Goal: Information Seeking & Learning: Learn about a topic

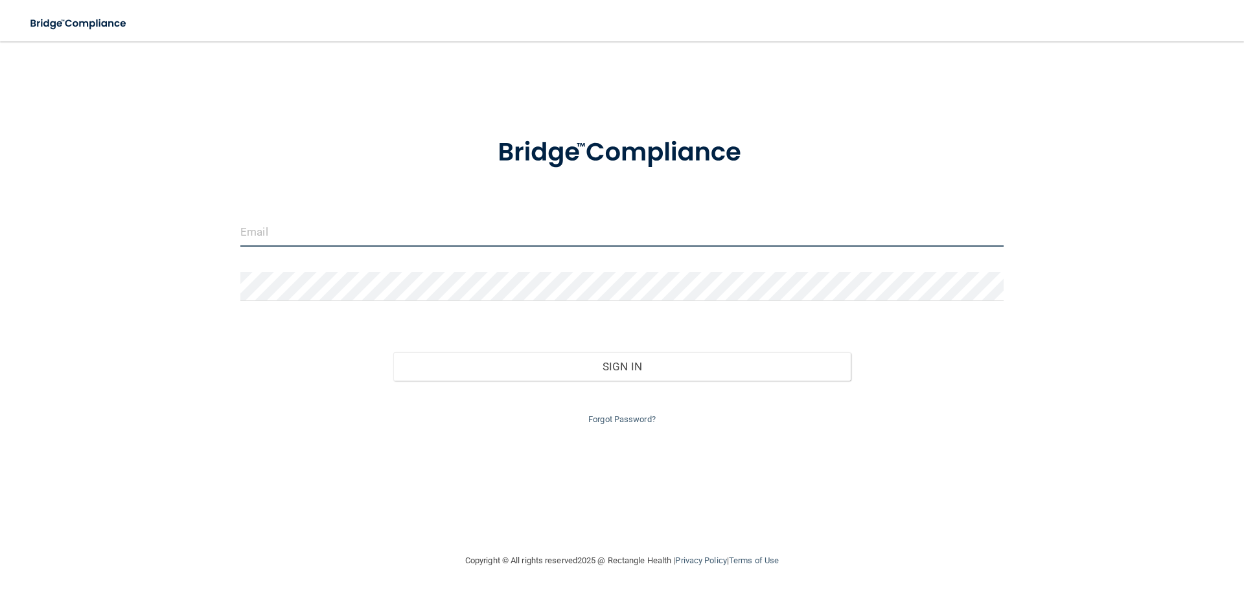
click at [375, 231] on input "email" at bounding box center [621, 232] width 763 height 29
click at [510, 234] on input "email" at bounding box center [621, 232] width 763 height 29
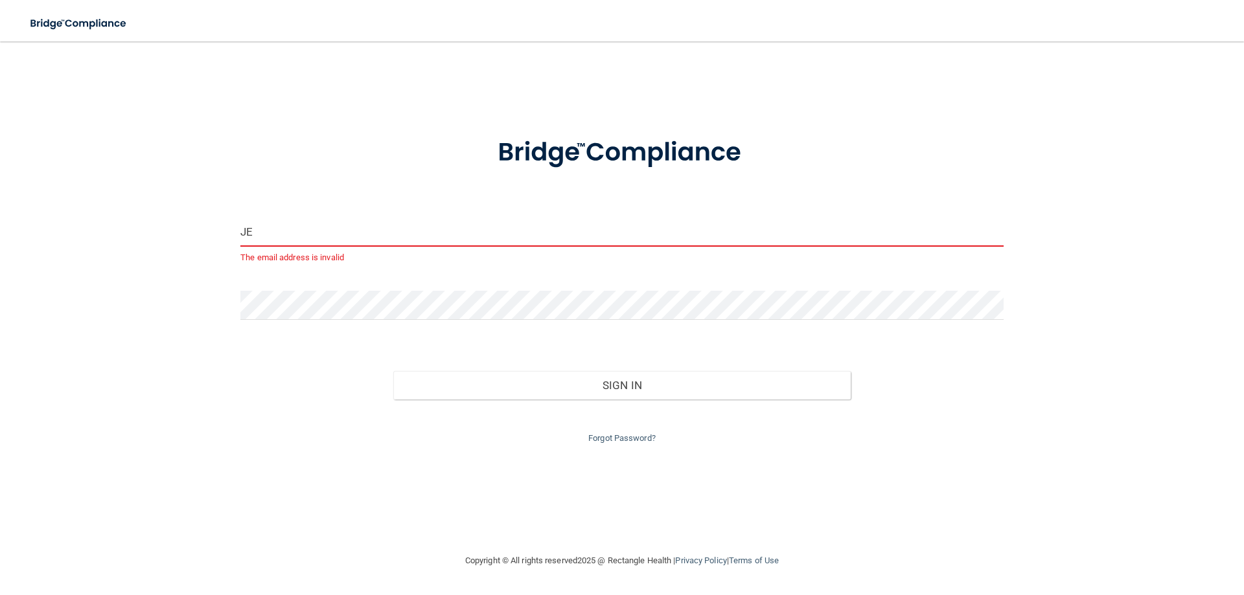
type input "J"
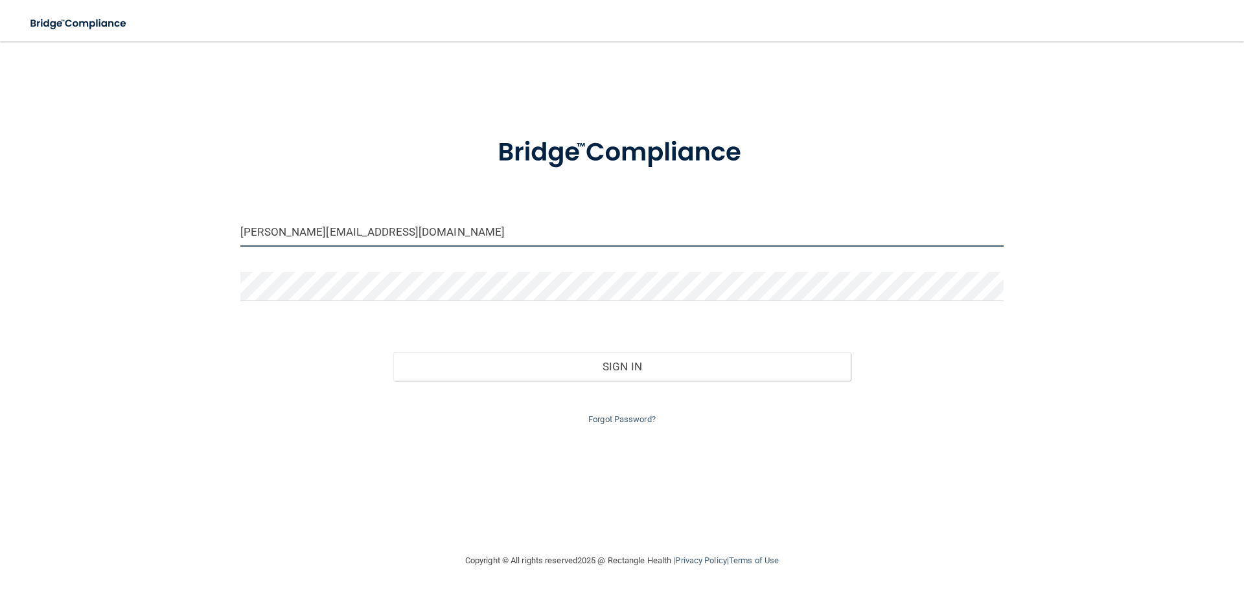
type input "[PERSON_NAME][EMAIL_ADDRESS][DOMAIN_NAME]"
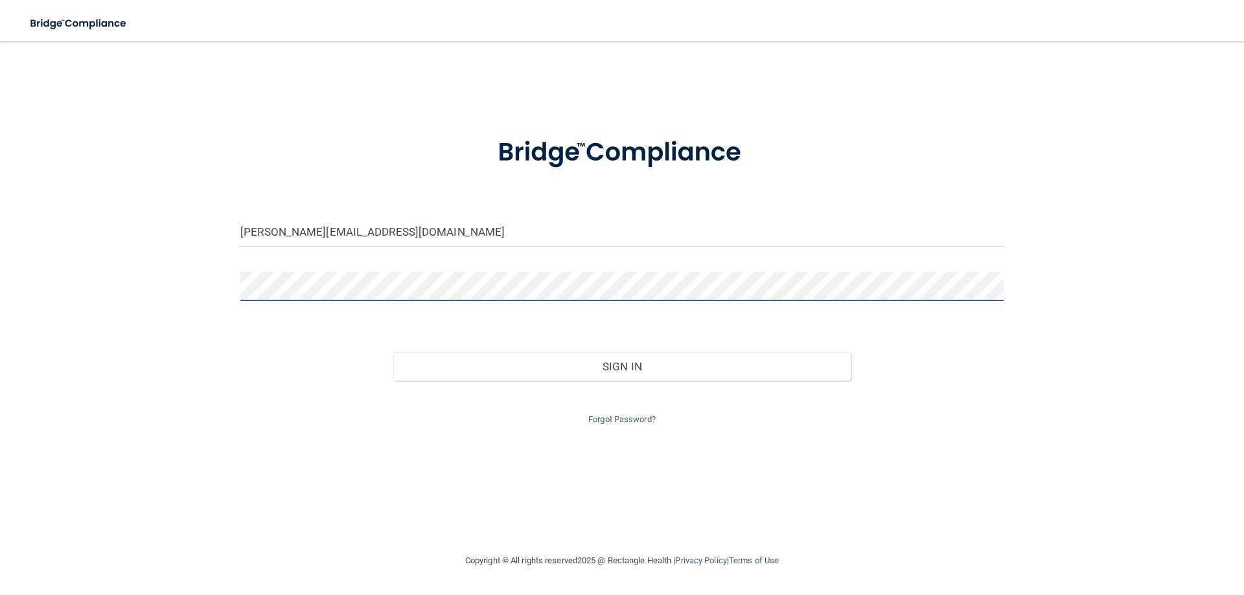
click at [393, 352] on button "Sign In" at bounding box center [622, 366] width 458 height 29
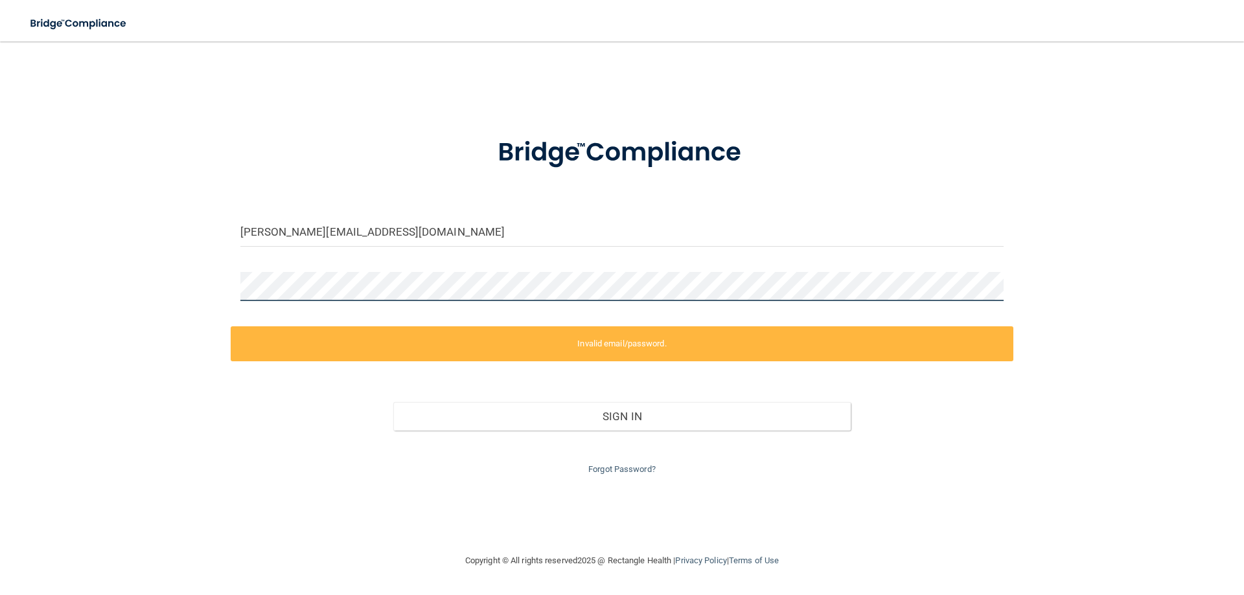
click at [155, 291] on div "jessica@burgesscenter.com Invalid email/password. You don't have permission to …" at bounding box center [622, 297] width 1192 height 486
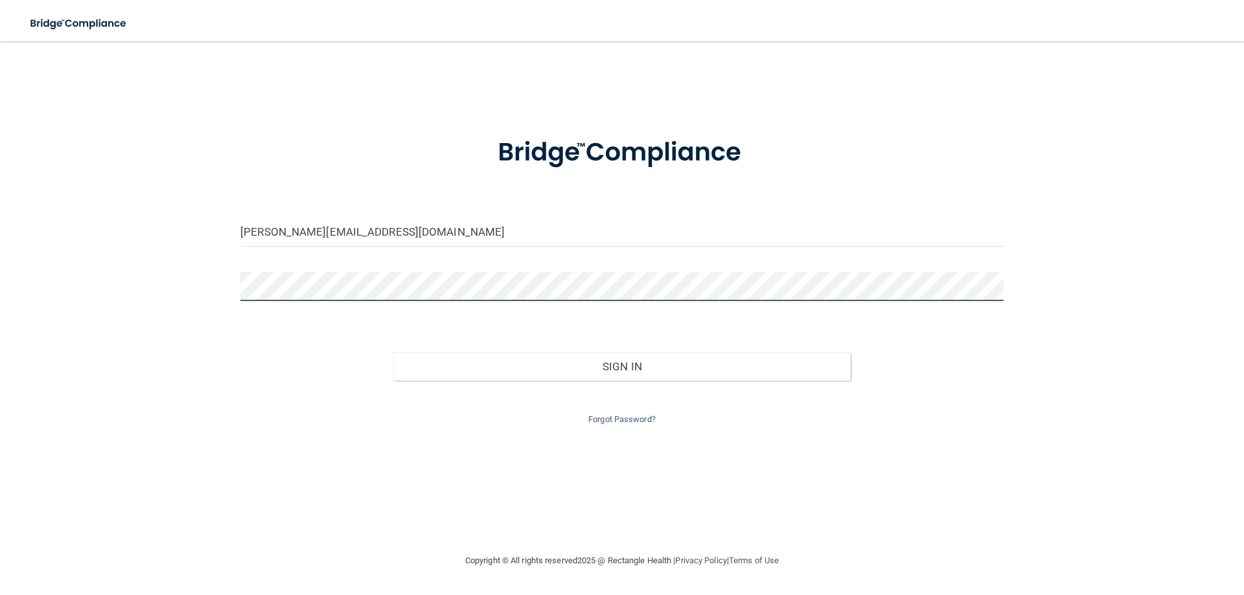
click at [393, 352] on button "Sign In" at bounding box center [622, 366] width 458 height 29
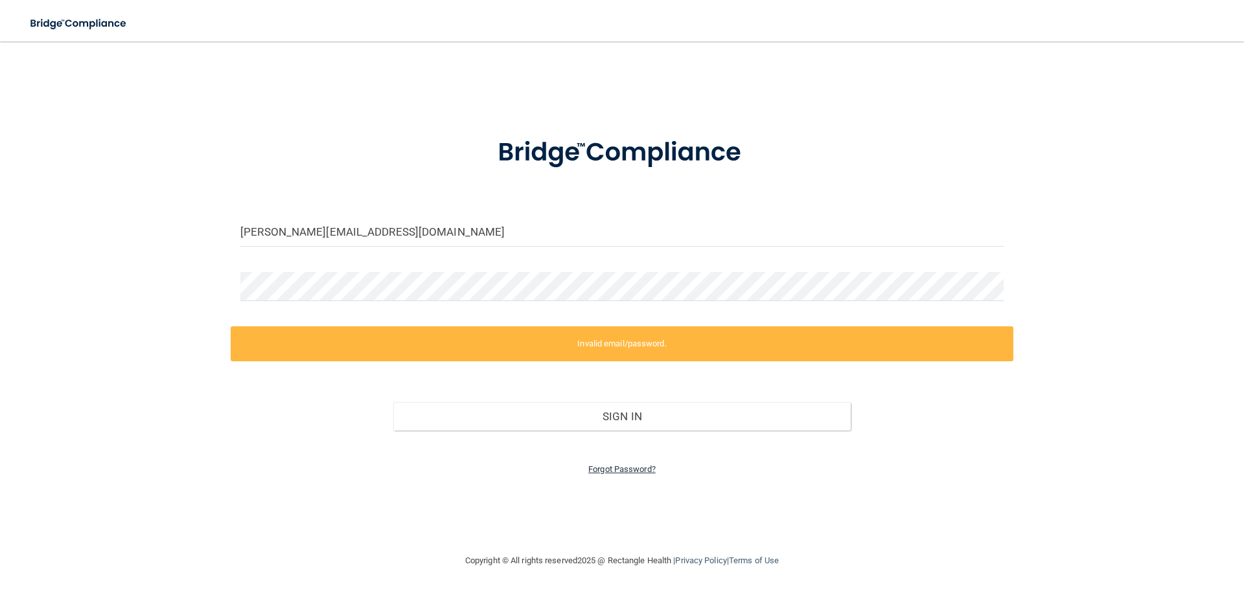
click at [641, 470] on link "Forgot Password?" at bounding box center [621, 469] width 67 height 10
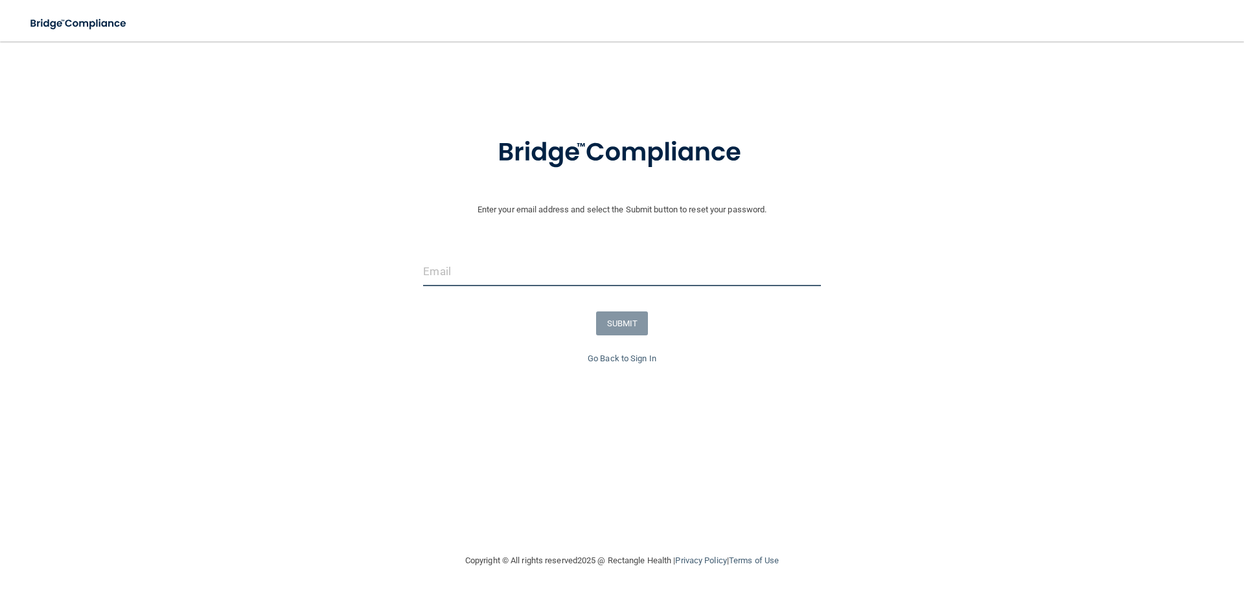
click at [518, 268] on input "email" at bounding box center [621, 271] width 397 height 29
type input "[PERSON_NAME][EMAIL_ADDRESS][DOMAIN_NAME]"
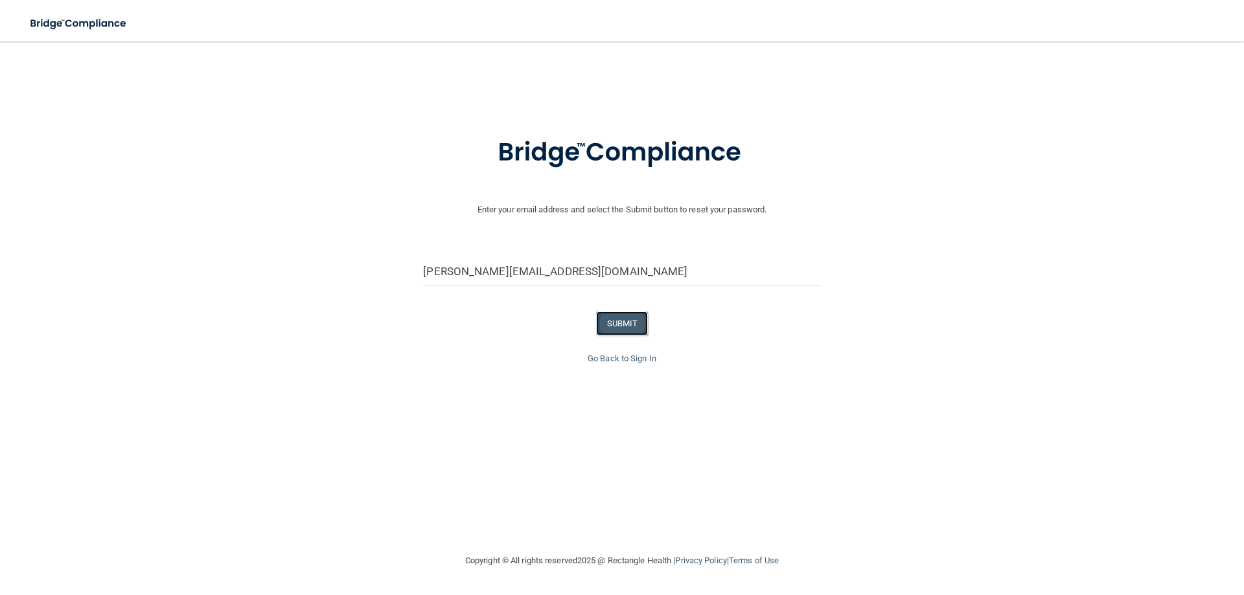
click at [623, 327] on button "SUBMIT" at bounding box center [622, 324] width 52 height 24
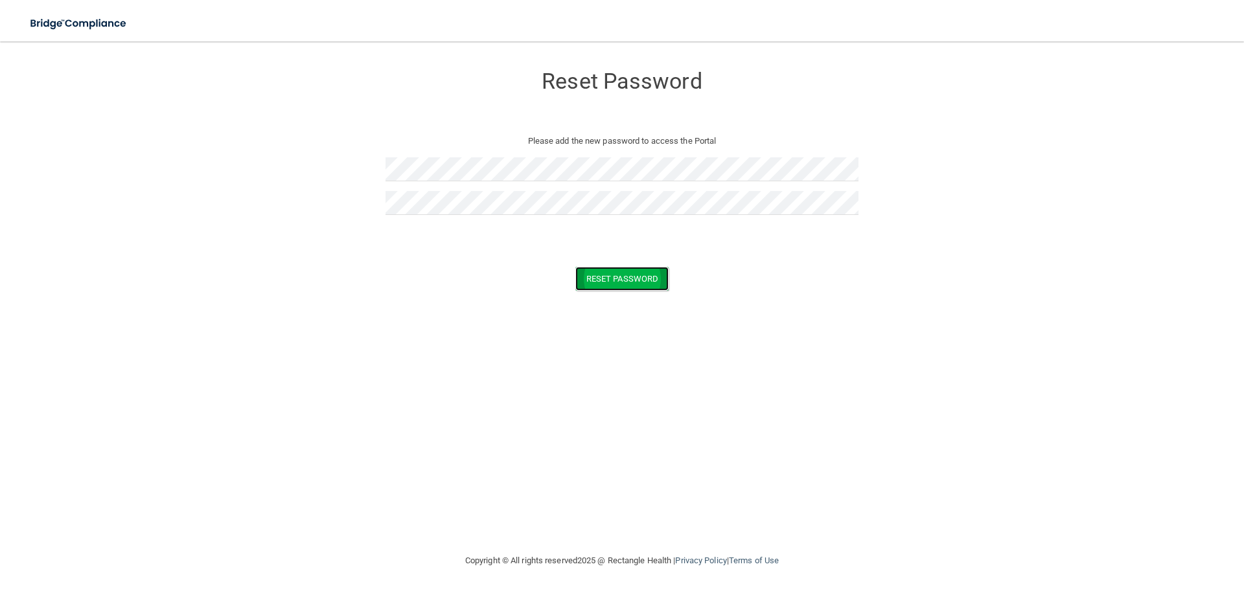
click at [635, 281] on button "Reset Password" at bounding box center [621, 279] width 93 height 24
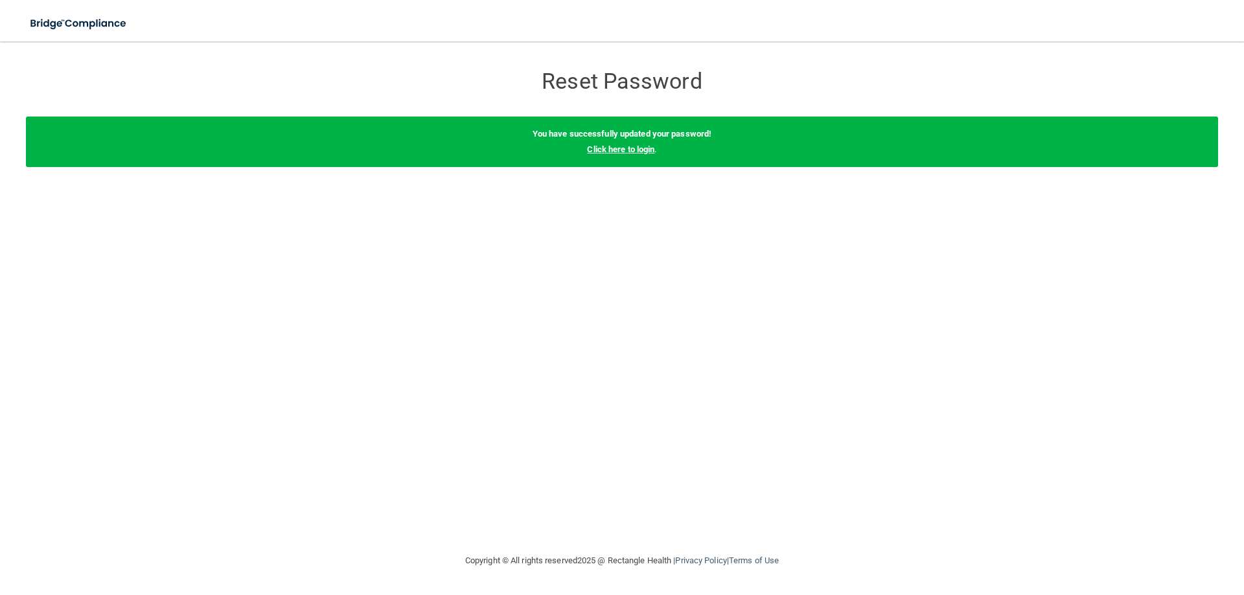
click at [633, 152] on link "Click here to login" at bounding box center [620, 149] width 67 height 10
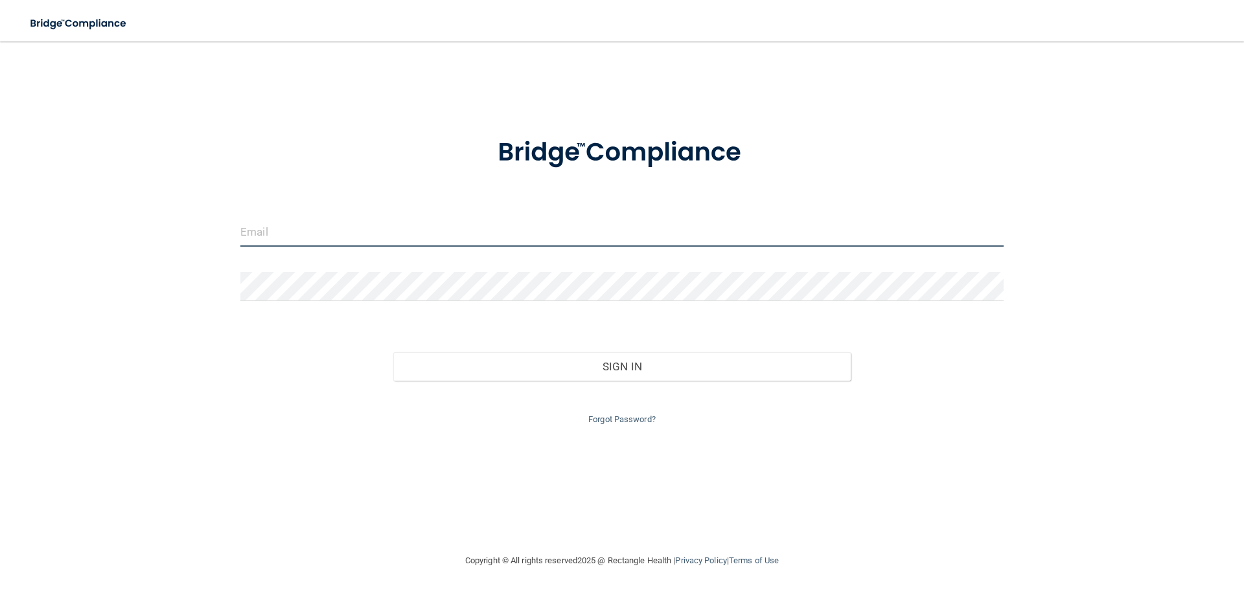
click at [446, 222] on input "email" at bounding box center [621, 232] width 763 height 29
type input "[PERSON_NAME][EMAIL_ADDRESS][DOMAIN_NAME]"
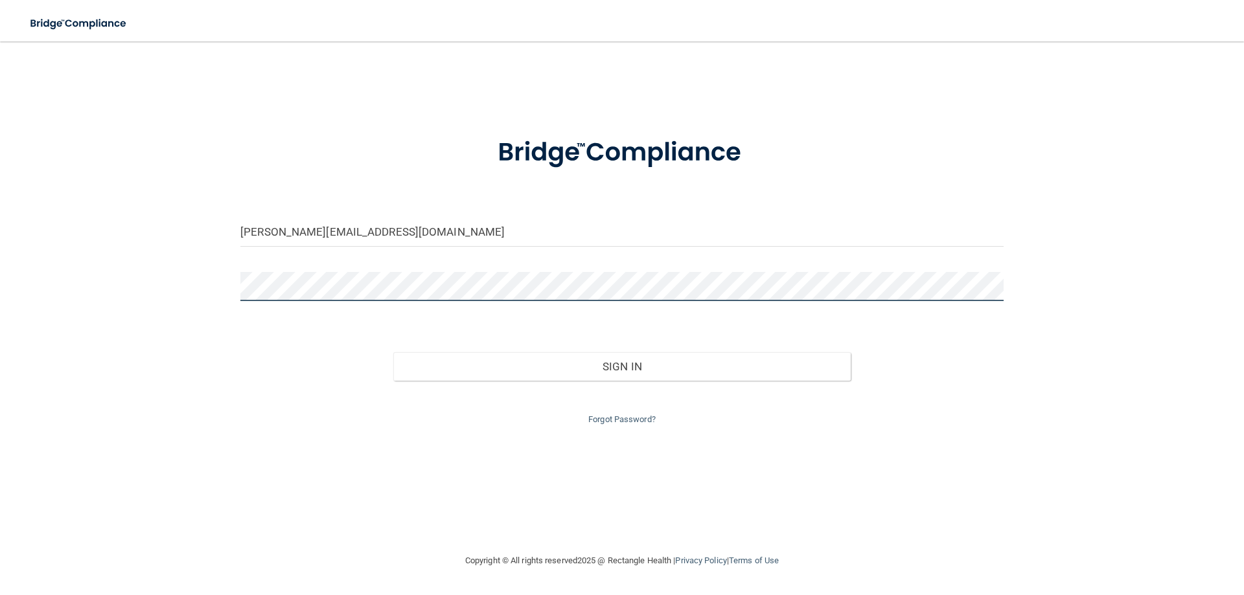
click at [393, 352] on button "Sign In" at bounding box center [622, 366] width 458 height 29
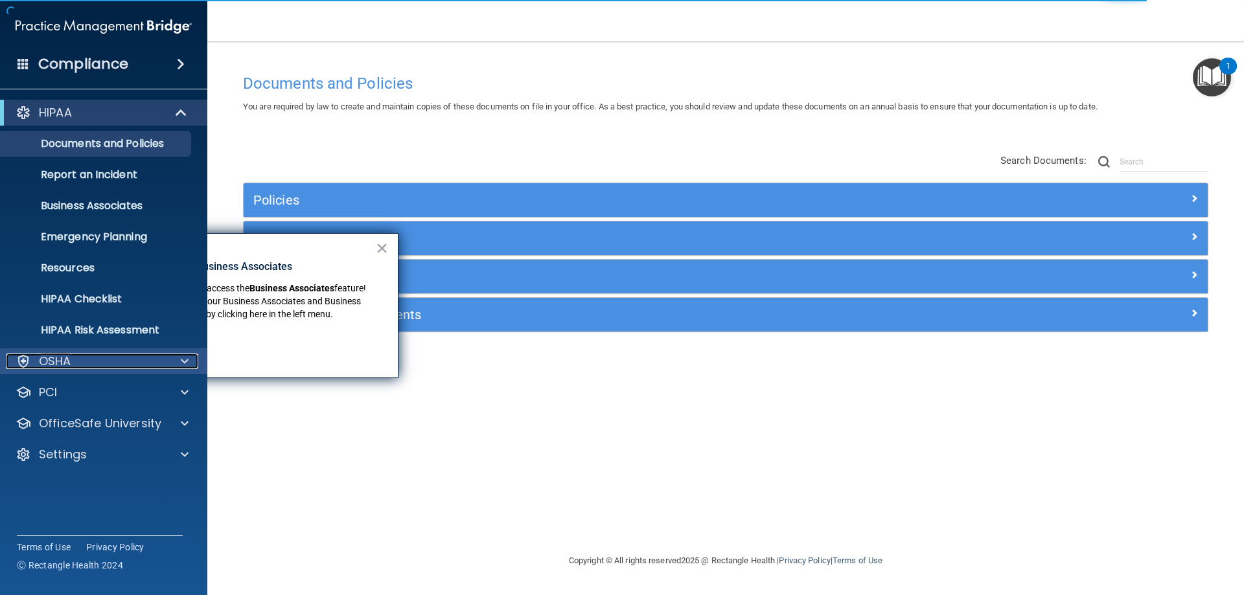
click at [96, 362] on div "OSHA" at bounding box center [86, 362] width 161 height 16
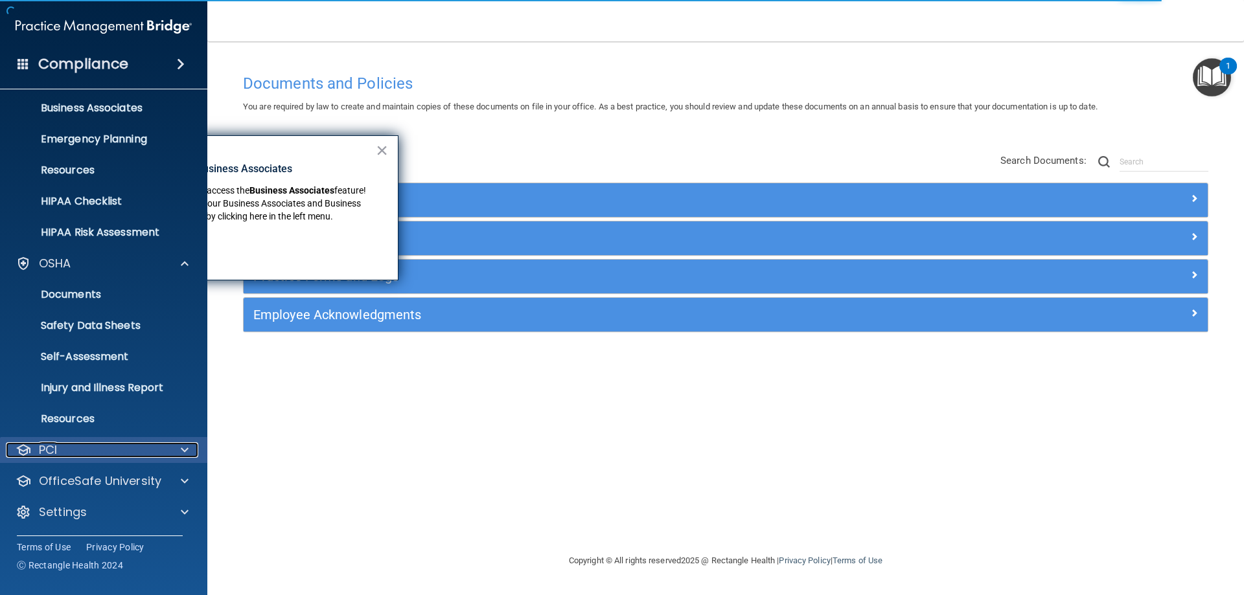
click at [86, 449] on div "PCI" at bounding box center [86, 450] width 161 height 16
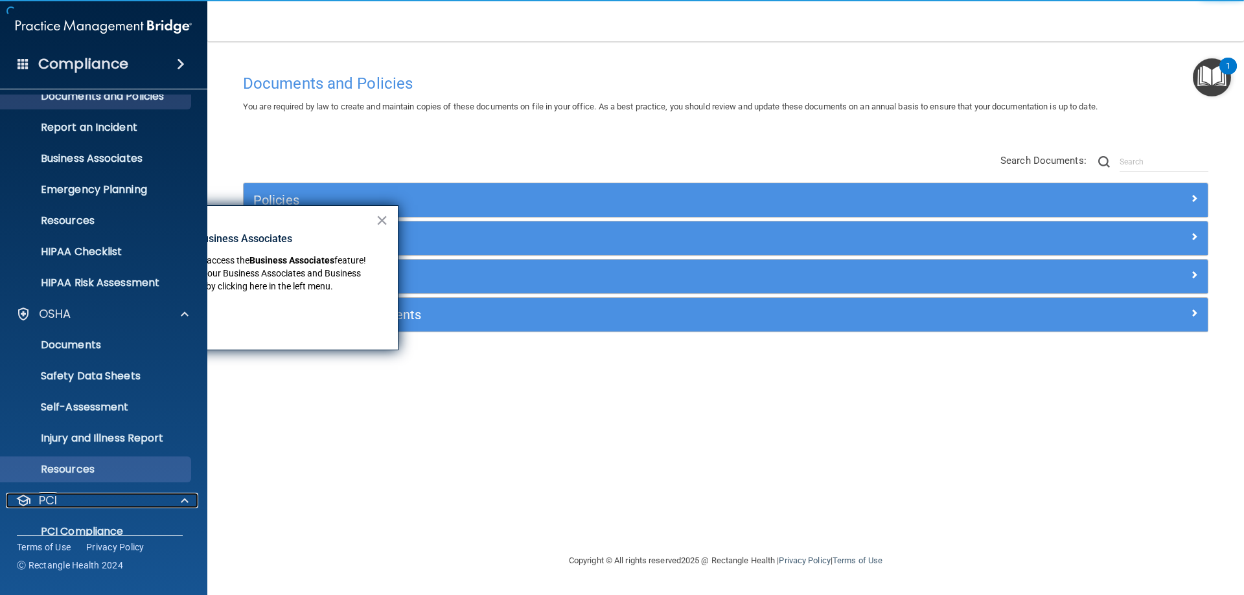
scroll to position [173, 0]
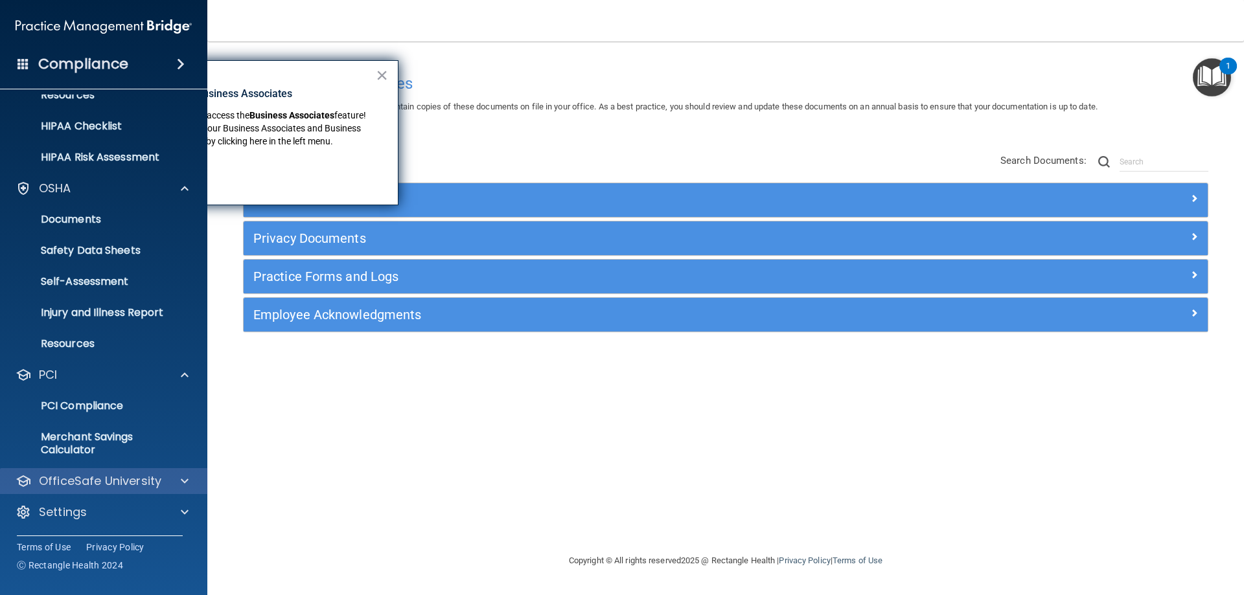
click at [100, 471] on div "OfficeSafe University" at bounding box center [104, 481] width 208 height 26
click at [176, 479] on div at bounding box center [182, 482] width 32 height 16
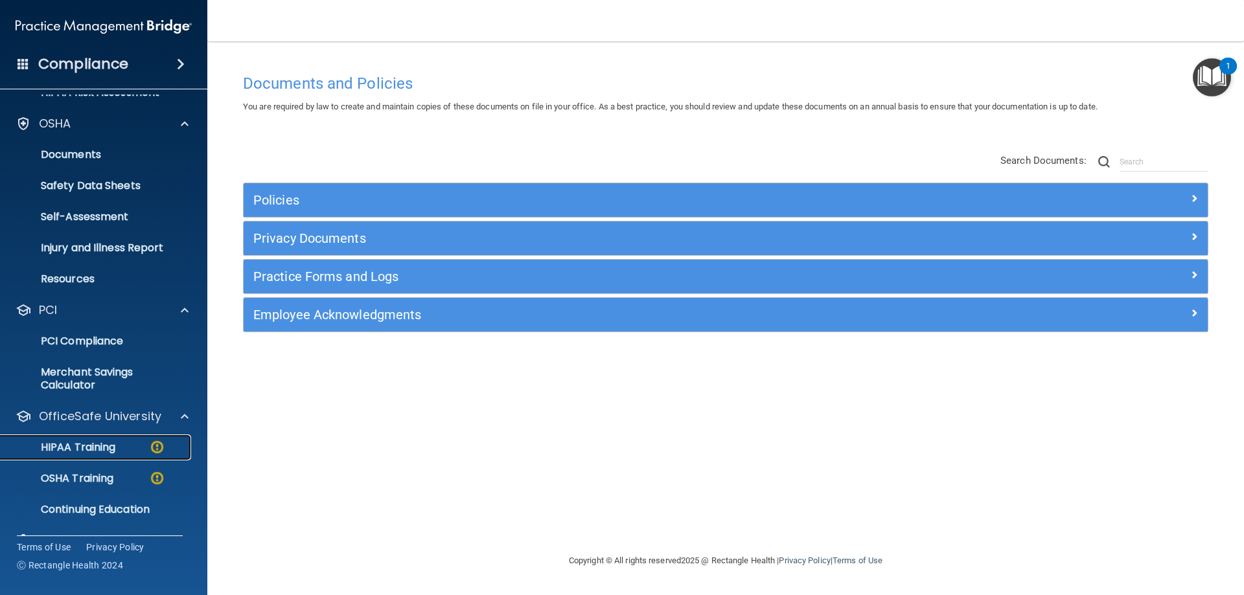
click at [126, 444] on div "HIPAA Training" at bounding box center [96, 447] width 177 height 13
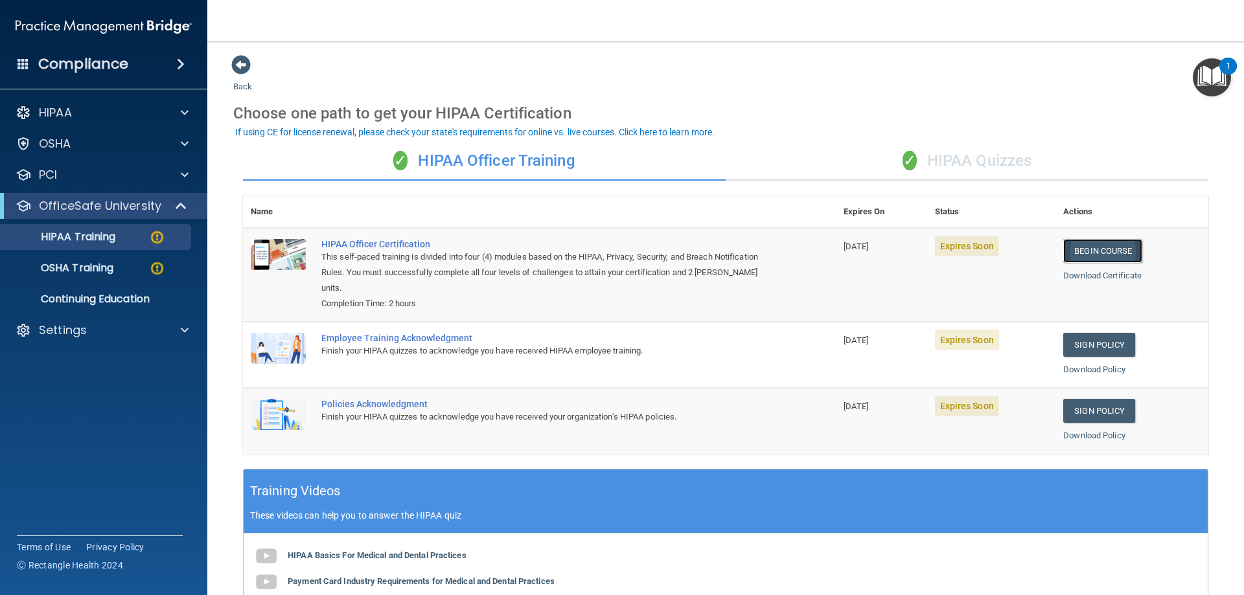
click at [1119, 250] on link "Begin Course" at bounding box center [1102, 251] width 79 height 24
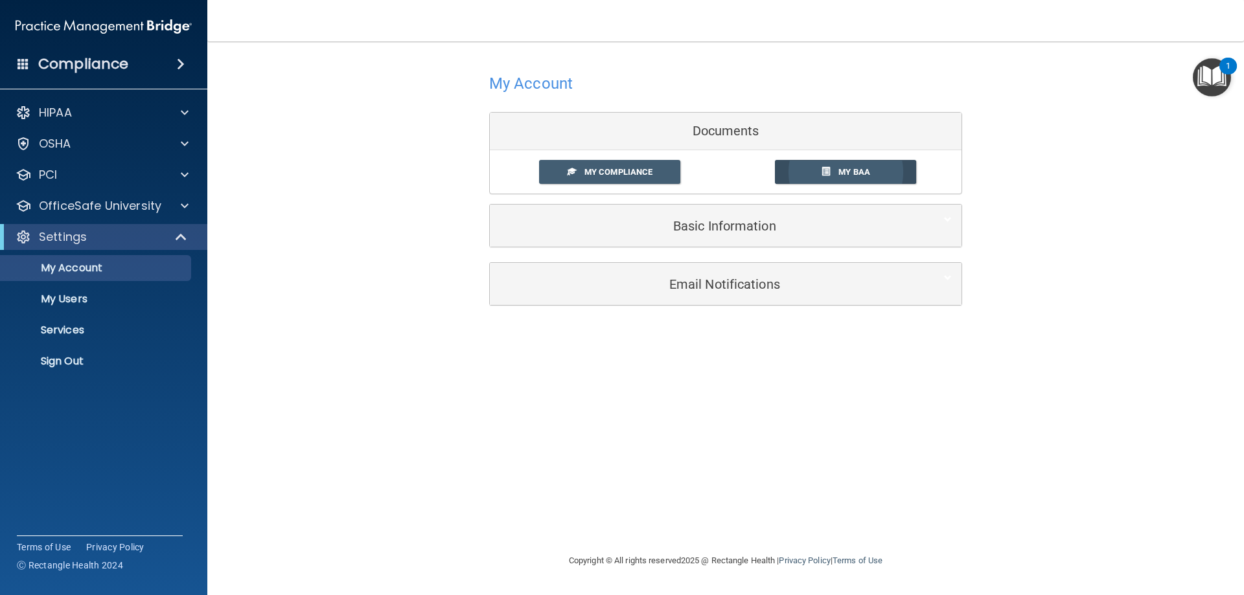
click at [810, 170] on link "My BAA" at bounding box center [846, 172] width 142 height 24
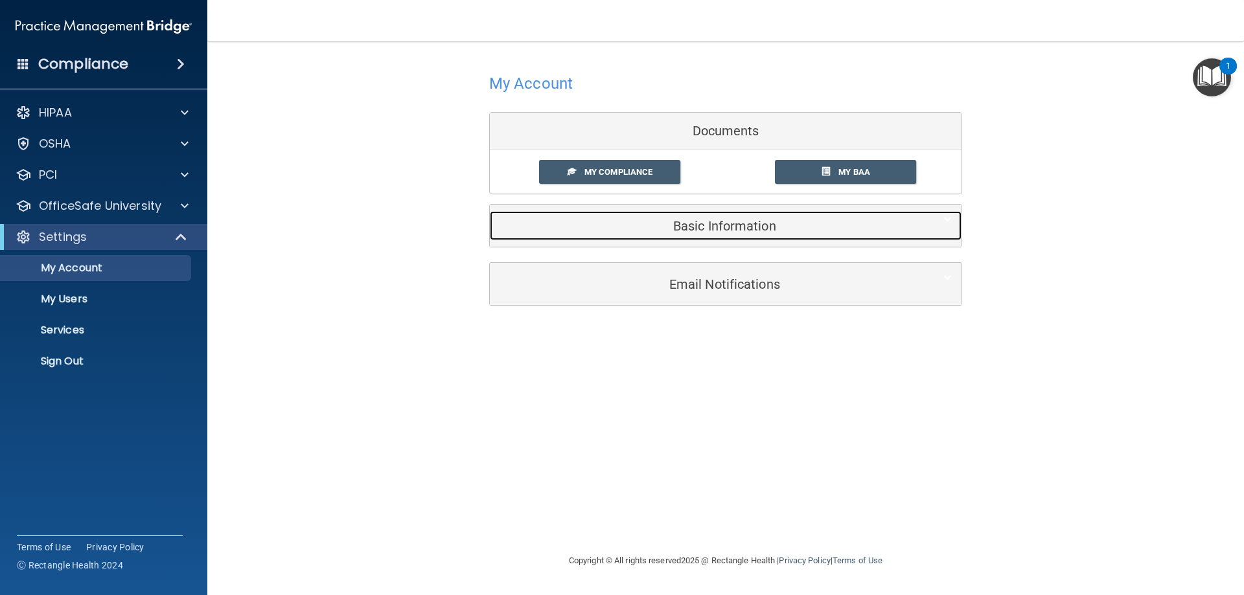
click at [687, 227] on h5 "Basic Information" at bounding box center [705, 226] width 413 height 14
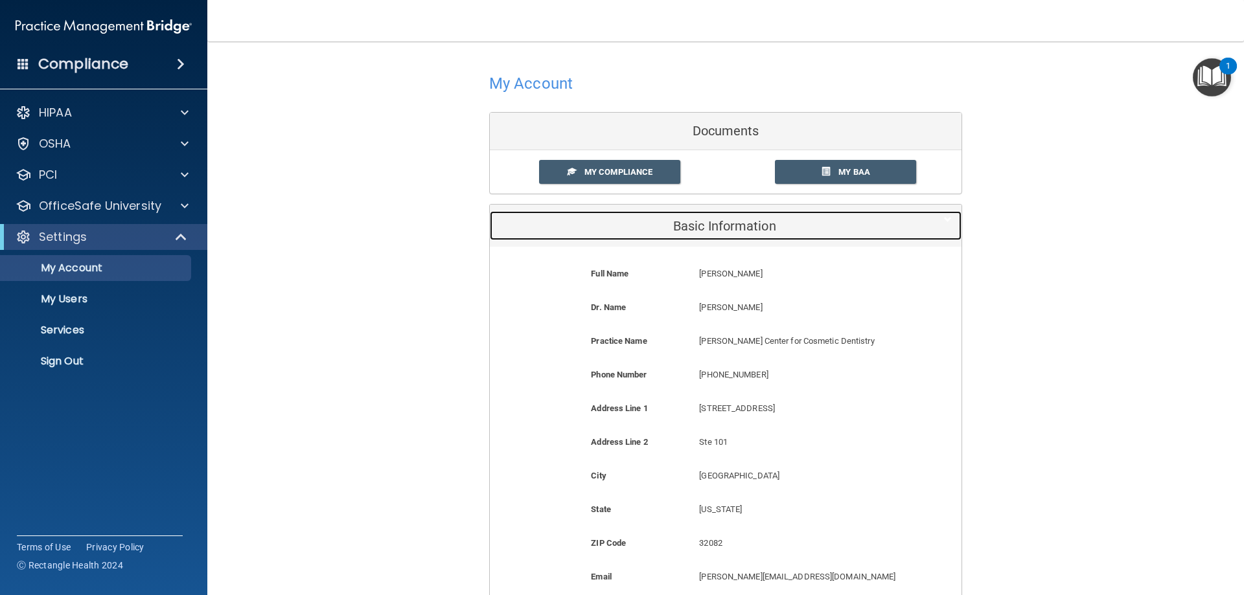
click at [768, 225] on h5 "Basic Information" at bounding box center [705, 226] width 413 height 14
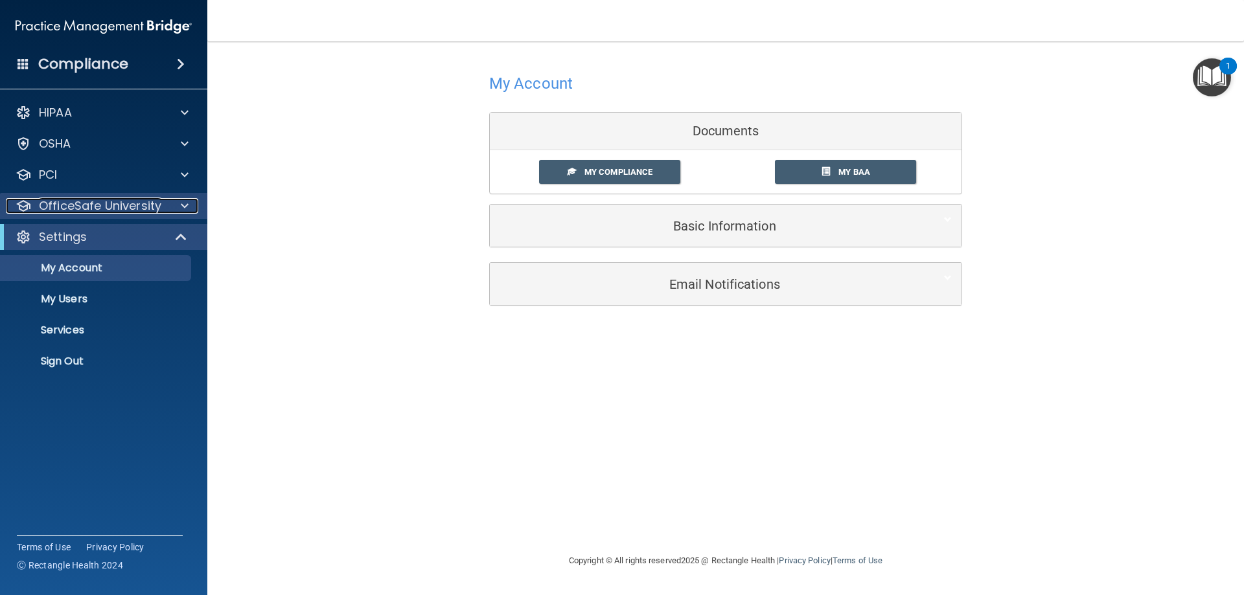
click at [104, 206] on p "OfficeSafe University" at bounding box center [100, 206] width 122 height 16
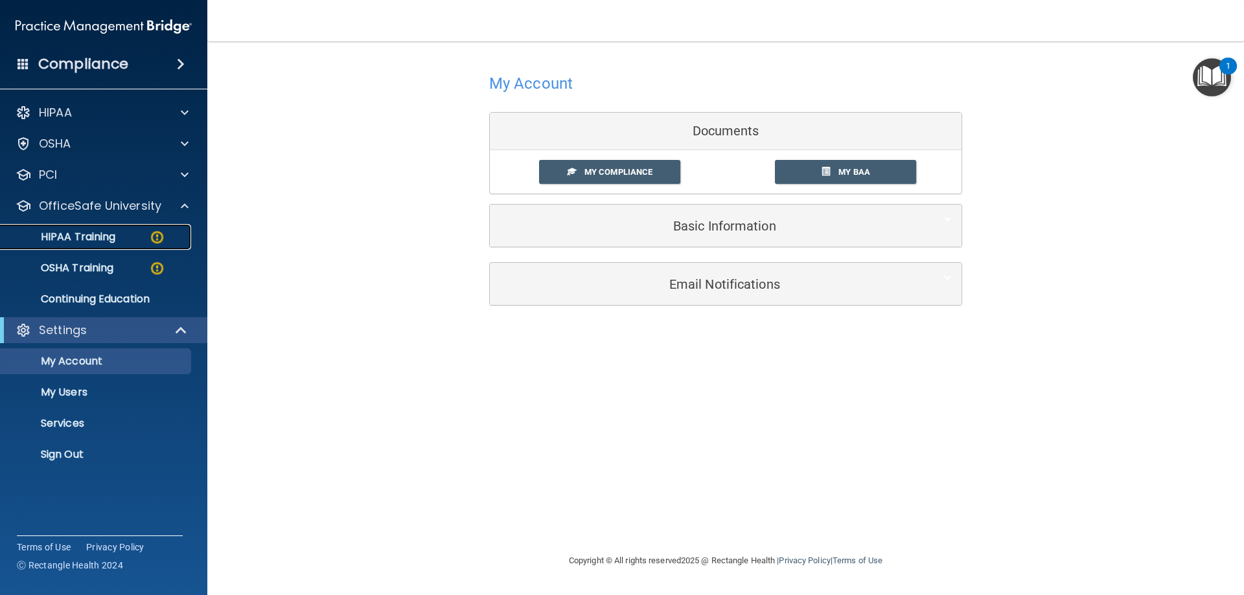
click at [90, 240] on p "HIPAA Training" at bounding box center [61, 237] width 107 height 13
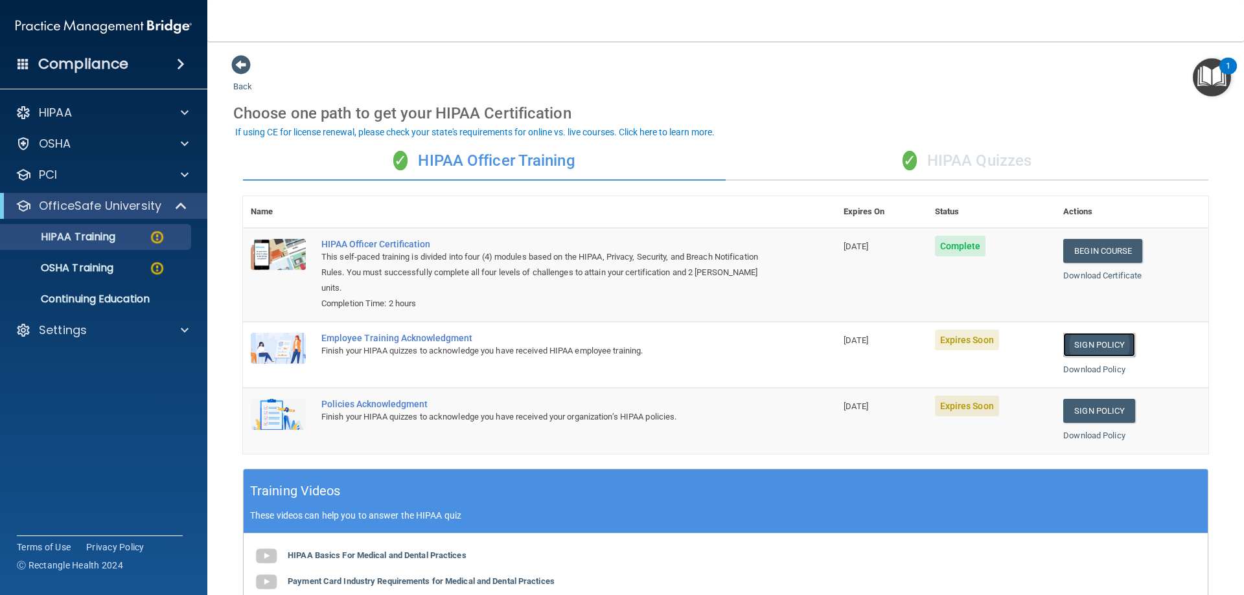
click at [1114, 344] on link "Sign Policy" at bounding box center [1099, 345] width 72 height 24
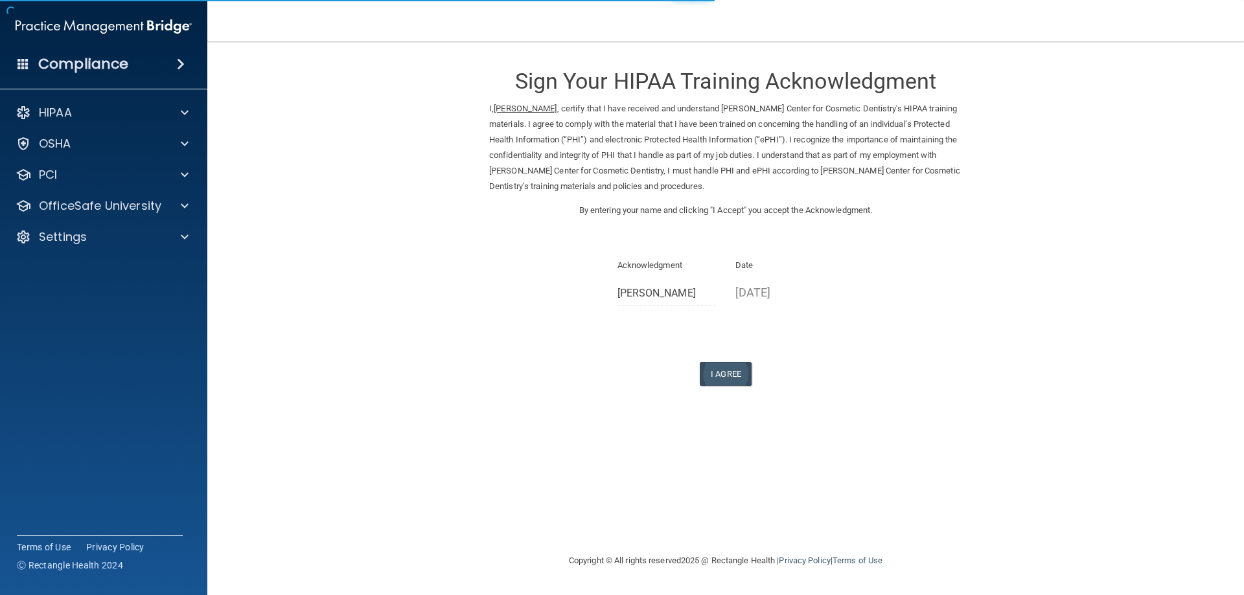
click at [740, 385] on form "Sign Your HIPAA Training Acknowledgment I, [PERSON_NAME] , certify that I have …" at bounding box center [725, 235] width 985 height 363
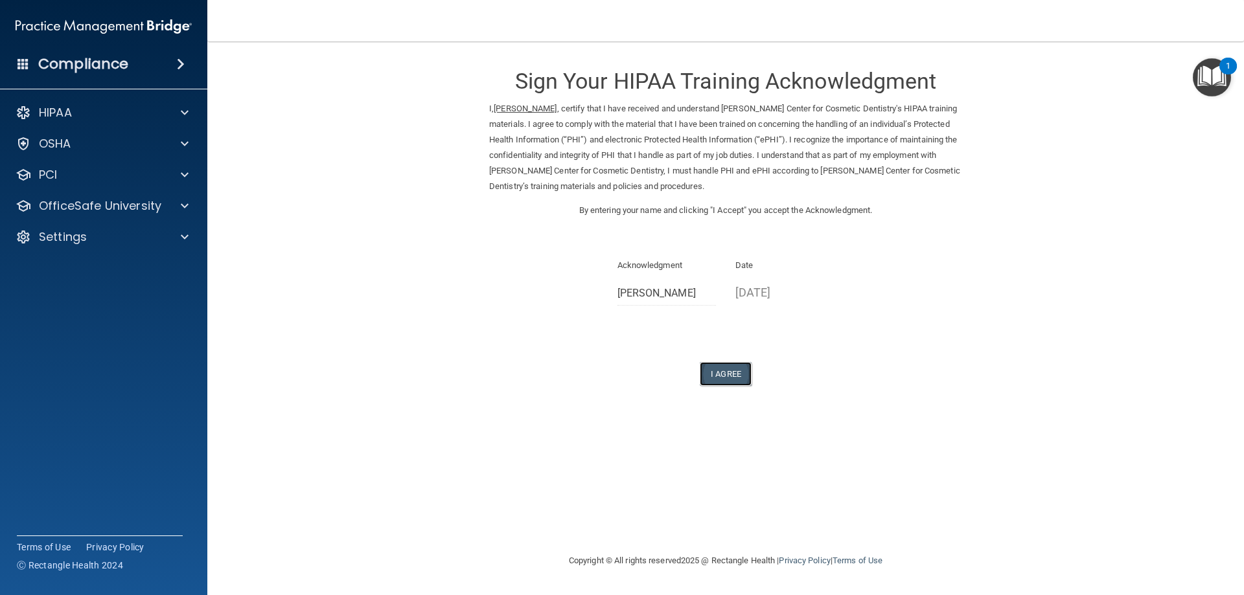
click at [715, 378] on button "I Agree" at bounding box center [726, 374] width 52 height 24
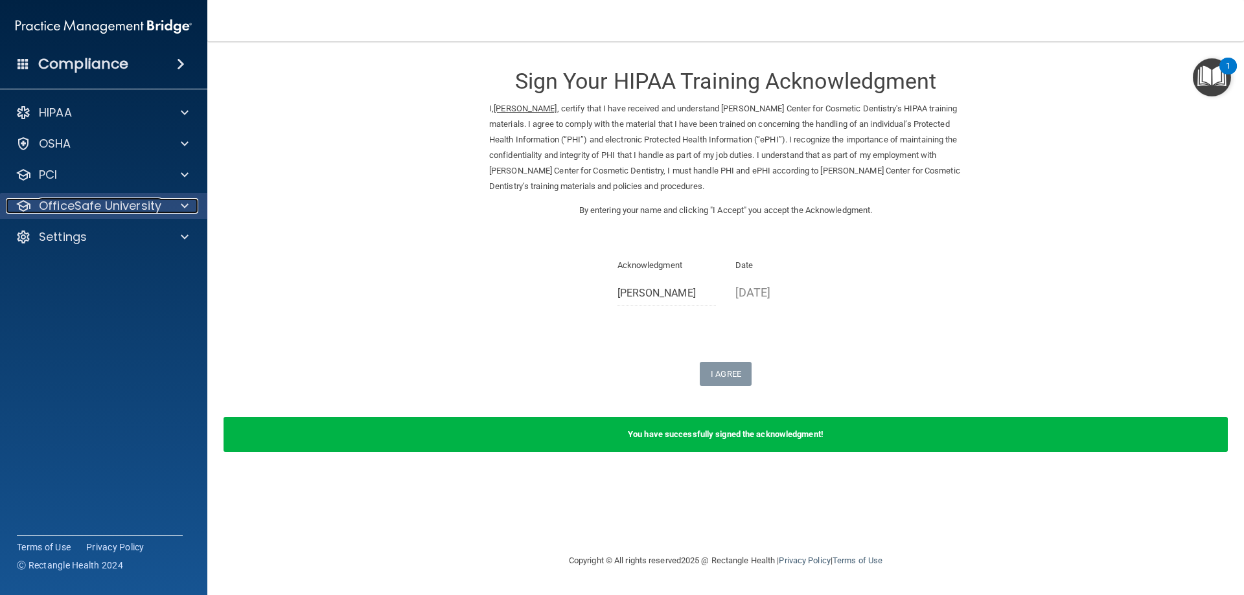
click at [143, 212] on p "OfficeSafe University" at bounding box center [100, 206] width 122 height 16
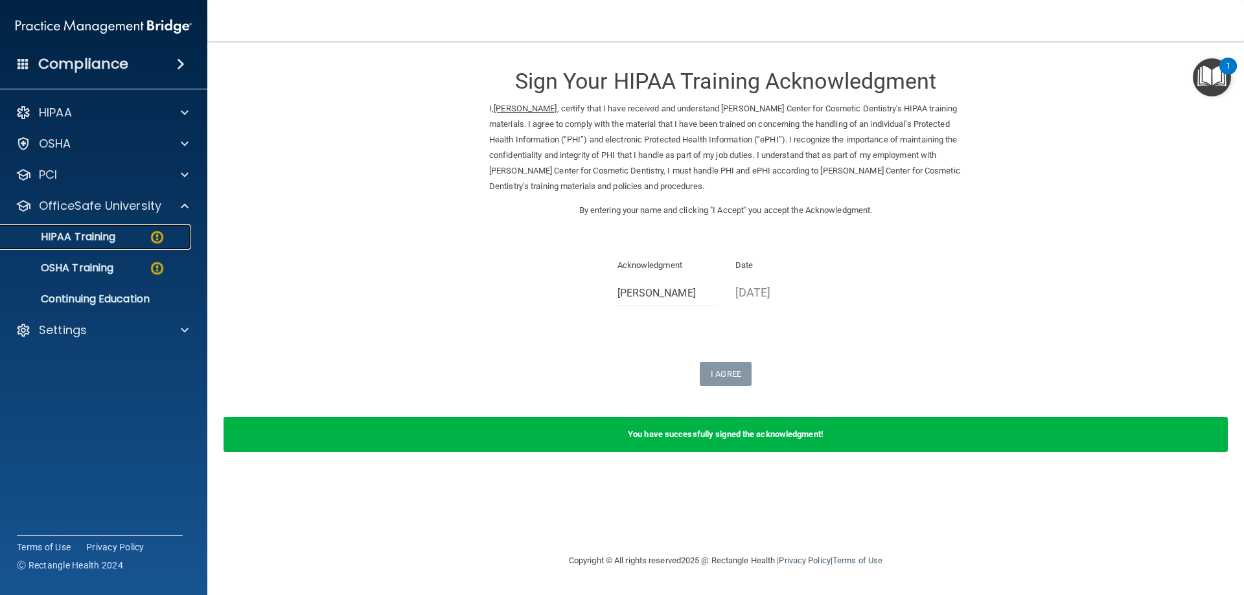
click at [124, 234] on div "HIPAA Training" at bounding box center [96, 237] width 177 height 13
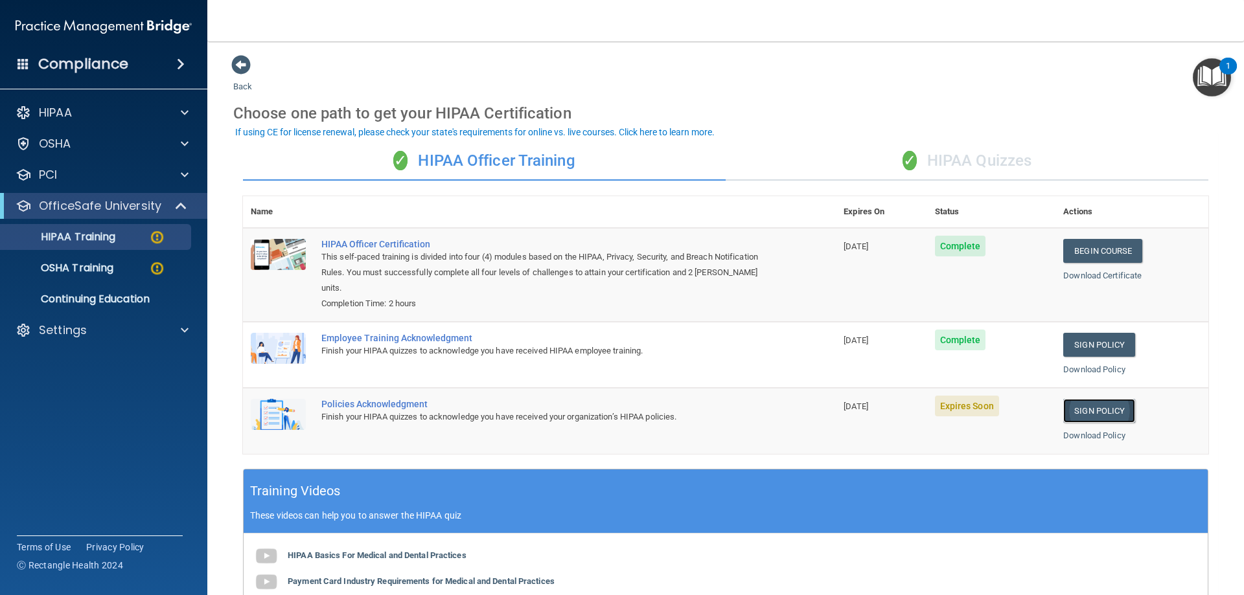
click at [1097, 416] on link "Sign Policy" at bounding box center [1099, 411] width 72 height 24
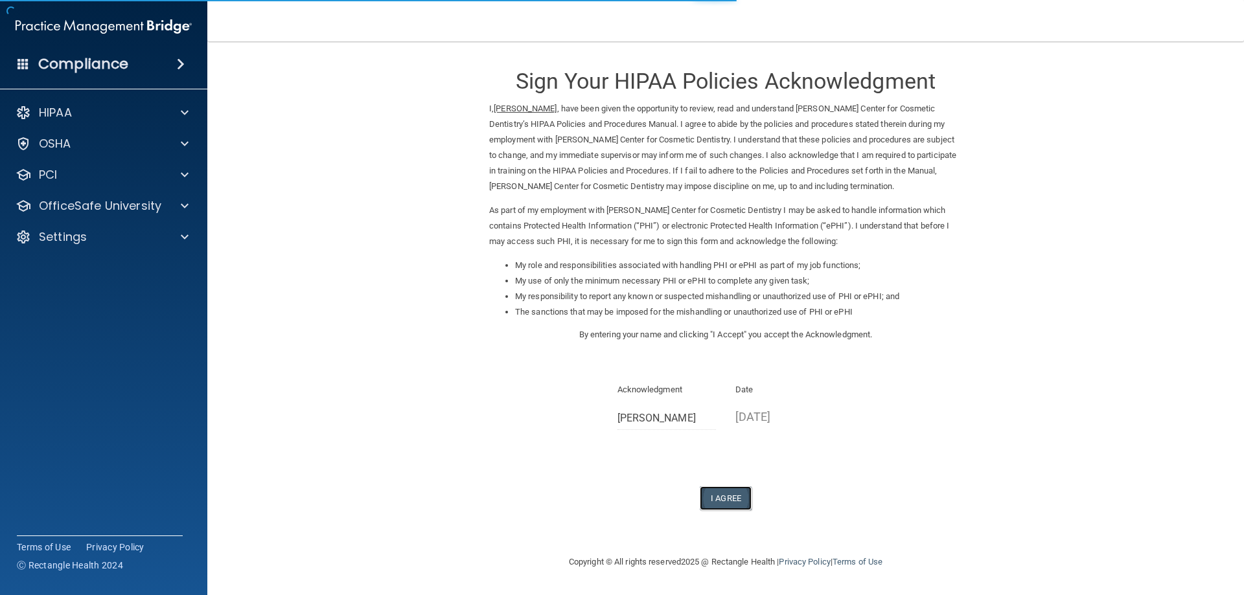
click at [724, 499] on button "I Agree" at bounding box center [726, 498] width 52 height 24
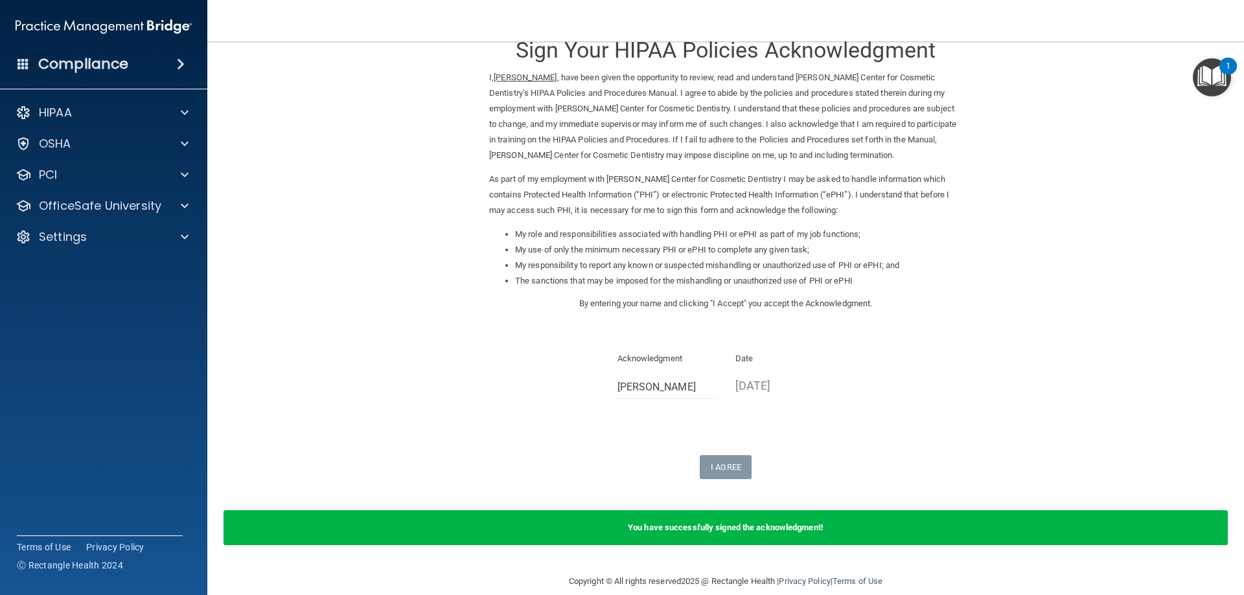
scroll to position [49, 0]
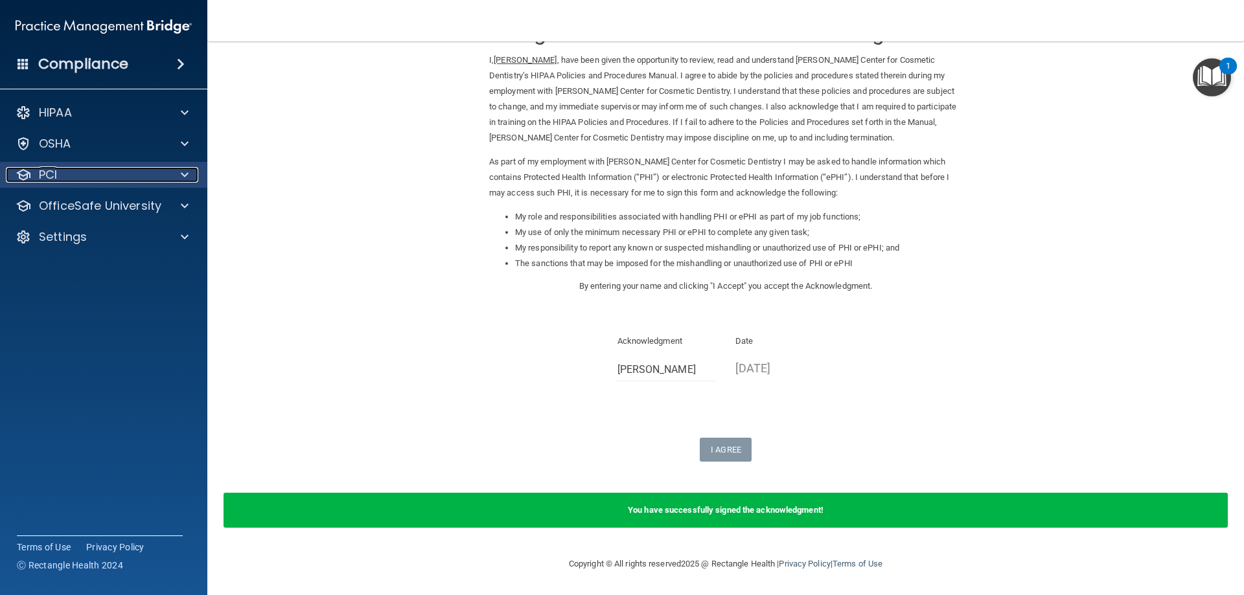
click at [107, 174] on div "PCI" at bounding box center [86, 175] width 161 height 16
click at [104, 172] on div "PCI" at bounding box center [86, 175] width 161 height 16
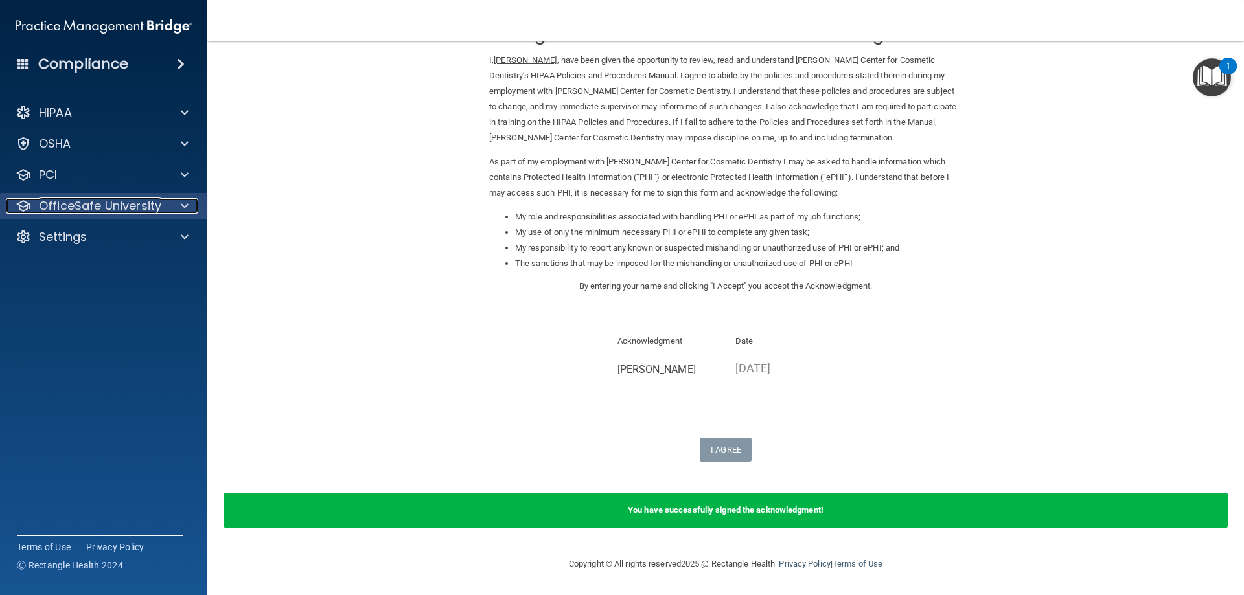
click at [116, 205] on p "OfficeSafe University" at bounding box center [100, 206] width 122 height 16
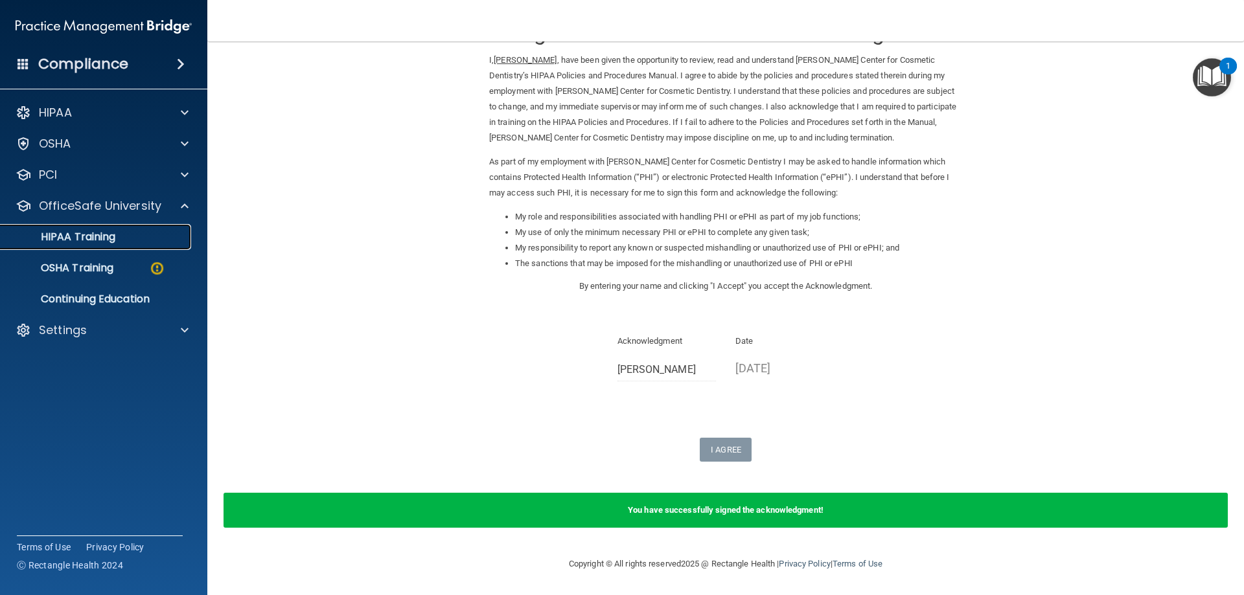
click at [120, 233] on div "HIPAA Training" at bounding box center [96, 237] width 177 height 13
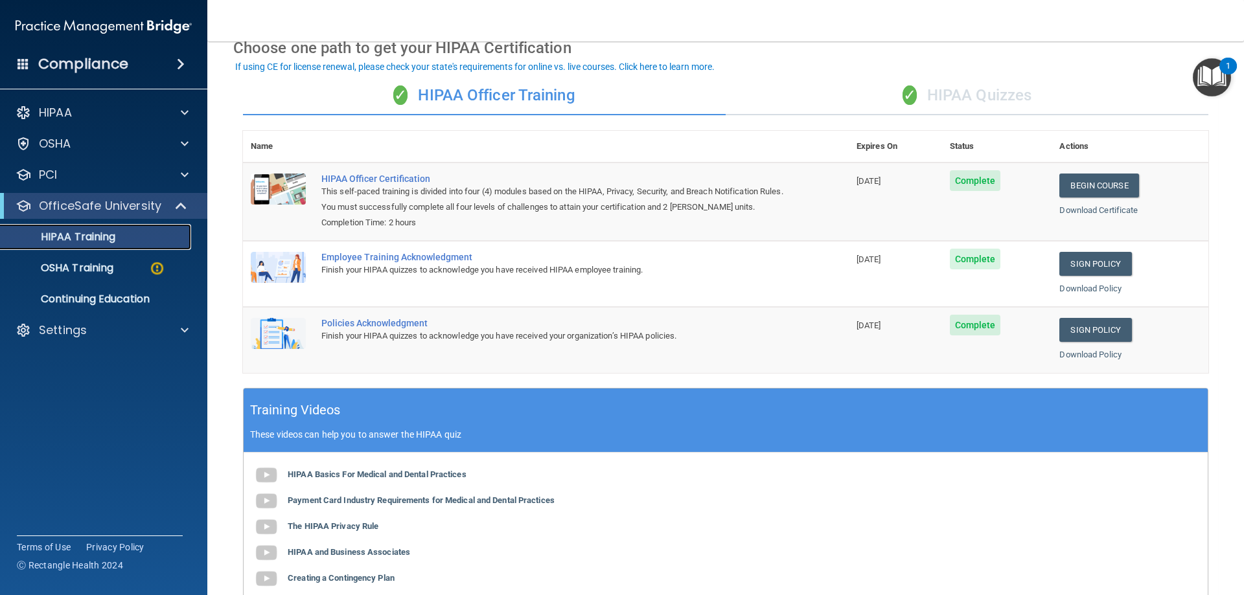
scroll to position [2, 0]
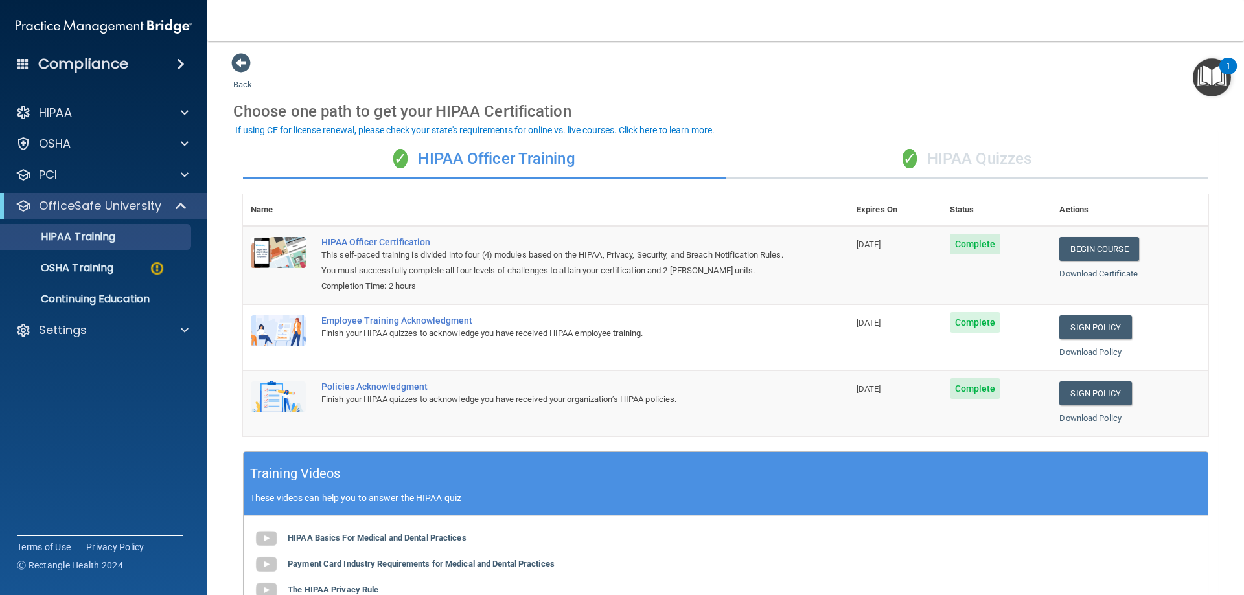
click at [1081, 280] on div "Download Certificate" at bounding box center [1129, 274] width 141 height 16
click at [1079, 271] on link "Download Certificate" at bounding box center [1098, 274] width 78 height 10
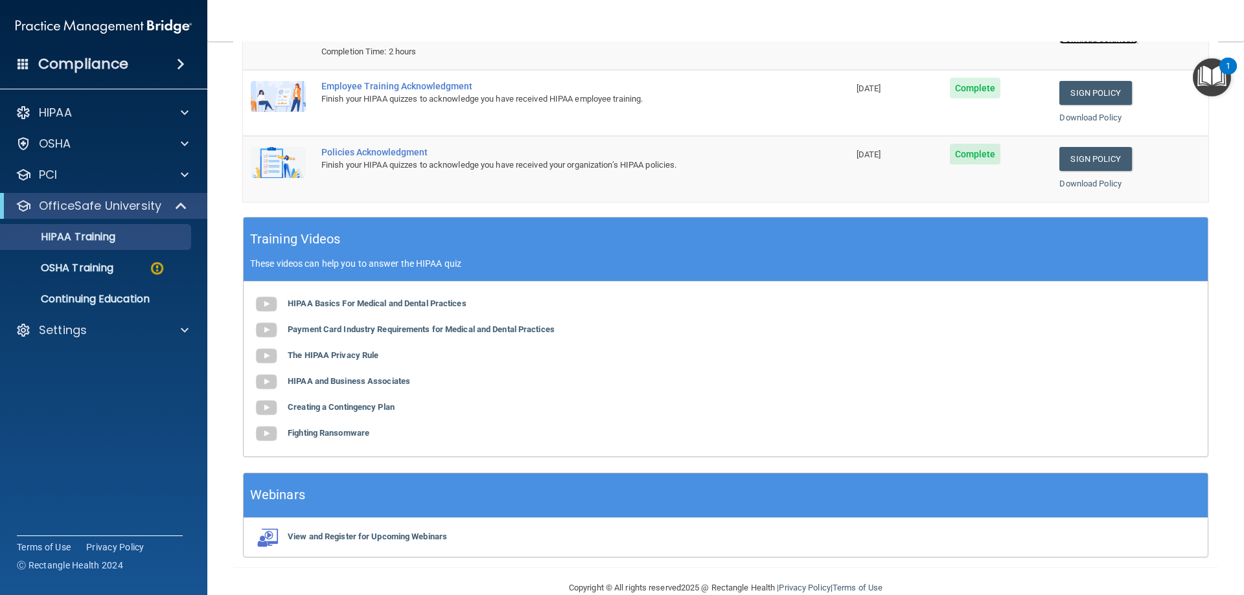
scroll to position [261, 0]
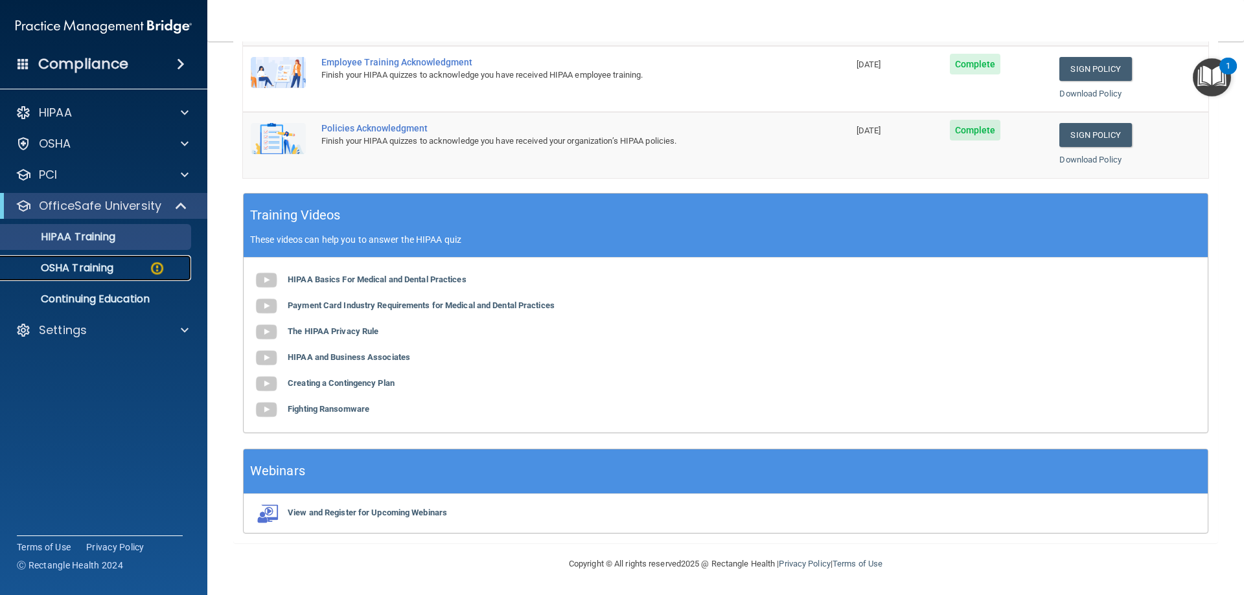
click at [69, 274] on p "OSHA Training" at bounding box center [60, 268] width 105 height 13
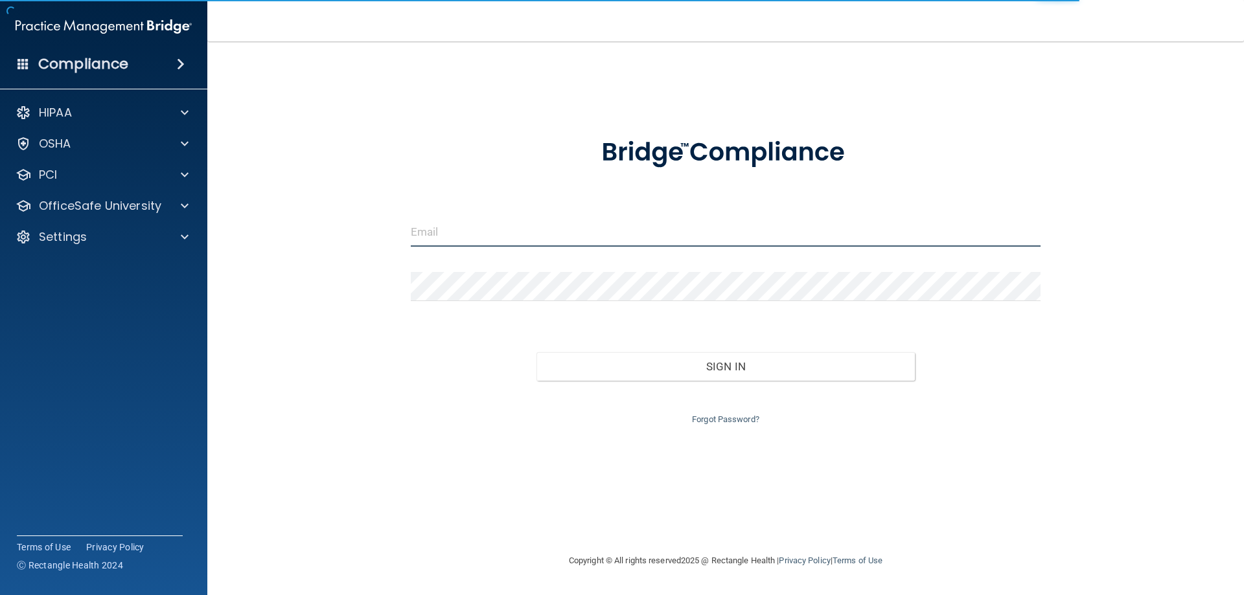
click at [488, 230] on input "email" at bounding box center [726, 232] width 630 height 29
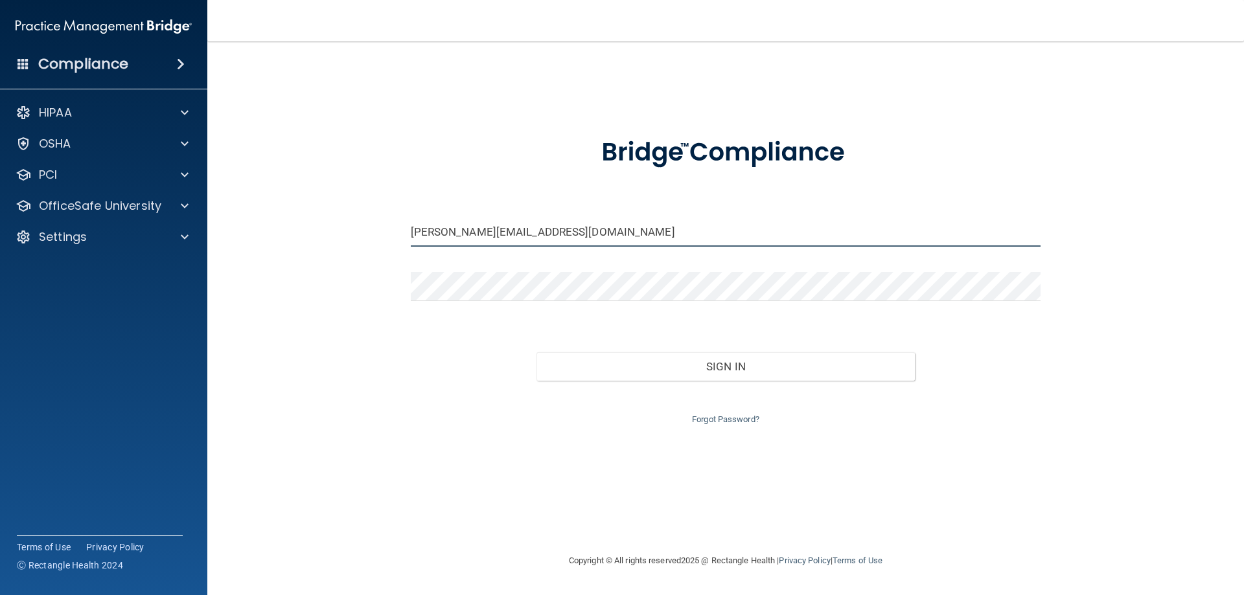
type input "[PERSON_NAME][EMAIL_ADDRESS][DOMAIN_NAME]"
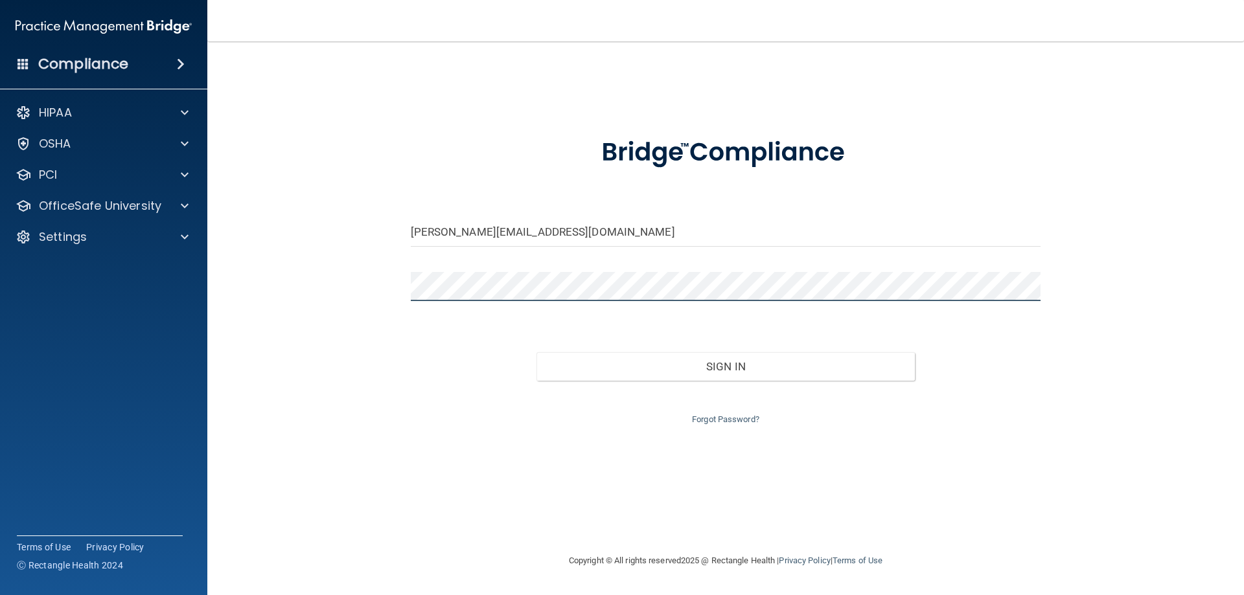
click at [536, 352] on button "Sign In" at bounding box center [725, 366] width 378 height 29
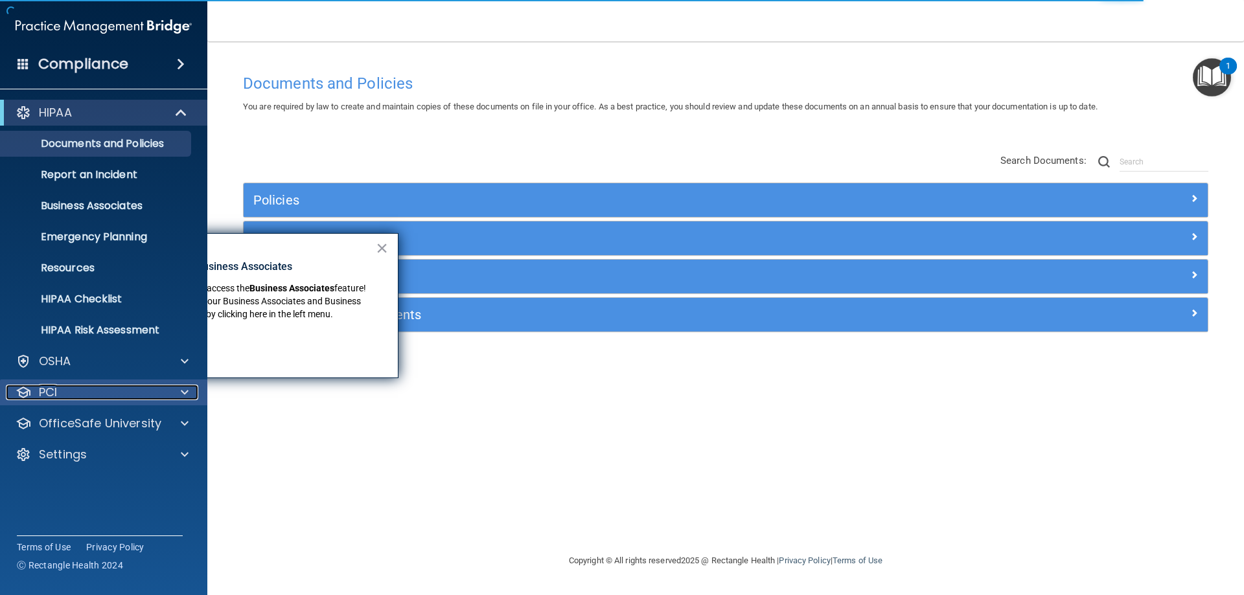
click at [74, 398] on div "PCI" at bounding box center [86, 393] width 161 height 16
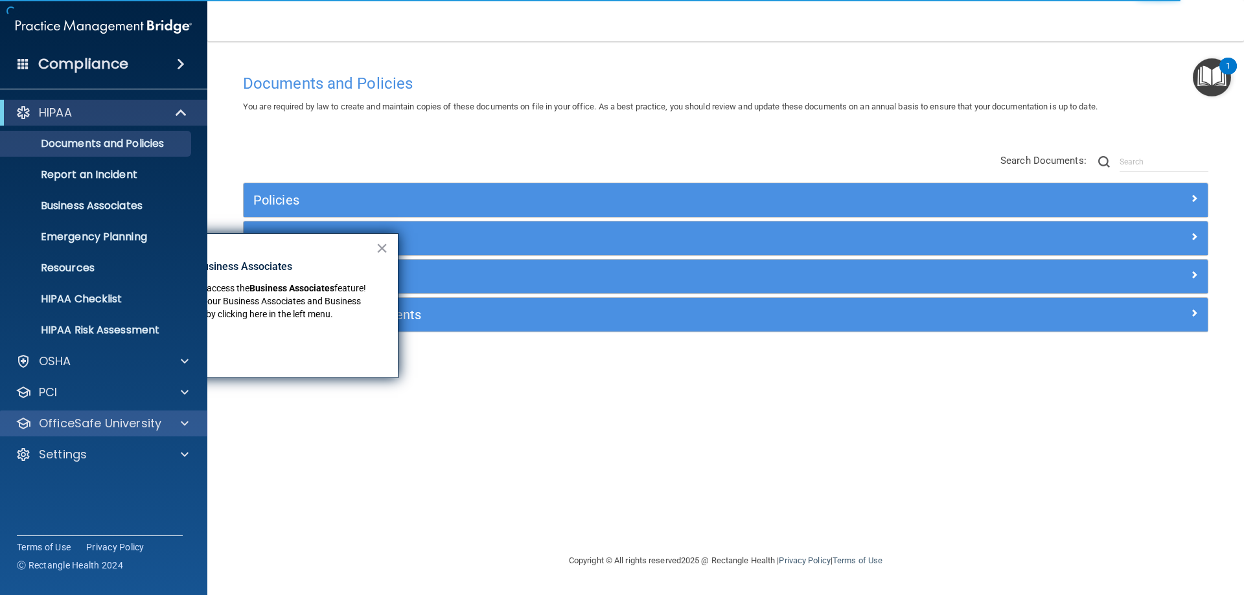
click at [79, 435] on div "OfficeSafe University" at bounding box center [104, 424] width 208 height 26
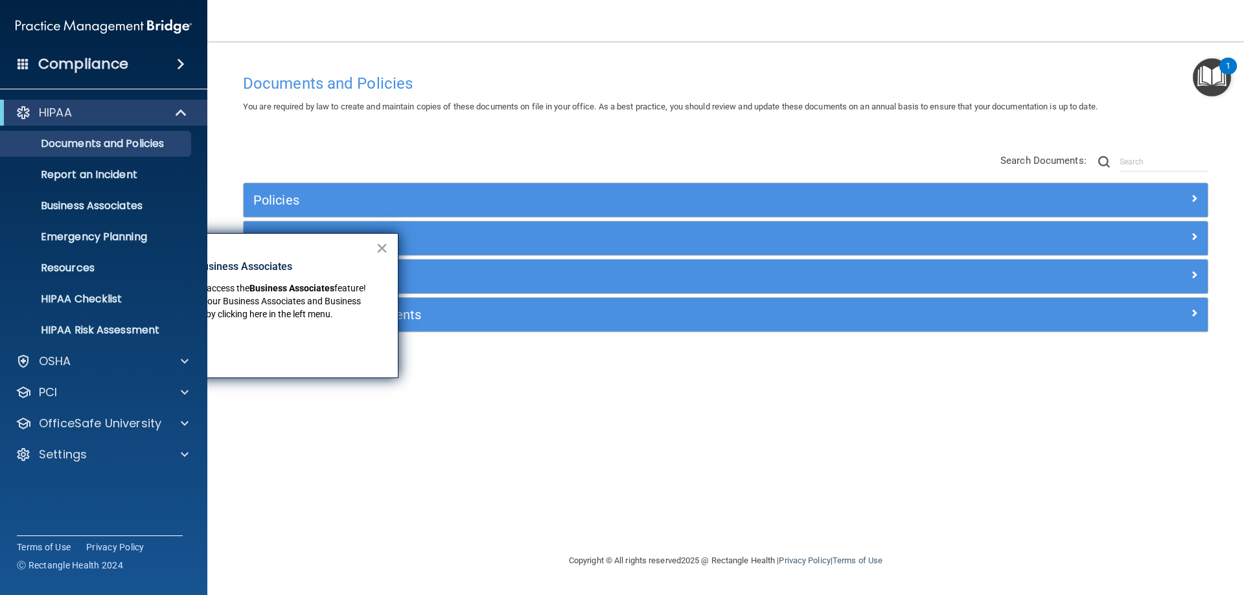
click at [382, 248] on button "×" at bounding box center [382, 248] width 12 height 21
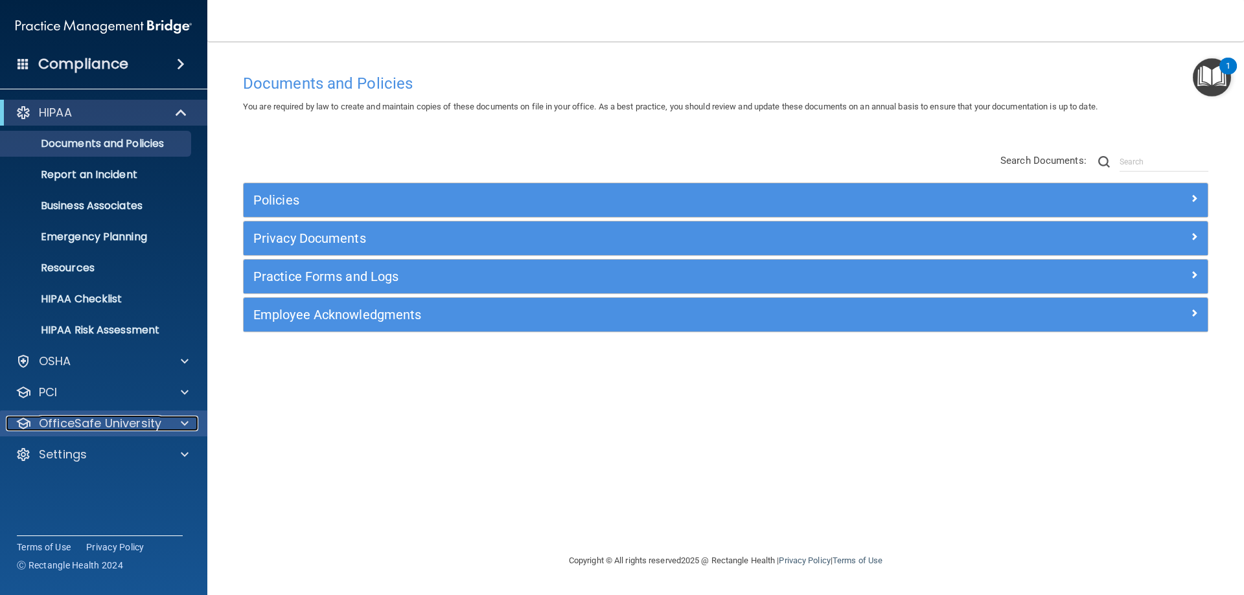
click at [181, 421] on span at bounding box center [185, 424] width 8 height 16
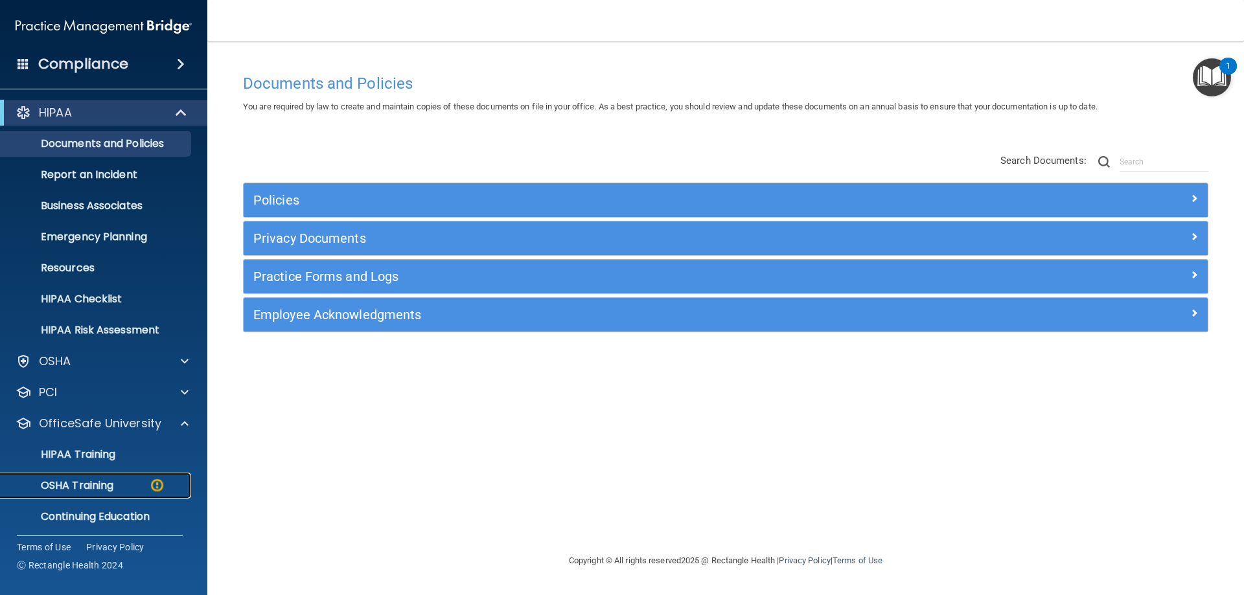
click at [102, 487] on p "OSHA Training" at bounding box center [60, 485] width 105 height 13
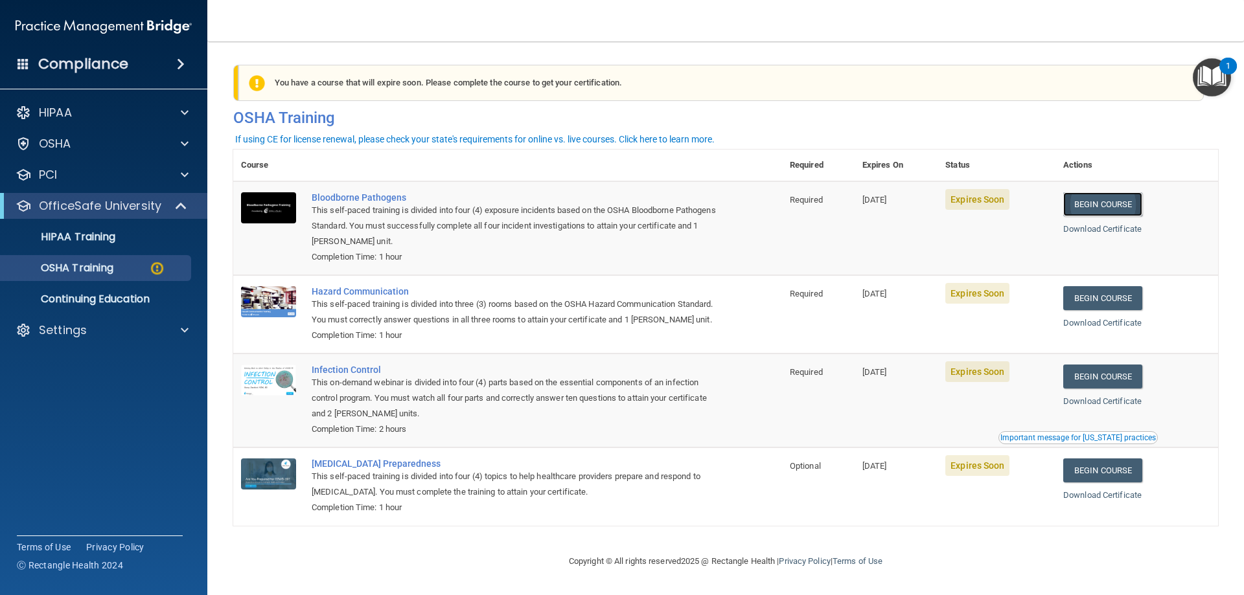
click at [1123, 197] on link "Begin Course" at bounding box center [1102, 204] width 79 height 24
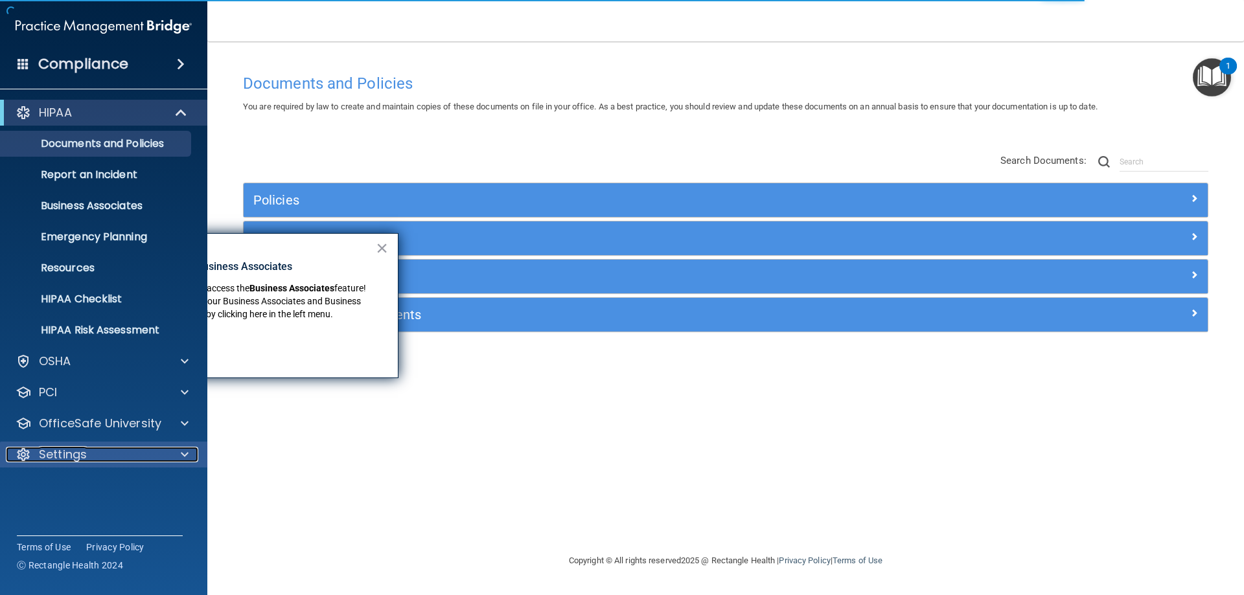
click at [90, 457] on div "Settings" at bounding box center [86, 455] width 161 height 16
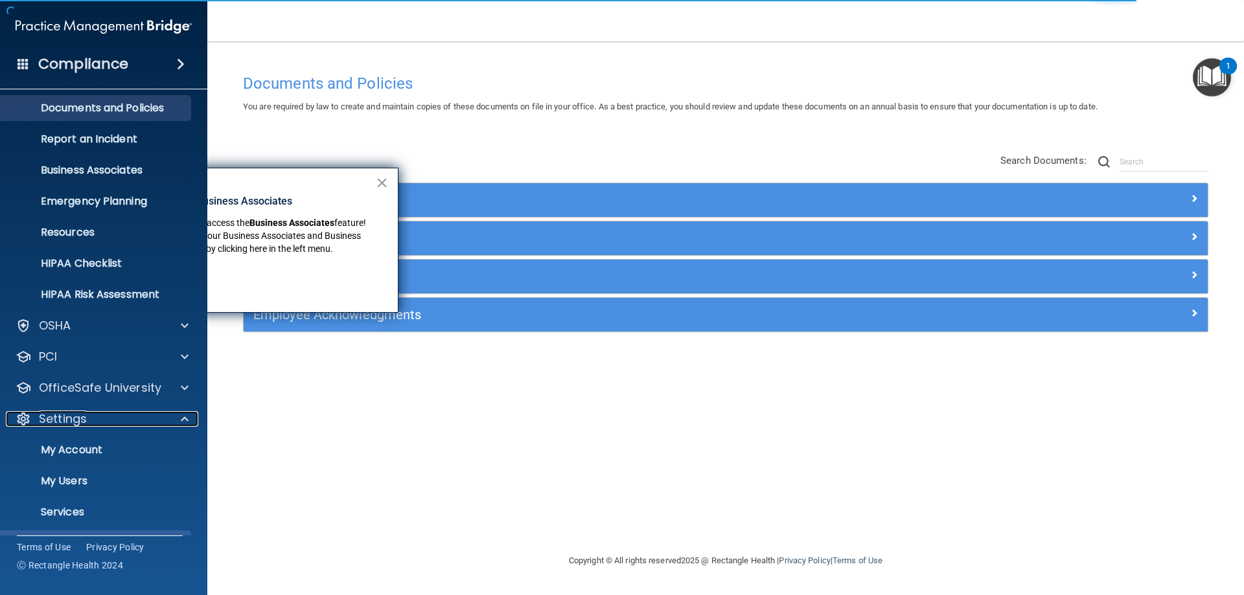
scroll to position [67, 0]
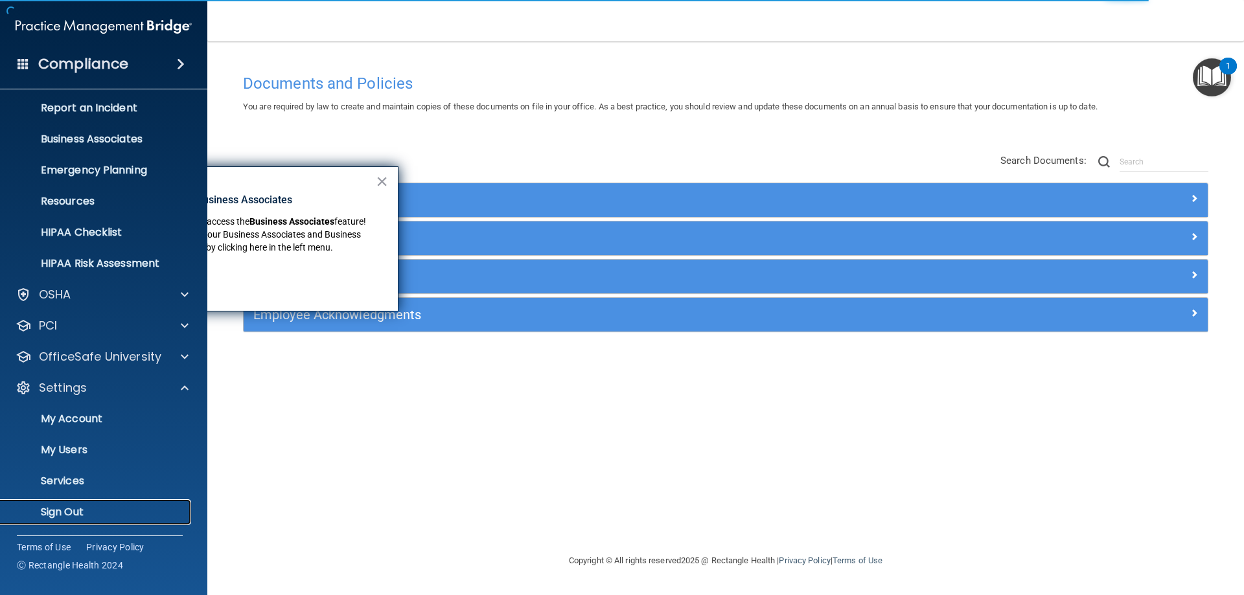
click at [91, 504] on link "Sign Out" at bounding box center [89, 512] width 204 height 26
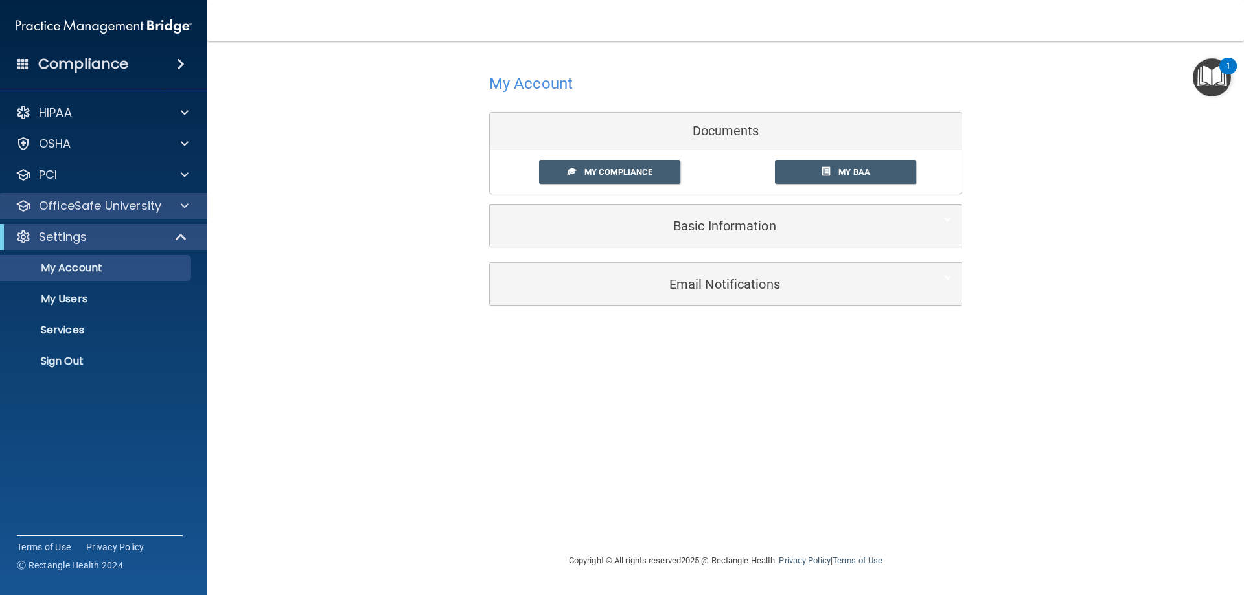
click at [86, 215] on div "OfficeSafe University" at bounding box center [104, 206] width 208 height 26
click at [180, 207] on div at bounding box center [182, 206] width 32 height 16
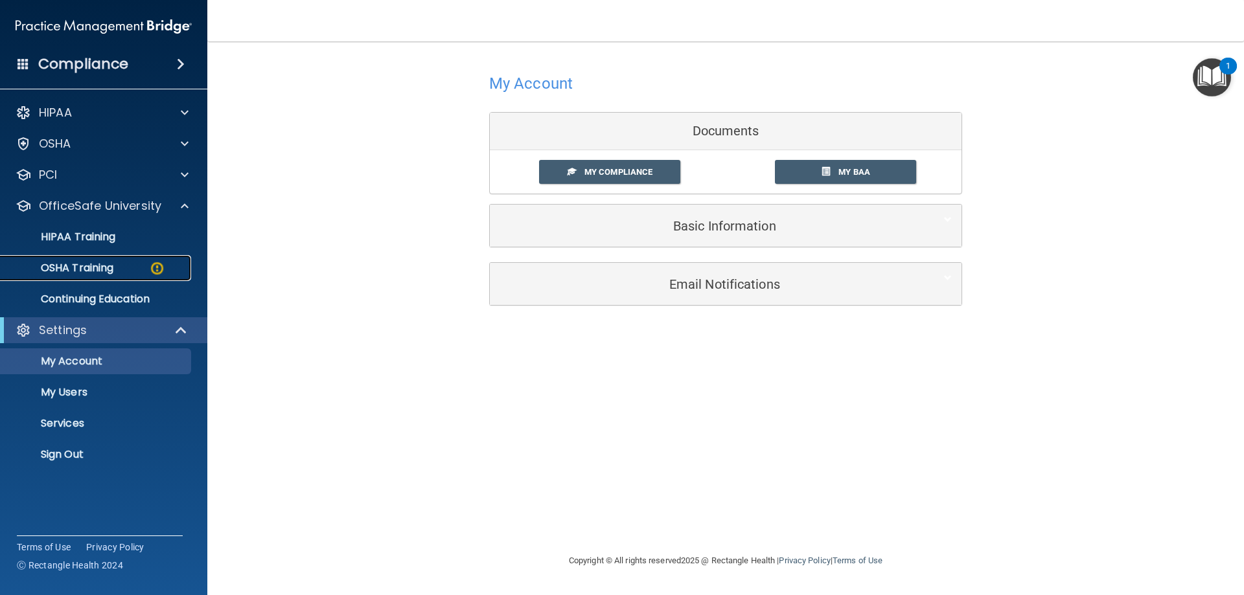
click at [119, 269] on div "OSHA Training" at bounding box center [96, 268] width 177 height 13
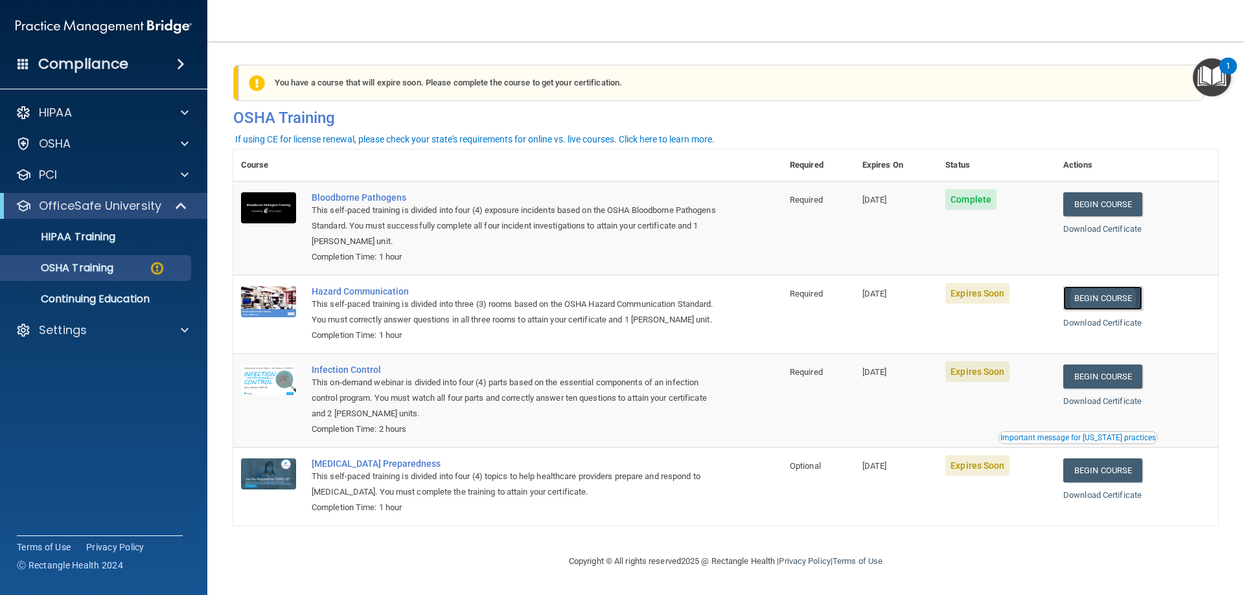
click at [1092, 302] on link "Begin Course" at bounding box center [1102, 298] width 79 height 24
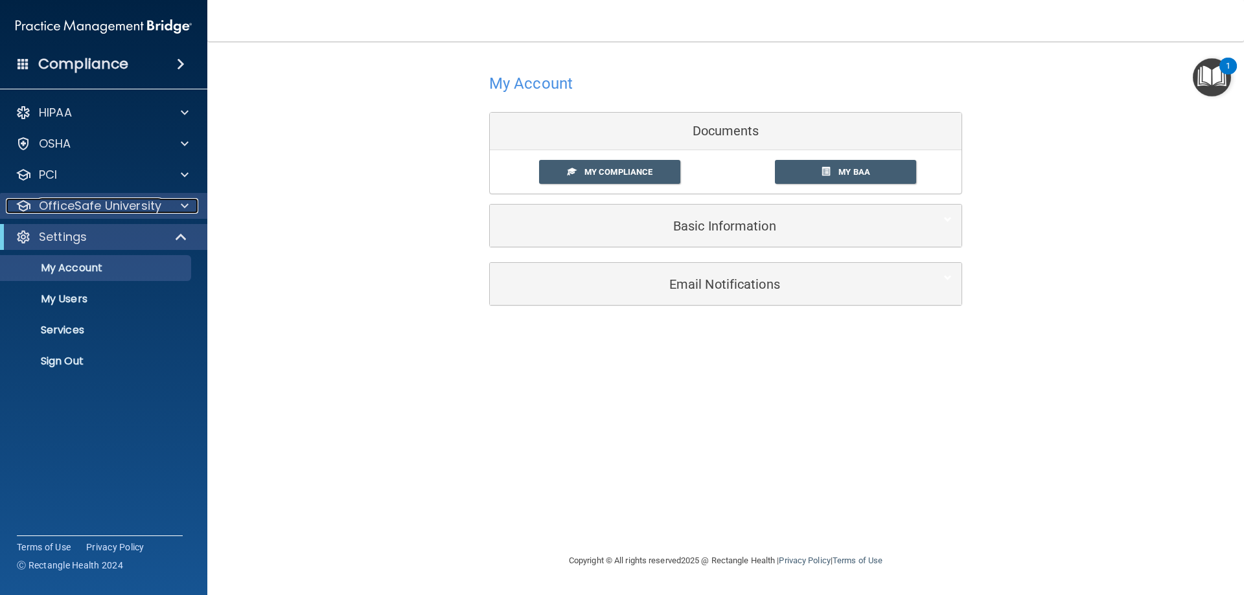
click at [177, 209] on div at bounding box center [182, 206] width 32 height 16
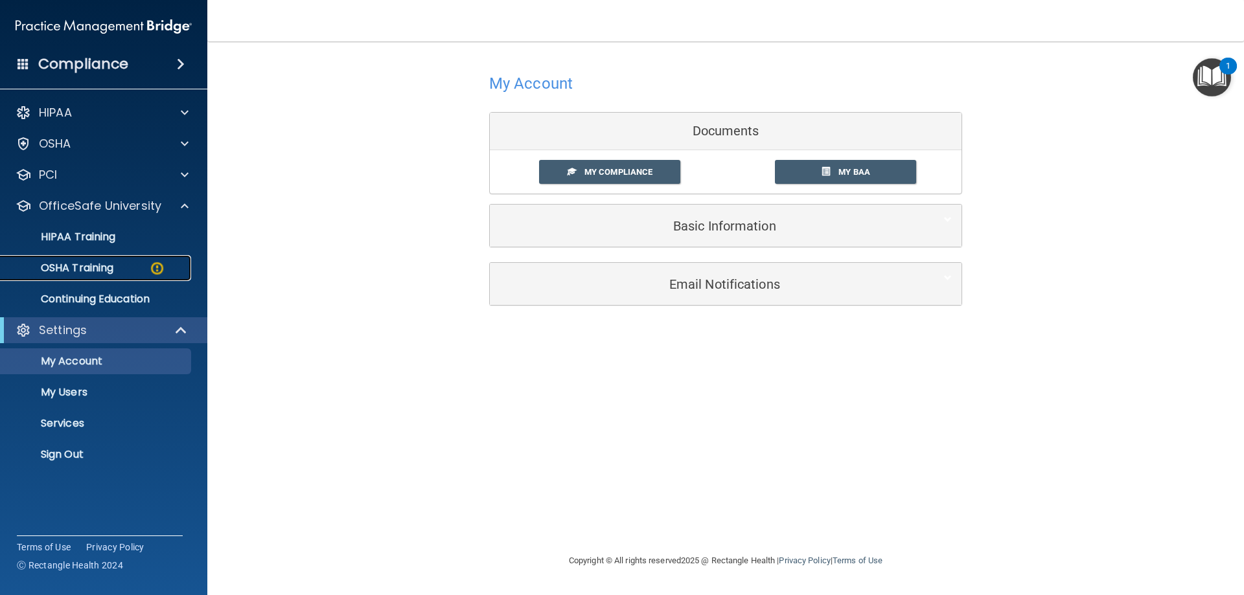
click at [146, 264] on div "OSHA Training" at bounding box center [96, 268] width 177 height 13
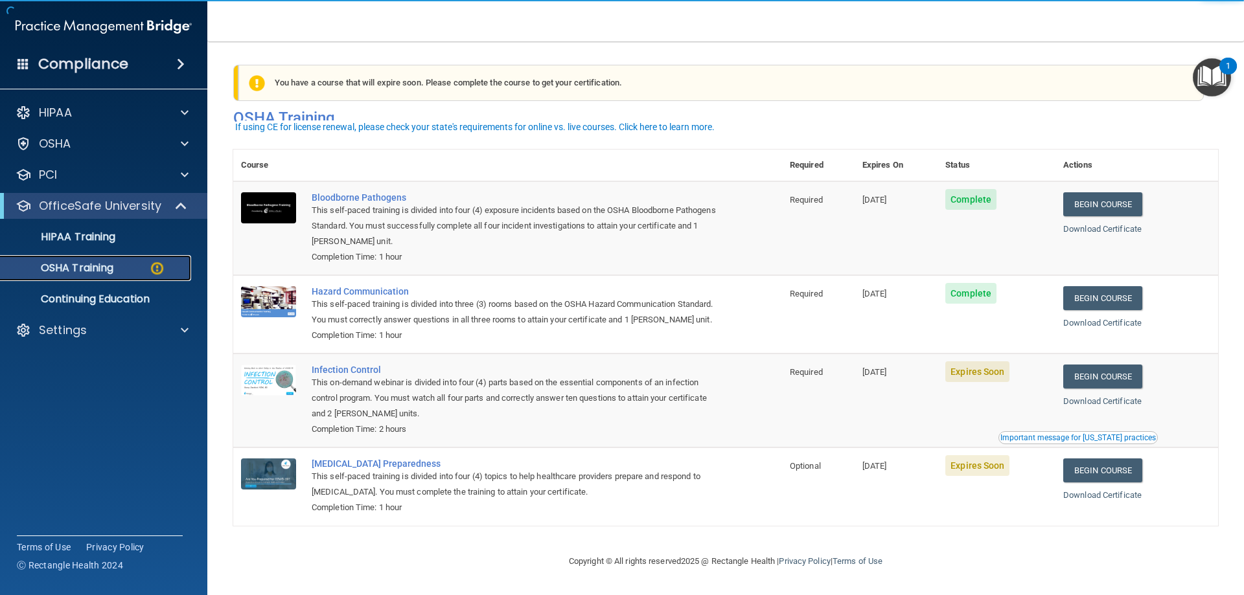
scroll to position [16, 0]
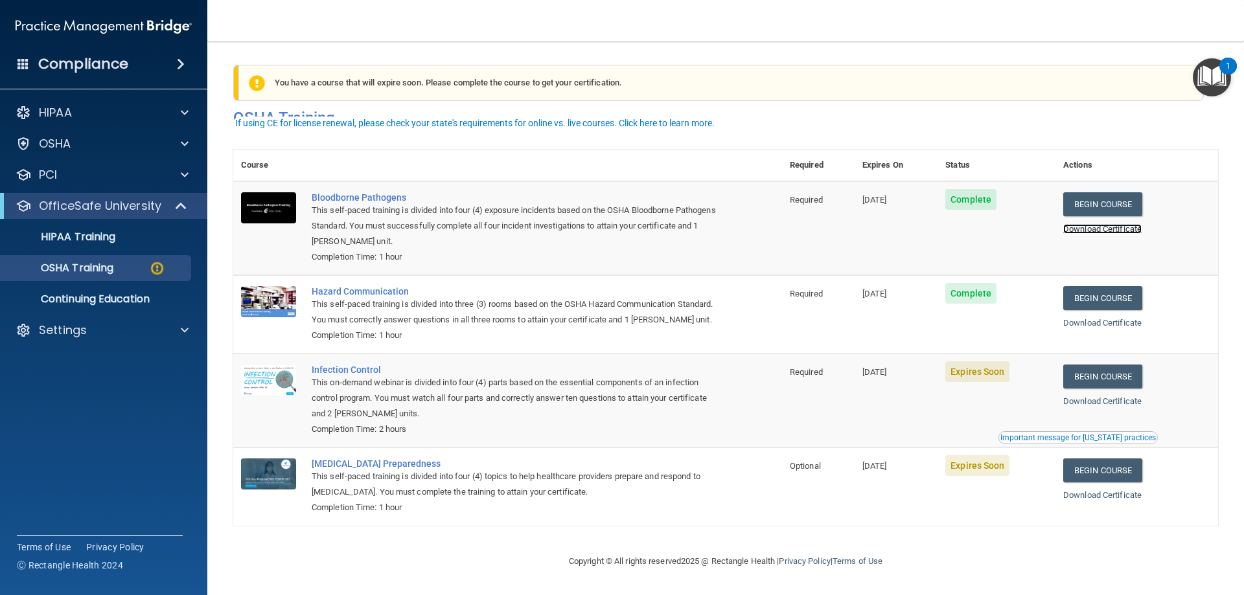
click at [1092, 224] on link "Download Certificate" at bounding box center [1102, 229] width 78 height 10
click at [1097, 382] on link "Begin Course" at bounding box center [1102, 377] width 79 height 24
click at [1075, 318] on link "Download Certificate" at bounding box center [1102, 323] width 78 height 10
click at [1088, 378] on link "Begin Course" at bounding box center [1102, 377] width 79 height 24
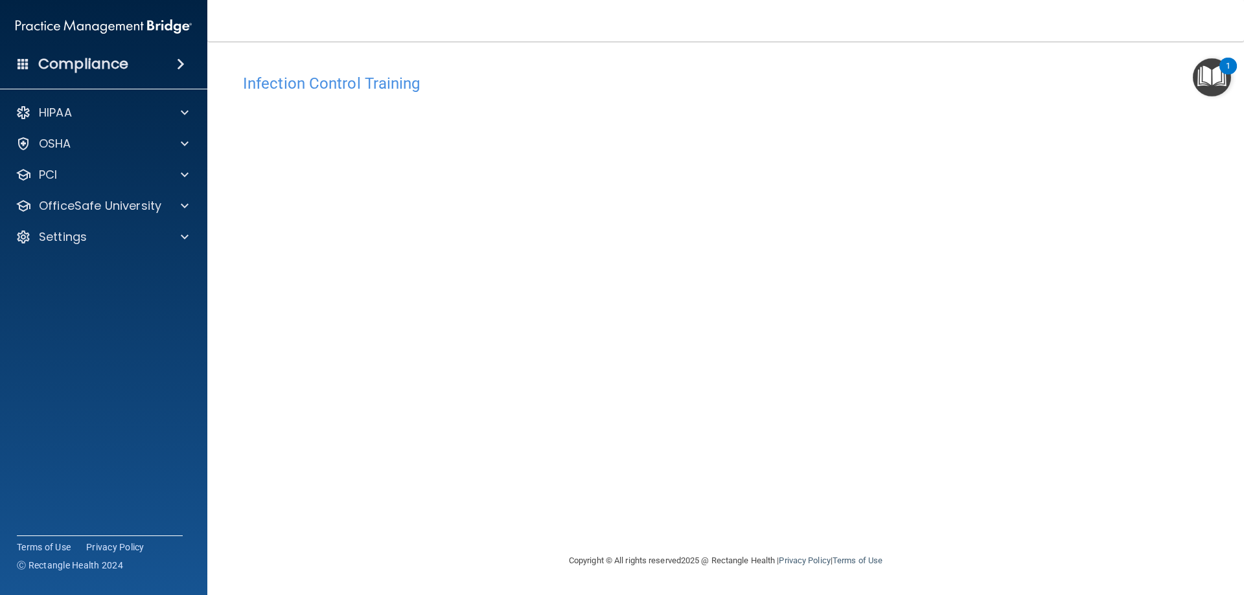
click at [1015, 80] on h4 "Infection Control Training" at bounding box center [725, 83] width 965 height 17
click at [135, 207] on p "OfficeSafe University" at bounding box center [100, 206] width 122 height 16
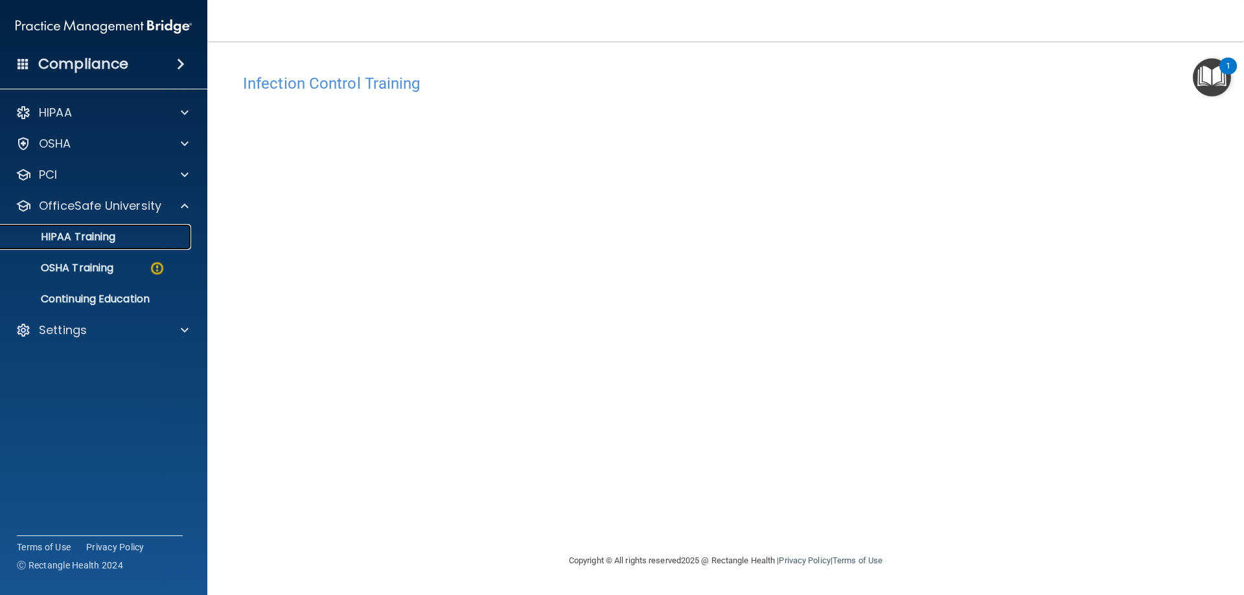
click at [128, 231] on div "HIPAA Training" at bounding box center [96, 237] width 177 height 13
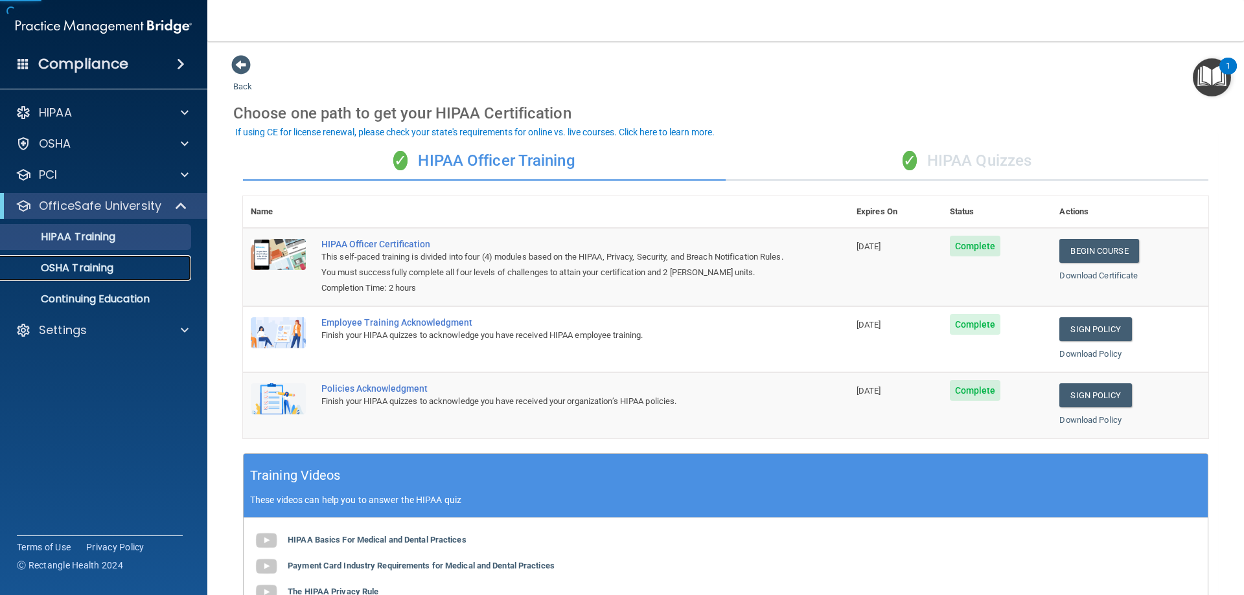
click at [111, 269] on p "OSHA Training" at bounding box center [60, 268] width 105 height 13
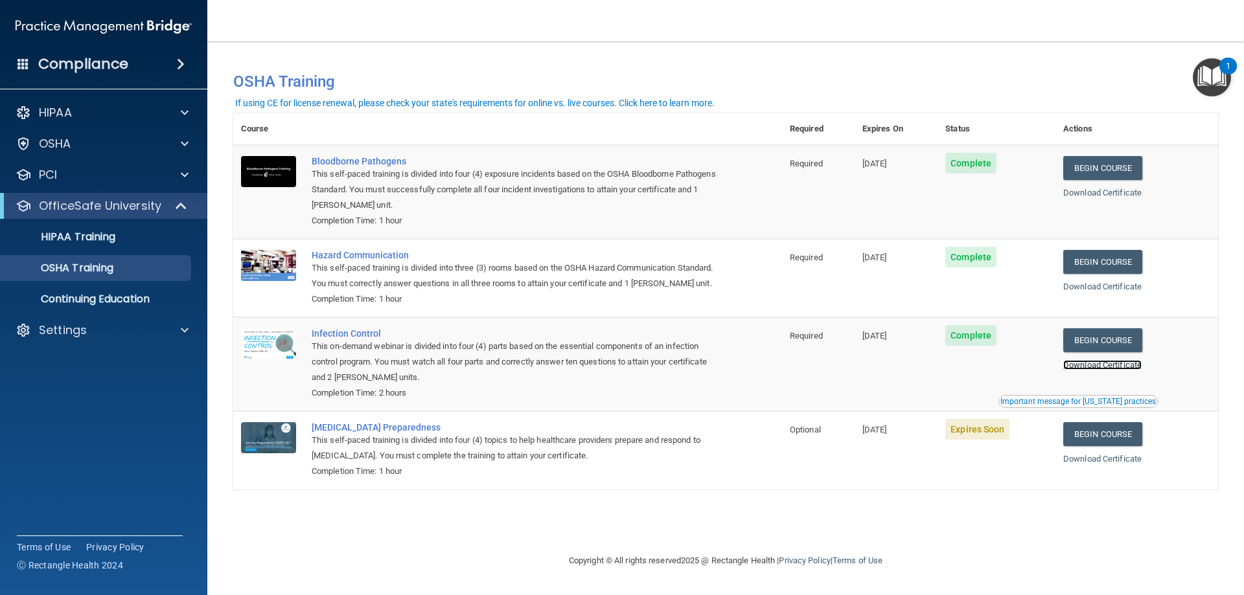
click at [1132, 370] on link "Download Certificate" at bounding box center [1102, 365] width 78 height 10
click at [1112, 446] on link "Begin Course" at bounding box center [1102, 434] width 79 height 24
click at [133, 234] on div "HIPAA Training" at bounding box center [96, 237] width 177 height 13
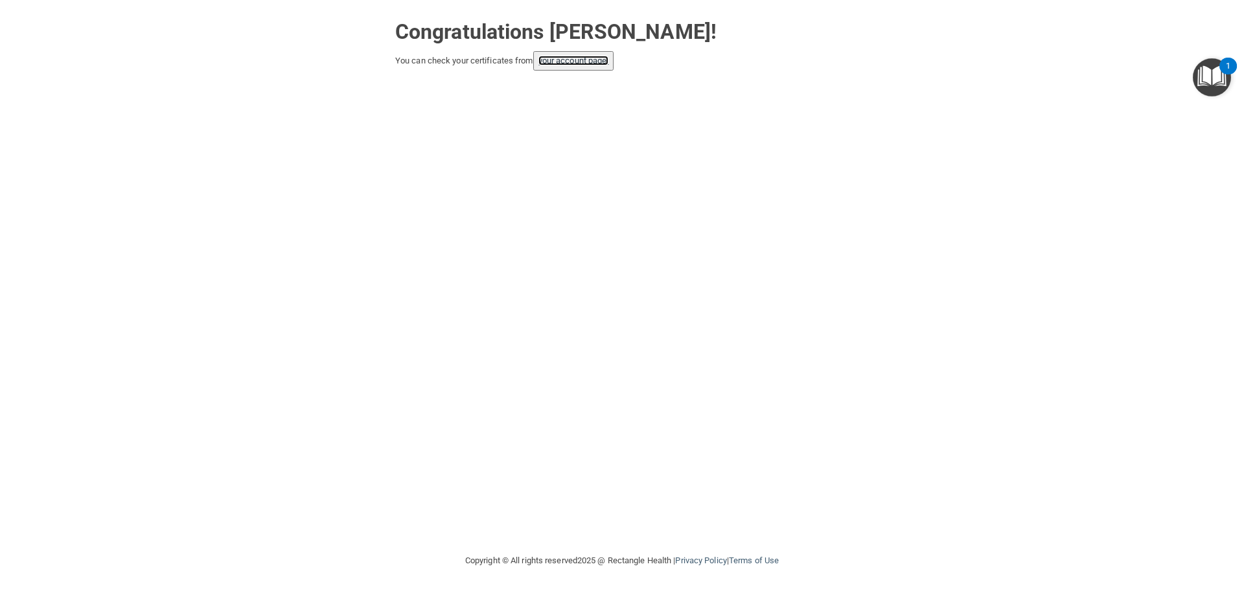
click at [584, 63] on link "your account page!" at bounding box center [573, 61] width 71 height 10
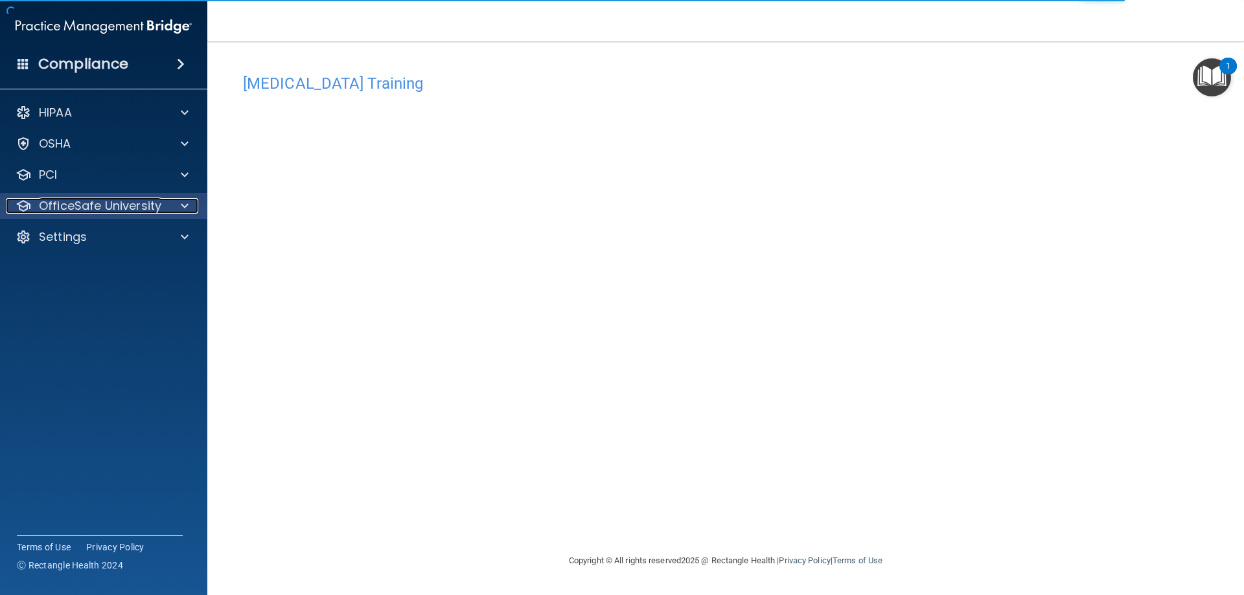
click at [76, 208] on p "OfficeSafe University" at bounding box center [100, 206] width 122 height 16
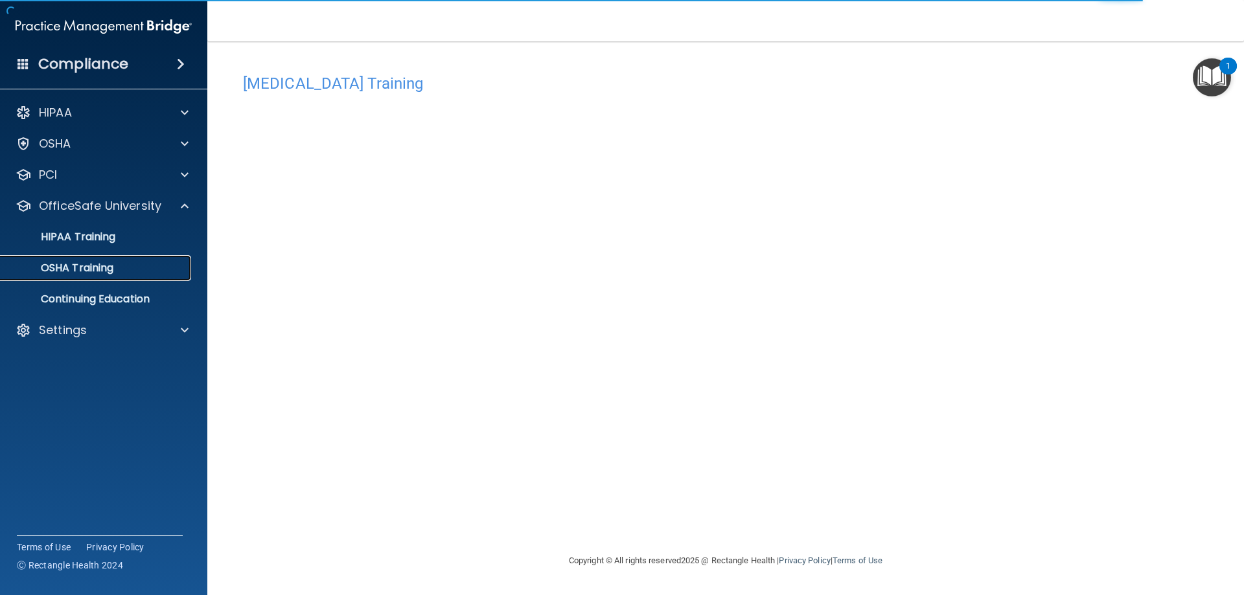
click at [111, 273] on p "OSHA Training" at bounding box center [60, 268] width 105 height 13
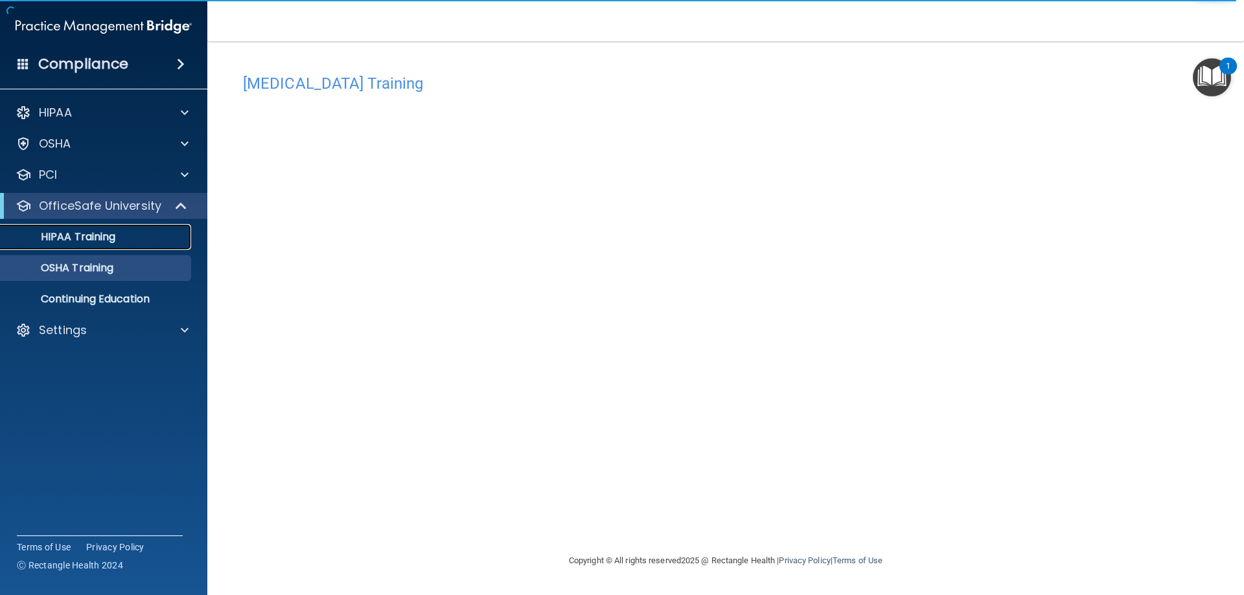
click at [92, 238] on p "HIPAA Training" at bounding box center [61, 237] width 107 height 13
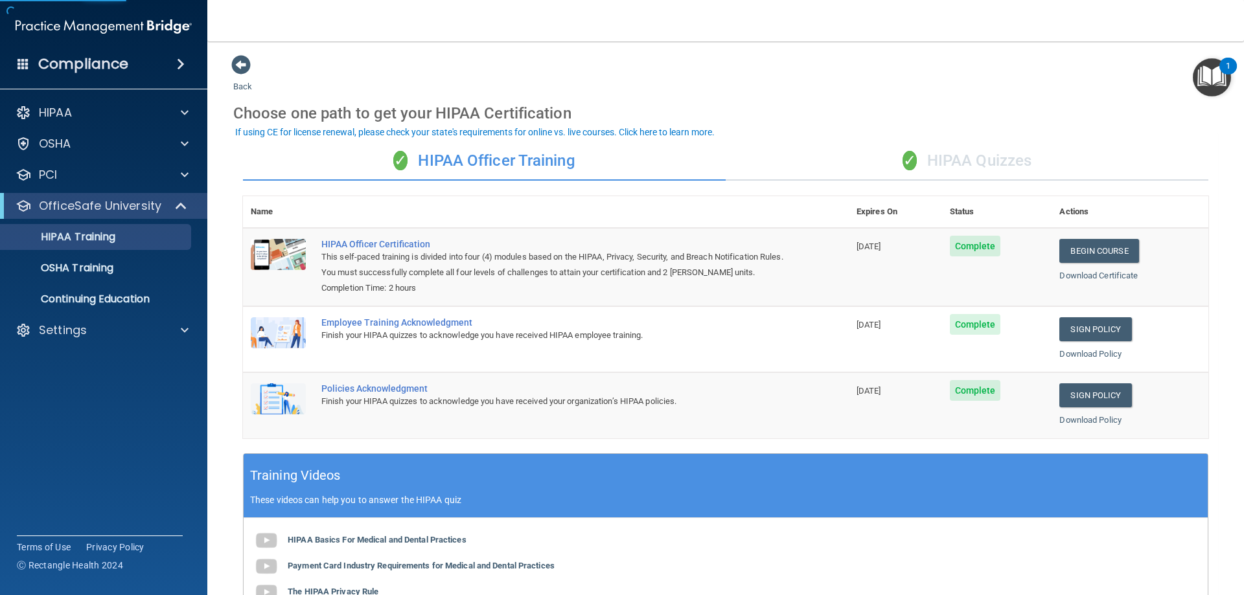
click at [983, 158] on div "✓ HIPAA Quizzes" at bounding box center [967, 161] width 483 height 39
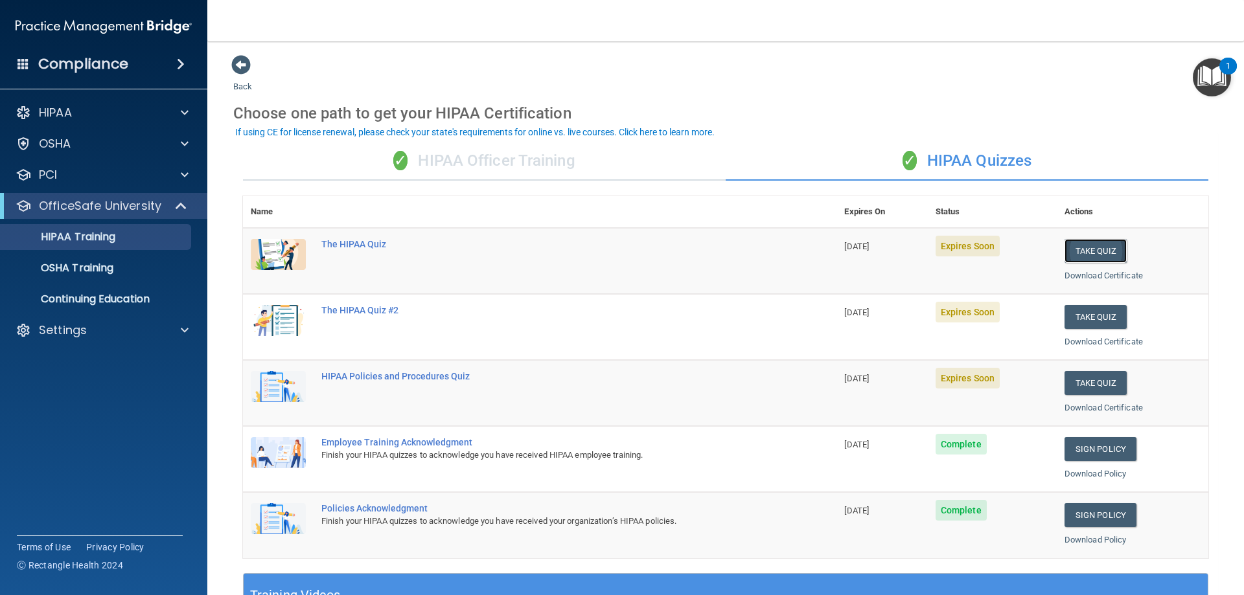
click at [1079, 253] on button "Take Quiz" at bounding box center [1095, 251] width 62 height 24
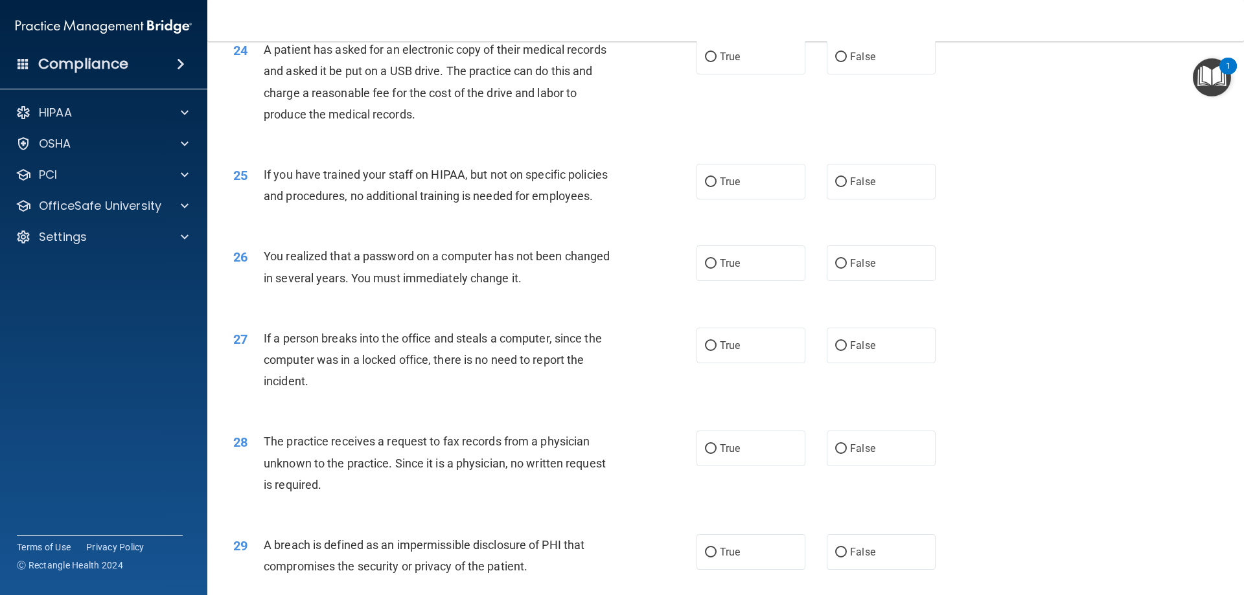
scroll to position [2471, 0]
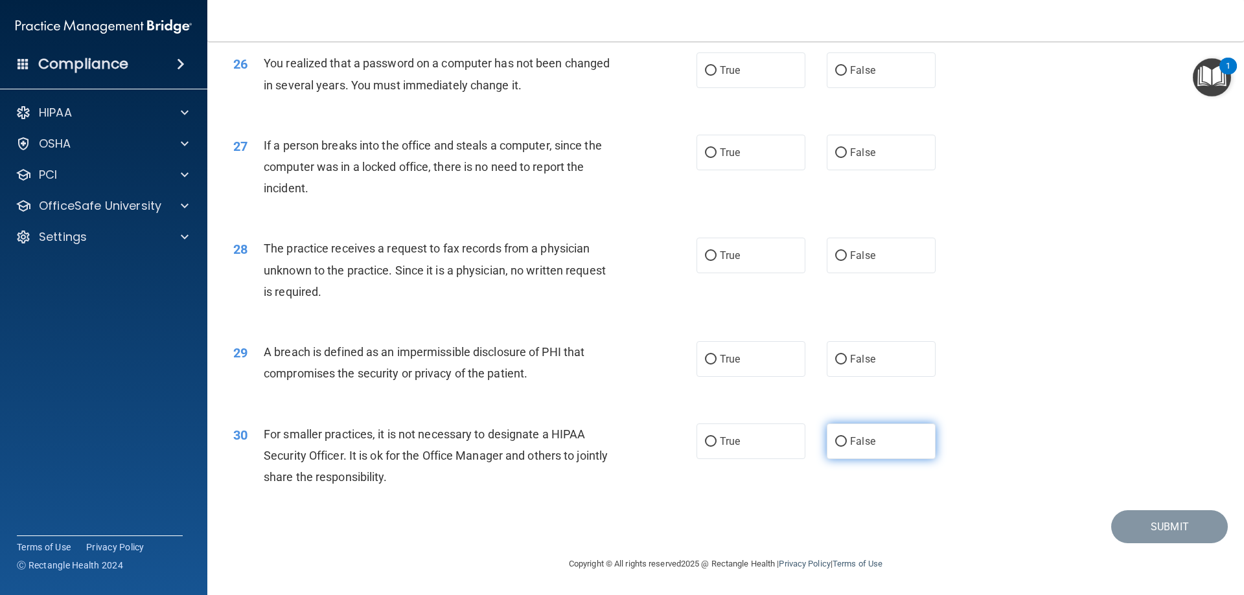
click at [827, 446] on label "False" at bounding box center [881, 442] width 109 height 36
click at [835, 446] on input "False" at bounding box center [841, 442] width 12 height 10
radio input "true"
click at [849, 376] on label "False" at bounding box center [881, 359] width 109 height 36
click at [847, 365] on input "False" at bounding box center [841, 360] width 12 height 10
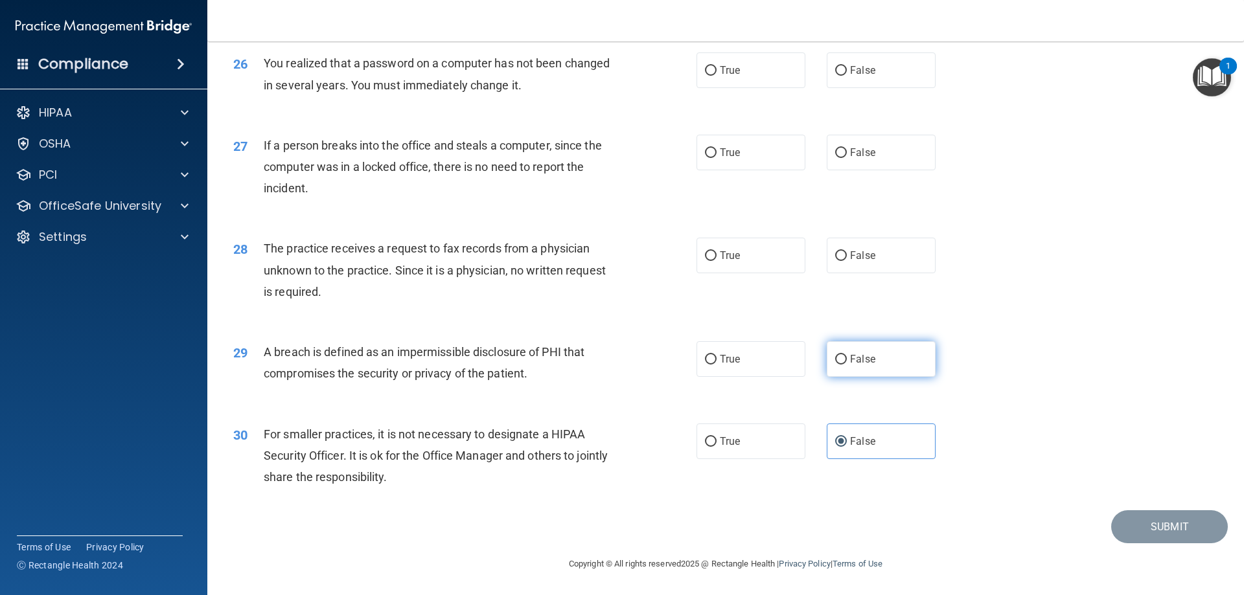
radio input "true"
click at [854, 266] on label "False" at bounding box center [881, 256] width 109 height 36
click at [847, 261] on input "False" at bounding box center [841, 256] width 12 height 10
radio input "true"
click at [859, 160] on label "False" at bounding box center [881, 153] width 109 height 36
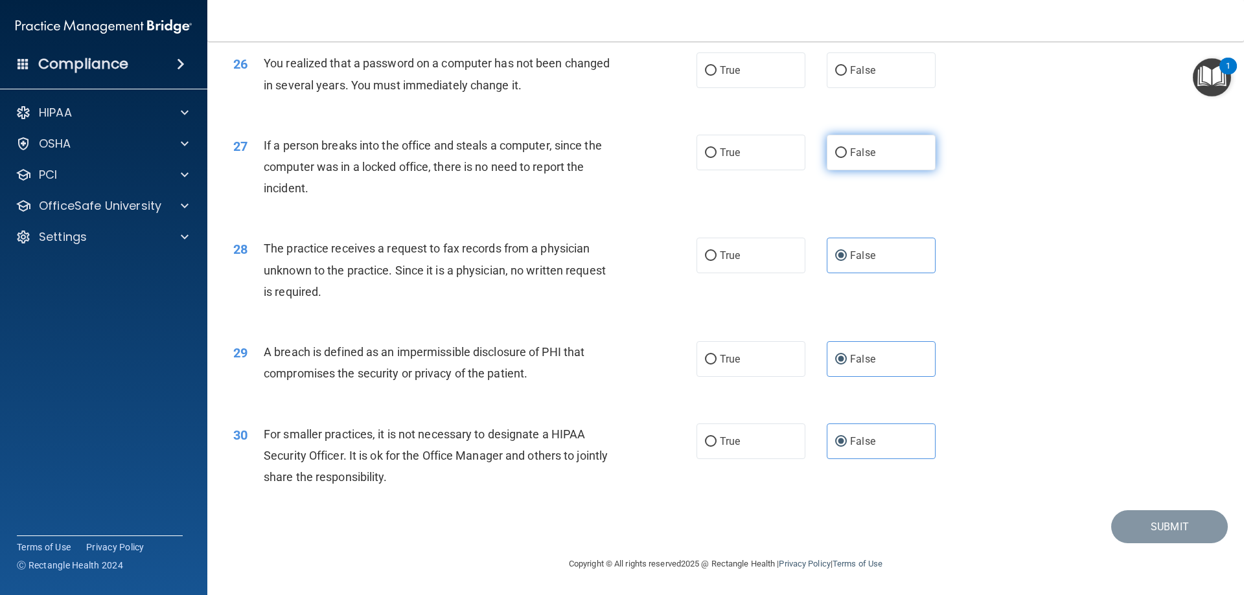
click at [847, 158] on input "False" at bounding box center [841, 153] width 12 height 10
radio input "true"
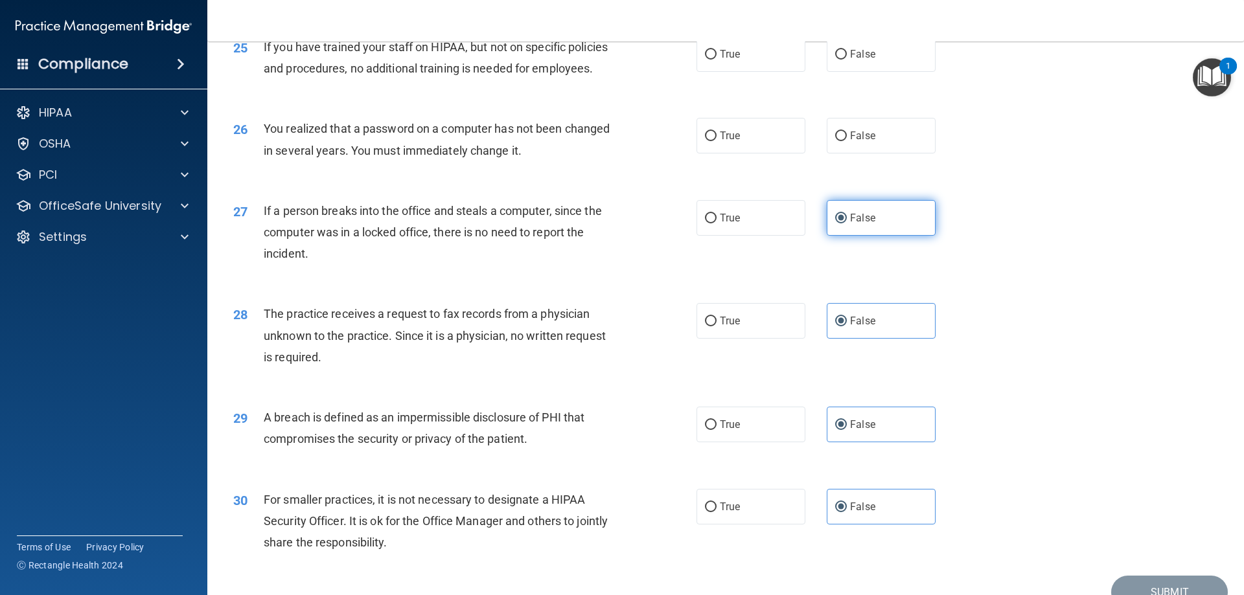
scroll to position [2276, 0]
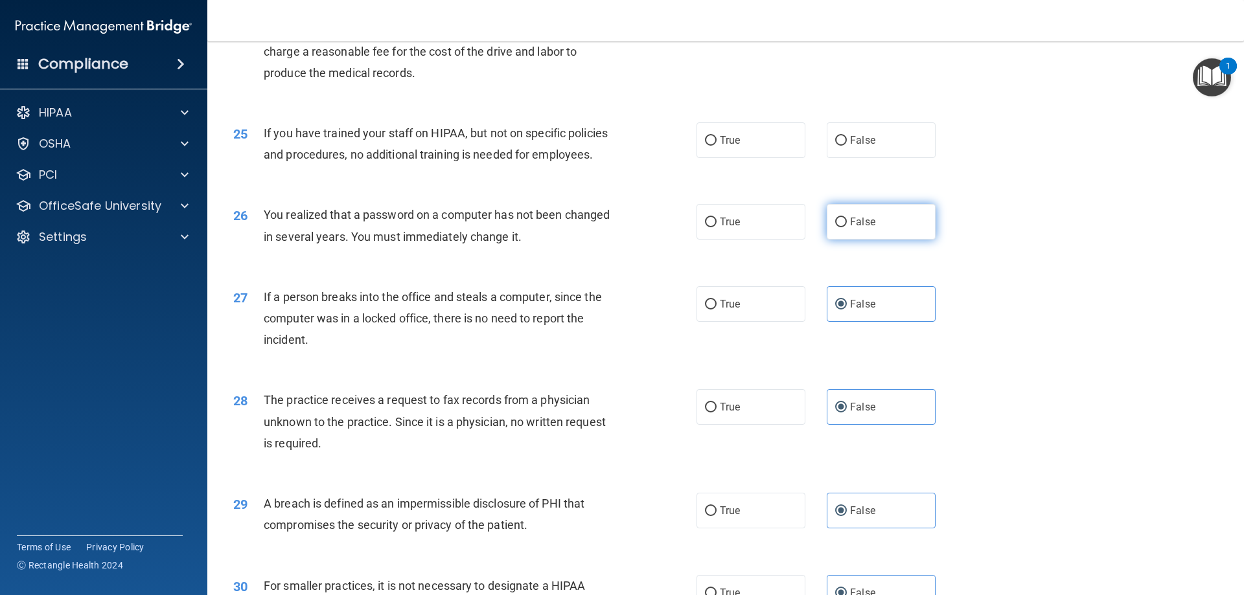
click at [856, 228] on span "False" at bounding box center [862, 222] width 25 height 12
click at [847, 227] on input "False" at bounding box center [841, 223] width 12 height 10
radio input "true"
click at [860, 146] on span "False" at bounding box center [862, 140] width 25 height 12
click at [847, 146] on input "False" at bounding box center [841, 141] width 12 height 10
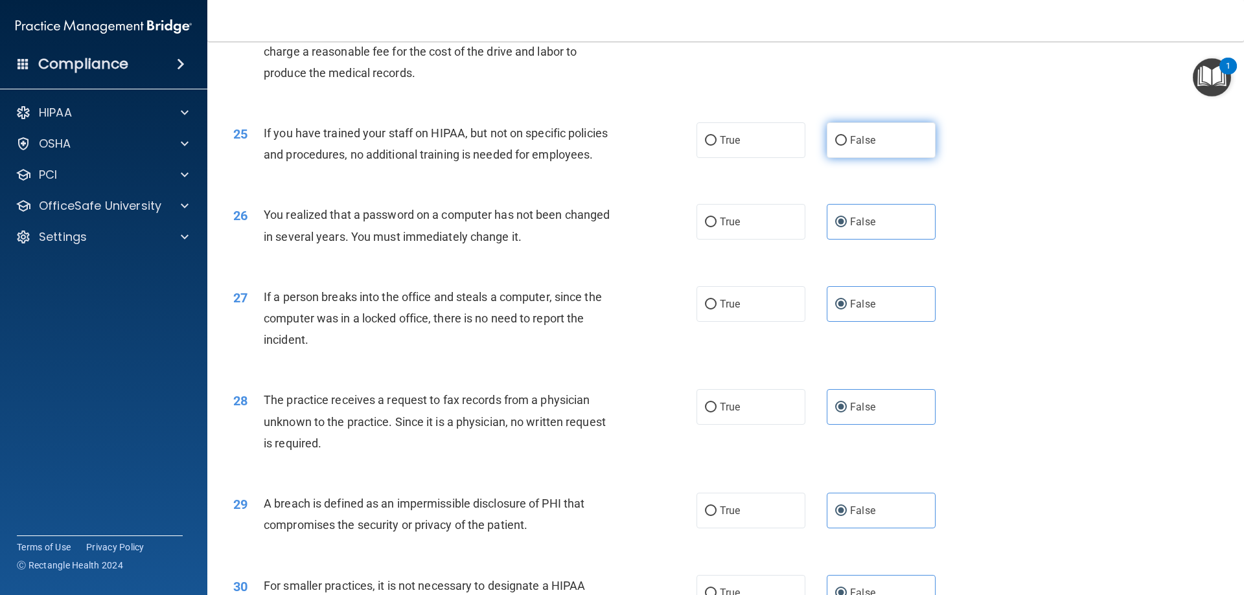
radio input "true"
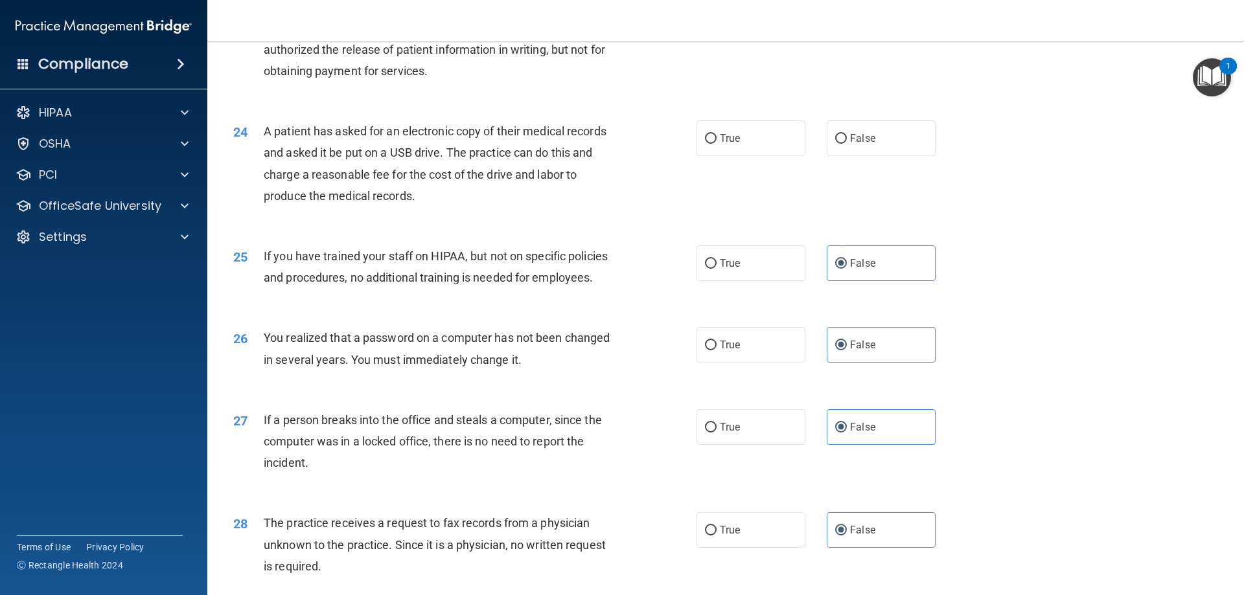
scroll to position [2082, 0]
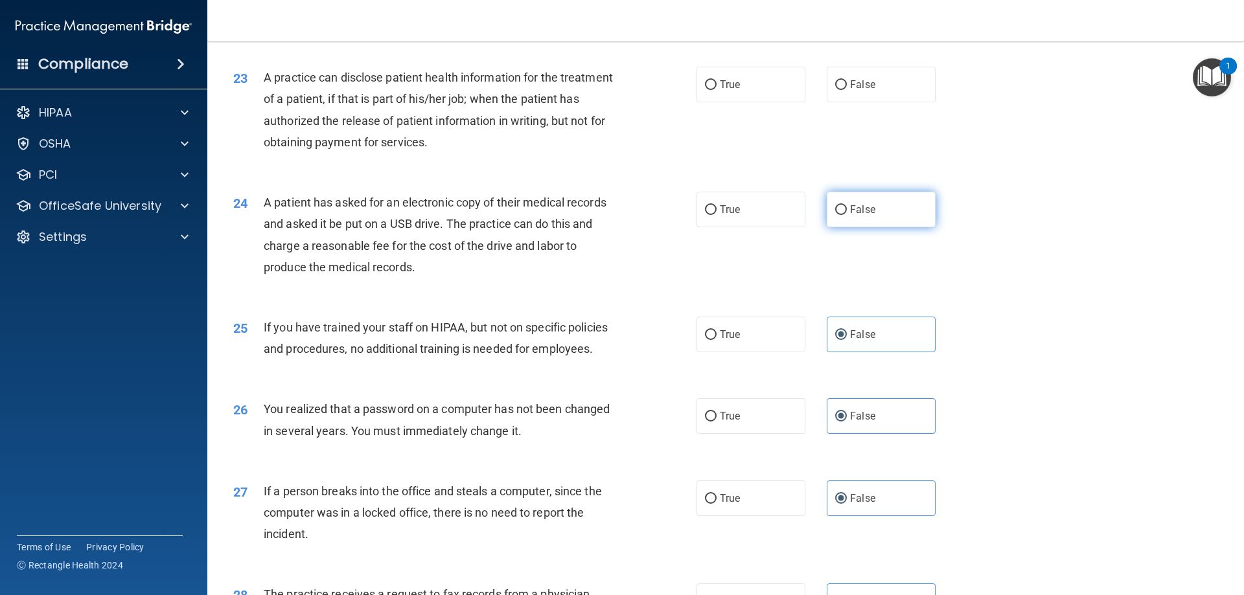
click at [866, 216] on span "False" at bounding box center [862, 209] width 25 height 12
click at [847, 215] on input "False" at bounding box center [841, 210] width 12 height 10
radio input "true"
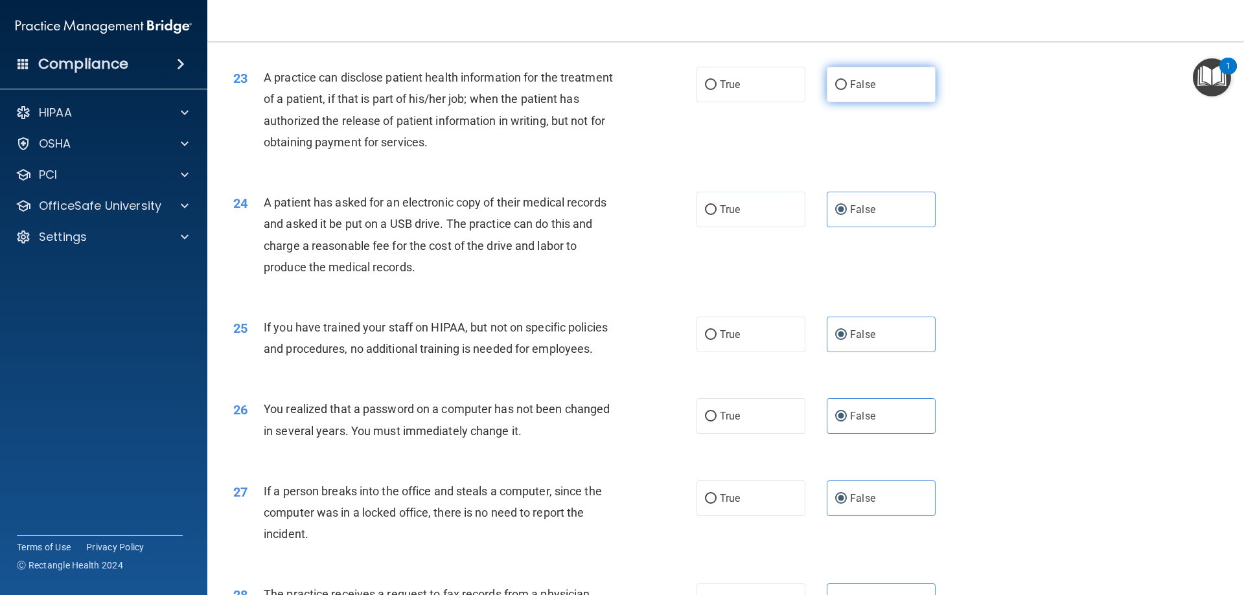
click at [874, 102] on label "False" at bounding box center [881, 85] width 109 height 36
click at [847, 90] on input "False" at bounding box center [841, 85] width 12 height 10
radio input "true"
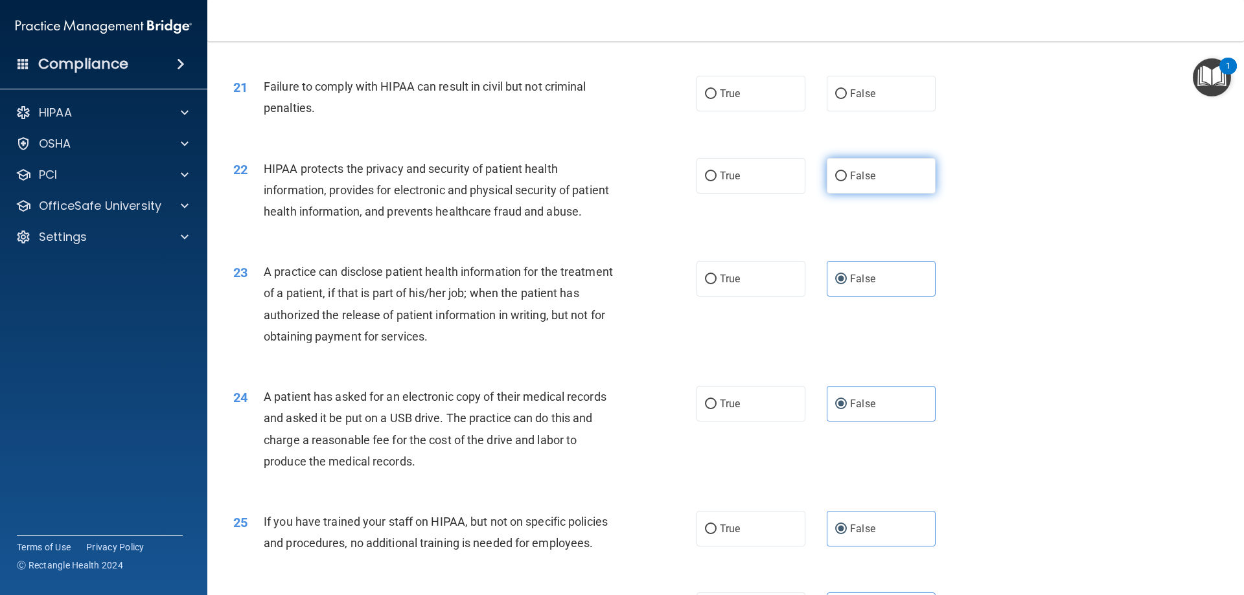
click at [863, 194] on label "False" at bounding box center [881, 176] width 109 height 36
click at [847, 181] on input "False" at bounding box center [841, 177] width 12 height 10
radio input "true"
click at [854, 100] on span "False" at bounding box center [862, 93] width 25 height 12
click at [847, 99] on input "False" at bounding box center [841, 94] width 12 height 10
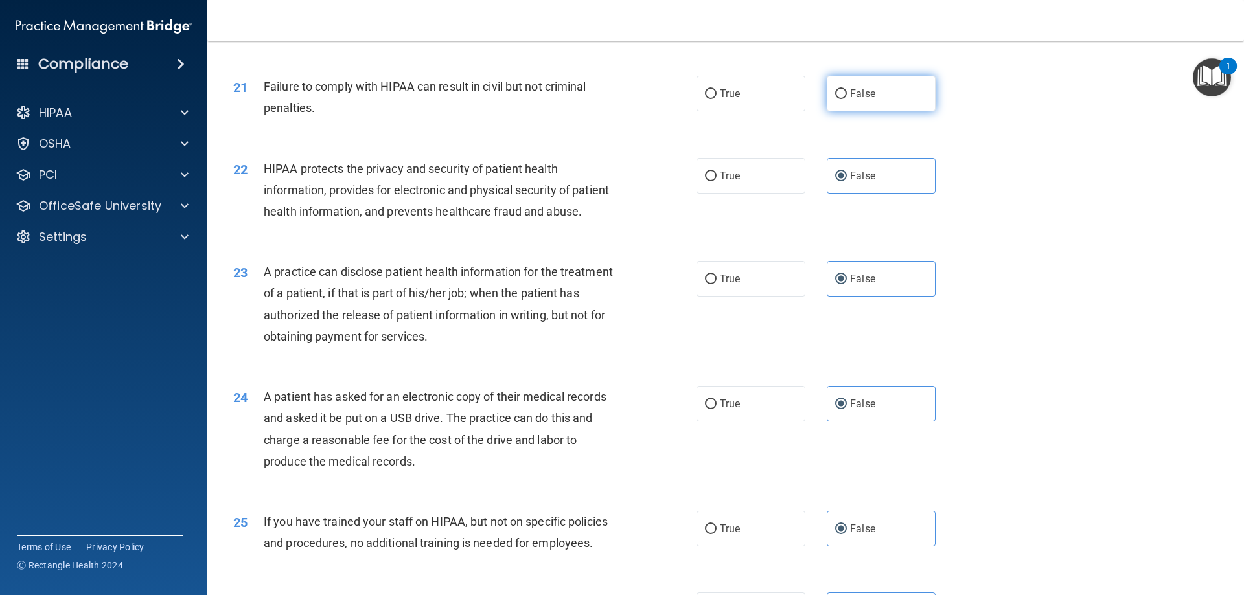
radio input "true"
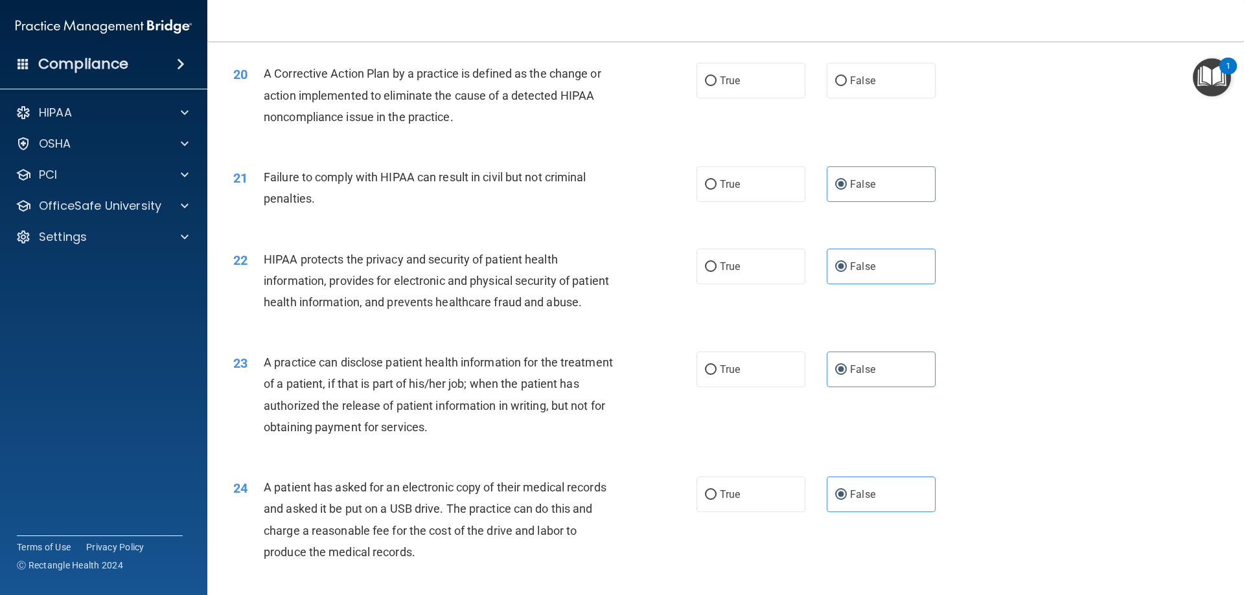
scroll to position [1564, 0]
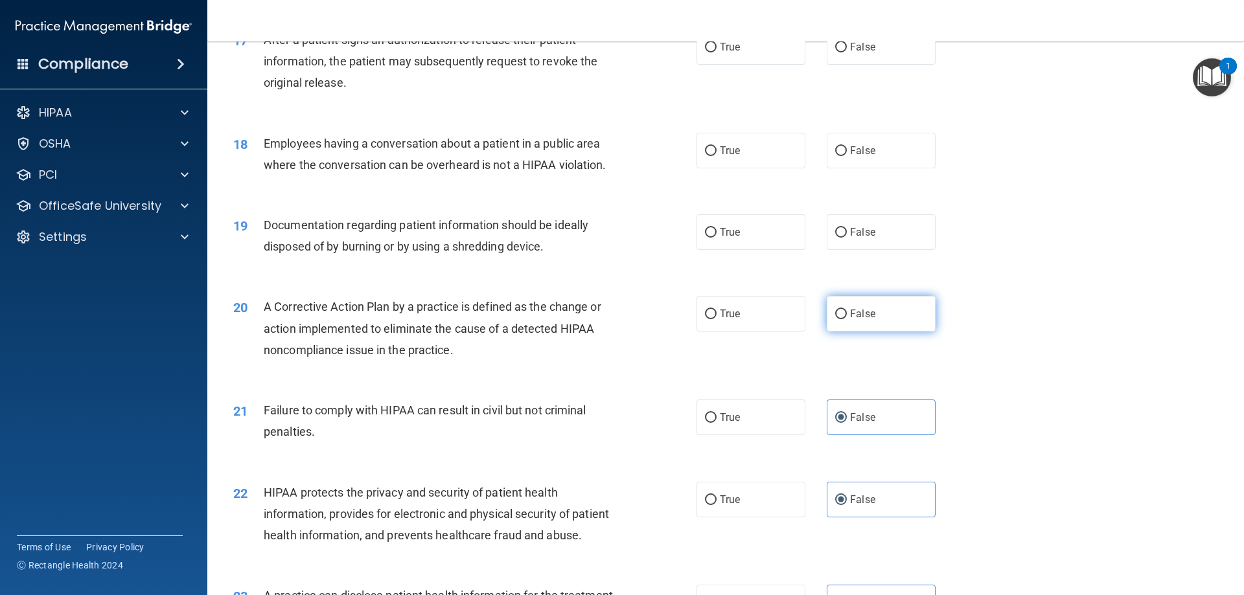
click at [858, 332] on label "False" at bounding box center [881, 314] width 109 height 36
click at [847, 319] on input "False" at bounding box center [841, 315] width 12 height 10
radio input "true"
drag, startPoint x: 863, startPoint y: 257, endPoint x: 865, endPoint y: 247, distance: 9.8
click at [863, 238] on span "False" at bounding box center [862, 232] width 25 height 12
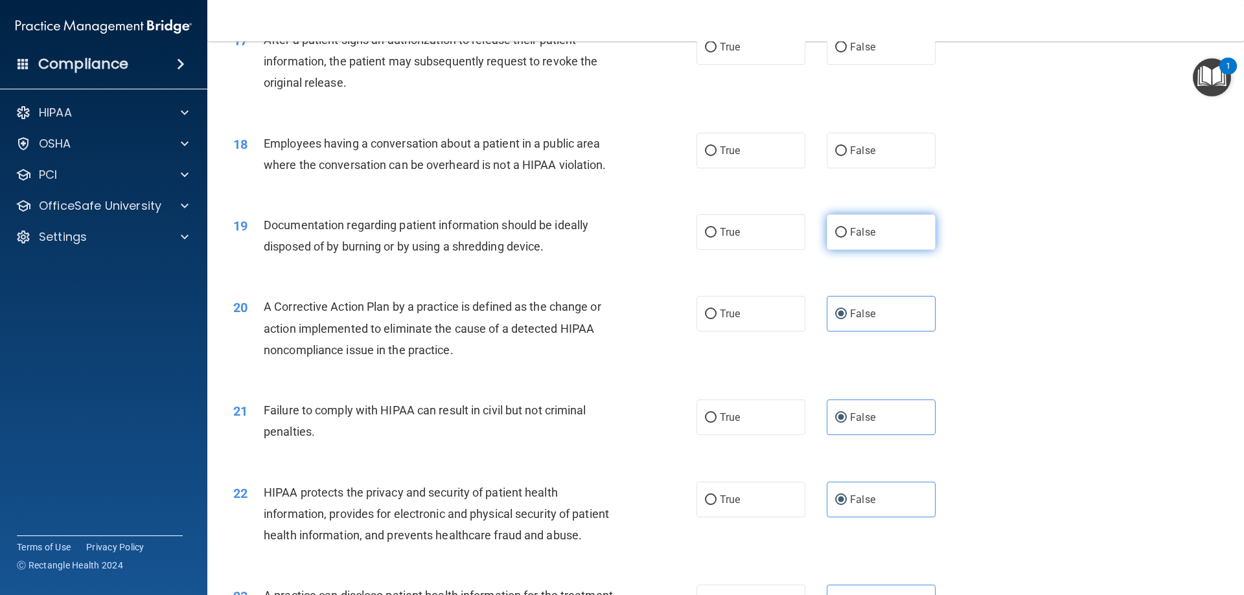
click at [847, 238] on input "False" at bounding box center [841, 233] width 12 height 10
radio input "true"
click at [867, 157] on span "False" at bounding box center [862, 150] width 25 height 12
click at [847, 156] on input "False" at bounding box center [841, 151] width 12 height 10
radio input "true"
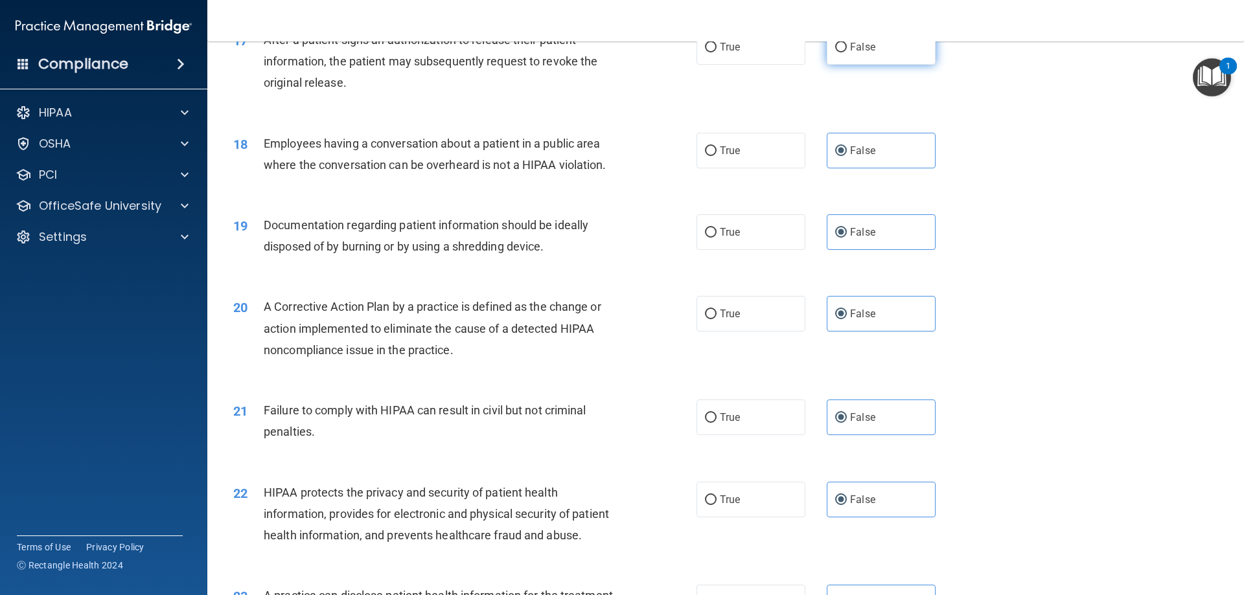
click at [865, 53] on span "False" at bounding box center [862, 47] width 25 height 12
click at [847, 52] on input "False" at bounding box center [841, 48] width 12 height 10
radio input "true"
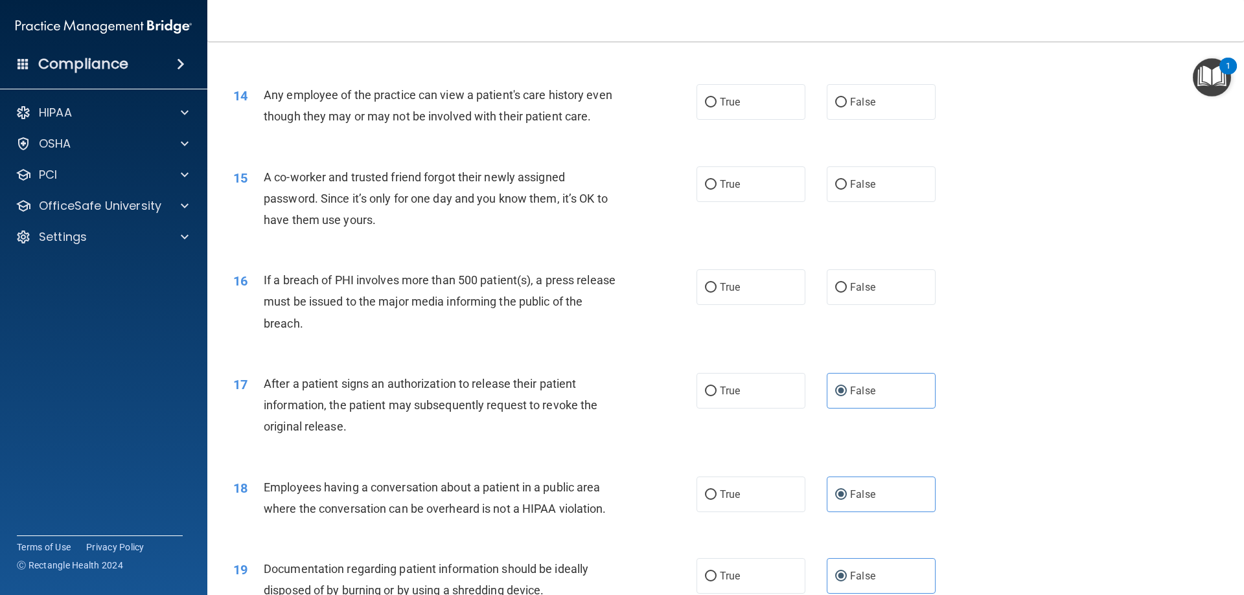
scroll to position [1175, 0]
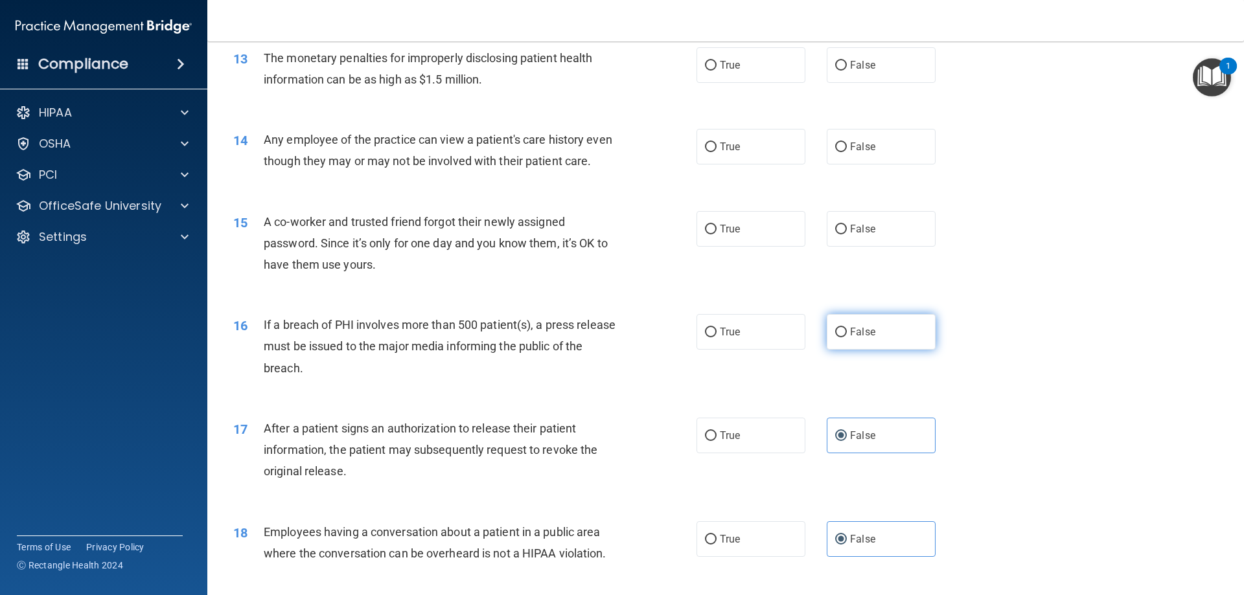
click at [903, 339] on label "False" at bounding box center [881, 332] width 109 height 36
click at [847, 337] on input "False" at bounding box center [841, 333] width 12 height 10
radio input "true"
click at [891, 247] on label "False" at bounding box center [881, 229] width 109 height 36
click at [847, 234] on input "False" at bounding box center [841, 230] width 12 height 10
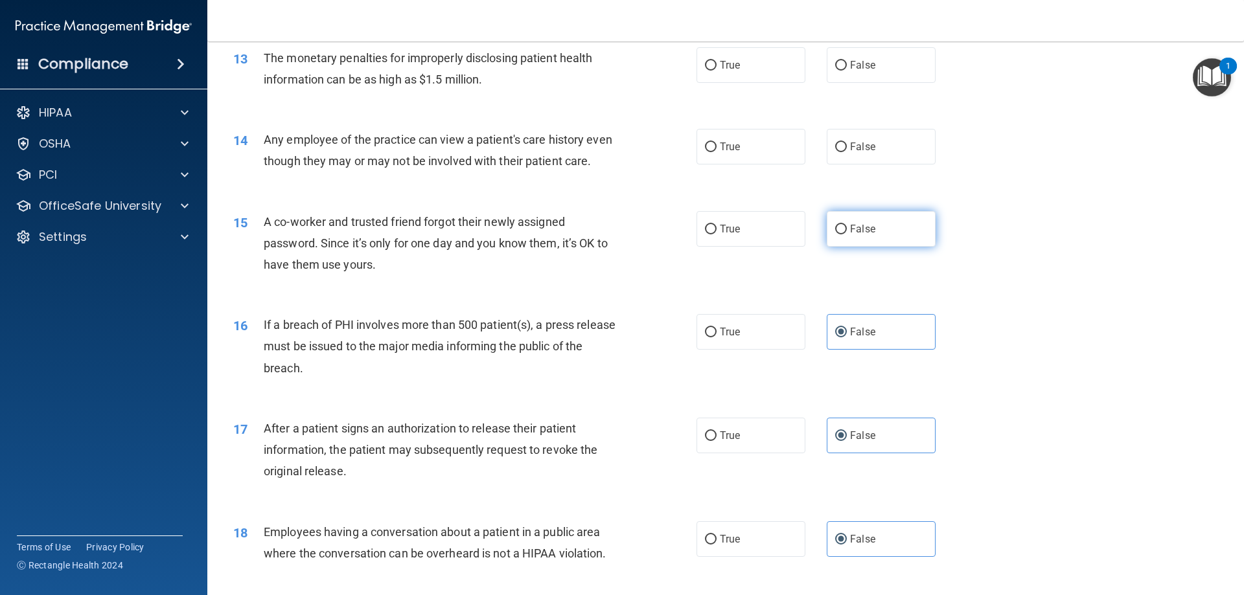
radio input "true"
click at [885, 141] on label "False" at bounding box center [881, 147] width 109 height 36
click at [847, 143] on input "False" at bounding box center [841, 148] width 12 height 10
radio input "true"
click at [883, 70] on label "False" at bounding box center [881, 65] width 109 height 36
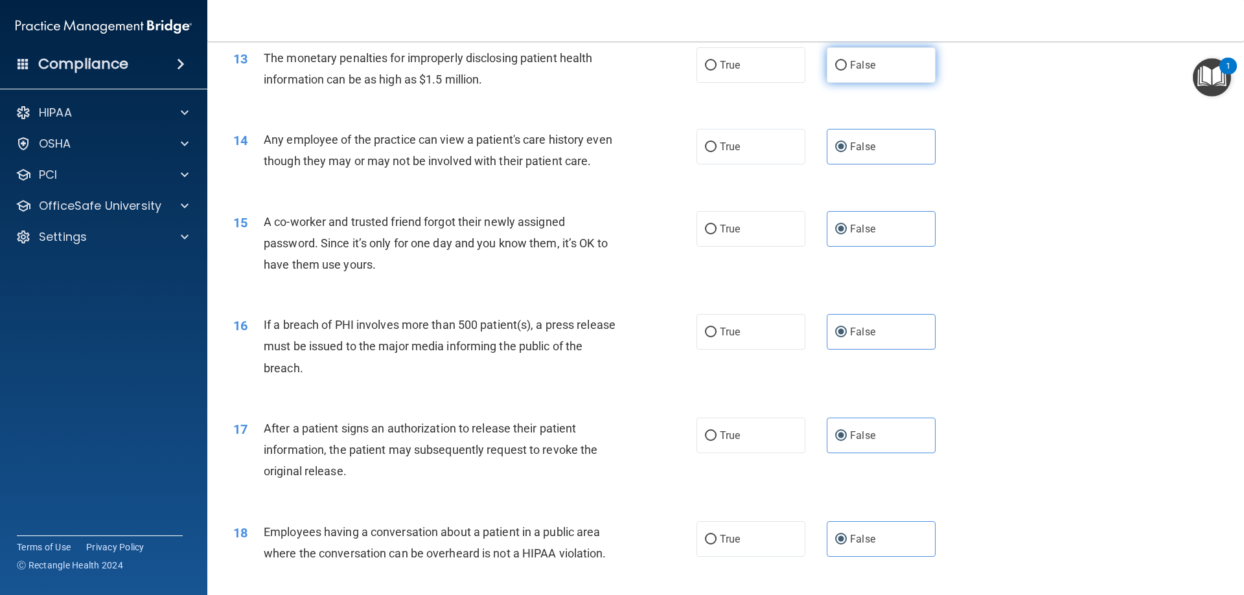
click at [847, 70] on input "False" at bounding box center [841, 66] width 12 height 10
radio input "true"
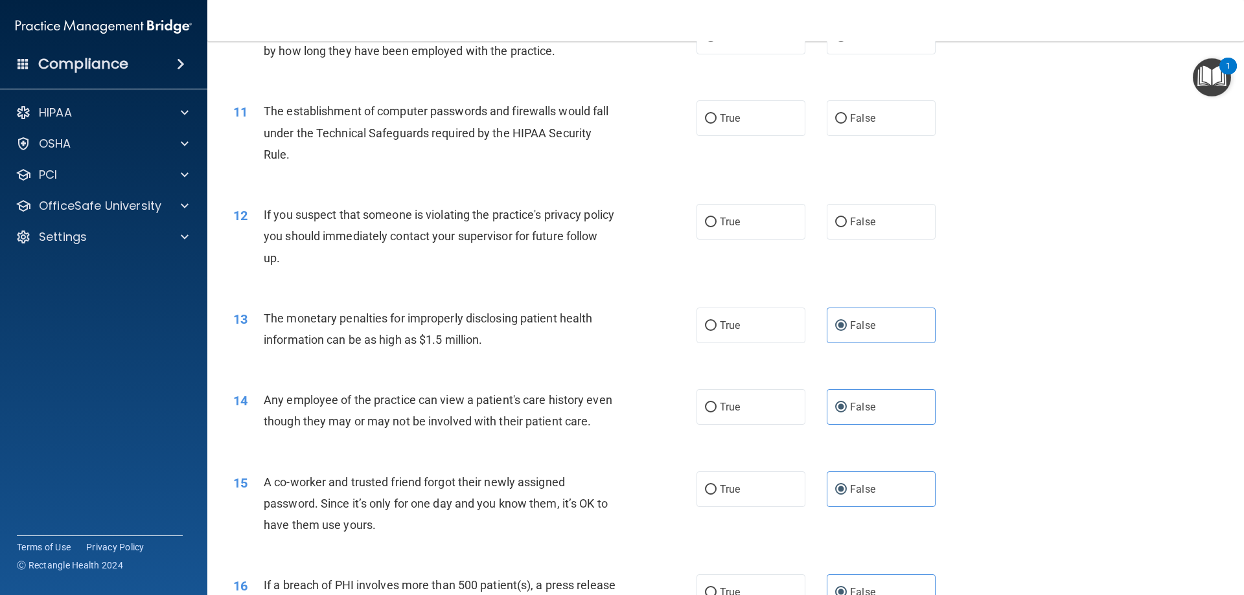
scroll to position [851, 0]
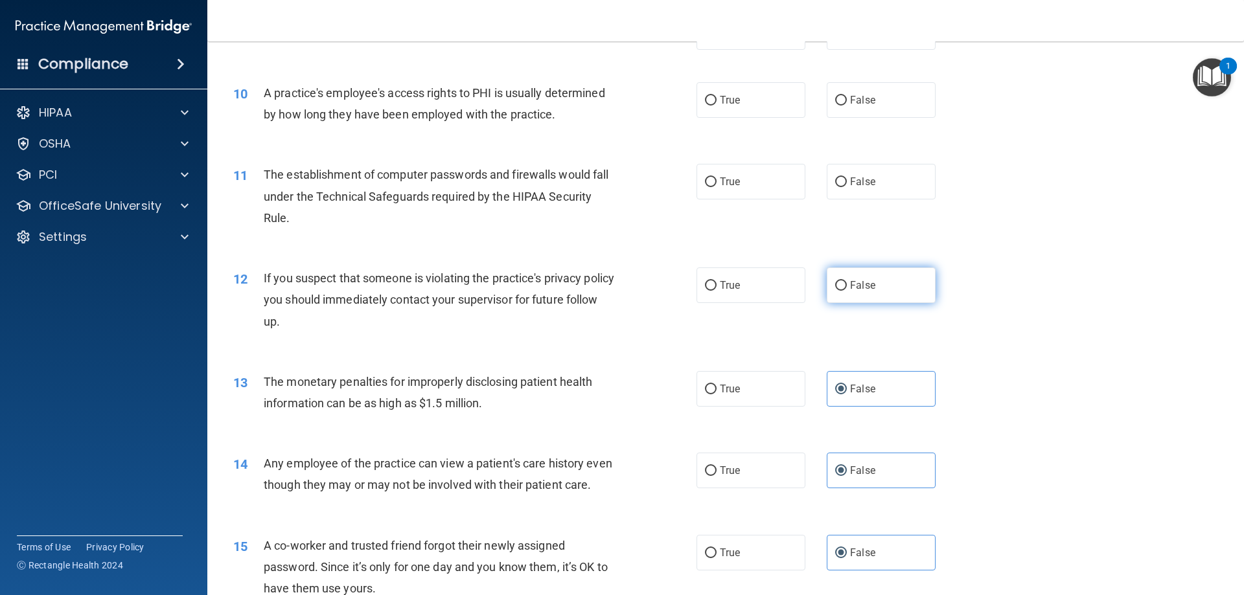
click at [906, 291] on label "False" at bounding box center [881, 286] width 109 height 36
click at [847, 291] on input "False" at bounding box center [841, 286] width 12 height 10
radio input "true"
drag, startPoint x: 897, startPoint y: 190, endPoint x: 892, endPoint y: 104, distance: 85.6
click at [894, 183] on label "False" at bounding box center [881, 182] width 109 height 36
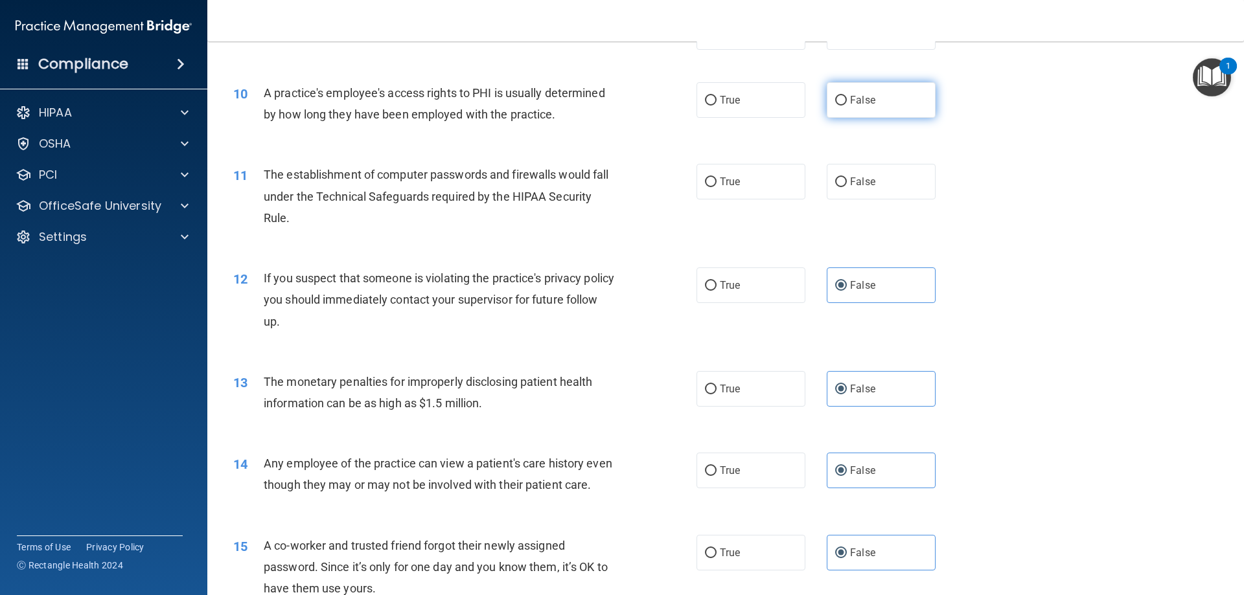
click at [847, 183] on input "False" at bounding box center [841, 182] width 12 height 10
radio input "true"
click at [892, 95] on label "False" at bounding box center [881, 100] width 109 height 36
click at [847, 96] on input "False" at bounding box center [841, 101] width 12 height 10
radio input "true"
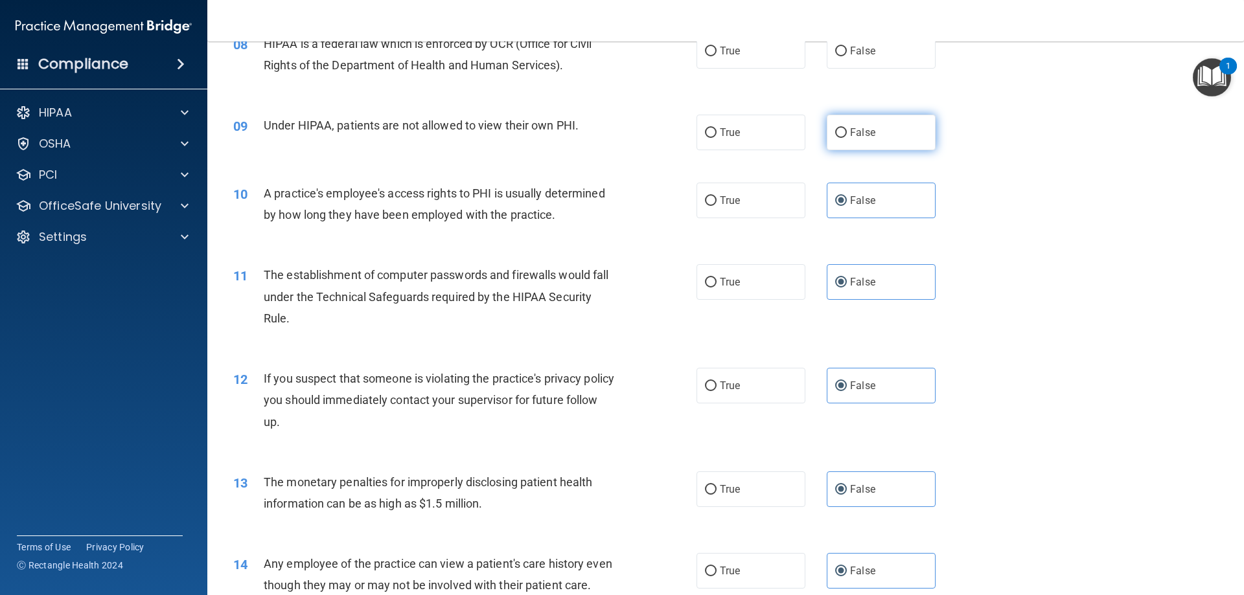
scroll to position [722, 0]
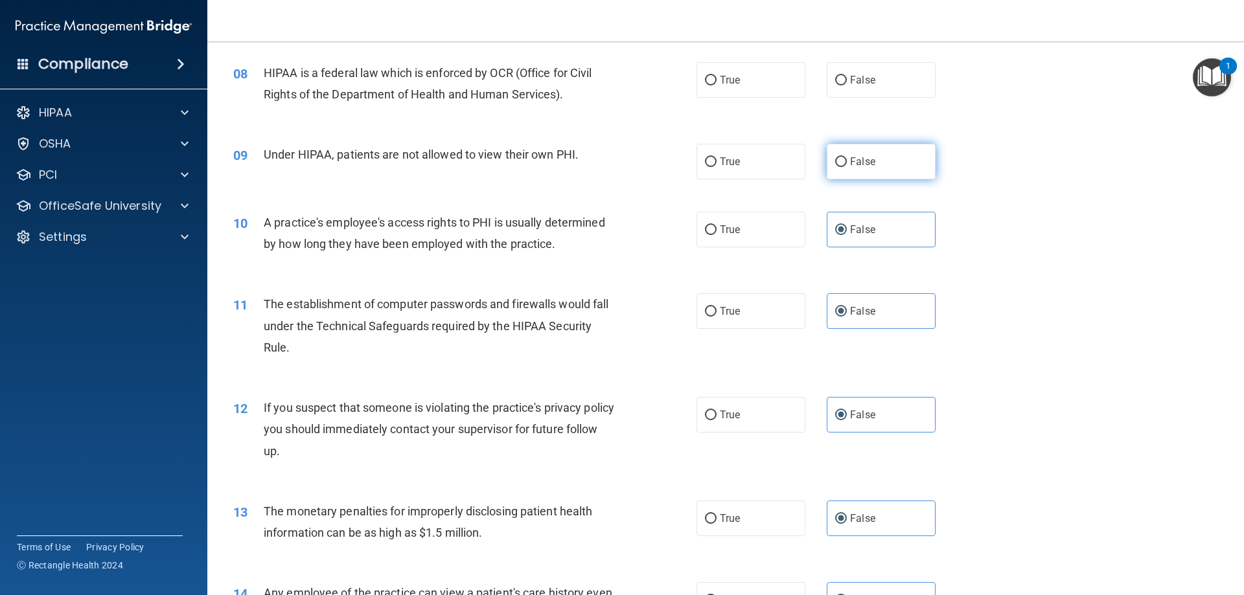
click at [911, 173] on label "False" at bounding box center [881, 162] width 109 height 36
click at [847, 167] on input "False" at bounding box center [841, 162] width 12 height 10
radio input "true"
click at [890, 91] on label "False" at bounding box center [881, 80] width 109 height 36
click at [847, 86] on input "False" at bounding box center [841, 81] width 12 height 10
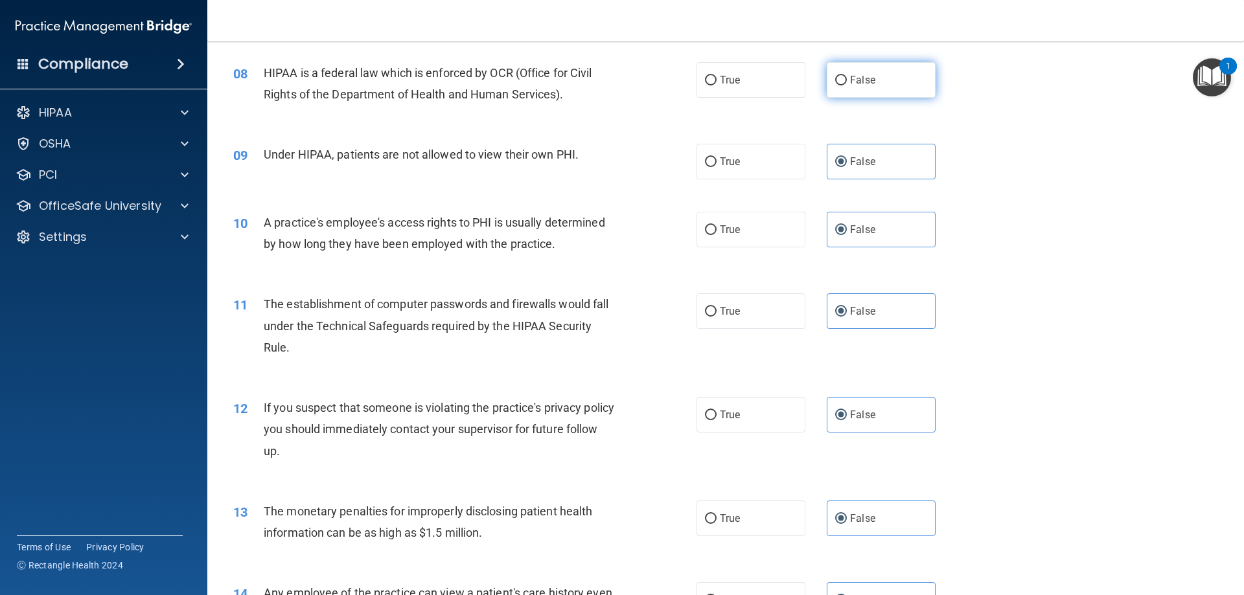
radio input "true"
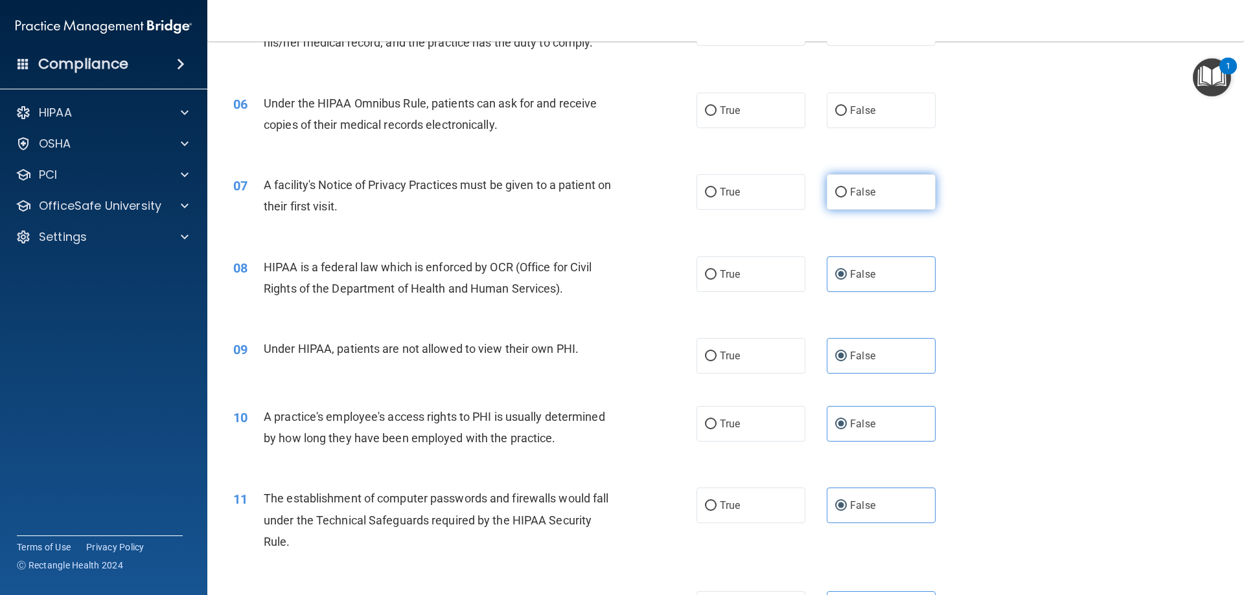
click at [893, 194] on label "False" at bounding box center [881, 192] width 109 height 36
click at [847, 194] on input "False" at bounding box center [841, 193] width 12 height 10
radio input "true"
click at [899, 120] on label "False" at bounding box center [881, 111] width 109 height 36
click at [847, 116] on input "False" at bounding box center [841, 111] width 12 height 10
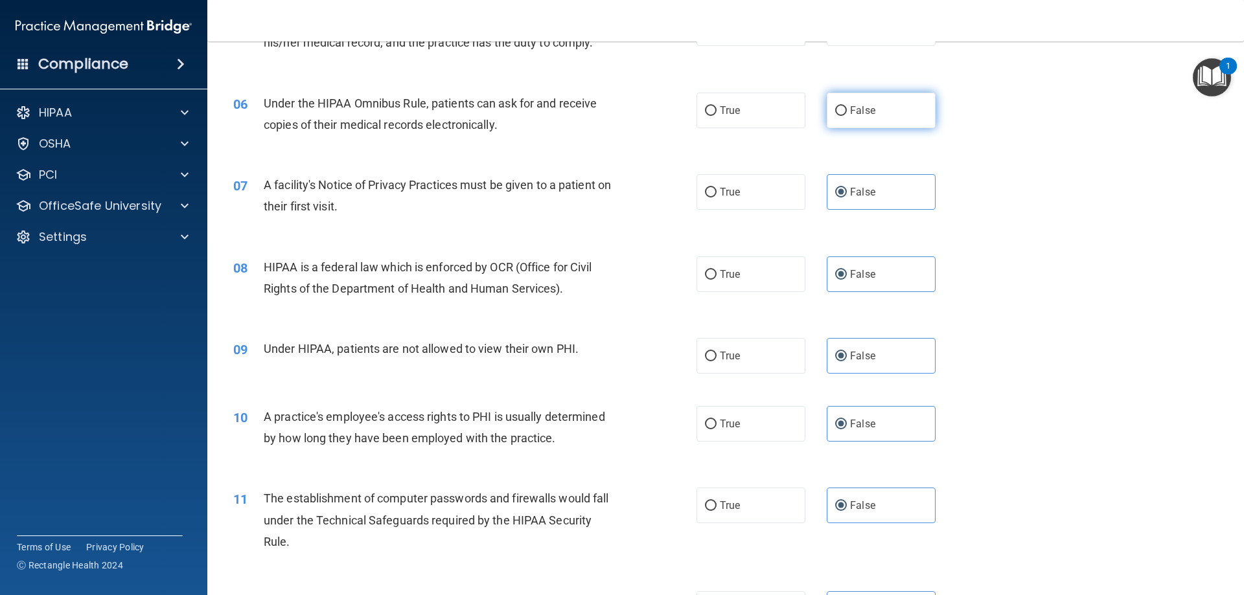
radio input "true"
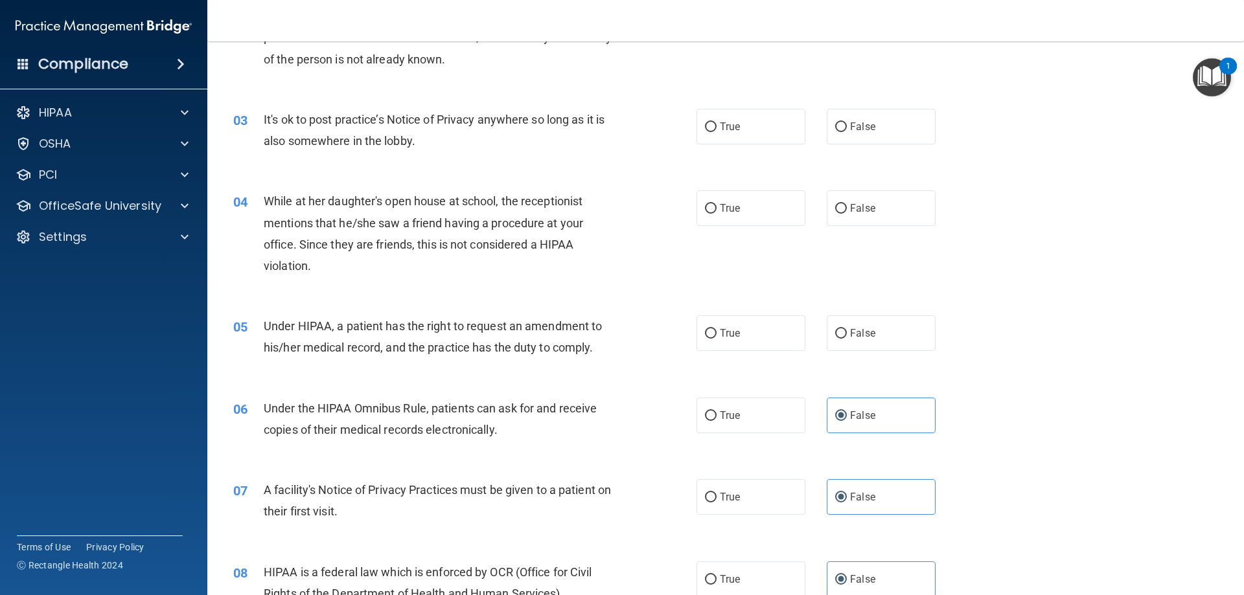
scroll to position [203, 0]
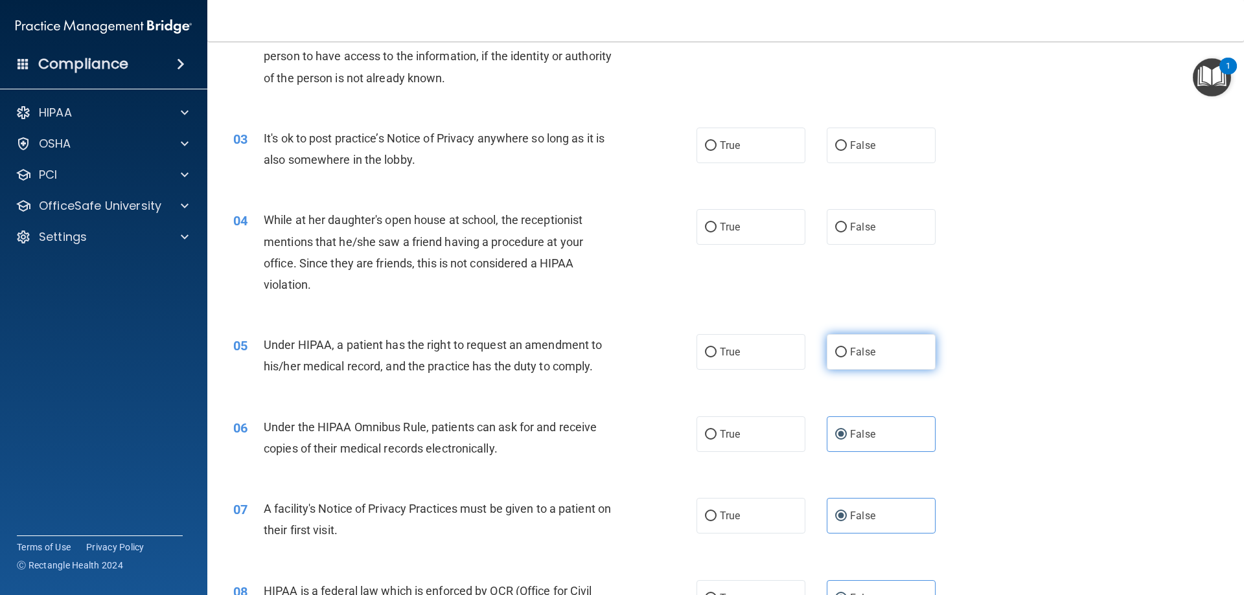
click at [875, 345] on label "False" at bounding box center [881, 352] width 109 height 36
click at [847, 348] on input "False" at bounding box center [841, 353] width 12 height 10
radio input "true"
click at [867, 217] on label "False" at bounding box center [881, 227] width 109 height 36
click at [847, 223] on input "False" at bounding box center [841, 228] width 12 height 10
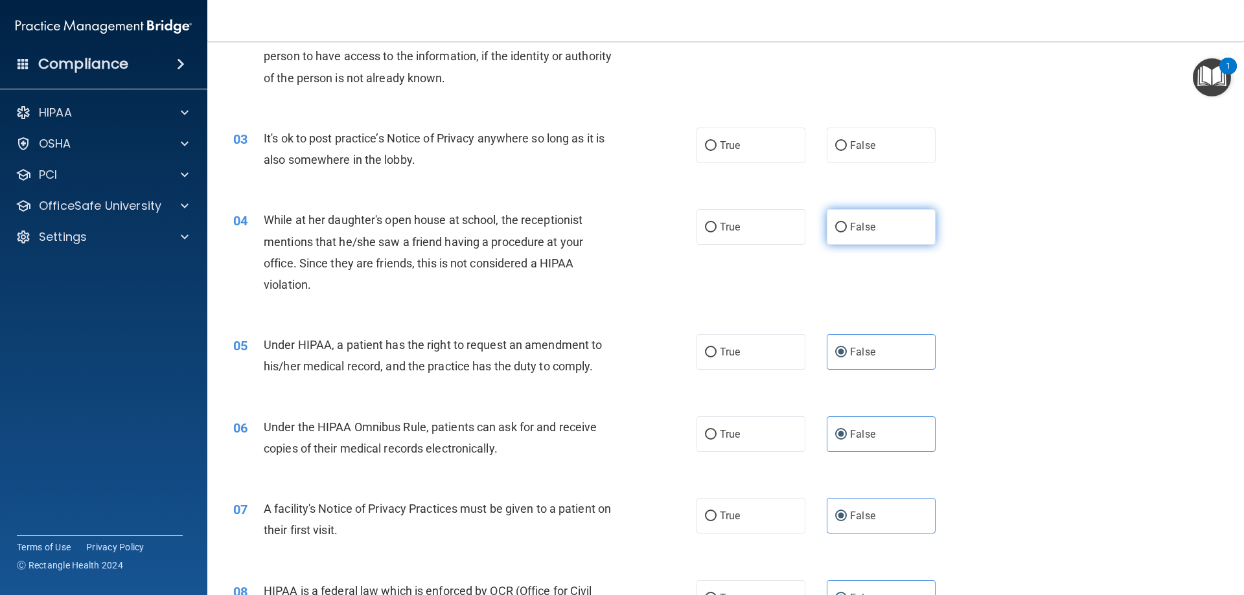
radio input "true"
click at [889, 117] on div "03 It's ok to post practice’s Notice of Privacy anywhere so long as it is also …" at bounding box center [725, 152] width 1004 height 82
click at [900, 134] on label "False" at bounding box center [881, 146] width 109 height 36
click at [847, 141] on input "False" at bounding box center [841, 146] width 12 height 10
radio input "true"
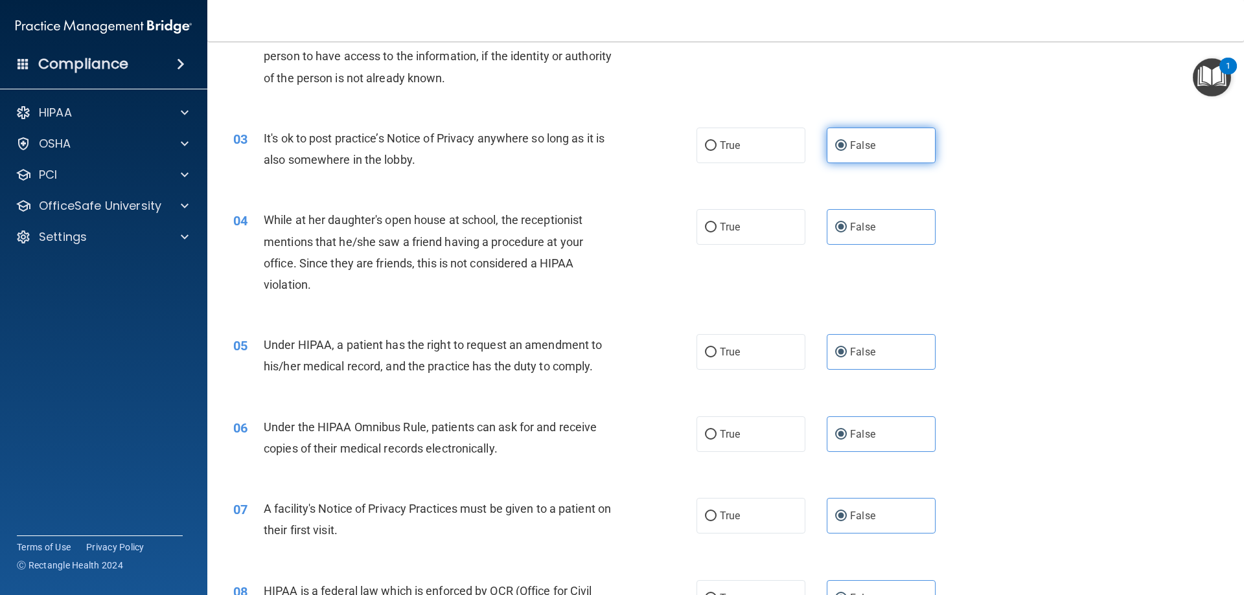
scroll to position [0, 0]
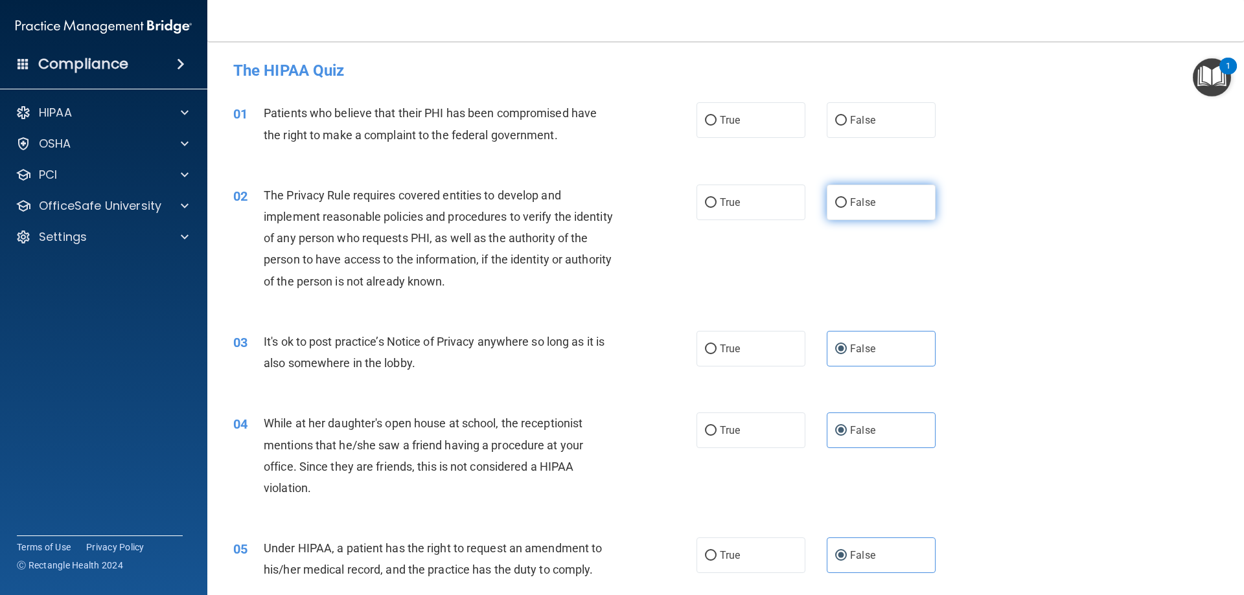
click at [889, 215] on label "False" at bounding box center [881, 203] width 109 height 36
click at [847, 208] on input "False" at bounding box center [841, 203] width 12 height 10
radio input "true"
click at [893, 122] on label "False" at bounding box center [881, 120] width 109 height 36
click at [847, 122] on input "False" at bounding box center [841, 121] width 12 height 10
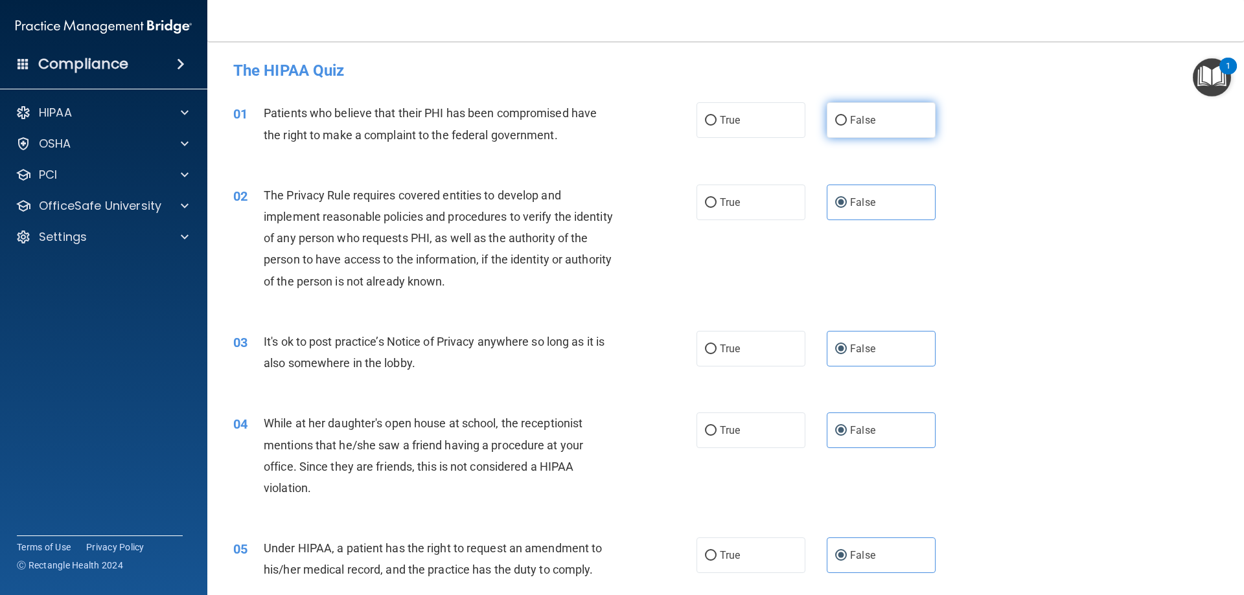
radio input "true"
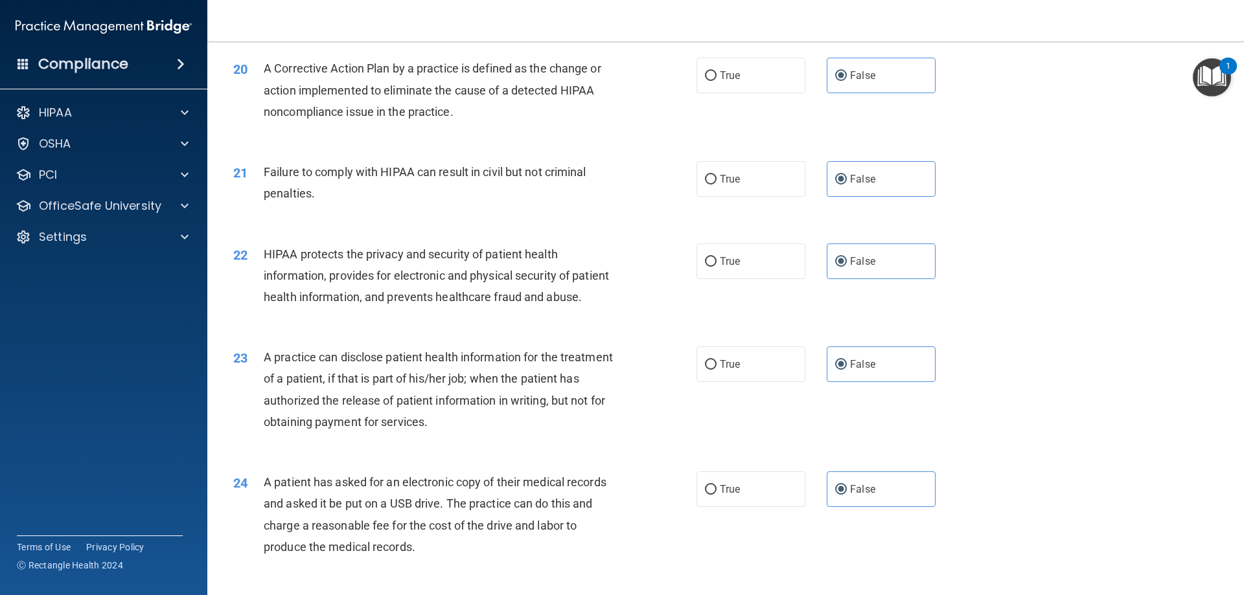
scroll to position [2471, 0]
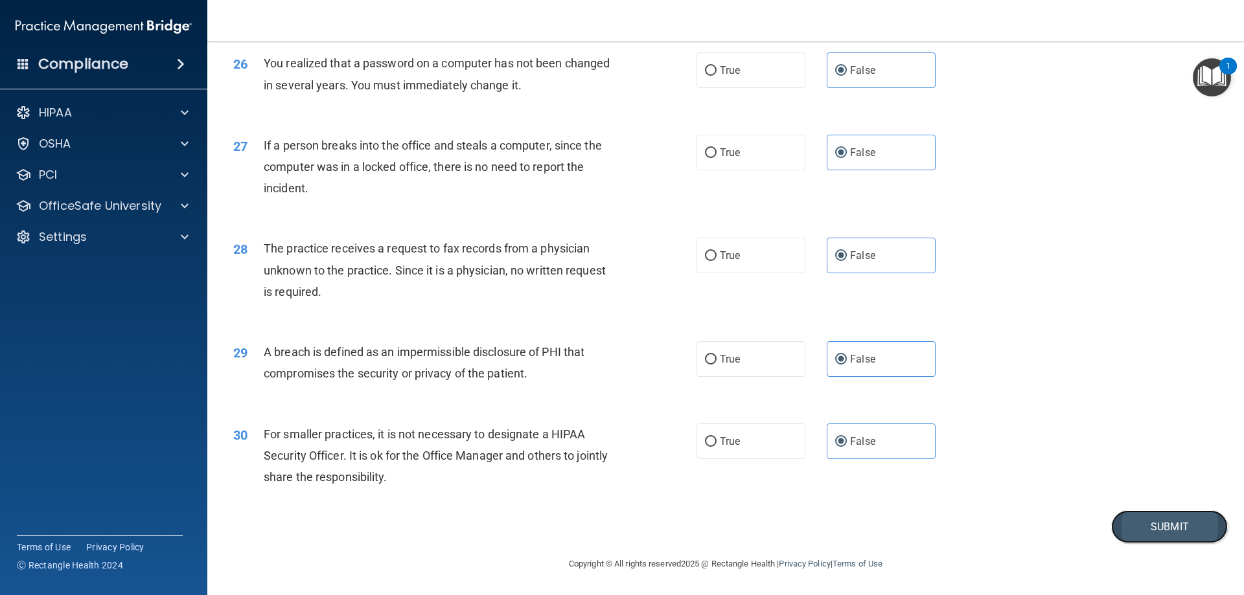
click at [1161, 523] on button "Submit" at bounding box center [1169, 526] width 117 height 33
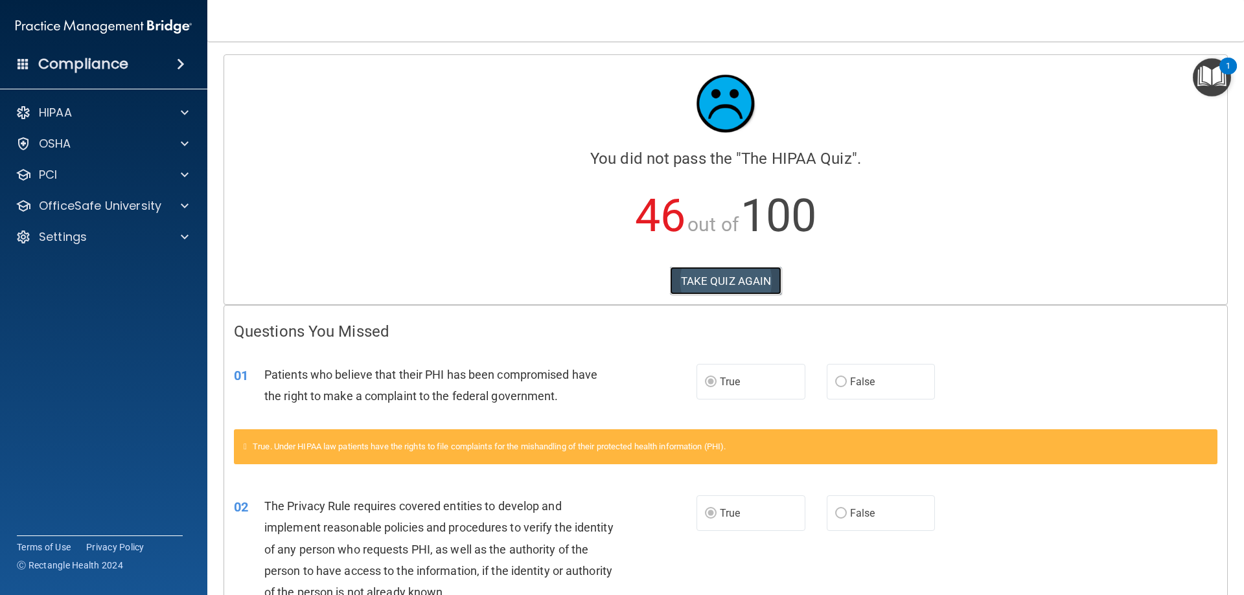
click at [737, 280] on button "TAKE QUIZ AGAIN" at bounding box center [726, 281] width 112 height 29
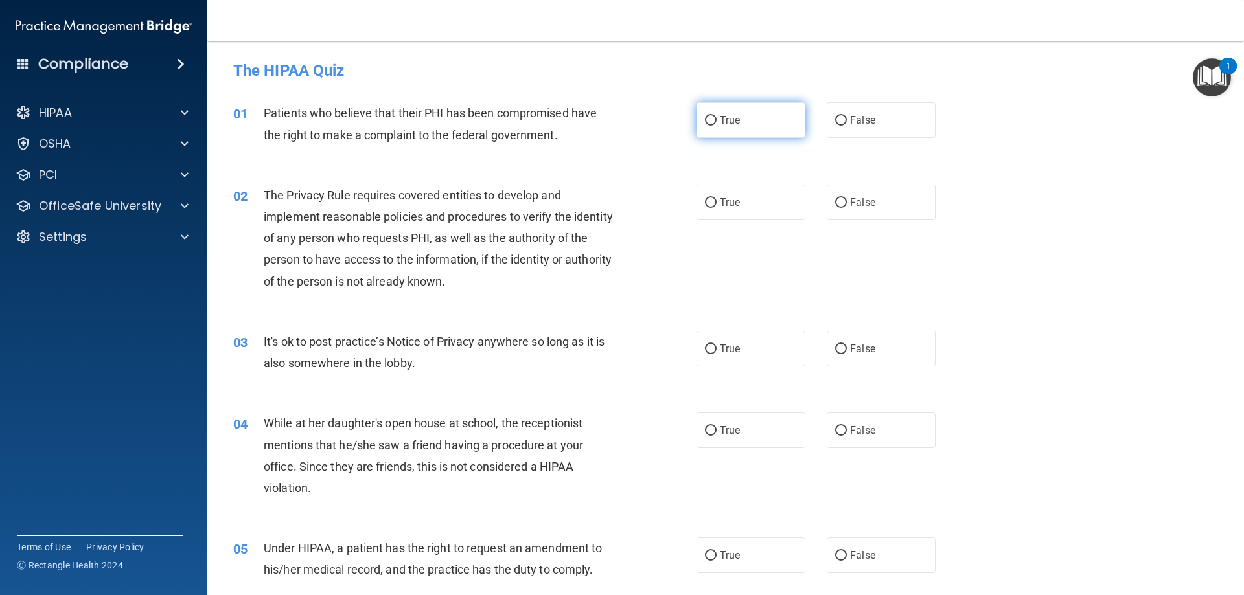
click at [727, 128] on label "True" at bounding box center [750, 120] width 109 height 36
click at [726, 203] on span "True" at bounding box center [730, 202] width 20 height 12
click at [716, 203] on input "True" at bounding box center [711, 203] width 12 height 10
radio input "true"
click at [857, 353] on span "False" at bounding box center [862, 349] width 25 height 12
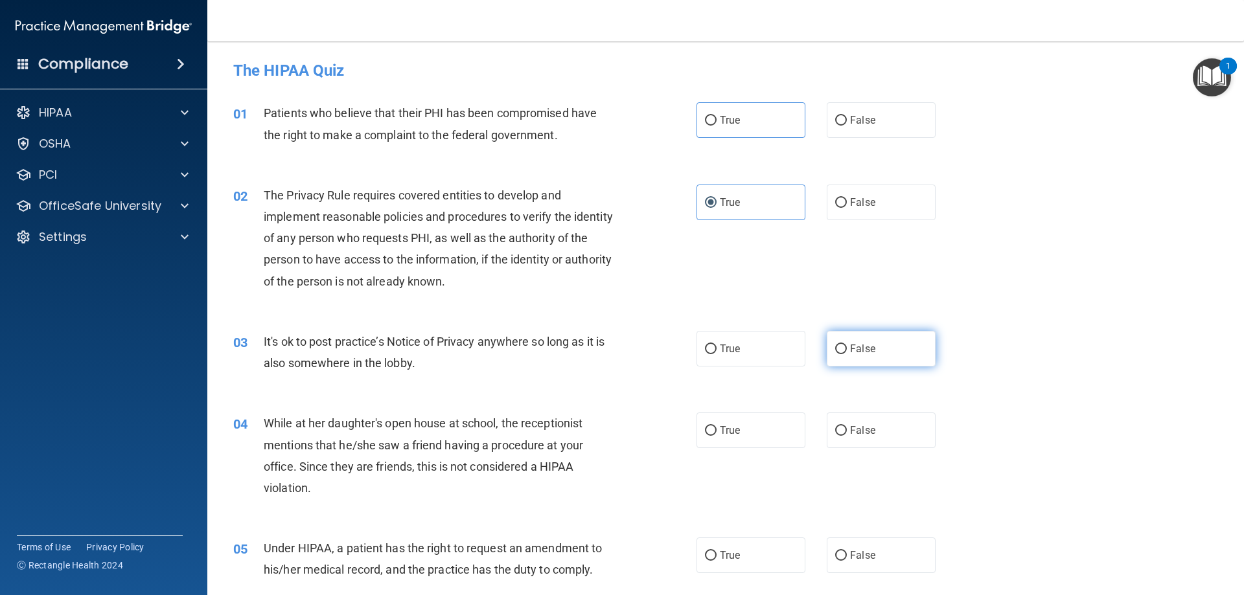
click at [847, 353] on input "False" at bounding box center [841, 350] width 12 height 10
radio input "true"
click at [865, 422] on label "False" at bounding box center [881, 431] width 109 height 36
click at [847, 426] on input "False" at bounding box center [841, 431] width 12 height 10
radio input "true"
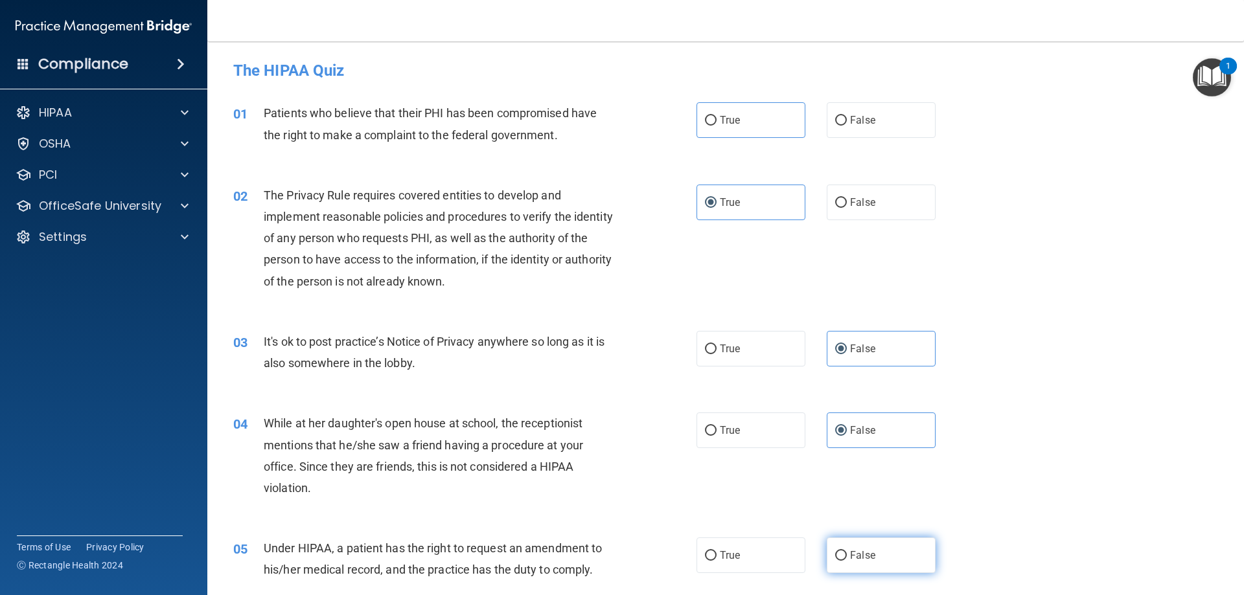
click at [851, 553] on span "False" at bounding box center [862, 555] width 25 height 12
click at [847, 553] on input "False" at bounding box center [841, 556] width 12 height 10
radio input "true"
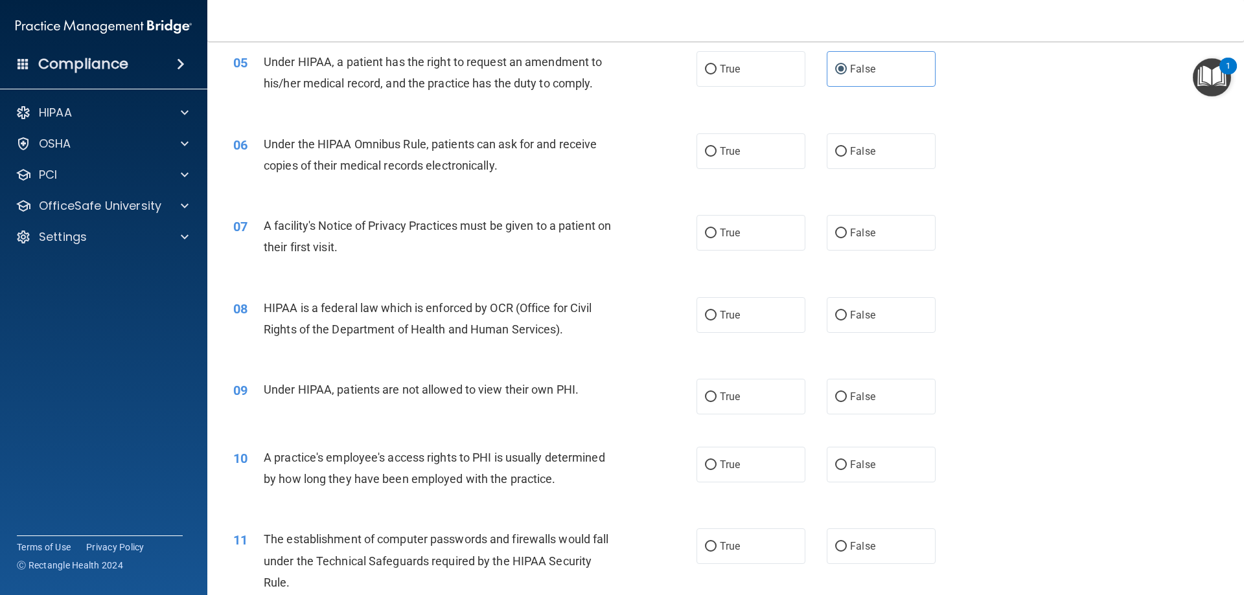
scroll to position [518, 0]
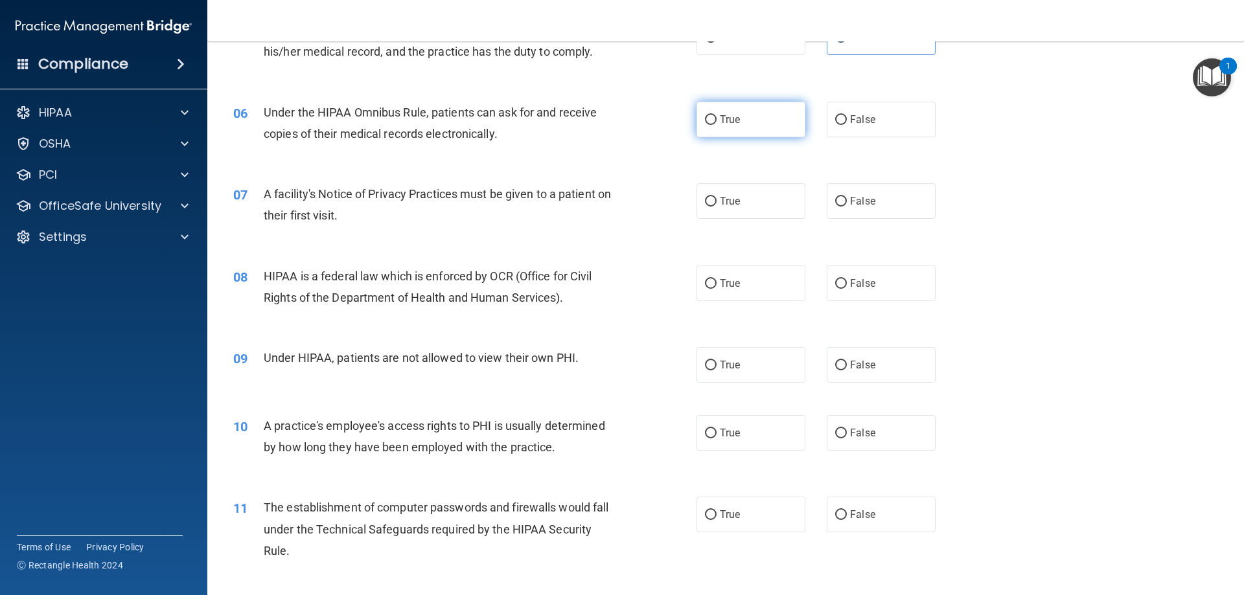
click at [755, 128] on label "True" at bounding box center [750, 120] width 109 height 36
click at [716, 125] on input "True" at bounding box center [711, 120] width 12 height 10
radio input "true"
click at [751, 211] on label "True" at bounding box center [750, 201] width 109 height 36
click at [716, 207] on input "True" at bounding box center [711, 202] width 12 height 10
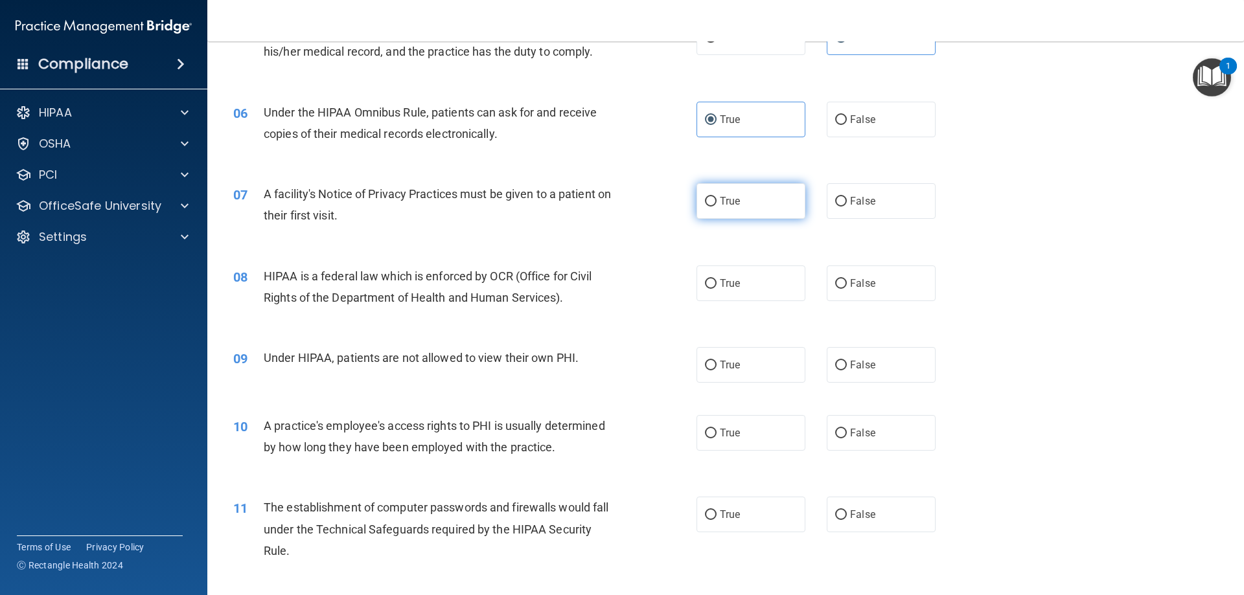
radio input "true"
click at [745, 290] on label "True" at bounding box center [750, 284] width 109 height 36
click at [716, 289] on input "True" at bounding box center [711, 284] width 12 height 10
radio input "true"
drag, startPoint x: 838, startPoint y: 372, endPoint x: 849, endPoint y: 392, distance: 22.3
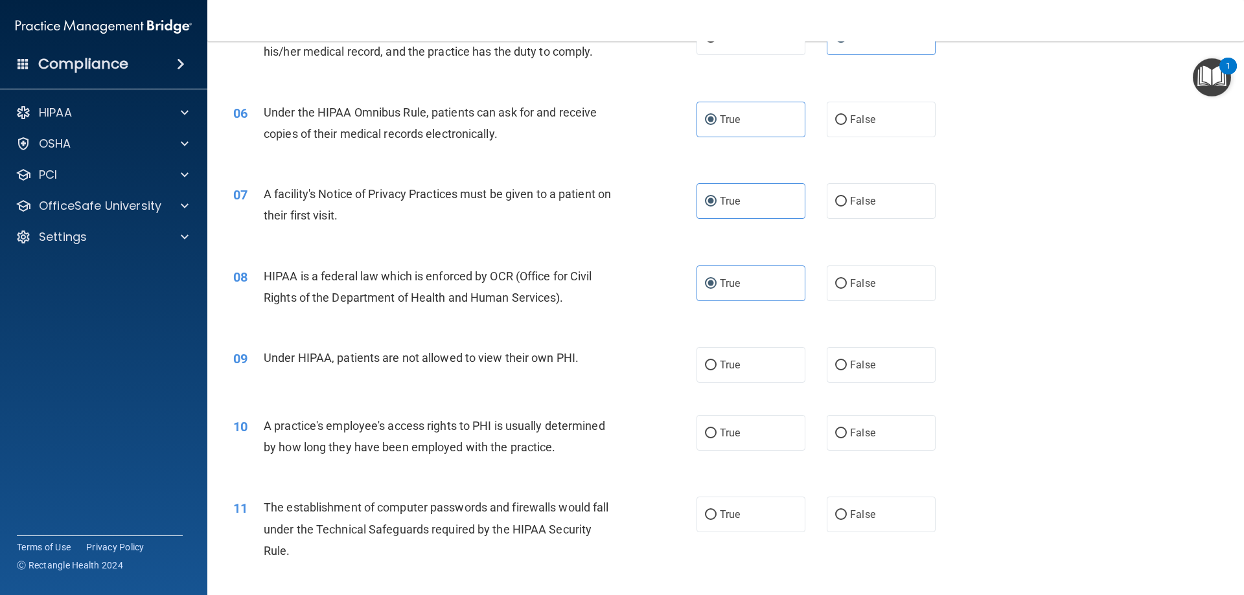
click at [838, 372] on label "False" at bounding box center [881, 365] width 109 height 36
click at [838, 371] on input "False" at bounding box center [841, 366] width 12 height 10
radio input "true"
click at [873, 450] on label "False" at bounding box center [881, 433] width 109 height 36
click at [847, 439] on input "False" at bounding box center [841, 434] width 12 height 10
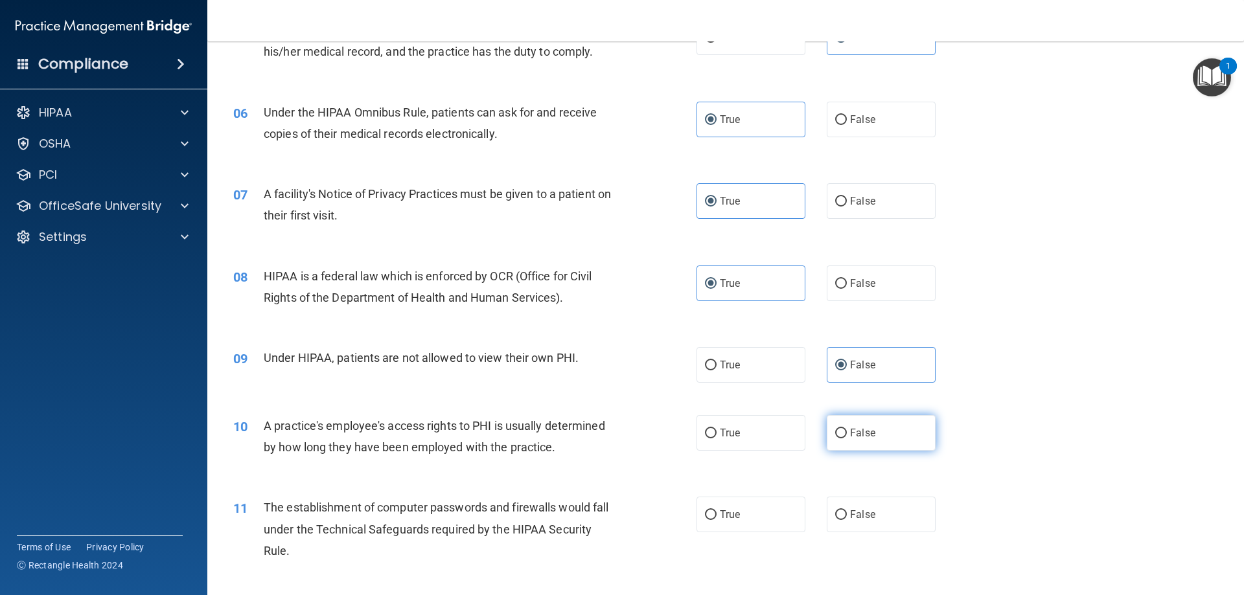
radio input "true"
click at [729, 519] on span "True" at bounding box center [730, 515] width 20 height 12
click at [716, 519] on input "True" at bounding box center [711, 515] width 12 height 10
radio input "true"
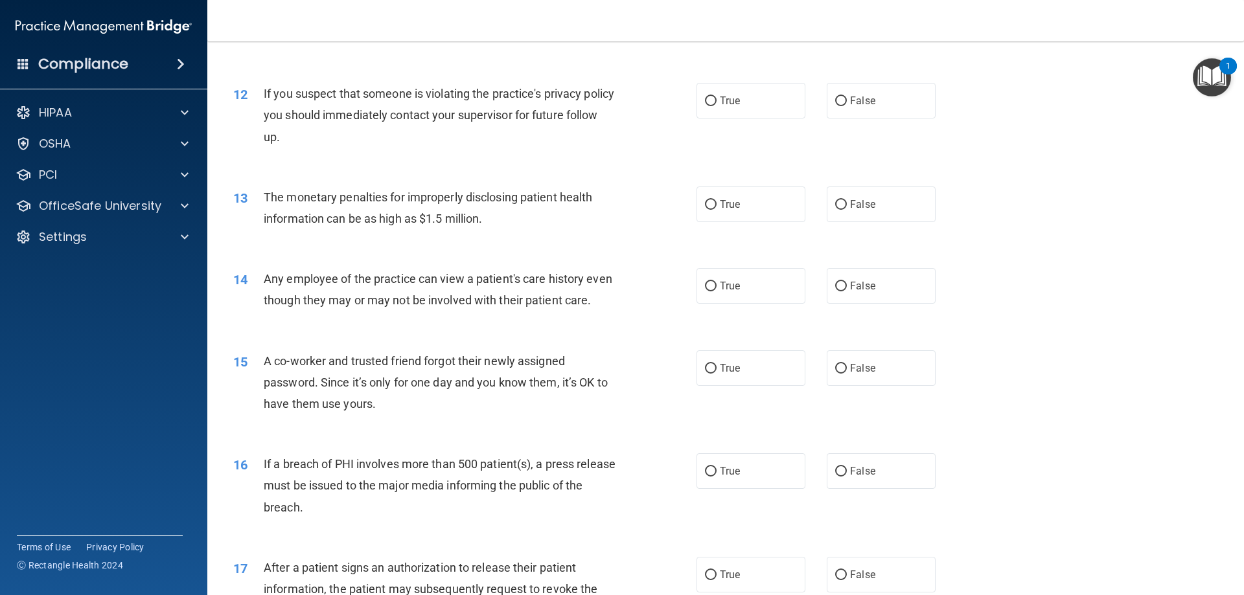
scroll to position [1036, 0]
click at [728, 114] on label "True" at bounding box center [750, 100] width 109 height 36
click at [716, 106] on input "True" at bounding box center [711, 101] width 12 height 10
radio input "true"
click at [744, 225] on div "13 The monetary penalties for improperly disclosing patient health information …" at bounding box center [725, 211] width 1004 height 82
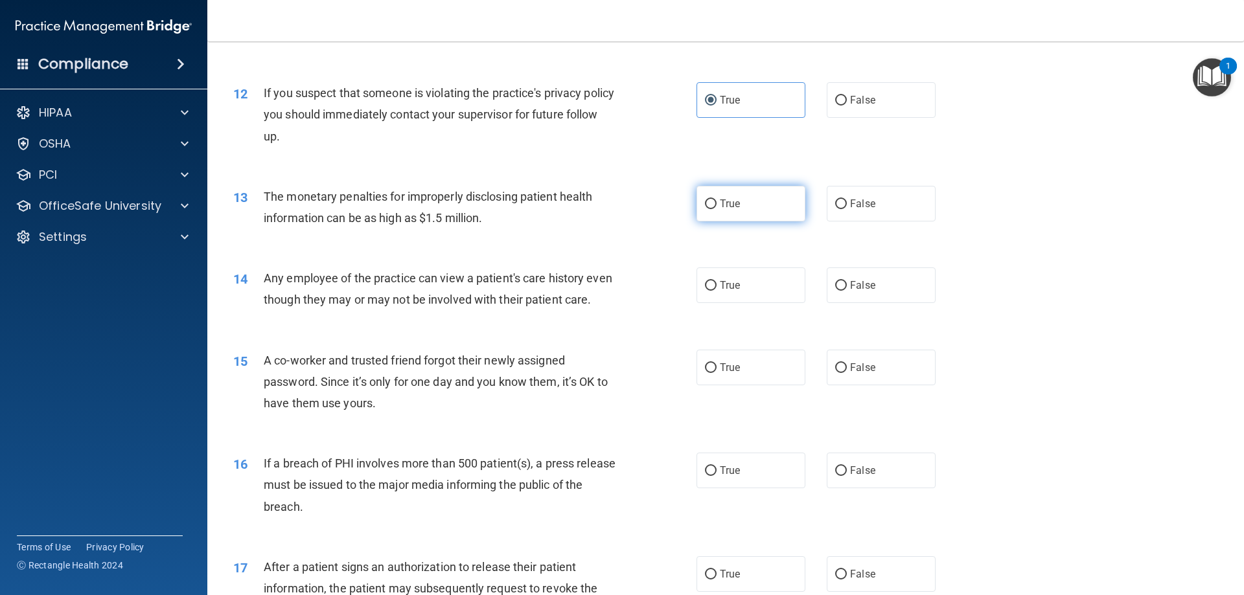
click at [738, 207] on label "True" at bounding box center [750, 204] width 109 height 36
click at [716, 207] on input "True" at bounding box center [711, 205] width 12 height 10
radio input "true"
click at [871, 301] on label "False" at bounding box center [881, 286] width 109 height 36
click at [847, 291] on input "False" at bounding box center [841, 286] width 12 height 10
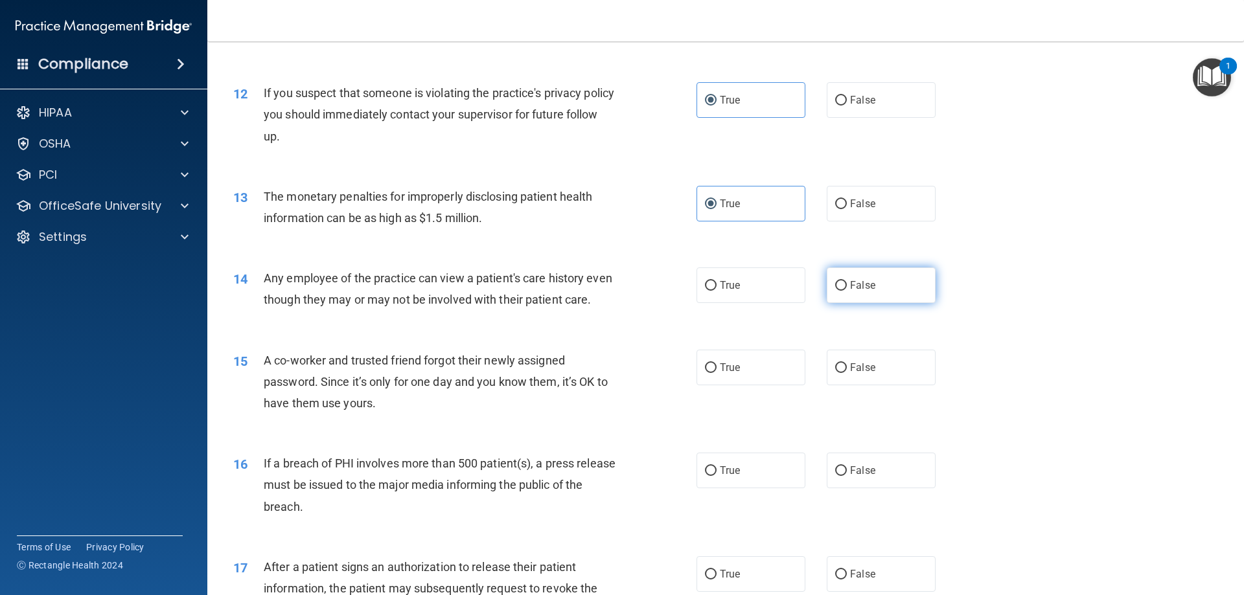
radio input "true"
click at [875, 385] on label "False" at bounding box center [881, 368] width 109 height 36
click at [847, 373] on input "False" at bounding box center [841, 368] width 12 height 10
radio input "true"
click at [735, 477] on span "True" at bounding box center [730, 470] width 20 height 12
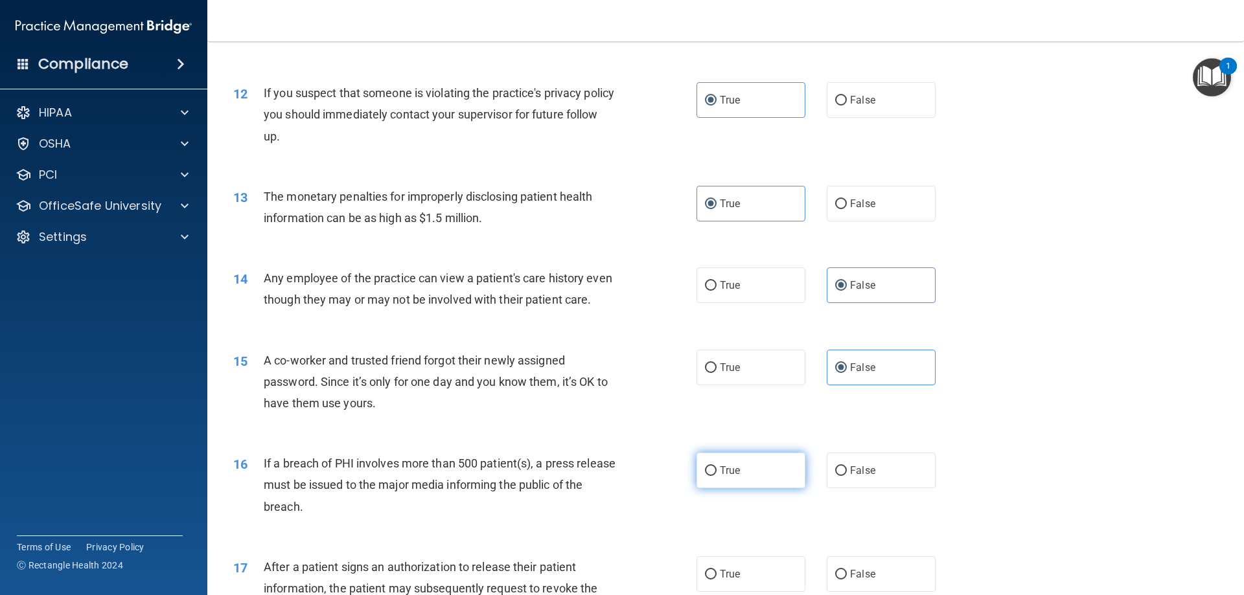
click at [716, 476] on input "True" at bounding box center [711, 471] width 12 height 10
radio input "true"
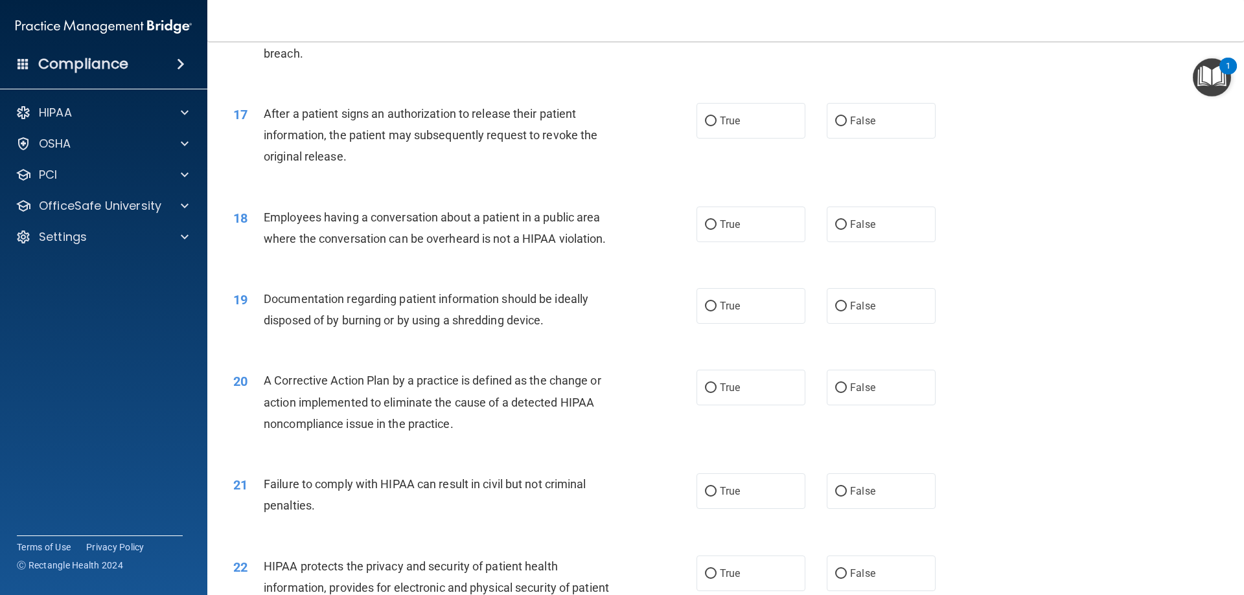
scroll to position [1555, 0]
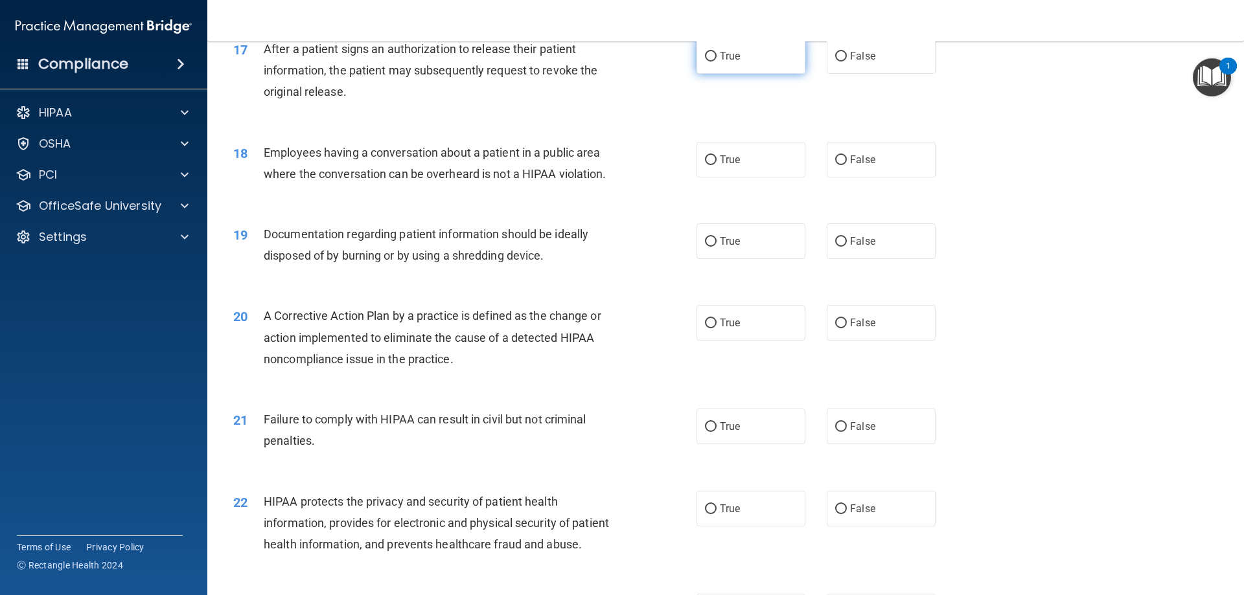
click at [759, 71] on label "True" at bounding box center [750, 56] width 109 height 36
click at [716, 62] on input "True" at bounding box center [711, 57] width 12 height 10
radio input "true"
click at [873, 177] on label "False" at bounding box center [881, 160] width 109 height 36
click at [847, 165] on input "False" at bounding box center [841, 160] width 12 height 10
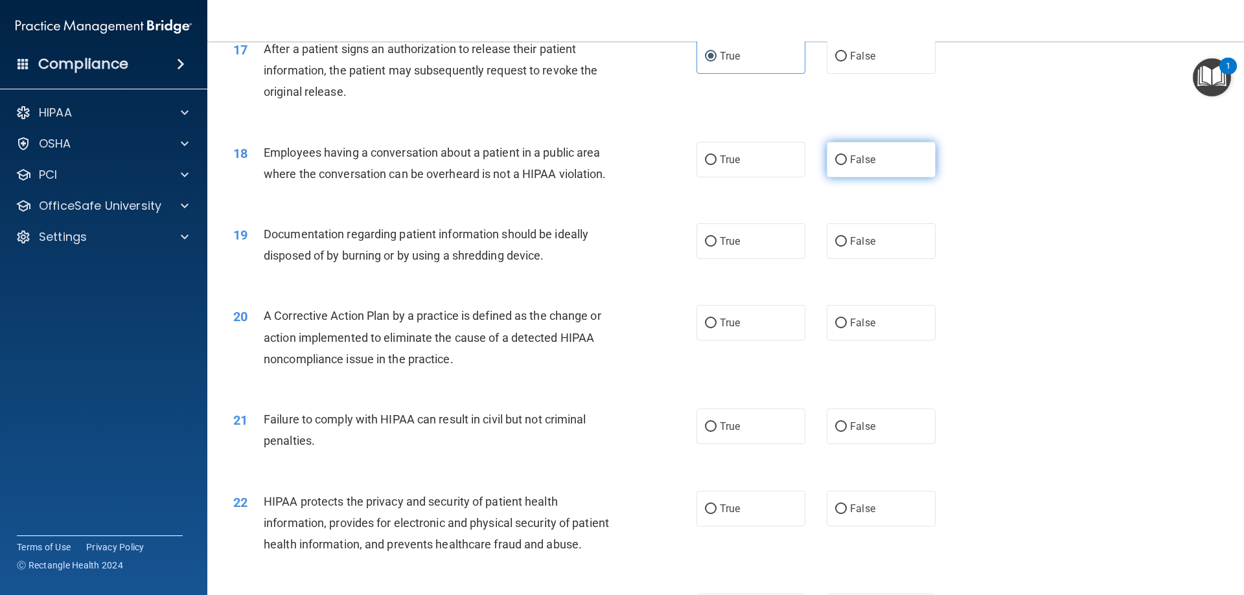
radio input "true"
click at [738, 259] on label "True" at bounding box center [750, 241] width 109 height 36
click at [716, 247] on input "True" at bounding box center [711, 242] width 12 height 10
radio input "true"
click at [721, 329] on span "True" at bounding box center [730, 323] width 20 height 12
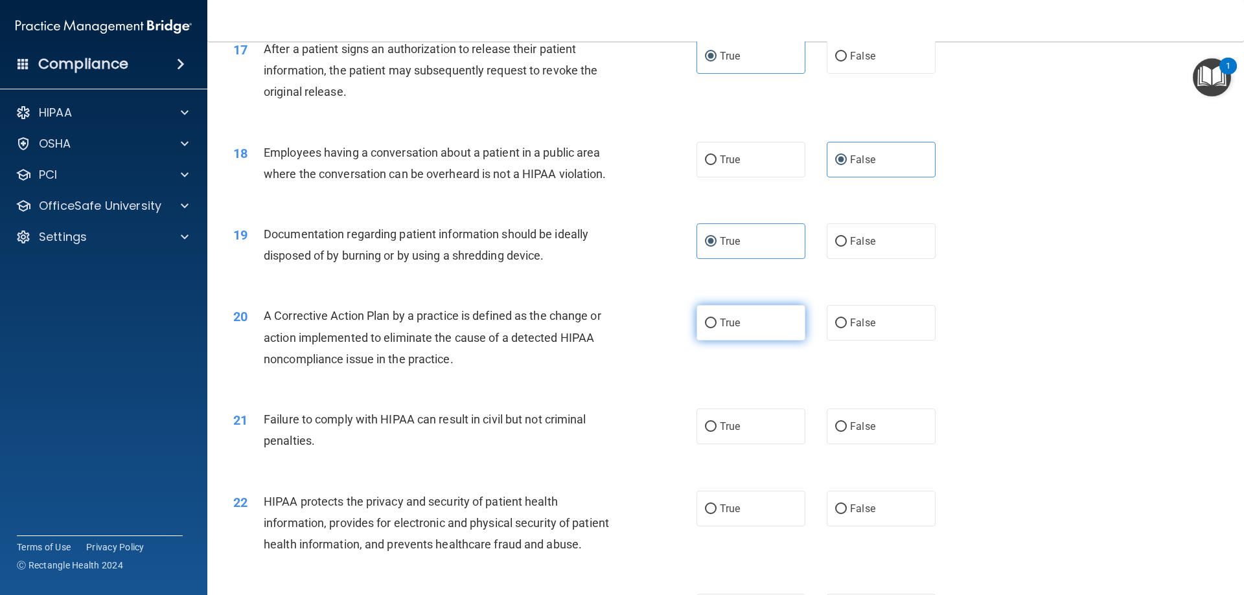
click at [716, 328] on input "True" at bounding box center [711, 324] width 12 height 10
radio input "true"
click at [853, 437] on label "False" at bounding box center [881, 427] width 109 height 36
click at [847, 432] on input "False" at bounding box center [841, 427] width 12 height 10
radio input "true"
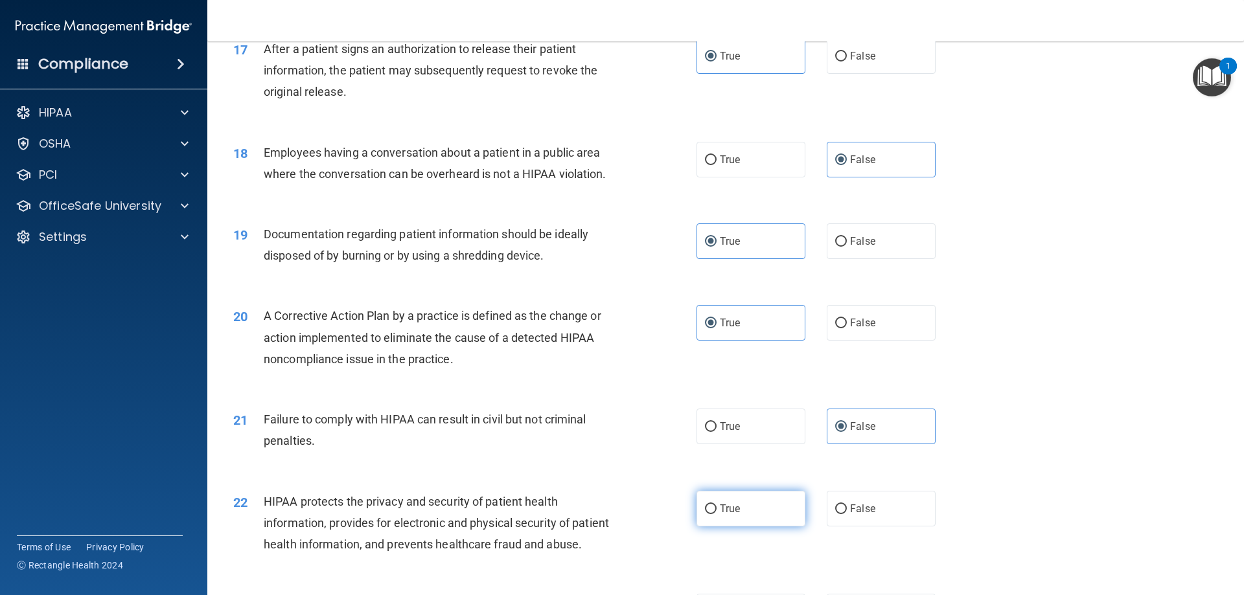
click at [748, 527] on label "True" at bounding box center [750, 509] width 109 height 36
click at [716, 514] on input "True" at bounding box center [711, 510] width 12 height 10
radio input "true"
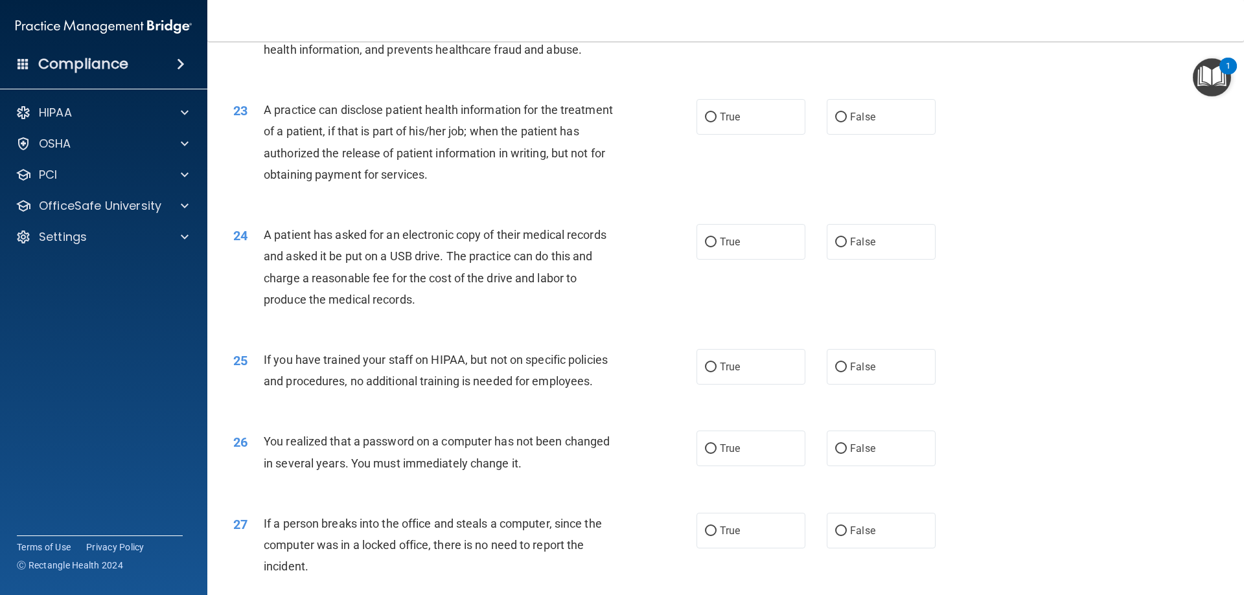
scroll to position [2073, 0]
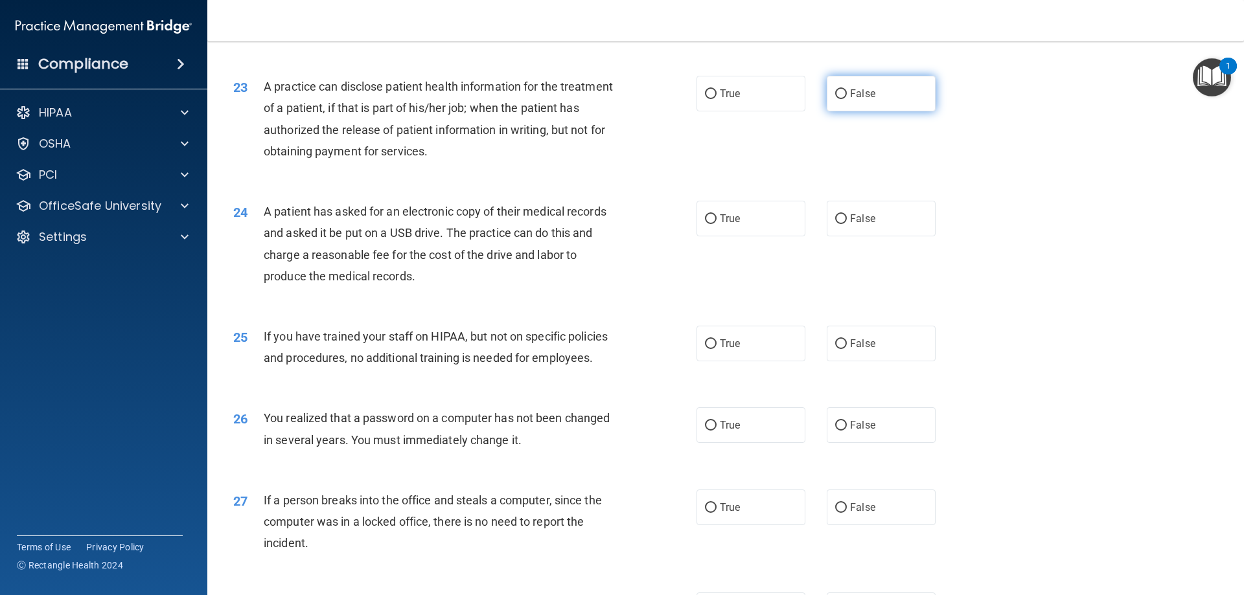
click at [839, 111] on label "False" at bounding box center [881, 94] width 109 height 36
click at [839, 99] on input "False" at bounding box center [841, 94] width 12 height 10
radio input "true"
click at [726, 225] on span "True" at bounding box center [730, 218] width 20 height 12
click at [716, 224] on input "True" at bounding box center [711, 219] width 12 height 10
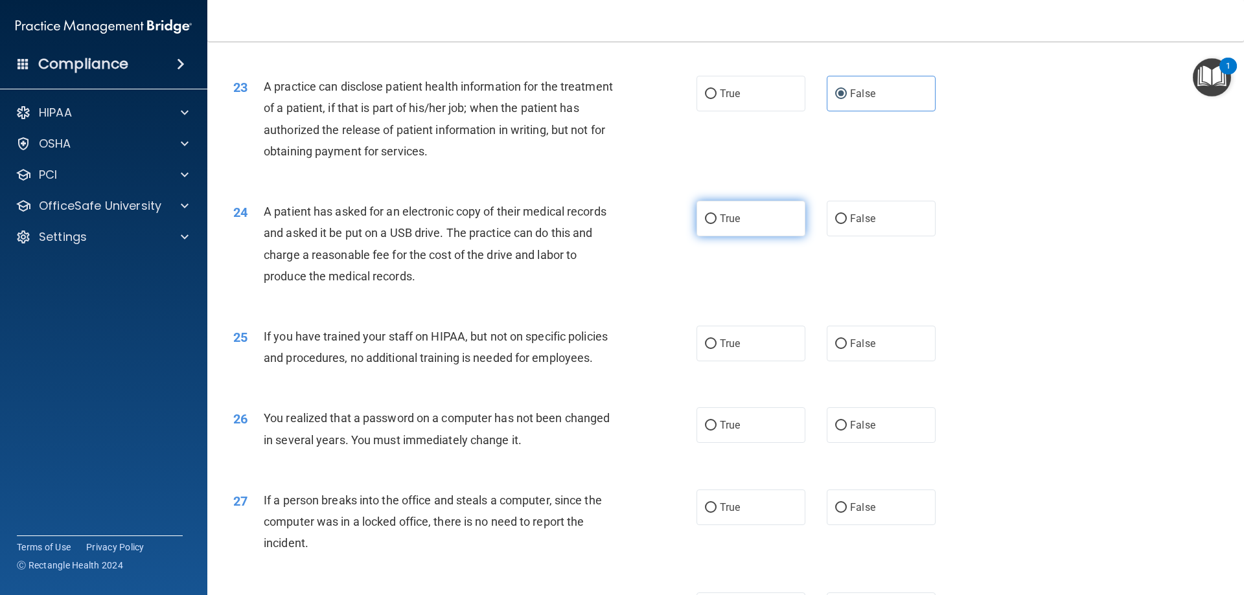
radio input "true"
click at [840, 349] on input "False" at bounding box center [841, 344] width 12 height 10
radio input "true"
click at [764, 443] on label "True" at bounding box center [750, 425] width 109 height 36
click at [716, 431] on input "True" at bounding box center [711, 426] width 12 height 10
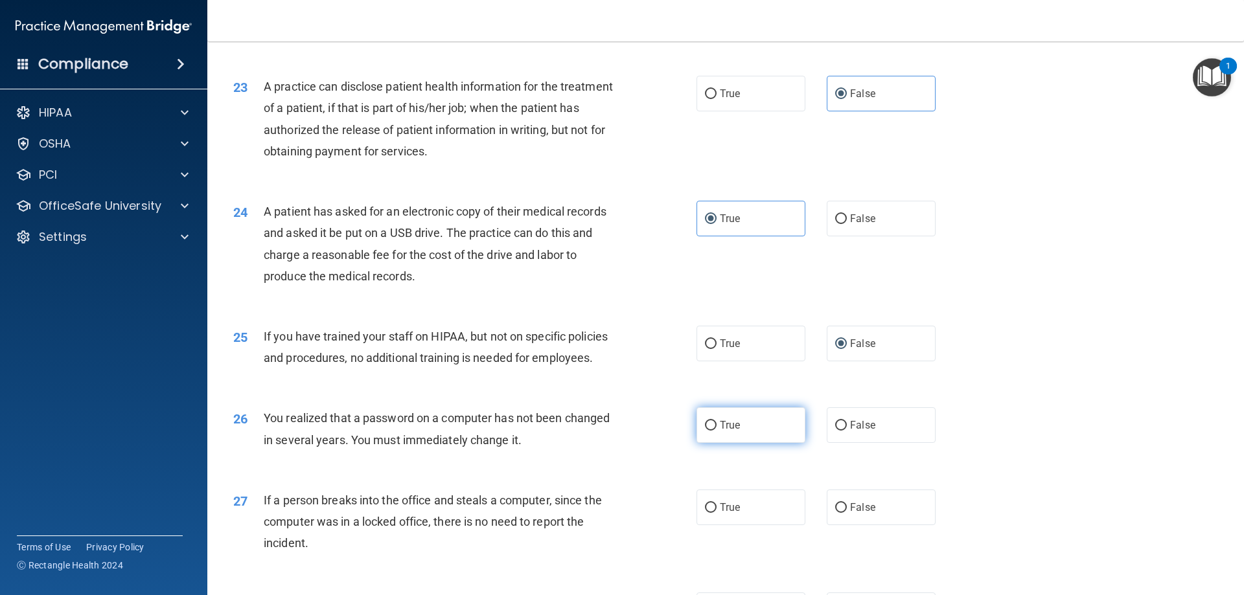
radio input "true"
click at [856, 514] on span "False" at bounding box center [862, 507] width 25 height 12
click at [847, 513] on input "False" at bounding box center [841, 508] width 12 height 10
radio input "true"
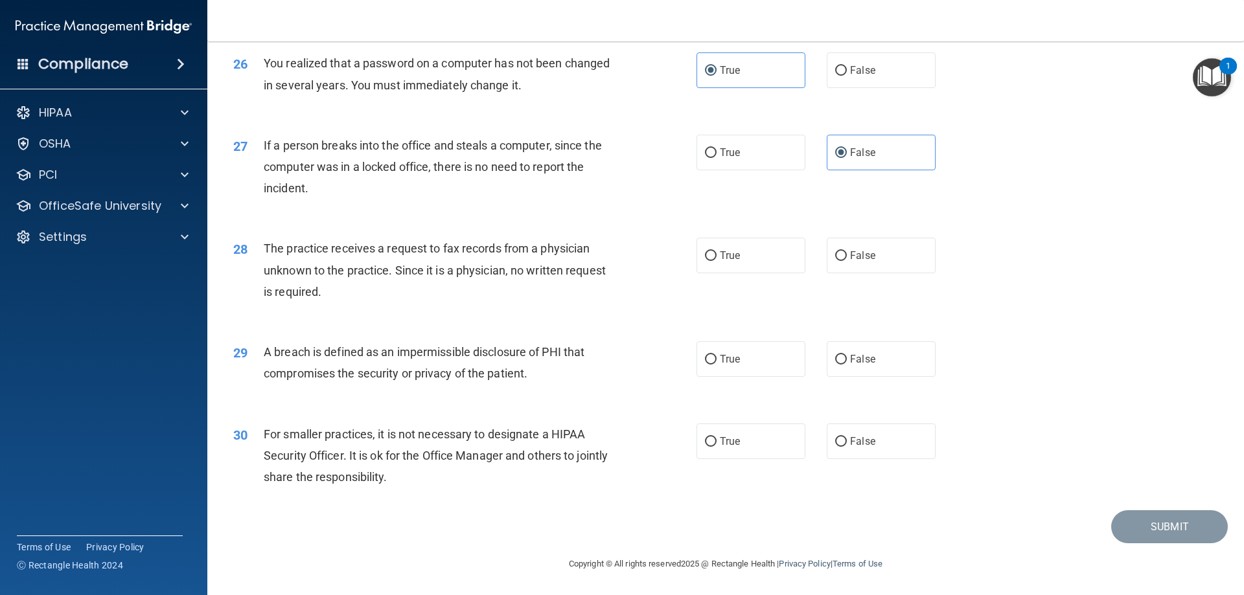
scroll to position [2471, 0]
click at [893, 249] on label "False" at bounding box center [881, 256] width 109 height 36
click at [847, 251] on input "False" at bounding box center [841, 256] width 12 height 10
radio input "true"
click at [753, 370] on label "True" at bounding box center [750, 359] width 109 height 36
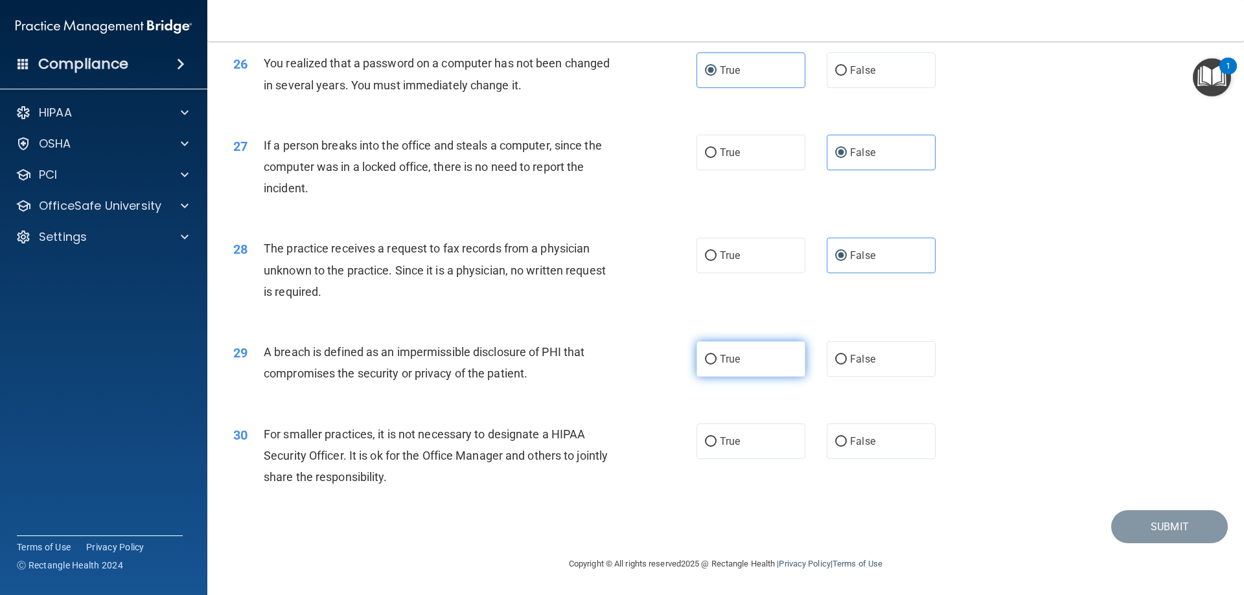
click at [716, 365] on input "True" at bounding box center [711, 360] width 12 height 10
radio input "true"
click at [874, 452] on label "False" at bounding box center [881, 442] width 109 height 36
click at [847, 447] on input "False" at bounding box center [841, 442] width 12 height 10
radio input "true"
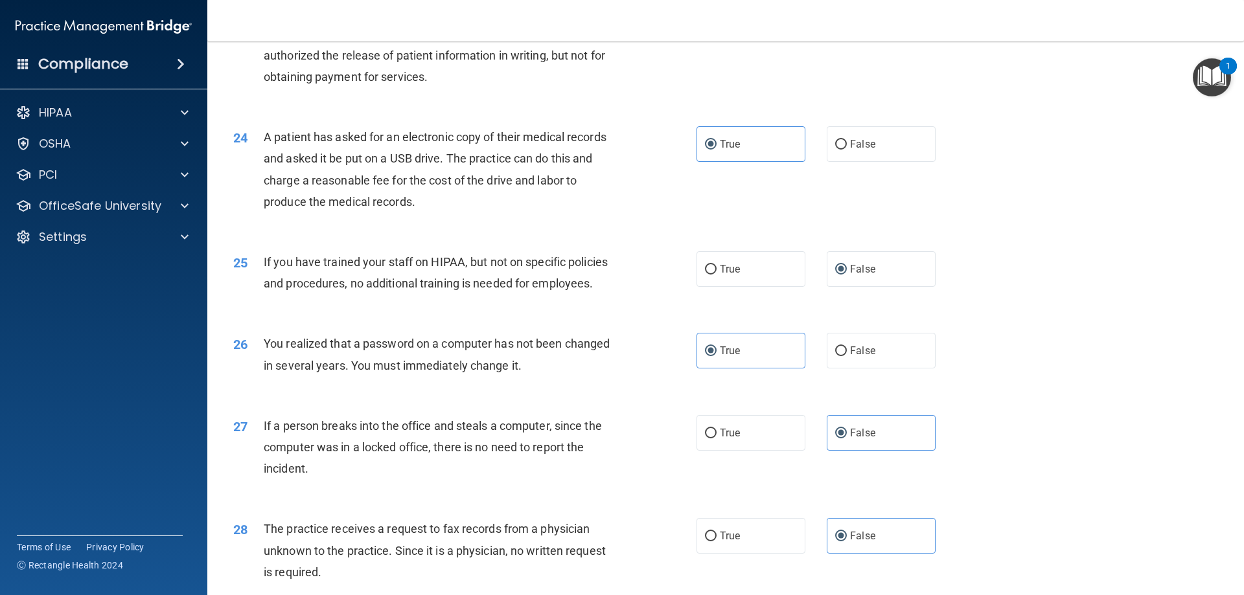
scroll to position [2147, 0]
click at [884, 288] on label "False" at bounding box center [881, 270] width 109 height 36
click at [847, 275] on input "False" at bounding box center [841, 271] width 12 height 10
click at [720, 276] on span "True" at bounding box center [730, 270] width 20 height 12
click at [716, 275] on input "True" at bounding box center [711, 271] width 12 height 10
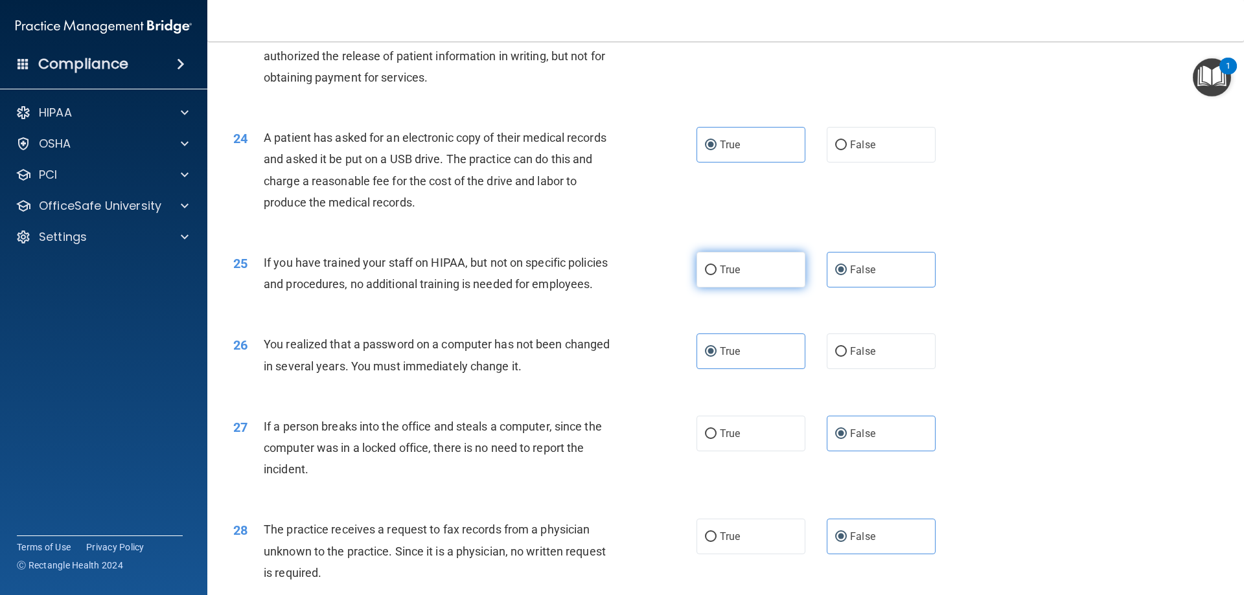
radio input "true"
click at [900, 288] on label "False" at bounding box center [881, 270] width 109 height 36
click at [847, 275] on input "False" at bounding box center [841, 271] width 12 height 10
radio input "true"
radio input "false"
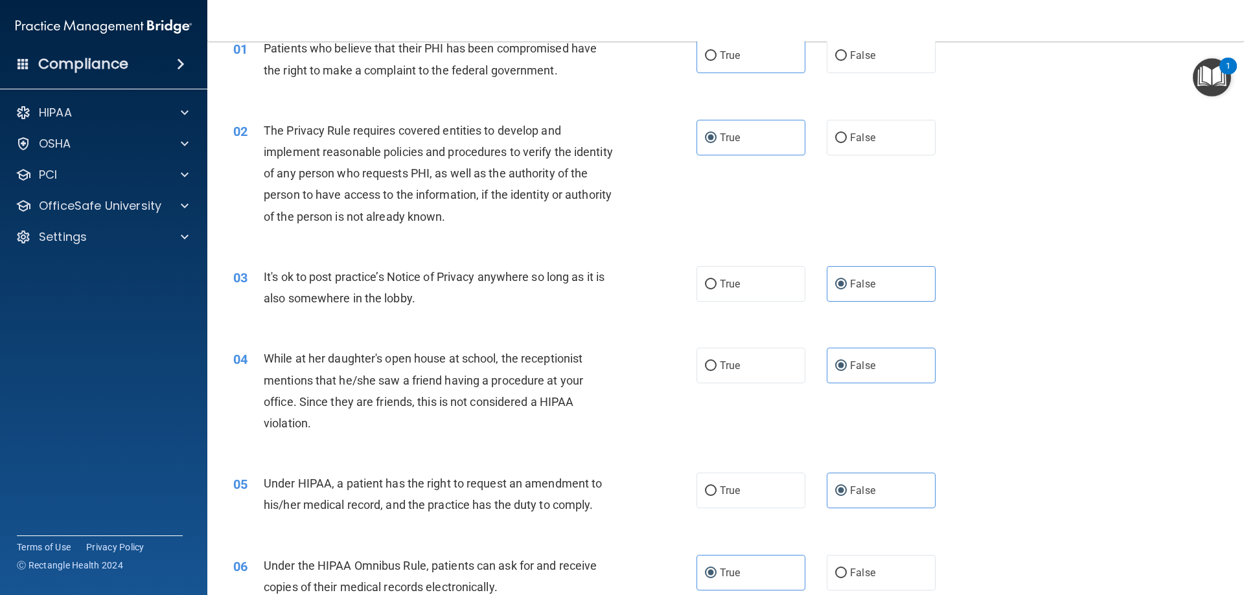
scroll to position [0, 0]
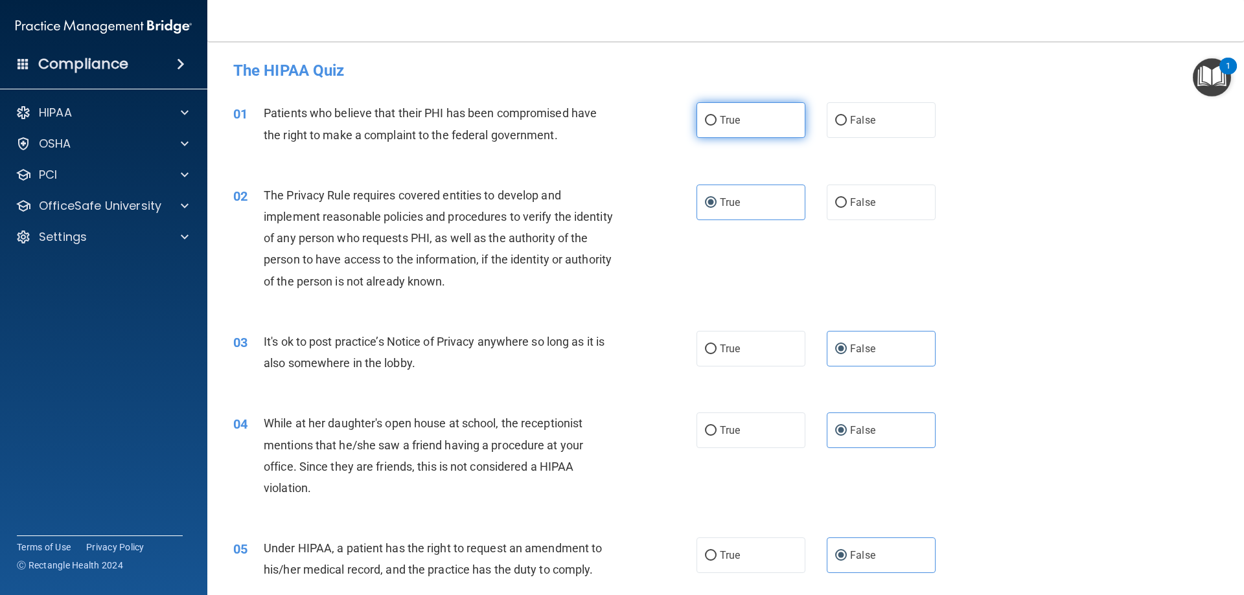
click at [753, 122] on label "True" at bounding box center [750, 120] width 109 height 36
click at [716, 122] on input "True" at bounding box center [711, 121] width 12 height 10
radio input "true"
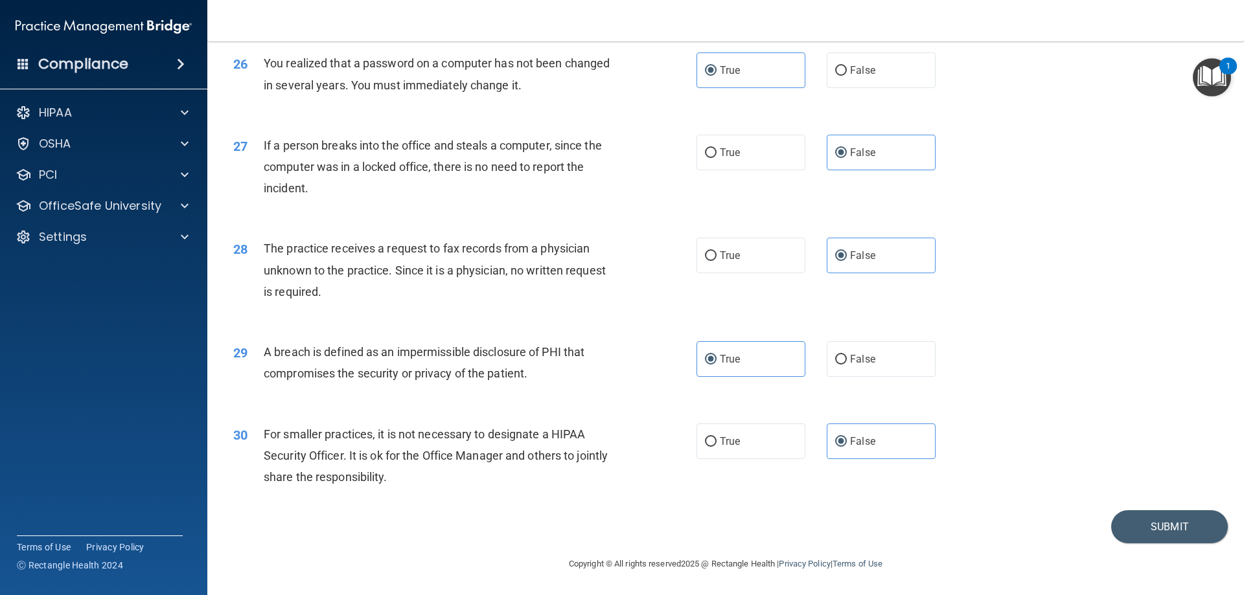
scroll to position [2471, 0]
click at [1174, 527] on button "Submit" at bounding box center [1169, 526] width 117 height 33
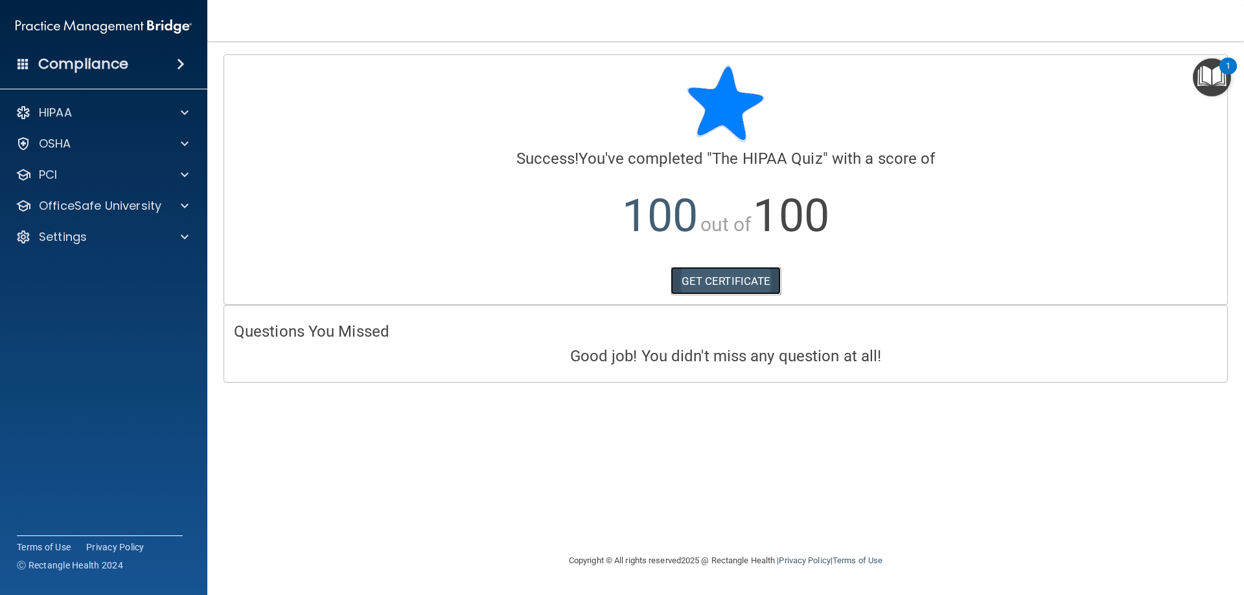
click at [691, 285] on link "GET CERTIFICATE" at bounding box center [725, 281] width 111 height 29
click at [56, 206] on p "OfficeSafe University" at bounding box center [100, 206] width 122 height 16
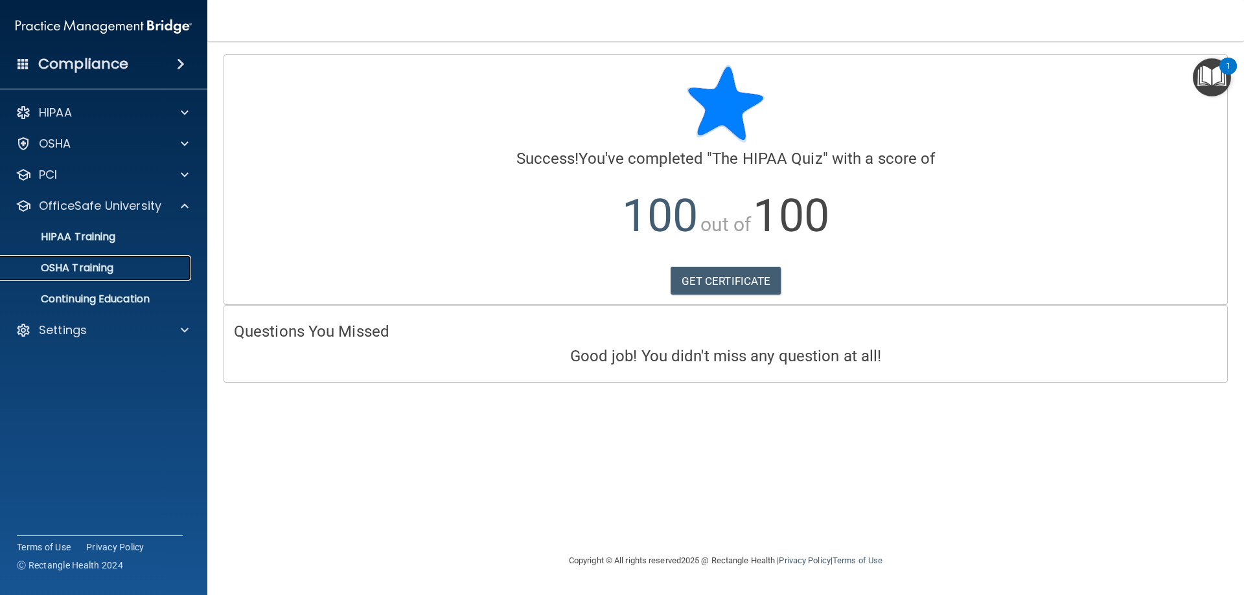
click at [86, 271] on p "OSHA Training" at bounding box center [60, 268] width 105 height 13
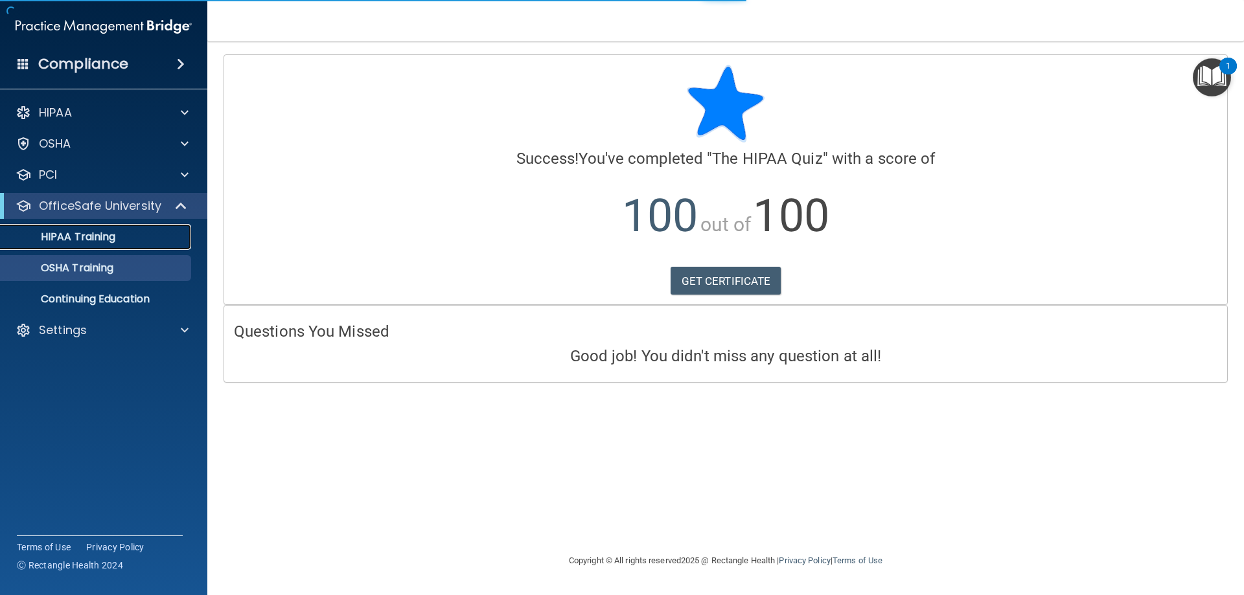
click at [84, 239] on p "HIPAA Training" at bounding box center [61, 237] width 107 height 13
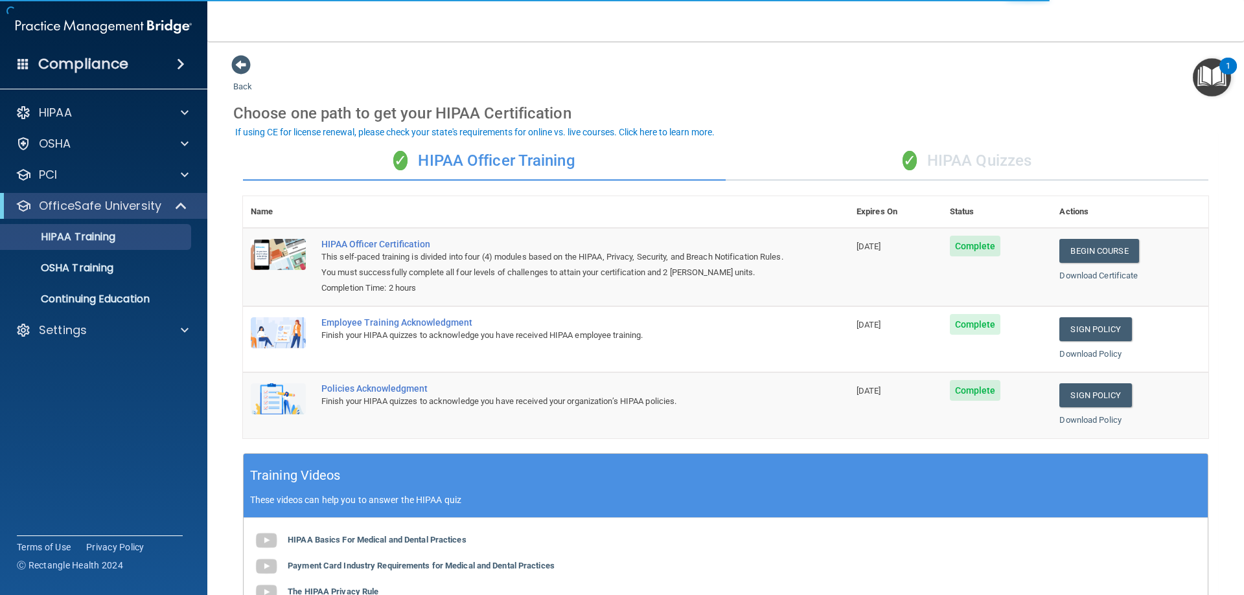
click at [967, 152] on div "✓ HIPAA Quizzes" at bounding box center [967, 161] width 483 height 39
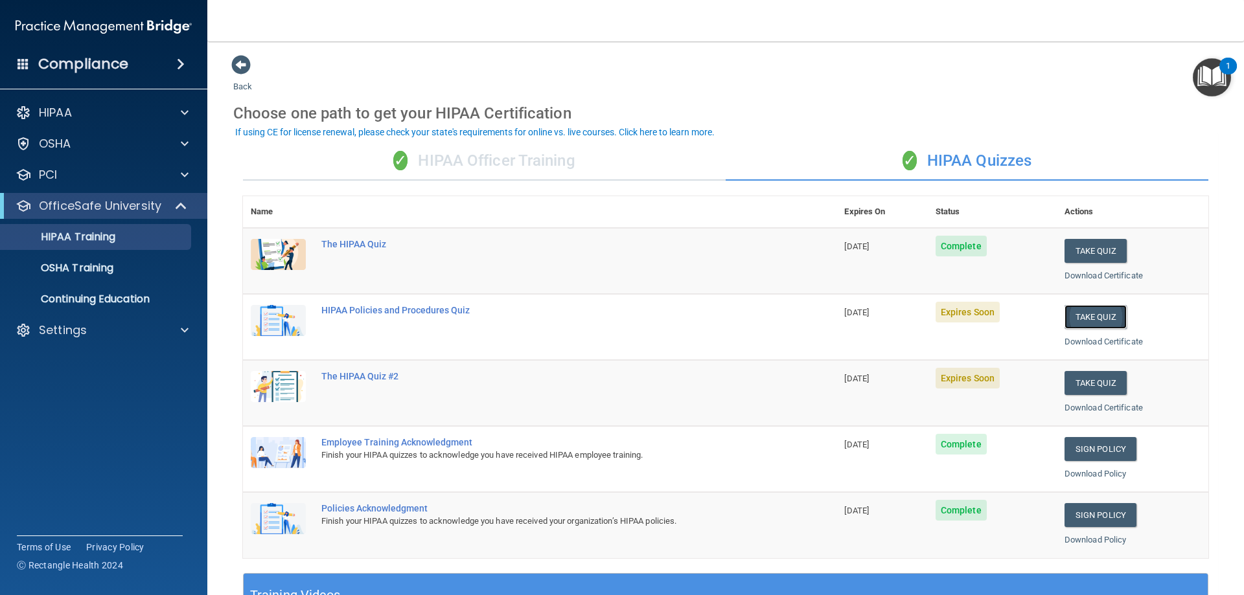
click at [1077, 322] on button "Take Quiz" at bounding box center [1095, 317] width 62 height 24
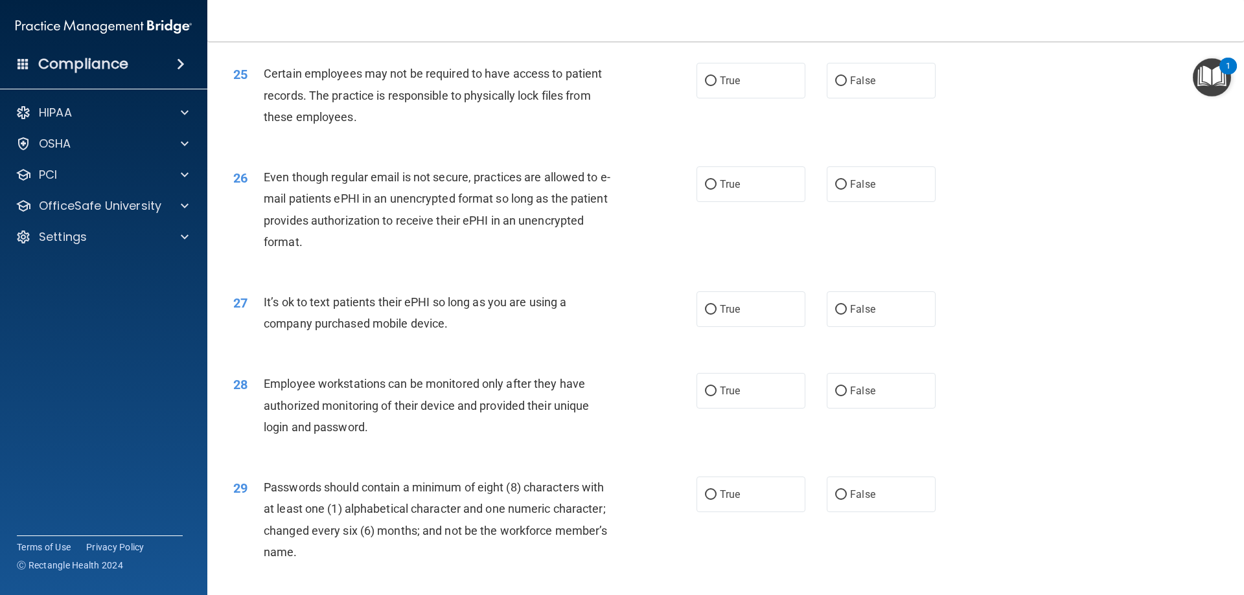
scroll to position [2657, 0]
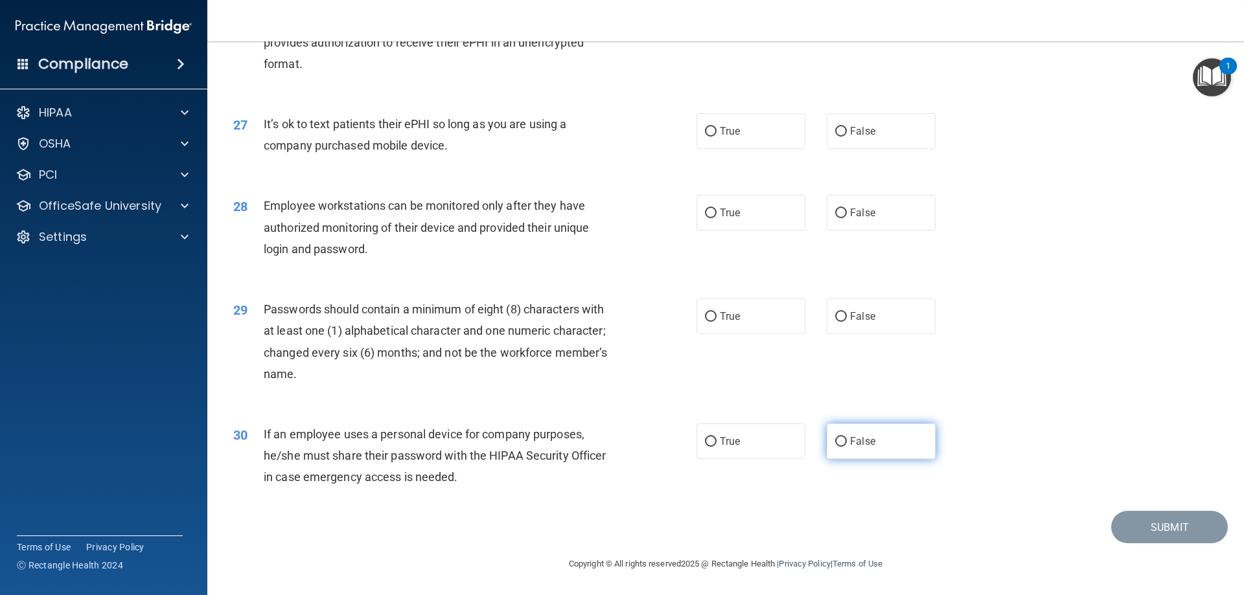
click at [847, 453] on label "False" at bounding box center [881, 442] width 109 height 36
click at [847, 447] on input "False" at bounding box center [841, 442] width 12 height 10
radio input "true"
click at [856, 313] on span "False" at bounding box center [862, 316] width 25 height 12
click at [847, 313] on input "False" at bounding box center [841, 317] width 12 height 10
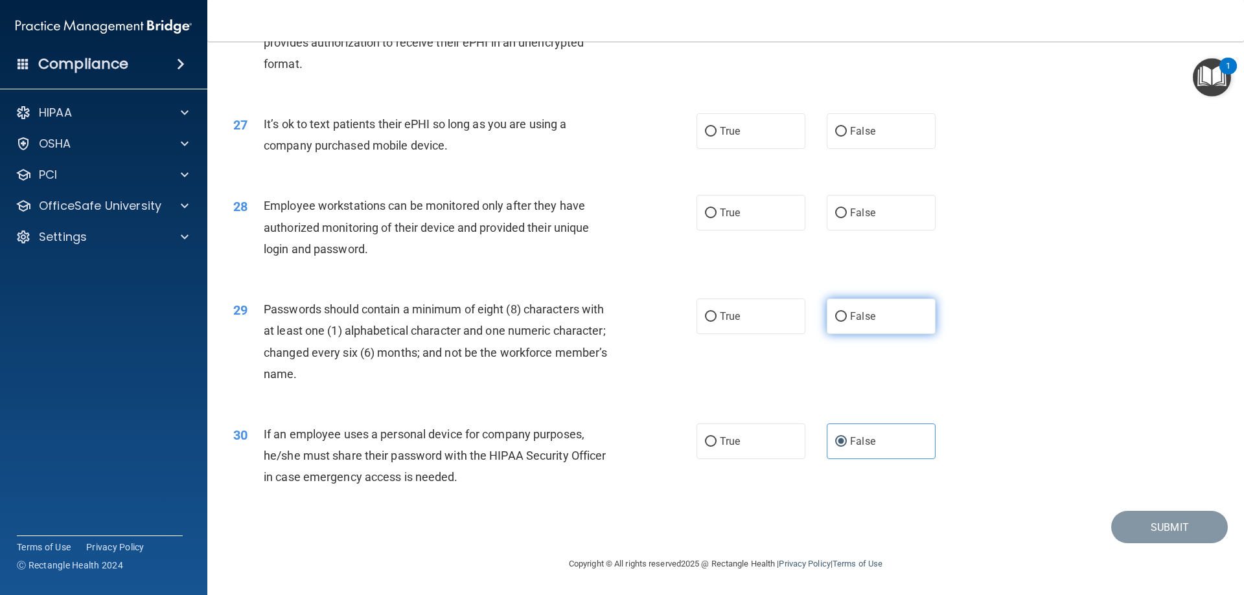
radio input "true"
click at [867, 211] on span "False" at bounding box center [862, 213] width 25 height 12
click at [847, 211] on input "False" at bounding box center [841, 214] width 12 height 10
radio input "true"
click at [858, 137] on label "False" at bounding box center [881, 131] width 109 height 36
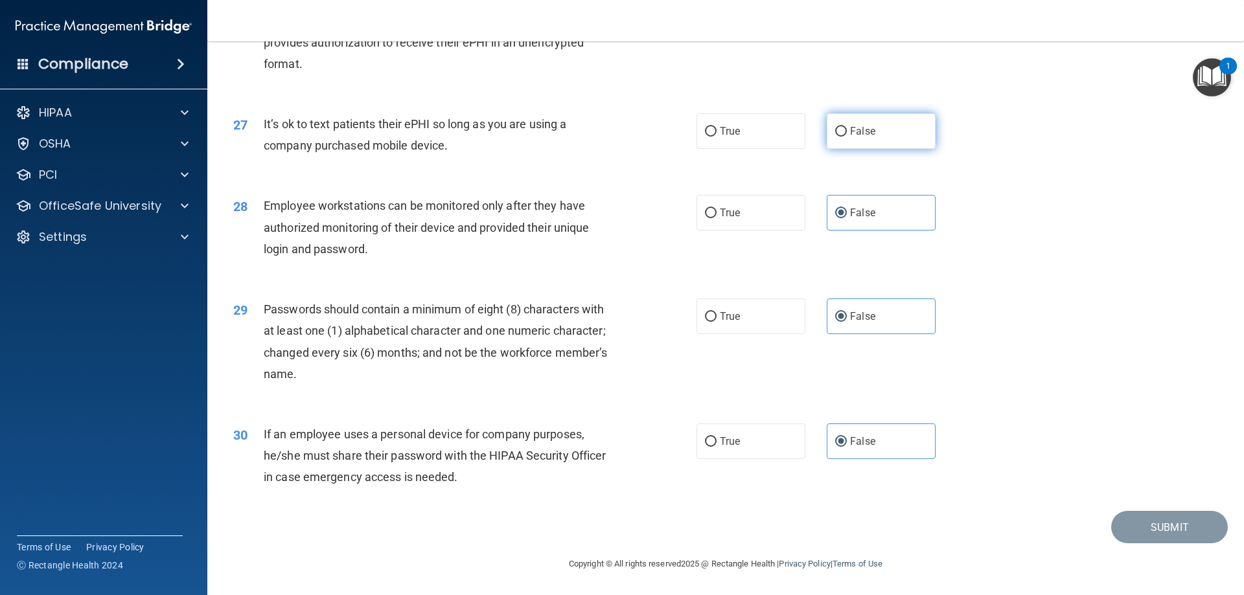
click at [847, 137] on input "False" at bounding box center [841, 132] width 12 height 10
radio input "true"
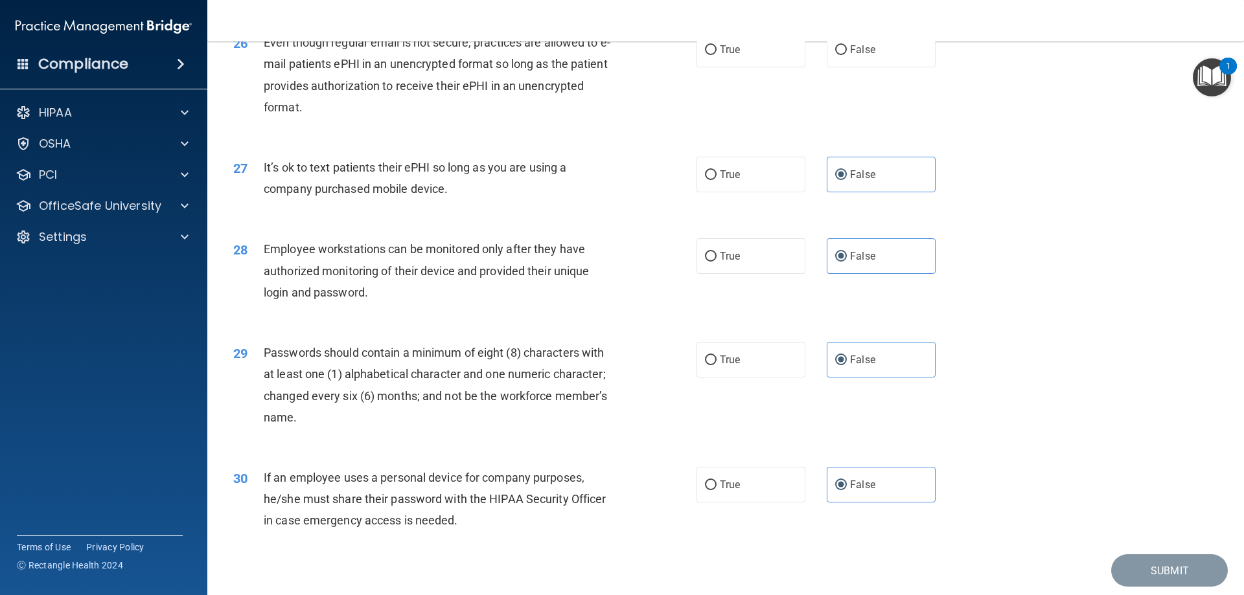
scroll to position [2462, 0]
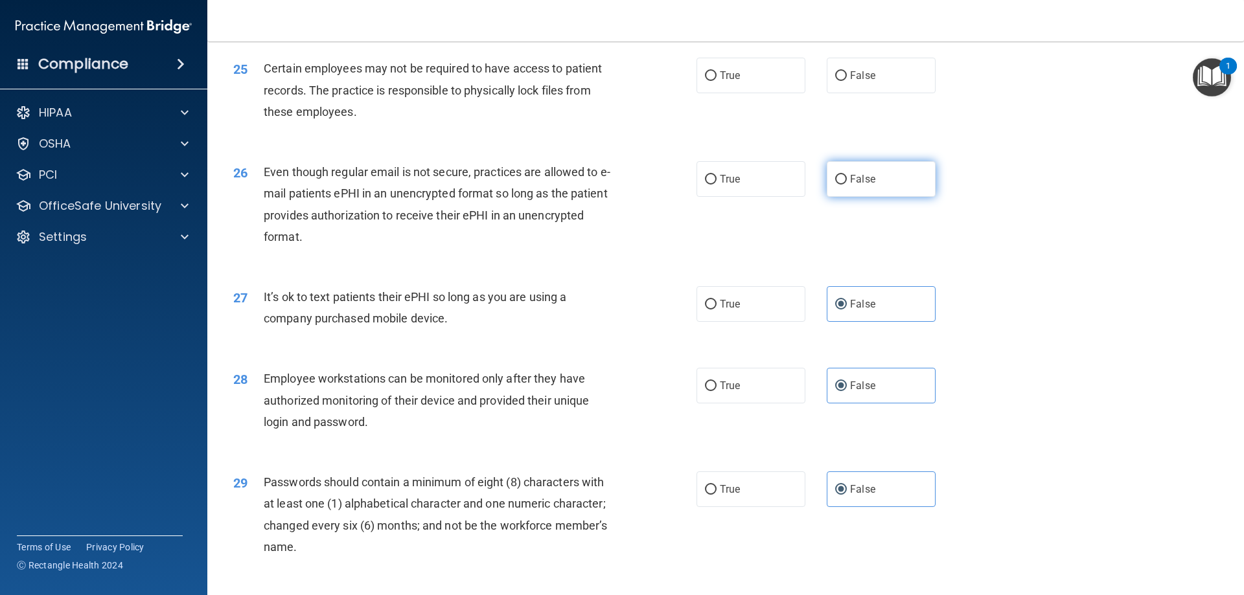
click at [882, 194] on label "False" at bounding box center [881, 179] width 109 height 36
click at [847, 185] on input "False" at bounding box center [841, 180] width 12 height 10
radio input "true"
click at [880, 93] on label "False" at bounding box center [881, 76] width 109 height 36
click at [847, 81] on input "False" at bounding box center [841, 76] width 12 height 10
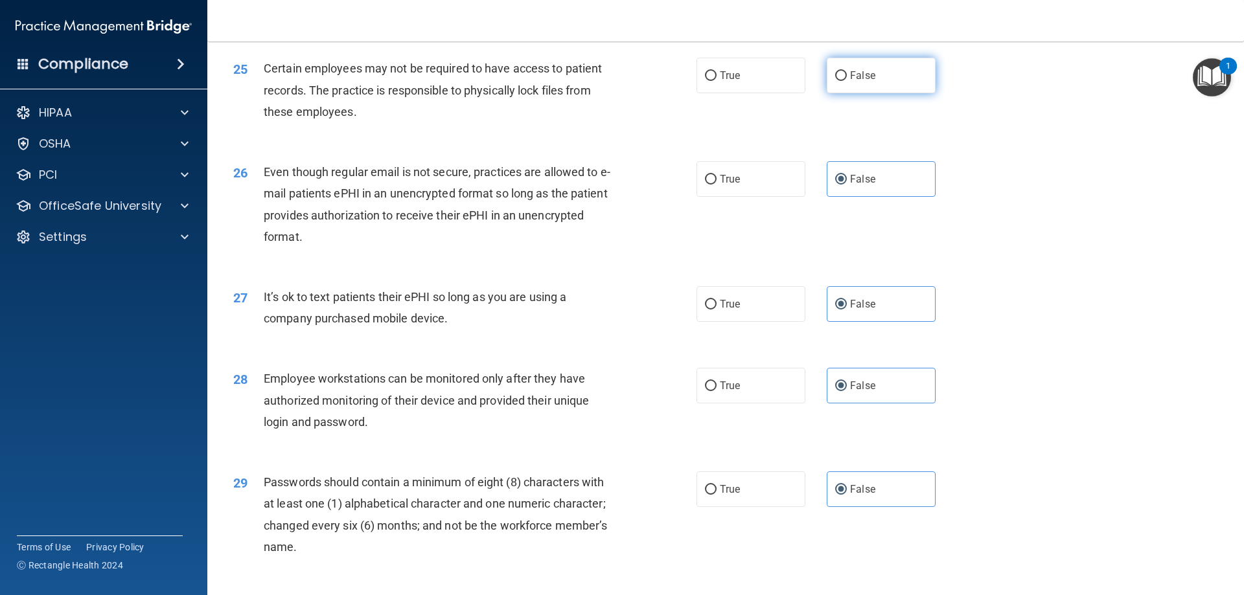
radio input "true"
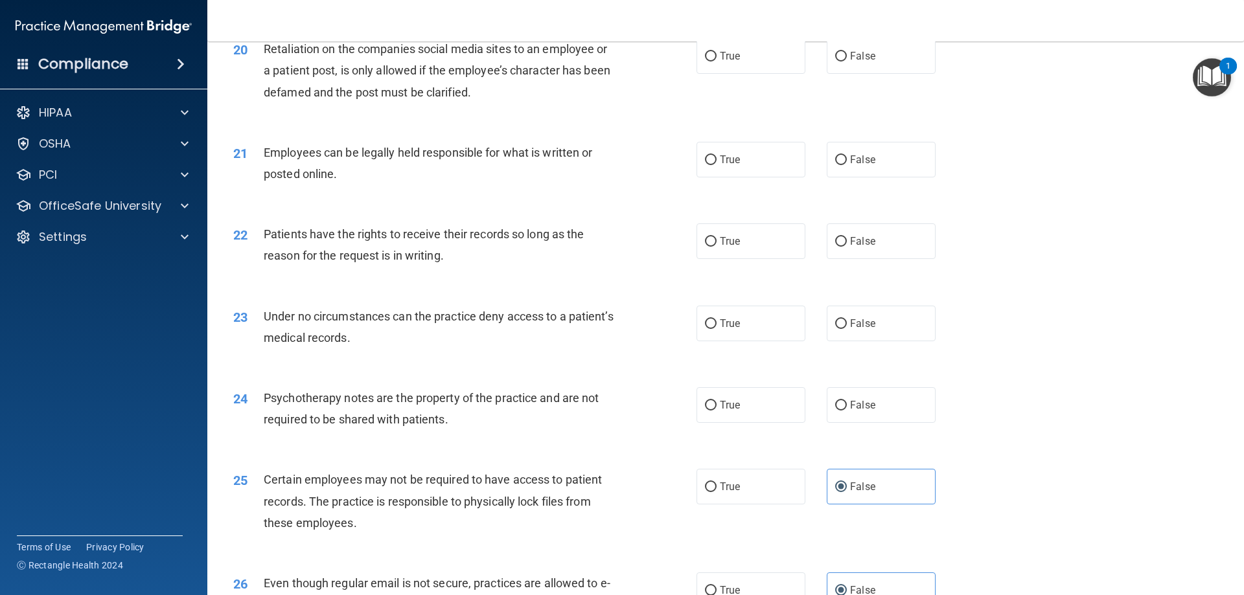
scroll to position [2043, 0]
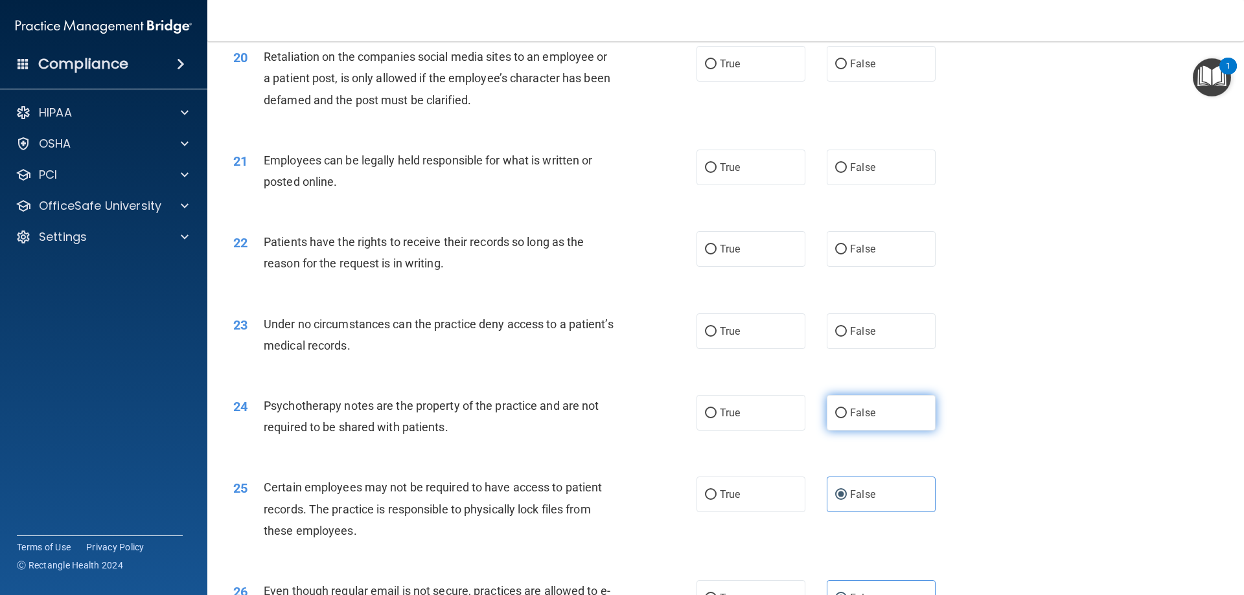
click at [900, 431] on label "False" at bounding box center [881, 413] width 109 height 36
click at [847, 418] on input "False" at bounding box center [841, 414] width 12 height 10
radio input "true"
click at [880, 349] on label "False" at bounding box center [881, 332] width 109 height 36
click at [847, 337] on input "False" at bounding box center [841, 332] width 12 height 10
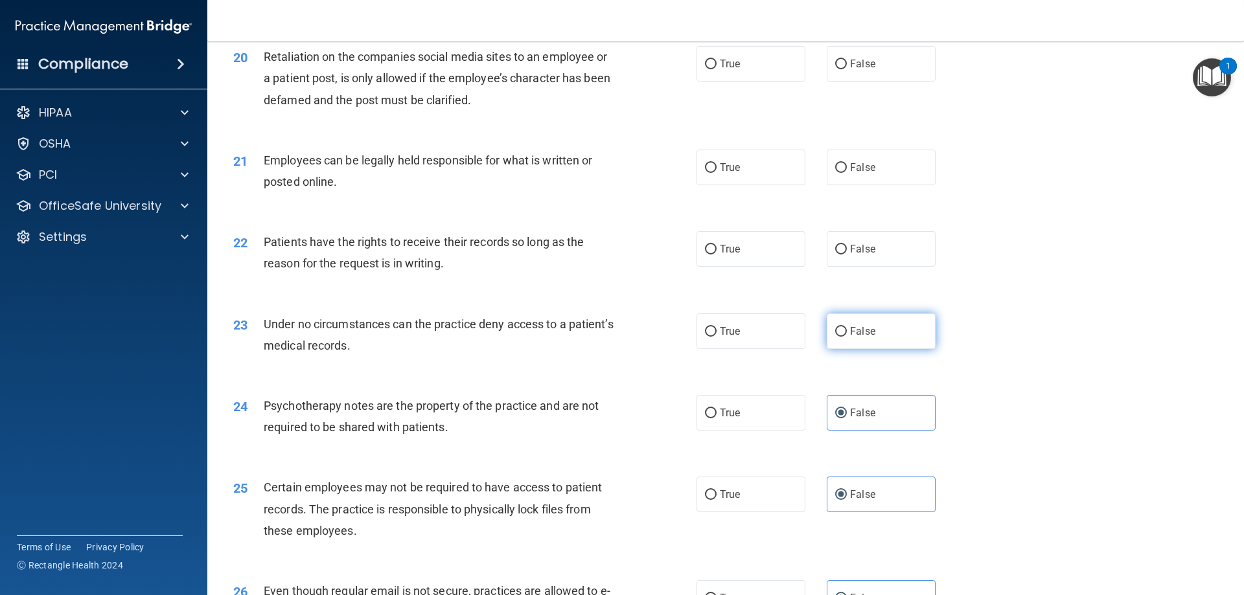
radio input "true"
click at [862, 255] on span "False" at bounding box center [862, 249] width 25 height 12
click at [847, 255] on input "False" at bounding box center [841, 250] width 12 height 10
radio input "true"
click at [864, 174] on span "False" at bounding box center [862, 167] width 25 height 12
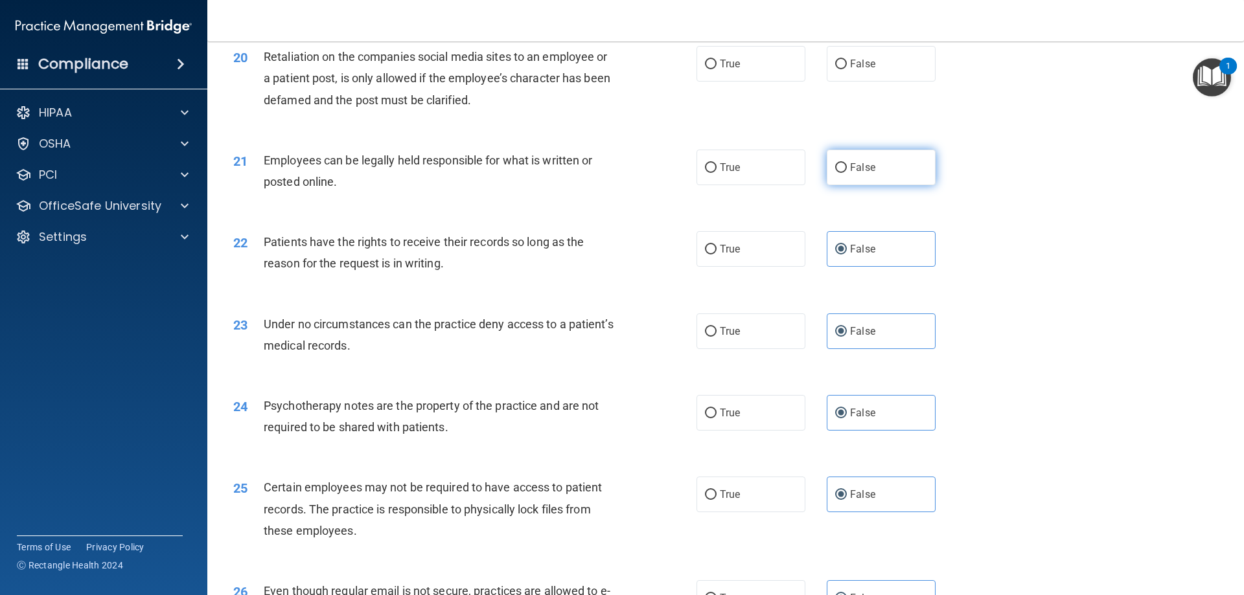
click at [847, 173] on input "False" at bounding box center [841, 168] width 12 height 10
radio input "true"
click at [865, 82] on label "False" at bounding box center [881, 64] width 109 height 36
click at [847, 69] on input "False" at bounding box center [841, 65] width 12 height 10
radio input "true"
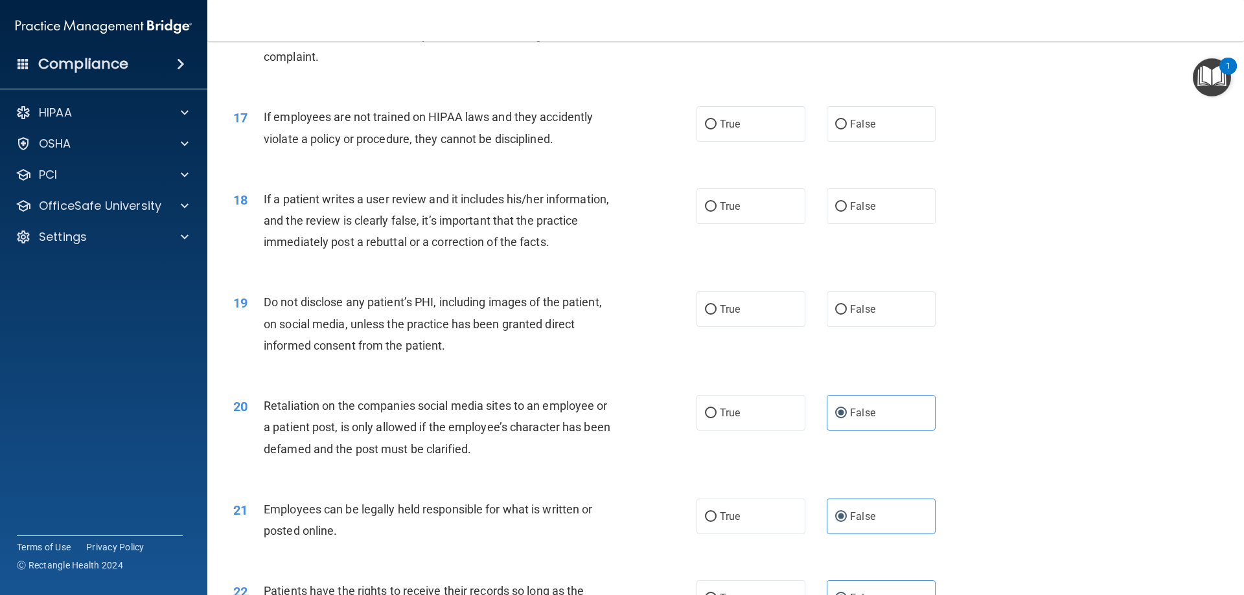
scroll to position [1698, 0]
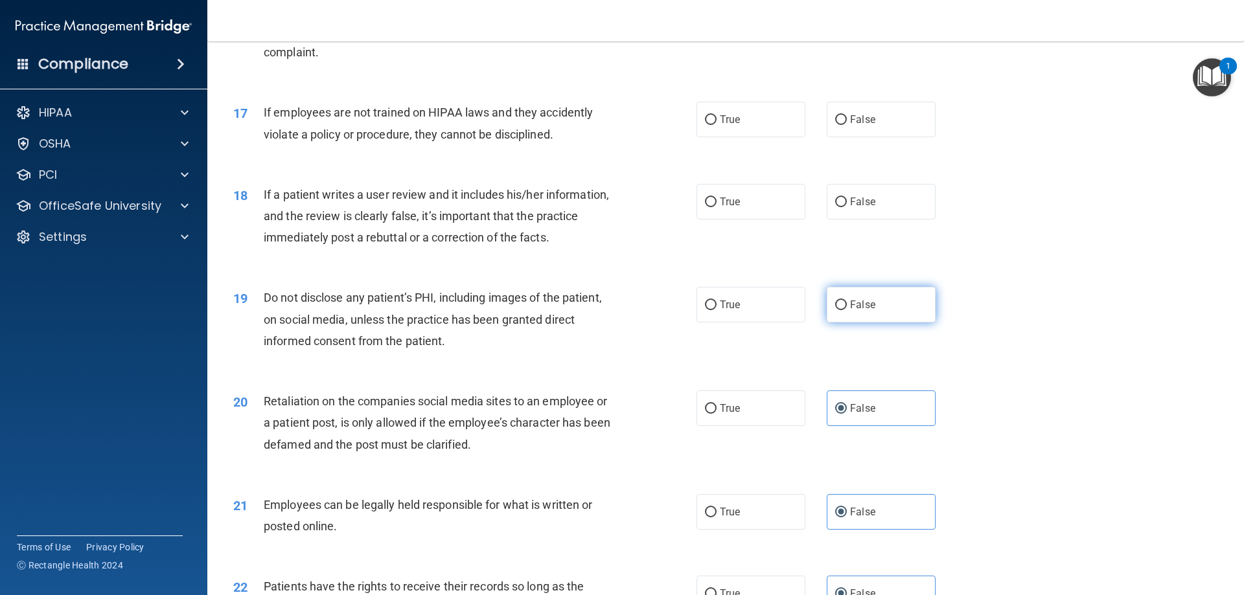
click at [909, 323] on label "False" at bounding box center [881, 305] width 109 height 36
click at [847, 310] on input "False" at bounding box center [841, 306] width 12 height 10
radio input "true"
drag, startPoint x: 909, startPoint y: 223, endPoint x: 904, endPoint y: 196, distance: 28.3
click at [909, 220] on label "False" at bounding box center [881, 202] width 109 height 36
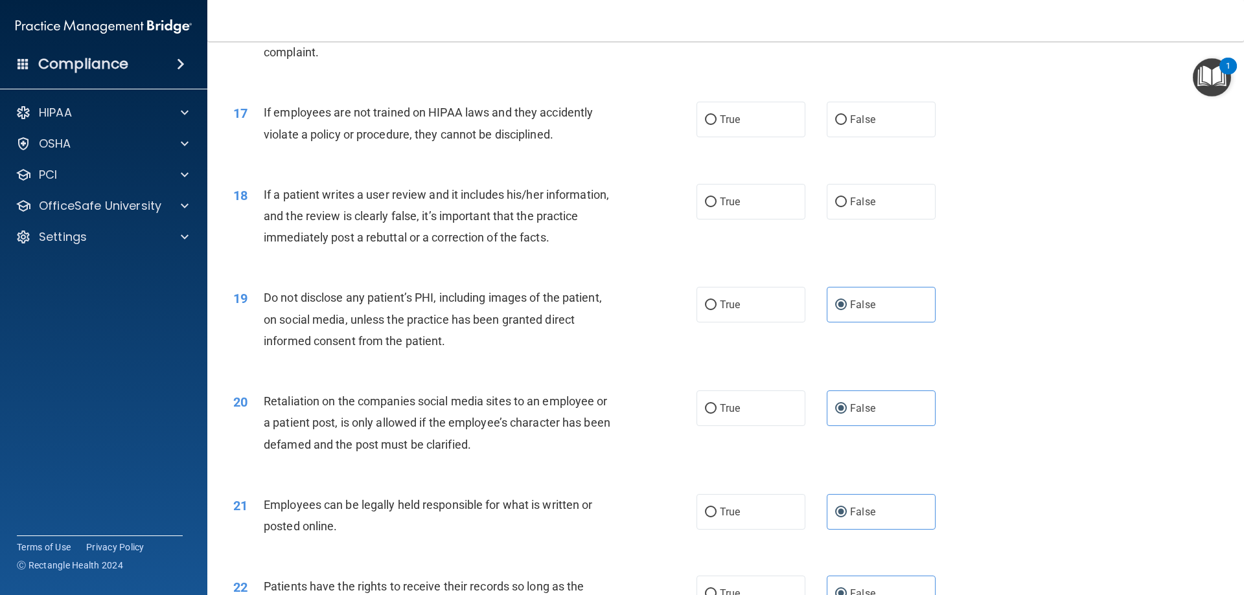
click at [847, 207] on input "False" at bounding box center [841, 203] width 12 height 10
radio input "true"
click at [876, 137] on label "False" at bounding box center [881, 120] width 109 height 36
click at [847, 125] on input "False" at bounding box center [841, 120] width 12 height 10
radio input "true"
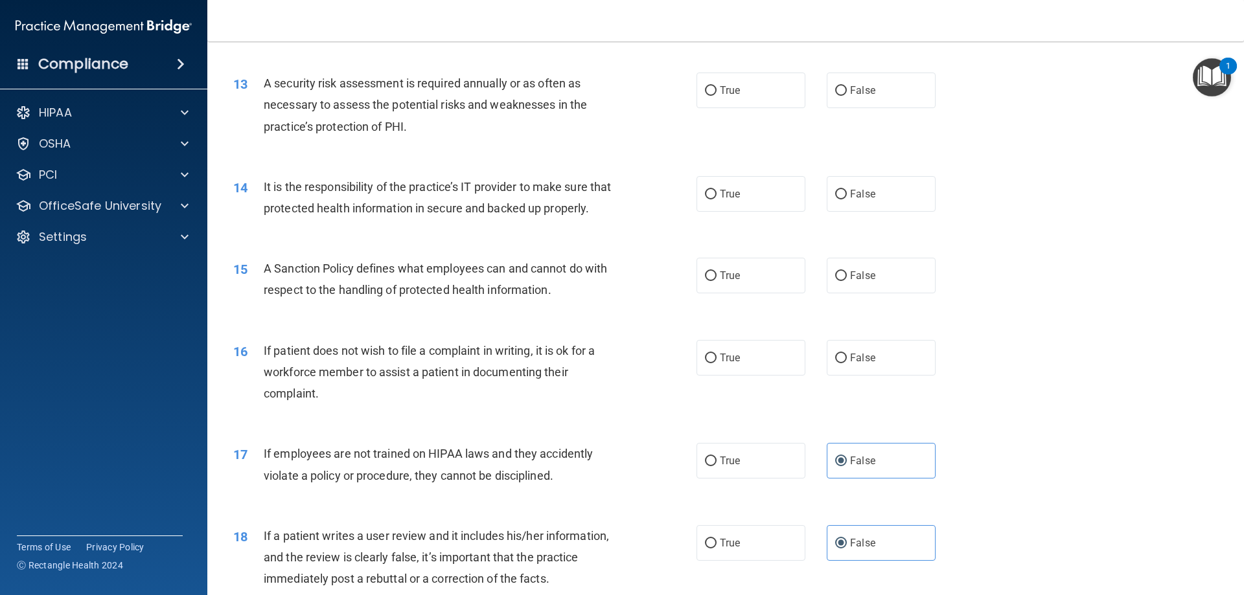
scroll to position [1307, 0]
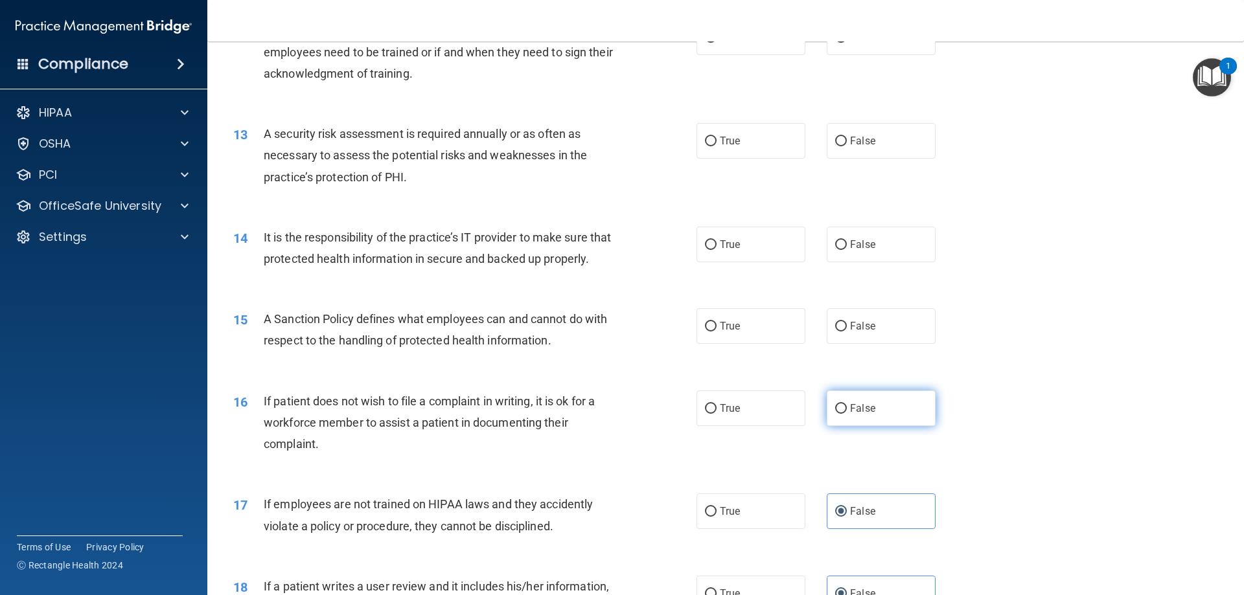
click at [885, 426] on label "False" at bounding box center [881, 409] width 109 height 36
click at [847, 414] on input "False" at bounding box center [841, 409] width 12 height 10
radio input "true"
click at [860, 332] on span "False" at bounding box center [862, 326] width 25 height 12
click at [847, 332] on input "False" at bounding box center [841, 327] width 12 height 10
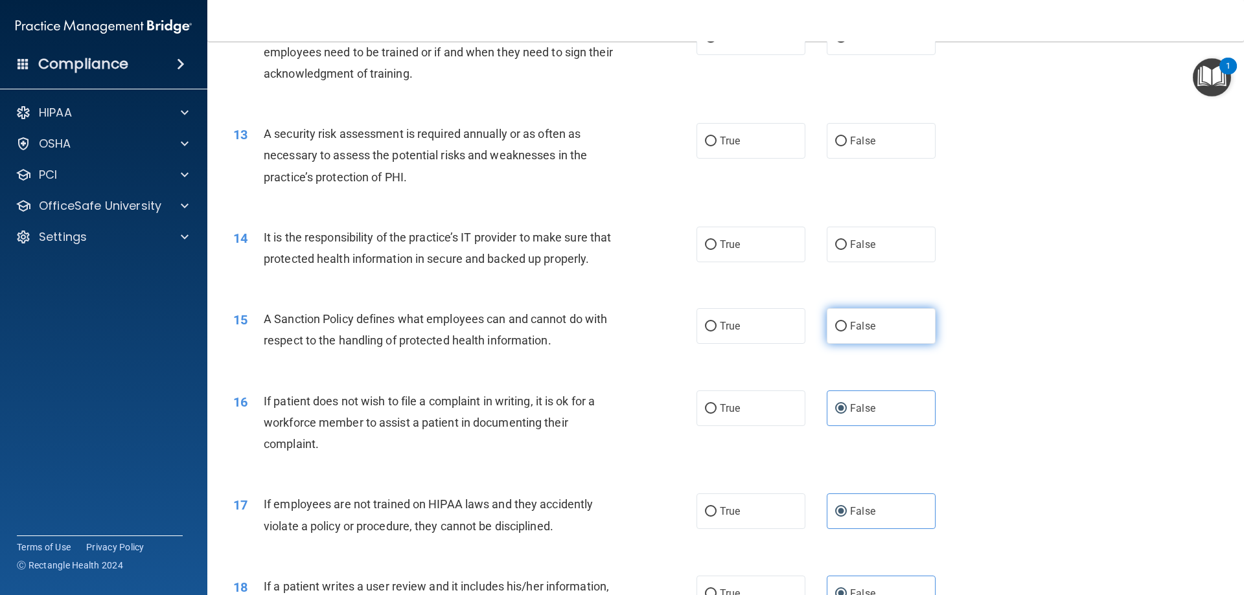
radio input "true"
click at [860, 249] on span "False" at bounding box center [862, 244] width 25 height 12
click at [847, 249] on input "False" at bounding box center [841, 245] width 12 height 10
radio input "true"
click at [854, 141] on span "False" at bounding box center [862, 141] width 25 height 12
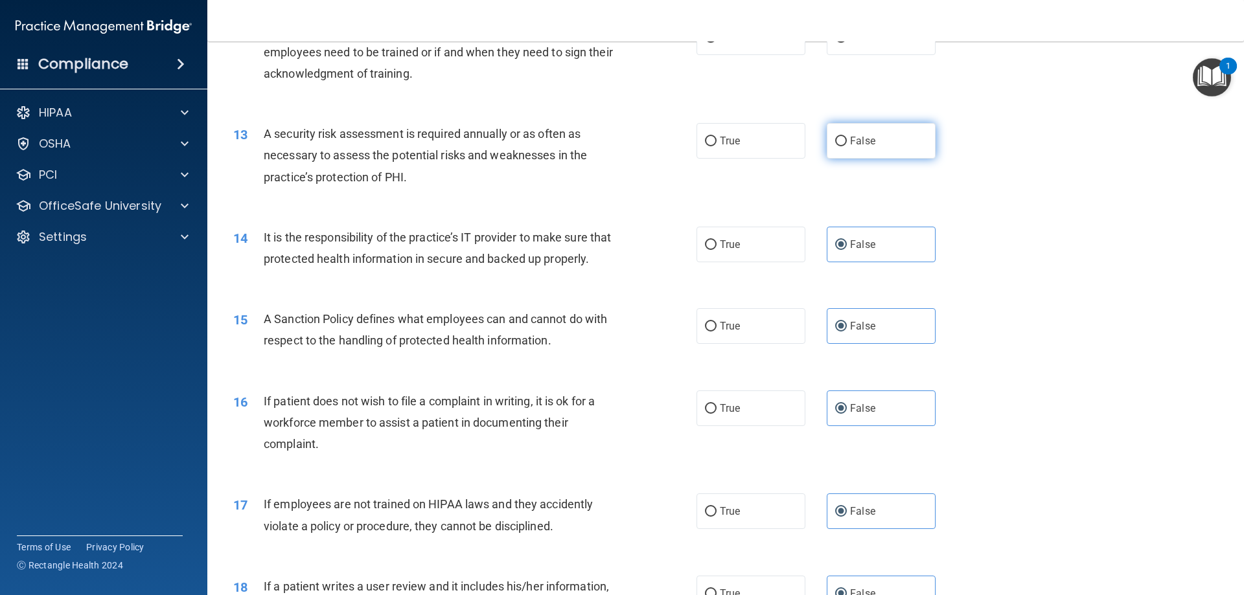
click at [847, 141] on input "False" at bounding box center [841, 142] width 12 height 10
radio input "true"
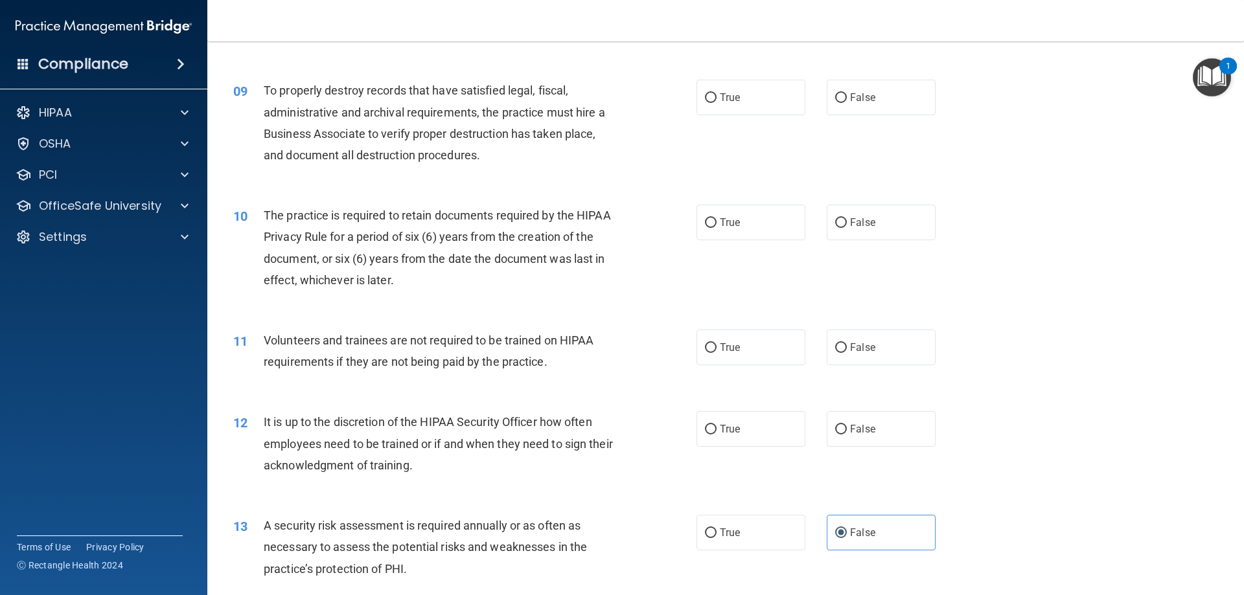
scroll to position [856, 0]
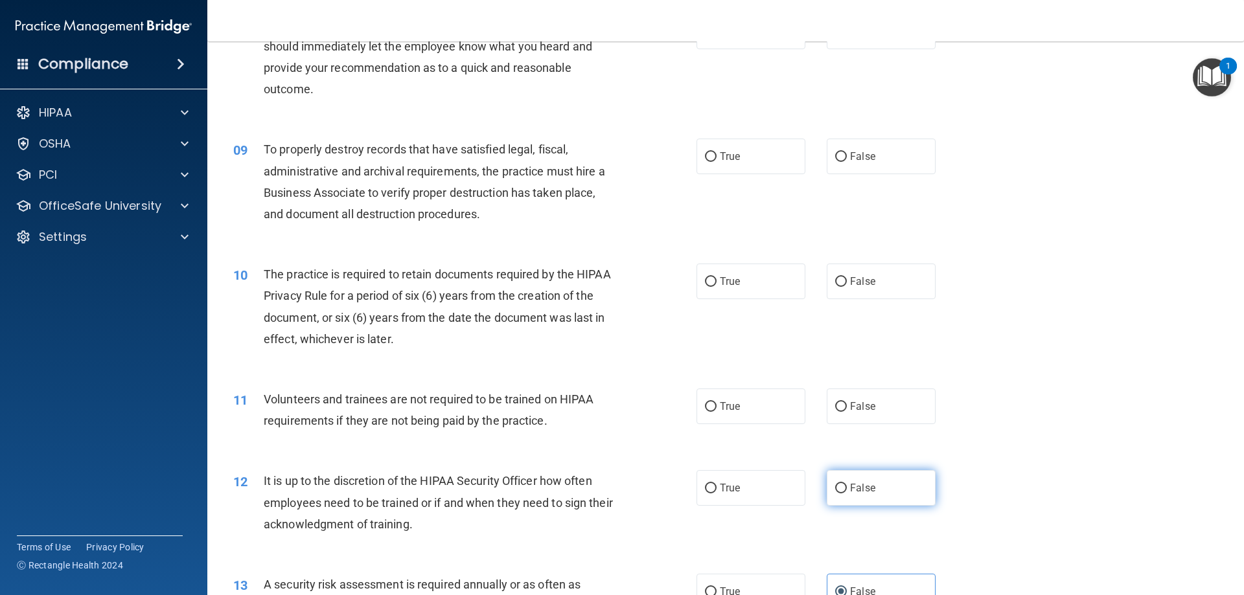
click at [852, 488] on span "False" at bounding box center [862, 488] width 25 height 12
click at [847, 488] on input "False" at bounding box center [841, 489] width 12 height 10
radio input "true"
drag, startPoint x: 850, startPoint y: 417, endPoint x: 846, endPoint y: 341, distance: 75.9
click at [850, 416] on label "False" at bounding box center [881, 407] width 109 height 36
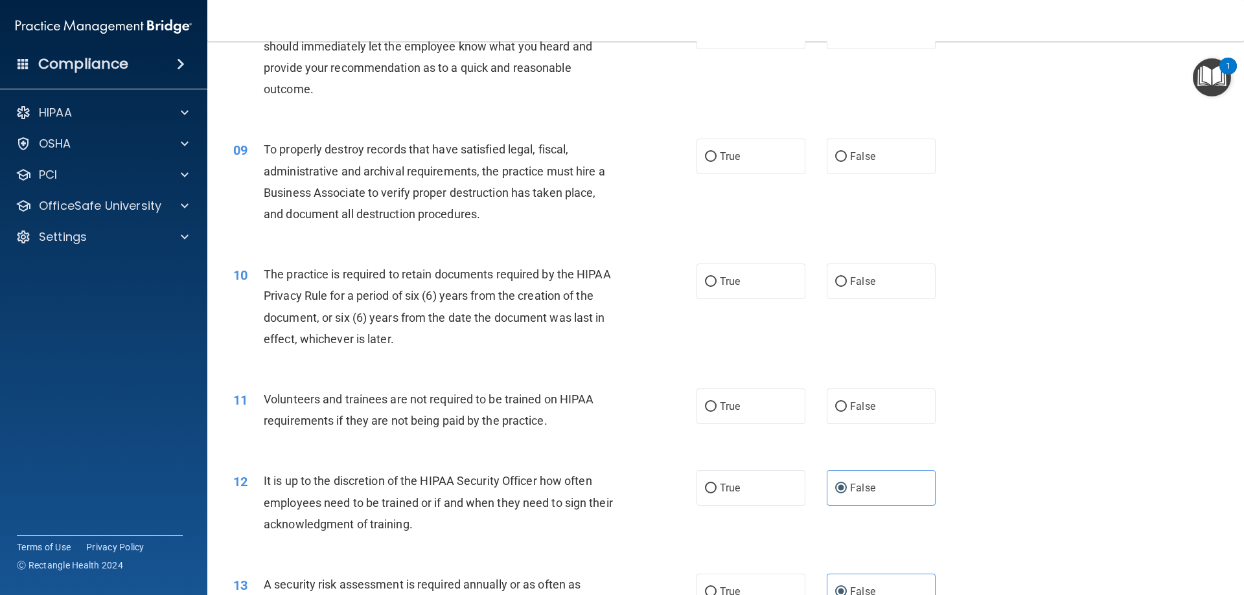
click at [847, 412] on input "False" at bounding box center [841, 407] width 12 height 10
radio input "true"
click at [844, 304] on div "10 The practice is required to retain documents required by the HIPAA Privacy R…" at bounding box center [725, 309] width 1004 height 125
click at [843, 293] on label "False" at bounding box center [881, 282] width 109 height 36
click at [843, 287] on input "False" at bounding box center [841, 282] width 12 height 10
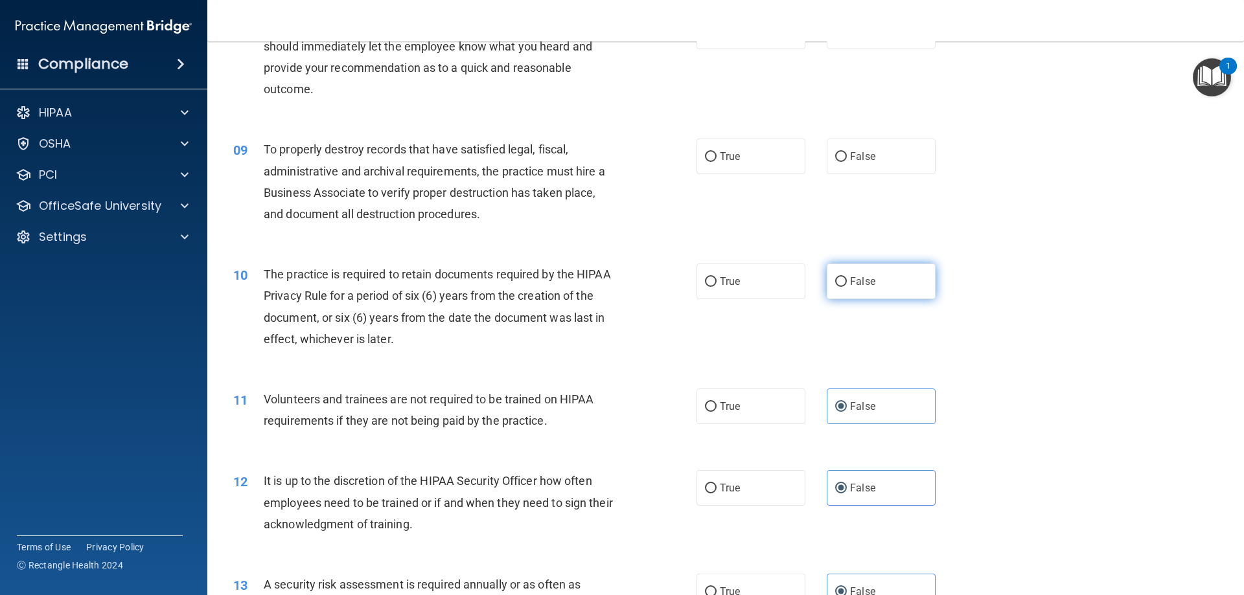
radio input "true"
drag, startPoint x: 852, startPoint y: 154, endPoint x: 955, endPoint y: 157, distance: 103.0
click at [852, 155] on span "False" at bounding box center [862, 156] width 25 height 12
click at [847, 155] on input "False" at bounding box center [841, 157] width 12 height 10
radio input "true"
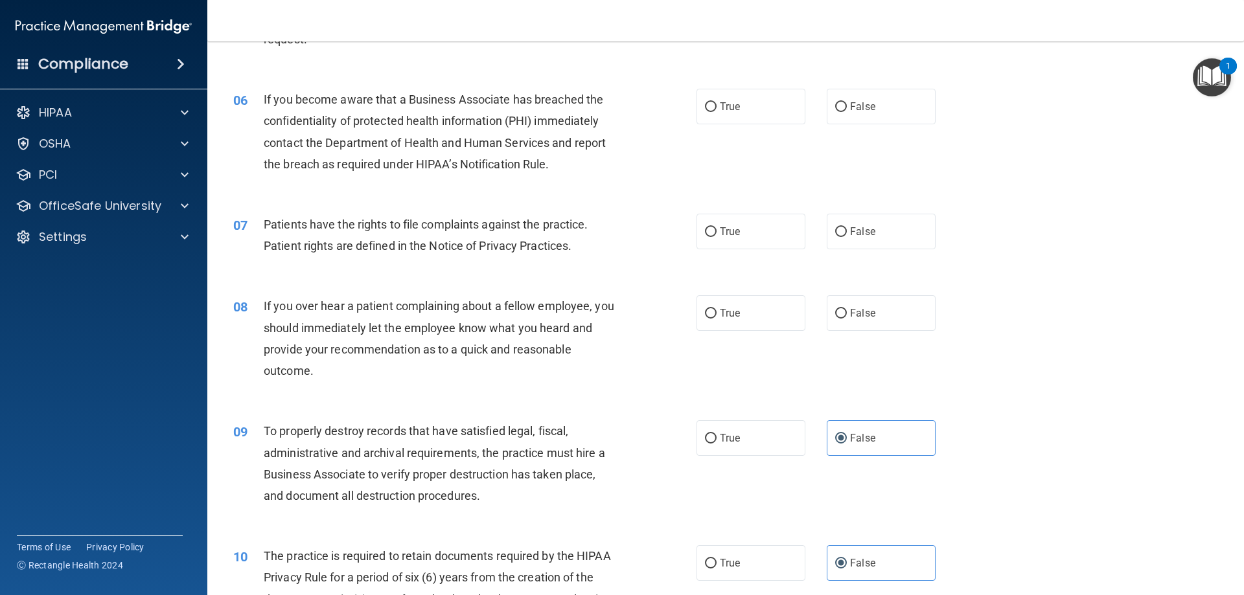
scroll to position [569, 0]
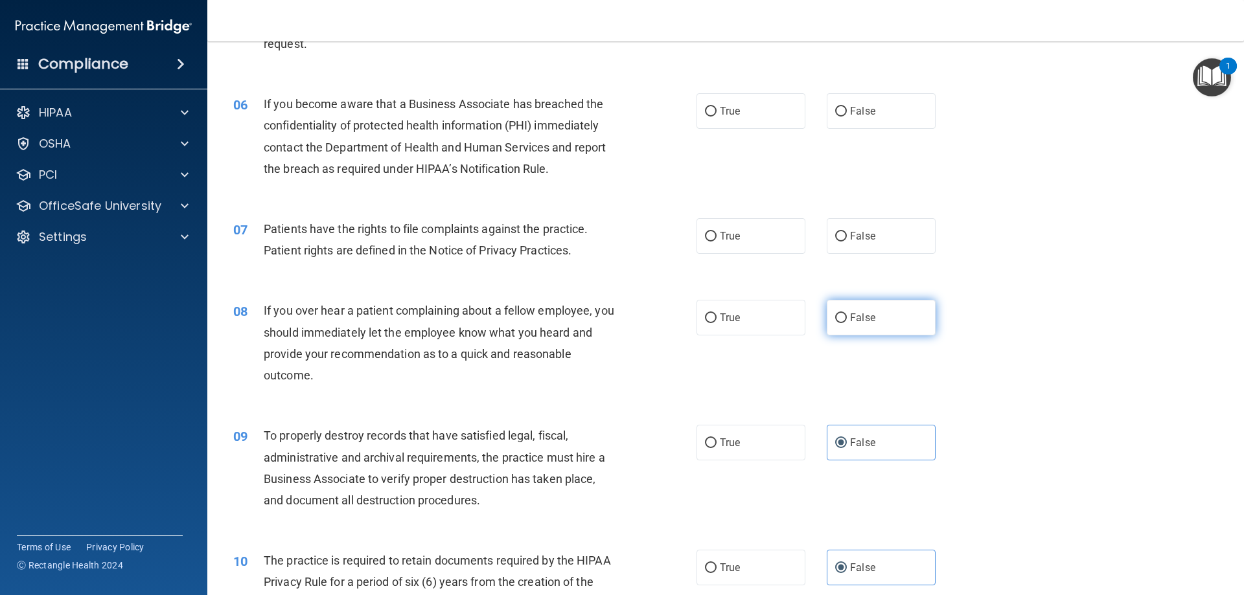
drag, startPoint x: 887, startPoint y: 326, endPoint x: 872, endPoint y: 250, distance: 78.0
click at [887, 326] on label "False" at bounding box center [881, 318] width 109 height 36
click at [847, 323] on input "False" at bounding box center [841, 319] width 12 height 10
radio input "true"
click at [868, 230] on span "False" at bounding box center [862, 236] width 25 height 12
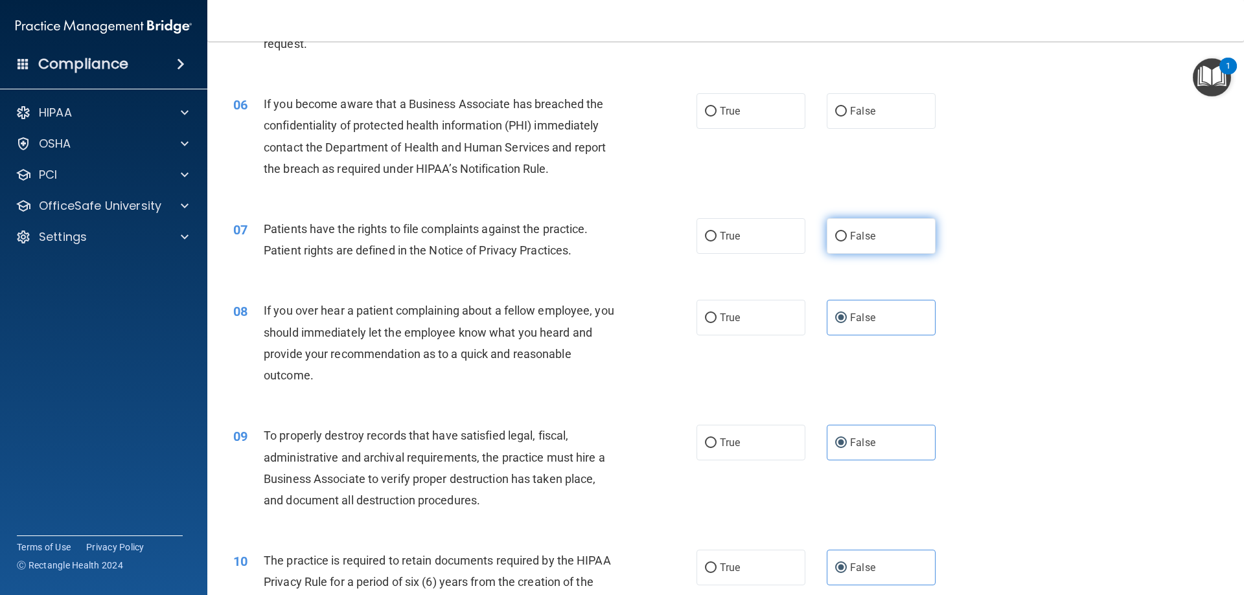
click at [847, 232] on input "False" at bounding box center [841, 237] width 12 height 10
radio input "true"
click at [837, 135] on div "06 If you become aware that a Business Associate has breached the confidentiali…" at bounding box center [725, 139] width 1004 height 125
click at [837, 117] on input "False" at bounding box center [841, 112] width 12 height 10
radio input "true"
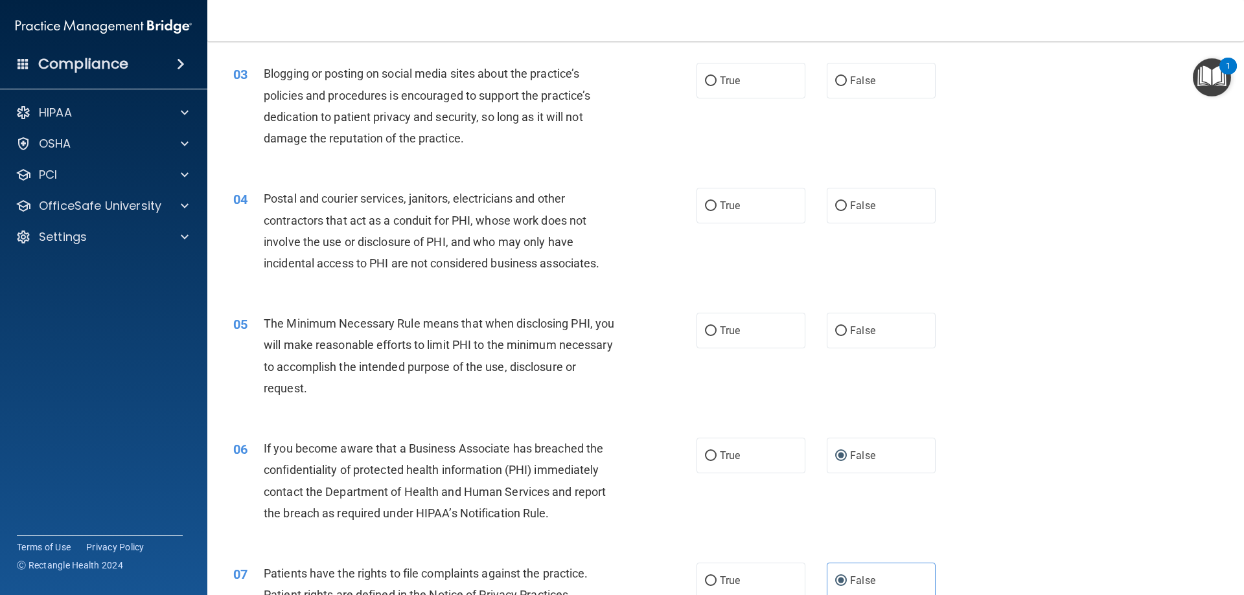
scroll to position [166, 0]
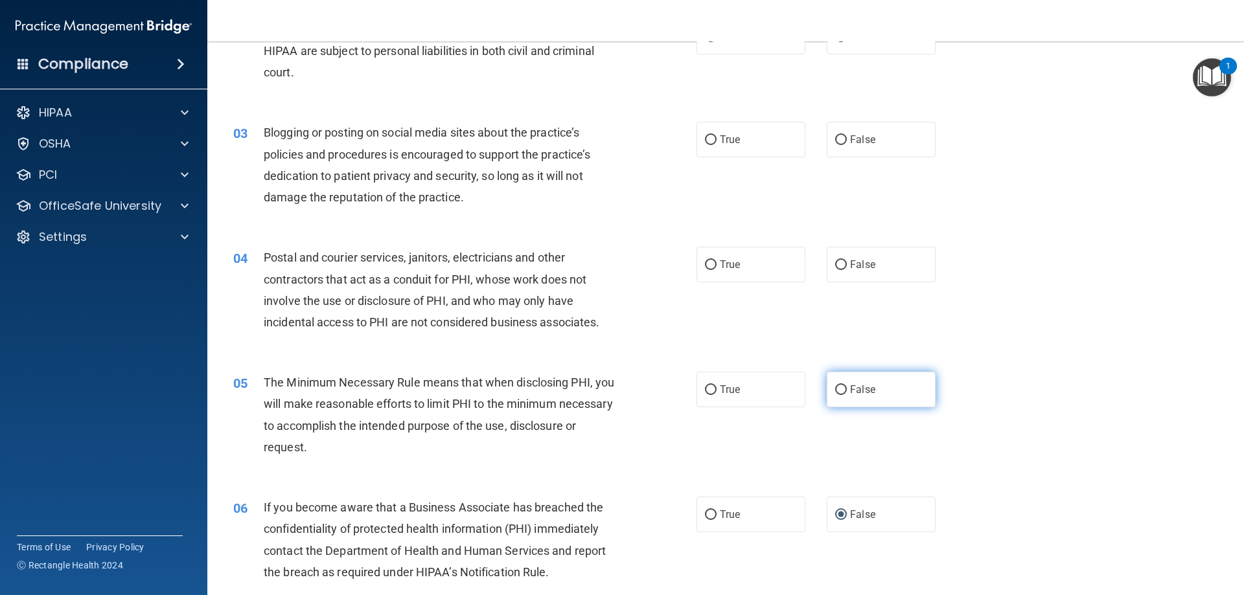
click at [874, 385] on label "False" at bounding box center [881, 390] width 109 height 36
click at [847, 385] on input "False" at bounding box center [841, 390] width 12 height 10
radio input "true"
click at [865, 273] on label "False" at bounding box center [881, 265] width 109 height 36
click at [847, 270] on input "False" at bounding box center [841, 265] width 12 height 10
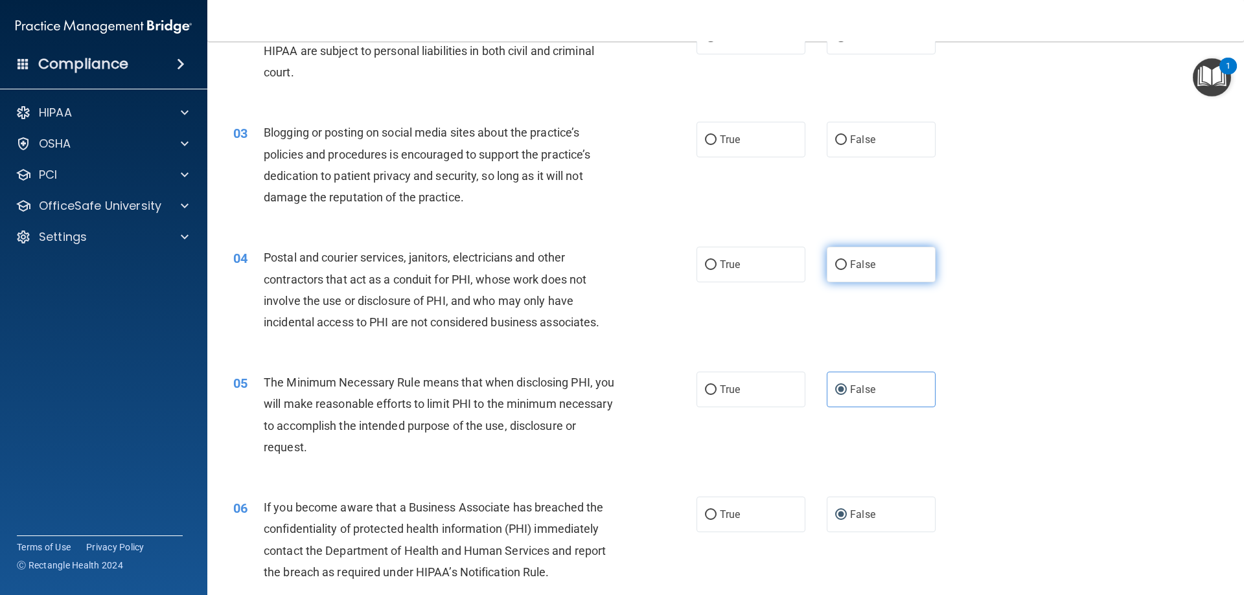
radio input "true"
click at [860, 149] on label "False" at bounding box center [881, 140] width 109 height 36
click at [847, 145] on input "False" at bounding box center [841, 140] width 12 height 10
radio input "true"
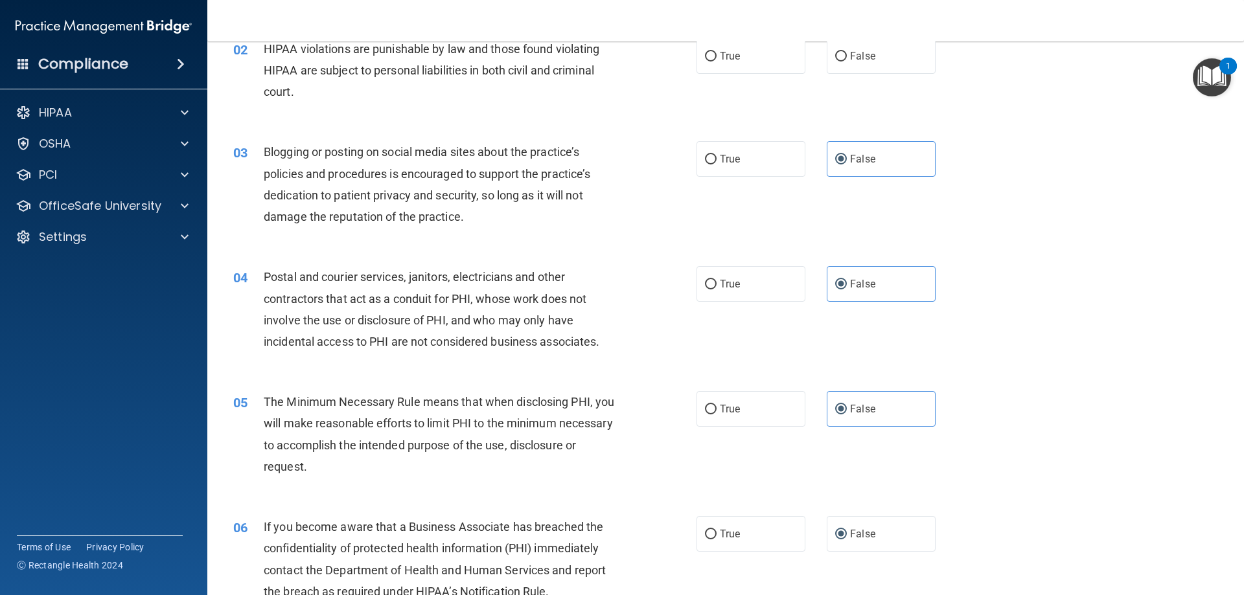
scroll to position [0, 0]
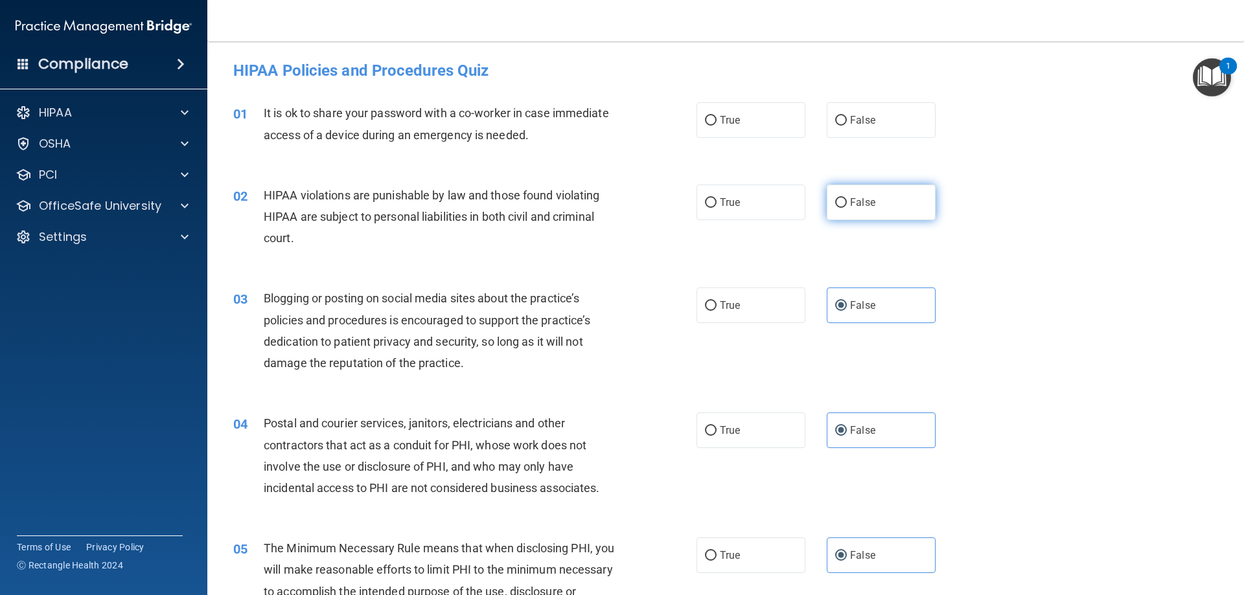
click at [898, 192] on label "False" at bounding box center [881, 203] width 109 height 36
click at [847, 198] on input "False" at bounding box center [841, 203] width 12 height 10
radio input "true"
click at [897, 122] on label "False" at bounding box center [881, 120] width 109 height 36
click at [847, 122] on input "False" at bounding box center [841, 121] width 12 height 10
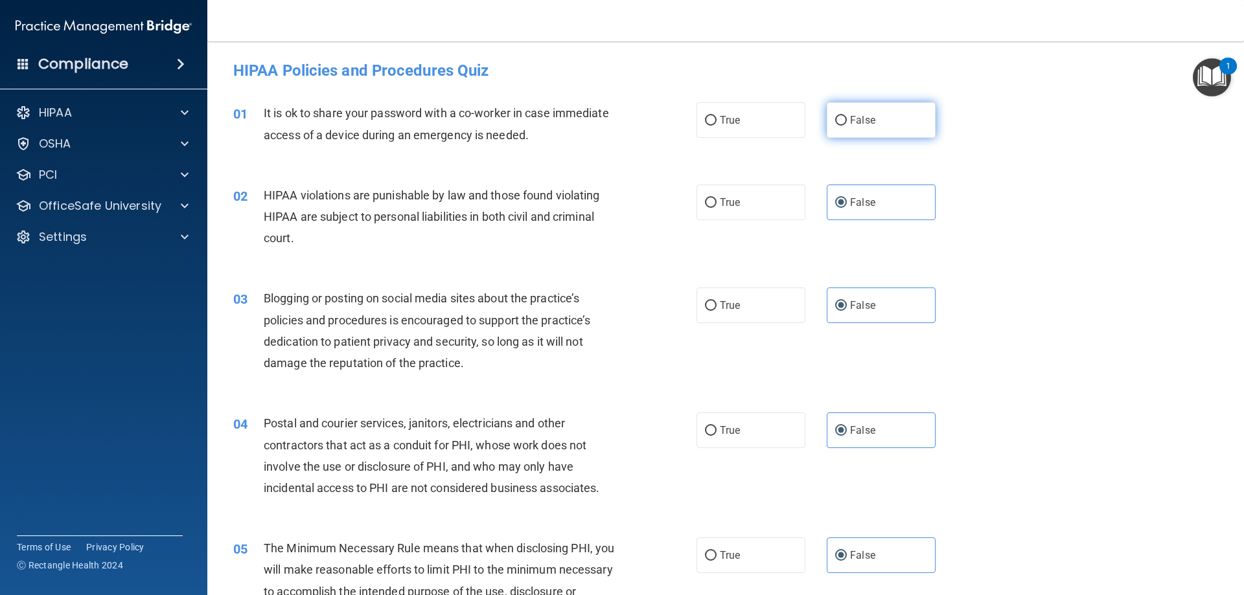
radio input "true"
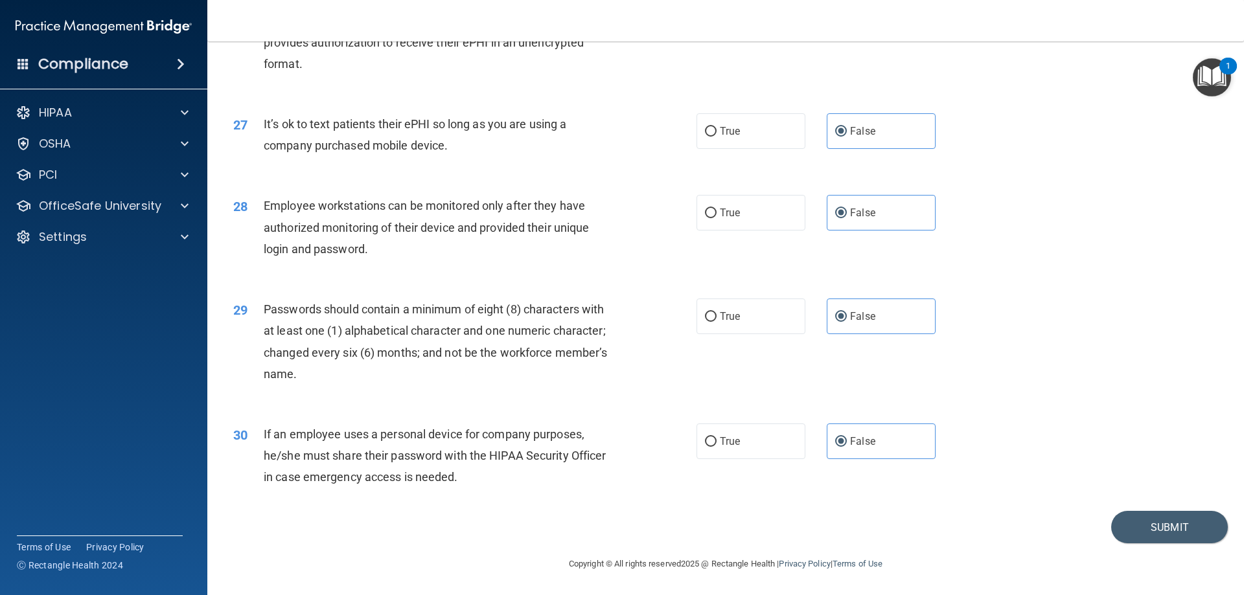
scroll to position [2657, 0]
click at [1141, 520] on button "Submit" at bounding box center [1169, 527] width 117 height 33
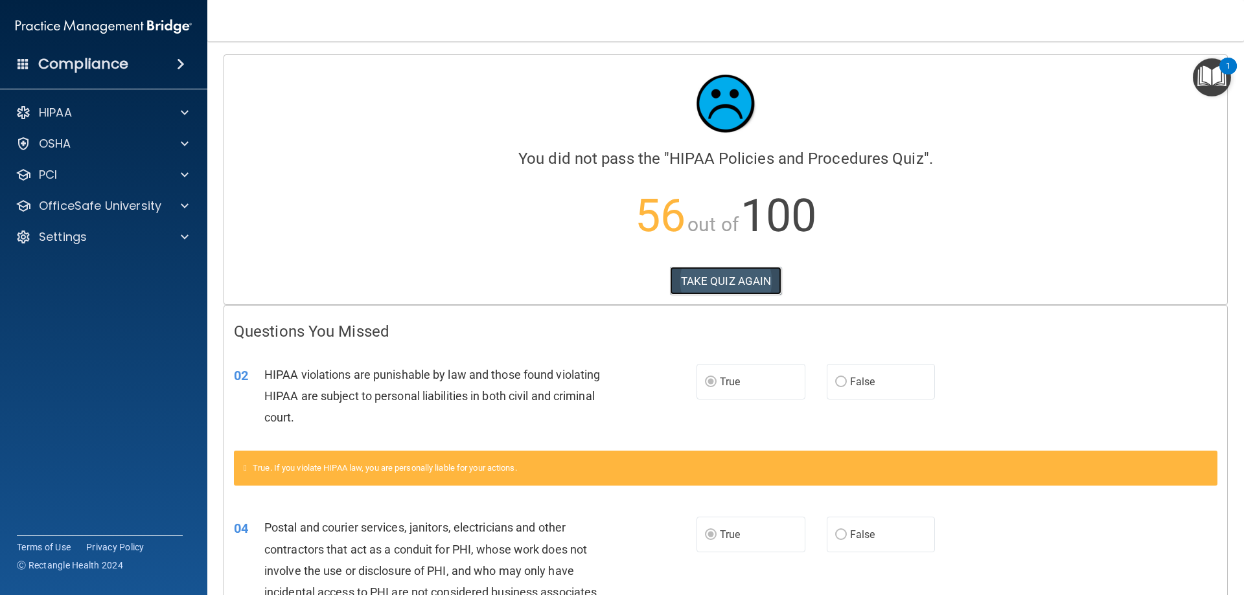
click at [749, 272] on button "TAKE QUIZ AGAIN" at bounding box center [726, 281] width 112 height 29
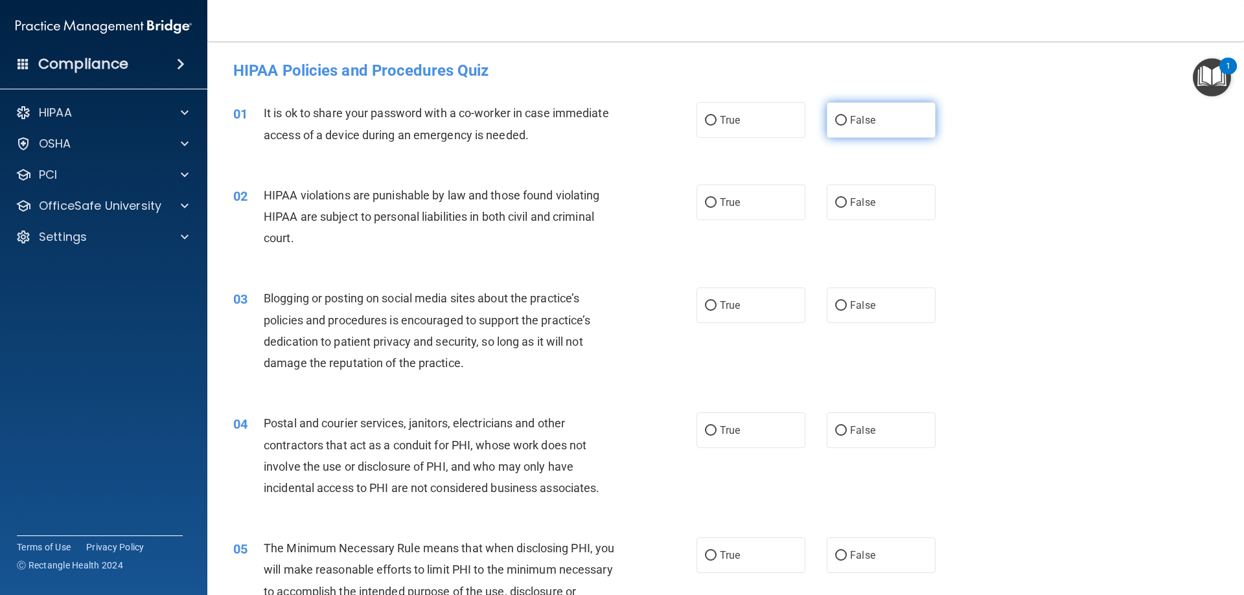
click at [873, 117] on label "False" at bounding box center [881, 120] width 109 height 36
click at [847, 117] on input "False" at bounding box center [841, 121] width 12 height 10
radio input "true"
click at [753, 198] on label "True" at bounding box center [750, 203] width 109 height 36
click at [716, 198] on input "True" at bounding box center [711, 203] width 12 height 10
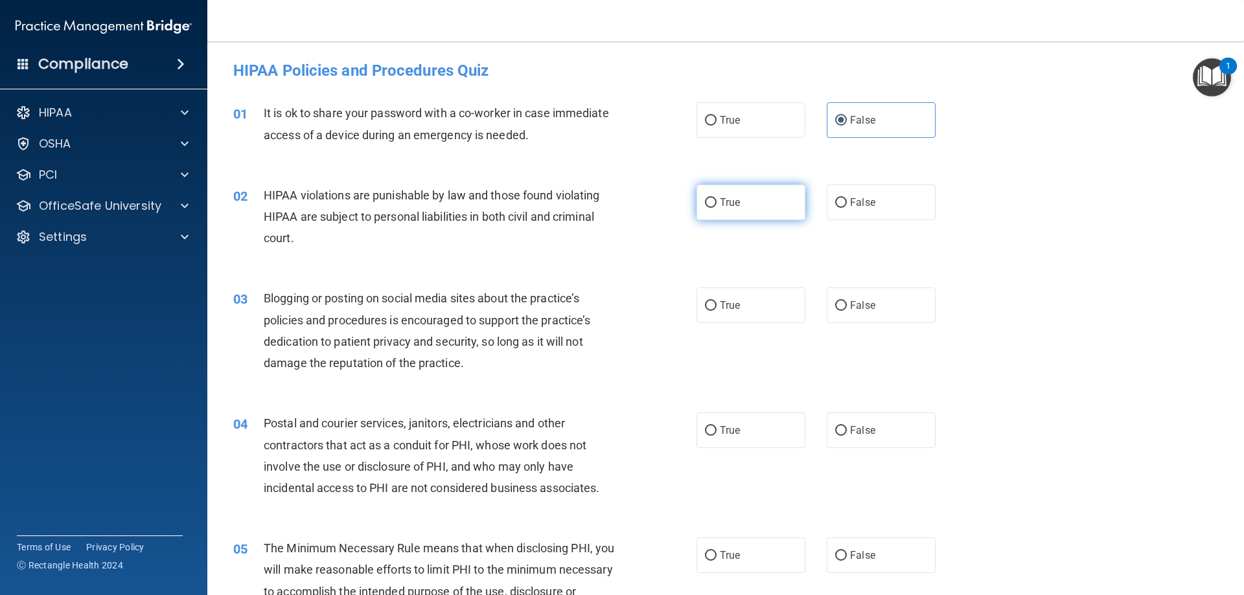
radio input "true"
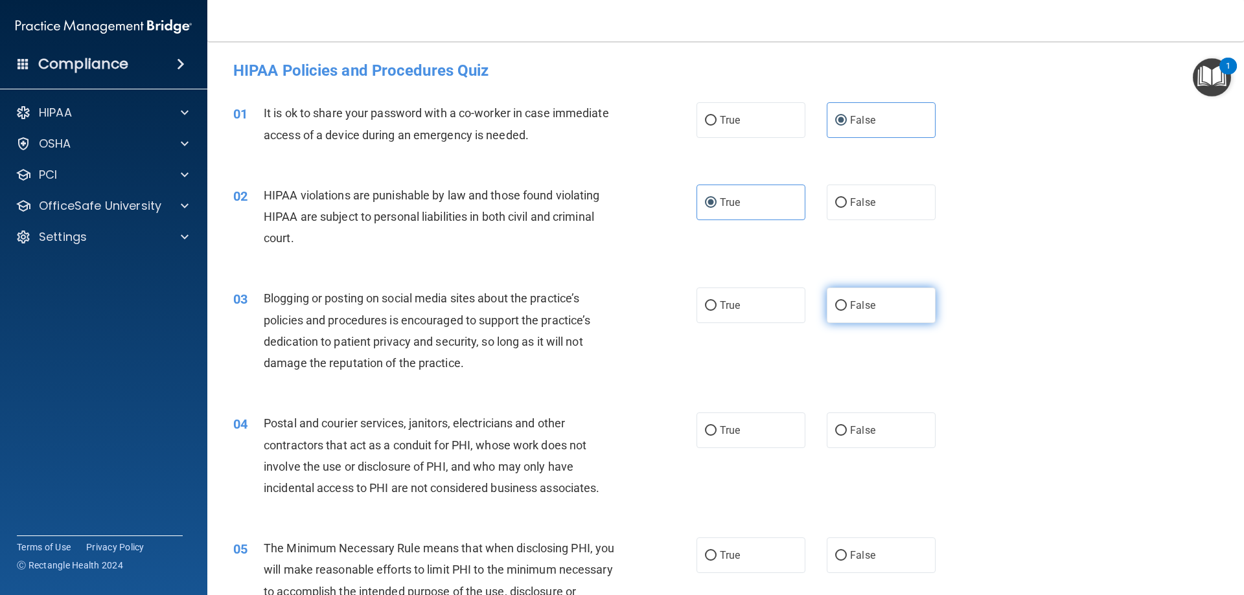
click at [885, 317] on label "False" at bounding box center [881, 306] width 109 height 36
click at [847, 311] on input "False" at bounding box center [841, 306] width 12 height 10
radio input "true"
click at [748, 434] on label "True" at bounding box center [750, 431] width 109 height 36
click at [716, 434] on input "True" at bounding box center [711, 431] width 12 height 10
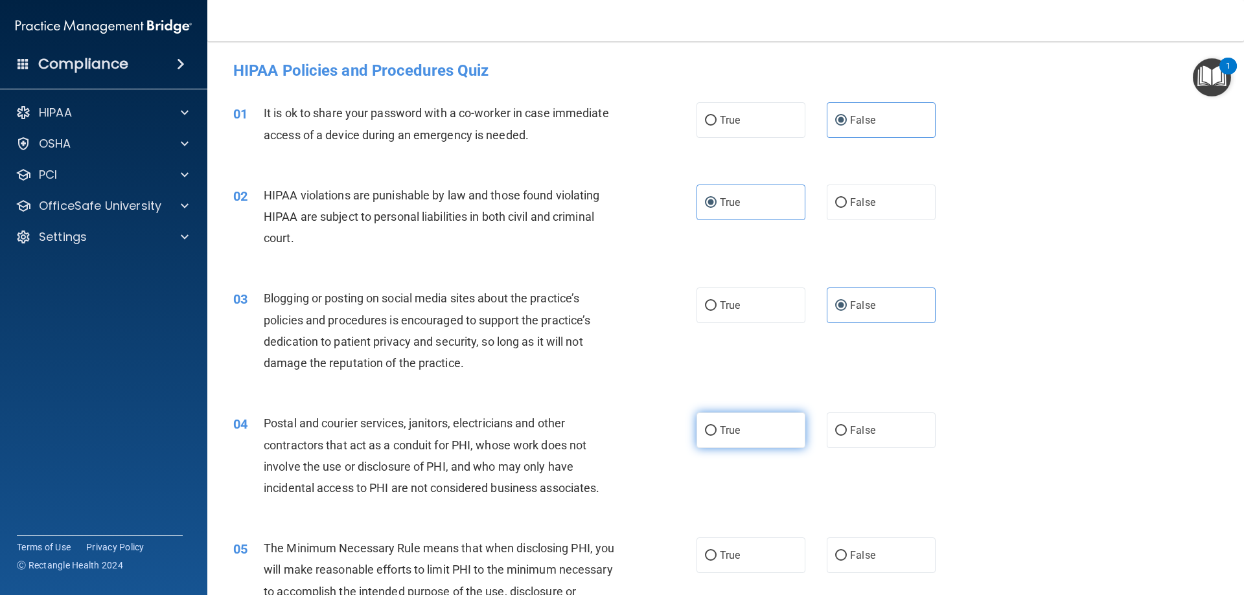
radio input "true"
click at [732, 568] on label "True" at bounding box center [750, 556] width 109 height 36
click at [716, 561] on input "True" at bounding box center [711, 556] width 12 height 10
radio input "true"
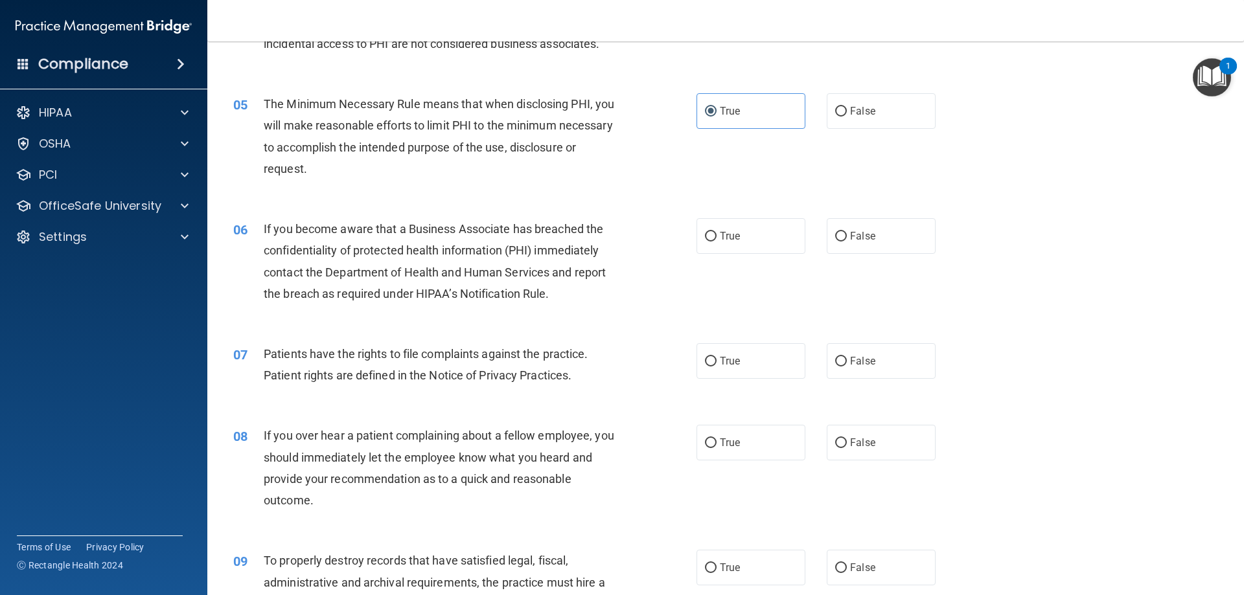
scroll to position [453, 0]
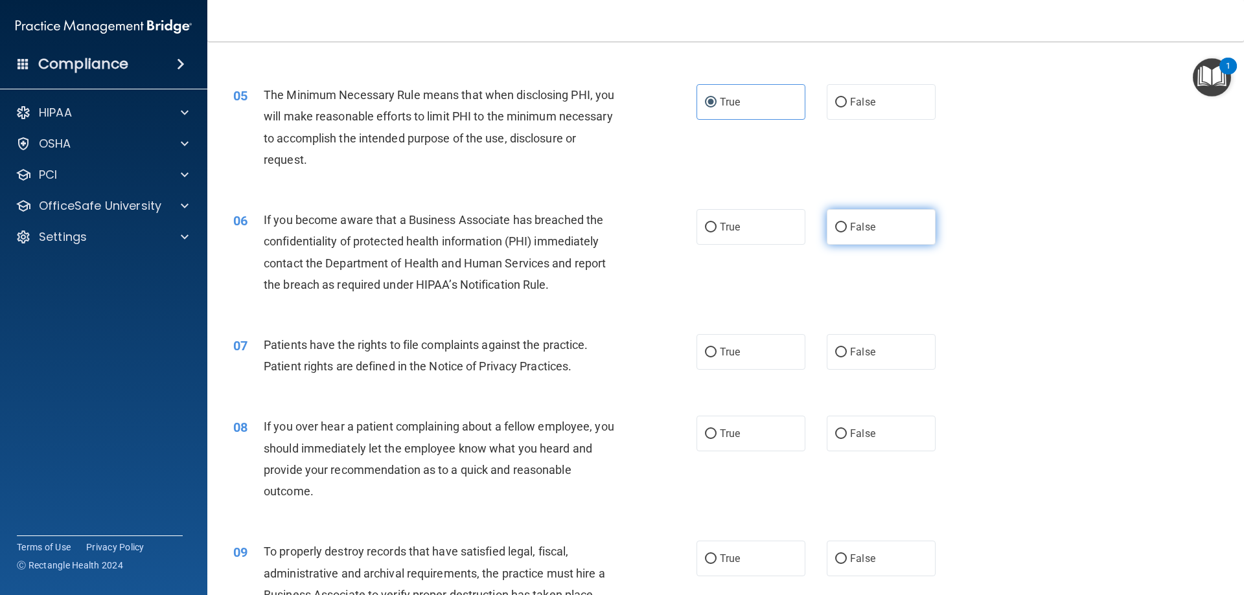
click at [891, 236] on label "False" at bounding box center [881, 227] width 109 height 36
click at [847, 233] on input "False" at bounding box center [841, 228] width 12 height 10
radio input "true"
click at [770, 354] on label "True" at bounding box center [750, 352] width 109 height 36
click at [716, 354] on input "True" at bounding box center [711, 353] width 12 height 10
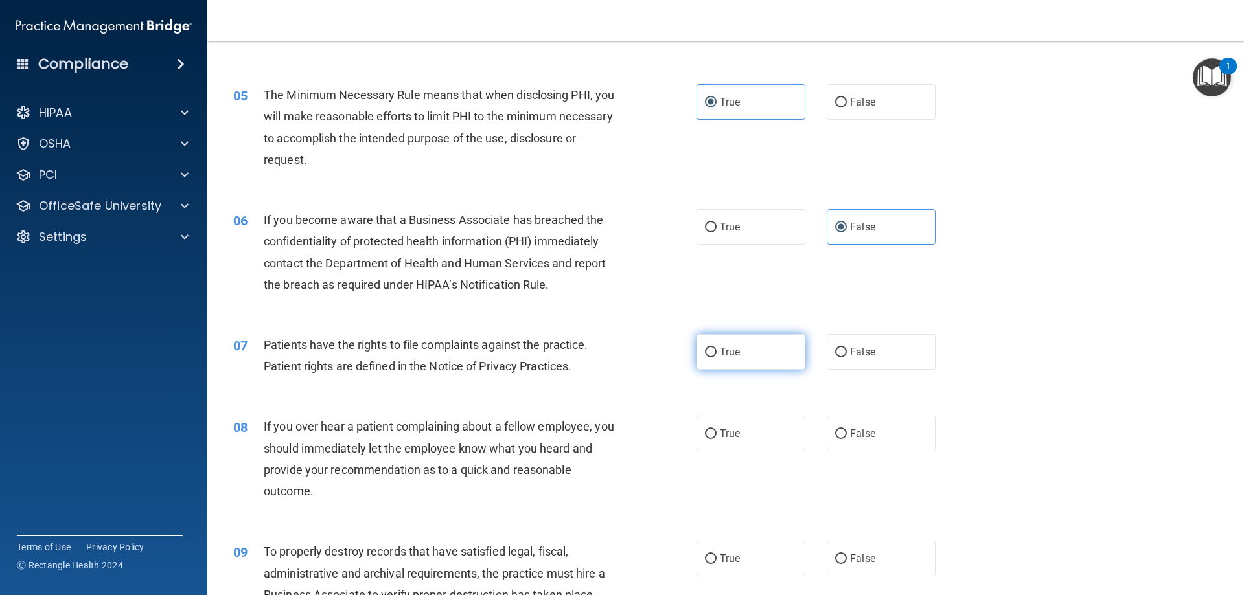
radio input "true"
click at [875, 439] on label "False" at bounding box center [881, 434] width 109 height 36
click at [847, 439] on input "False" at bounding box center [841, 434] width 12 height 10
radio input "true"
click at [877, 556] on label "False" at bounding box center [881, 559] width 109 height 36
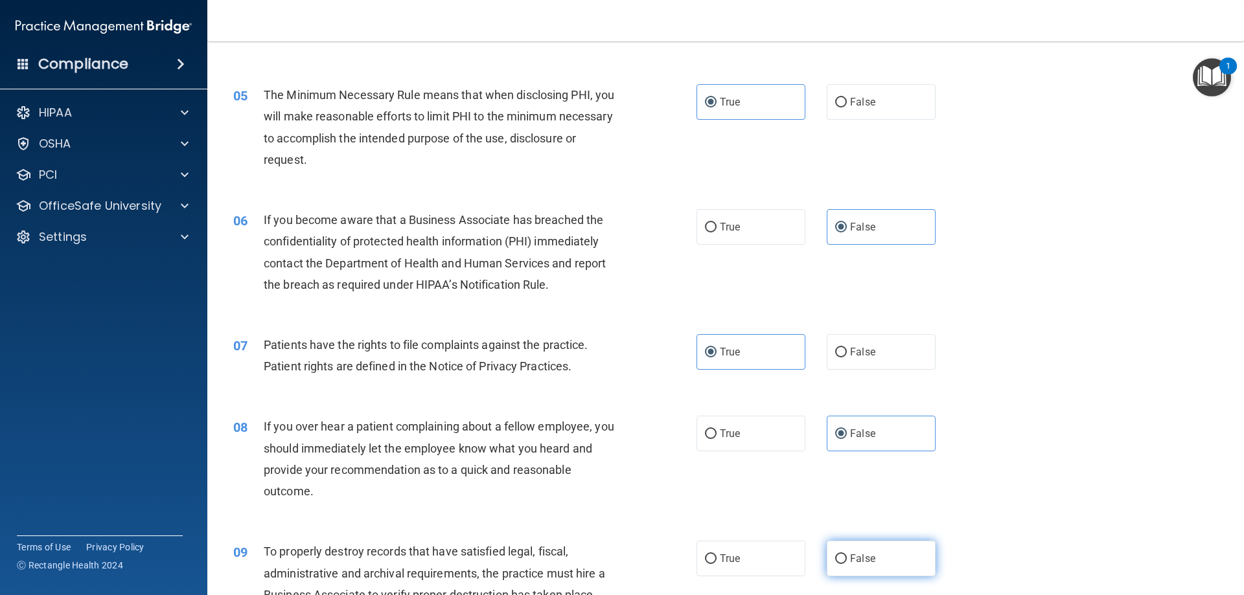
click at [847, 556] on input "False" at bounding box center [841, 559] width 12 height 10
radio input "true"
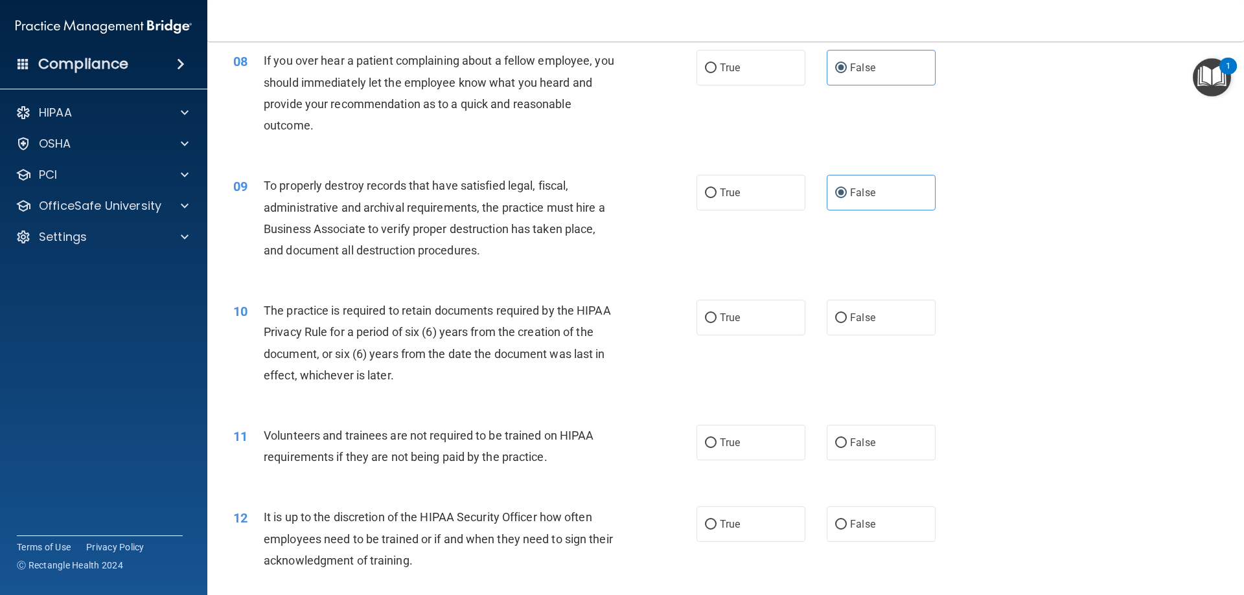
scroll to position [842, 0]
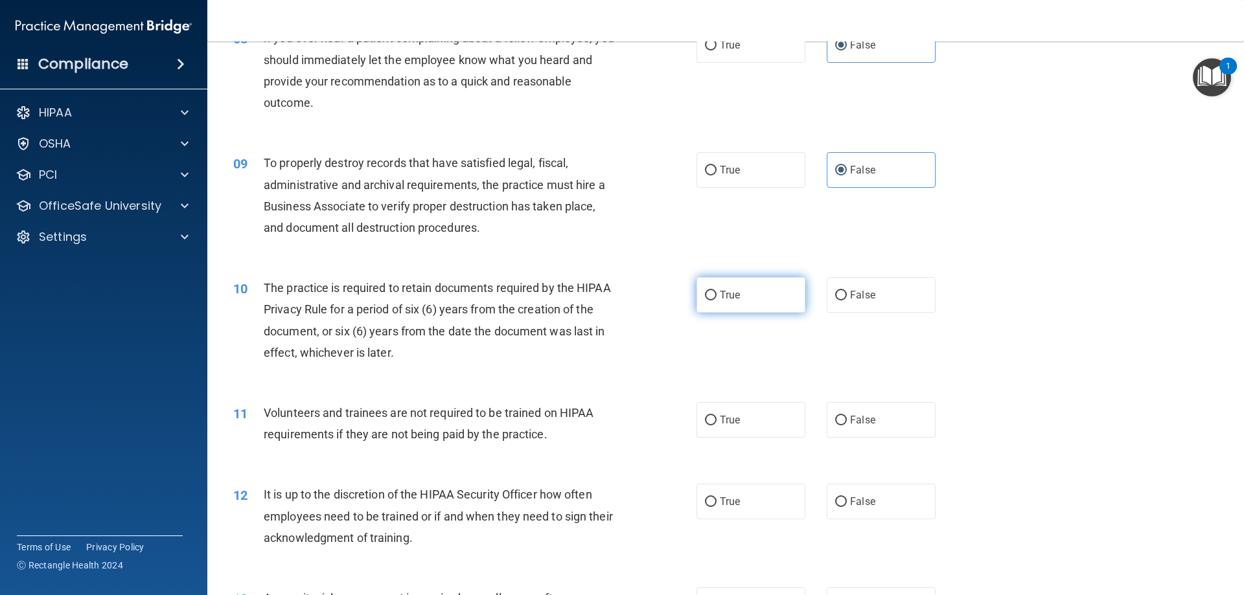
click at [773, 297] on label "True" at bounding box center [750, 295] width 109 height 36
click at [716, 297] on input "True" at bounding box center [711, 296] width 12 height 10
radio input "true"
click at [869, 422] on label "False" at bounding box center [881, 420] width 109 height 36
click at [847, 422] on input "False" at bounding box center [841, 421] width 12 height 10
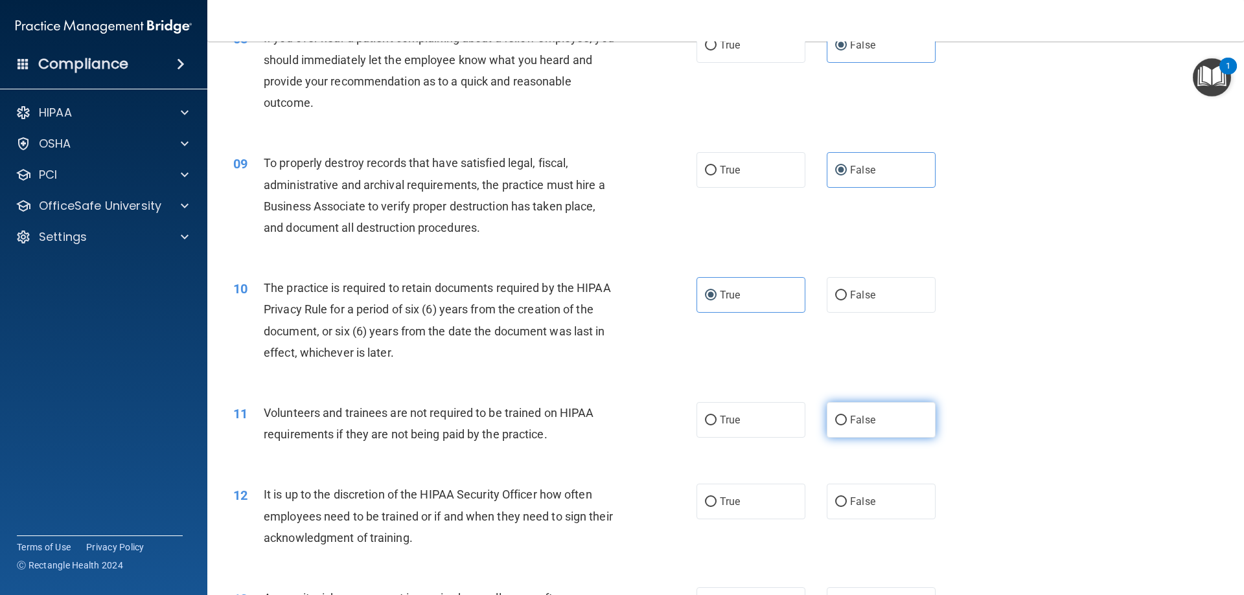
radio input "true"
click at [872, 492] on label "False" at bounding box center [881, 502] width 109 height 36
click at [847, 497] on input "False" at bounding box center [841, 502] width 12 height 10
radio input "true"
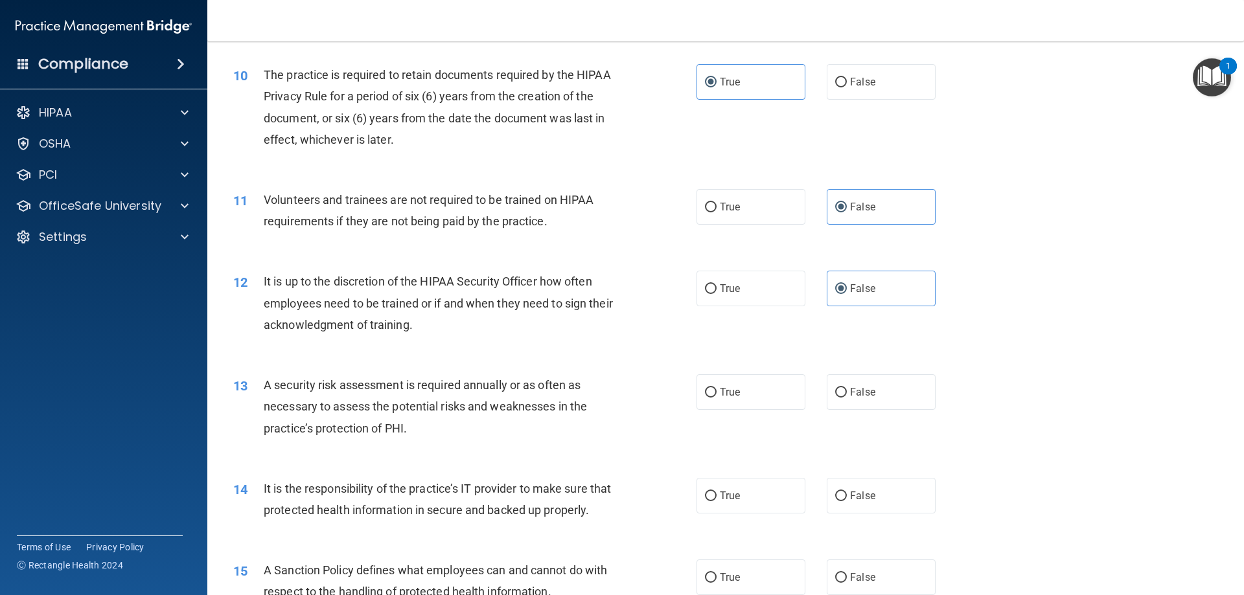
scroll to position [1166, 0]
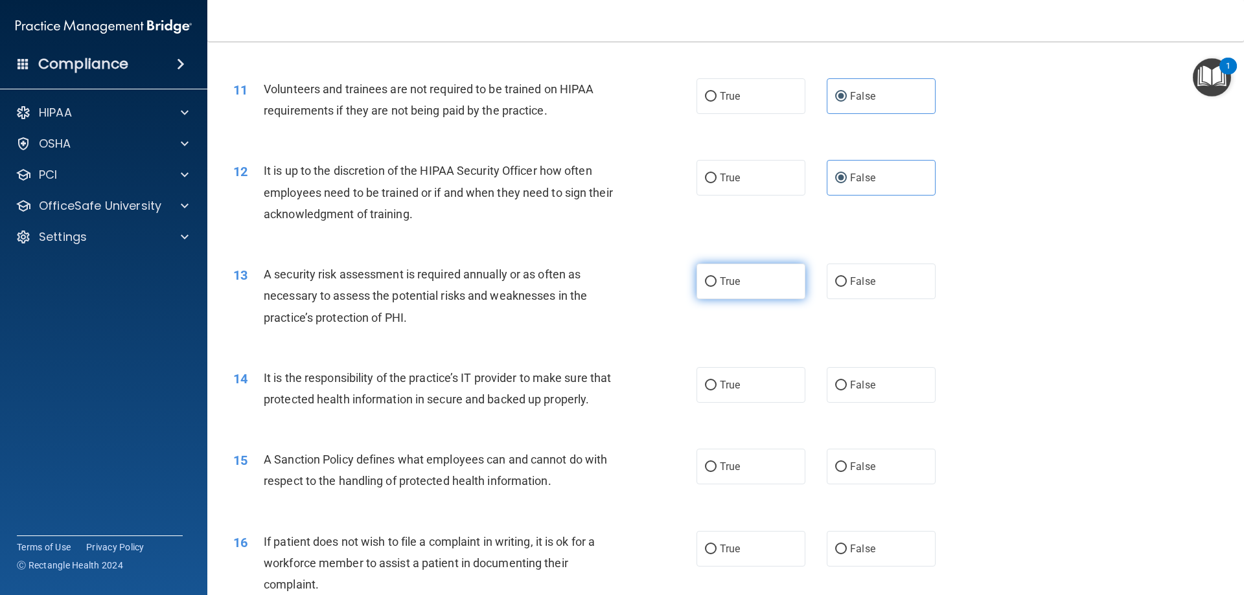
click at [711, 295] on label "True" at bounding box center [750, 282] width 109 height 36
click at [711, 287] on input "True" at bounding box center [711, 282] width 12 height 10
radio input "true"
click at [873, 384] on label "False" at bounding box center [881, 385] width 109 height 36
click at [847, 384] on input "False" at bounding box center [841, 386] width 12 height 10
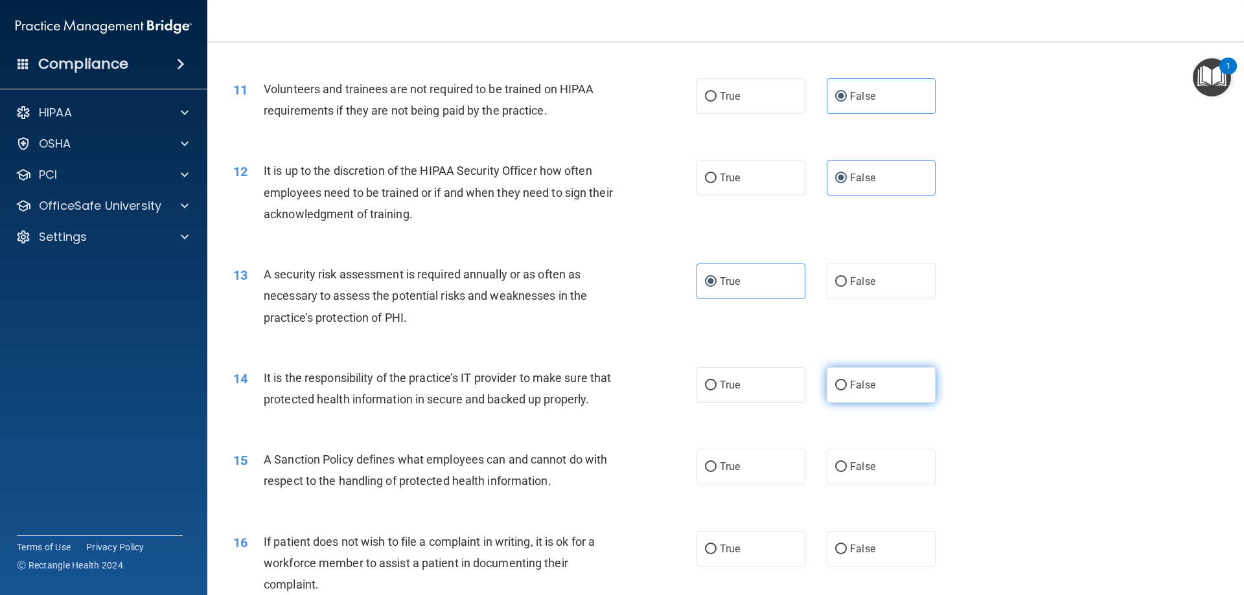
radio input "true"
click at [869, 485] on label "False" at bounding box center [881, 467] width 109 height 36
click at [847, 472] on input "False" at bounding box center [841, 468] width 12 height 10
radio input "true"
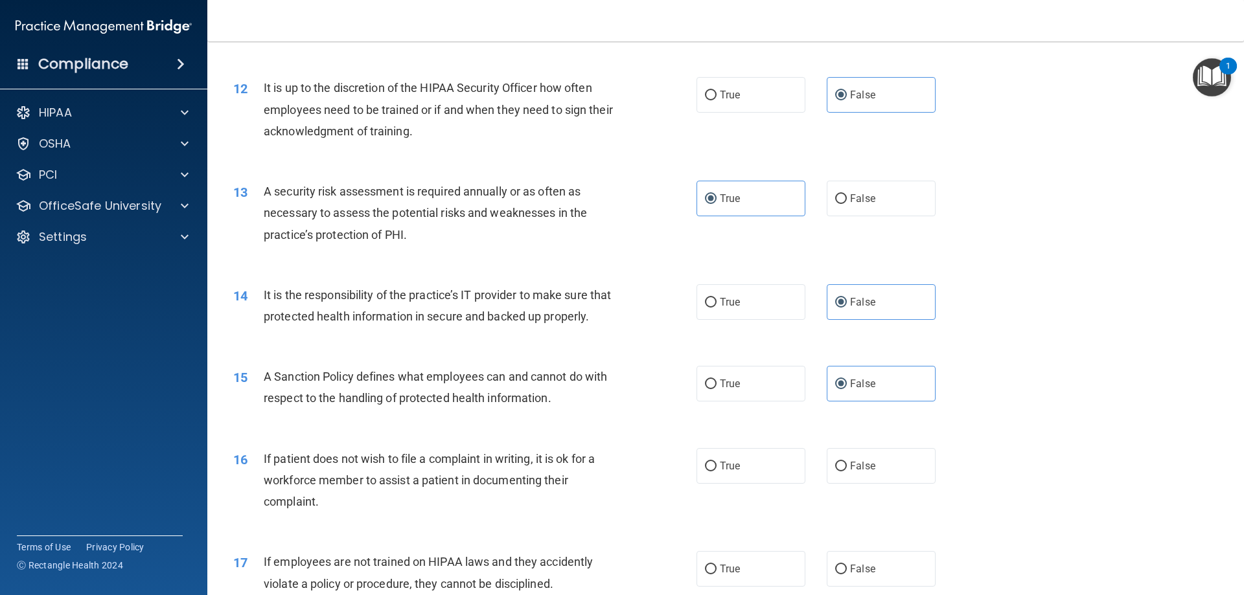
scroll to position [1425, 0]
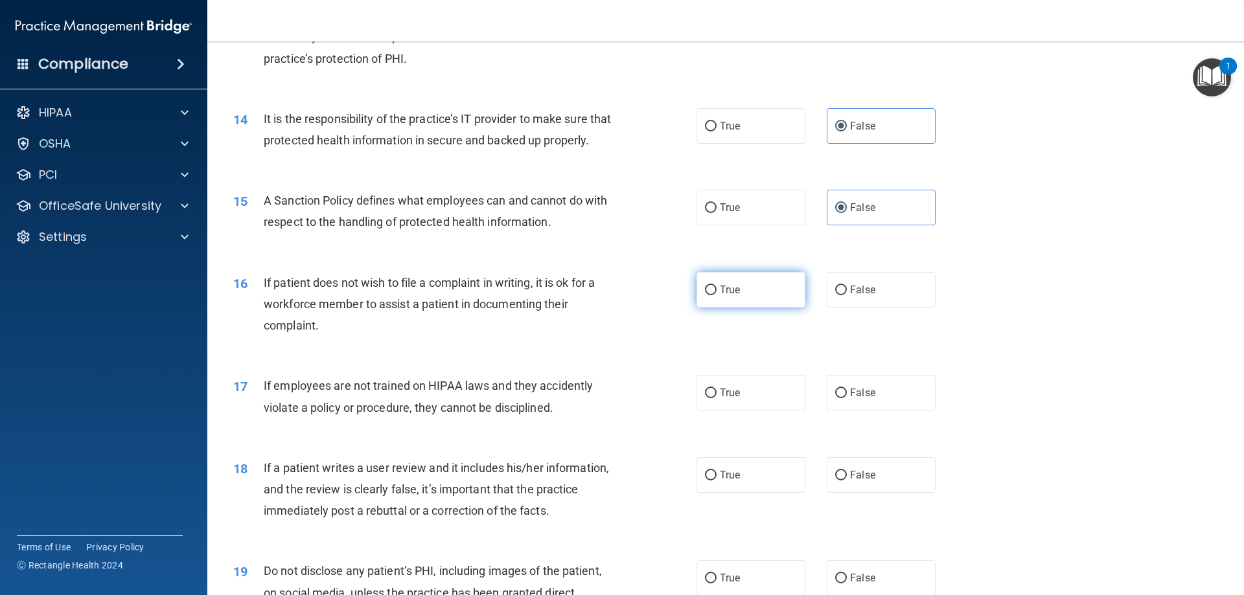
click at [763, 308] on label "True" at bounding box center [750, 290] width 109 height 36
click at [716, 295] on input "True" at bounding box center [711, 291] width 12 height 10
radio input "true"
click at [841, 435] on div "17 If employees are not trained on HIPAA laws and they accidently violate a pol…" at bounding box center [725, 400] width 1004 height 82
click at [843, 411] on label "False" at bounding box center [881, 393] width 109 height 36
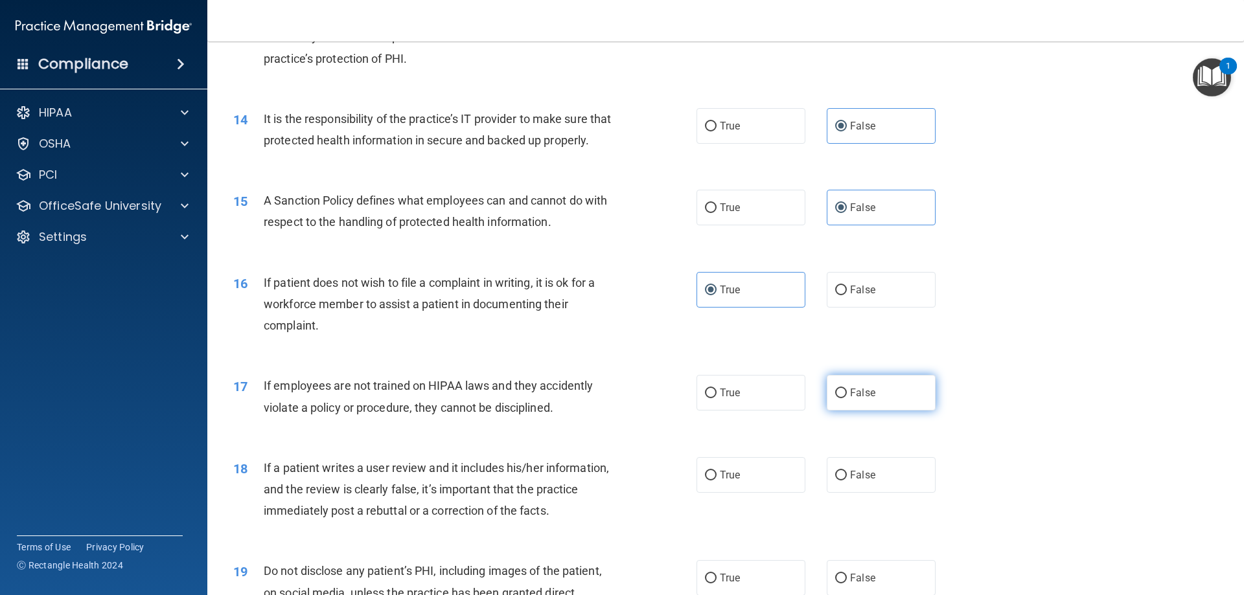
click at [843, 398] on input "False" at bounding box center [841, 394] width 12 height 10
radio input "true"
click at [864, 481] on span "False" at bounding box center [862, 475] width 25 height 12
click at [847, 481] on input "False" at bounding box center [841, 476] width 12 height 10
radio input "true"
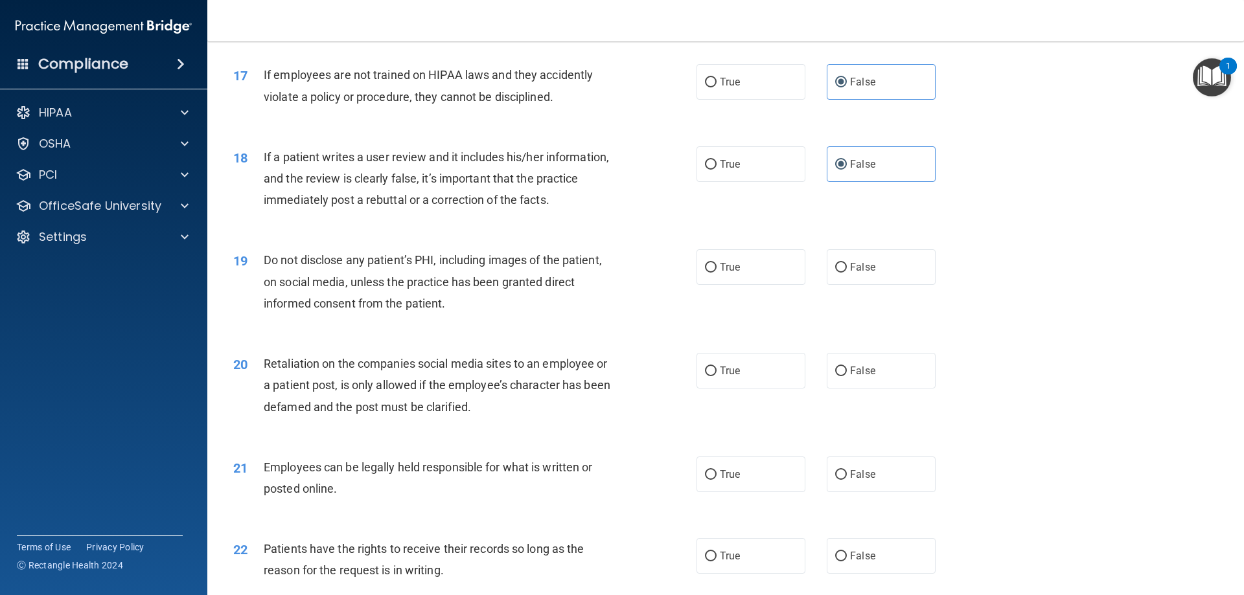
scroll to position [1749, 0]
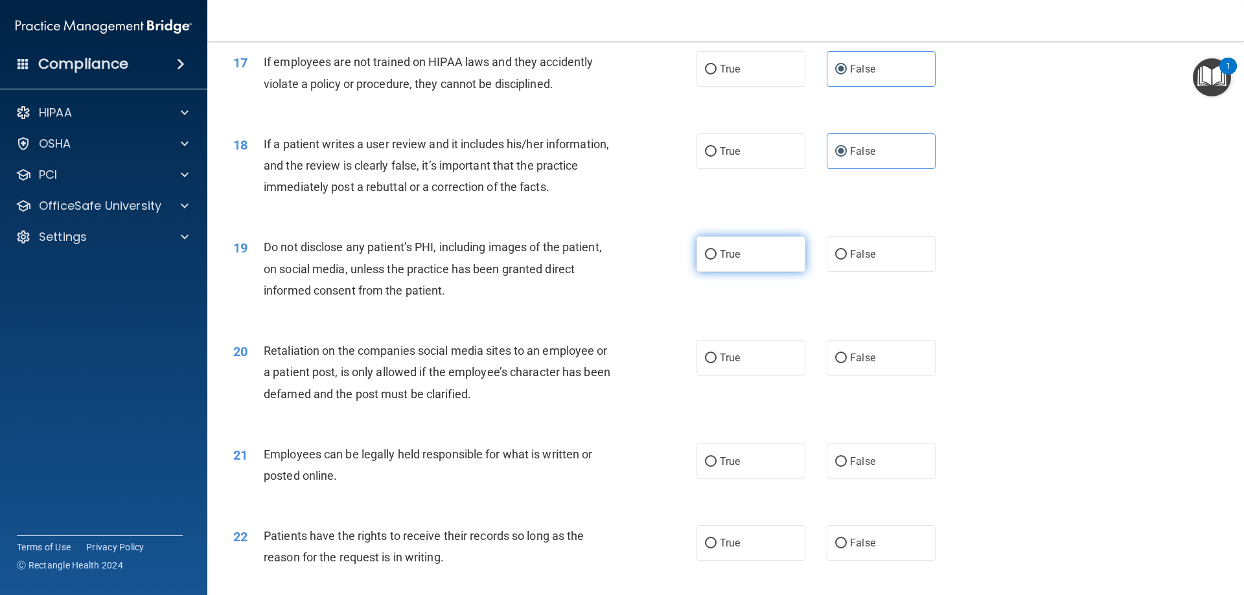
click at [755, 268] on label "True" at bounding box center [750, 254] width 109 height 36
click at [716, 260] on input "True" at bounding box center [711, 255] width 12 height 10
radio input "true"
click at [855, 376] on label "False" at bounding box center [881, 358] width 109 height 36
click at [847, 363] on input "False" at bounding box center [841, 359] width 12 height 10
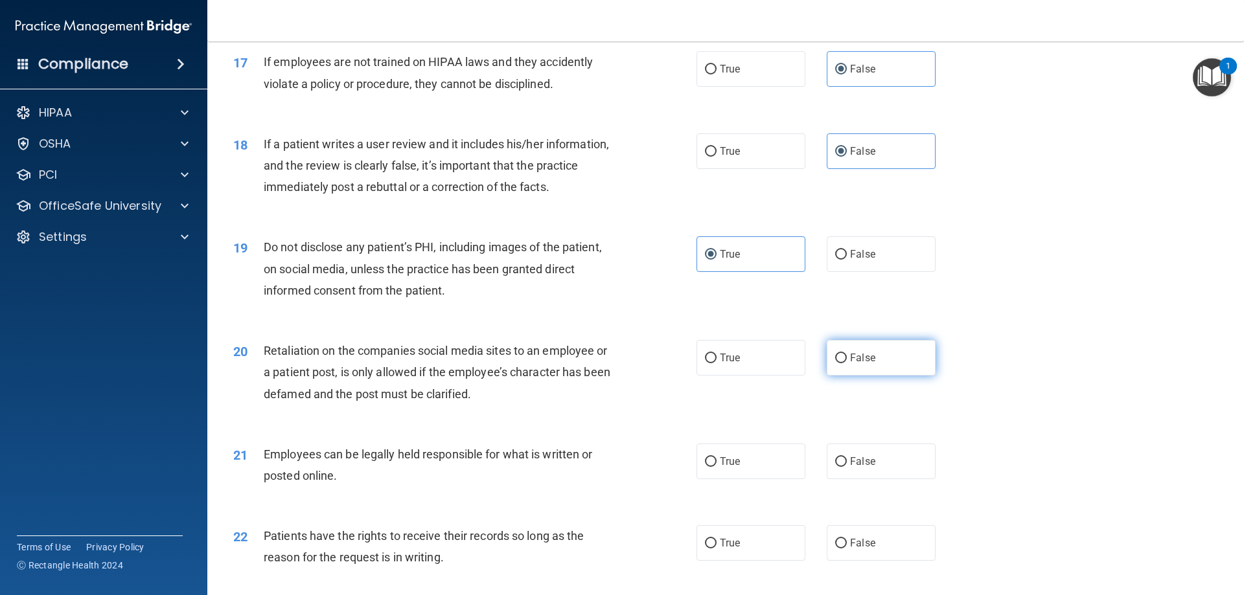
radio input "true"
click at [725, 479] on label "True" at bounding box center [750, 462] width 109 height 36
click at [716, 467] on input "True" at bounding box center [711, 462] width 12 height 10
radio input "true"
click at [858, 558] on label "False" at bounding box center [881, 543] width 109 height 36
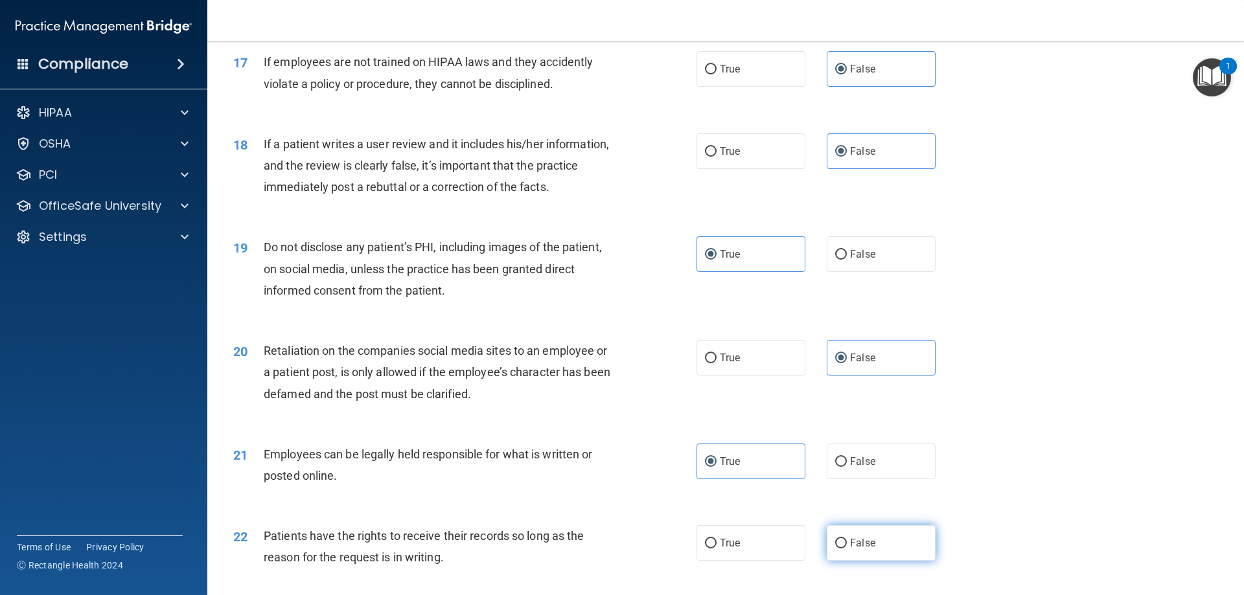
click at [847, 549] on input "False" at bounding box center [841, 544] width 12 height 10
radio input "true"
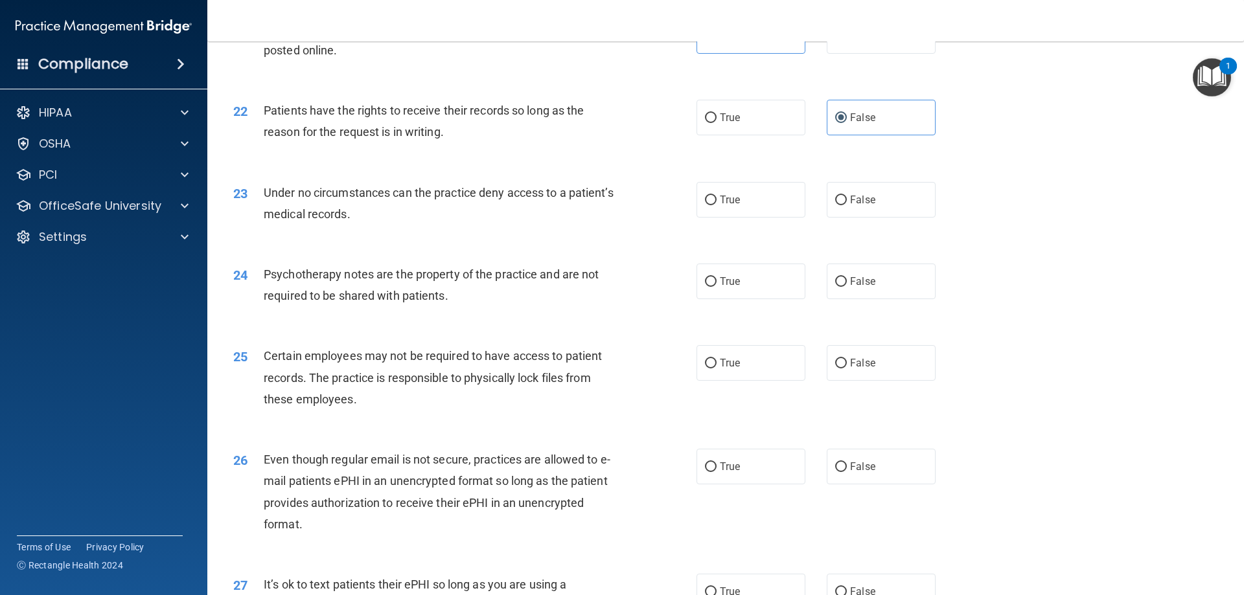
scroll to position [2202, 0]
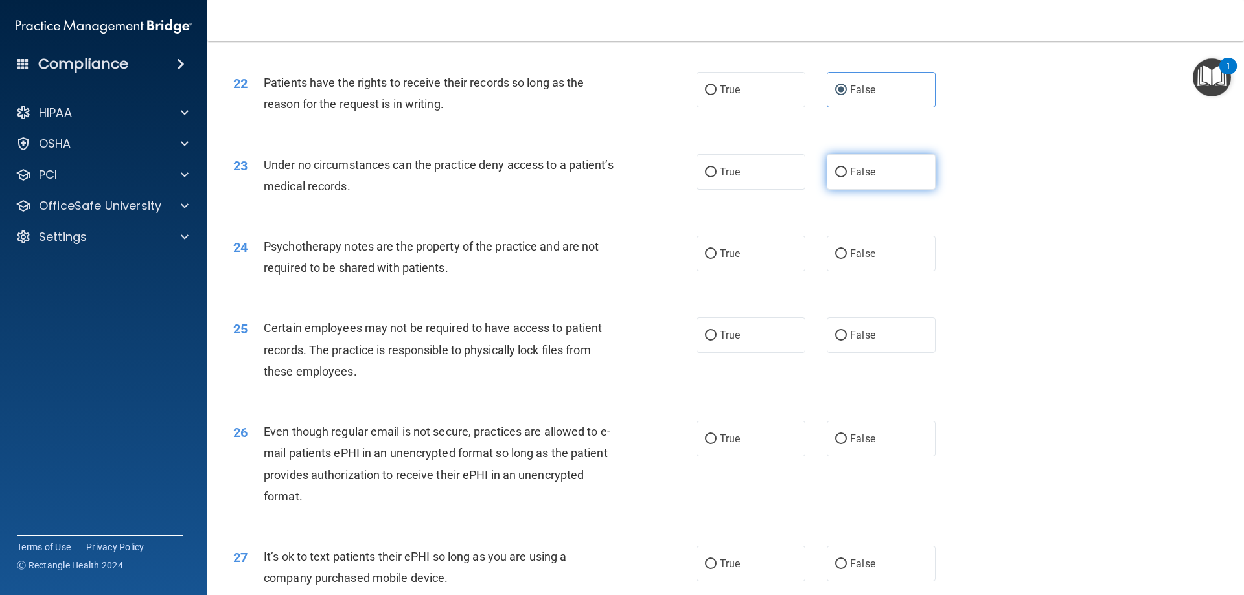
click at [863, 178] on span "False" at bounding box center [862, 172] width 25 height 12
click at [847, 177] on input "False" at bounding box center [841, 173] width 12 height 10
radio input "true"
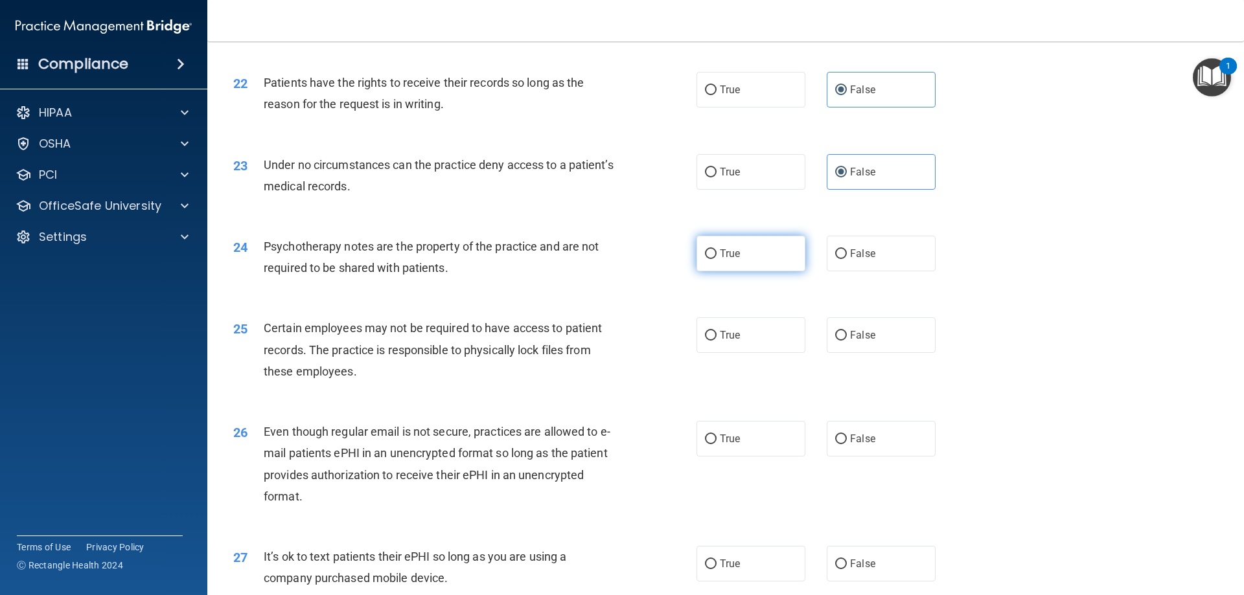
click at [757, 271] on label "True" at bounding box center [750, 254] width 109 height 36
click at [716, 259] on input "True" at bounding box center [711, 254] width 12 height 10
radio input "true"
click at [753, 353] on label "True" at bounding box center [750, 335] width 109 height 36
click at [716, 341] on input "True" at bounding box center [711, 336] width 12 height 10
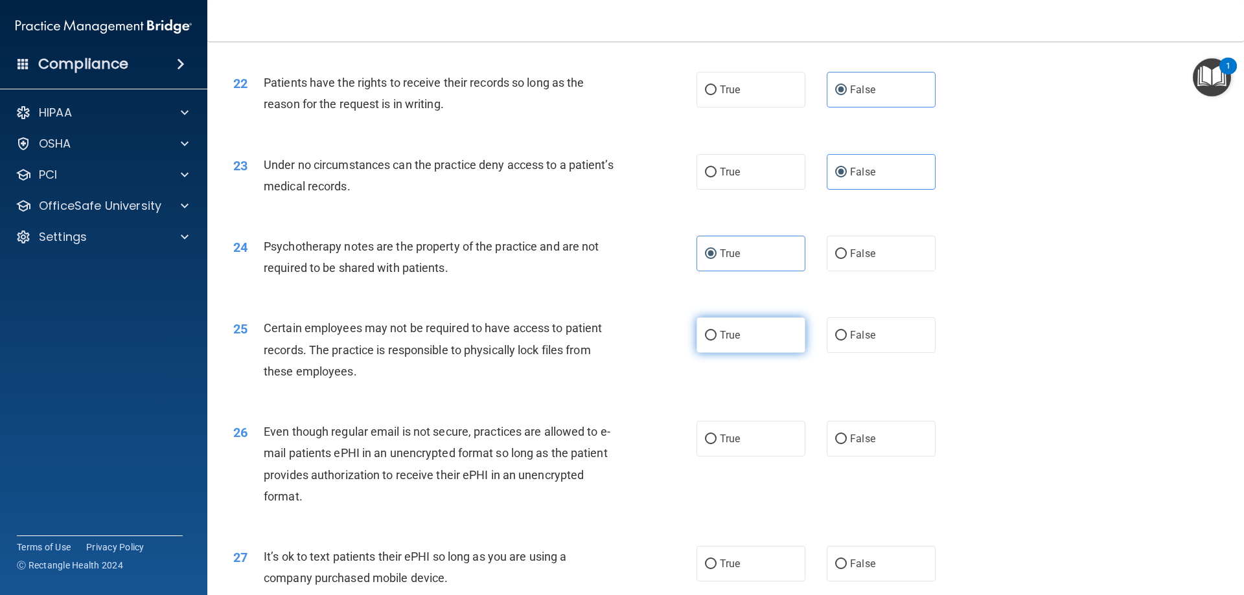
radio input "true"
click at [750, 455] on label "True" at bounding box center [750, 439] width 109 height 36
click at [716, 444] on input "True" at bounding box center [711, 440] width 12 height 10
radio input "true"
click at [860, 572] on label "False" at bounding box center [881, 564] width 109 height 36
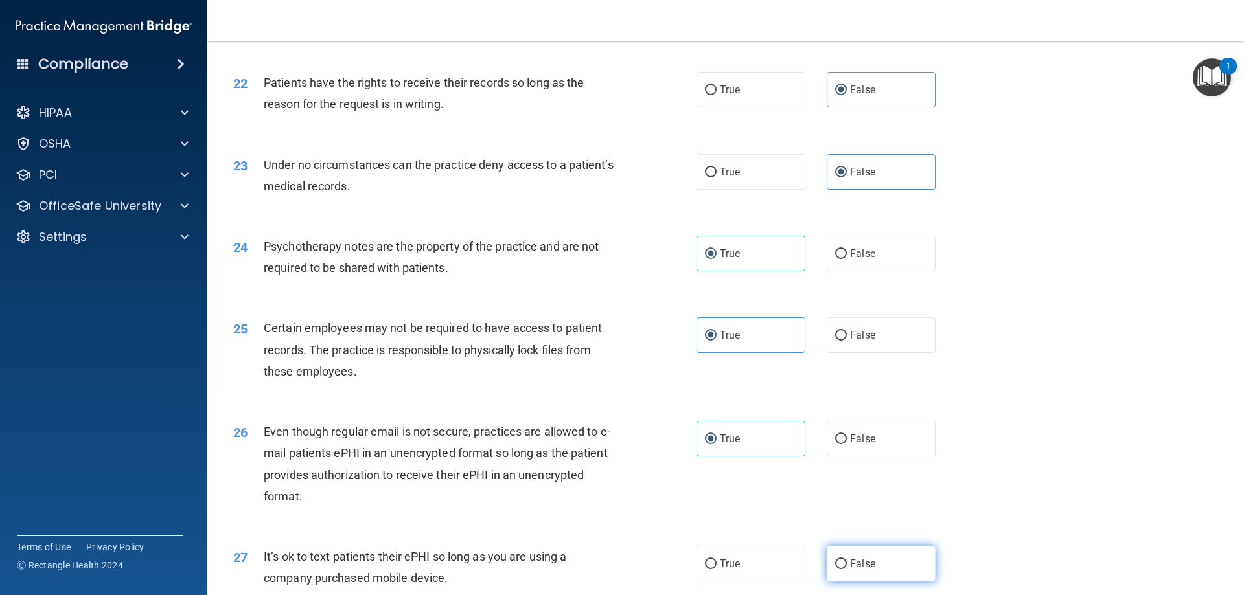
click at [847, 569] on input "False" at bounding box center [841, 565] width 12 height 10
radio input "true"
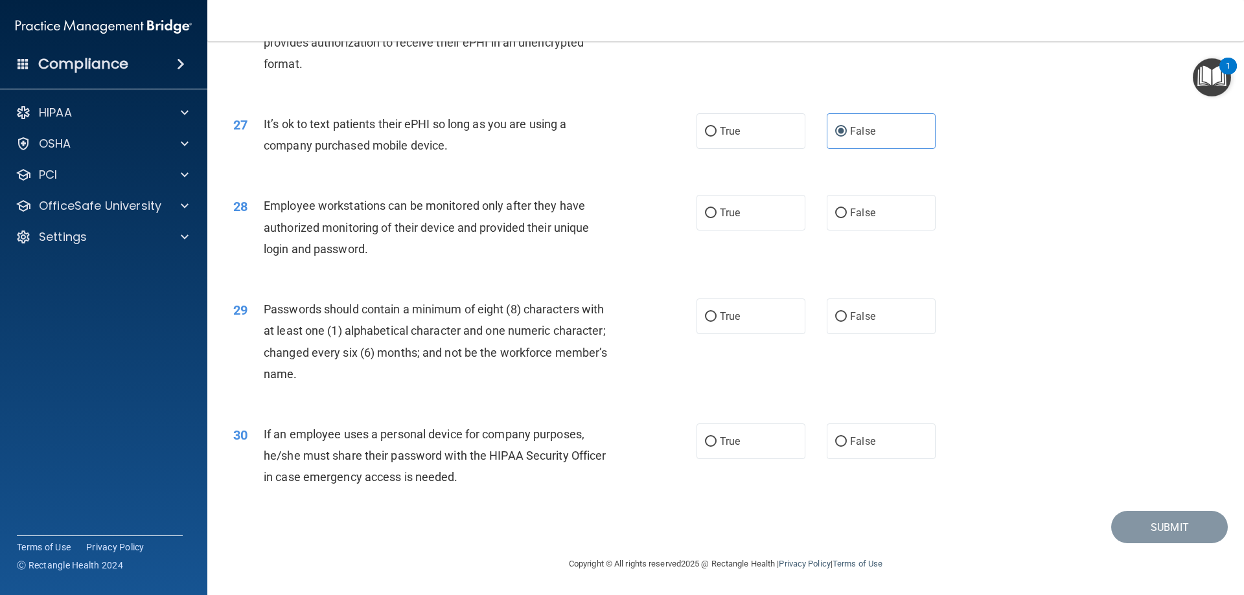
scroll to position [2656, 0]
click at [864, 224] on label "False" at bounding box center [881, 213] width 109 height 36
click at [847, 218] on input "False" at bounding box center [841, 214] width 12 height 10
radio input "true"
click at [724, 321] on span "True" at bounding box center [730, 316] width 20 height 12
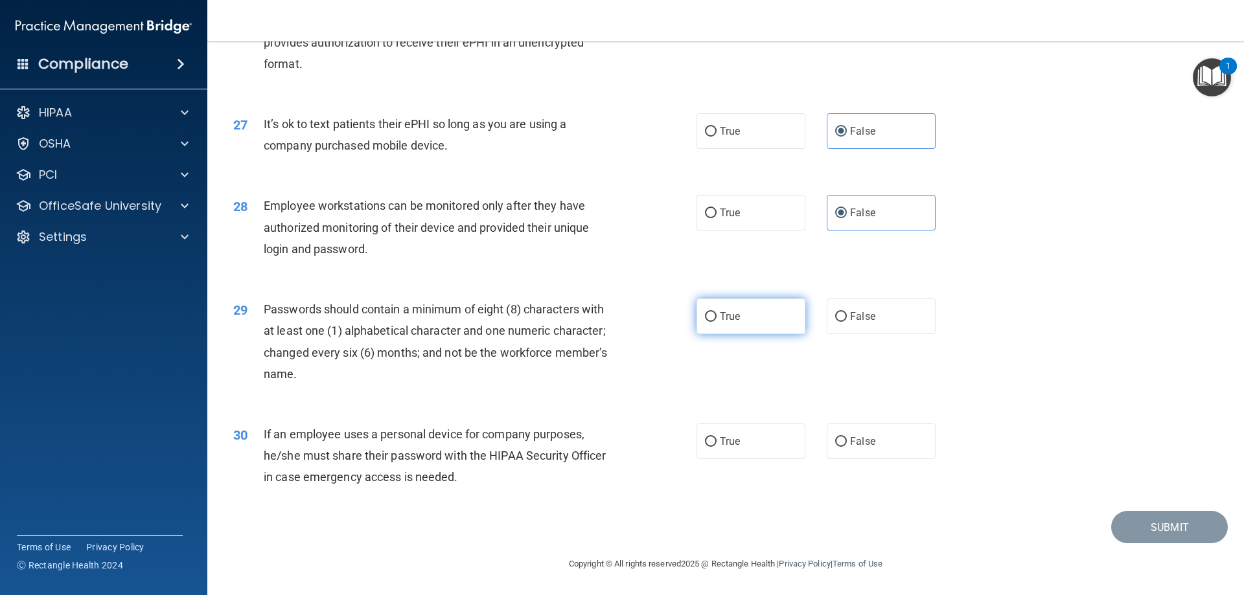
click at [716, 321] on input "True" at bounding box center [711, 317] width 12 height 10
radio input "true"
click at [882, 456] on label "False" at bounding box center [881, 442] width 109 height 36
click at [847, 447] on input "False" at bounding box center [841, 442] width 12 height 10
radio input "true"
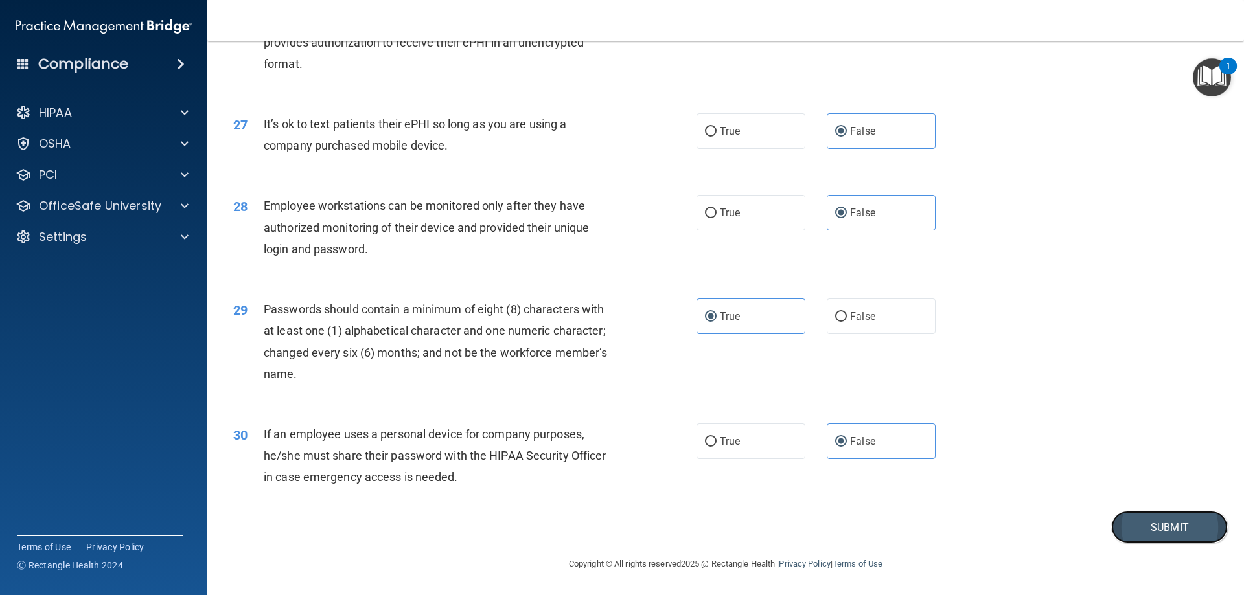
click at [1191, 539] on button "Submit" at bounding box center [1169, 527] width 117 height 33
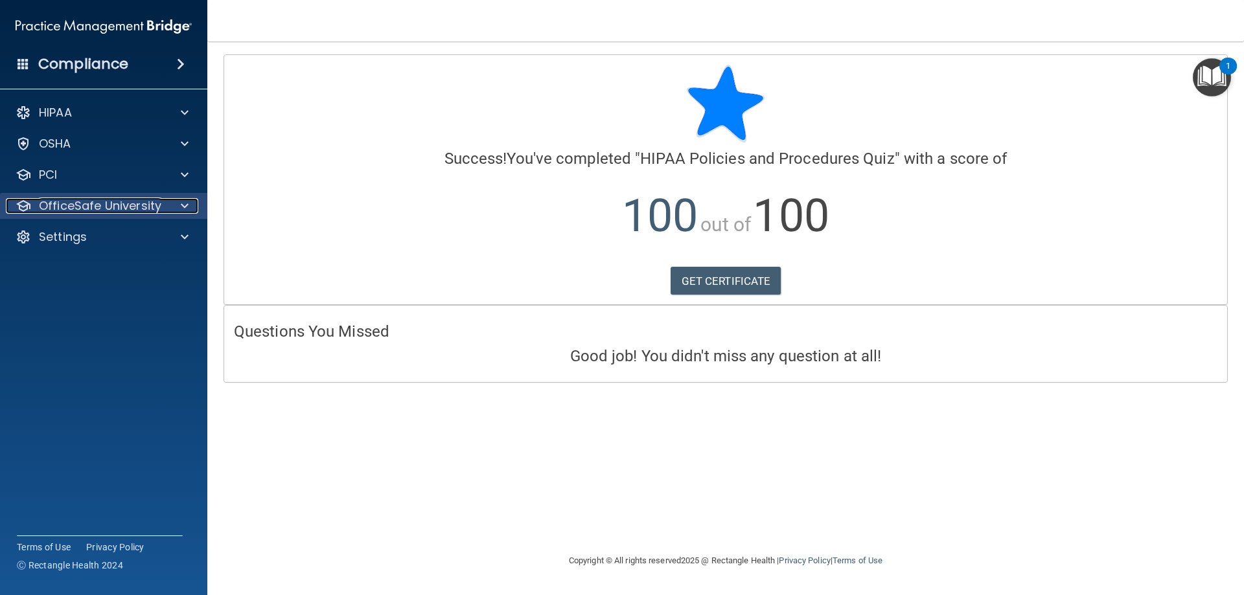
click at [37, 203] on div "OfficeSafe University" at bounding box center [86, 206] width 161 height 16
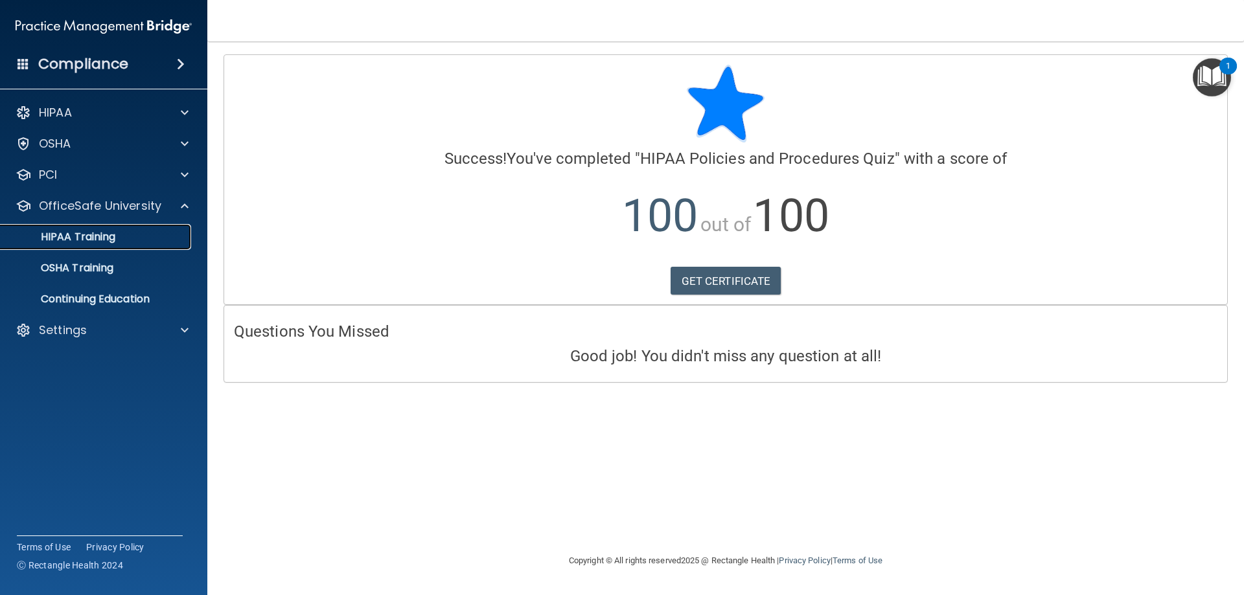
click at [77, 234] on p "HIPAA Training" at bounding box center [61, 237] width 107 height 13
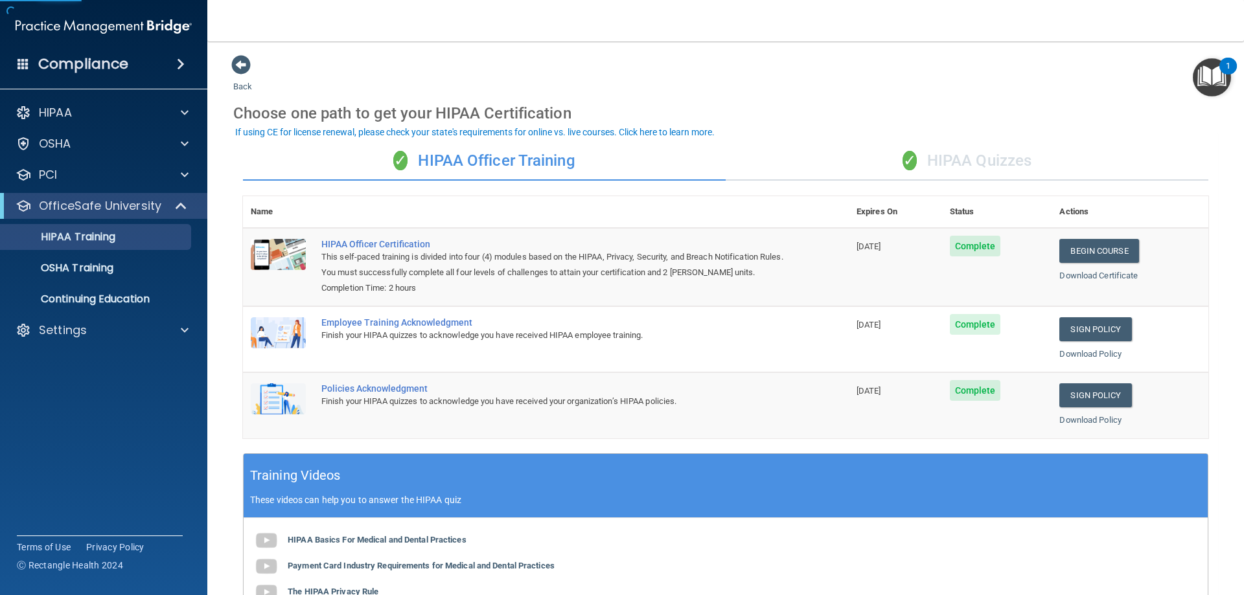
click at [936, 159] on div "✓ HIPAA Quizzes" at bounding box center [967, 161] width 483 height 39
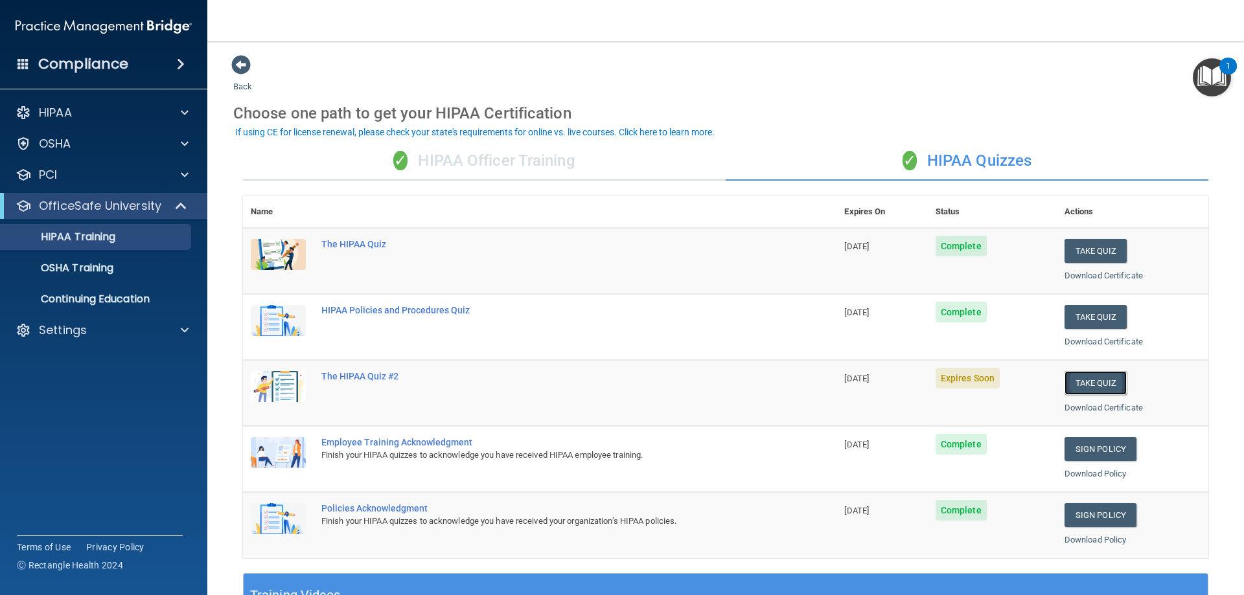
click at [1081, 387] on button "Take Quiz" at bounding box center [1095, 383] width 62 height 24
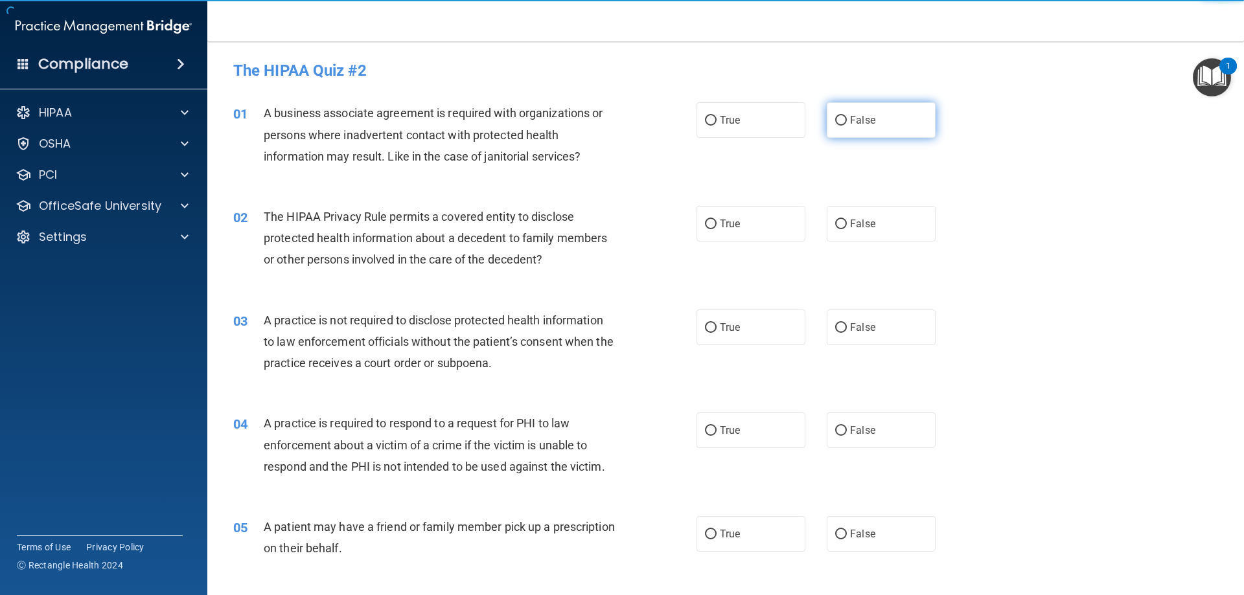
click at [851, 116] on span "False" at bounding box center [862, 120] width 25 height 12
click at [847, 116] on input "False" at bounding box center [841, 121] width 12 height 10
radio input "true"
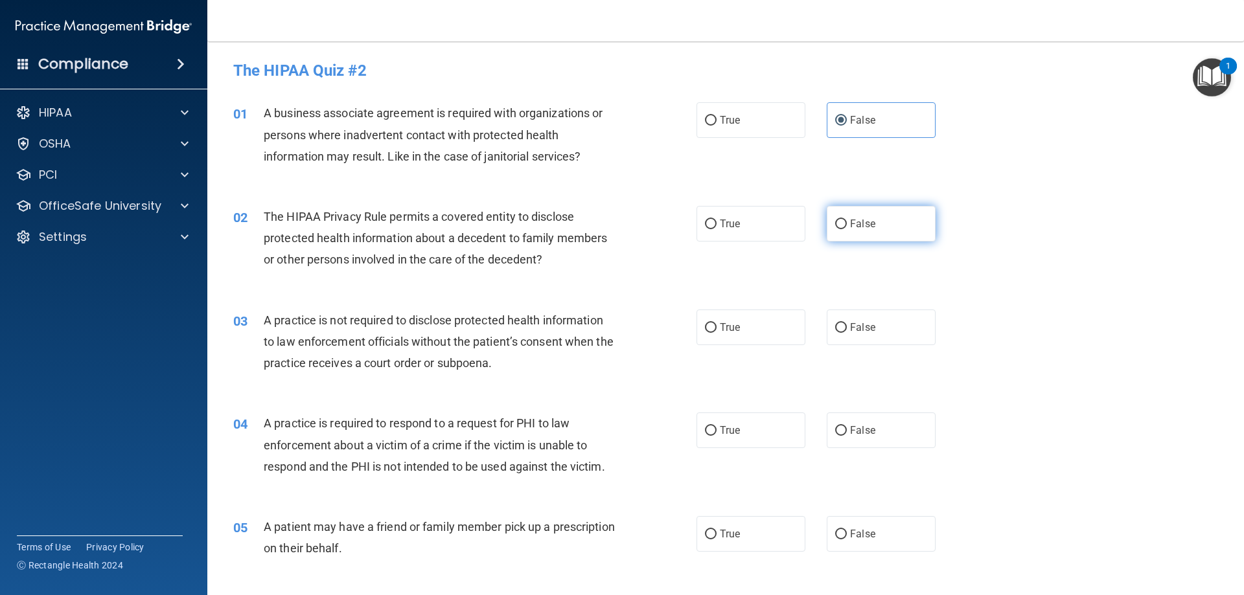
click at [862, 223] on span "False" at bounding box center [862, 224] width 25 height 12
click at [847, 223] on input "False" at bounding box center [841, 225] width 12 height 10
radio input "true"
click at [863, 326] on span "False" at bounding box center [862, 327] width 25 height 12
click at [847, 326] on input "False" at bounding box center [841, 328] width 12 height 10
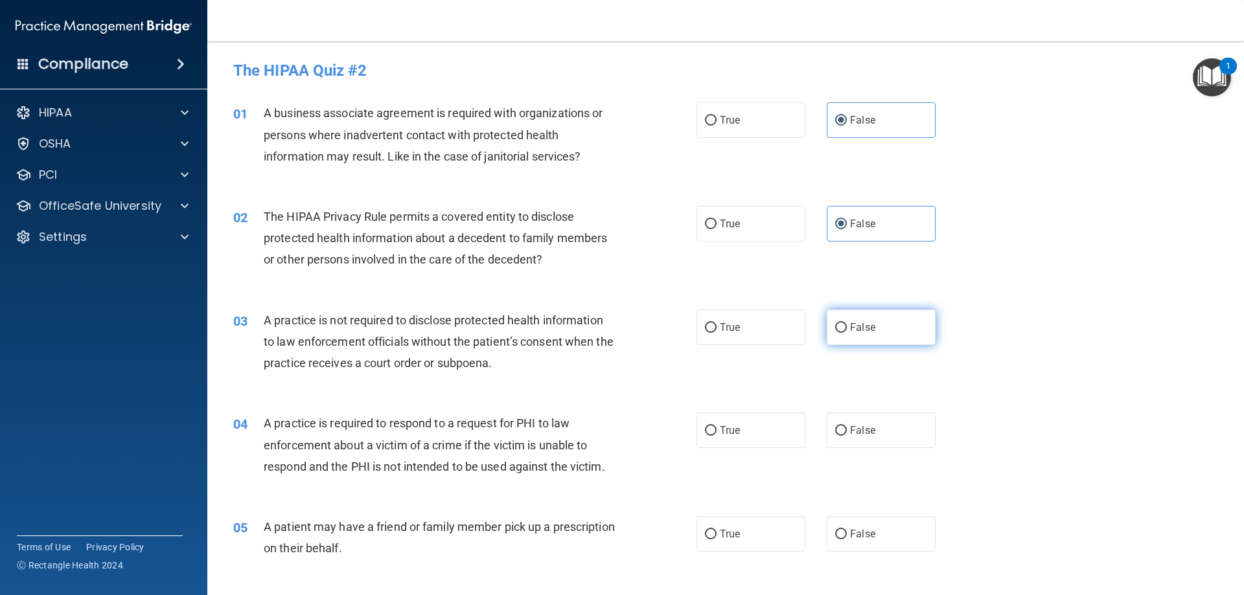
radio input "true"
click at [856, 424] on label "False" at bounding box center [881, 431] width 109 height 36
click at [847, 426] on input "False" at bounding box center [841, 431] width 12 height 10
radio input "true"
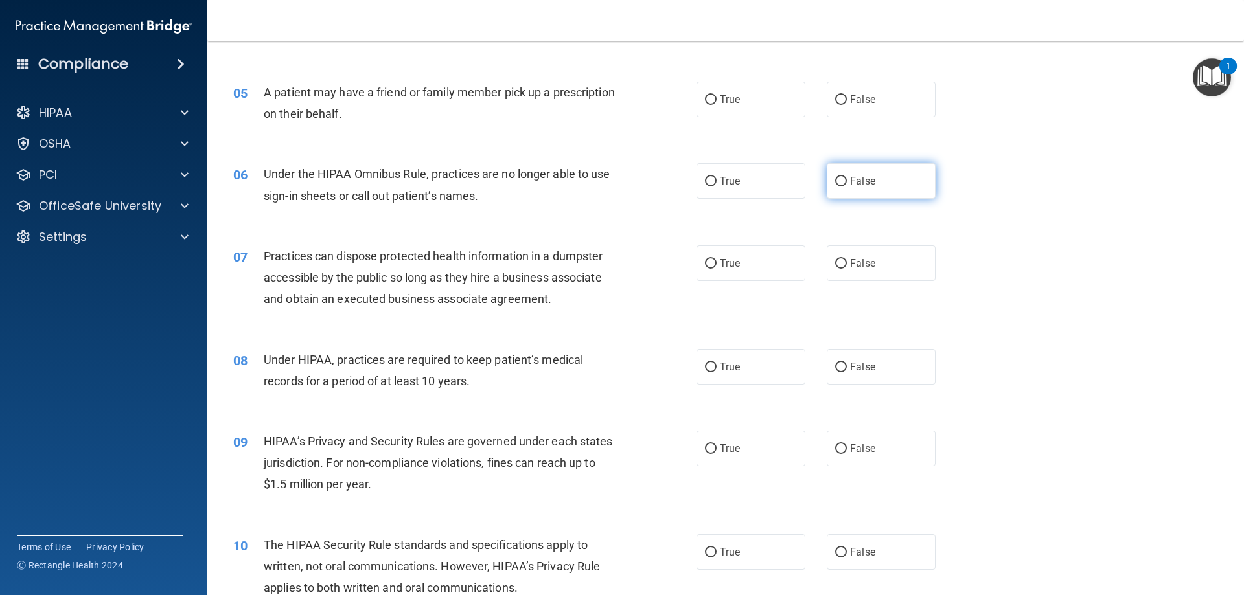
scroll to position [453, 0]
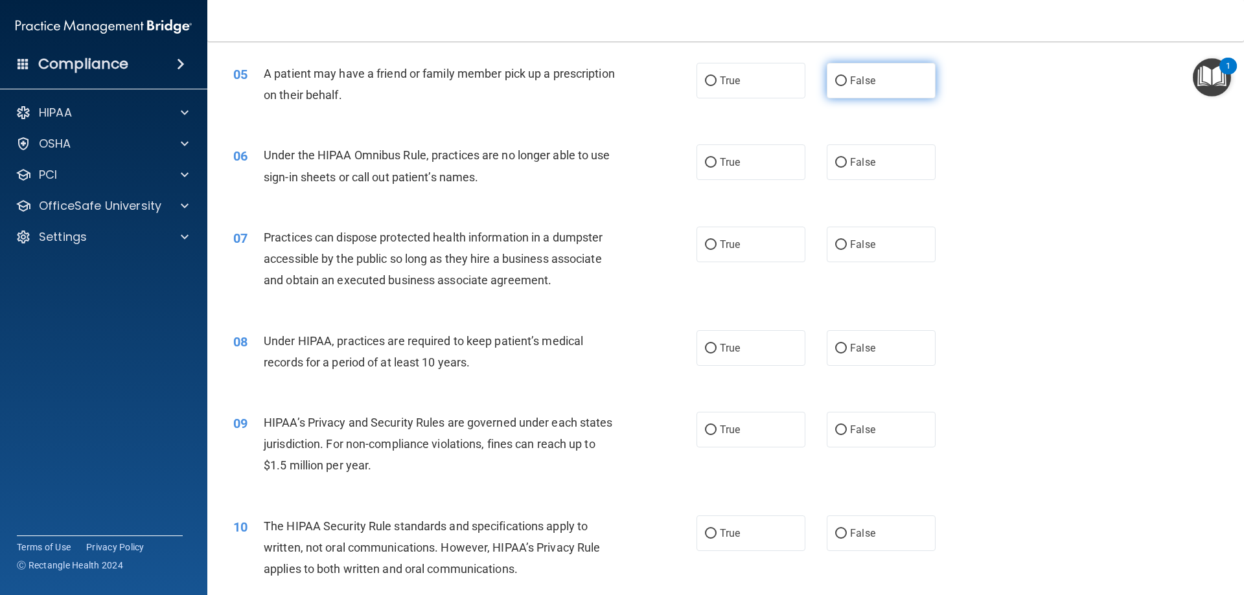
click at [835, 78] on input "False" at bounding box center [841, 81] width 12 height 10
radio input "true"
click at [843, 181] on div "06 Under the HIPAA Omnibus Rule, practices are no longer able to use sign-in sh…" at bounding box center [725, 169] width 1004 height 82
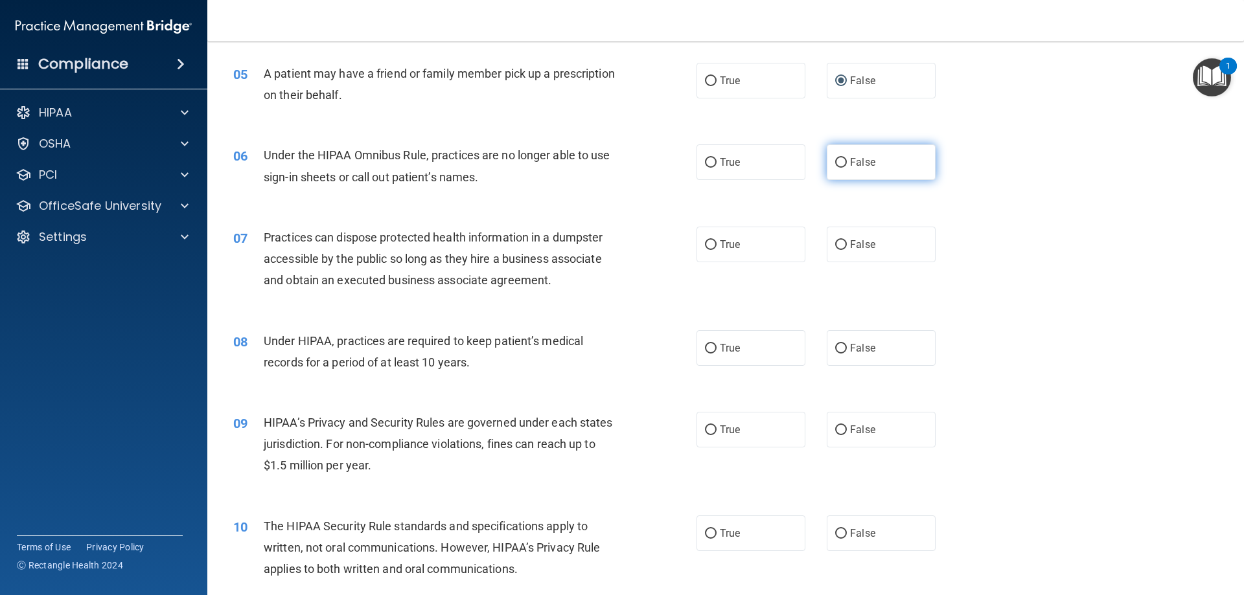
click at [850, 168] on span "False" at bounding box center [862, 162] width 25 height 12
click at [845, 168] on input "False" at bounding box center [841, 163] width 12 height 10
radio input "true"
click at [851, 244] on span "False" at bounding box center [862, 244] width 25 height 12
click at [847, 244] on input "False" at bounding box center [841, 245] width 12 height 10
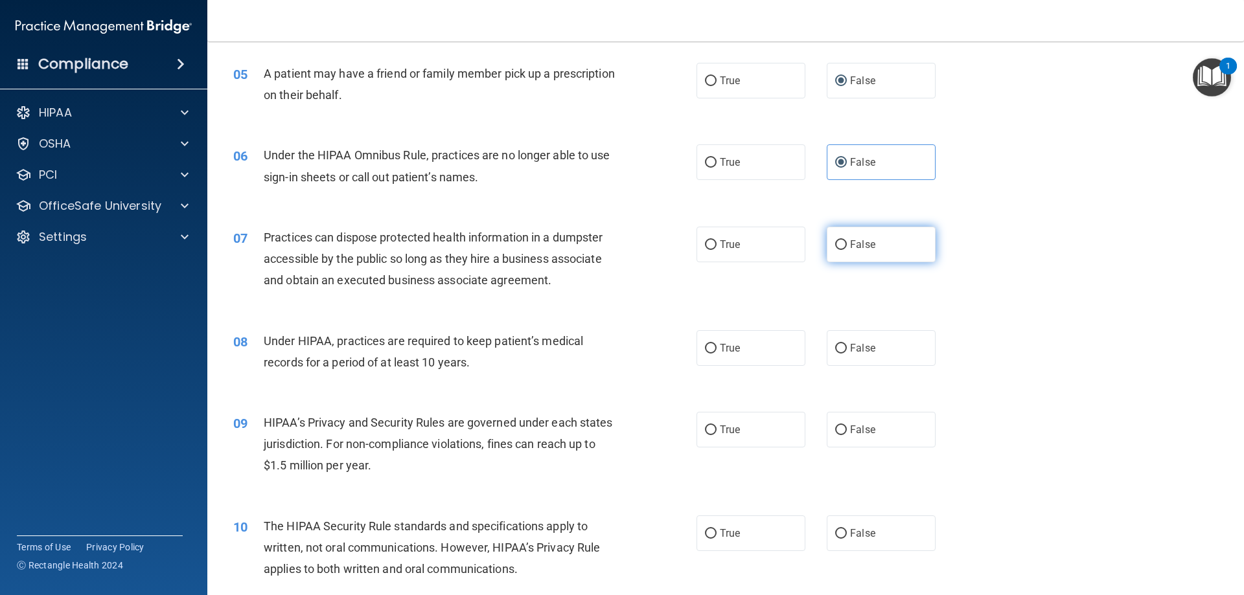
radio input "true"
click at [852, 344] on span "False" at bounding box center [862, 348] width 25 height 12
click at [847, 344] on input "False" at bounding box center [841, 349] width 12 height 10
radio input "true"
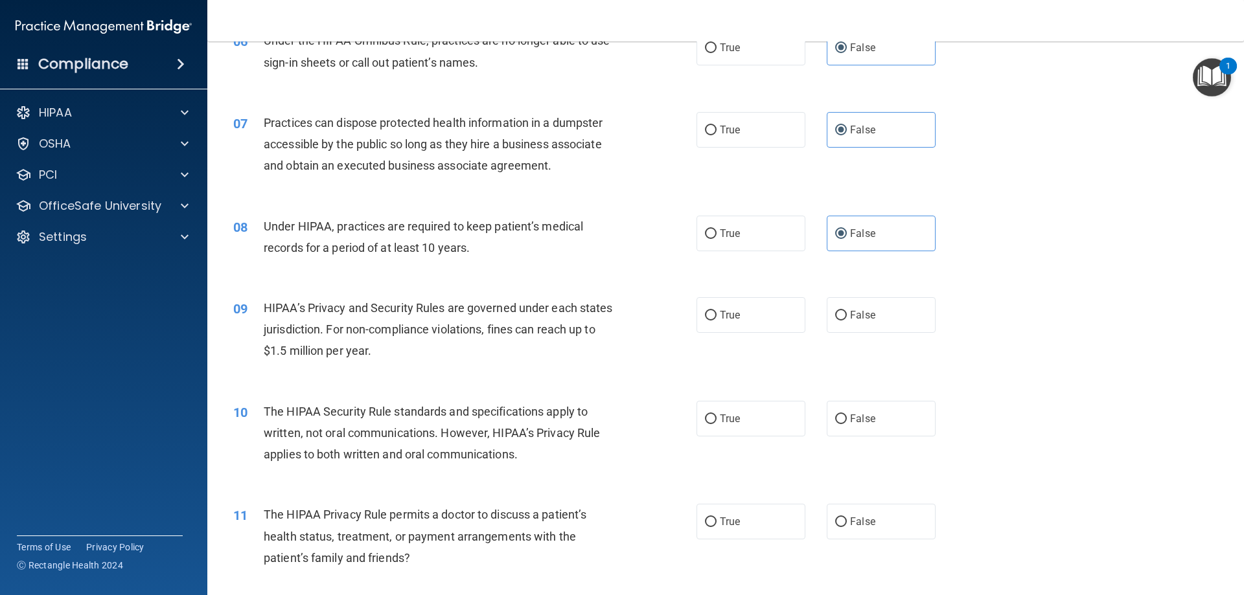
scroll to position [648, 0]
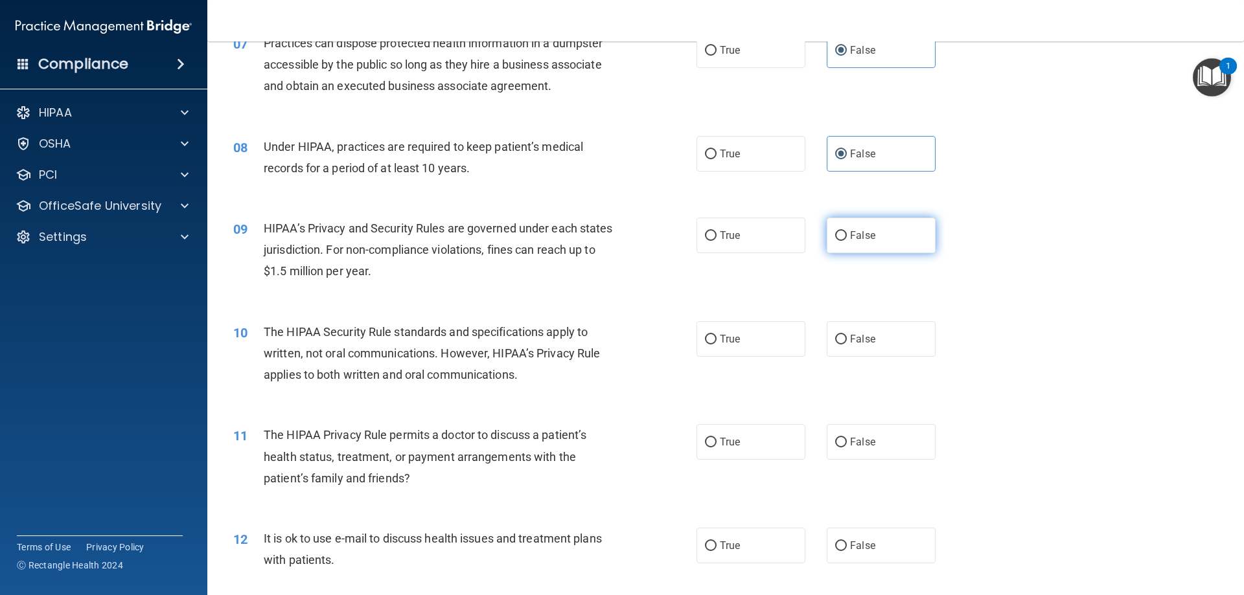
click at [862, 228] on label "False" at bounding box center [881, 236] width 109 height 36
click at [847, 231] on input "False" at bounding box center [841, 236] width 12 height 10
radio input "true"
click at [858, 339] on span "False" at bounding box center [862, 339] width 25 height 12
click at [847, 339] on input "False" at bounding box center [841, 340] width 12 height 10
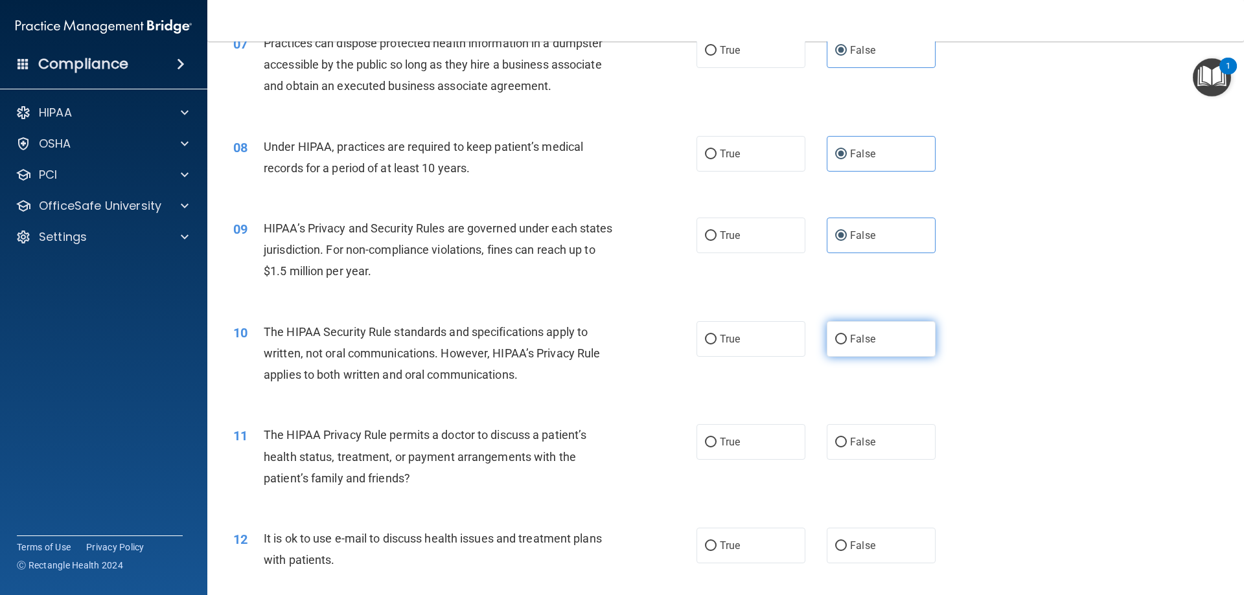
radio input "true"
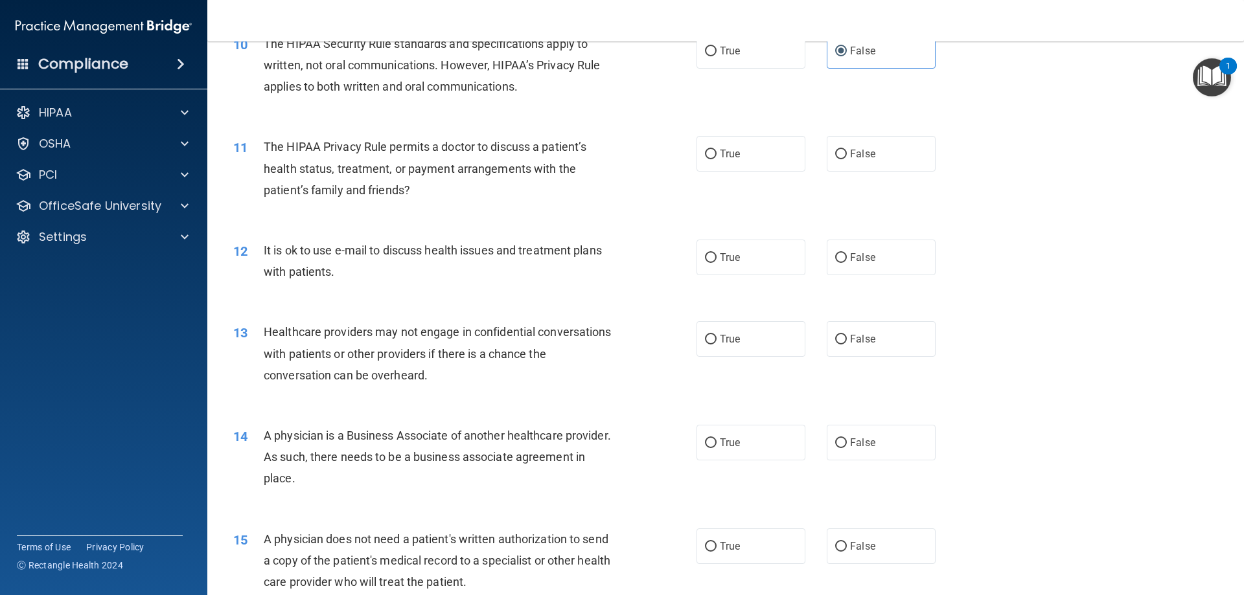
scroll to position [972, 0]
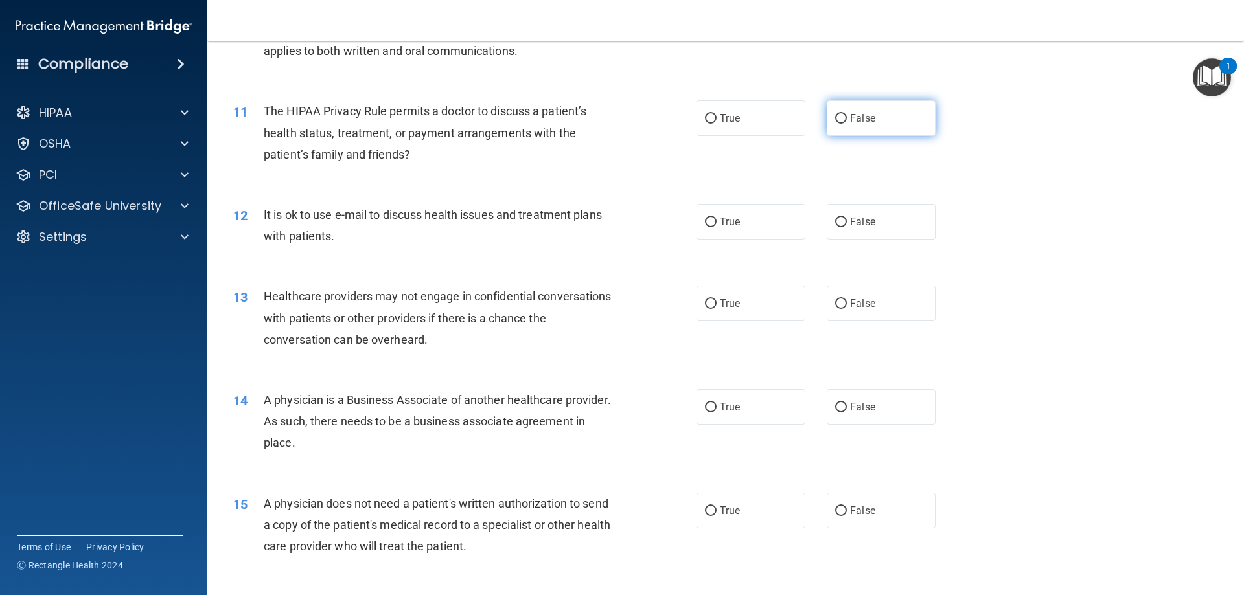
click at [853, 122] on span "False" at bounding box center [862, 118] width 25 height 12
click at [847, 122] on input "False" at bounding box center [841, 119] width 12 height 10
radio input "true"
click at [862, 227] on span "False" at bounding box center [862, 222] width 25 height 12
click at [847, 227] on input "False" at bounding box center [841, 223] width 12 height 10
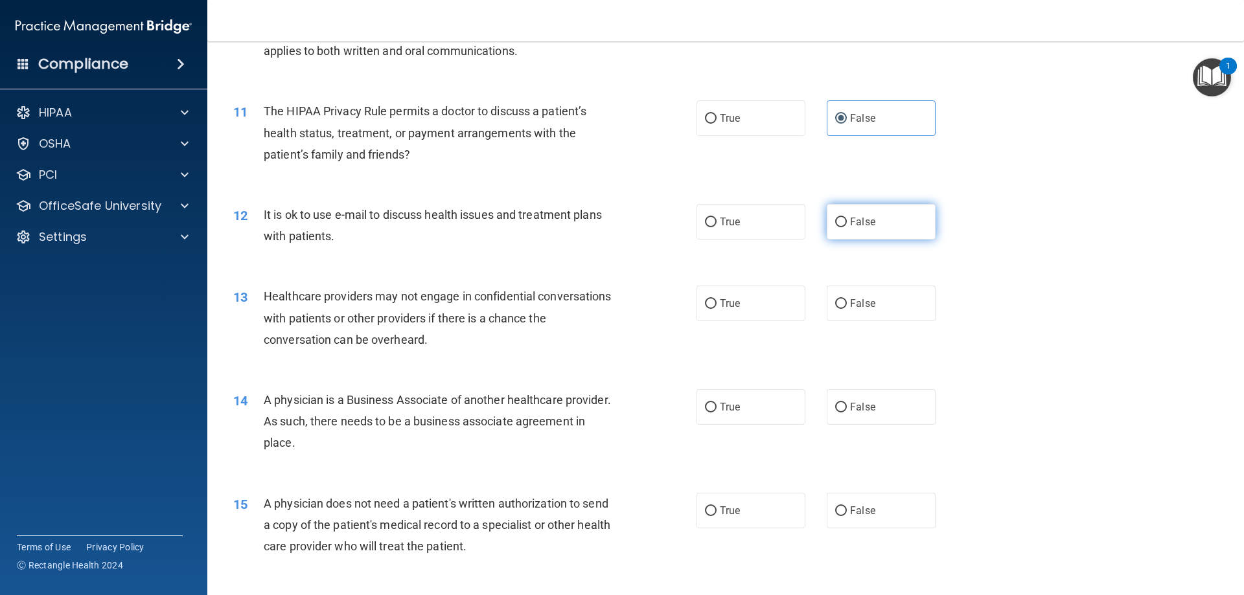
radio input "true"
click at [861, 303] on span "False" at bounding box center [862, 303] width 25 height 12
click at [847, 303] on input "False" at bounding box center [841, 304] width 12 height 10
radio input "true"
click at [854, 420] on label "False" at bounding box center [881, 407] width 109 height 36
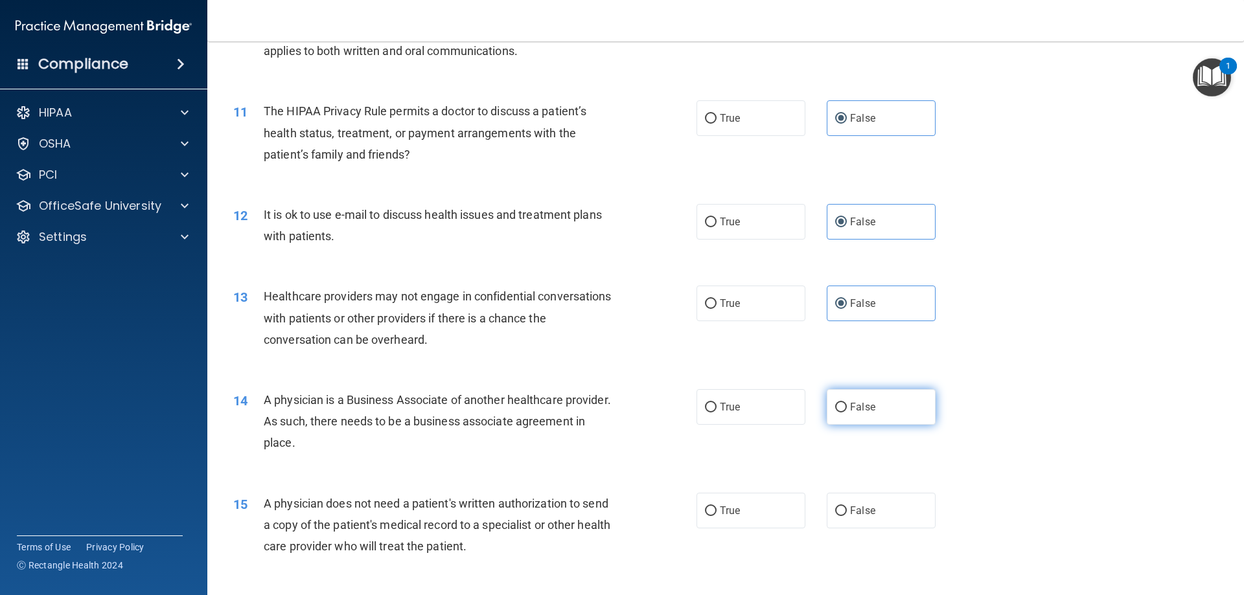
click at [847, 413] on input "False" at bounding box center [841, 408] width 12 height 10
radio input "true"
click at [864, 516] on span "False" at bounding box center [862, 511] width 25 height 12
click at [847, 516] on input "False" at bounding box center [841, 512] width 12 height 10
radio input "true"
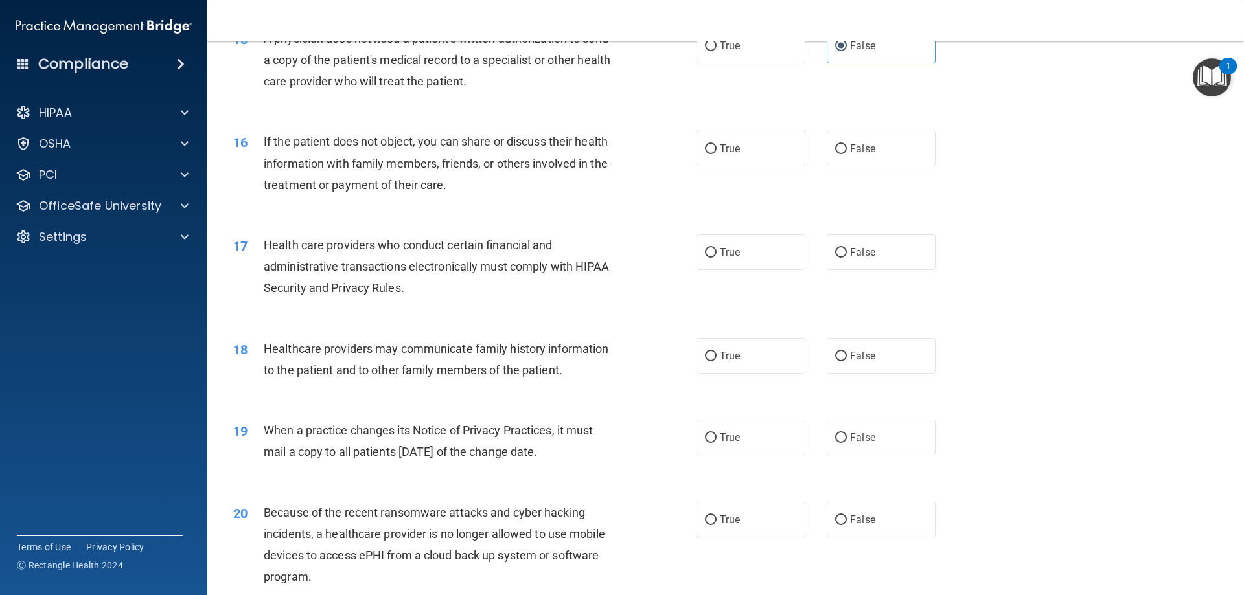
scroll to position [1490, 0]
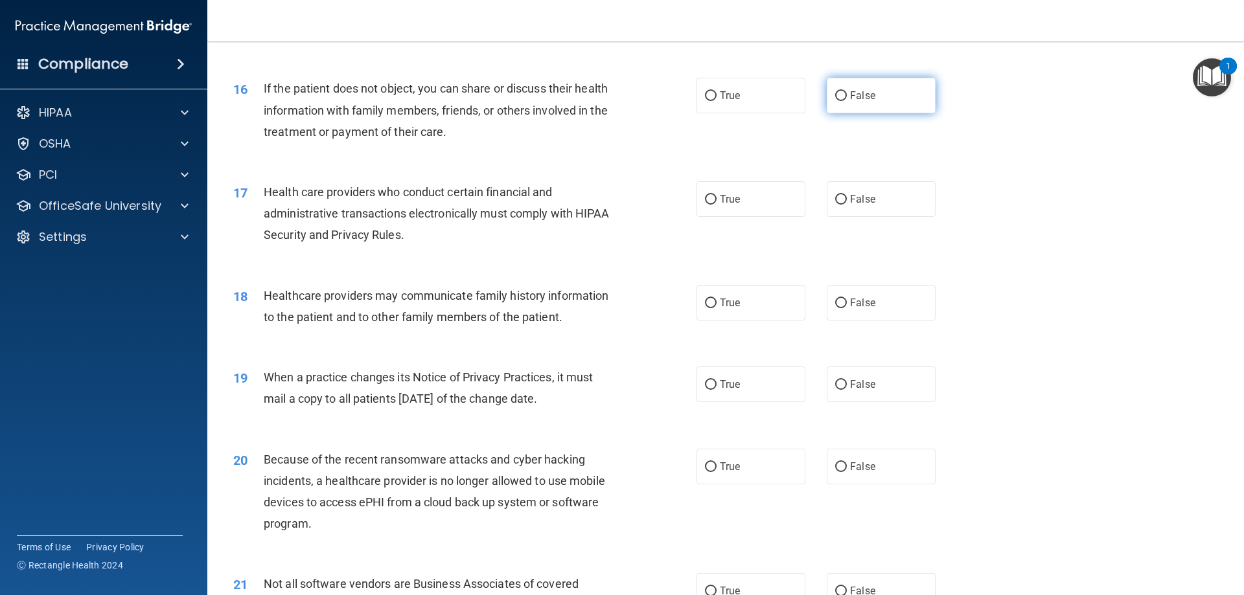
click at [850, 97] on span "False" at bounding box center [862, 95] width 25 height 12
click at [847, 97] on input "False" at bounding box center [841, 96] width 12 height 10
radio input "true"
click at [861, 198] on span "False" at bounding box center [862, 199] width 25 height 12
click at [847, 198] on input "False" at bounding box center [841, 200] width 12 height 10
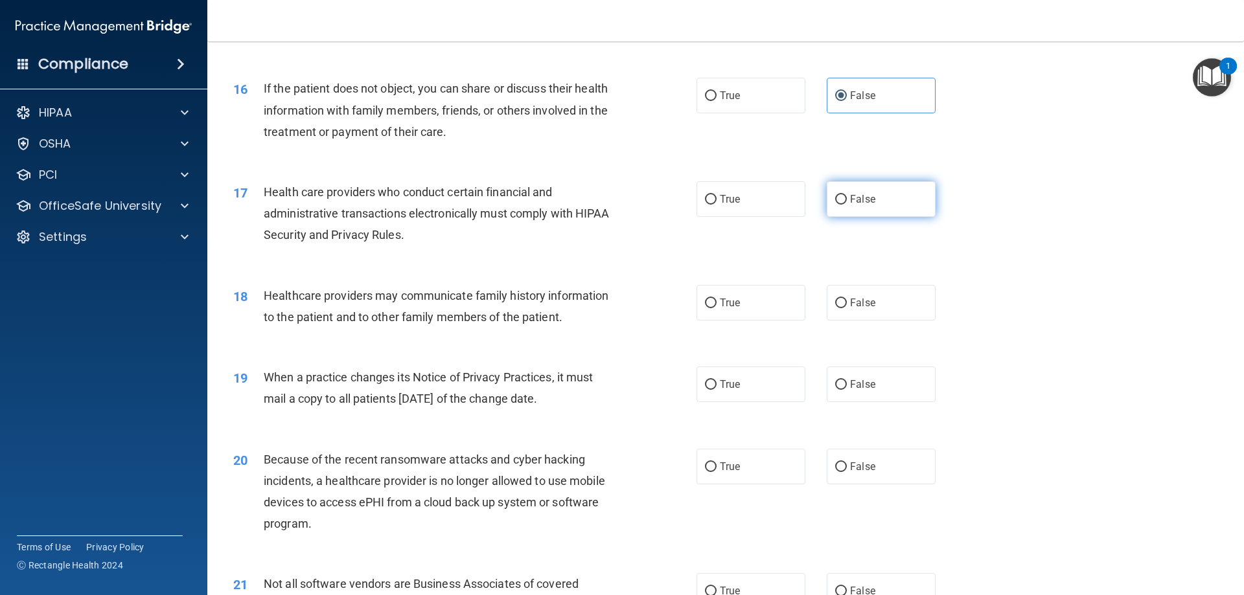
radio input "true"
click at [875, 299] on label "False" at bounding box center [881, 303] width 109 height 36
click at [847, 299] on input "False" at bounding box center [841, 304] width 12 height 10
radio input "true"
click at [868, 376] on label "False" at bounding box center [881, 385] width 109 height 36
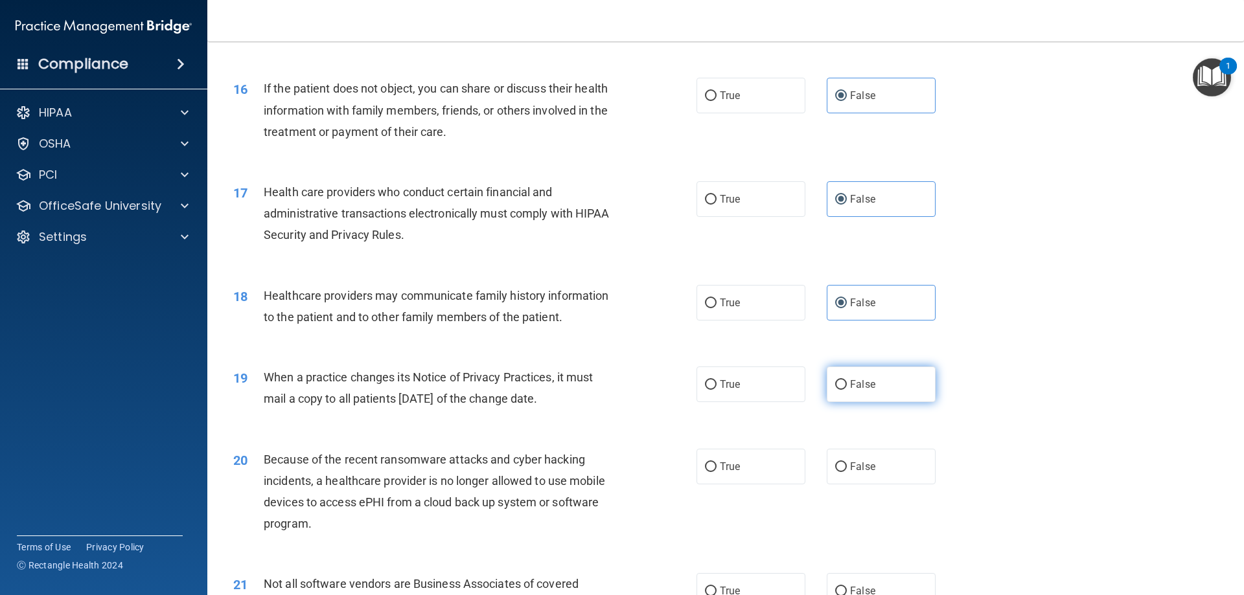
click at [847, 380] on input "False" at bounding box center [841, 385] width 12 height 10
radio input "true"
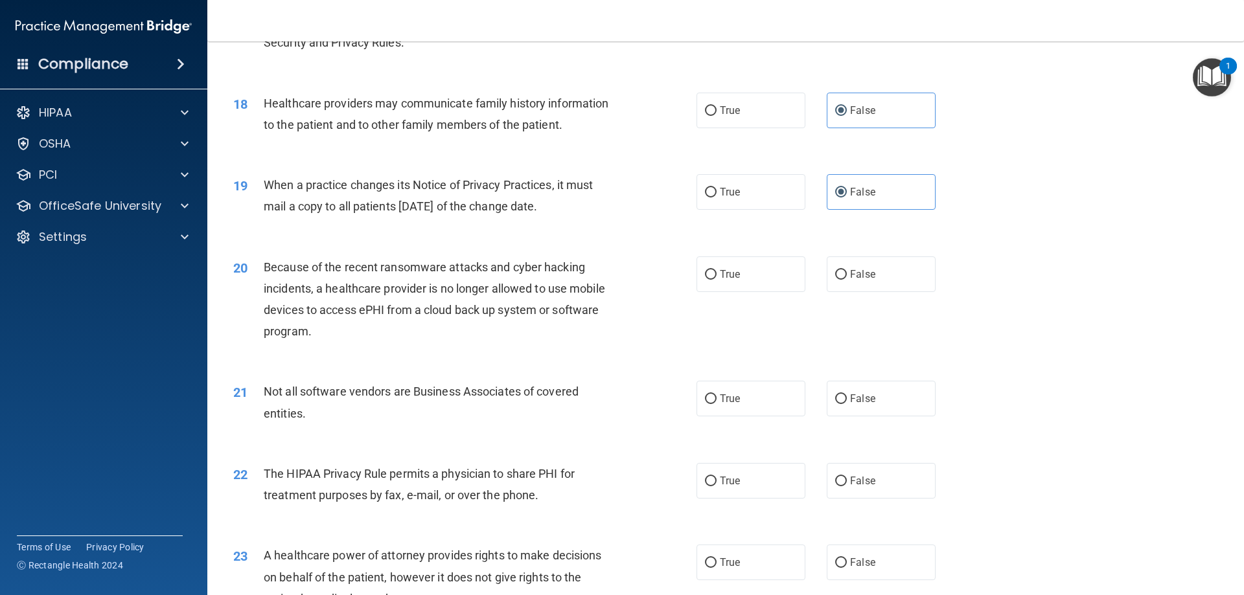
scroll to position [1684, 0]
click at [890, 284] on label "False" at bounding box center [881, 273] width 109 height 36
click at [847, 278] on input "False" at bounding box center [841, 273] width 12 height 10
radio input "true"
click at [892, 389] on label "False" at bounding box center [881, 397] width 109 height 36
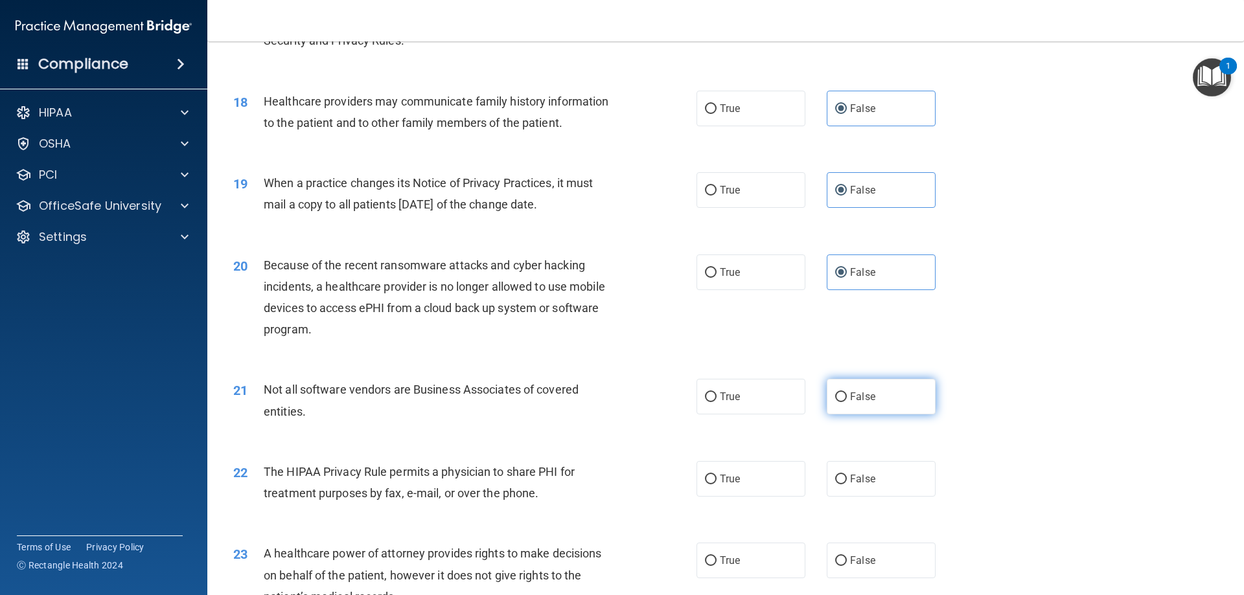
click at [847, 393] on input "False" at bounding box center [841, 398] width 12 height 10
radio input "true"
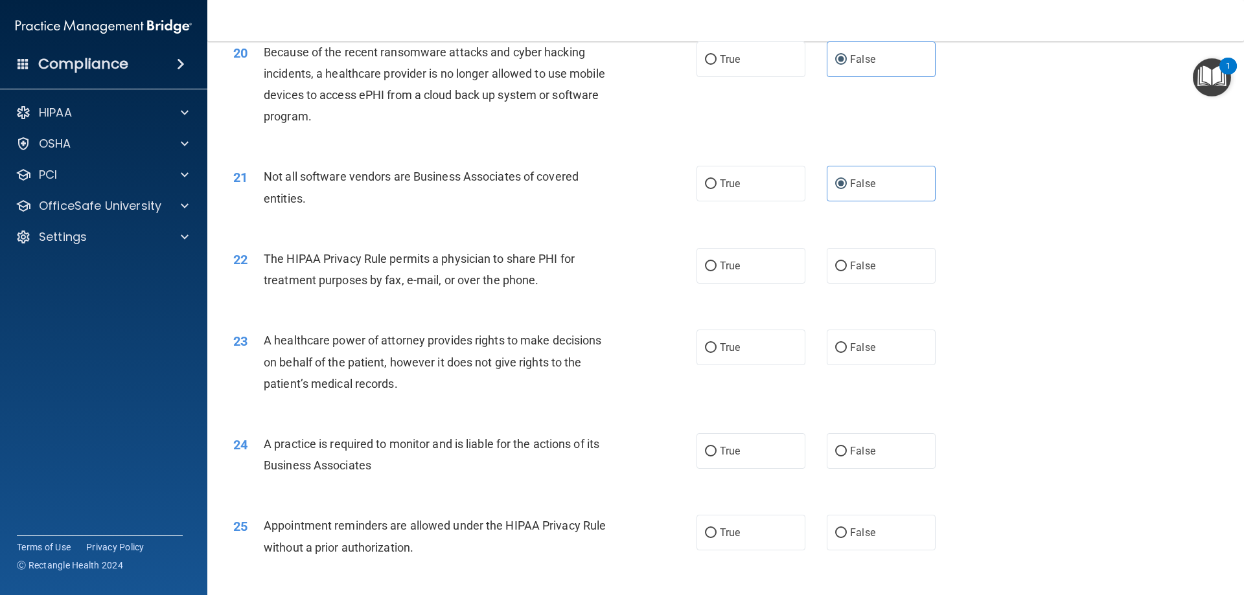
scroll to position [1943, 0]
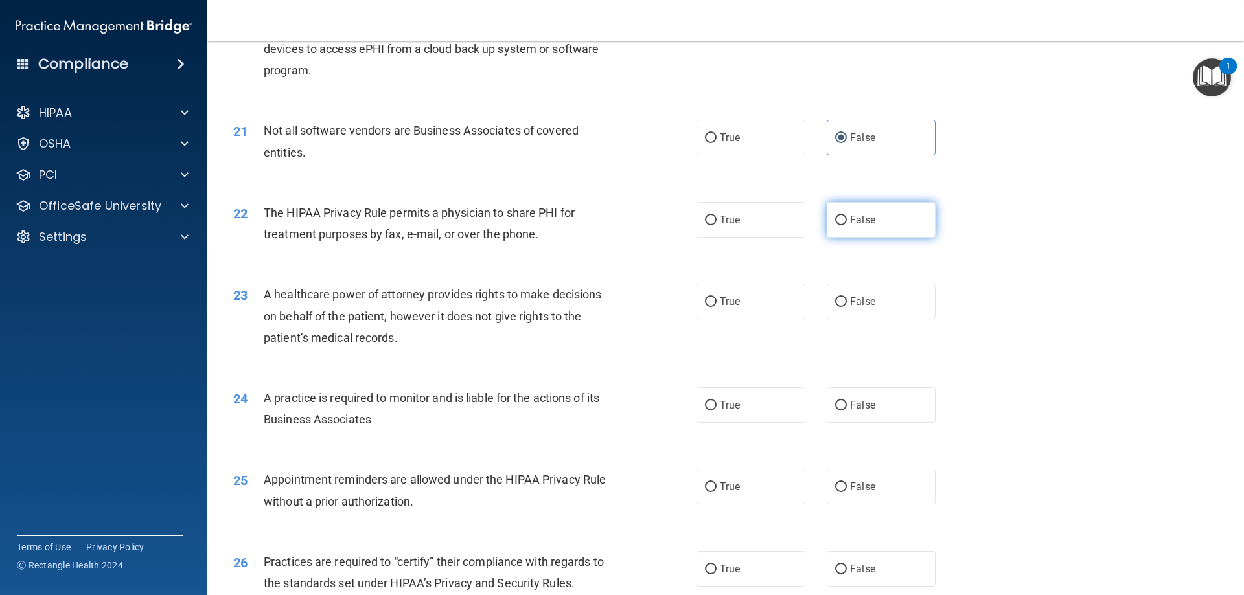
click at [898, 210] on label "False" at bounding box center [881, 220] width 109 height 36
click at [847, 216] on input "False" at bounding box center [841, 221] width 12 height 10
radio input "true"
click at [880, 319] on label "False" at bounding box center [881, 302] width 109 height 36
click at [847, 307] on input "False" at bounding box center [841, 302] width 12 height 10
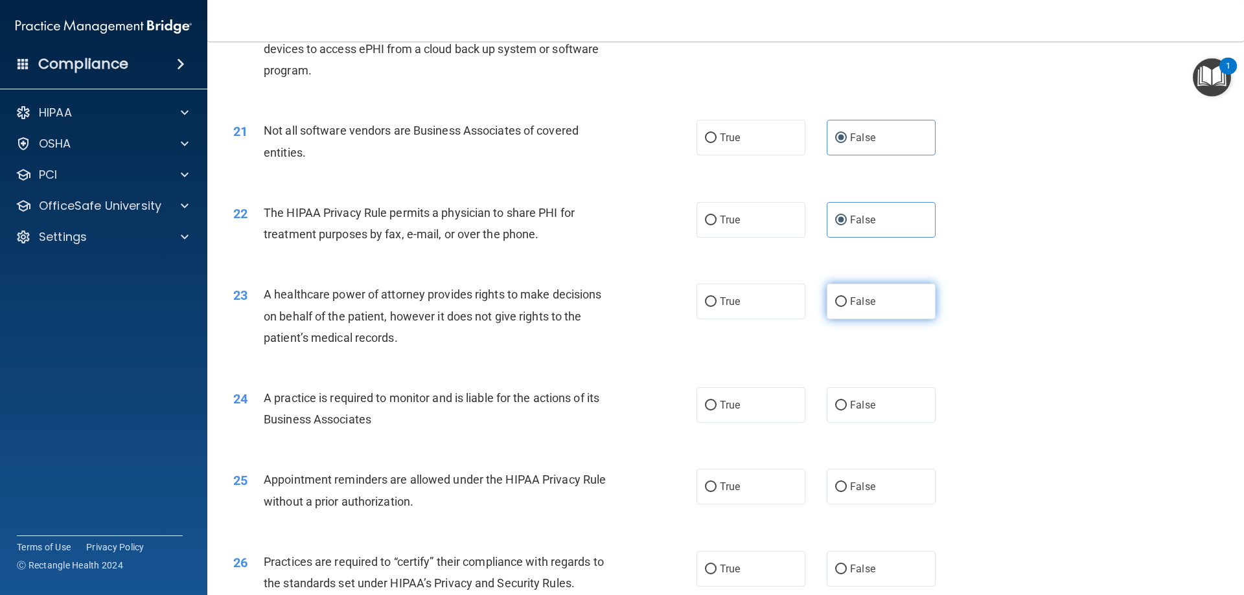
radio input "true"
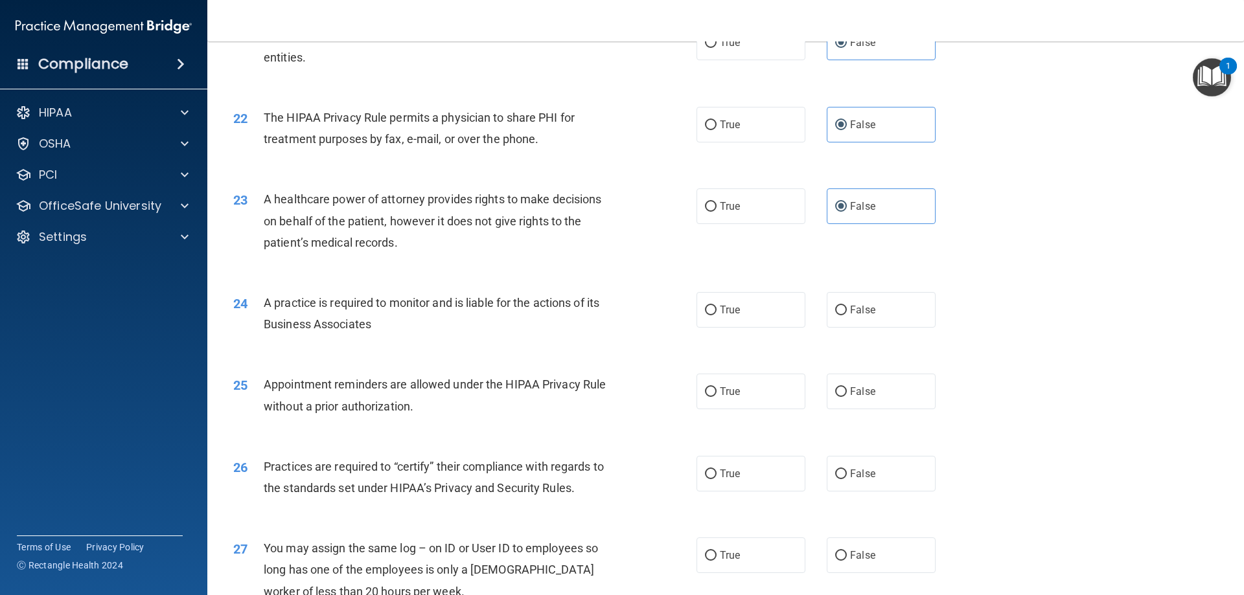
scroll to position [2267, 0]
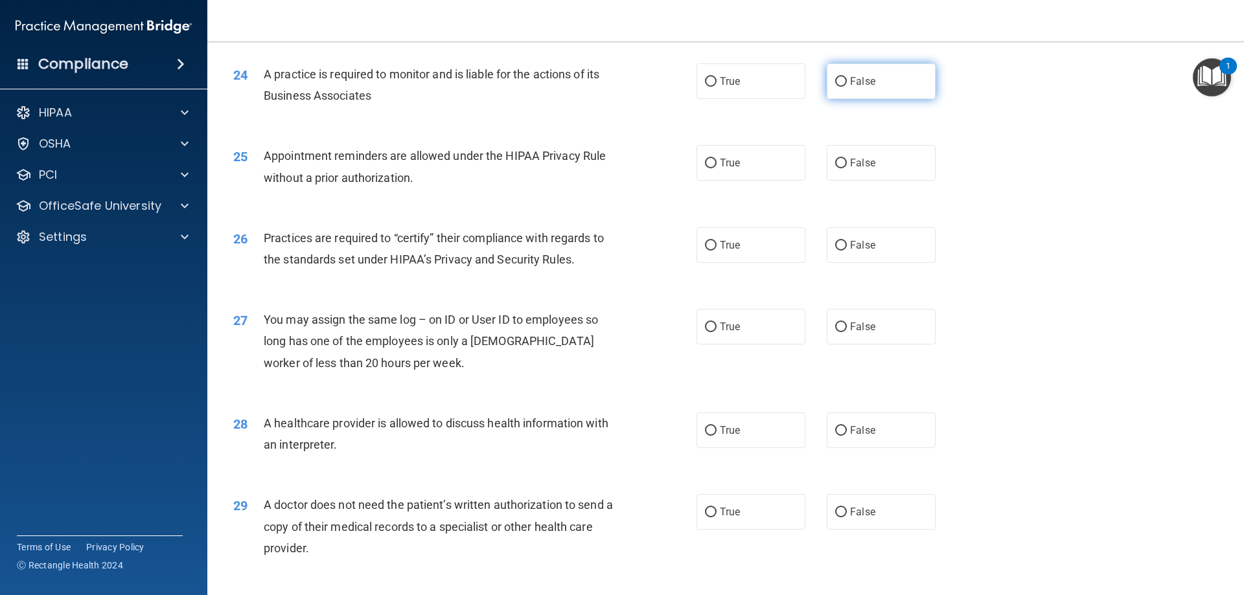
click at [850, 78] on span "False" at bounding box center [862, 81] width 25 height 12
click at [847, 78] on input "False" at bounding box center [841, 82] width 12 height 10
radio input "true"
click at [854, 172] on label "False" at bounding box center [881, 163] width 109 height 36
click at [847, 168] on input "False" at bounding box center [841, 164] width 12 height 10
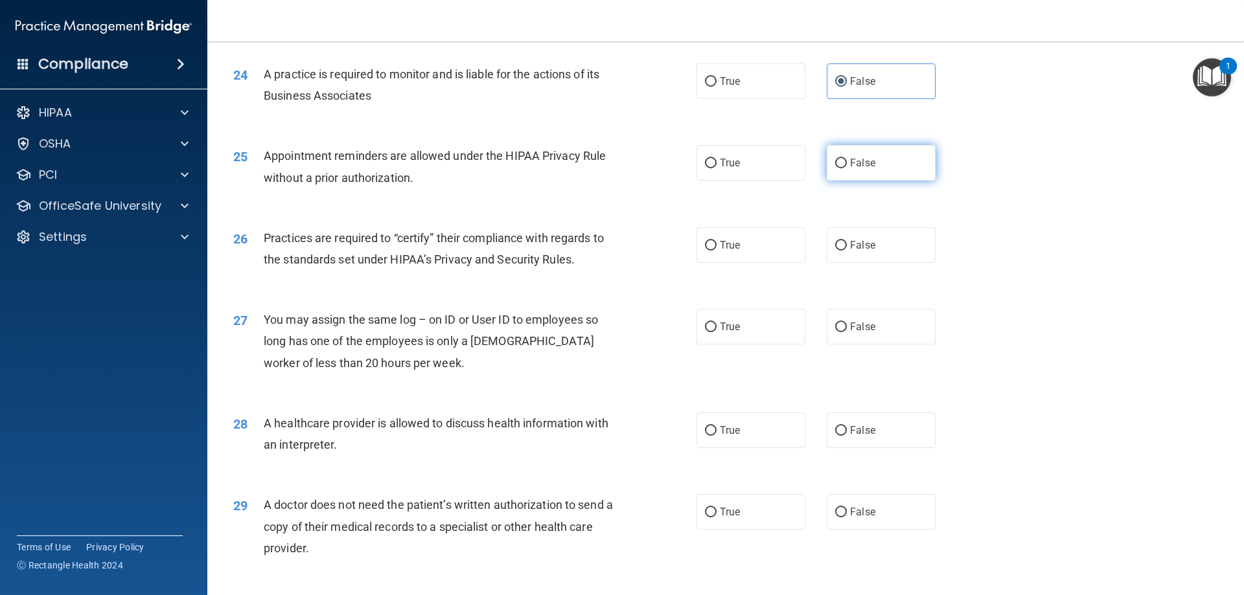
radio input "true"
click at [863, 255] on label "False" at bounding box center [881, 245] width 109 height 36
click at [847, 251] on input "False" at bounding box center [841, 246] width 12 height 10
radio input "true"
click at [885, 334] on label "False" at bounding box center [881, 327] width 109 height 36
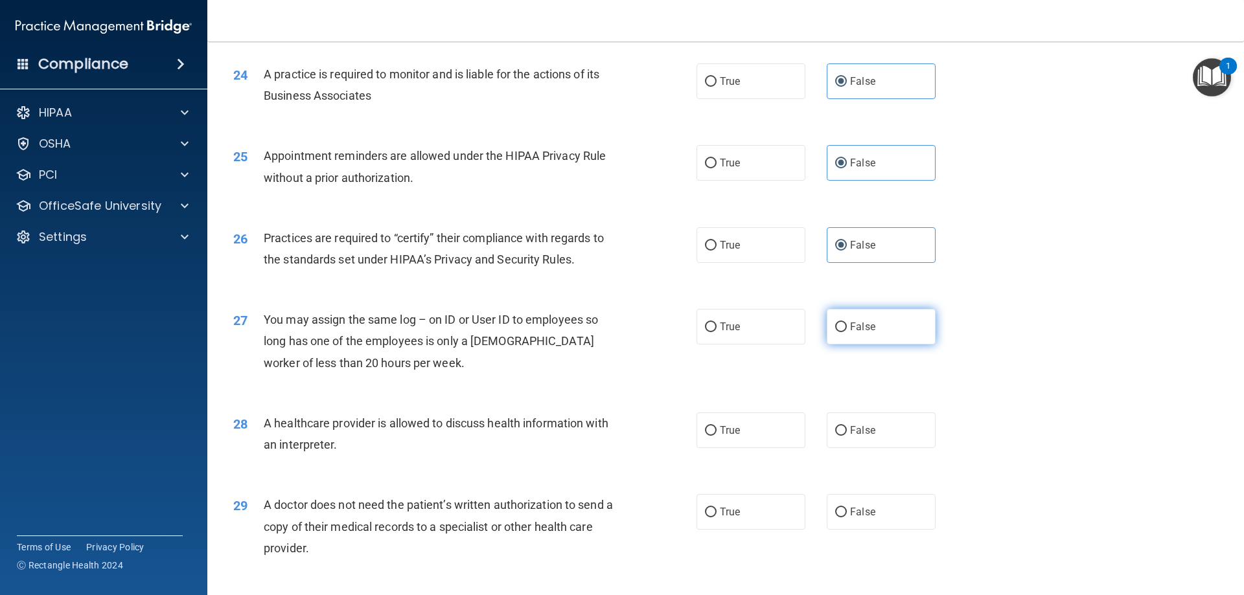
click at [847, 332] on input "False" at bounding box center [841, 328] width 12 height 10
radio input "true"
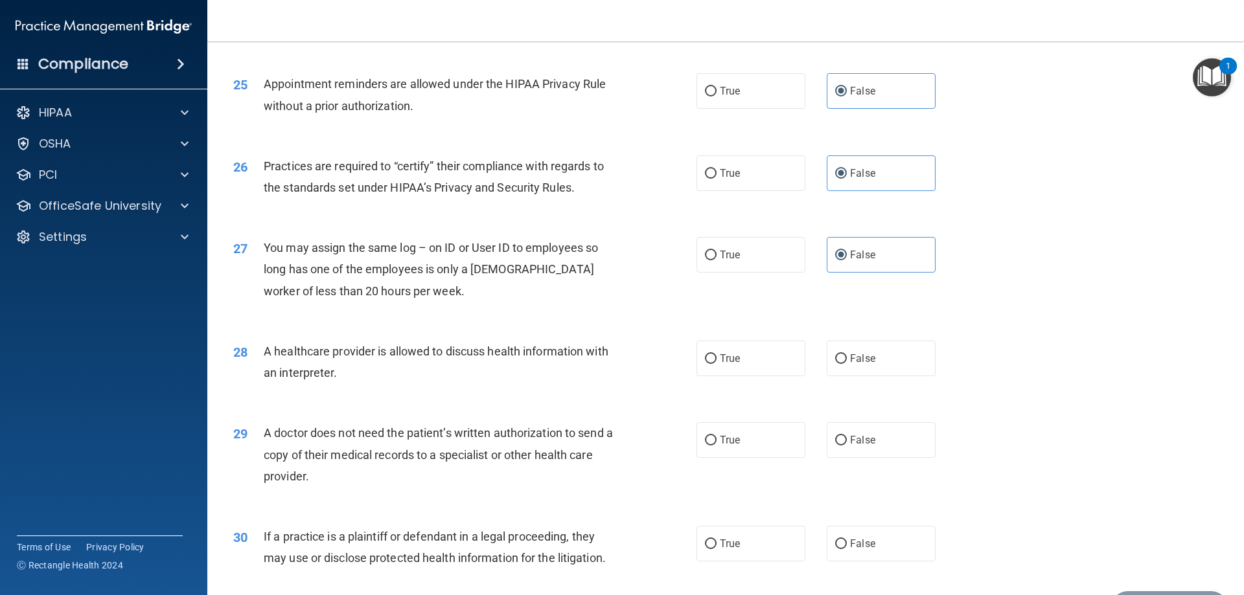
scroll to position [2397, 0]
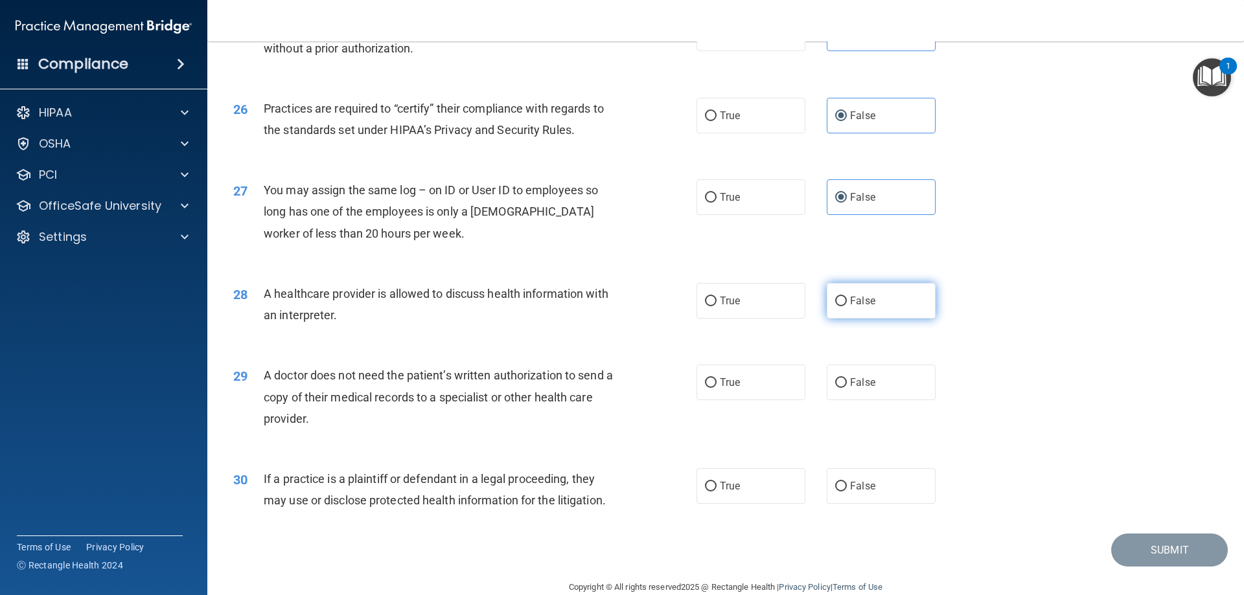
click at [874, 315] on label "False" at bounding box center [881, 301] width 109 height 36
click at [847, 306] on input "False" at bounding box center [841, 302] width 12 height 10
radio input "true"
click at [875, 388] on label "False" at bounding box center [881, 383] width 109 height 36
click at [847, 388] on input "False" at bounding box center [841, 383] width 12 height 10
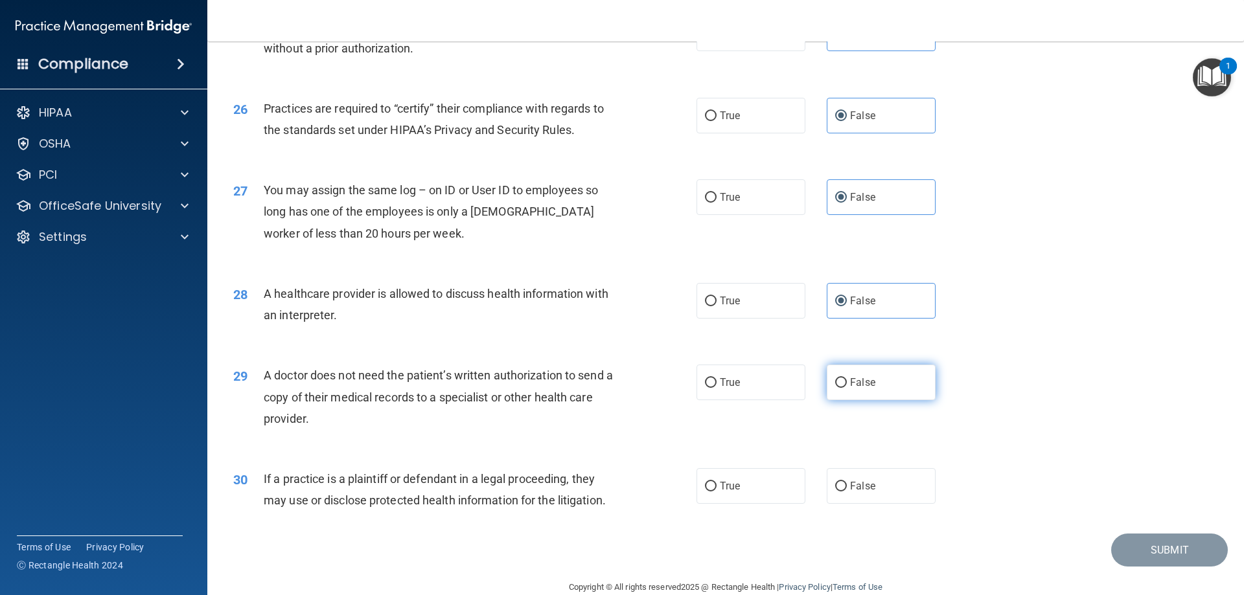
radio input "true"
click at [885, 474] on label "False" at bounding box center [881, 486] width 109 height 36
click at [847, 482] on input "False" at bounding box center [841, 487] width 12 height 10
radio input "true"
click at [1150, 554] on button "Submit" at bounding box center [1169, 550] width 117 height 33
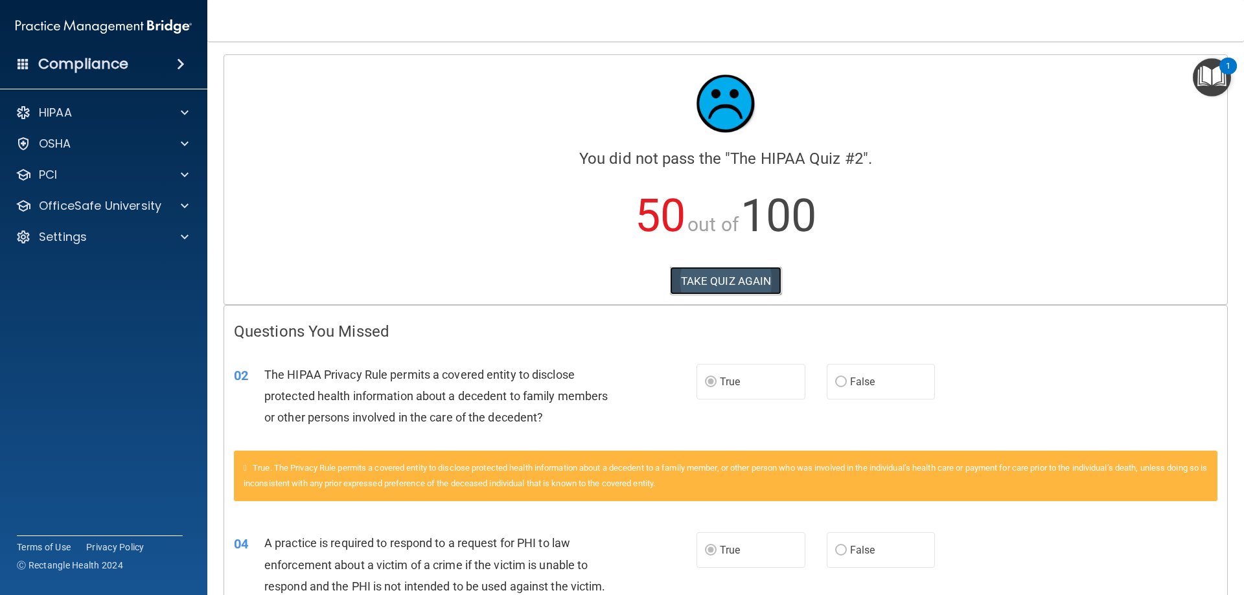
click at [735, 279] on button "TAKE QUIZ AGAIN" at bounding box center [726, 281] width 112 height 29
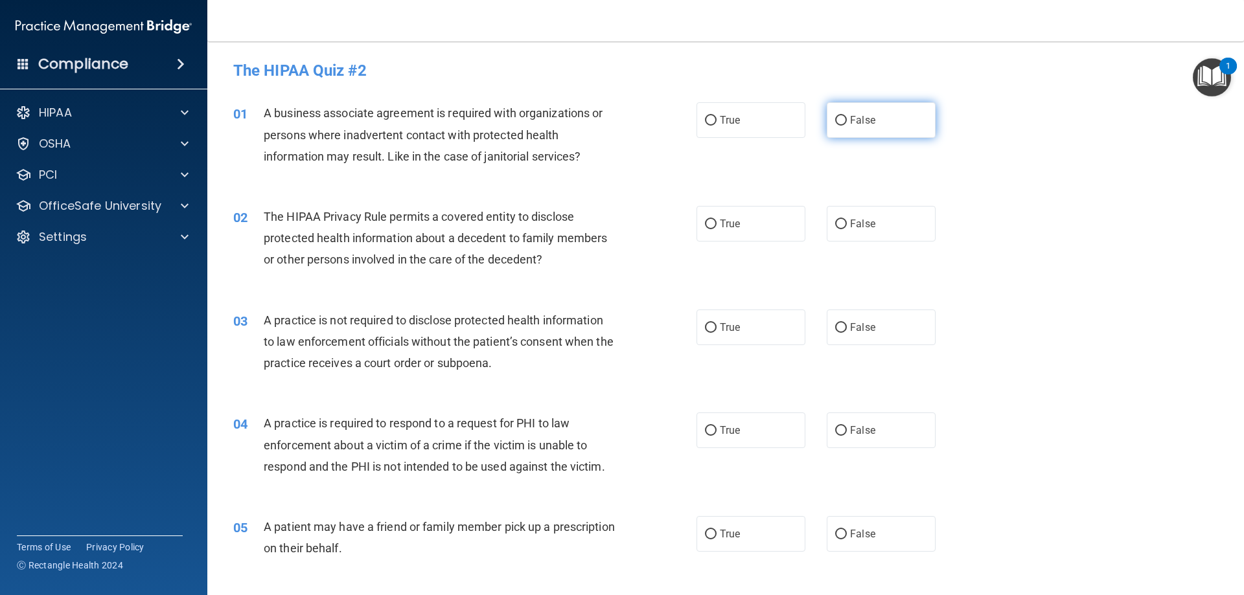
click at [871, 128] on label "False" at bounding box center [881, 120] width 109 height 36
click at [847, 126] on input "False" at bounding box center [841, 121] width 12 height 10
radio input "true"
click at [774, 227] on label "True" at bounding box center [750, 224] width 109 height 36
click at [716, 227] on input "True" at bounding box center [711, 225] width 12 height 10
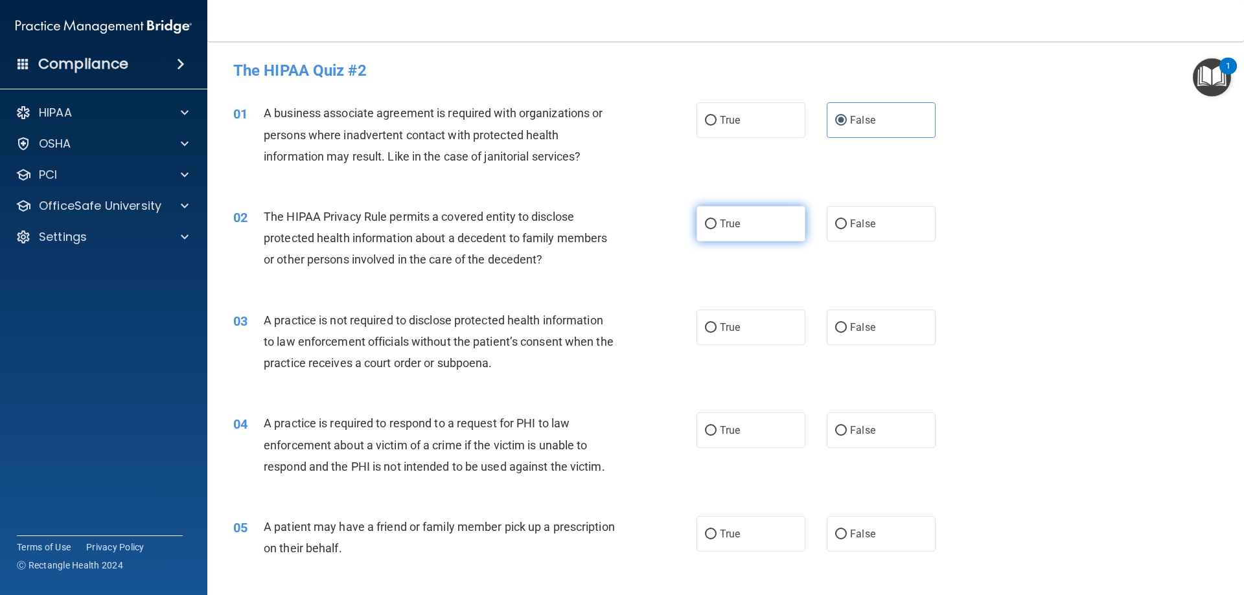
radio input "true"
click at [850, 326] on span "False" at bounding box center [862, 327] width 25 height 12
click at [847, 326] on input "False" at bounding box center [841, 328] width 12 height 10
radio input "true"
click at [773, 412] on div "04 A practice is required to respond to a request for PHI to law enforcement ab…" at bounding box center [725, 448] width 1004 height 104
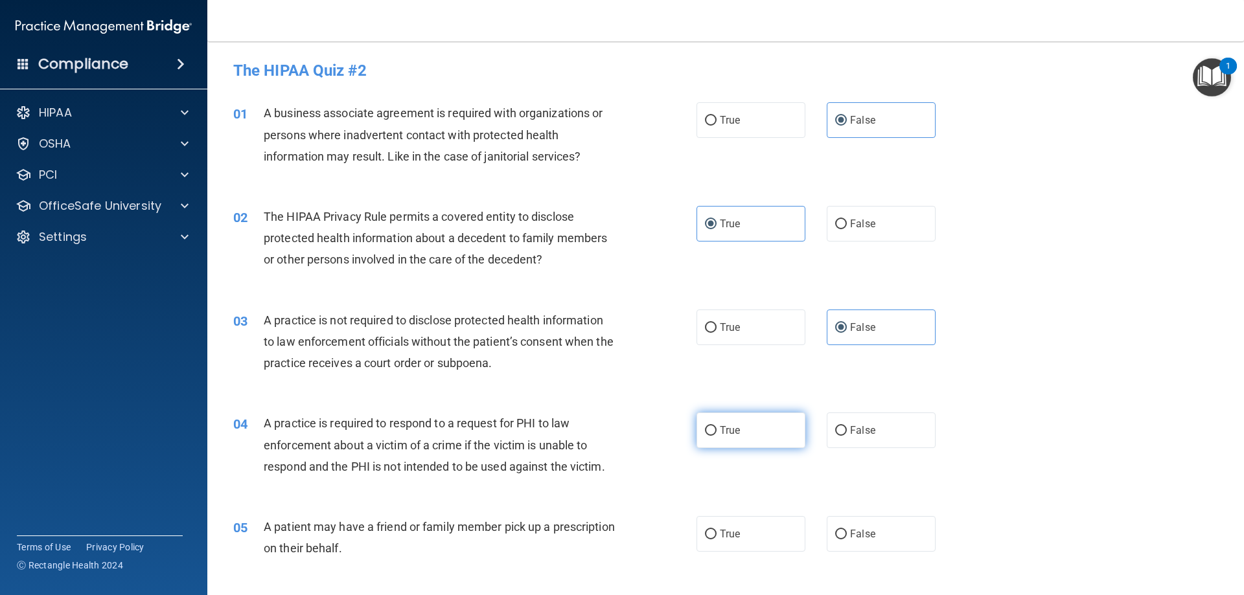
click at [766, 429] on label "True" at bounding box center [750, 431] width 109 height 36
click at [716, 429] on input "True" at bounding box center [711, 431] width 12 height 10
radio input "true"
click at [755, 538] on label "True" at bounding box center [750, 534] width 109 height 36
click at [716, 538] on input "True" at bounding box center [711, 535] width 12 height 10
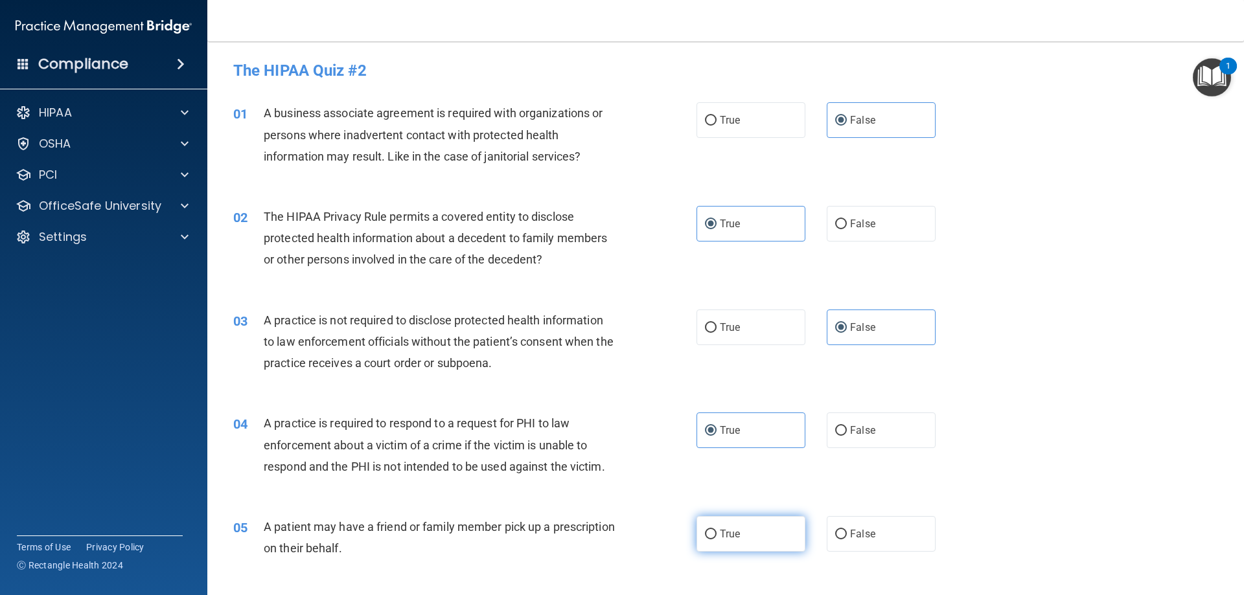
radio input "true"
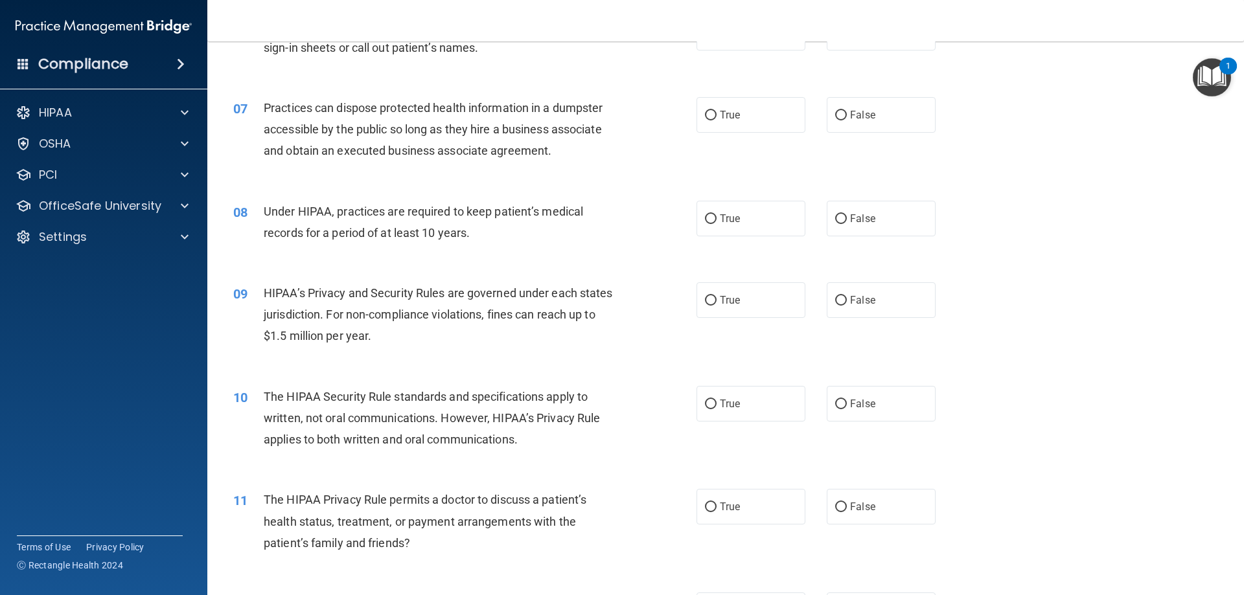
scroll to position [518, 0]
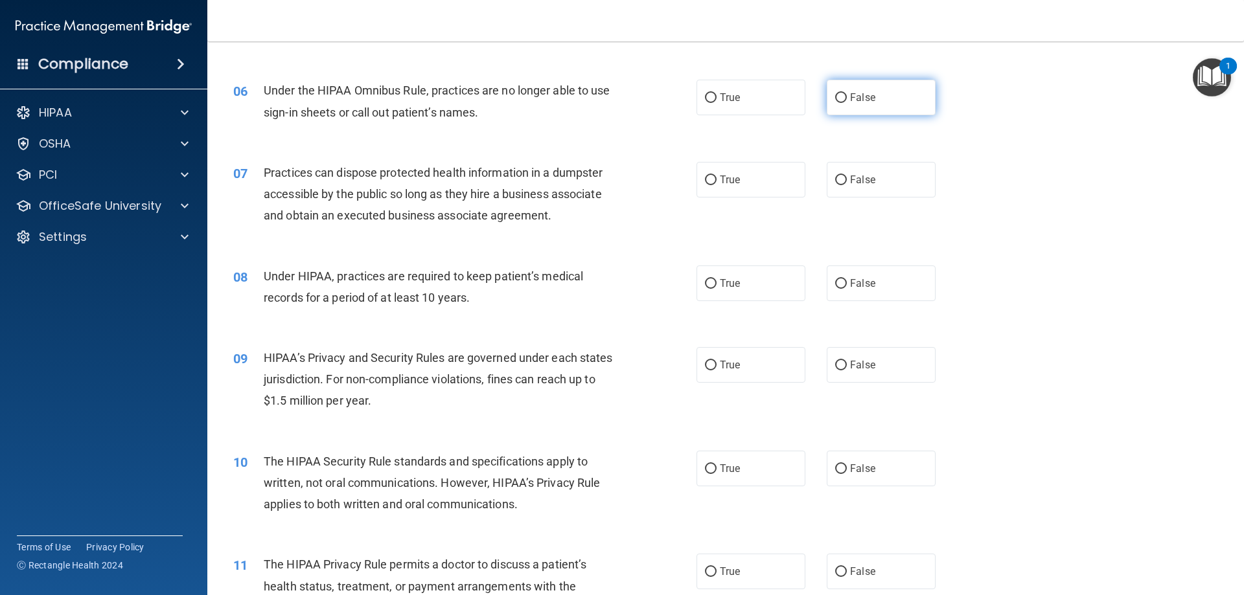
click at [869, 108] on label "False" at bounding box center [881, 98] width 109 height 36
click at [847, 103] on input "False" at bounding box center [841, 98] width 12 height 10
radio input "true"
click at [871, 178] on label "False" at bounding box center [881, 180] width 109 height 36
click at [847, 178] on input "False" at bounding box center [841, 181] width 12 height 10
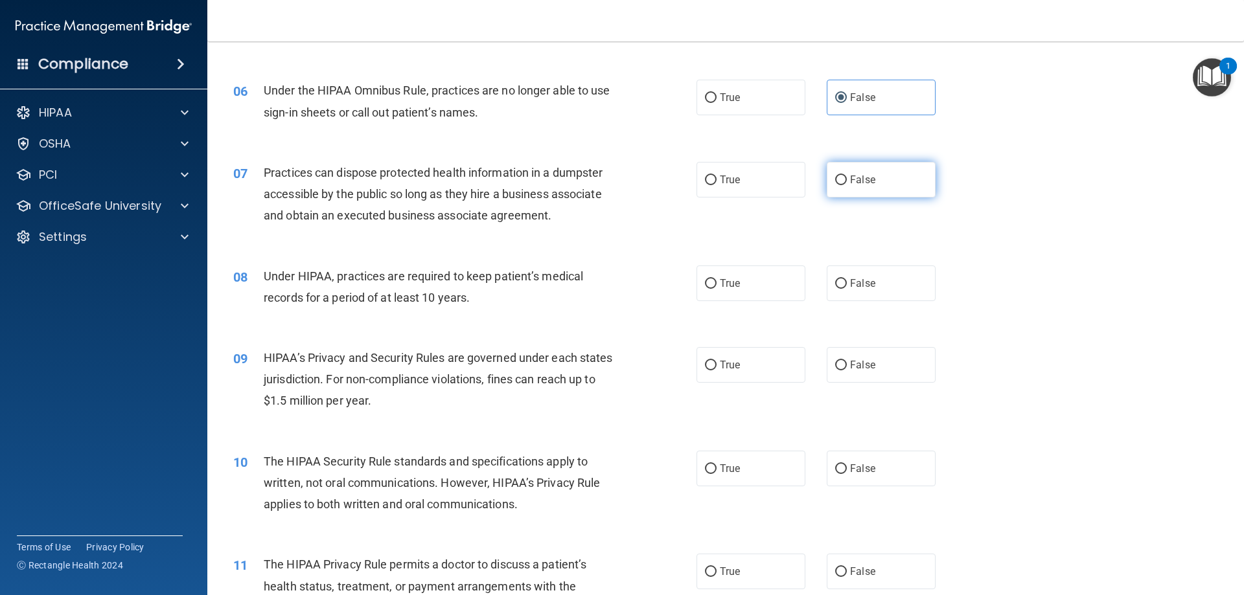
radio input "true"
click at [850, 288] on span "False" at bounding box center [862, 283] width 25 height 12
click at [847, 288] on input "False" at bounding box center [841, 284] width 12 height 10
radio input "true"
click at [851, 369] on span "False" at bounding box center [862, 365] width 25 height 12
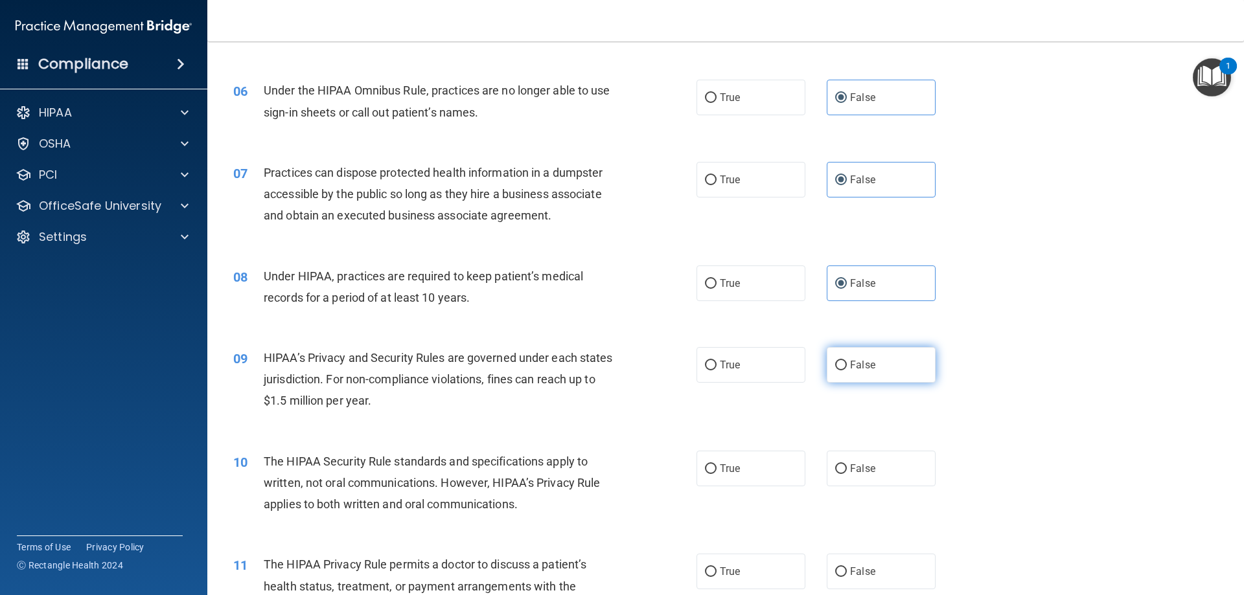
click at [847, 369] on input "False" at bounding box center [841, 366] width 12 height 10
radio input "true"
click at [757, 475] on label "True" at bounding box center [750, 469] width 109 height 36
click at [716, 474] on input "True" at bounding box center [711, 469] width 12 height 10
radio input "true"
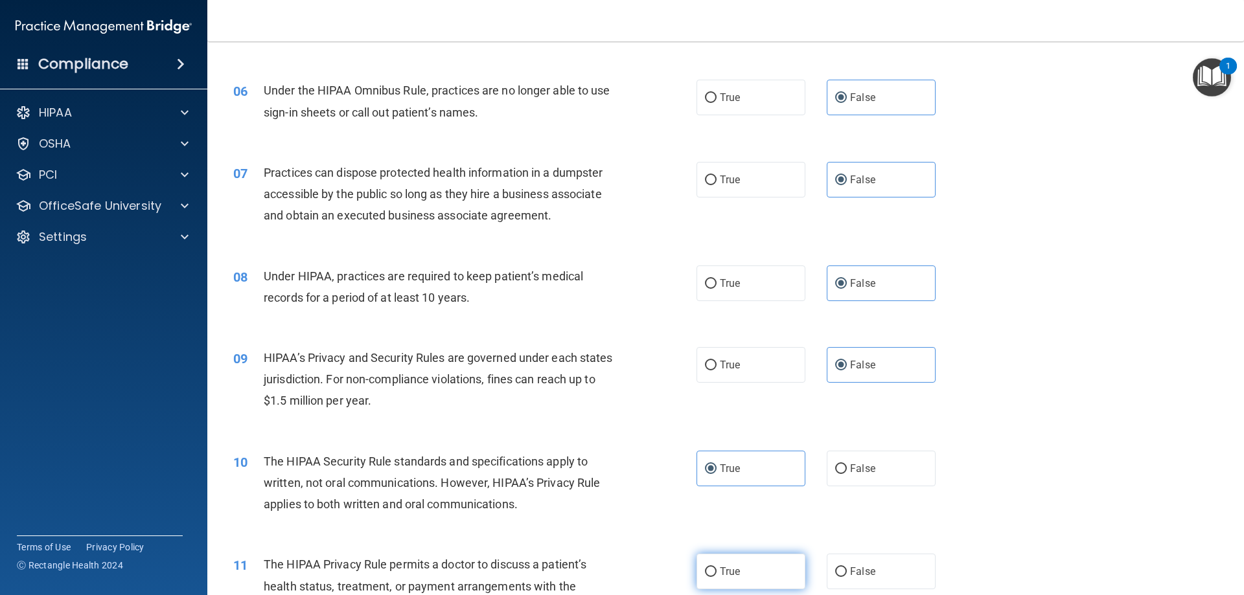
drag, startPoint x: 737, startPoint y: 566, endPoint x: 756, endPoint y: 554, distance: 21.8
click at [737, 566] on label "True" at bounding box center [750, 572] width 109 height 36
click at [716, 567] on input "True" at bounding box center [711, 572] width 12 height 10
radio input "true"
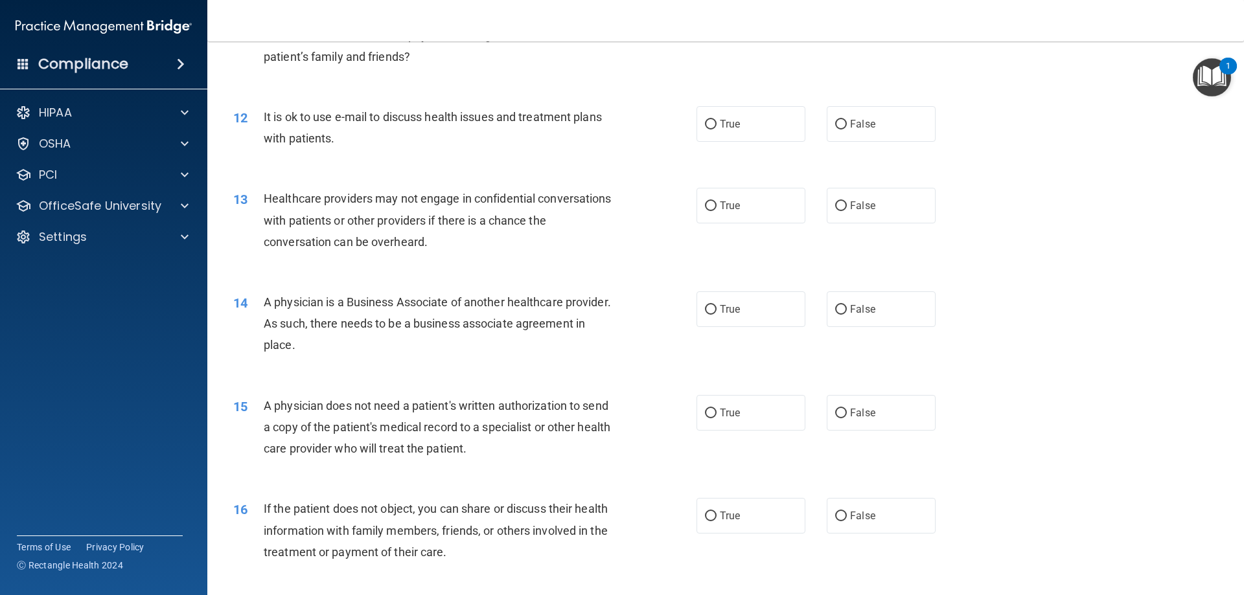
scroll to position [1101, 0]
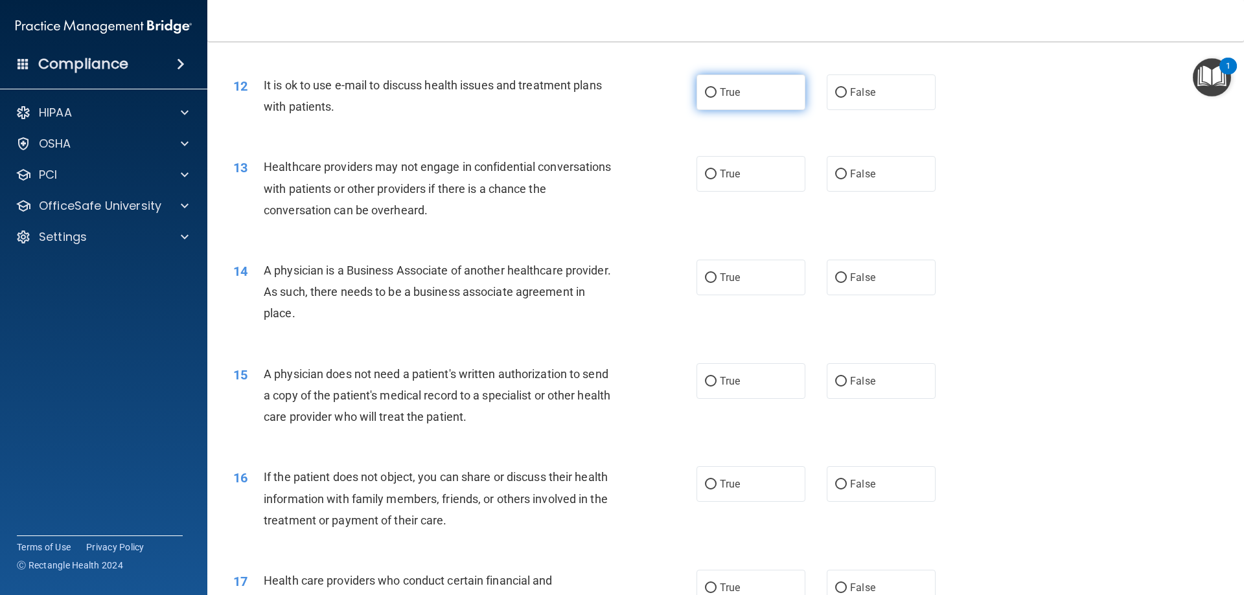
click at [790, 87] on label "True" at bounding box center [750, 92] width 109 height 36
click at [716, 88] on input "True" at bounding box center [711, 93] width 12 height 10
radio input "true"
click at [851, 179] on span "False" at bounding box center [862, 174] width 25 height 12
click at [847, 179] on input "False" at bounding box center [841, 175] width 12 height 10
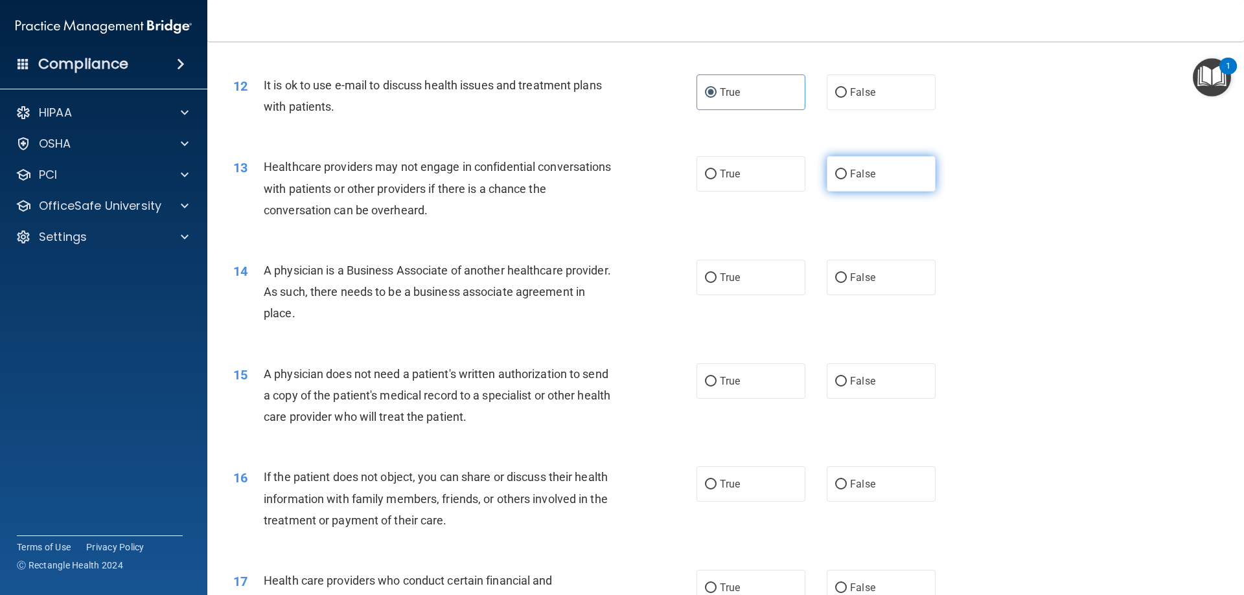
radio input "true"
click at [860, 282] on span "False" at bounding box center [862, 277] width 25 height 12
click at [847, 282] on input "False" at bounding box center [841, 278] width 12 height 10
radio input "true"
click at [764, 381] on label "True" at bounding box center [750, 381] width 109 height 36
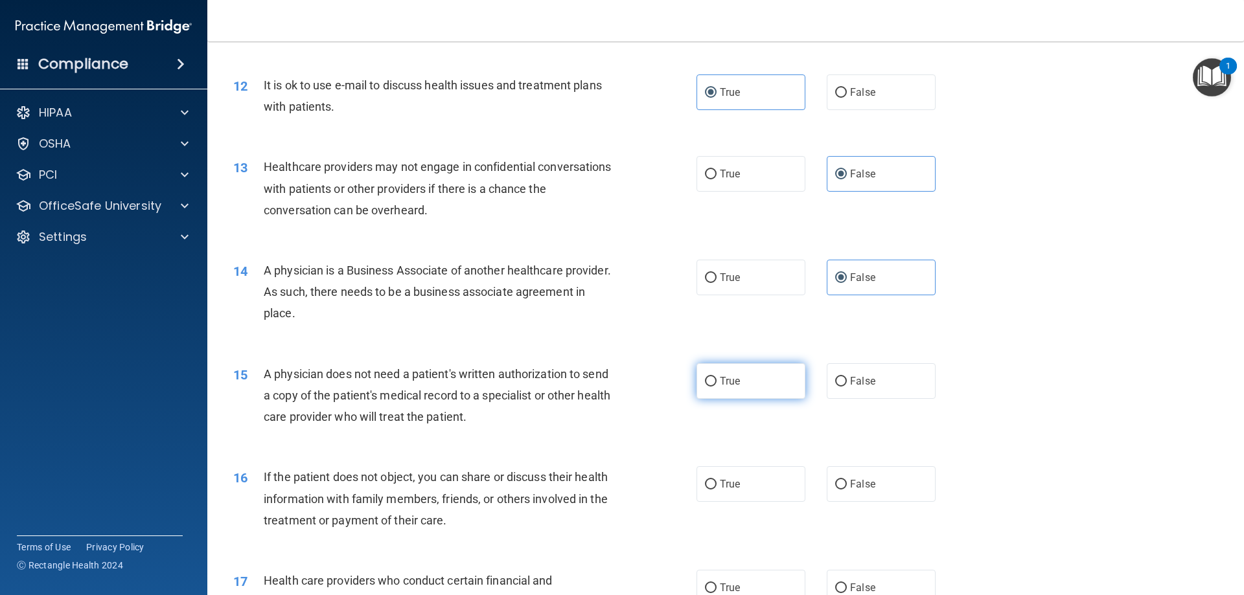
click at [716, 381] on input "True" at bounding box center [711, 382] width 12 height 10
radio input "true"
click at [746, 486] on label "True" at bounding box center [750, 484] width 109 height 36
click at [716, 486] on input "True" at bounding box center [711, 485] width 12 height 10
radio input "true"
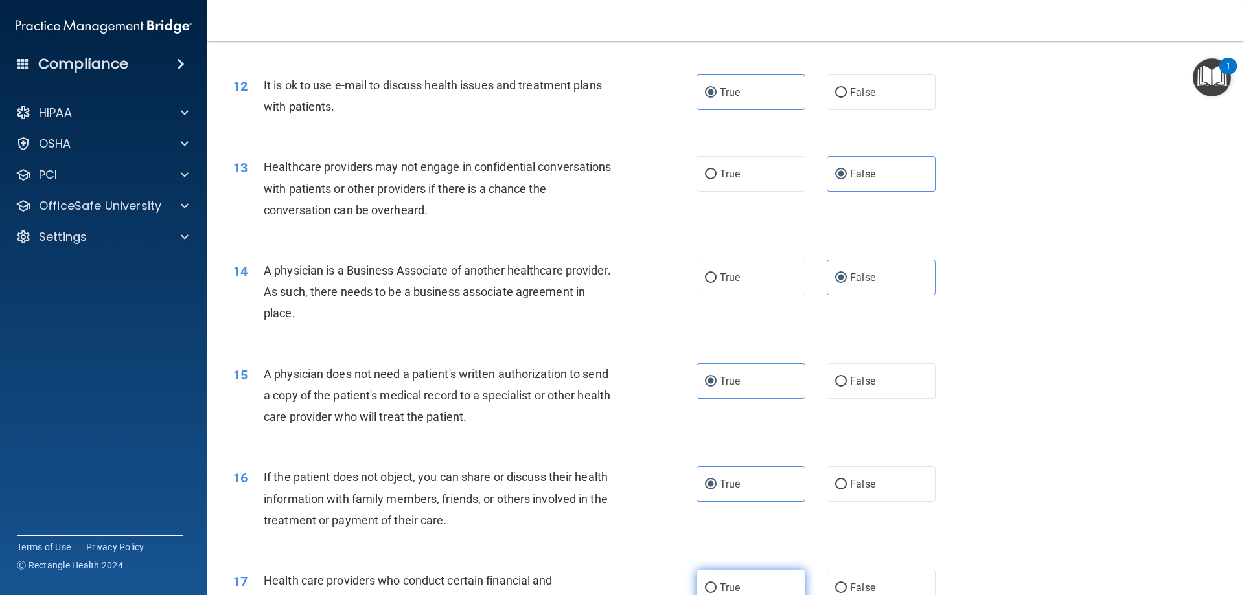
click at [740, 575] on label "True" at bounding box center [750, 588] width 109 height 36
click at [716, 584] on input "True" at bounding box center [711, 589] width 12 height 10
radio input "true"
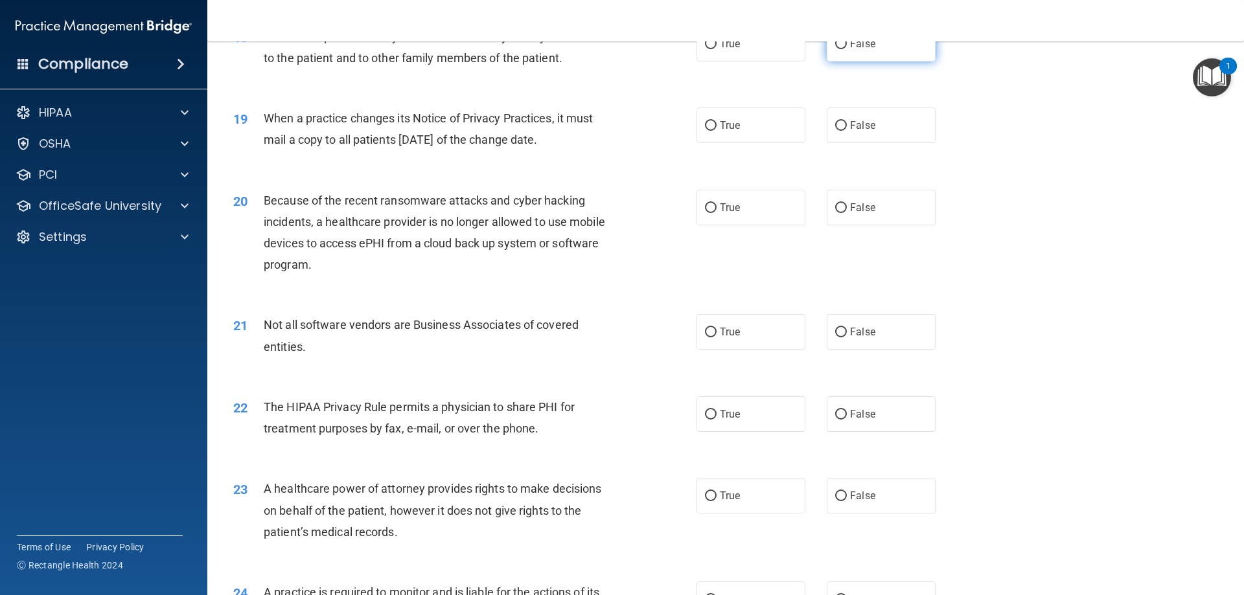
click at [874, 43] on label "False" at bounding box center [881, 44] width 109 height 36
click at [847, 43] on input "False" at bounding box center [841, 45] width 12 height 10
radio input "true"
click at [882, 132] on label "False" at bounding box center [881, 127] width 109 height 36
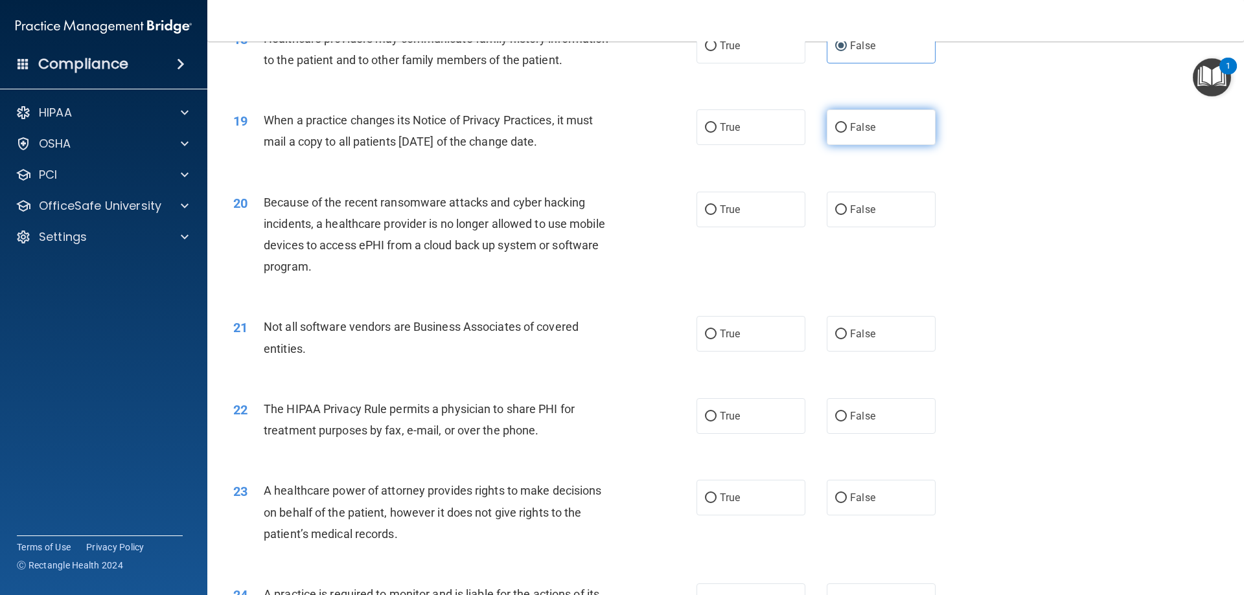
click at [847, 132] on input "False" at bounding box center [841, 128] width 12 height 10
radio input "true"
click at [873, 203] on label "False" at bounding box center [881, 210] width 109 height 36
click at [847, 205] on input "False" at bounding box center [841, 210] width 12 height 10
radio input "true"
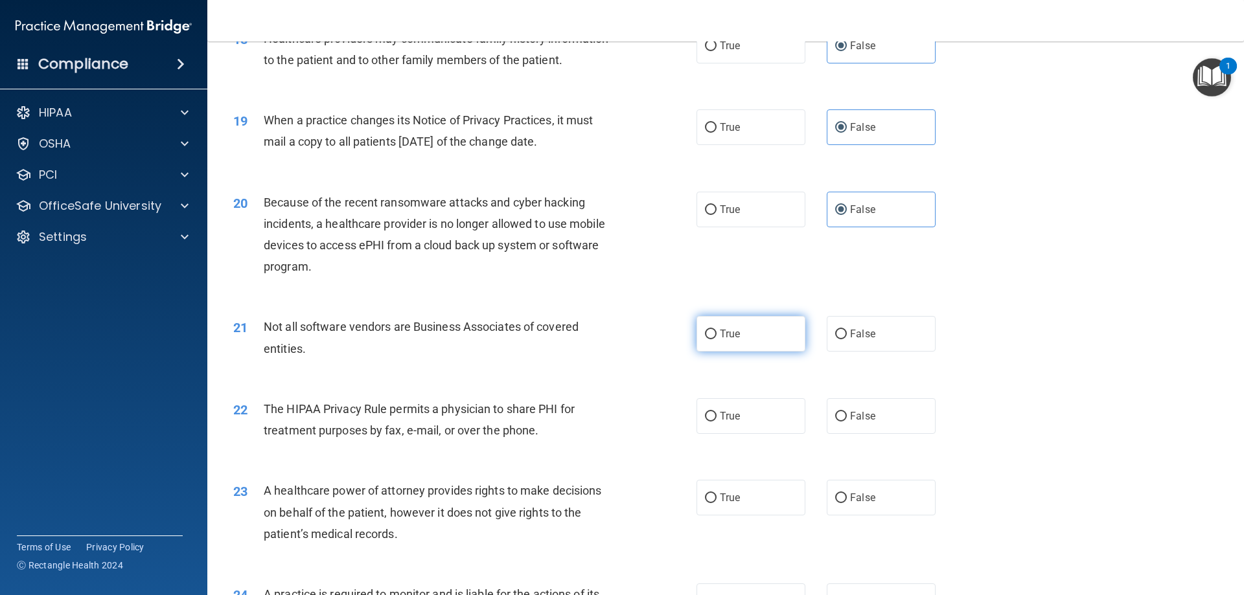
click at [734, 348] on label "True" at bounding box center [750, 334] width 109 height 36
click at [716, 339] on input "True" at bounding box center [711, 335] width 12 height 10
radio input "true"
click at [739, 424] on label "True" at bounding box center [750, 416] width 109 height 36
click at [716, 422] on input "True" at bounding box center [711, 417] width 12 height 10
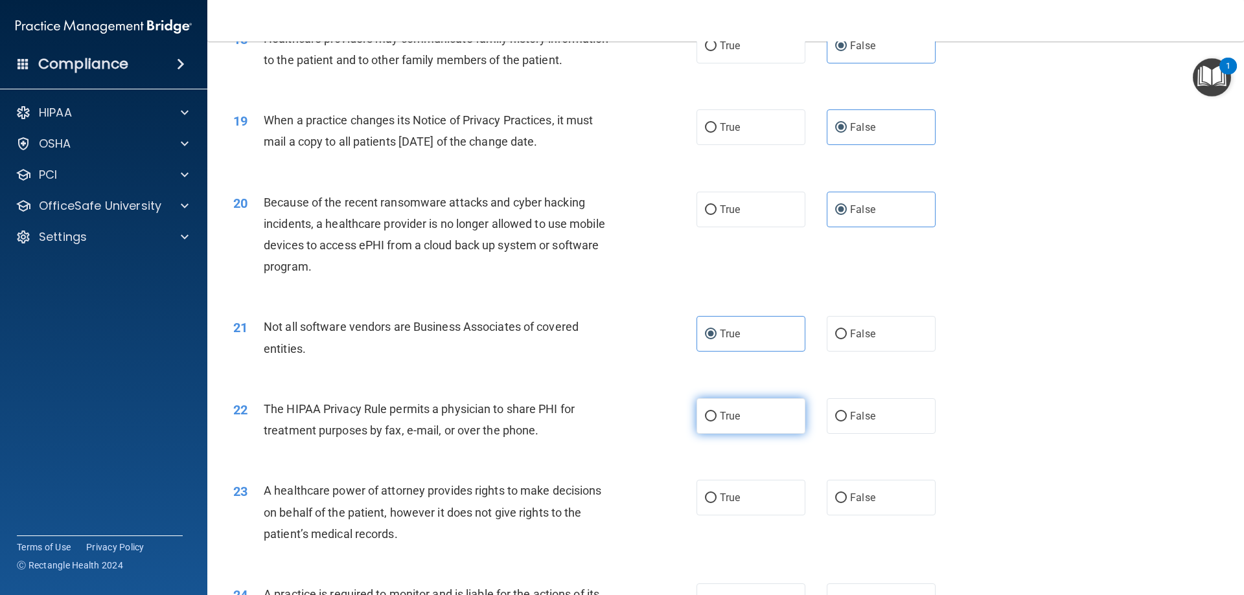
radio input "true"
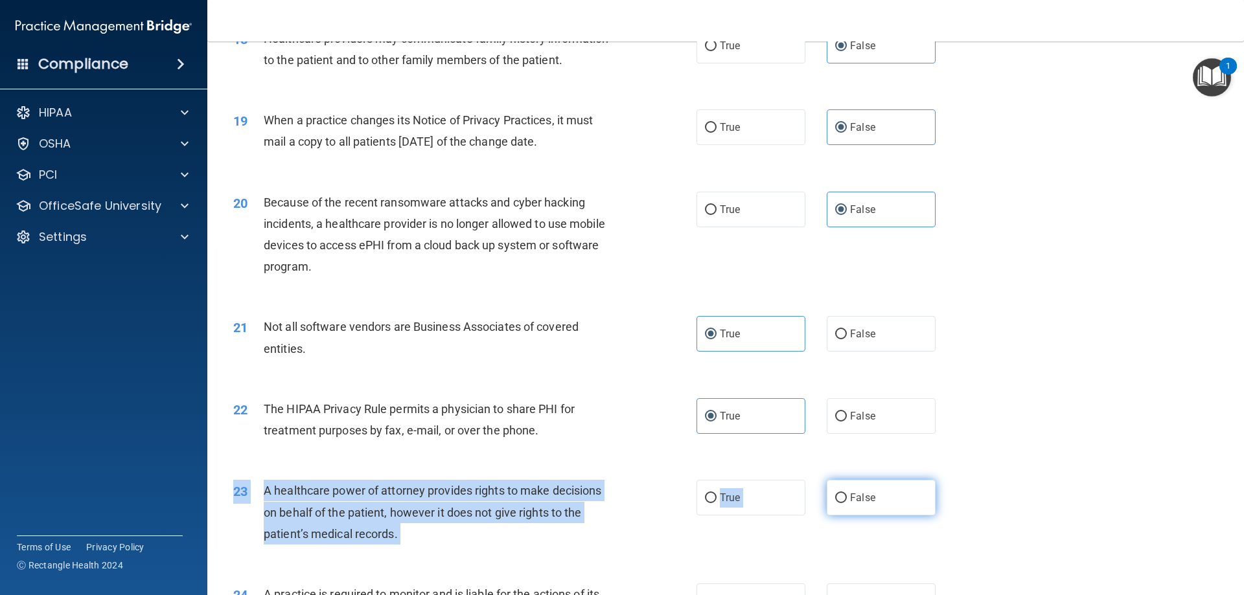
click at [844, 480] on div "23 A healthcare power of attorney provides rights to make decisions on behalf o…" at bounding box center [725, 516] width 1004 height 104
click at [844, 491] on label "False" at bounding box center [881, 498] width 109 height 36
click at [844, 494] on input "False" at bounding box center [841, 499] width 12 height 10
radio input "true"
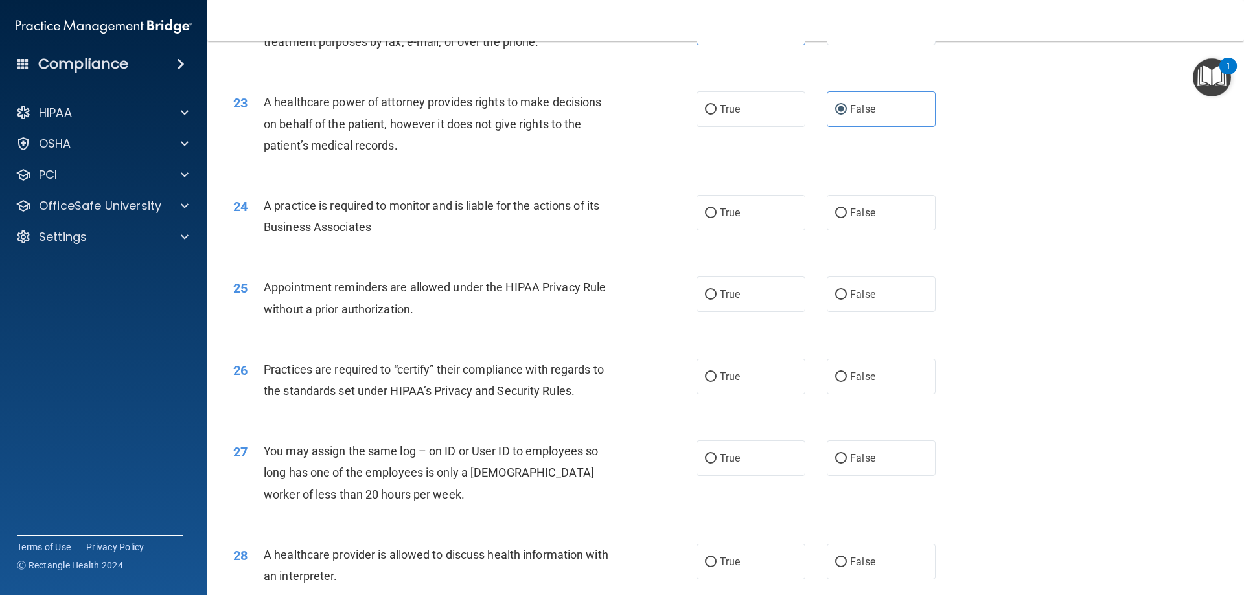
scroll to position [2265, 0]
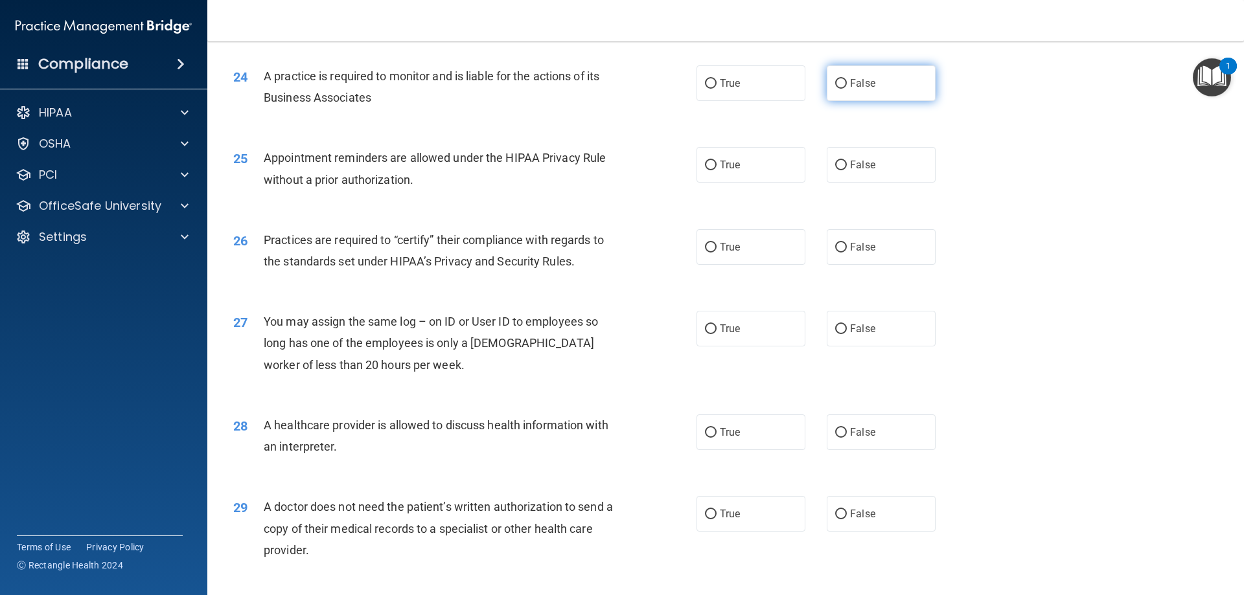
click at [907, 86] on label "False" at bounding box center [881, 83] width 109 height 36
click at [847, 86] on input "False" at bounding box center [841, 84] width 12 height 10
radio input "true"
click at [735, 159] on span "True" at bounding box center [730, 165] width 20 height 12
click at [716, 161] on input "True" at bounding box center [711, 166] width 12 height 10
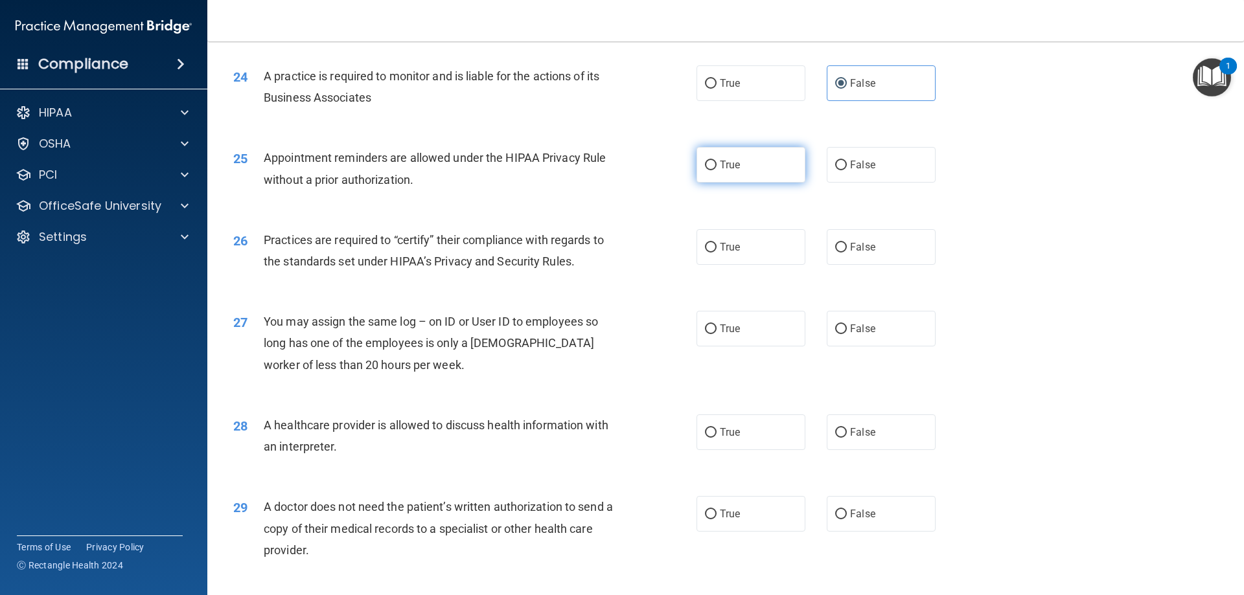
radio input "true"
click at [890, 264] on label "False" at bounding box center [881, 247] width 109 height 36
click at [847, 253] on input "False" at bounding box center [841, 248] width 12 height 10
radio input "true"
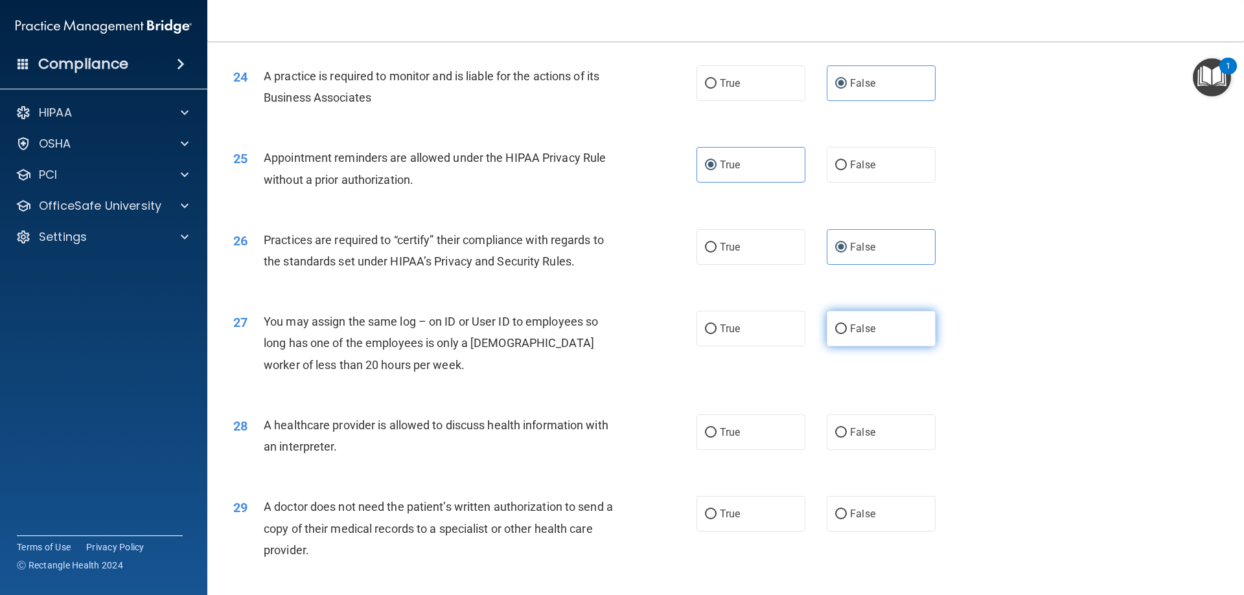
click at [880, 328] on label "False" at bounding box center [881, 329] width 109 height 36
click at [847, 328] on input "False" at bounding box center [841, 330] width 12 height 10
radio input "true"
click at [766, 432] on label "True" at bounding box center [750, 433] width 109 height 36
click at [716, 432] on input "True" at bounding box center [711, 433] width 12 height 10
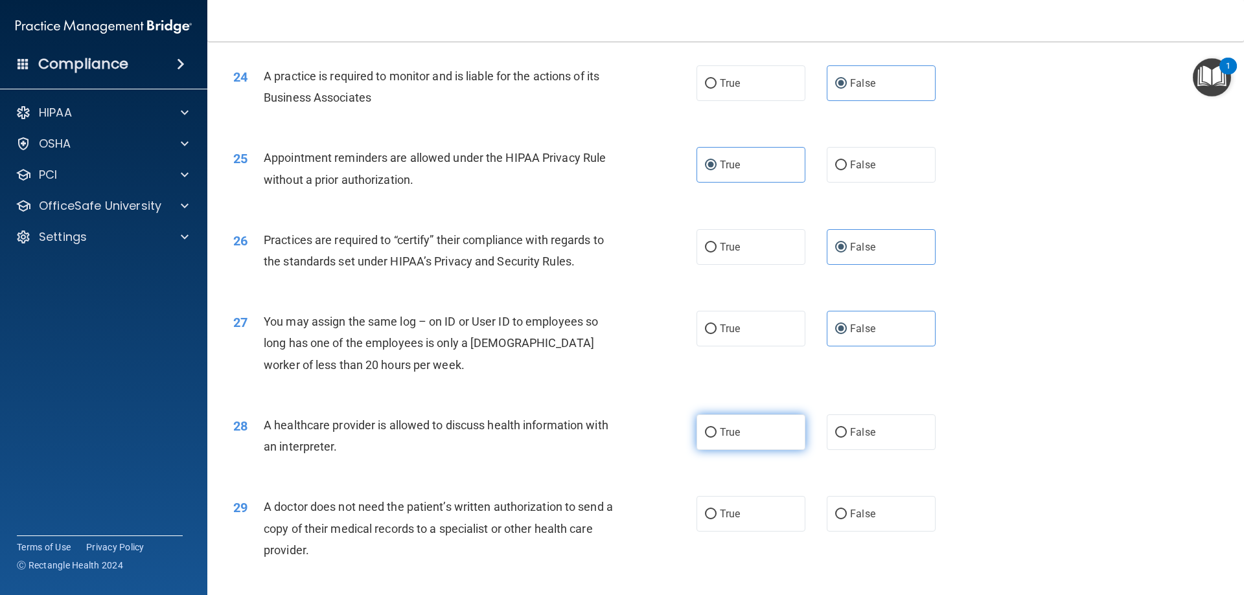
radio input "true"
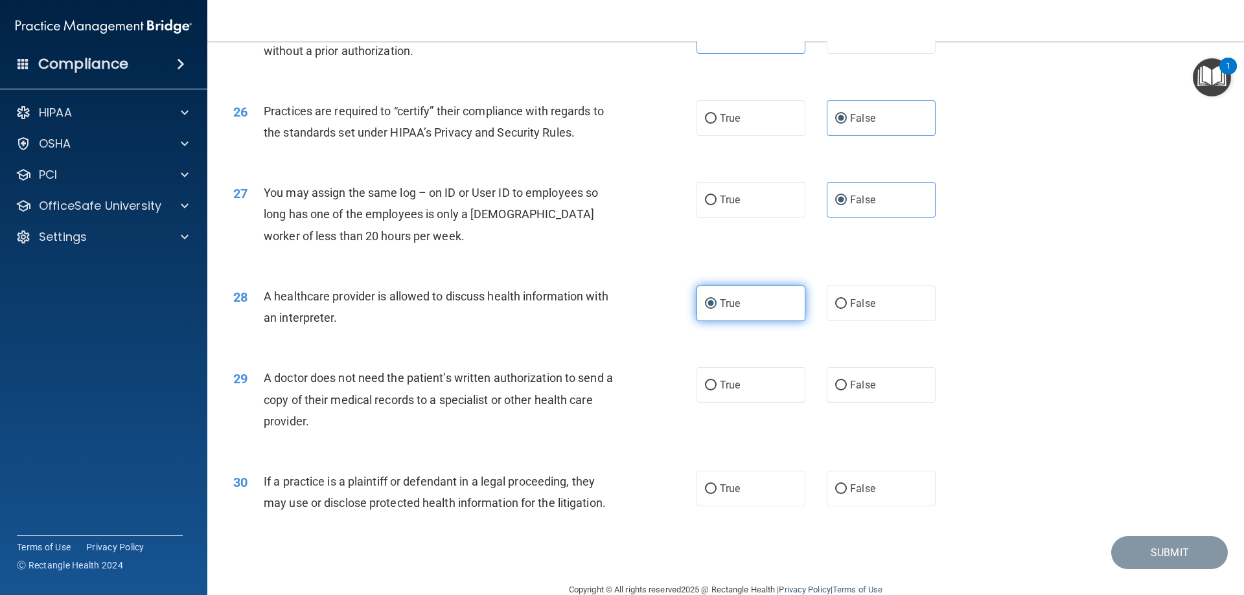
scroll to position [2395, 0]
drag, startPoint x: 742, startPoint y: 388, endPoint x: 748, endPoint y: 428, distance: 40.6
click at [742, 388] on label "True" at bounding box center [750, 385] width 109 height 36
click at [716, 388] on input "True" at bounding box center [711, 385] width 12 height 10
radio input "true"
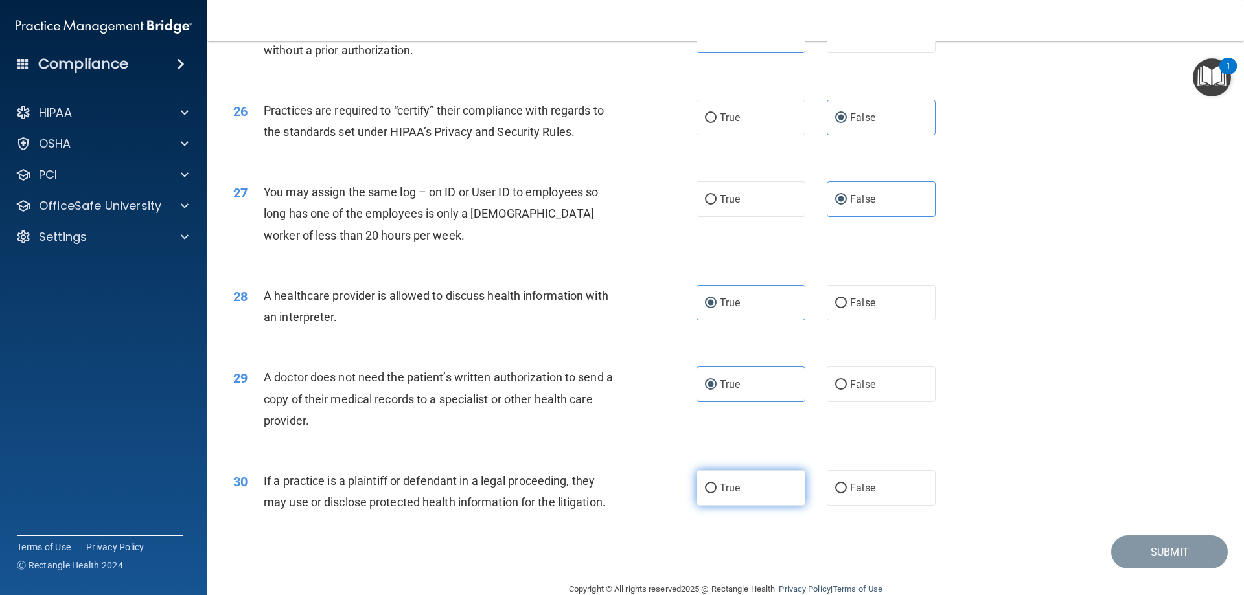
click at [747, 492] on label "True" at bounding box center [750, 488] width 109 height 36
click at [716, 492] on input "True" at bounding box center [711, 489] width 12 height 10
radio input "true"
click at [1141, 549] on button "Submit" at bounding box center [1169, 552] width 117 height 33
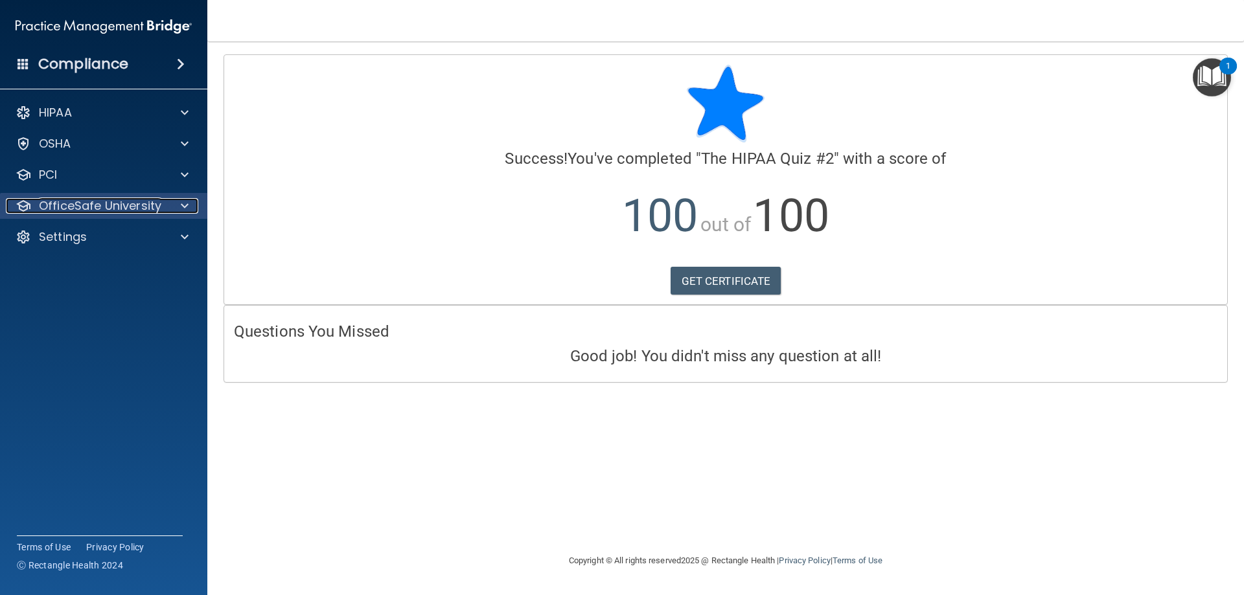
click at [150, 203] on p "OfficeSafe University" at bounding box center [100, 206] width 122 height 16
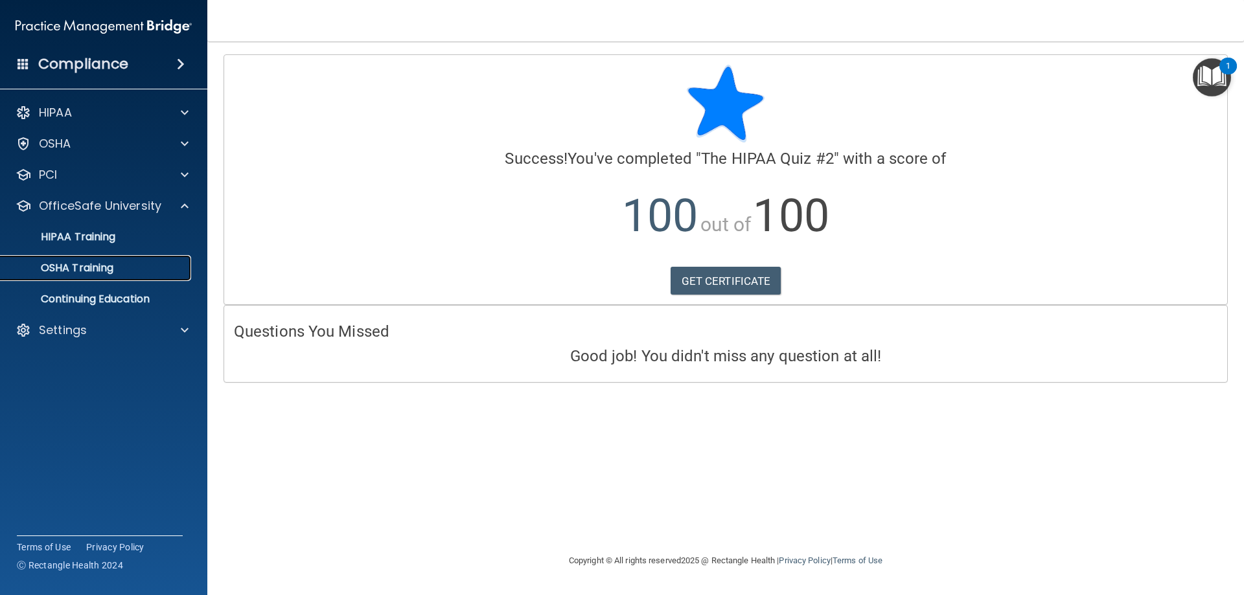
click at [125, 269] on div "OSHA Training" at bounding box center [96, 268] width 177 height 13
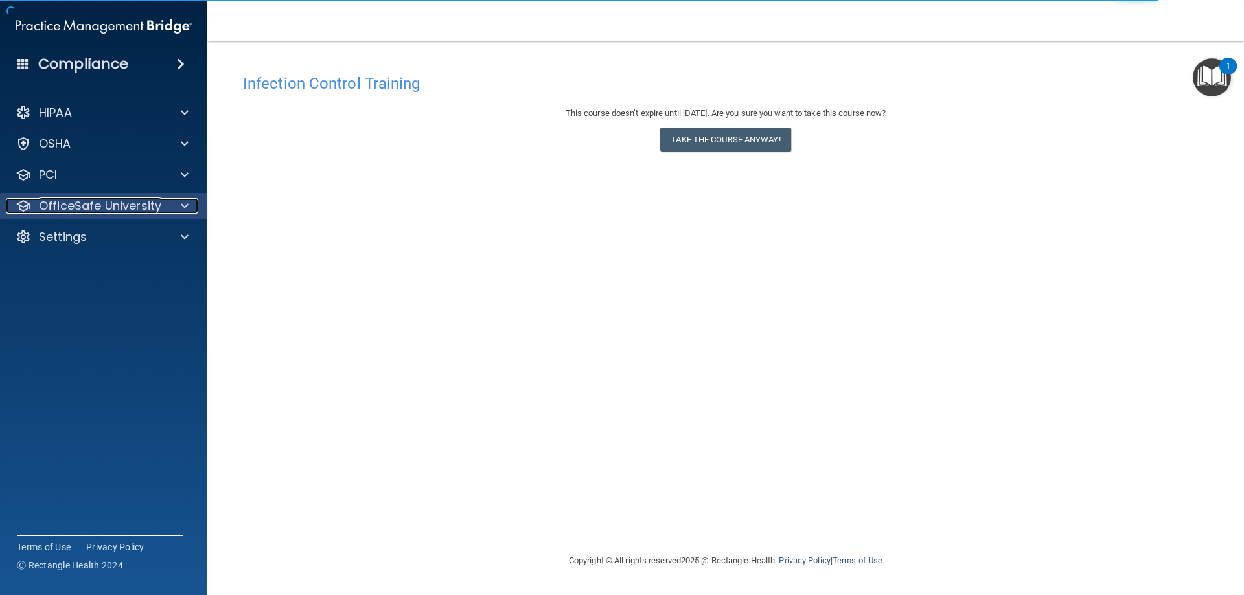
click at [82, 201] on p "OfficeSafe University" at bounding box center [100, 206] width 122 height 16
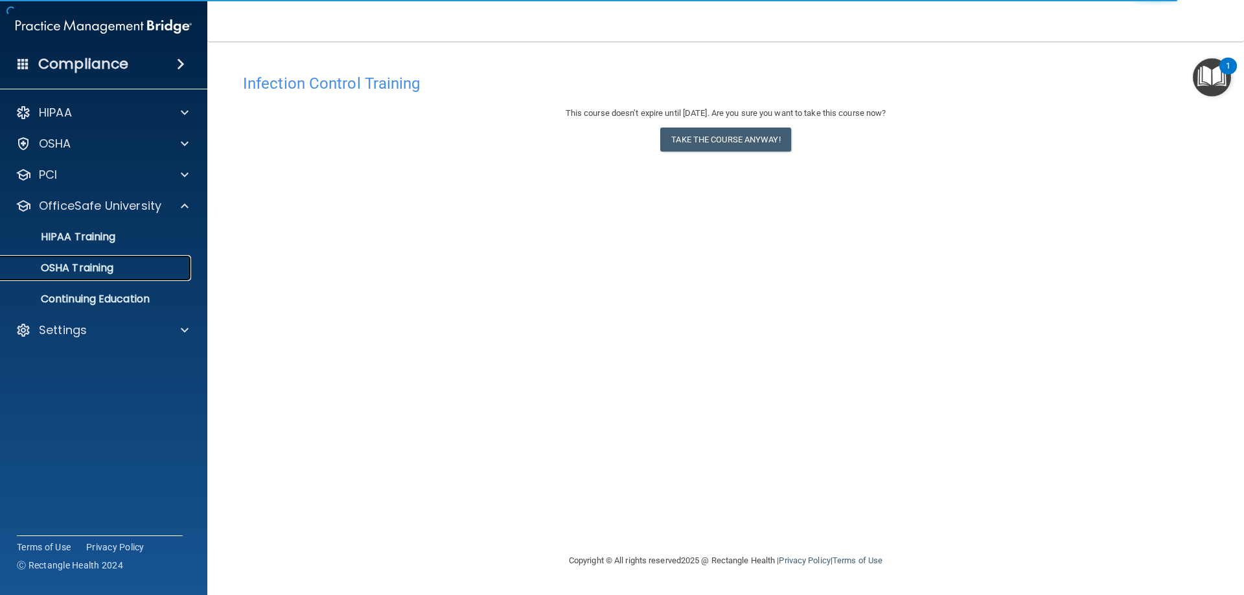
click at [74, 262] on p "OSHA Training" at bounding box center [60, 268] width 105 height 13
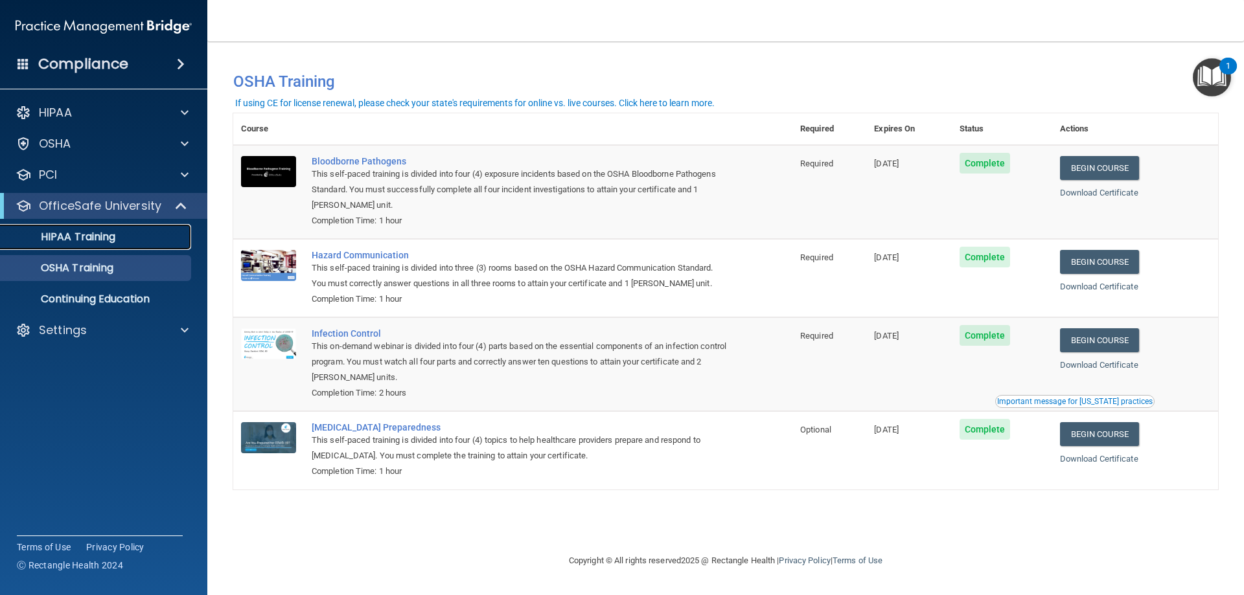
click at [106, 240] on p "HIPAA Training" at bounding box center [61, 237] width 107 height 13
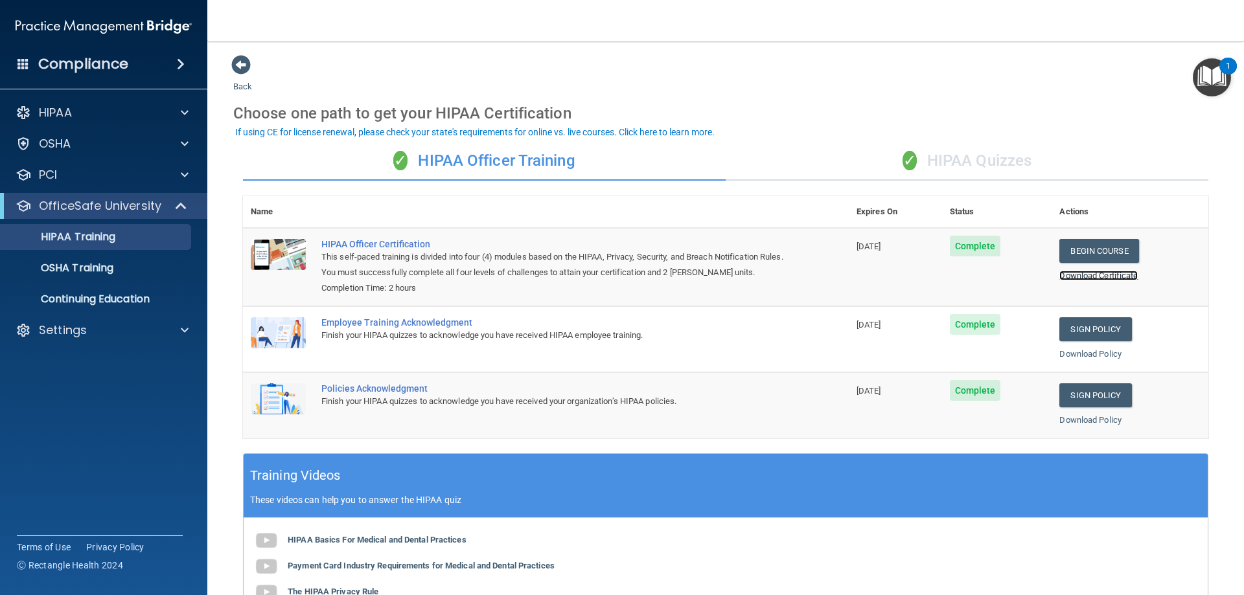
click at [1073, 277] on link "Download Certificate" at bounding box center [1098, 276] width 78 height 10
click at [147, 265] on div "OSHA Training" at bounding box center [96, 268] width 177 height 13
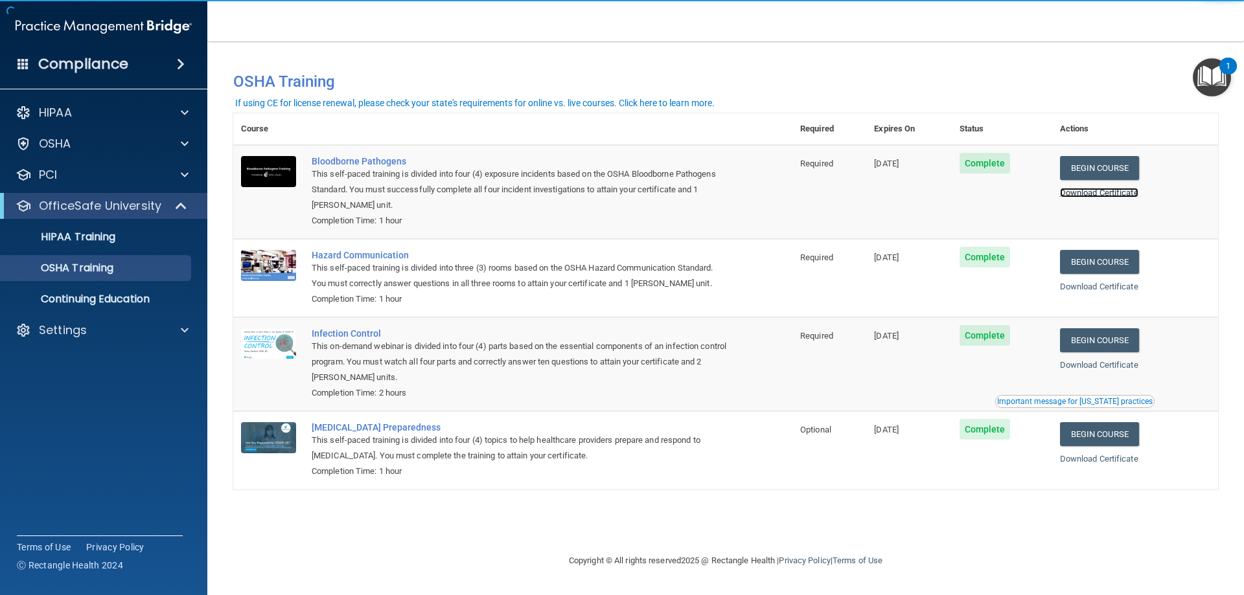
click at [1091, 197] on link "Download Certificate" at bounding box center [1099, 193] width 78 height 10
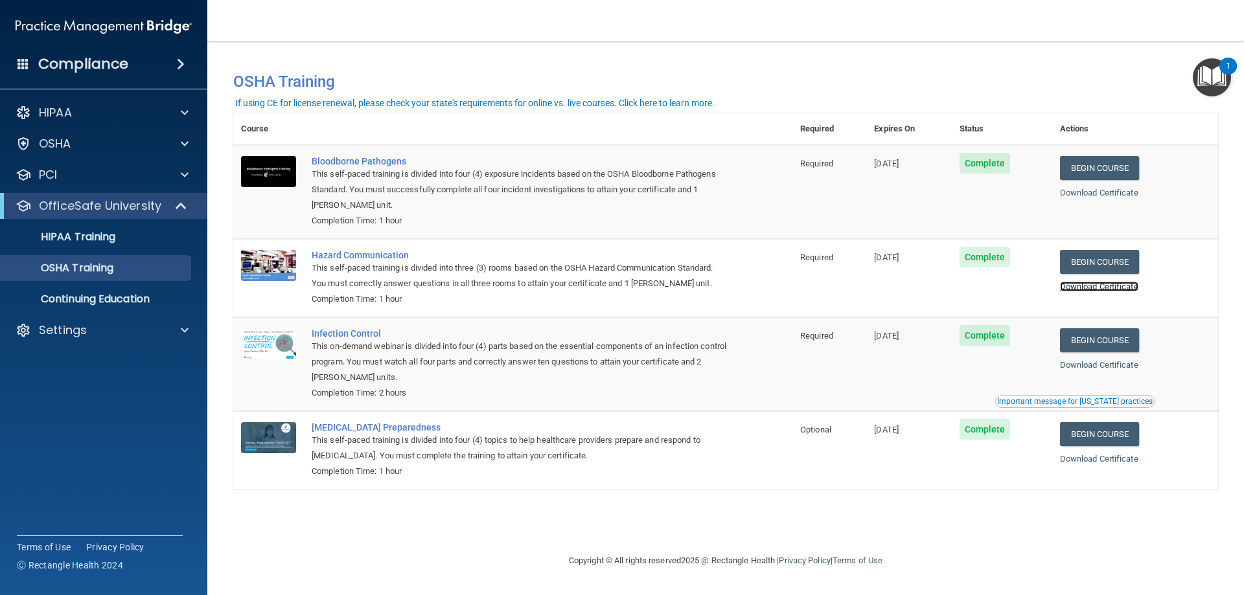
click at [1092, 290] on link "Download Certificate" at bounding box center [1099, 287] width 78 height 10
click at [1119, 372] on div "Download Certificate" at bounding box center [1135, 366] width 150 height 16
click at [1119, 365] on link "Download Certificate" at bounding box center [1099, 365] width 78 height 10
click at [1114, 461] on link "Download Certificate" at bounding box center [1099, 459] width 78 height 10
click at [91, 299] on p "Continuing Education" at bounding box center [96, 299] width 177 height 13
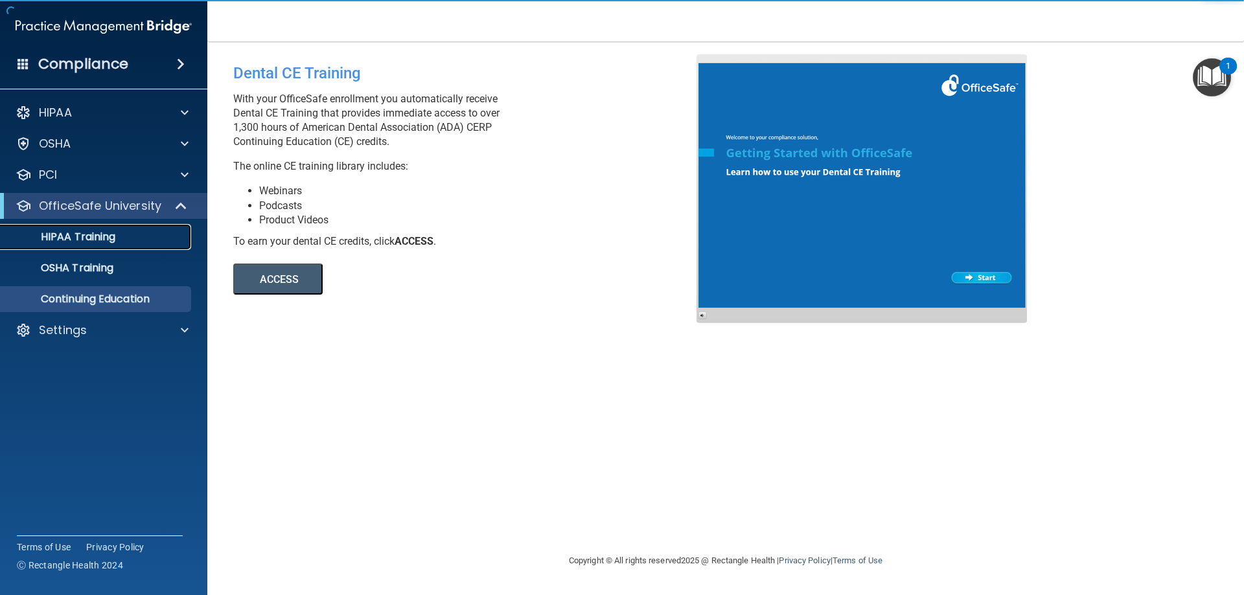
click at [92, 240] on p "HIPAA Training" at bounding box center [61, 237] width 107 height 13
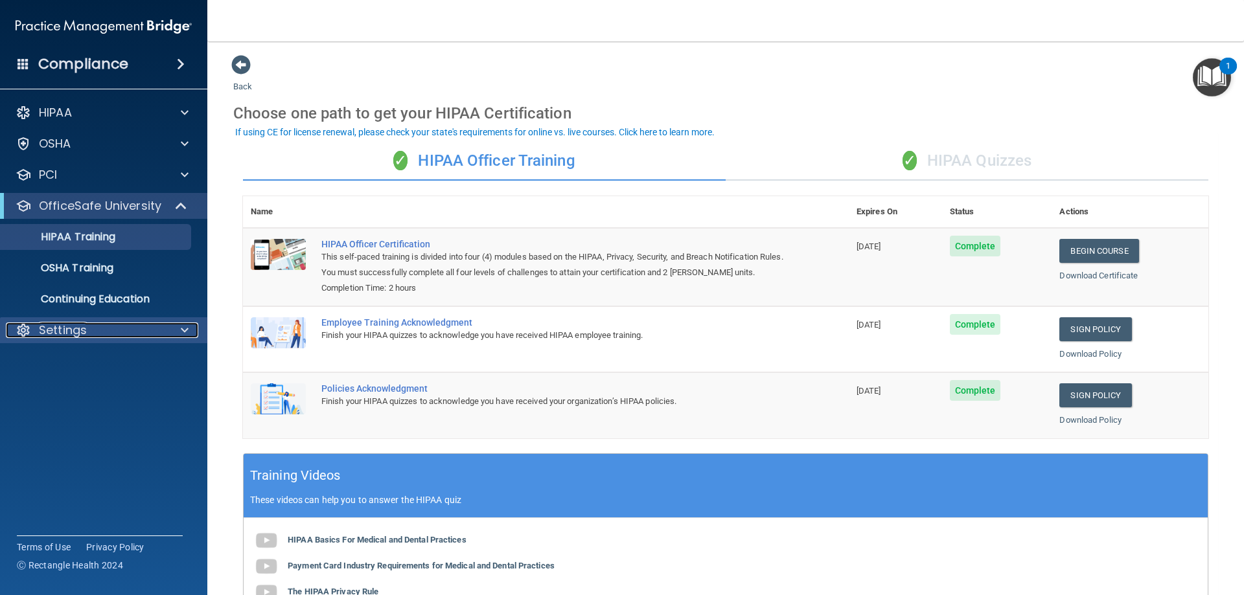
click at [87, 332] on div "Settings" at bounding box center [86, 331] width 161 height 16
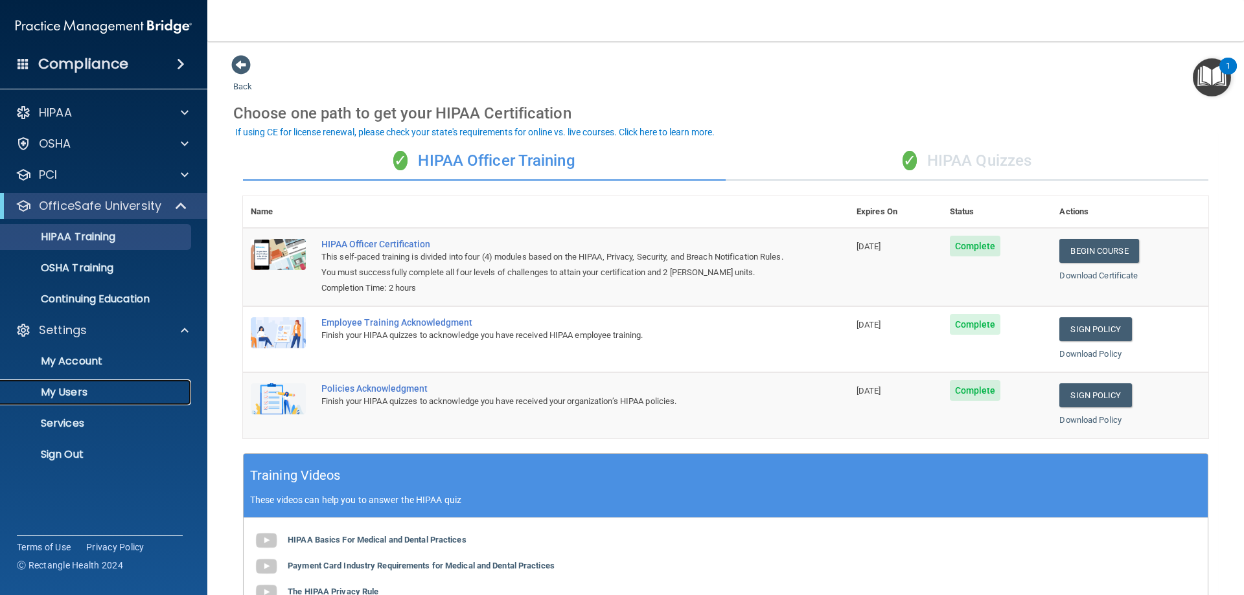
click at [80, 389] on p "My Users" at bounding box center [96, 392] width 177 height 13
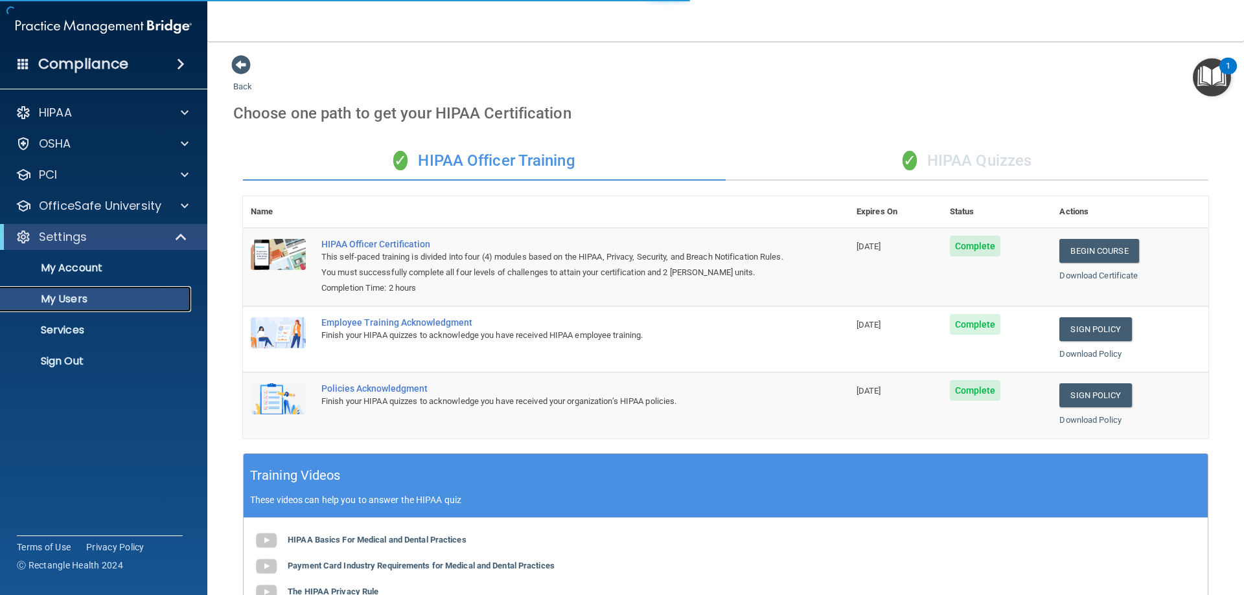
select select "20"
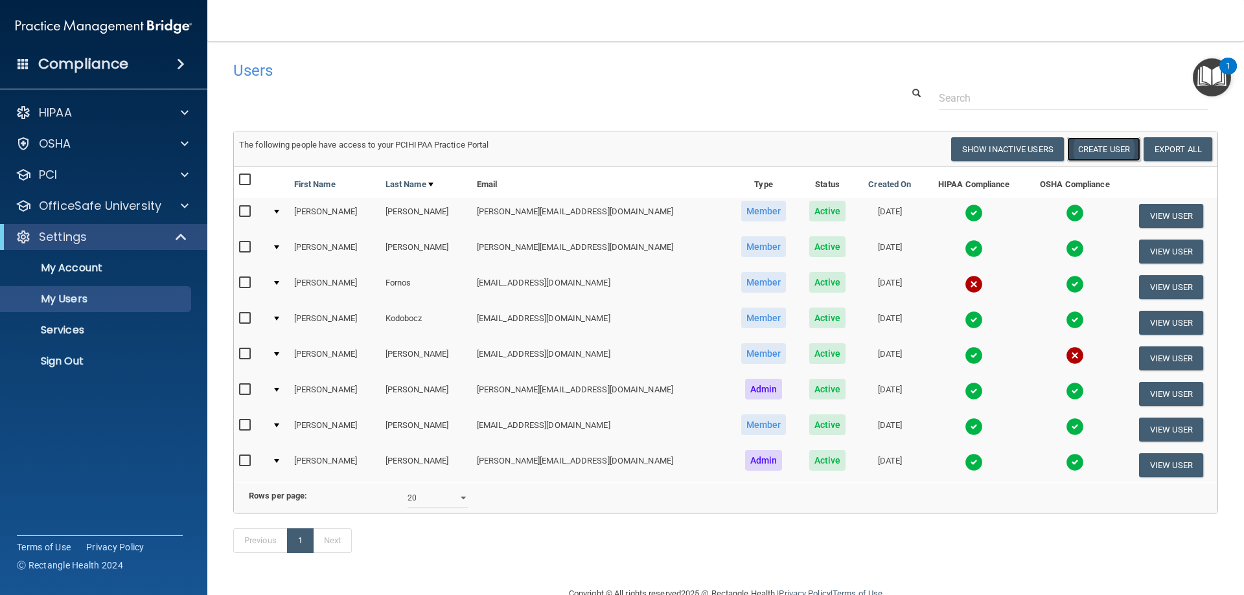
click at [1114, 153] on button "Create User" at bounding box center [1103, 149] width 73 height 24
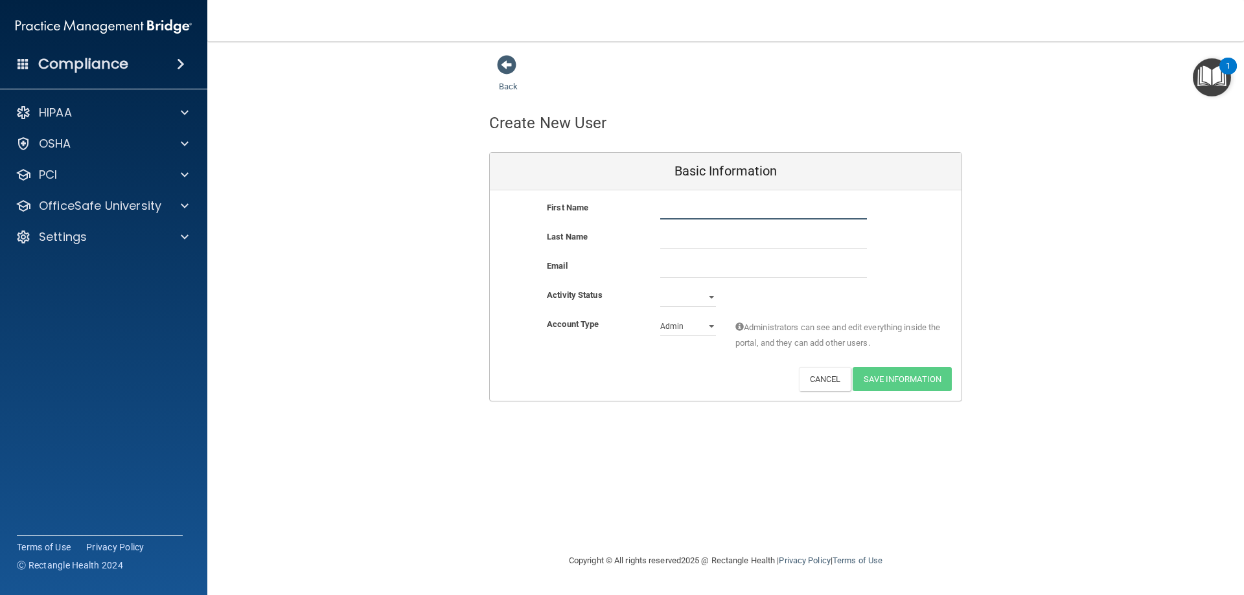
click at [711, 206] on input "text" at bounding box center [763, 209] width 207 height 19
type input "[PERSON_NAME]"
type input "Kyaw"
click at [665, 263] on input "email" at bounding box center [763, 267] width 207 height 19
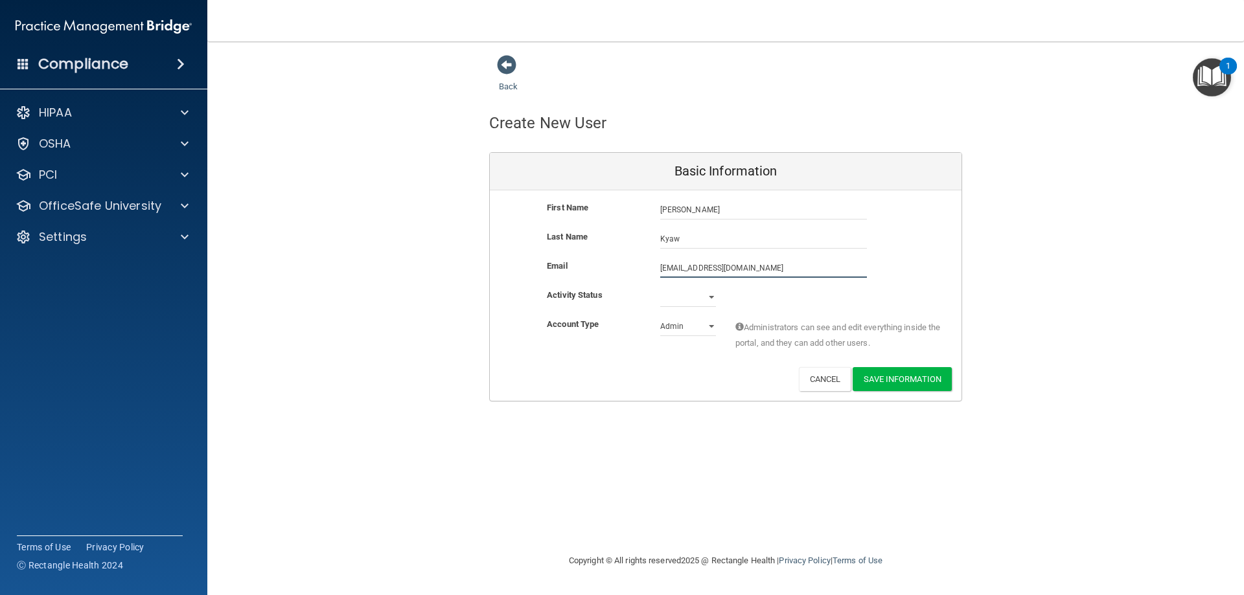
type input "[EMAIL_ADDRESS][DOMAIN_NAME]"
click at [686, 298] on select "Active Inactive" at bounding box center [688, 297] width 56 height 19
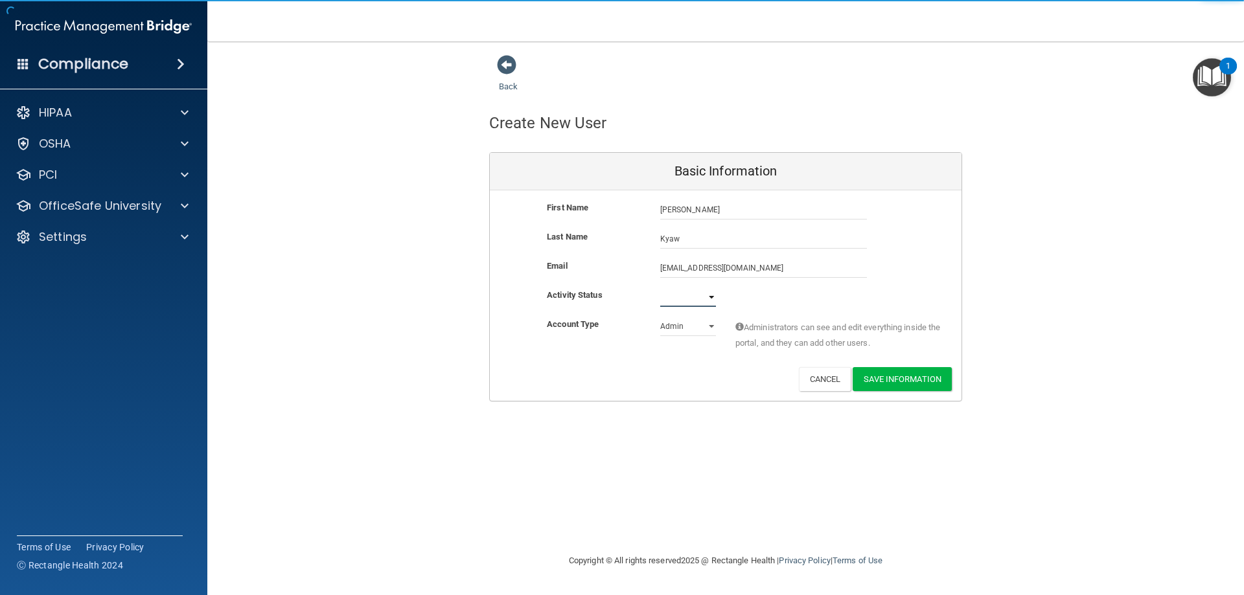
select select "active"
click at [660, 288] on select "Active Inactive" at bounding box center [688, 297] width 56 height 19
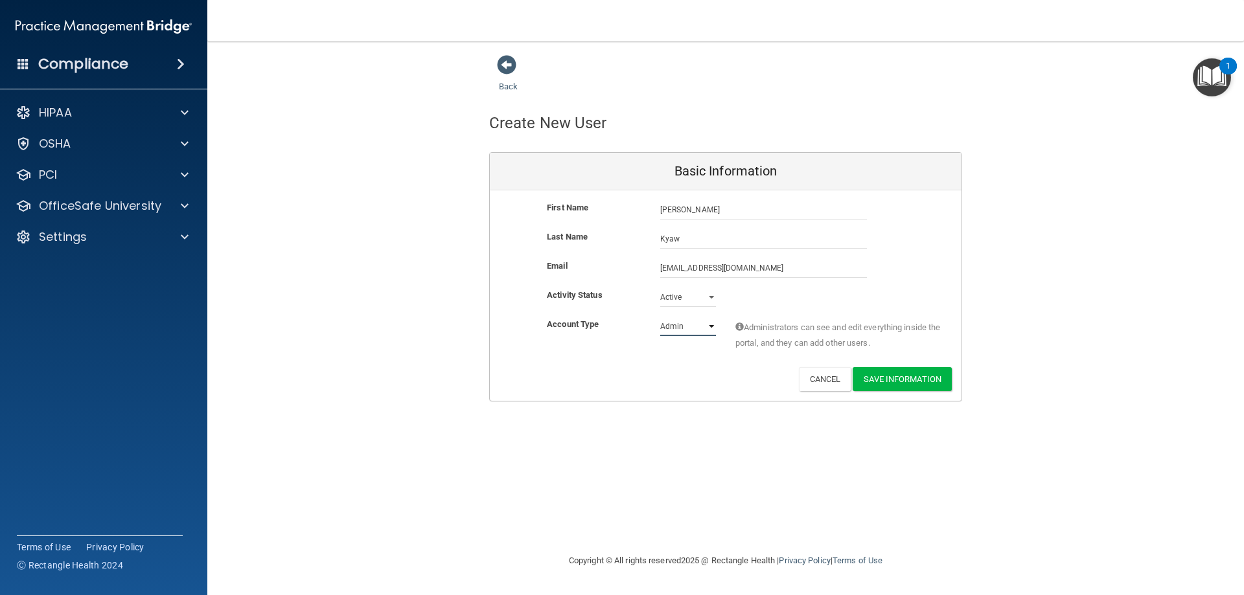
click at [701, 325] on select "Admin Member" at bounding box center [688, 326] width 56 height 19
select select "practice_member"
click at [660, 317] on select "Admin Member" at bounding box center [688, 326] width 56 height 19
click at [909, 380] on button "Save Information" at bounding box center [901, 379] width 99 height 24
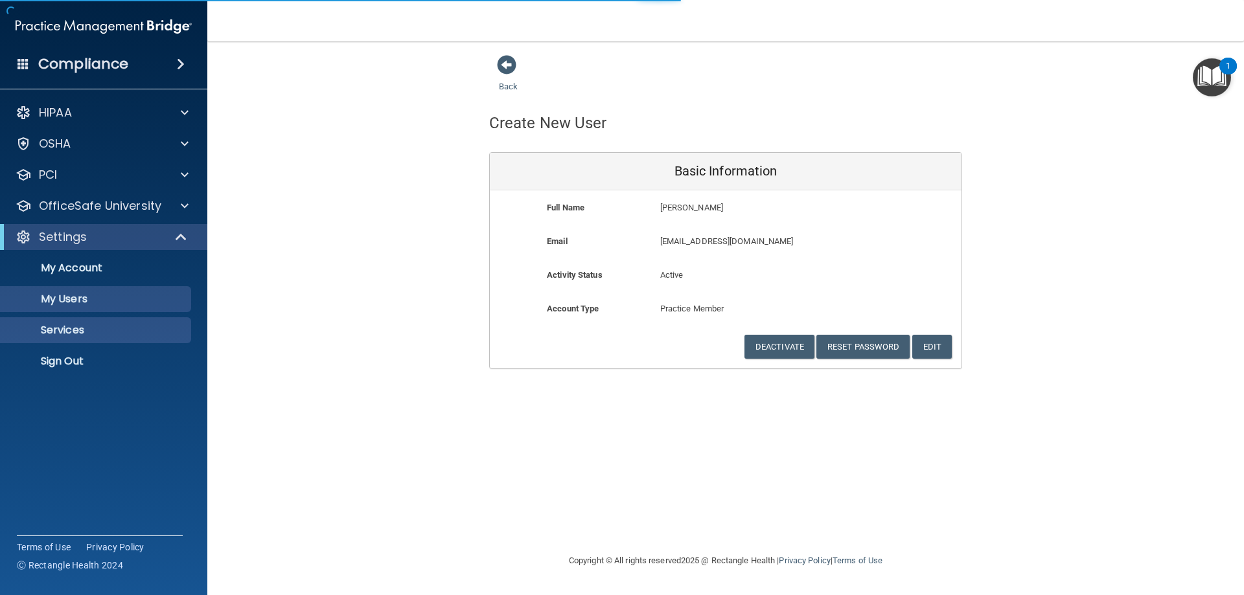
select select "20"
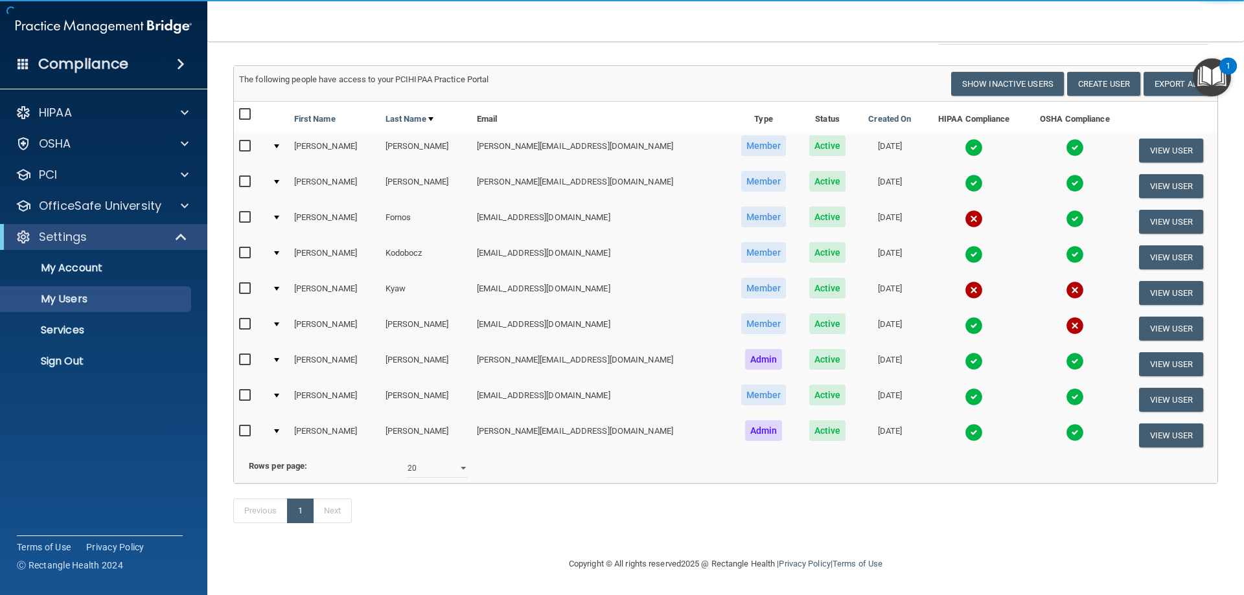
scroll to position [130, 0]
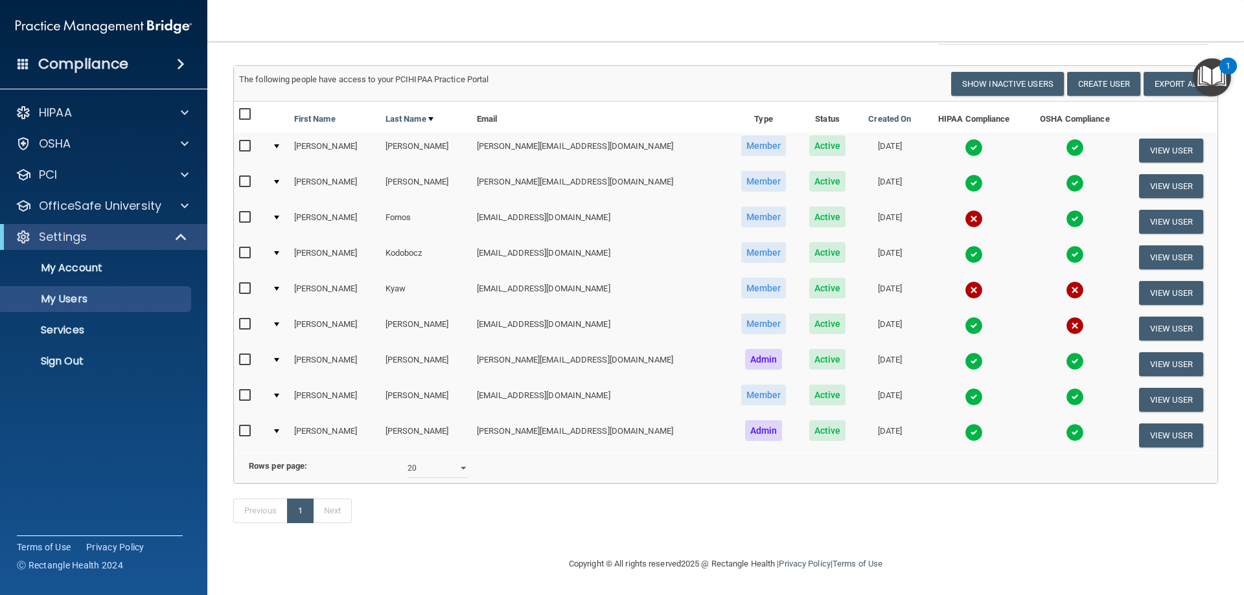
click at [244, 248] on input "checkbox" at bounding box center [246, 253] width 15 height 10
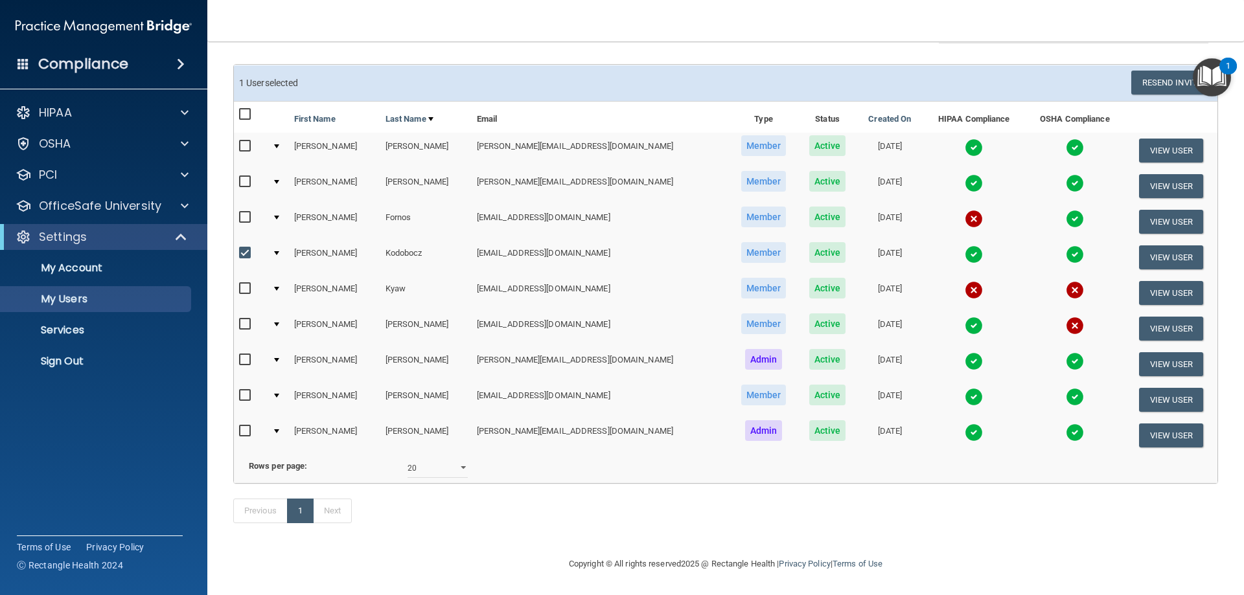
scroll to position [136, 0]
click at [241, 248] on input "checkbox" at bounding box center [246, 253] width 15 height 10
checkbox input "false"
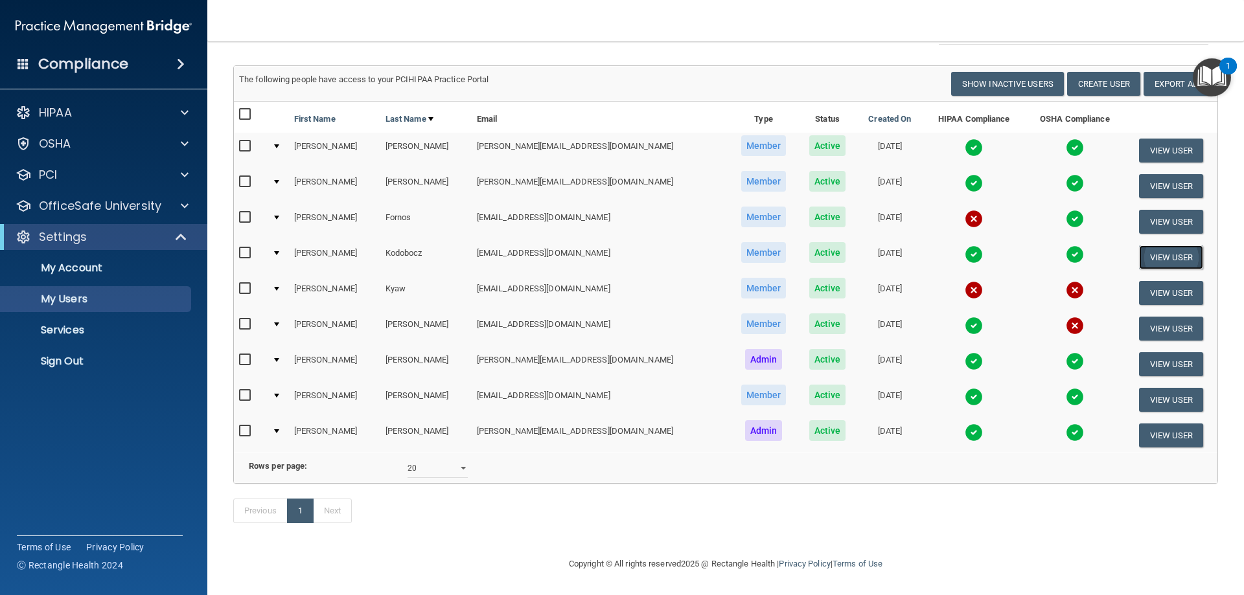
click at [1142, 246] on button "View User" at bounding box center [1171, 258] width 64 height 24
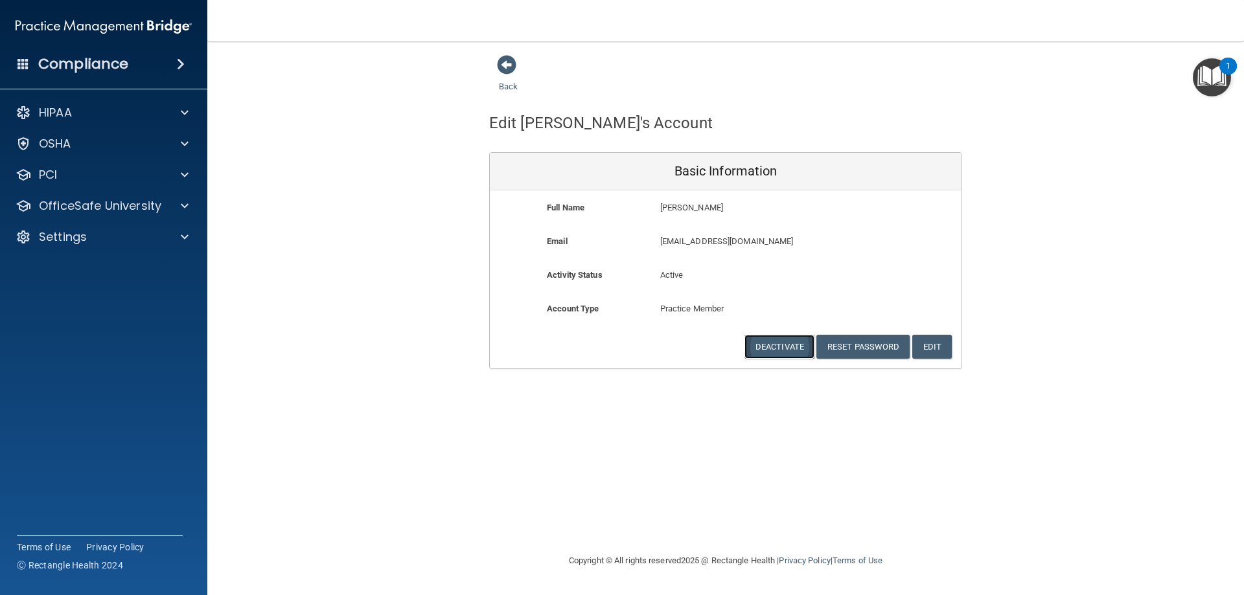
click at [781, 347] on button "Deactivate" at bounding box center [779, 347] width 70 height 24
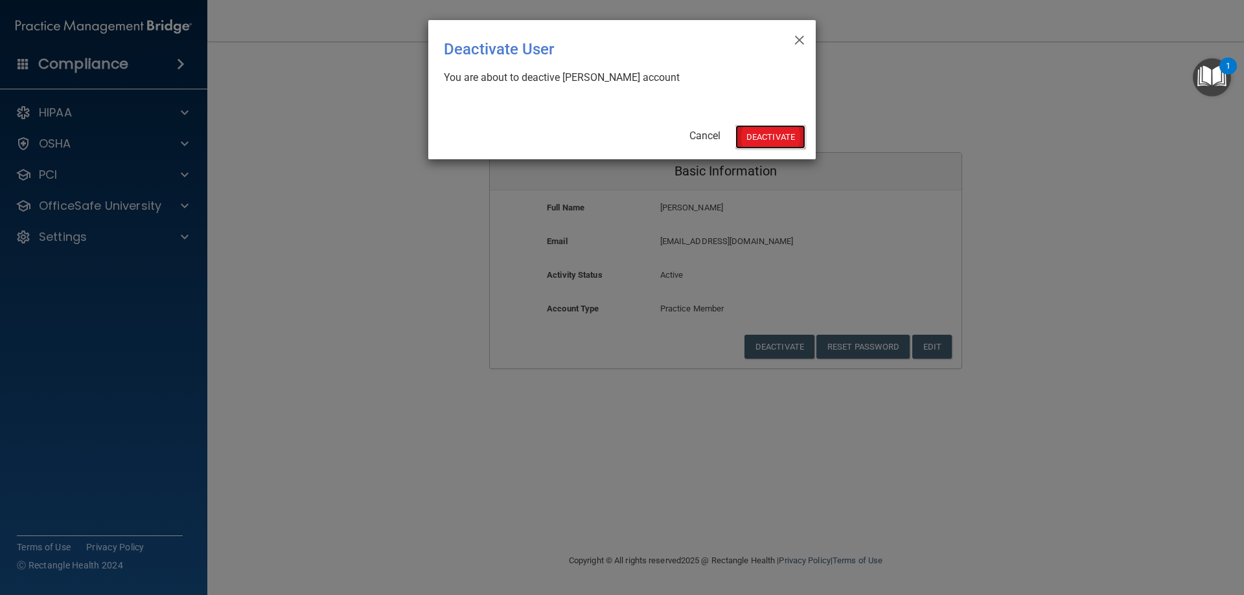
click at [783, 127] on button "Deactivate" at bounding box center [770, 137] width 70 height 24
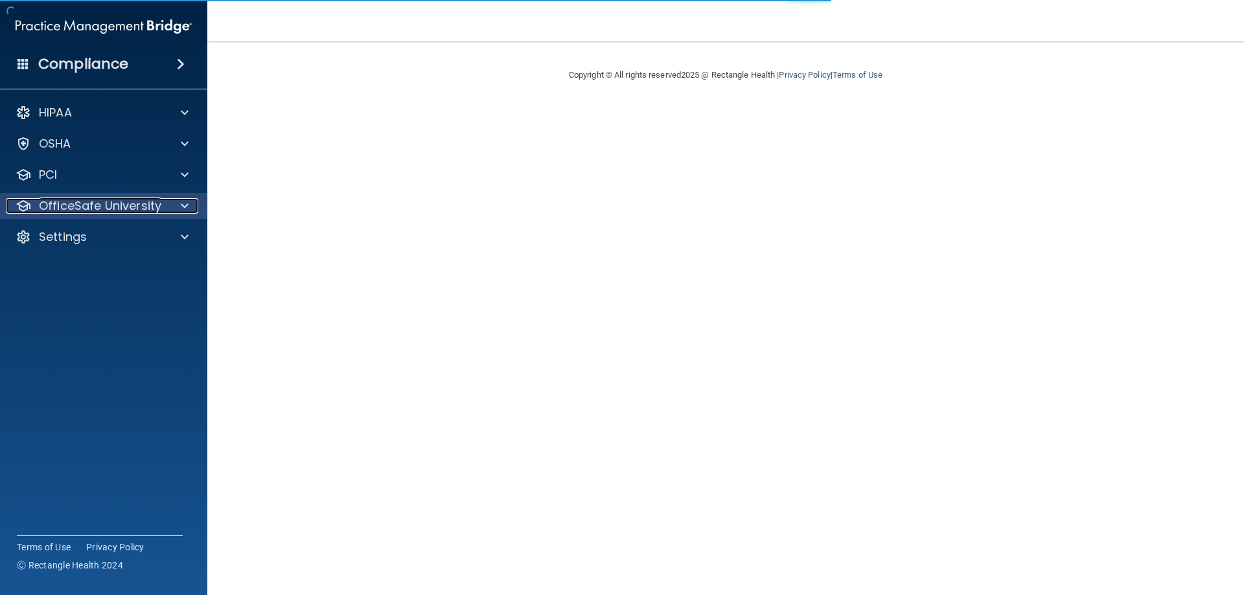
click at [111, 212] on p "OfficeSafe University" at bounding box center [100, 206] width 122 height 16
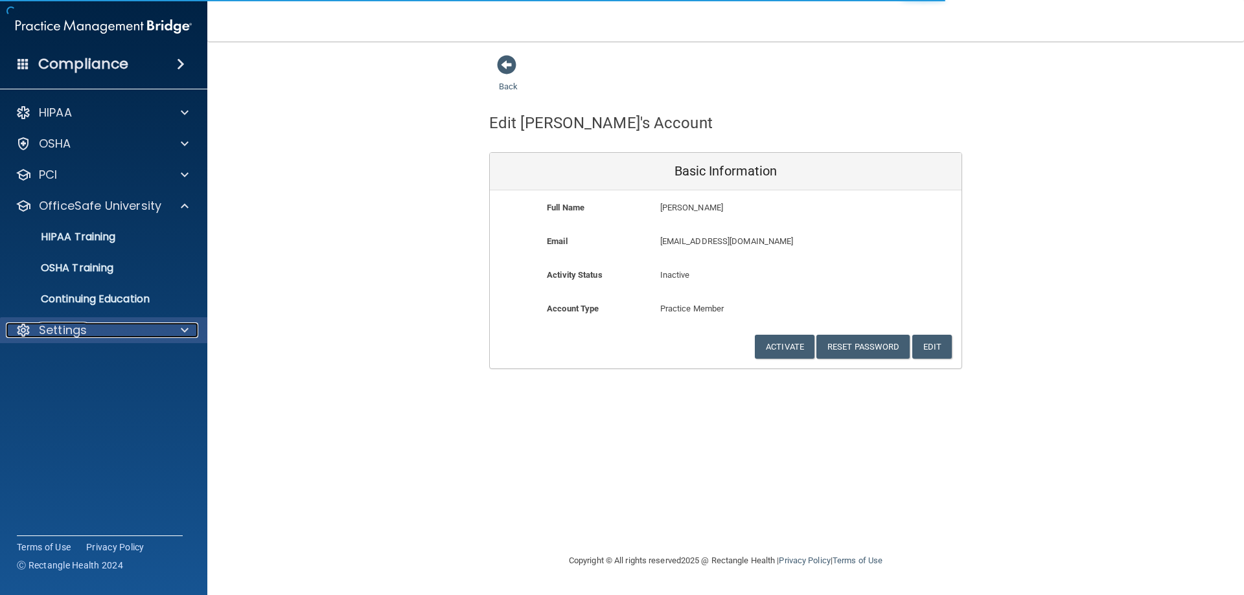
click at [102, 325] on div "Settings" at bounding box center [86, 331] width 161 height 16
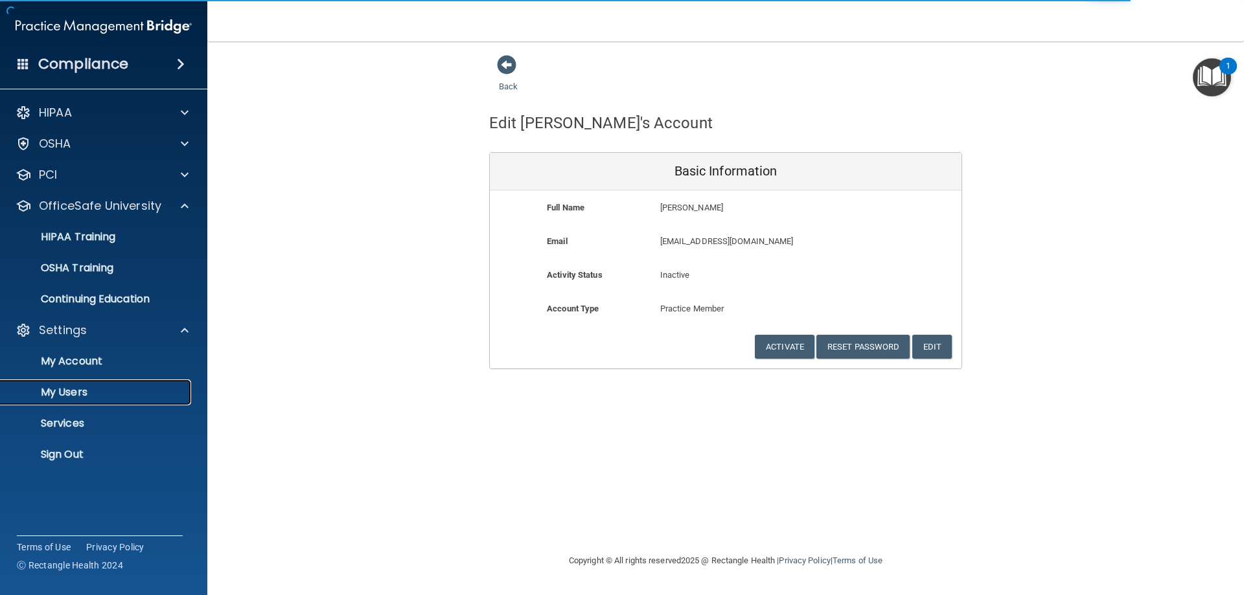
click at [93, 393] on p "My Users" at bounding box center [96, 392] width 177 height 13
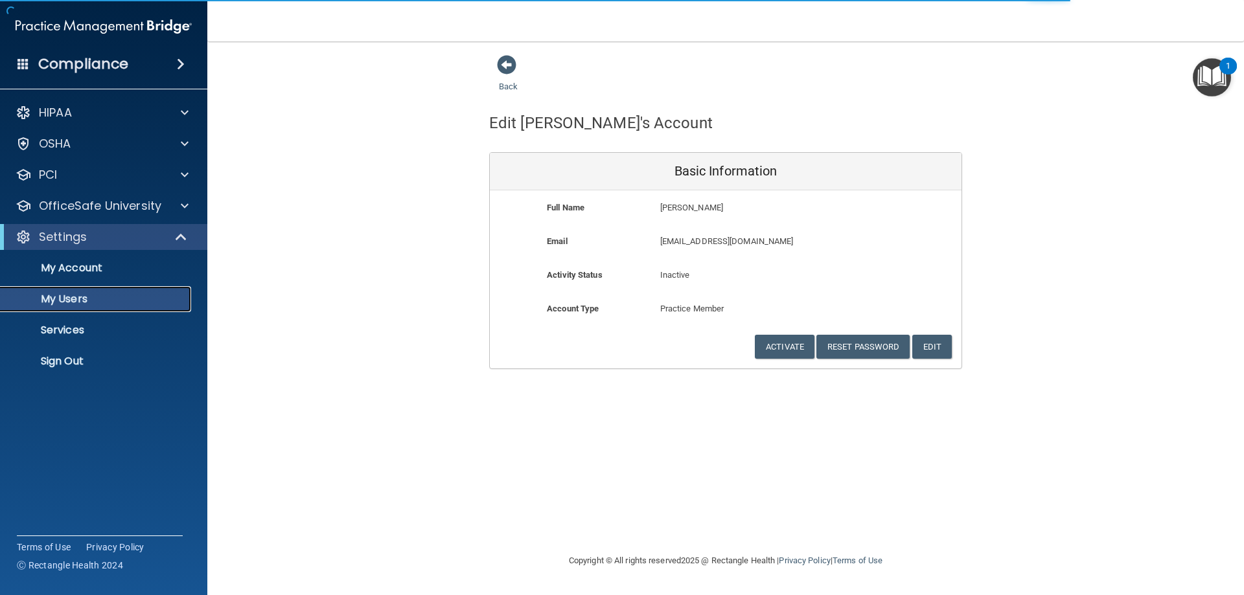
select select "20"
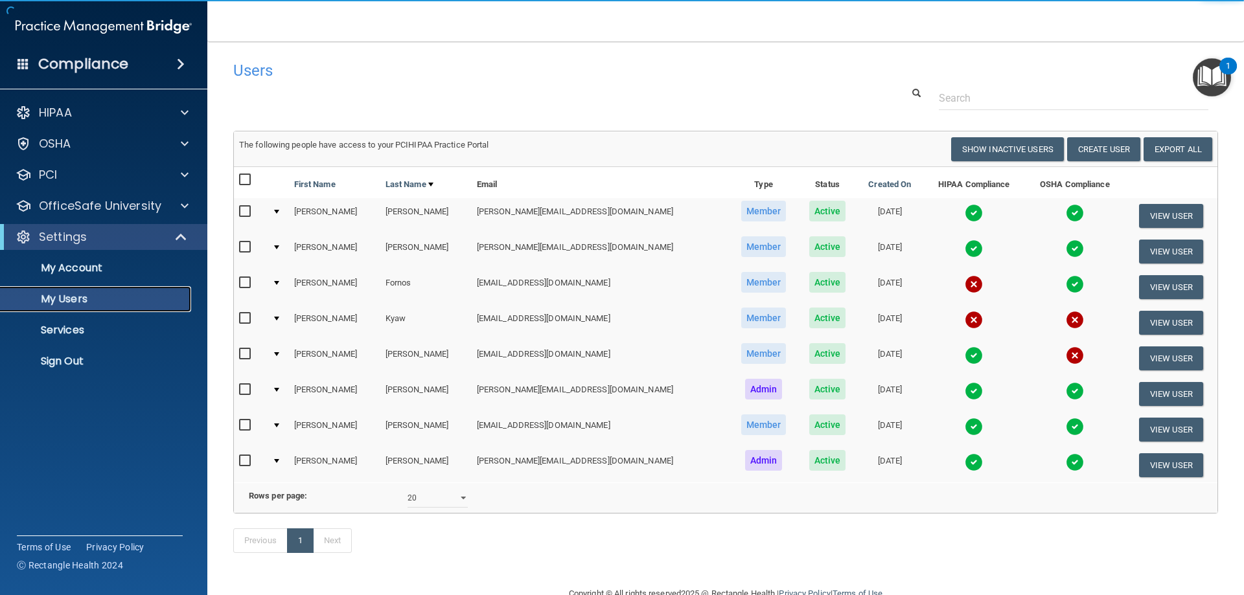
scroll to position [49, 0]
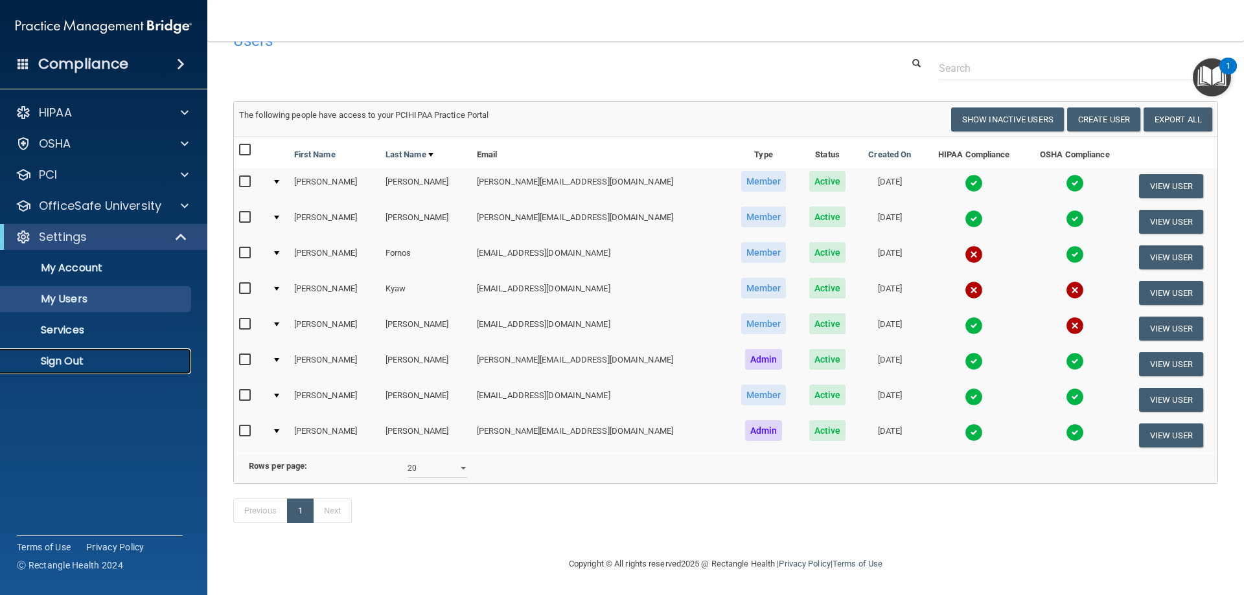
click at [118, 356] on p "Sign Out" at bounding box center [96, 361] width 177 height 13
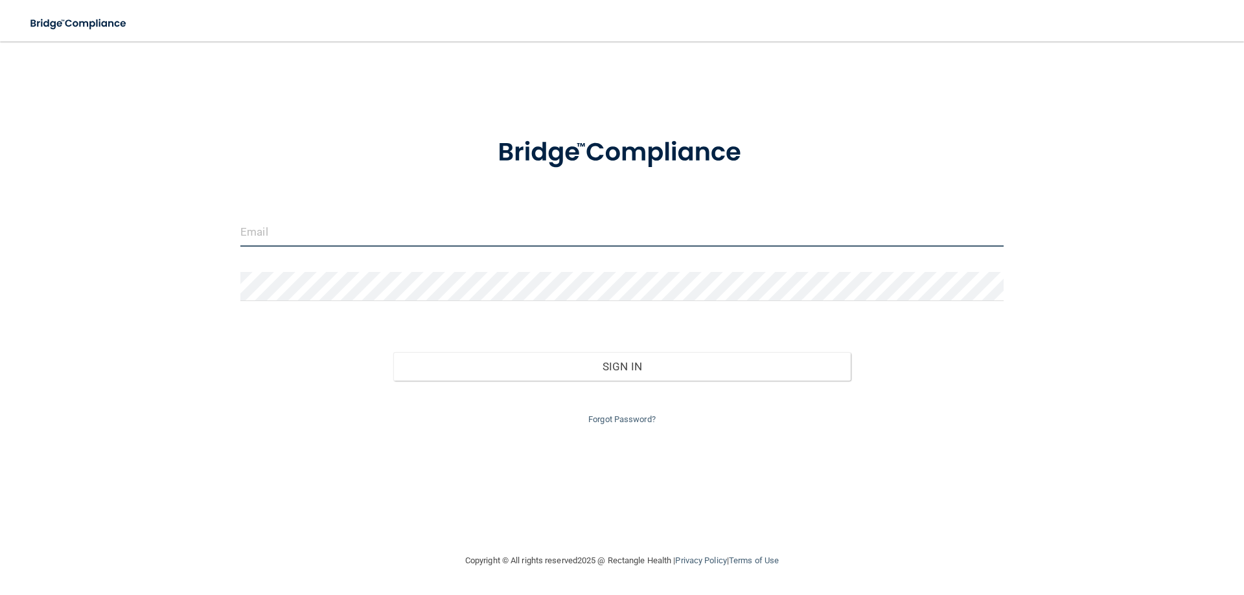
click at [410, 223] on input "email" at bounding box center [621, 232] width 763 height 29
type input "[PERSON_NAME][EMAIL_ADDRESS][DOMAIN_NAME]"
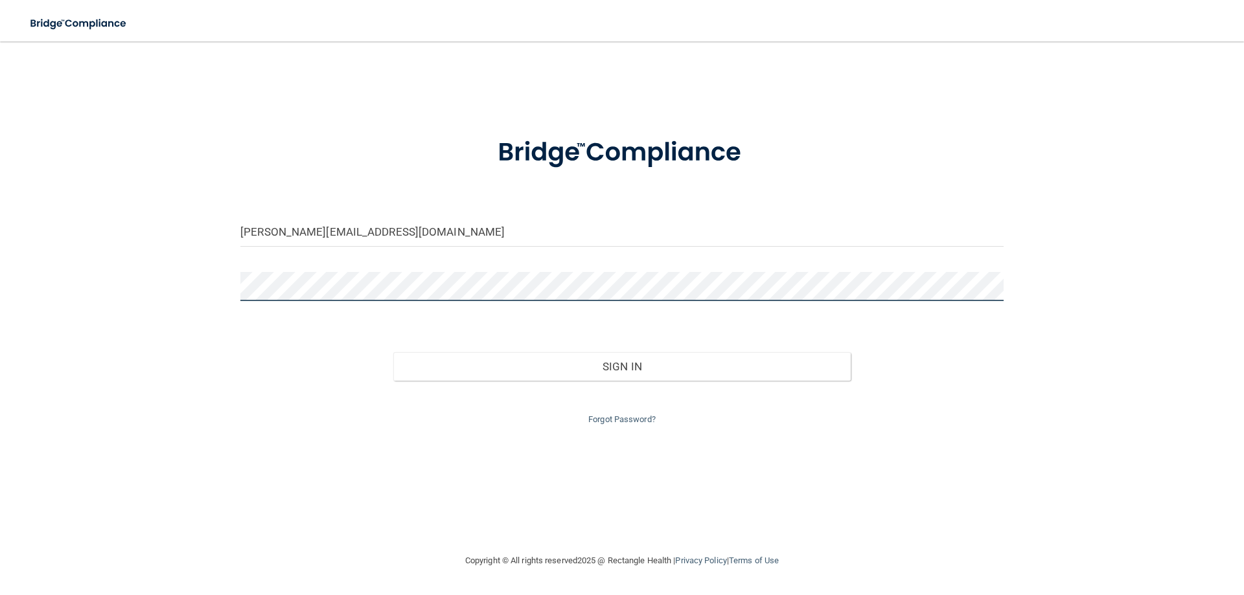
click at [393, 352] on button "Sign In" at bounding box center [622, 366] width 458 height 29
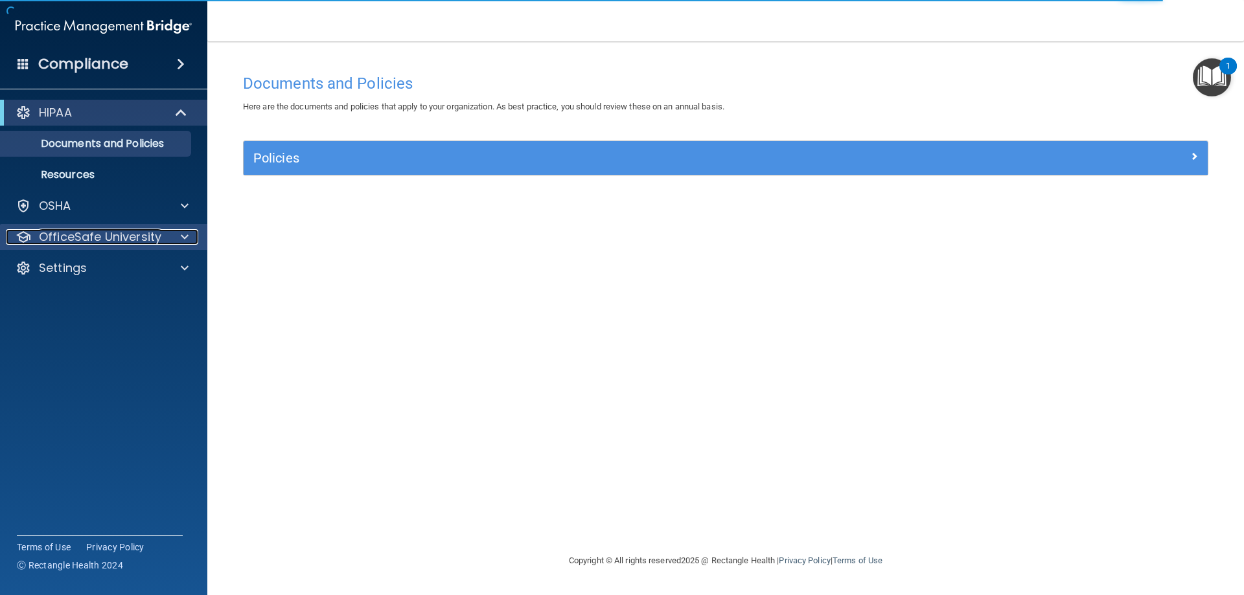
click at [74, 231] on p "OfficeSafe University" at bounding box center [100, 237] width 122 height 16
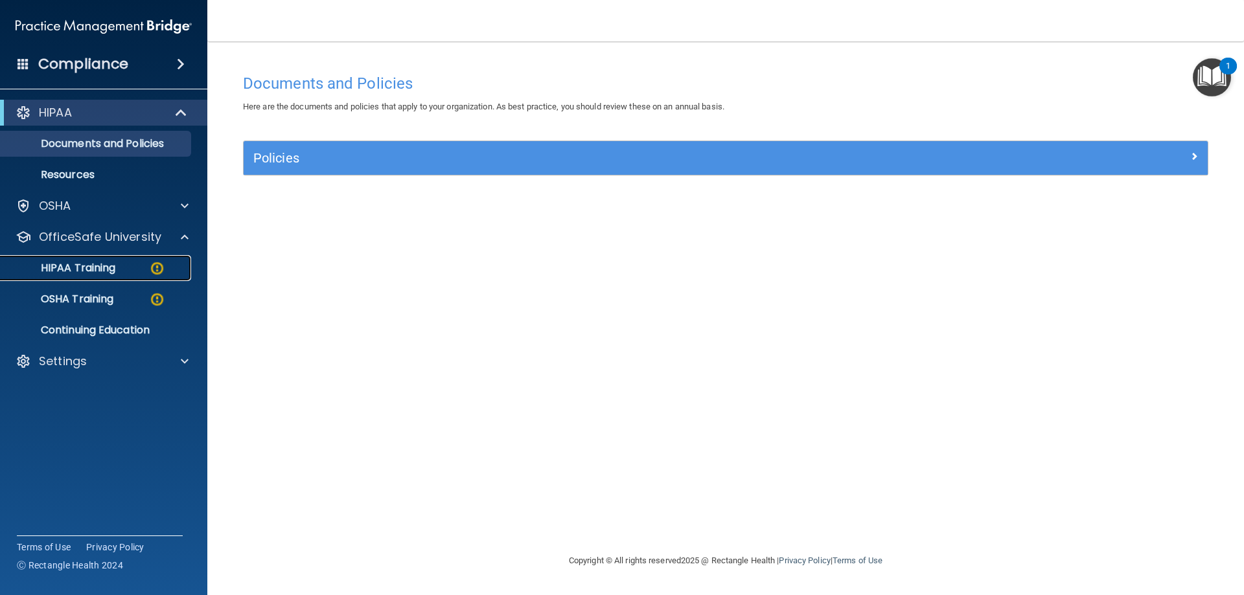
click at [72, 272] on p "HIPAA Training" at bounding box center [61, 268] width 107 height 13
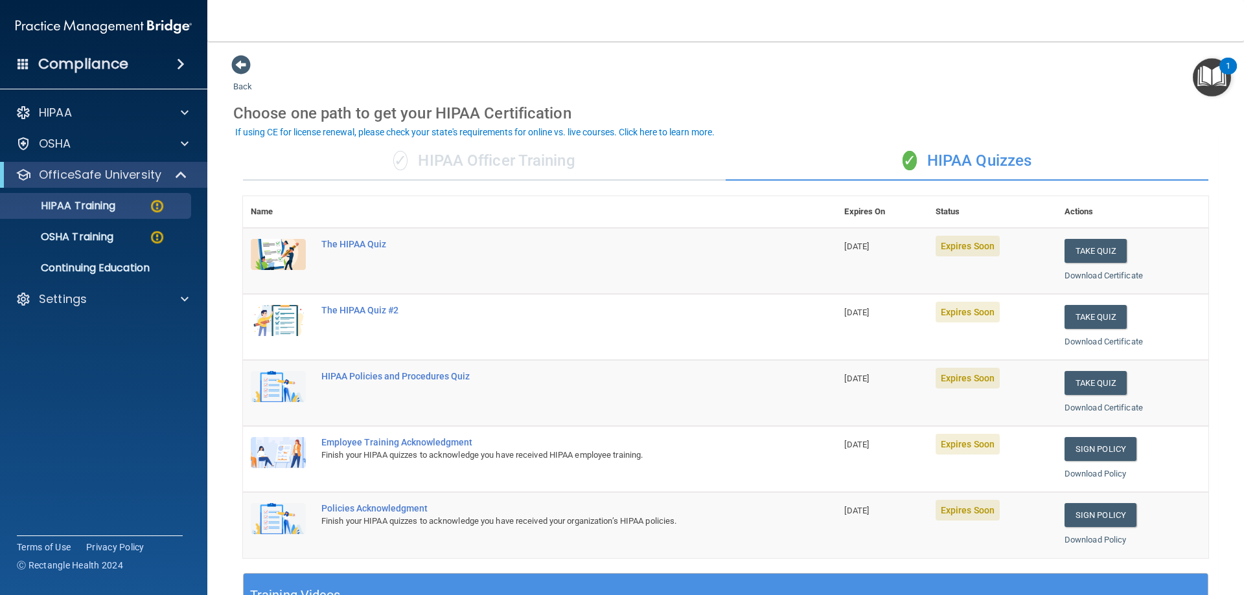
click at [492, 161] on div "✓ HIPAA Officer Training" at bounding box center [484, 161] width 483 height 39
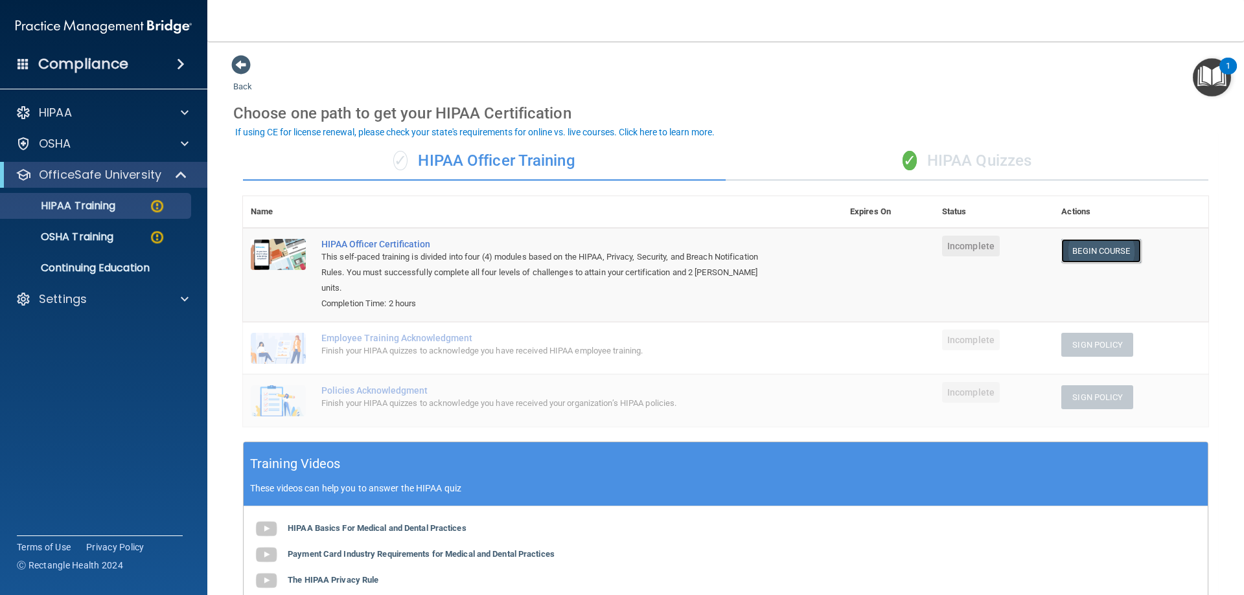
click at [1095, 247] on link "Begin Course" at bounding box center [1100, 251] width 79 height 24
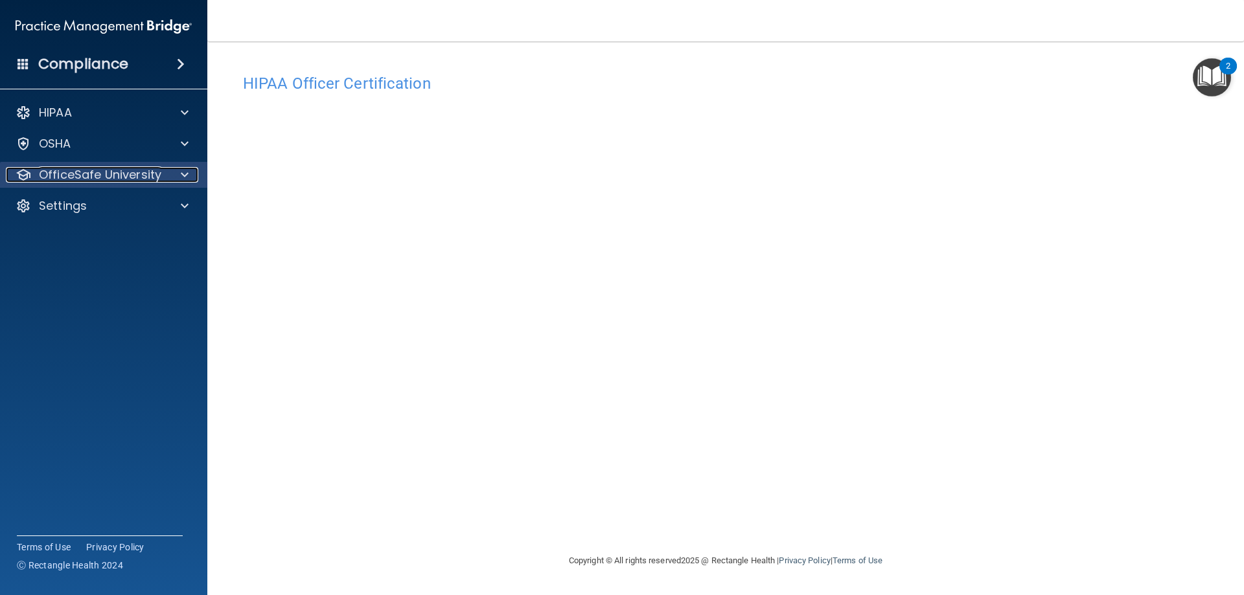
click at [94, 177] on p "OfficeSafe University" at bounding box center [100, 175] width 122 height 16
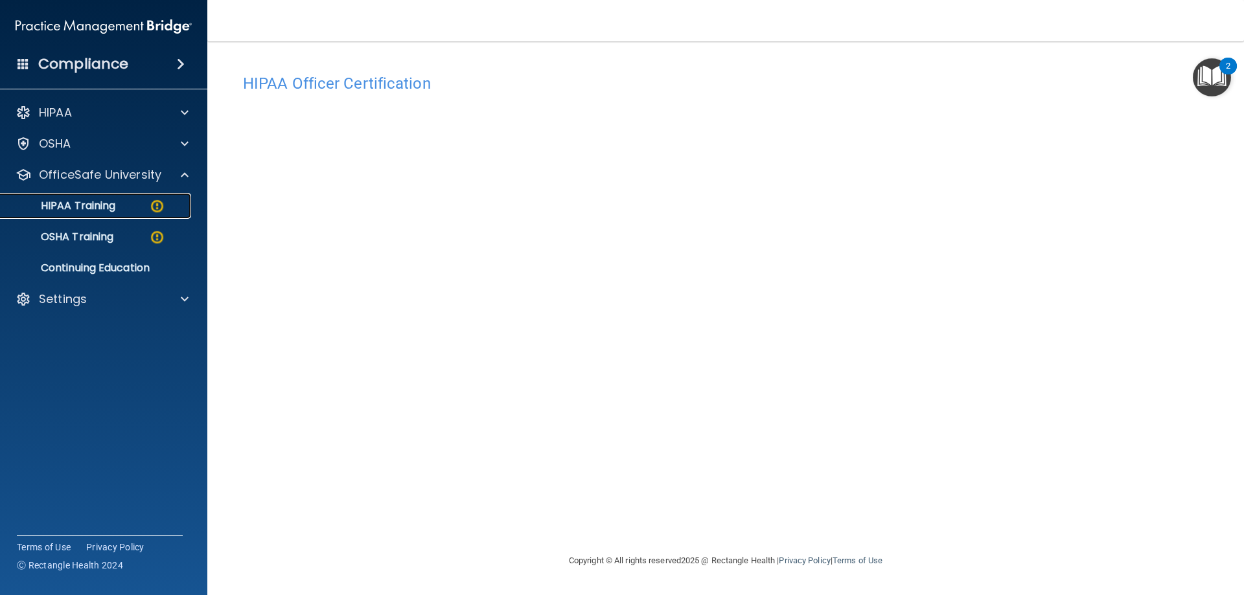
click at [94, 214] on link "HIPAA Training" at bounding box center [89, 206] width 204 height 26
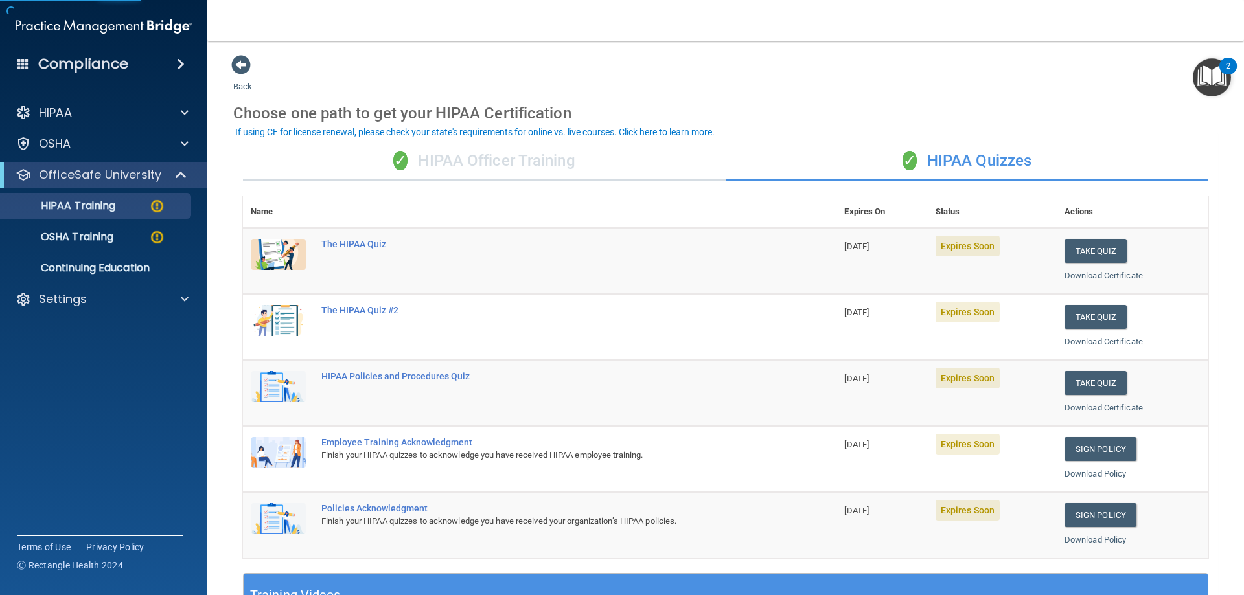
click at [479, 164] on div "✓ HIPAA Officer Training" at bounding box center [484, 161] width 483 height 39
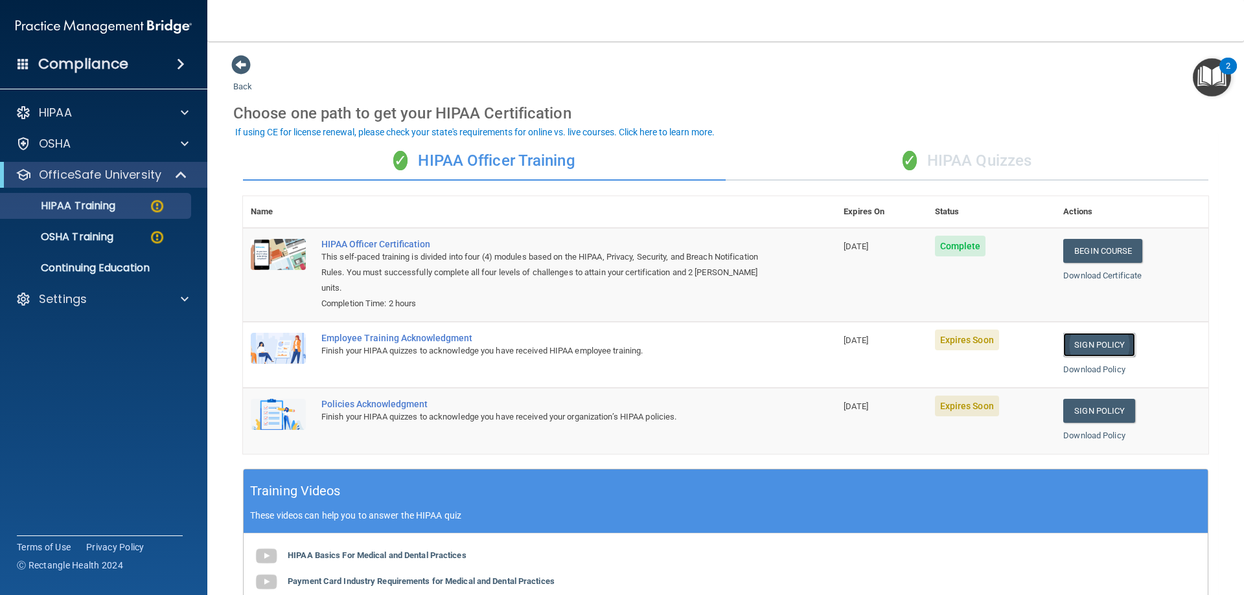
click at [1085, 345] on link "Sign Policy" at bounding box center [1099, 345] width 72 height 24
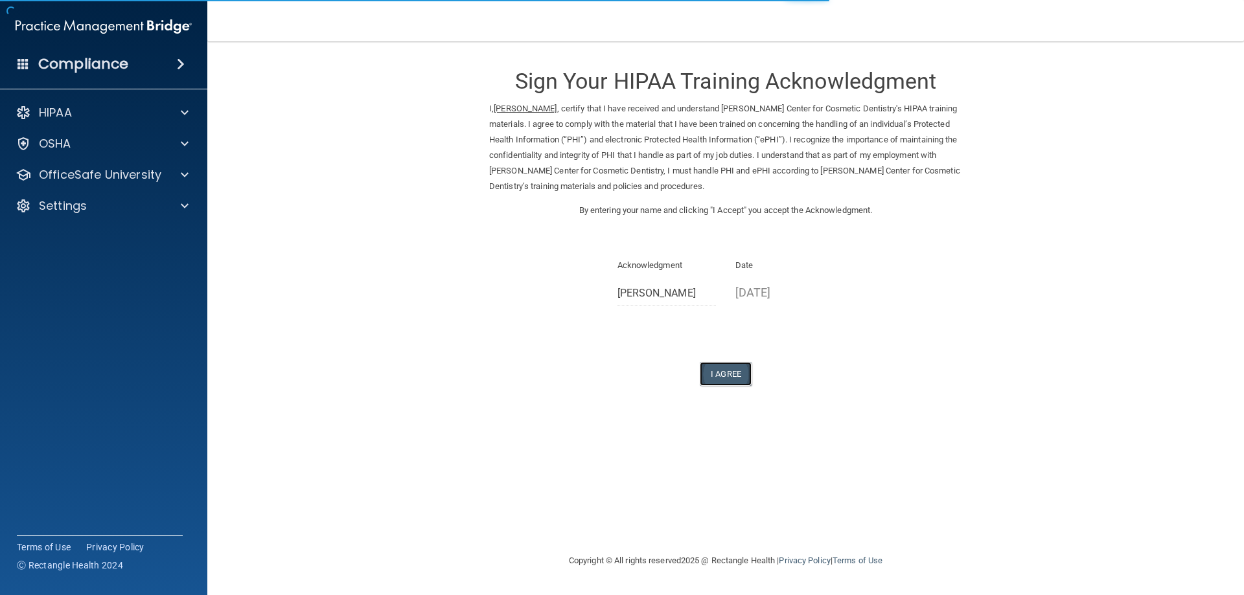
click at [714, 378] on button "I Agree" at bounding box center [726, 374] width 52 height 24
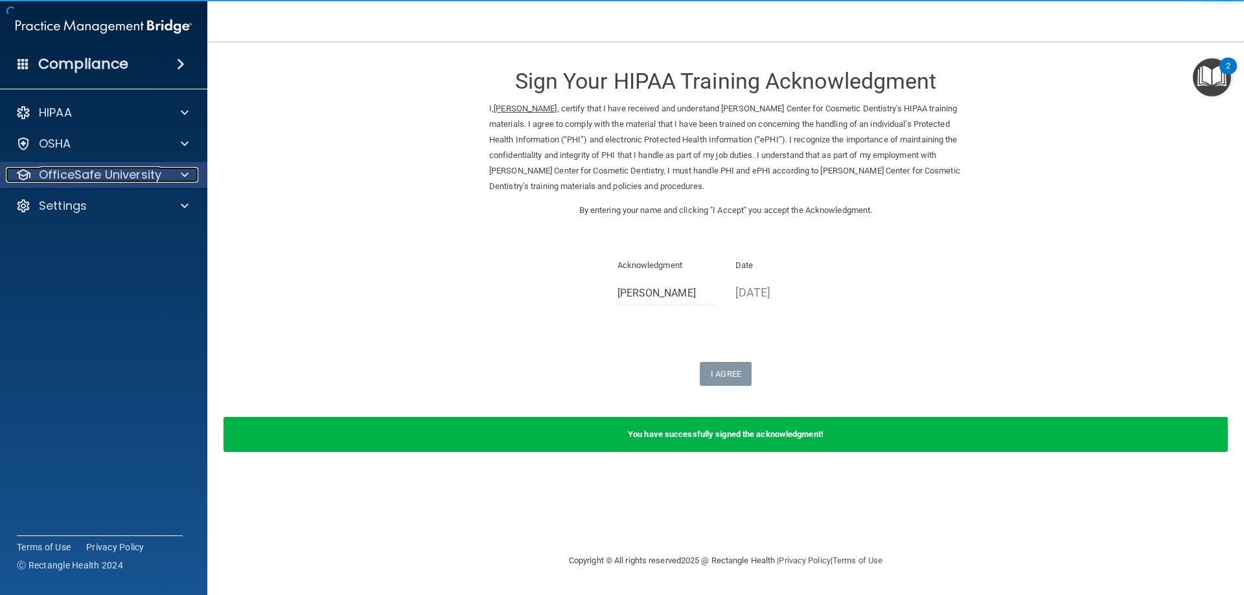
click at [84, 168] on p "OfficeSafe University" at bounding box center [100, 175] width 122 height 16
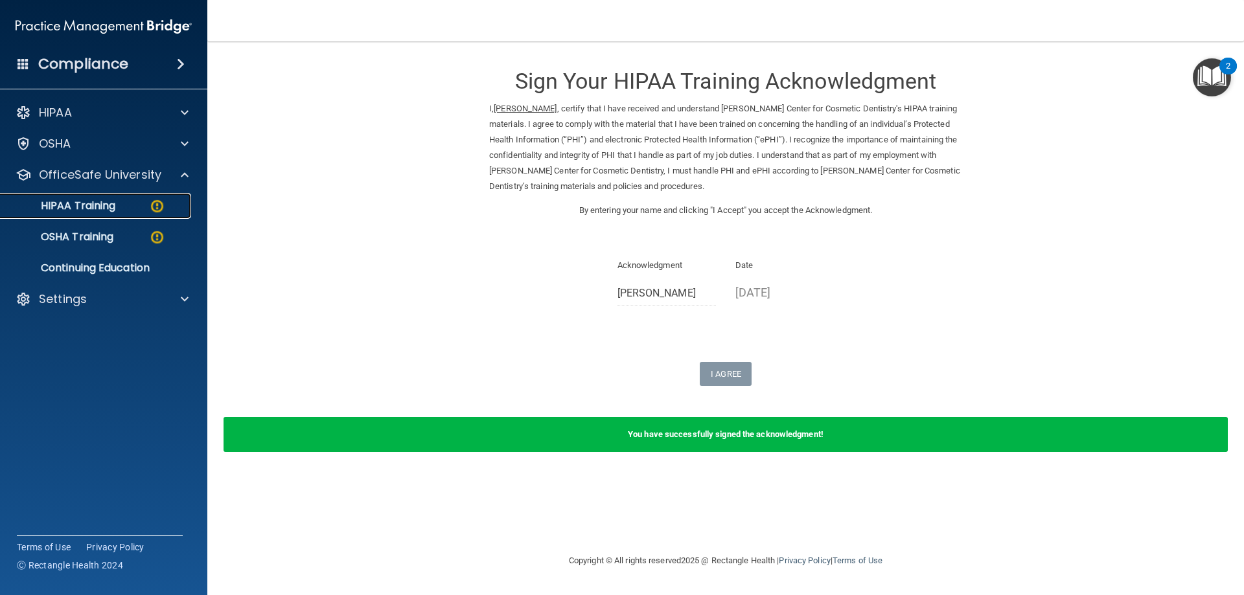
click at [92, 211] on p "HIPAA Training" at bounding box center [61, 206] width 107 height 13
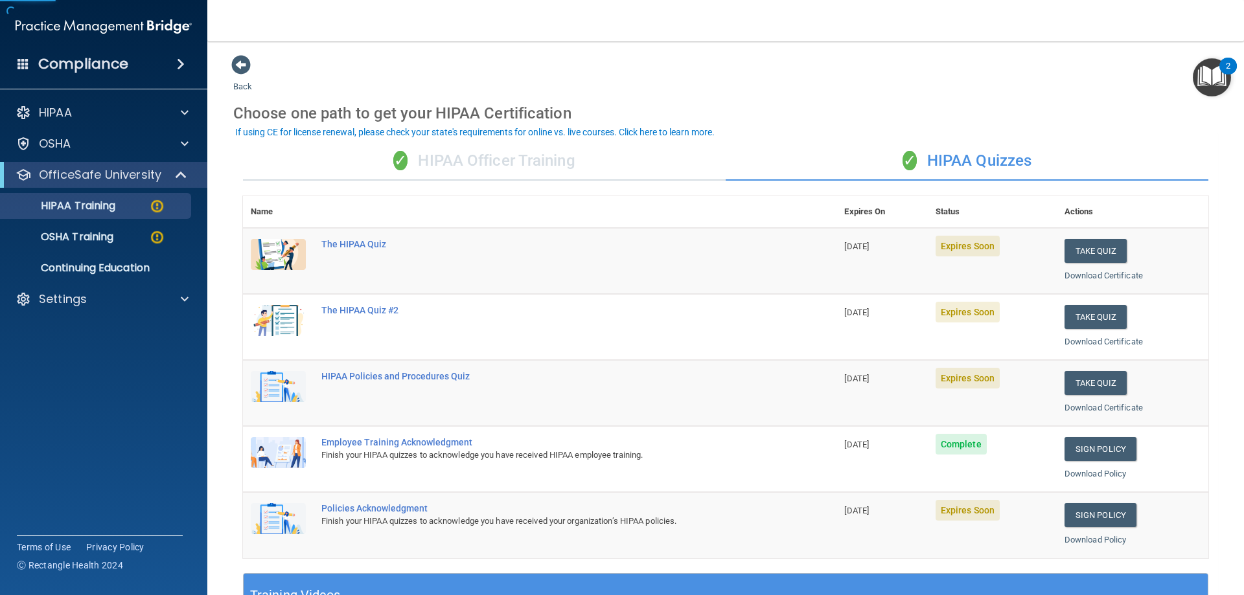
click at [420, 161] on div "✓ HIPAA Officer Training" at bounding box center [484, 161] width 483 height 39
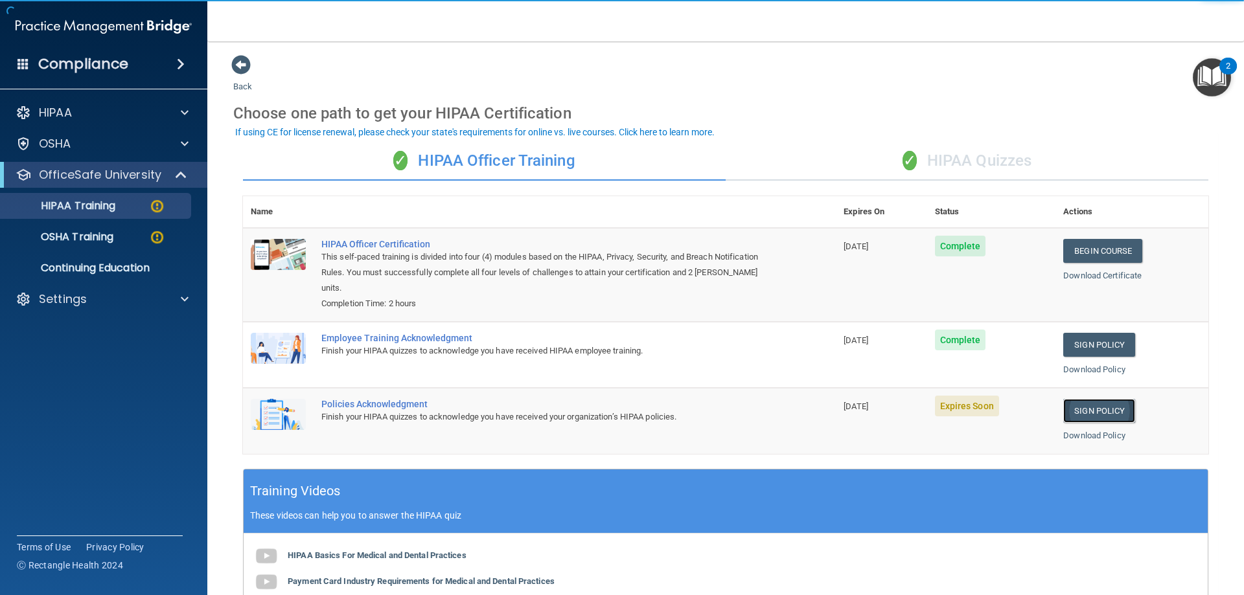
click at [1080, 419] on link "Sign Policy" at bounding box center [1099, 411] width 72 height 24
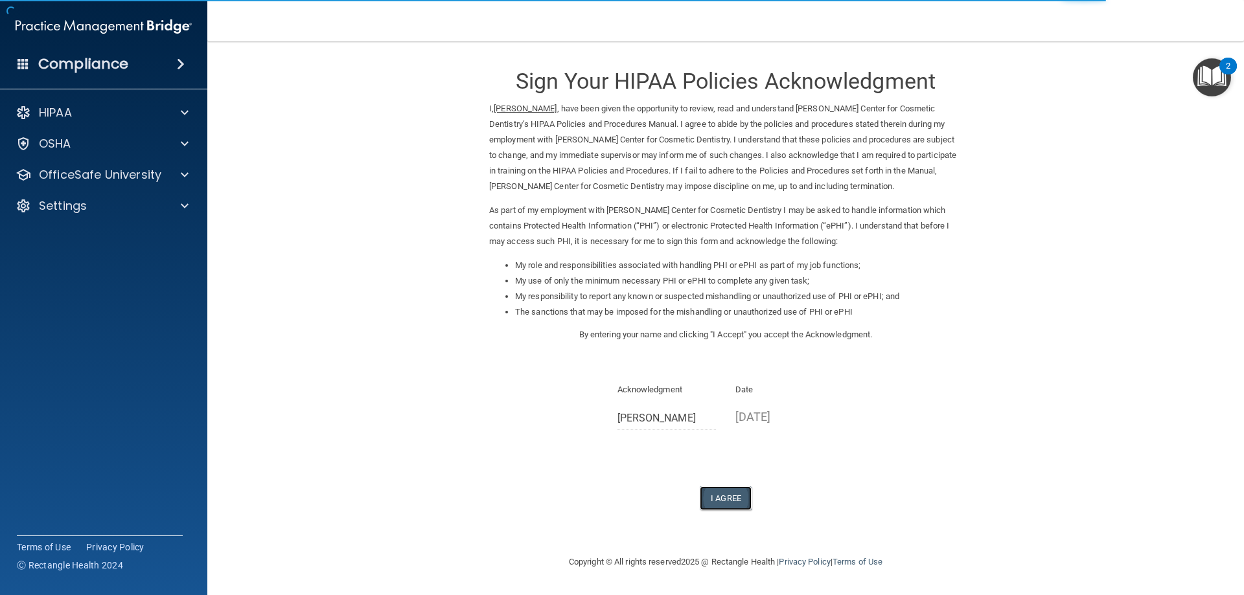
click at [733, 492] on button "I Agree" at bounding box center [726, 498] width 52 height 24
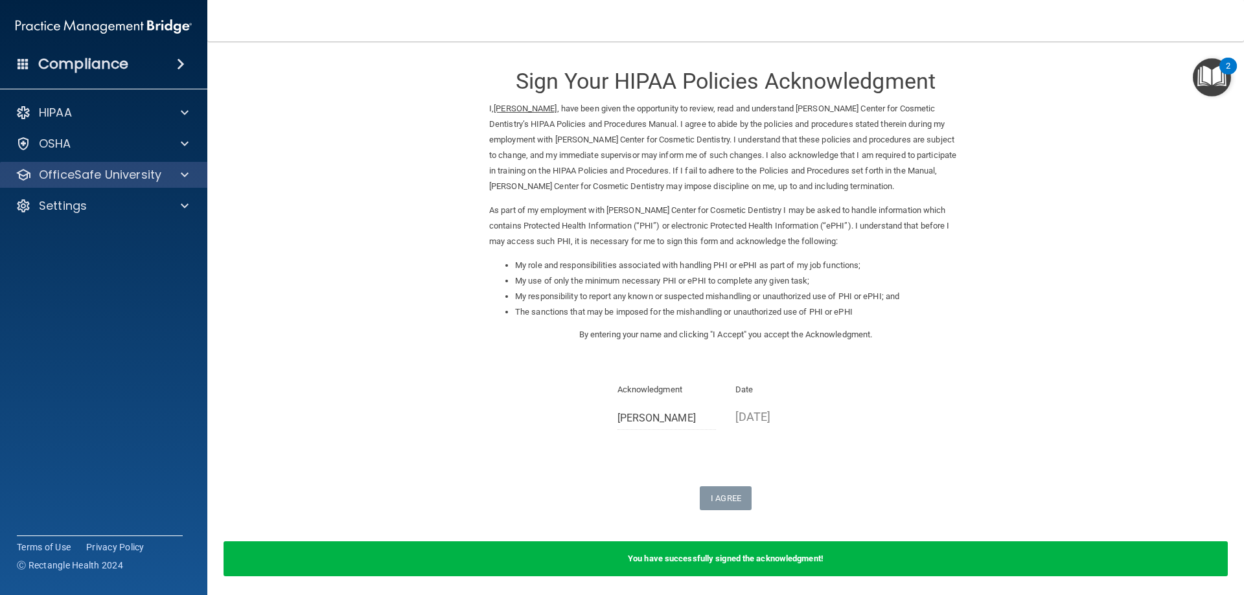
click at [101, 183] on div "OfficeSafe University" at bounding box center [104, 175] width 208 height 26
click at [100, 176] on p "OfficeSafe University" at bounding box center [100, 175] width 122 height 16
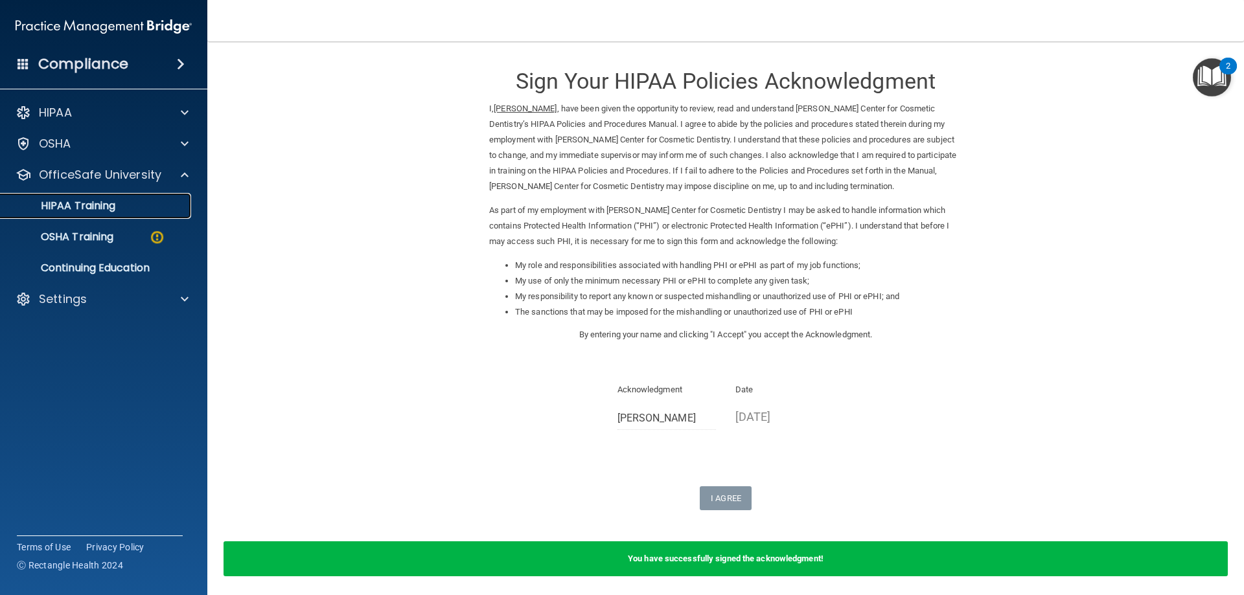
click at [102, 211] on p "HIPAA Training" at bounding box center [61, 206] width 107 height 13
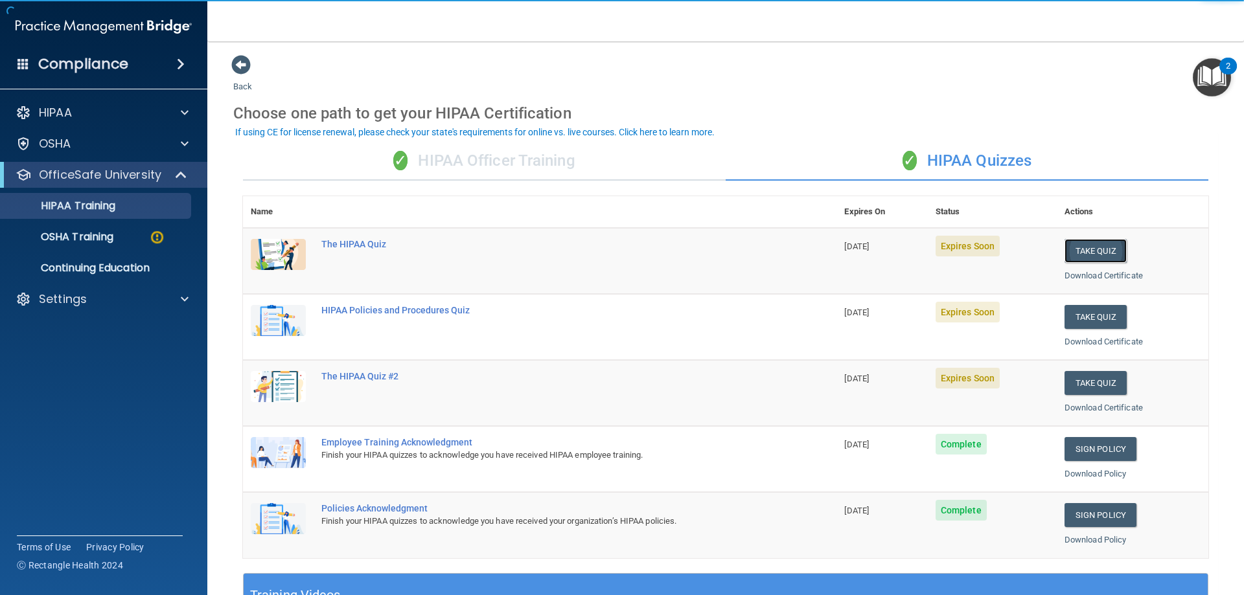
drag, startPoint x: 1082, startPoint y: 254, endPoint x: 1108, endPoint y: 262, distance: 26.4
click at [1083, 253] on button "Take Quiz" at bounding box center [1095, 251] width 62 height 24
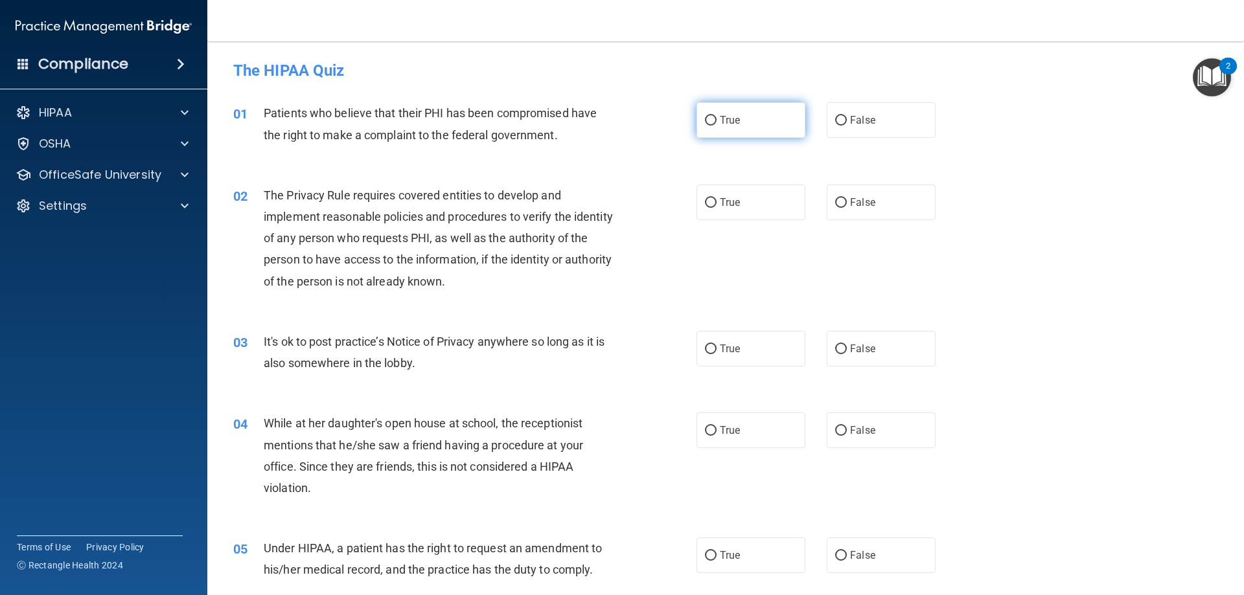
click at [734, 122] on span "True" at bounding box center [730, 120] width 20 height 12
click at [716, 122] on input "True" at bounding box center [711, 121] width 12 height 10
radio input "true"
click at [742, 203] on label "True" at bounding box center [750, 203] width 109 height 36
click at [716, 203] on input "True" at bounding box center [711, 203] width 12 height 10
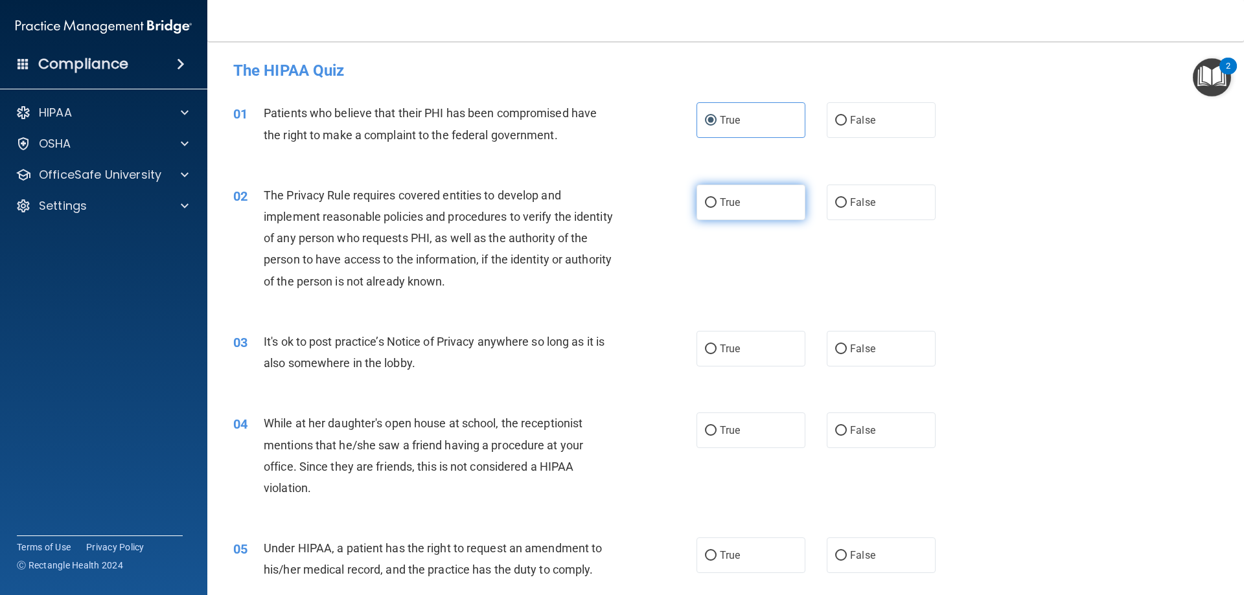
radio input "true"
click at [853, 336] on label "False" at bounding box center [881, 349] width 109 height 36
click at [847, 345] on input "False" at bounding box center [841, 350] width 12 height 10
radio input "true"
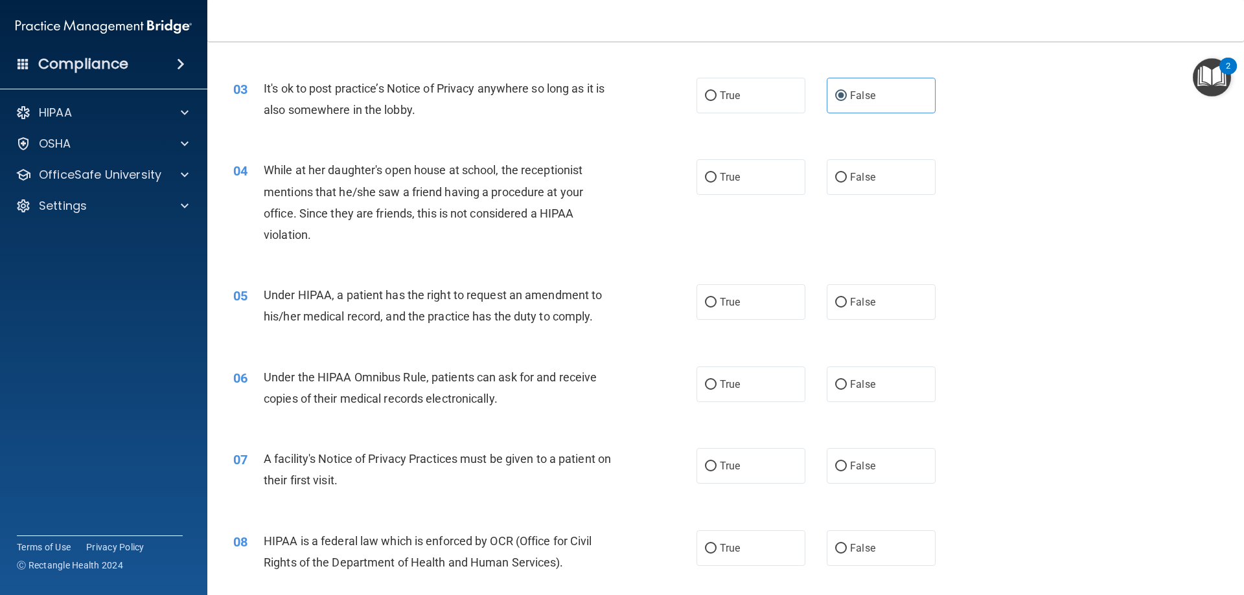
scroll to position [259, 0]
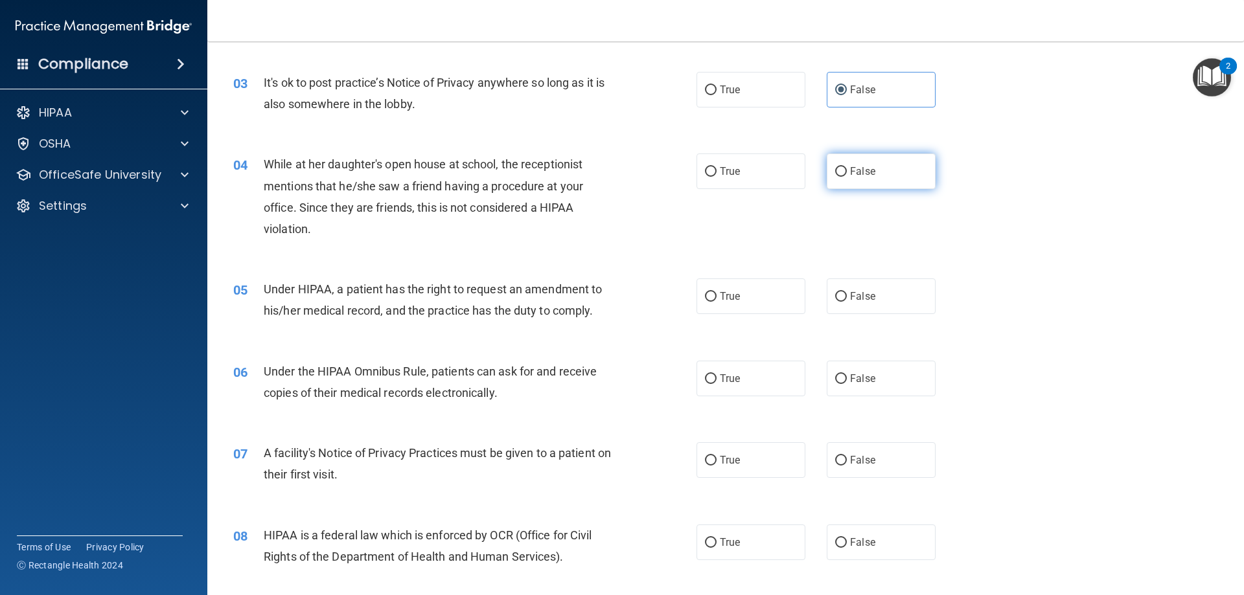
click at [859, 170] on span "False" at bounding box center [862, 171] width 25 height 12
click at [847, 170] on input "False" at bounding box center [841, 172] width 12 height 10
radio input "true"
click at [879, 300] on label "False" at bounding box center [881, 297] width 109 height 36
click at [847, 300] on input "False" at bounding box center [841, 297] width 12 height 10
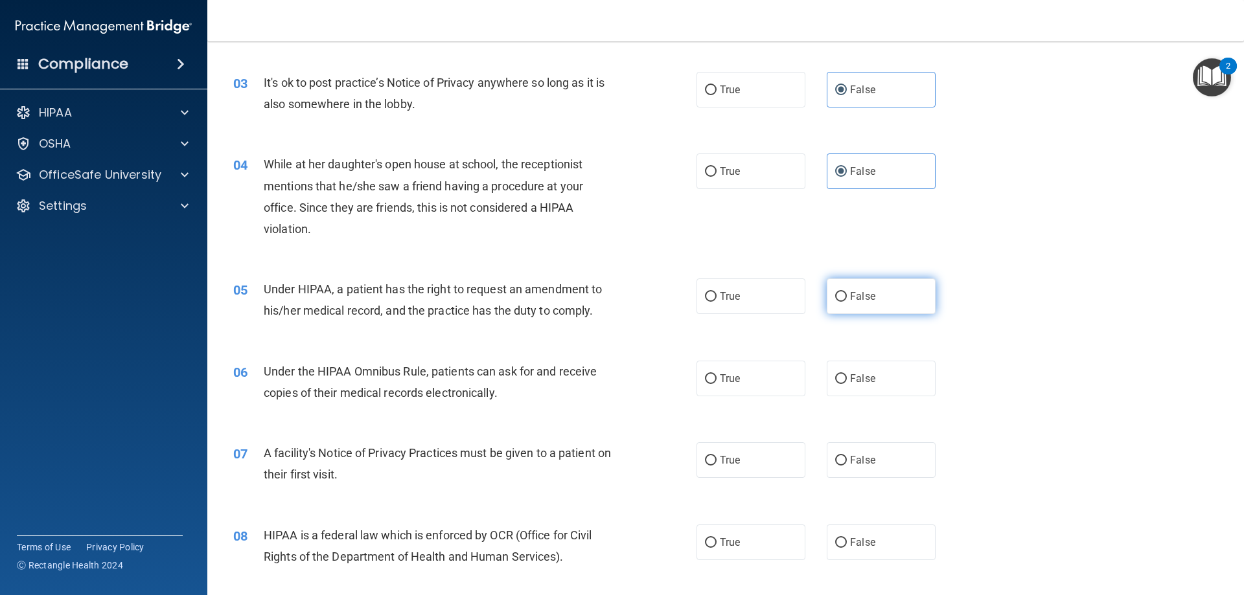
radio input "true"
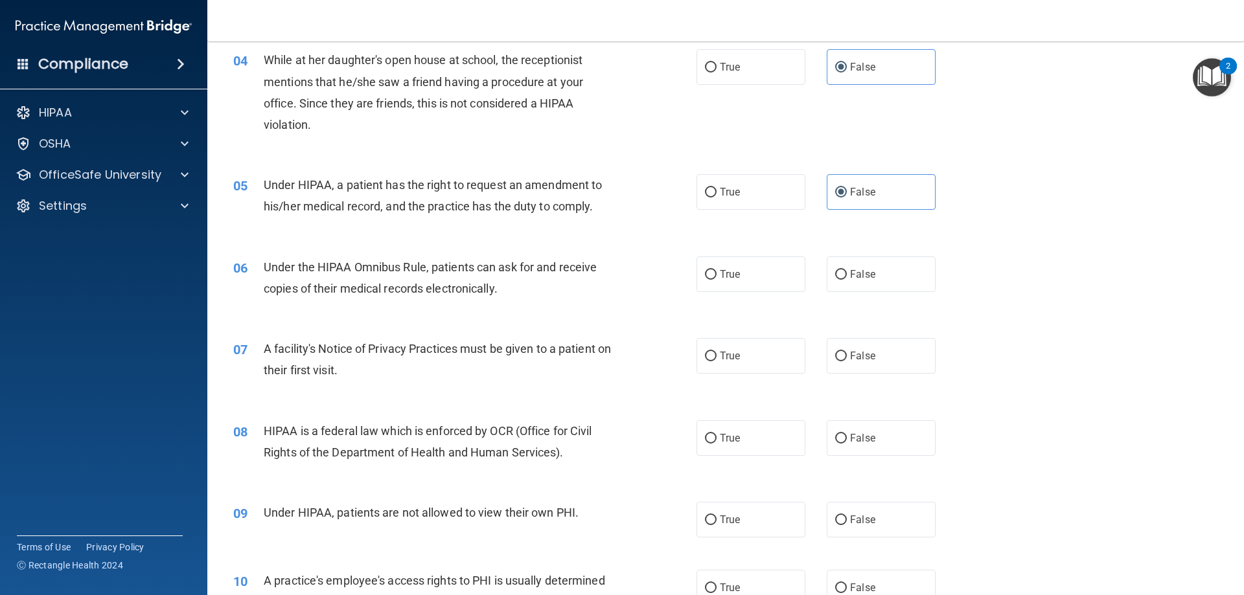
scroll to position [389, 0]
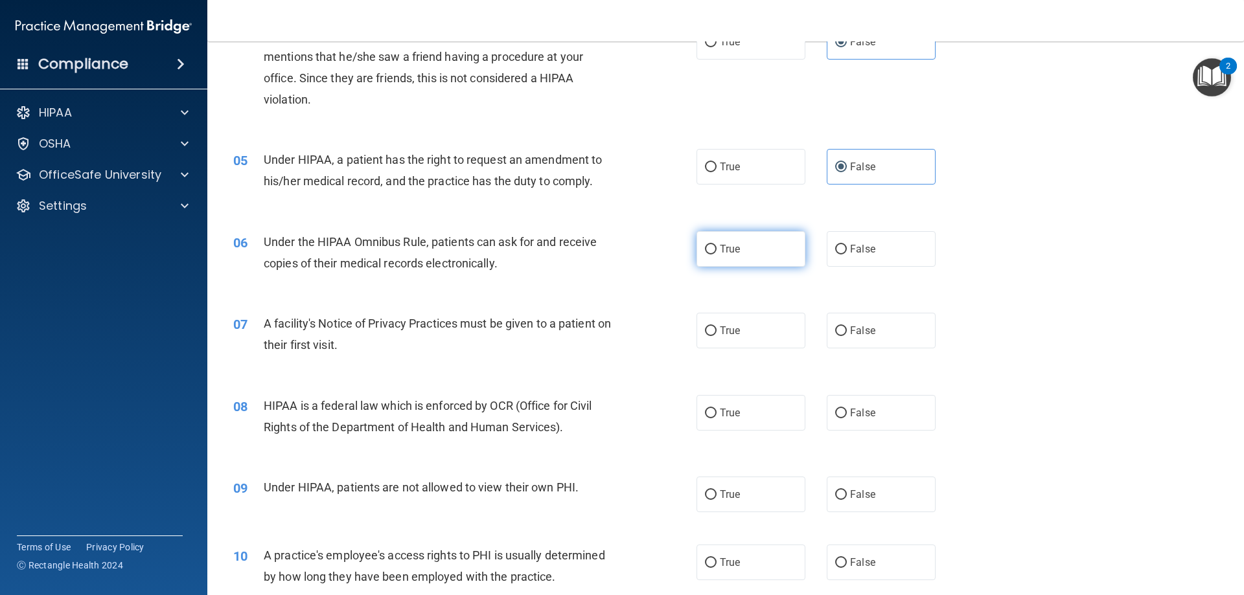
click at [781, 240] on label "True" at bounding box center [750, 249] width 109 height 36
click at [716, 245] on input "True" at bounding box center [711, 250] width 12 height 10
radio input "true"
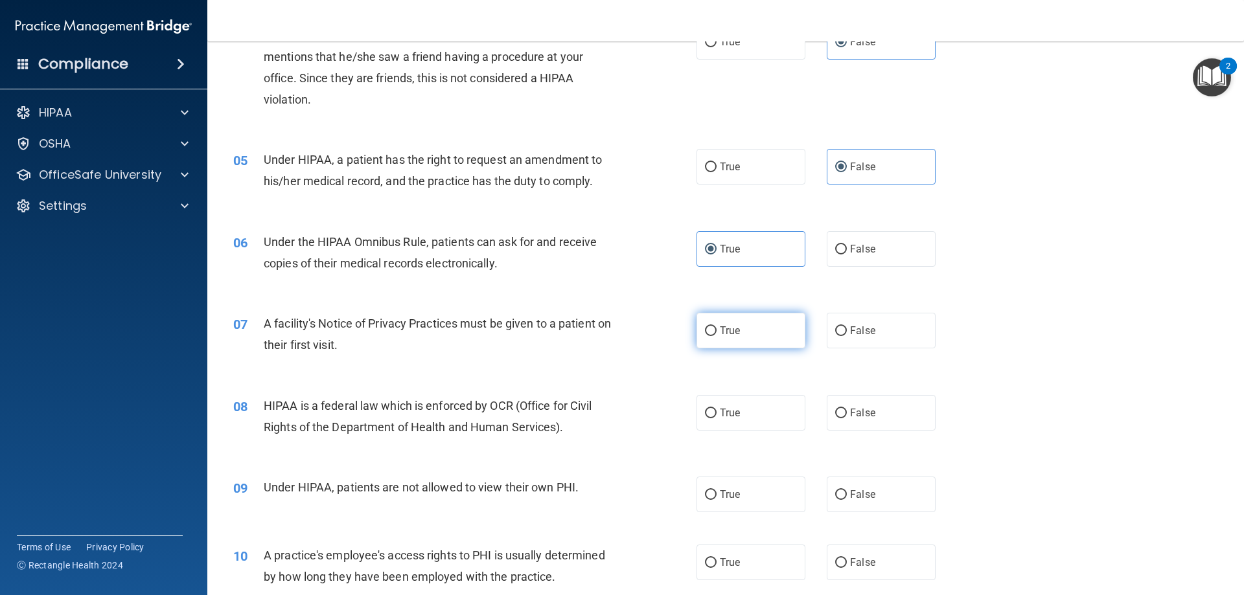
click at [773, 334] on label "True" at bounding box center [750, 331] width 109 height 36
click at [716, 334] on input "True" at bounding box center [711, 331] width 12 height 10
radio input "true"
click at [767, 419] on label "True" at bounding box center [750, 413] width 109 height 36
click at [716, 418] on input "True" at bounding box center [711, 414] width 12 height 10
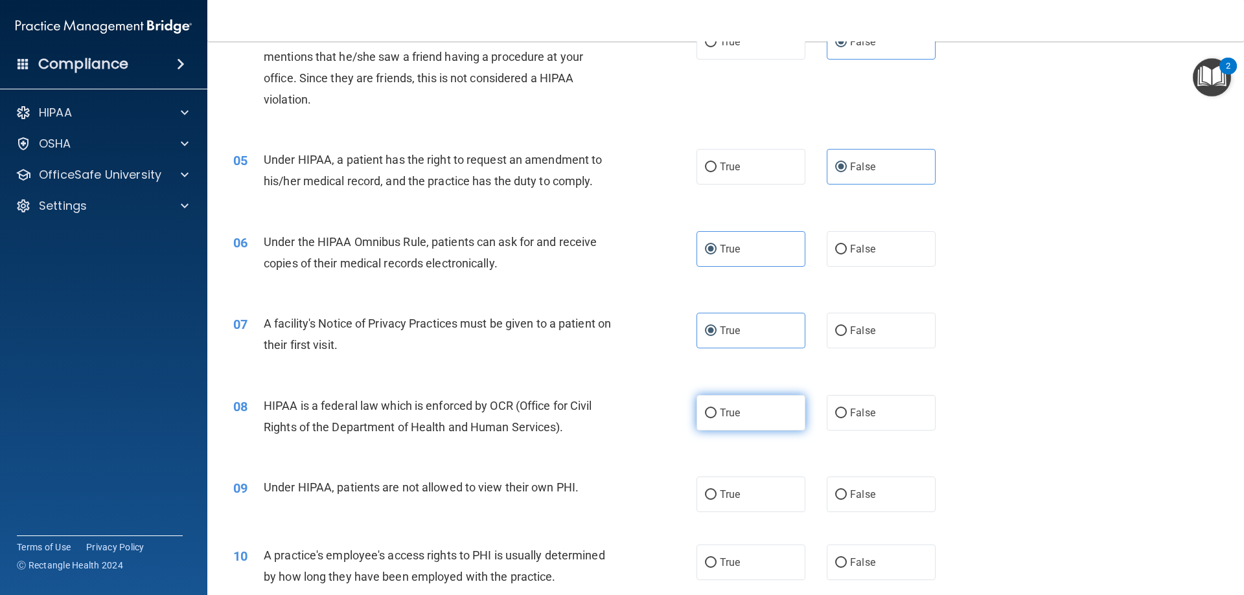
radio input "true"
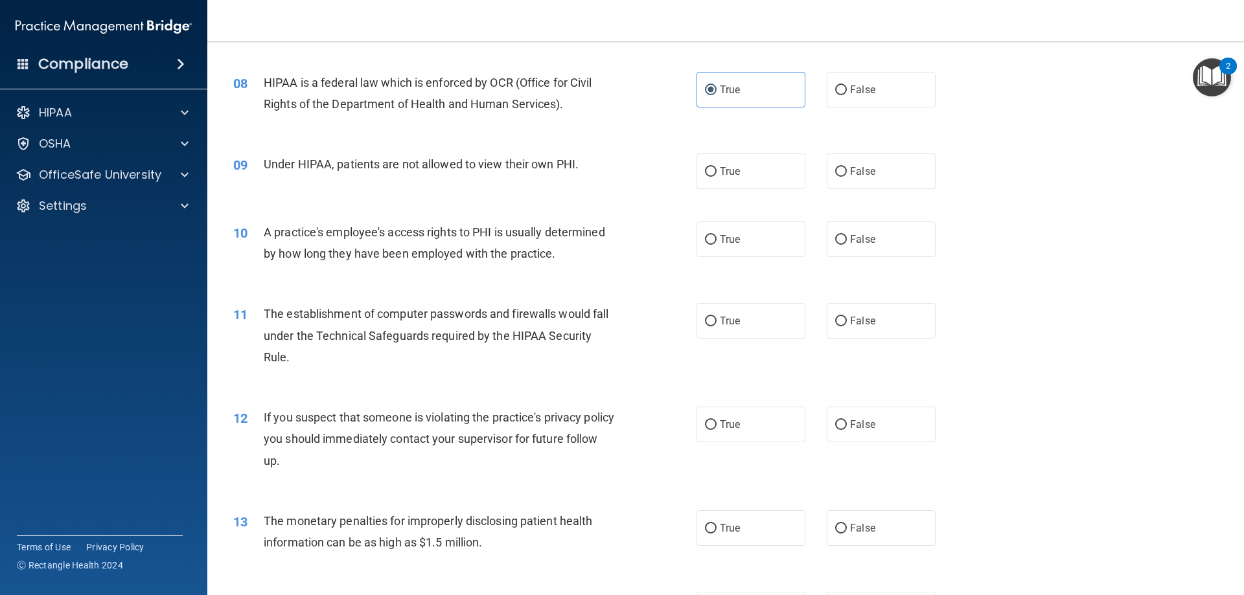
scroll to position [713, 0]
click at [856, 180] on label "False" at bounding box center [881, 171] width 109 height 36
click at [847, 176] on input "False" at bounding box center [841, 171] width 12 height 10
radio input "true"
click at [866, 240] on span "False" at bounding box center [862, 239] width 25 height 12
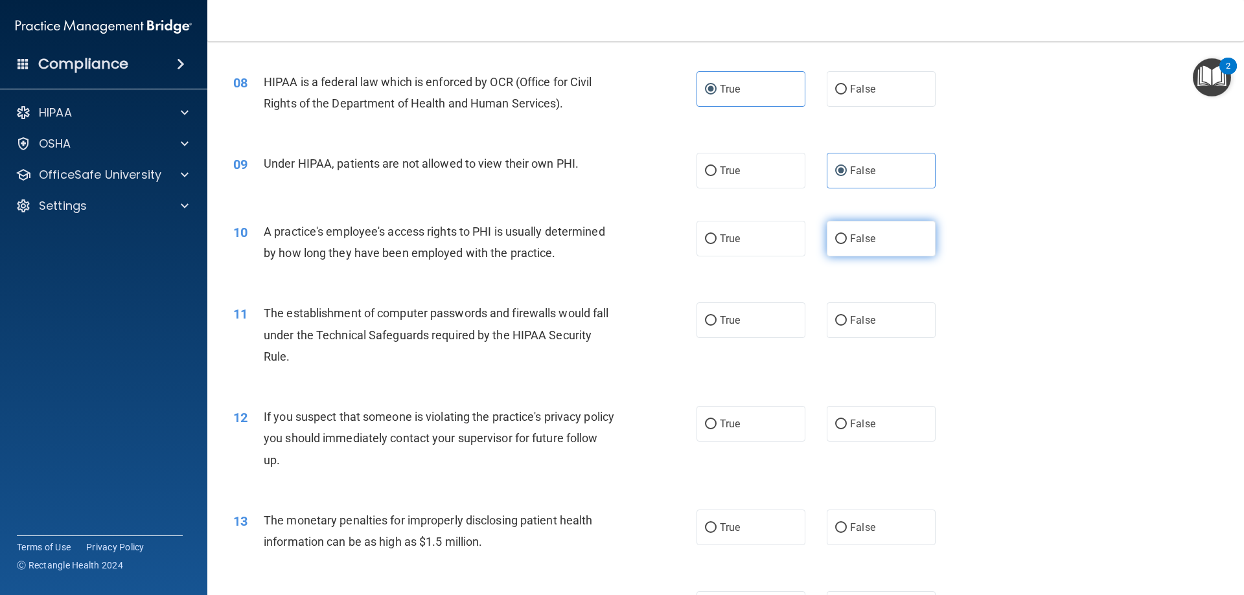
click at [847, 240] on input "False" at bounding box center [841, 239] width 12 height 10
radio input "true"
click at [744, 334] on label "True" at bounding box center [750, 321] width 109 height 36
click at [716, 326] on input "True" at bounding box center [711, 321] width 12 height 10
radio input "true"
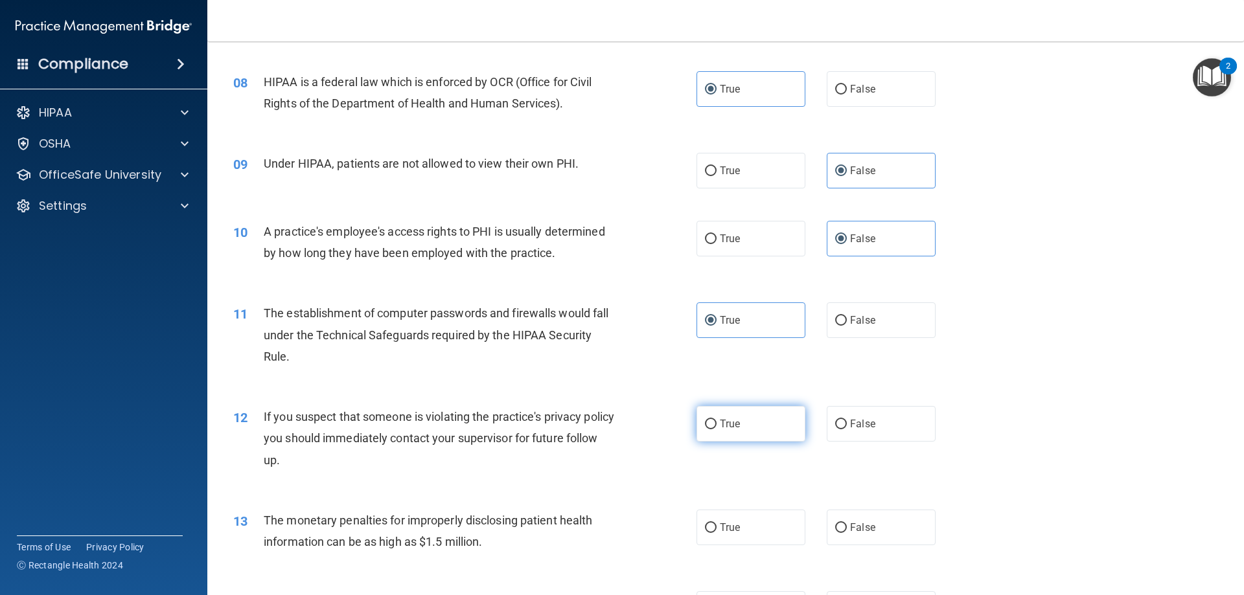
click at [738, 435] on label "True" at bounding box center [750, 424] width 109 height 36
click at [716, 429] on input "True" at bounding box center [711, 425] width 12 height 10
radio input "true"
click at [737, 525] on label "True" at bounding box center [750, 528] width 109 height 36
click at [716, 525] on input "True" at bounding box center [711, 528] width 12 height 10
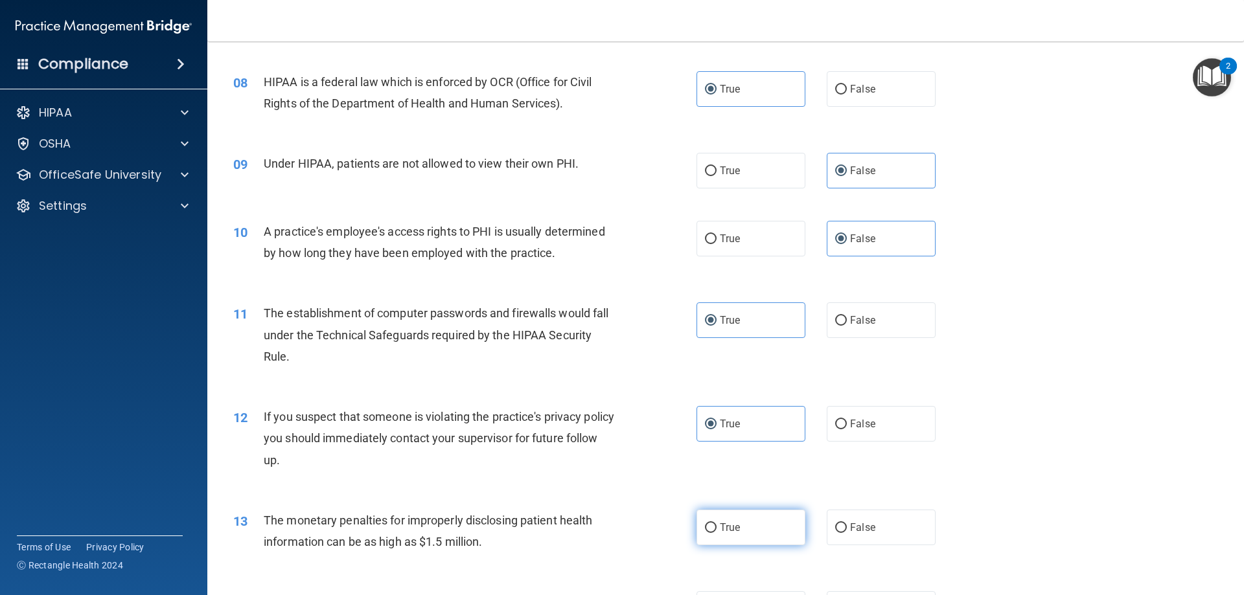
radio input "true"
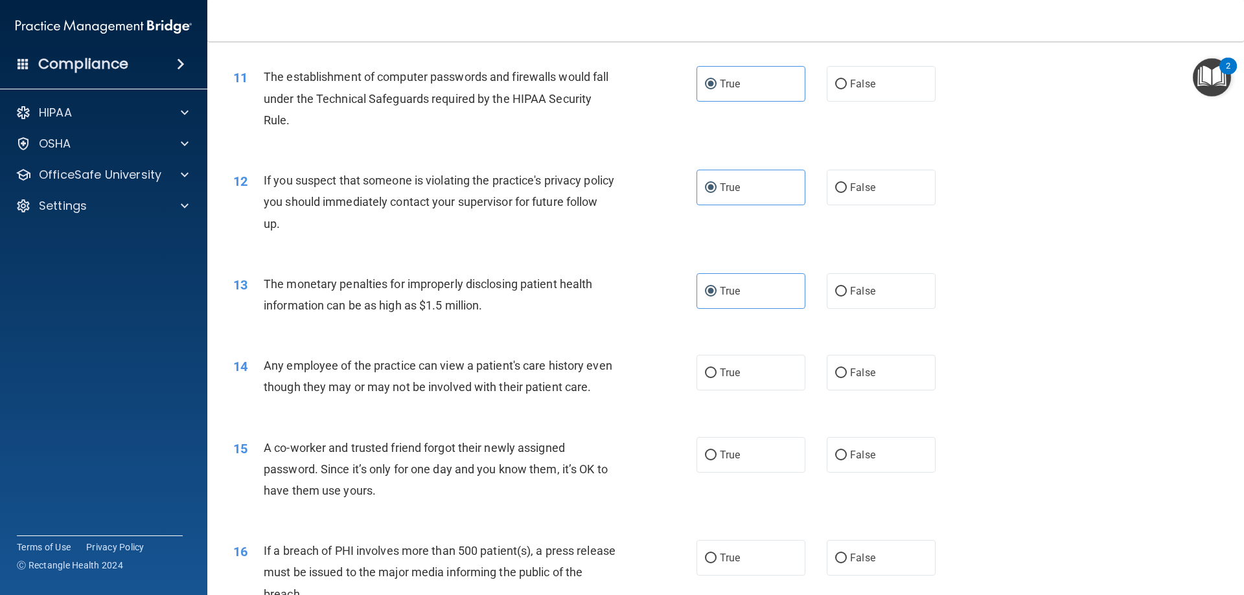
scroll to position [1036, 0]
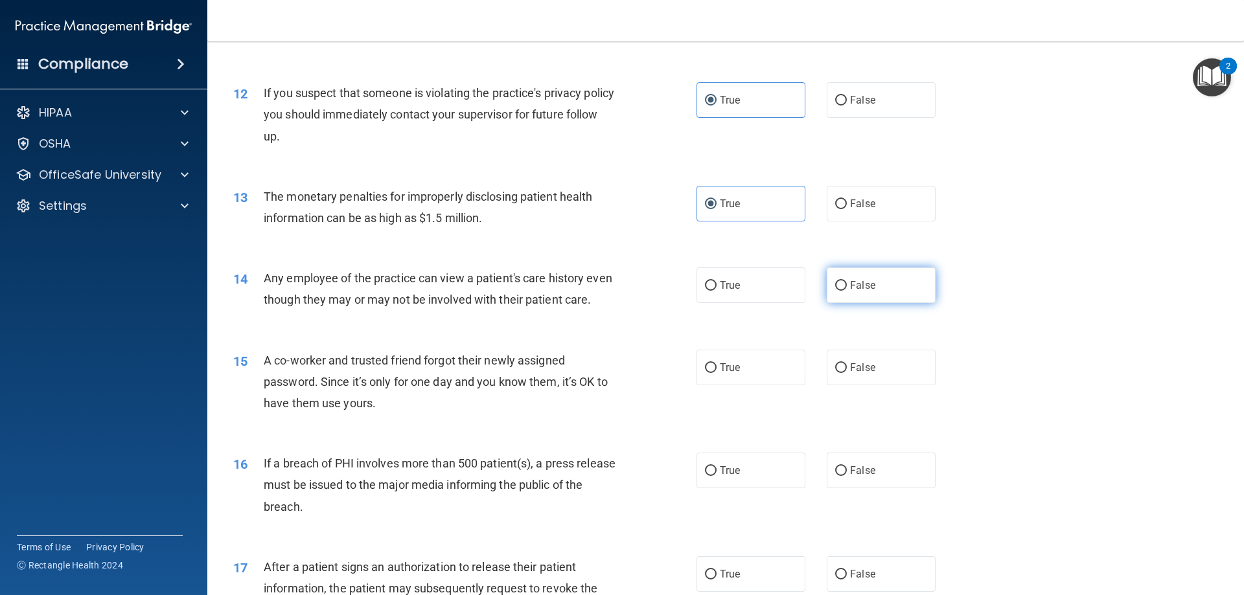
click at [856, 277] on label "False" at bounding box center [881, 286] width 109 height 36
click at [847, 281] on input "False" at bounding box center [841, 286] width 12 height 10
radio input "true"
click at [878, 385] on label "False" at bounding box center [881, 368] width 109 height 36
click at [847, 373] on input "False" at bounding box center [841, 368] width 12 height 10
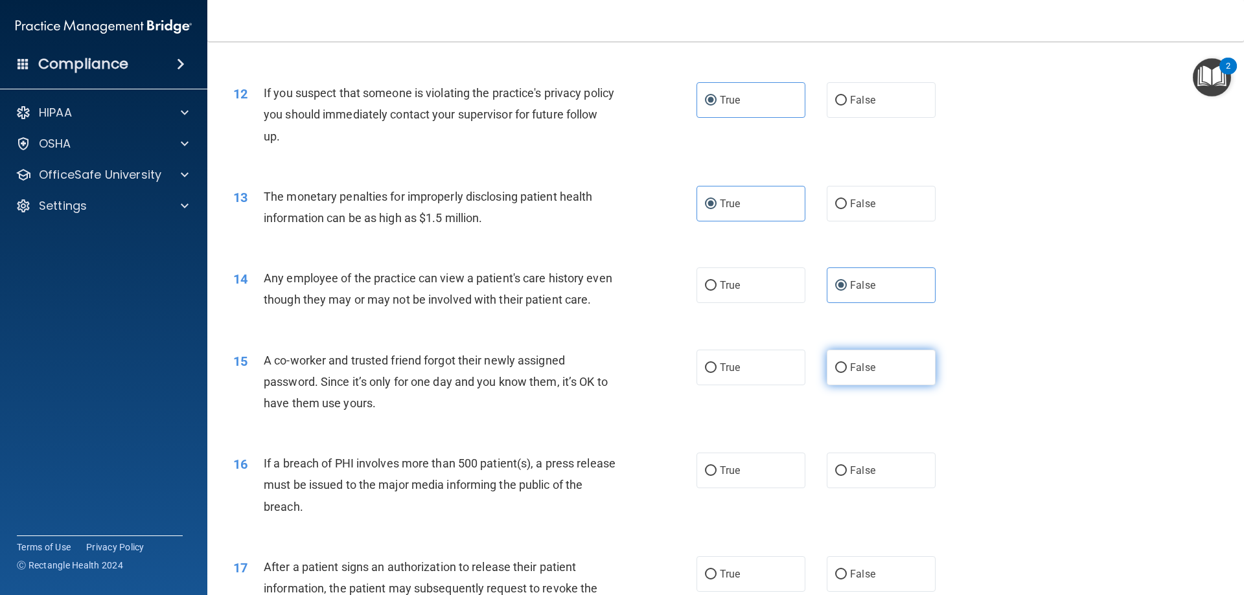
radio input "true"
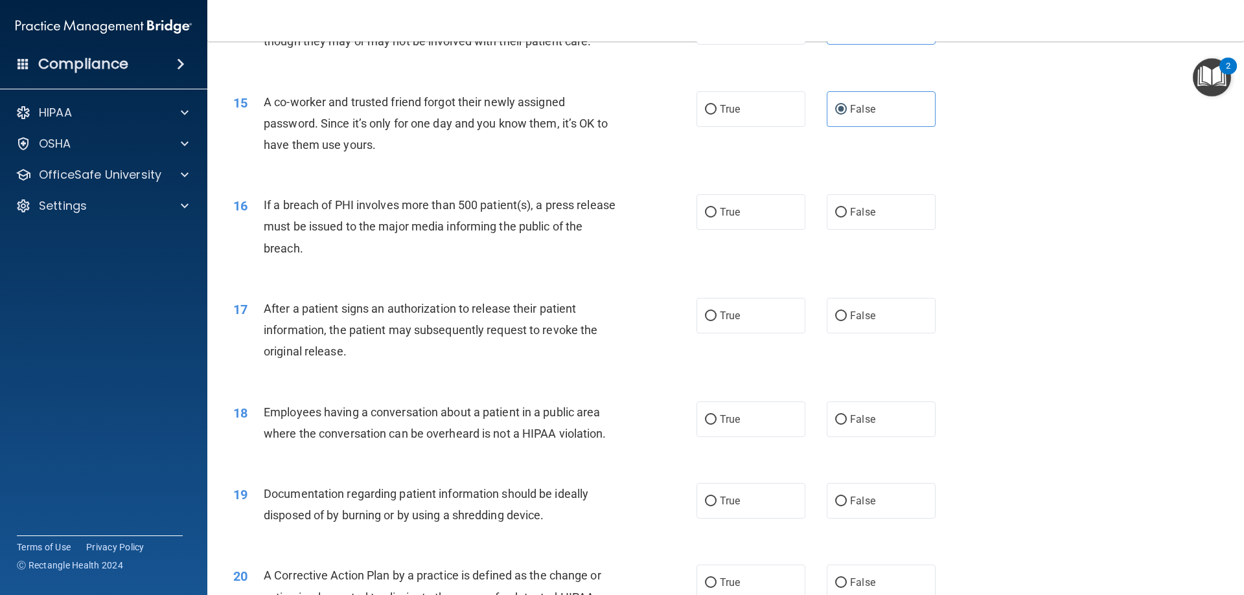
scroll to position [1296, 0]
click at [766, 229] on label "True" at bounding box center [750, 212] width 109 height 36
click at [716, 217] on input "True" at bounding box center [711, 212] width 12 height 10
radio input "true"
click at [745, 333] on label "True" at bounding box center [750, 315] width 109 height 36
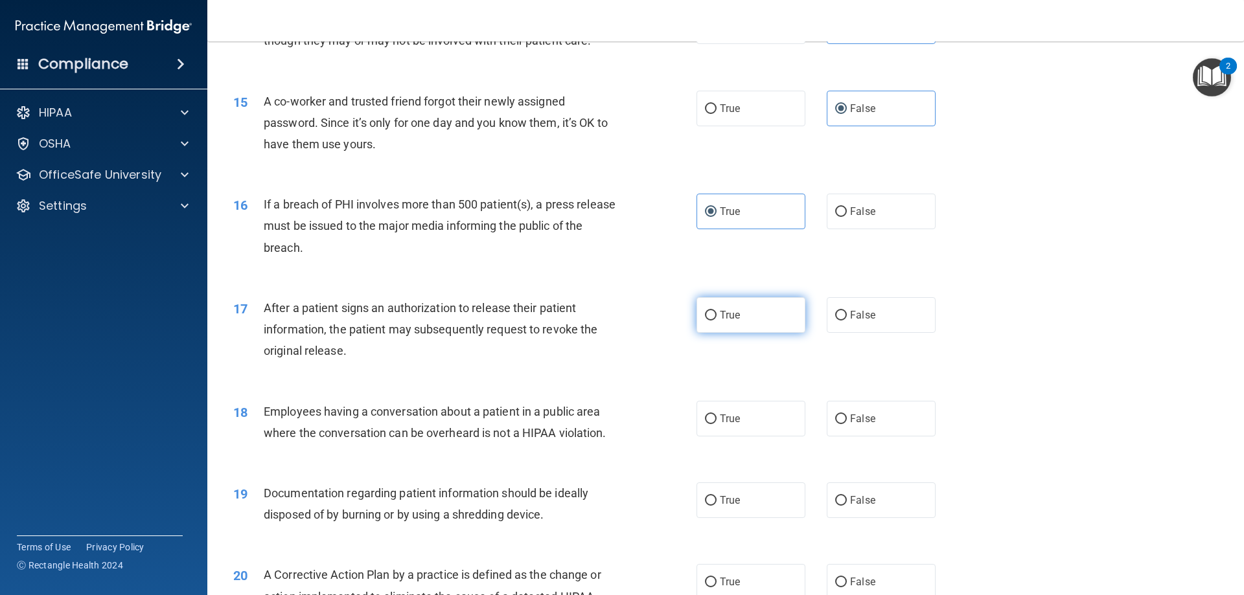
click at [716, 321] on input "True" at bounding box center [711, 316] width 12 height 10
radio input "true"
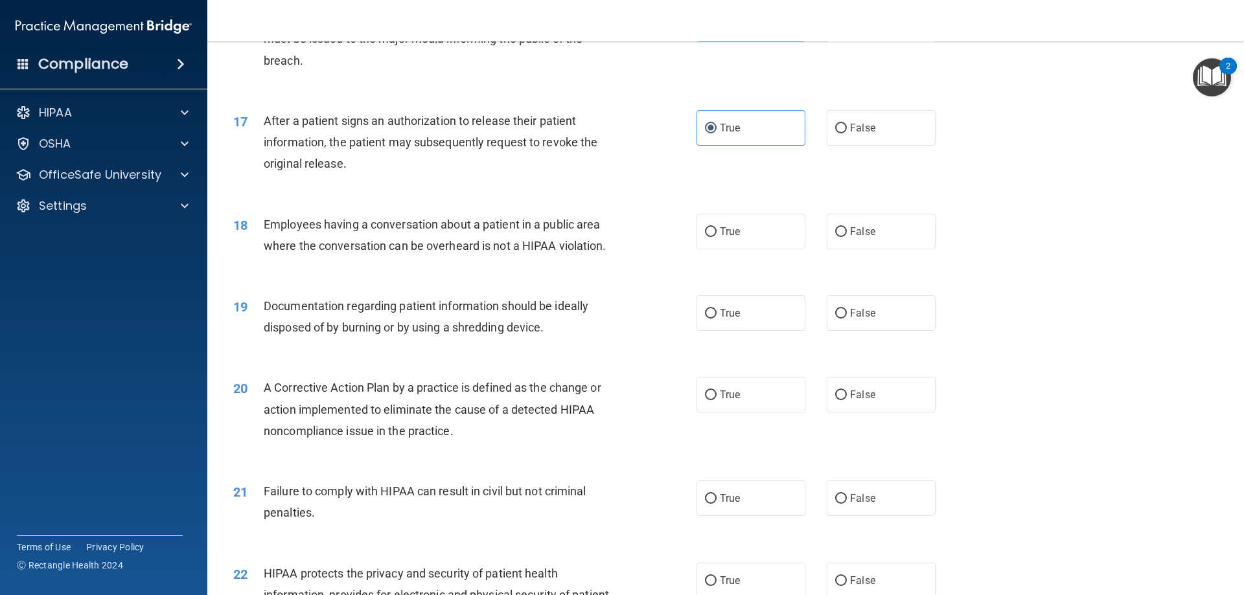
scroll to position [1490, 0]
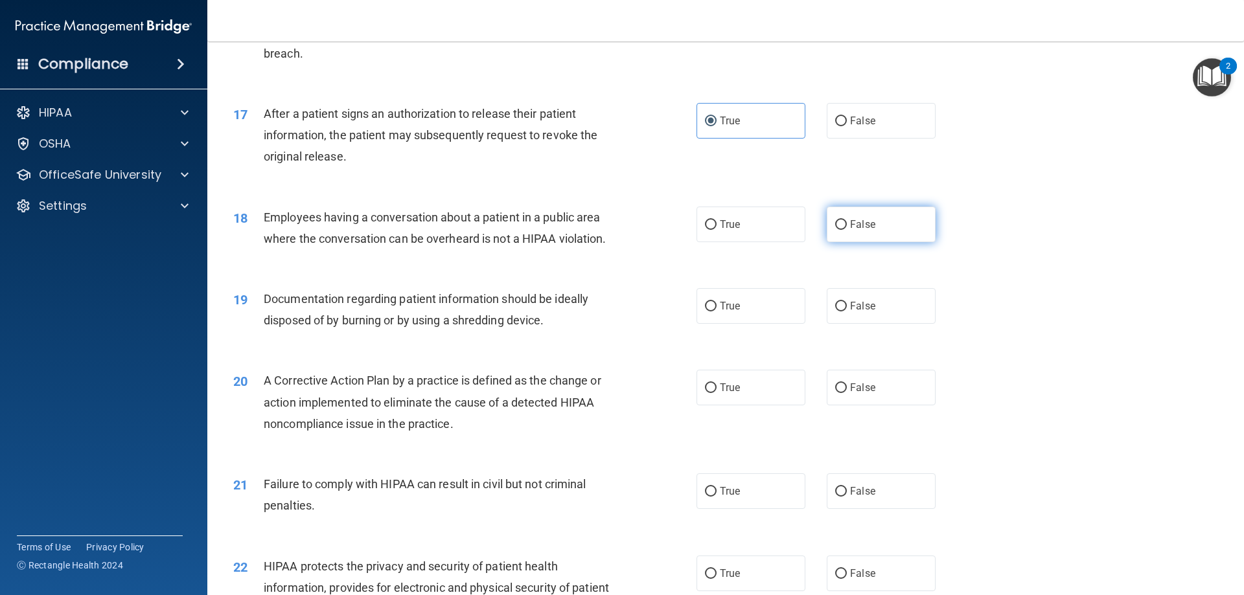
click at [893, 242] on label "False" at bounding box center [881, 225] width 109 height 36
click at [847, 230] on input "False" at bounding box center [841, 225] width 12 height 10
radio input "true"
click at [777, 323] on label "True" at bounding box center [750, 306] width 109 height 36
click at [716, 312] on input "True" at bounding box center [711, 307] width 12 height 10
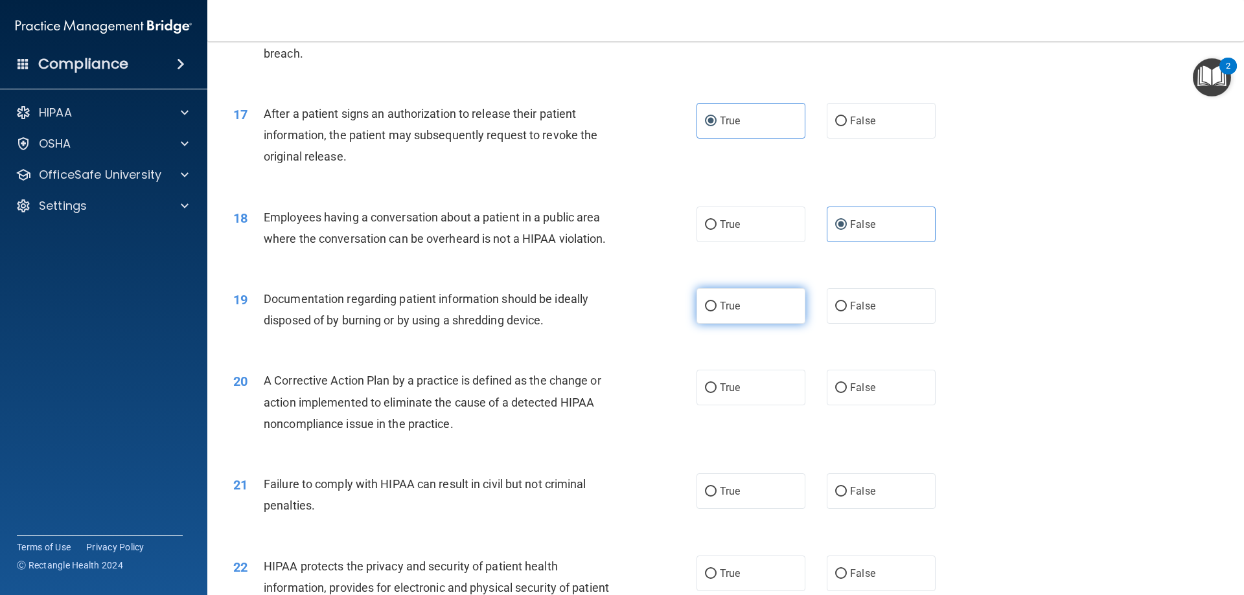
radio input "true"
click at [766, 406] on label "True" at bounding box center [750, 388] width 109 height 36
click at [716, 393] on input "True" at bounding box center [711, 388] width 12 height 10
radio input "true"
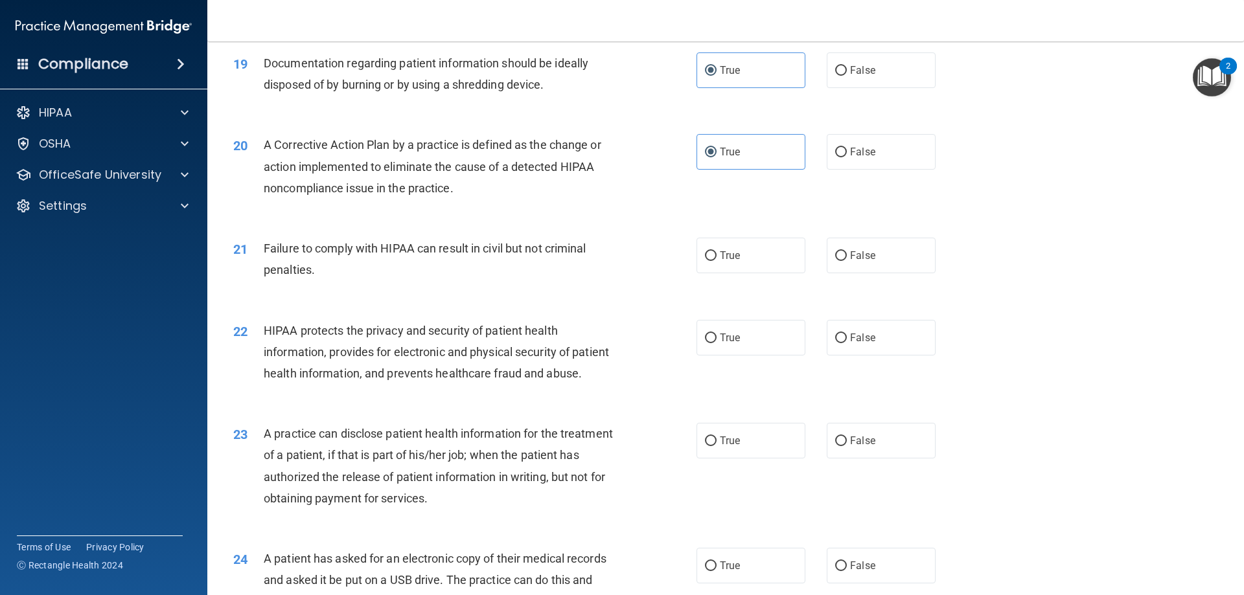
scroll to position [1749, 0]
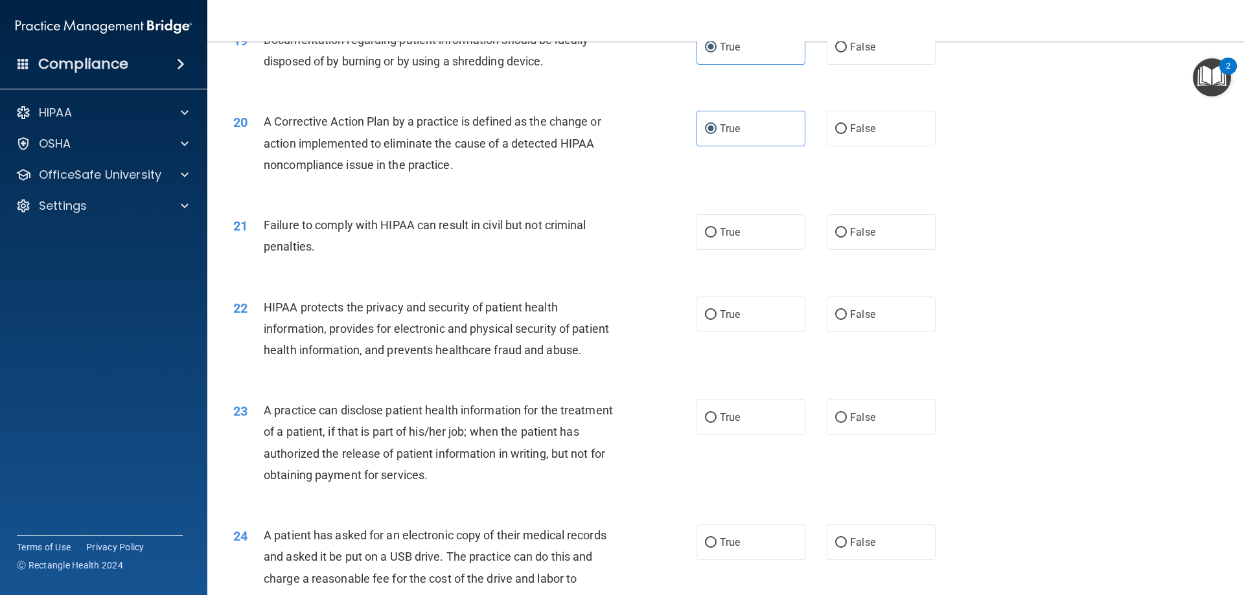
click at [883, 272] on div "21 Failure to comply with HIPAA can result in civil but not criminal penalties.…" at bounding box center [725, 239] width 1004 height 82
drag, startPoint x: 878, startPoint y: 262, endPoint x: 860, endPoint y: 293, distance: 36.6
click at [878, 250] on label "False" at bounding box center [881, 232] width 109 height 36
click at [847, 238] on input "False" at bounding box center [841, 233] width 12 height 10
radio input "true"
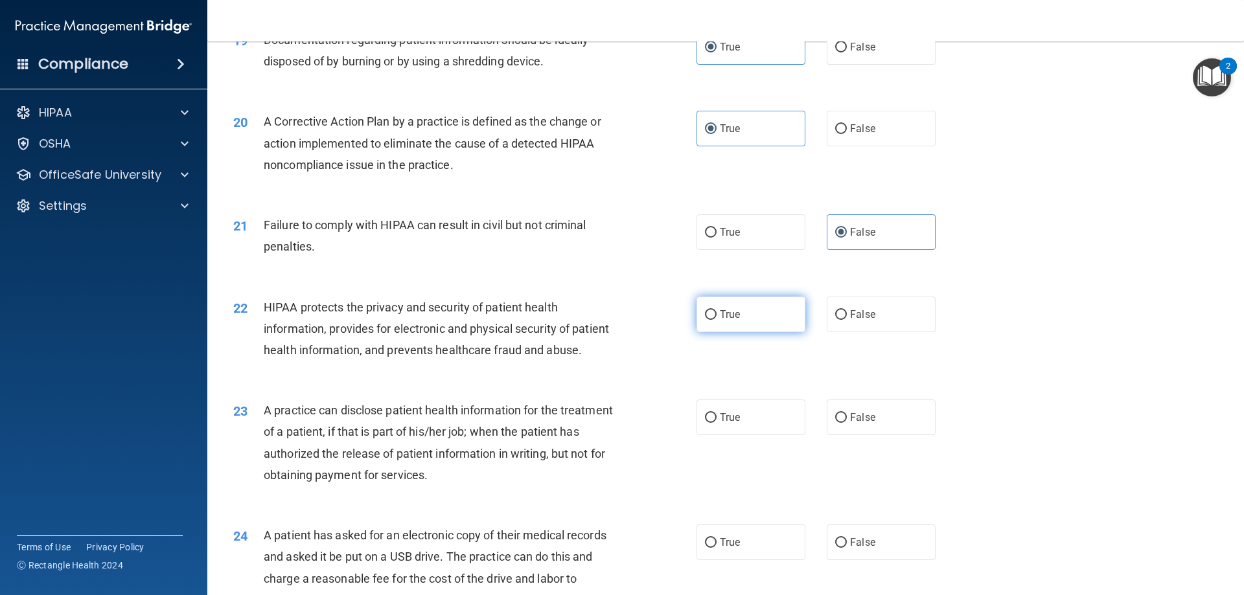
click at [747, 332] on label "True" at bounding box center [750, 315] width 109 height 36
click at [716, 320] on input "True" at bounding box center [711, 315] width 12 height 10
radio input "true"
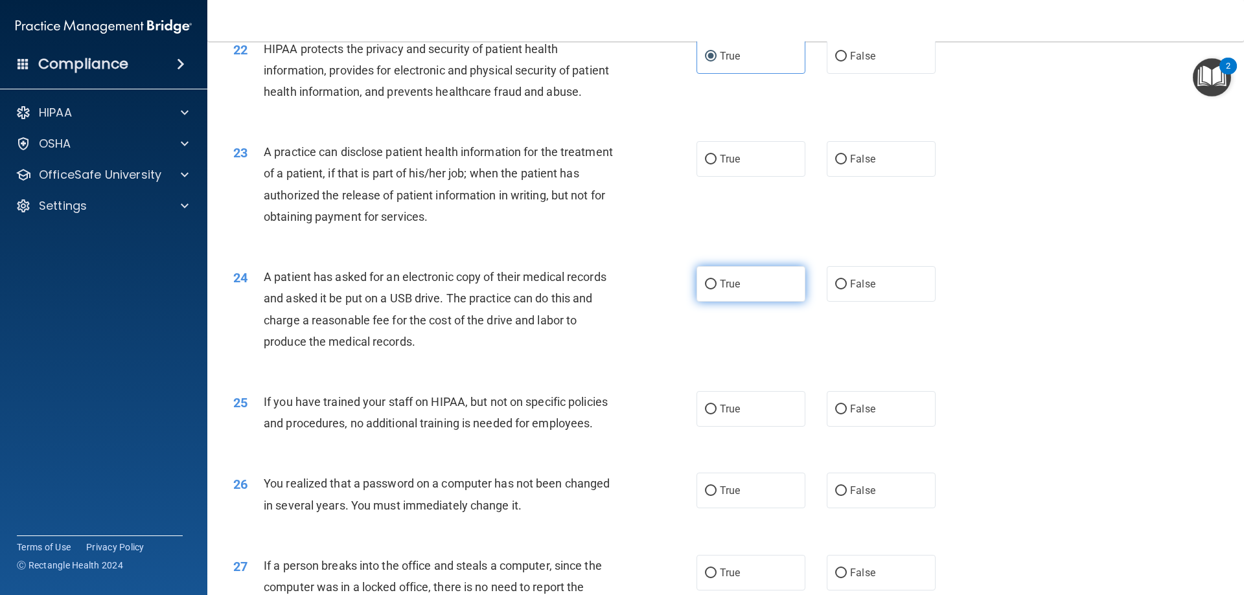
scroll to position [2008, 0]
click at [887, 176] on label "False" at bounding box center [881, 159] width 109 height 36
click at [847, 164] on input "False" at bounding box center [841, 159] width 12 height 10
radio input "true"
click at [749, 301] on label "True" at bounding box center [750, 284] width 109 height 36
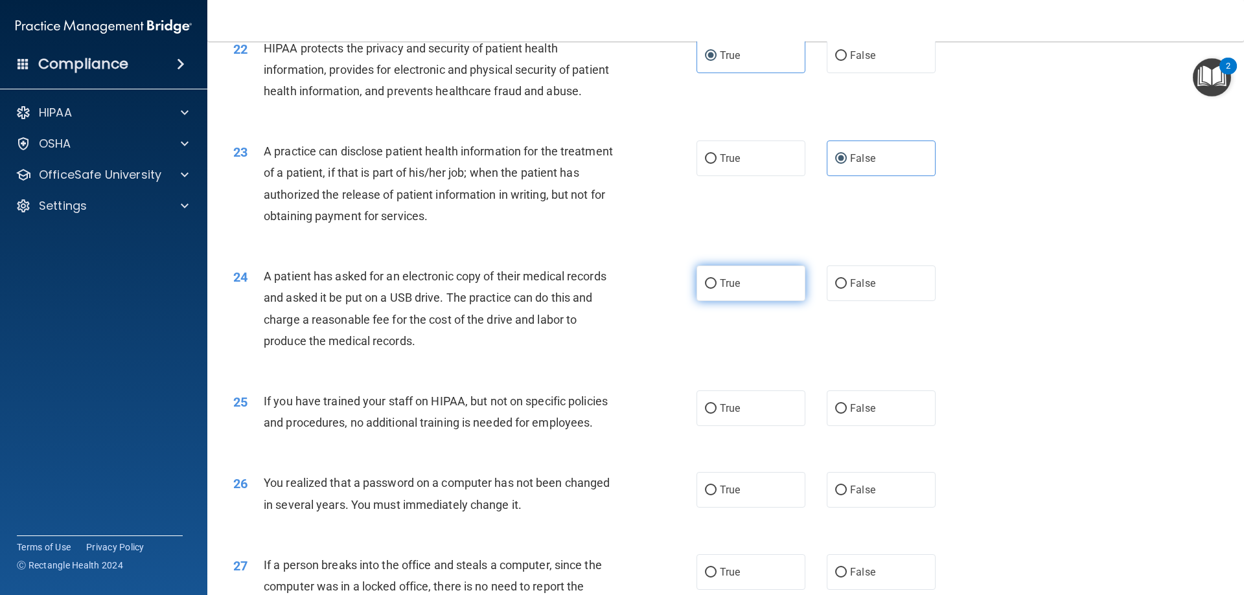
click at [716, 289] on input "True" at bounding box center [711, 284] width 12 height 10
radio input "true"
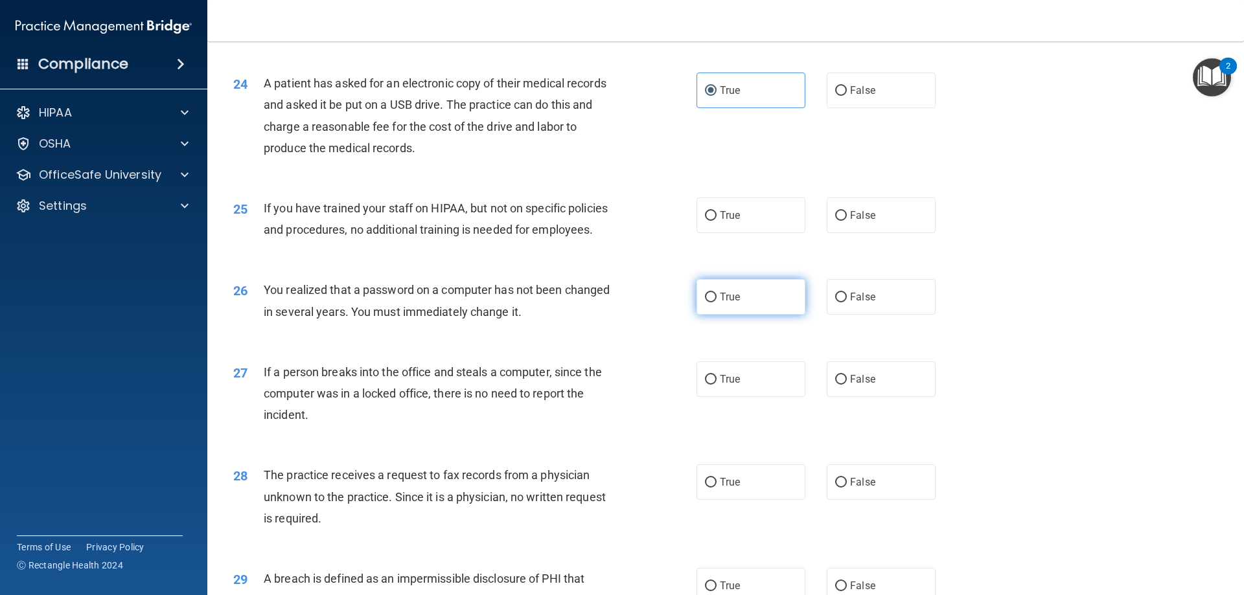
scroll to position [2267, 0]
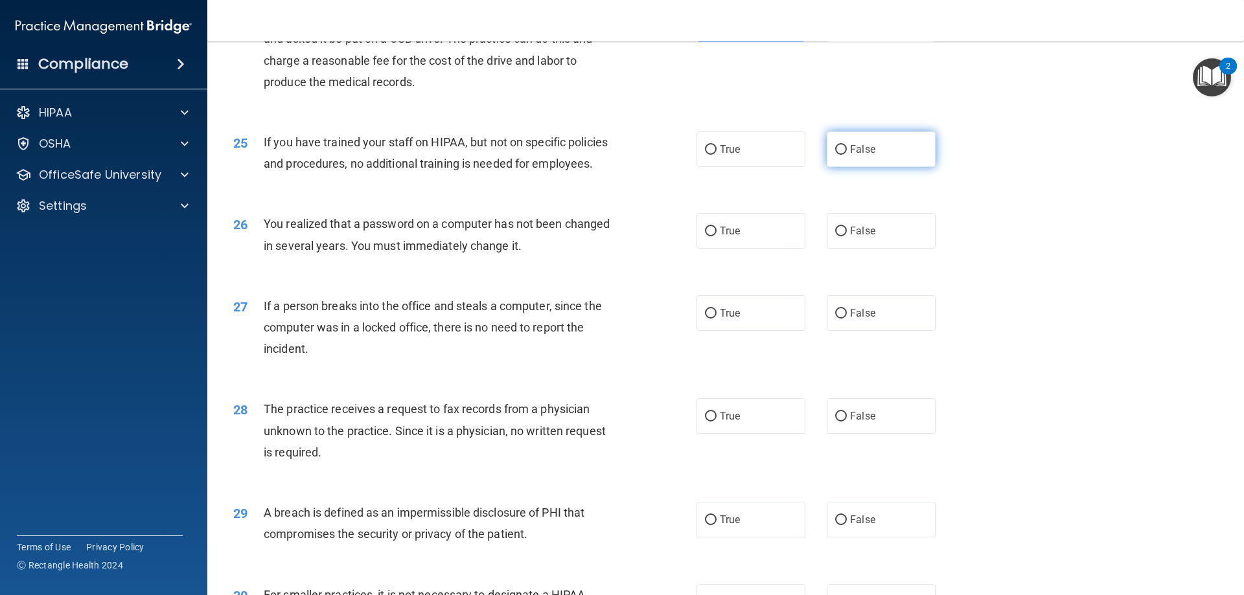
click at [859, 155] on span "False" at bounding box center [862, 149] width 25 height 12
click at [847, 155] on input "False" at bounding box center [841, 150] width 12 height 10
radio input "true"
click at [741, 249] on label "True" at bounding box center [750, 231] width 109 height 36
click at [716, 236] on input "True" at bounding box center [711, 232] width 12 height 10
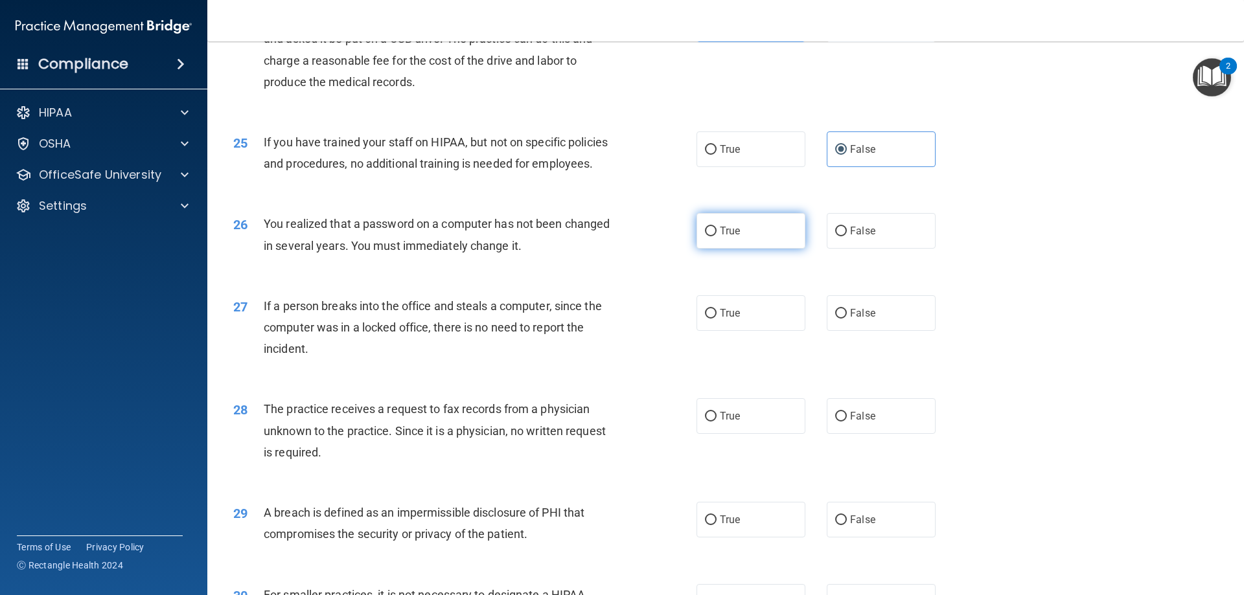
radio input "true"
click at [874, 331] on label "False" at bounding box center [881, 313] width 109 height 36
click at [847, 319] on input "False" at bounding box center [841, 314] width 12 height 10
radio input "true"
click at [874, 434] on label "False" at bounding box center [881, 416] width 109 height 36
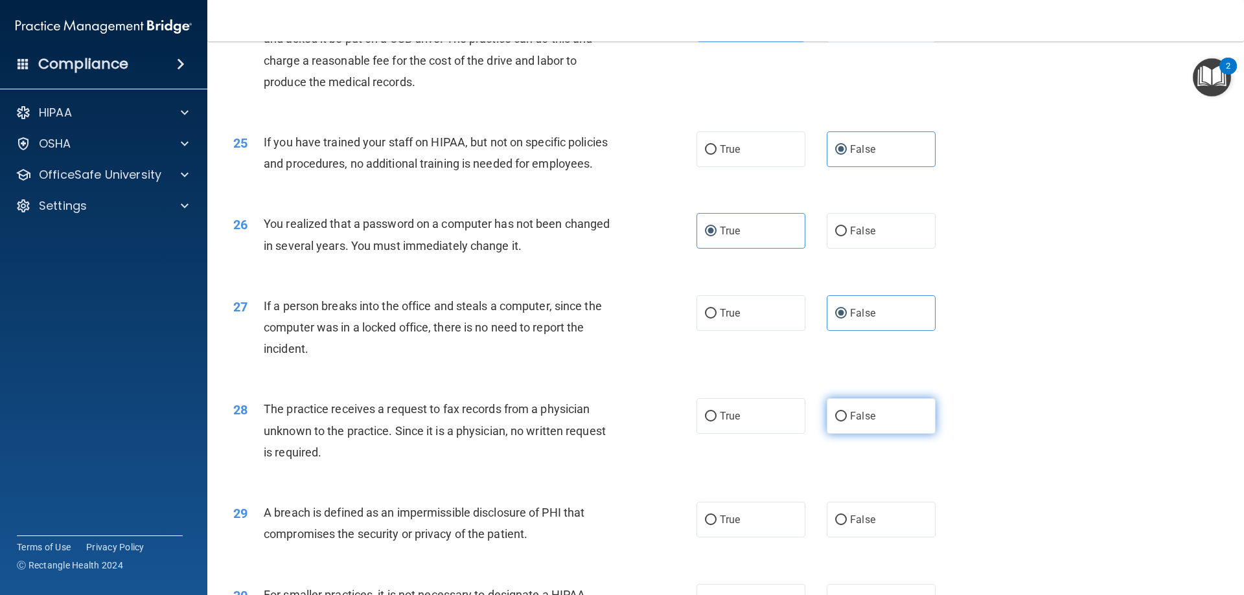
click at [847, 422] on input "False" at bounding box center [841, 417] width 12 height 10
radio input "true"
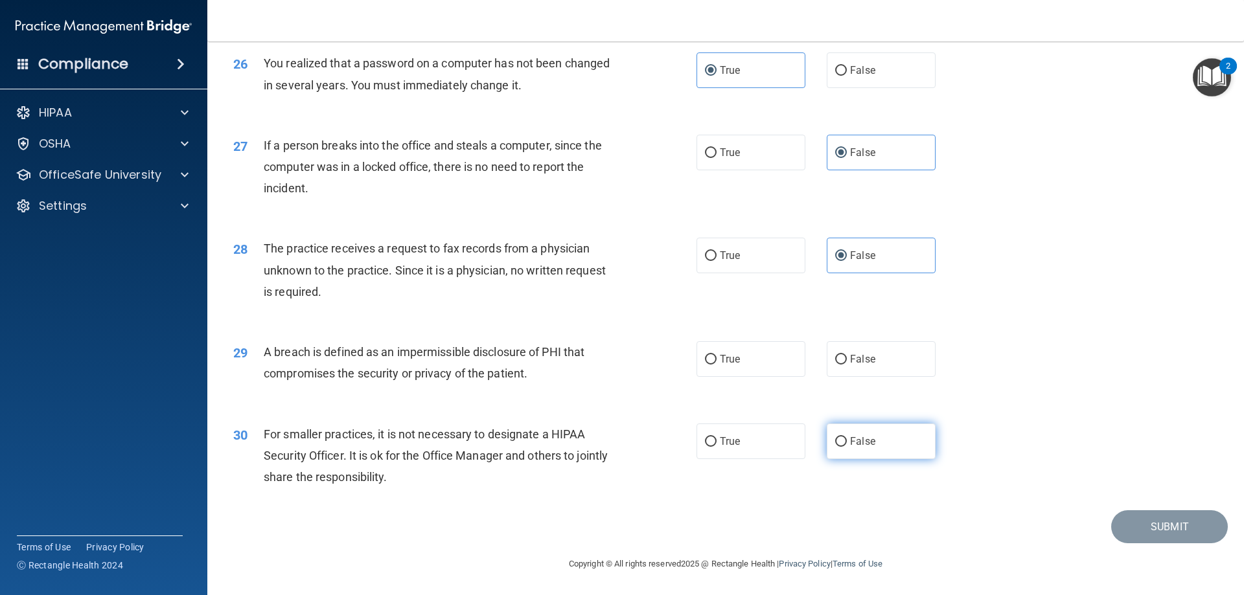
scroll to position [2471, 0]
click at [735, 369] on label "True" at bounding box center [750, 359] width 109 height 36
click at [716, 365] on input "True" at bounding box center [711, 360] width 12 height 10
radio input "true"
click at [856, 433] on label "False" at bounding box center [881, 442] width 109 height 36
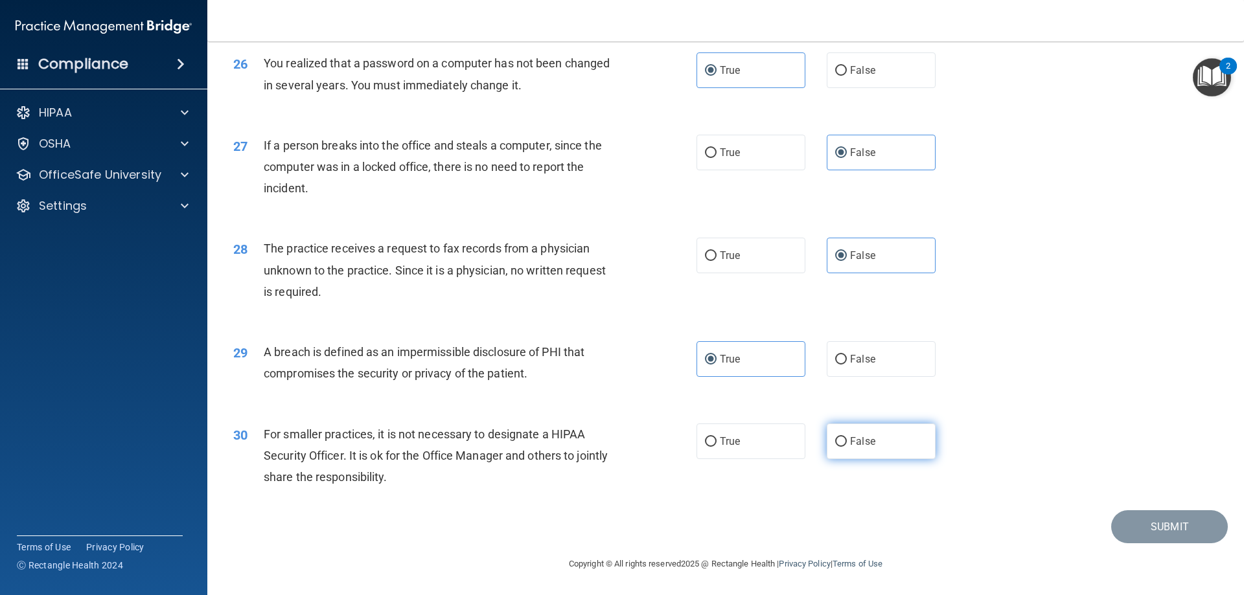
click at [847, 437] on input "False" at bounding box center [841, 442] width 12 height 10
radio input "true"
click at [1154, 535] on button "Submit" at bounding box center [1169, 526] width 117 height 33
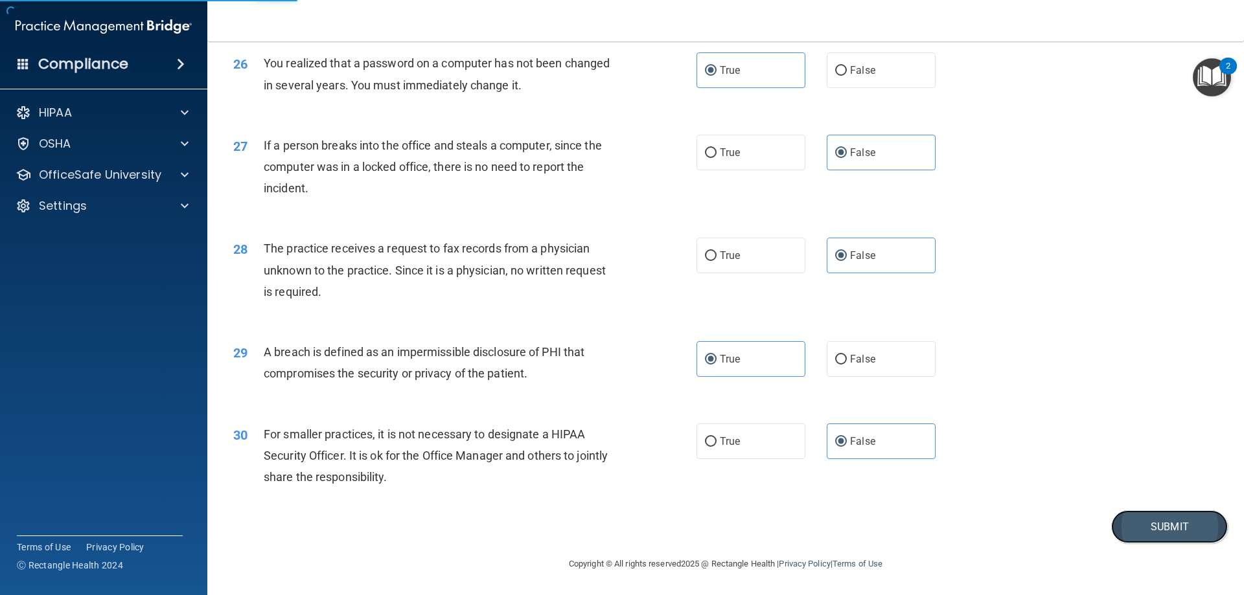
click at [1128, 519] on button "Submit" at bounding box center [1169, 526] width 117 height 33
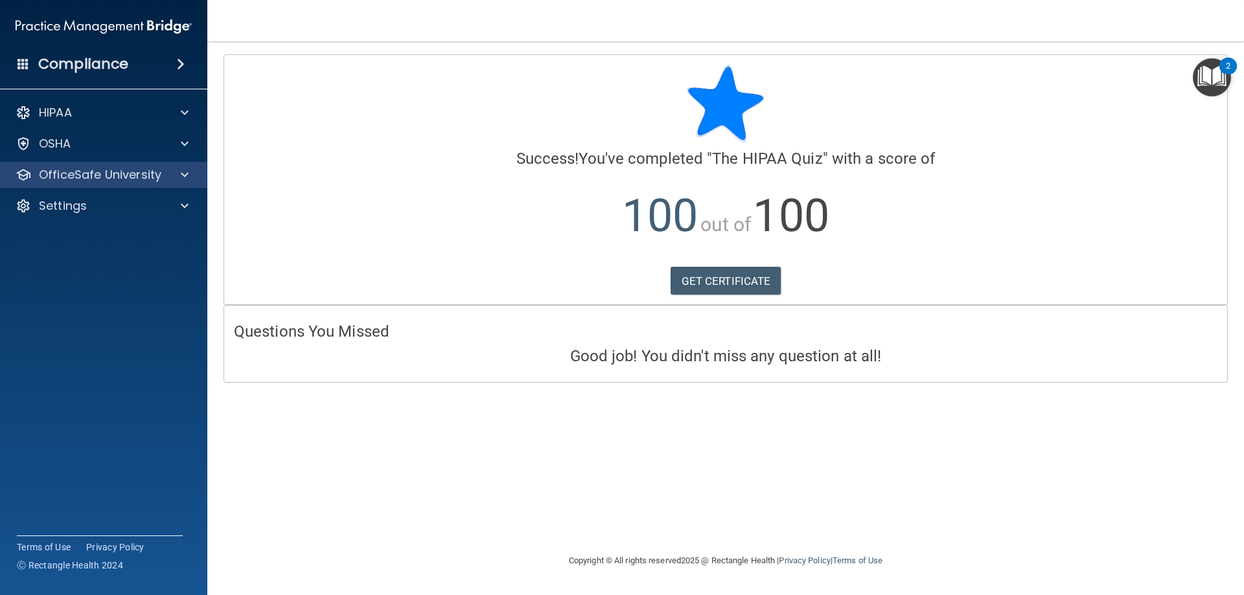
click at [91, 184] on div "OfficeSafe University" at bounding box center [104, 175] width 208 height 26
click at [115, 175] on p "OfficeSafe University" at bounding box center [100, 175] width 122 height 16
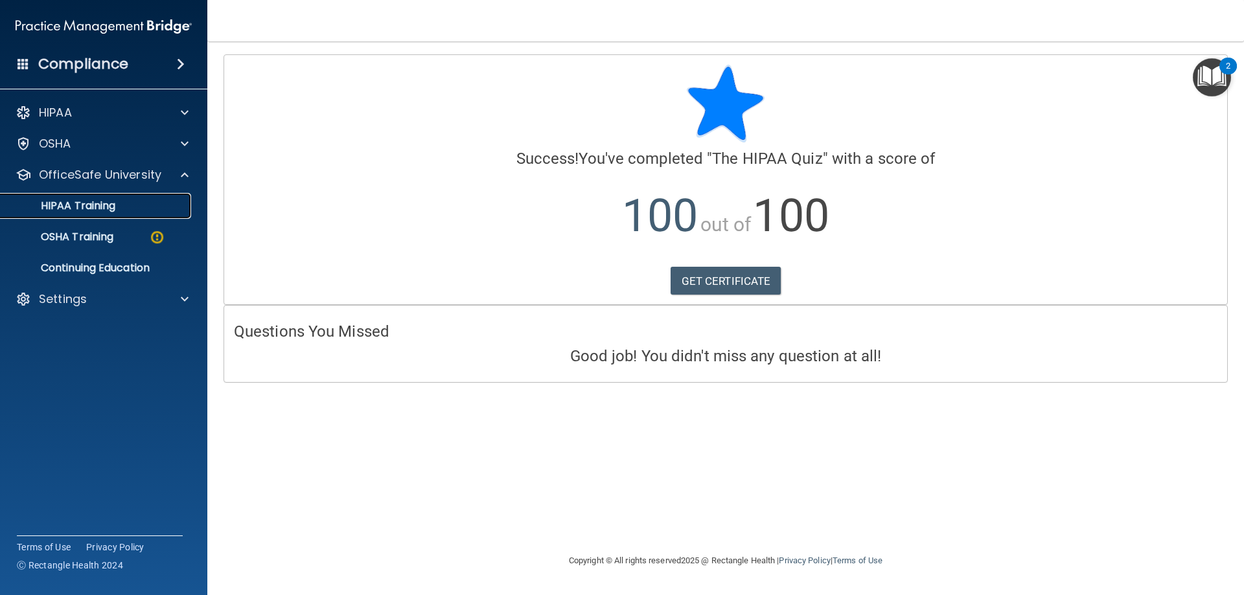
click at [108, 212] on p "HIPAA Training" at bounding box center [61, 206] width 107 height 13
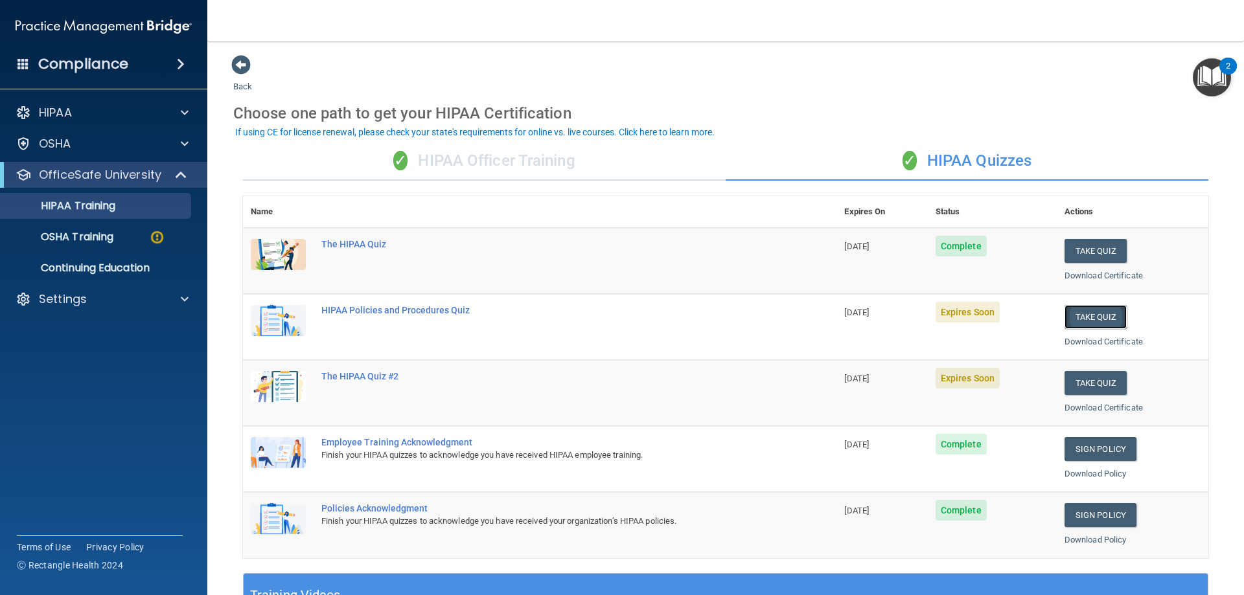
click at [1069, 317] on button "Take Quiz" at bounding box center [1095, 317] width 62 height 24
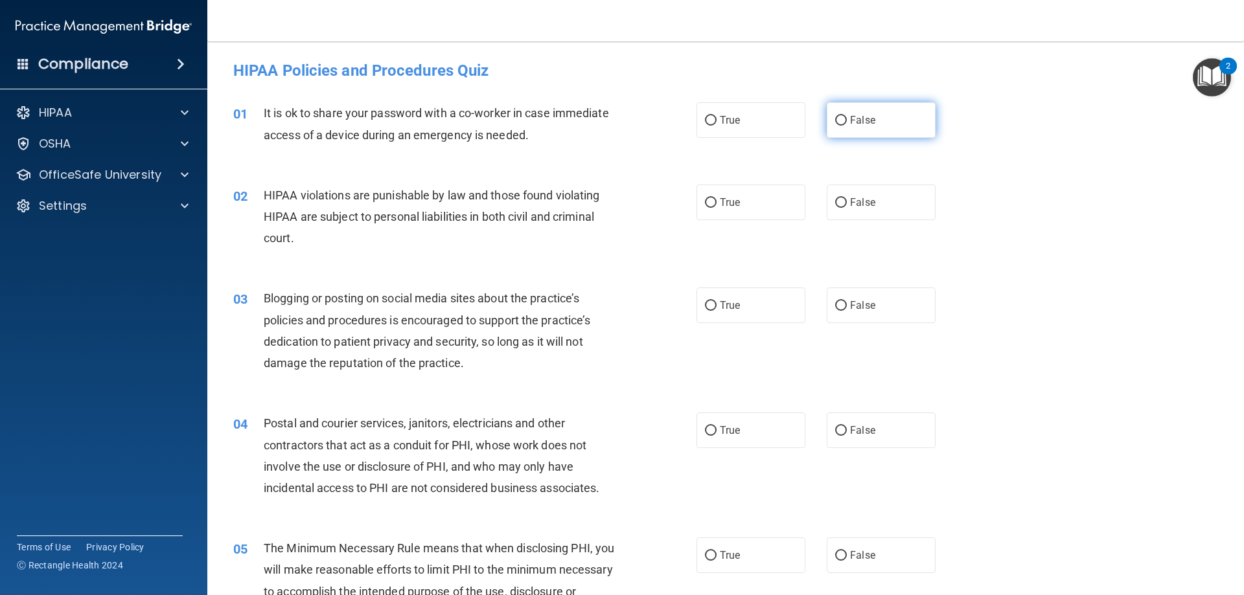
click at [886, 114] on label "False" at bounding box center [881, 120] width 109 height 36
click at [847, 116] on input "False" at bounding box center [841, 121] width 12 height 10
radio input "true"
click at [712, 198] on label "True" at bounding box center [750, 203] width 109 height 36
click at [712, 198] on input "True" at bounding box center [711, 203] width 12 height 10
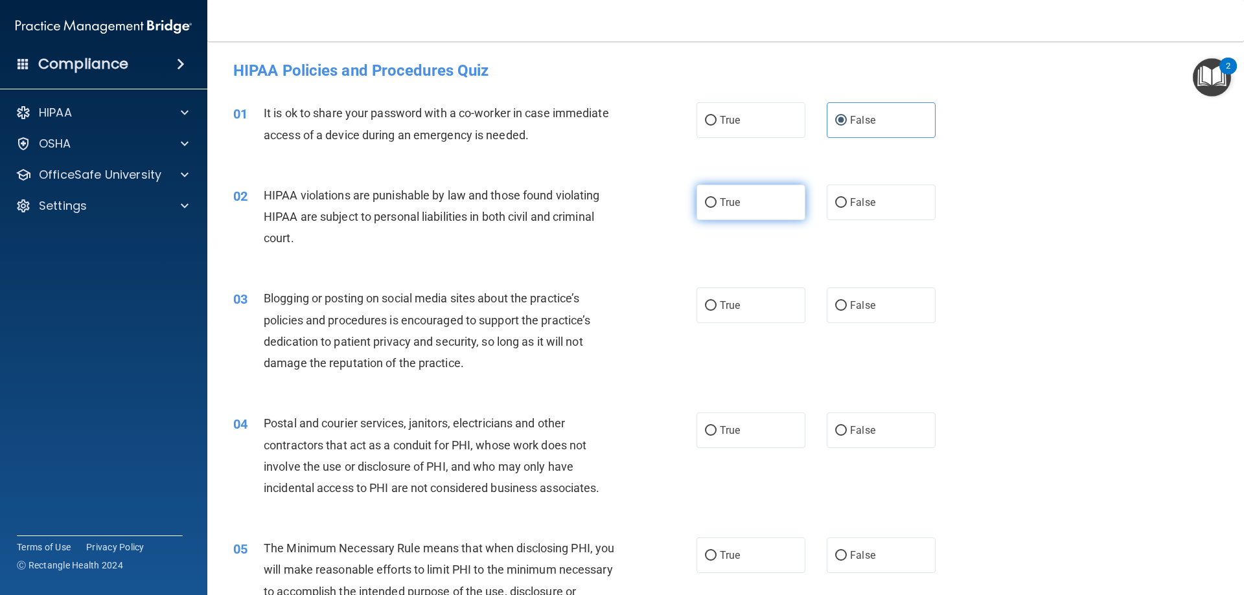
radio input "true"
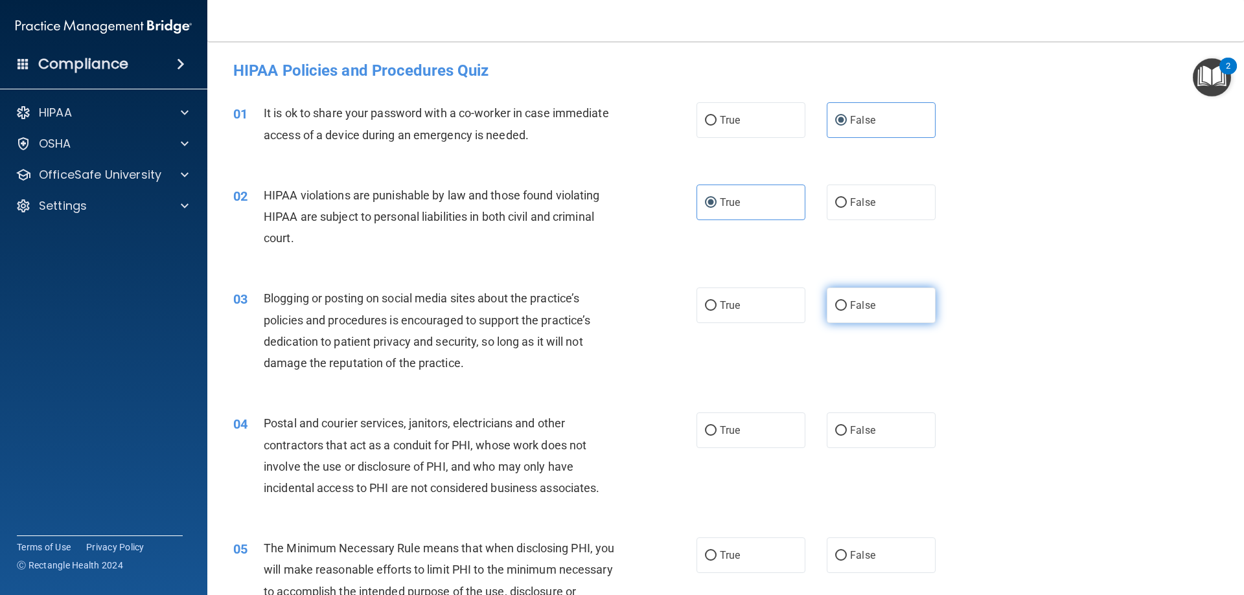
click at [855, 305] on span "False" at bounding box center [862, 305] width 25 height 12
click at [847, 305] on input "False" at bounding box center [841, 306] width 12 height 10
radio input "true"
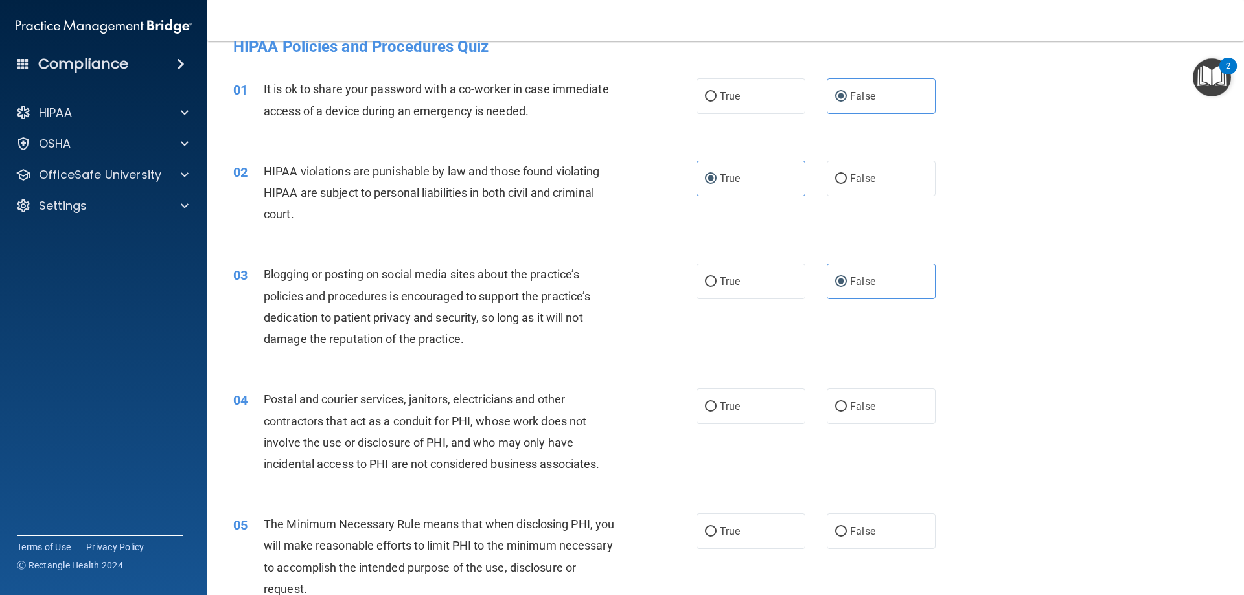
scroll to position [65, 0]
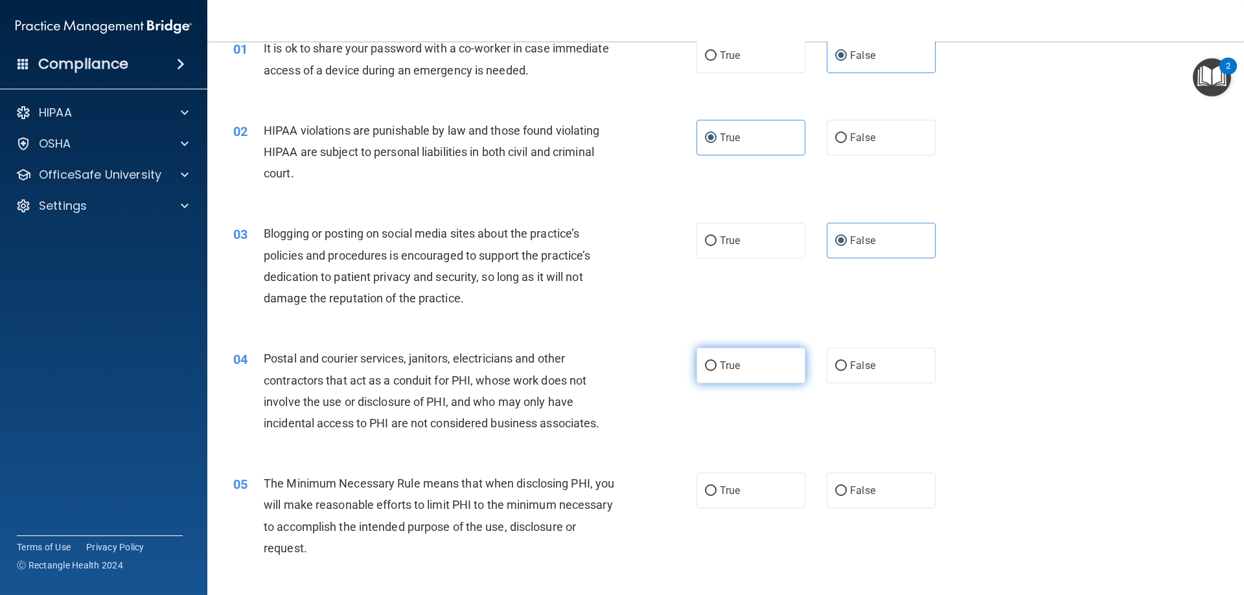
click at [745, 376] on label "True" at bounding box center [750, 366] width 109 height 36
click at [716, 371] on input "True" at bounding box center [711, 366] width 12 height 10
radio input "true"
click at [734, 481] on label "True" at bounding box center [750, 491] width 109 height 36
click at [716, 486] on input "True" at bounding box center [711, 491] width 12 height 10
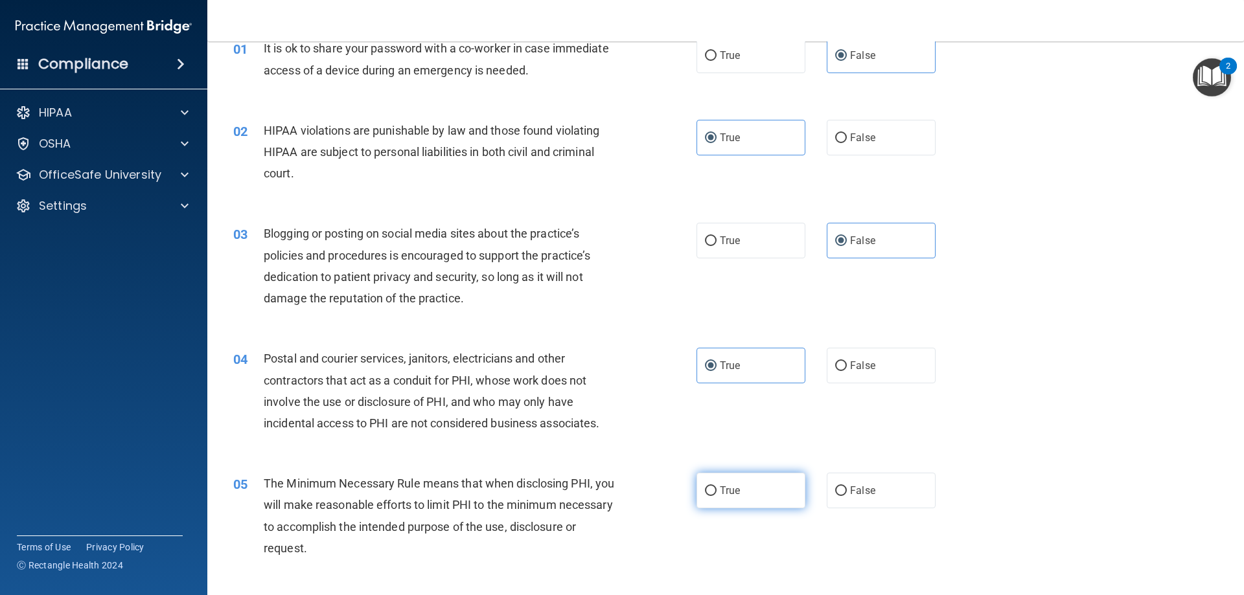
radio input "true"
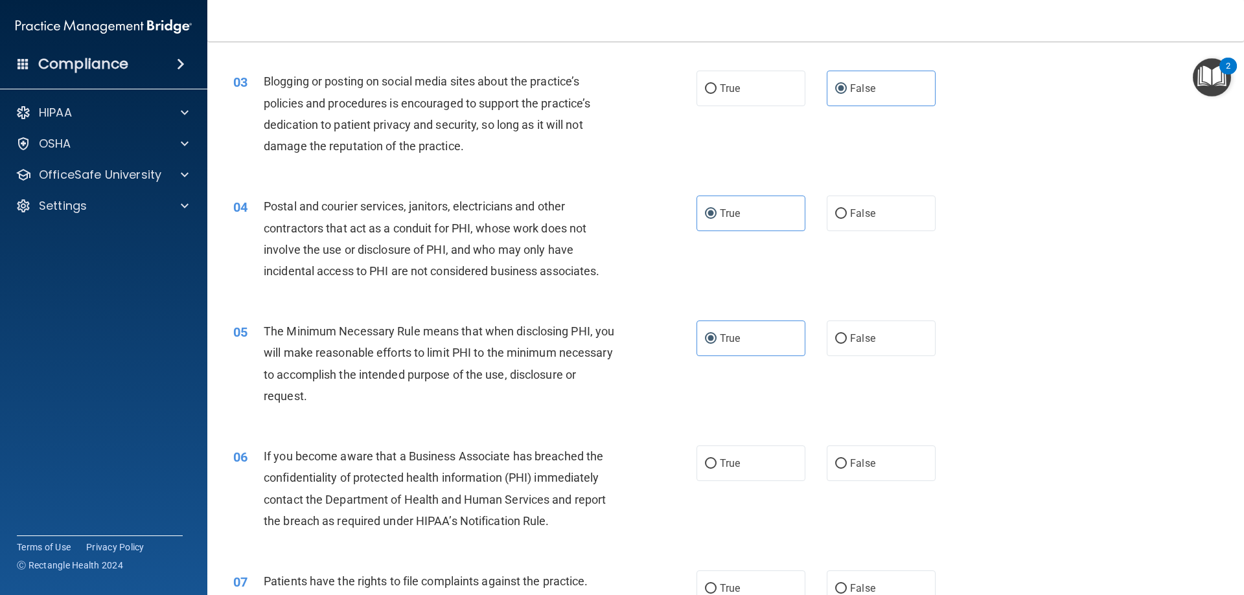
scroll to position [259, 0]
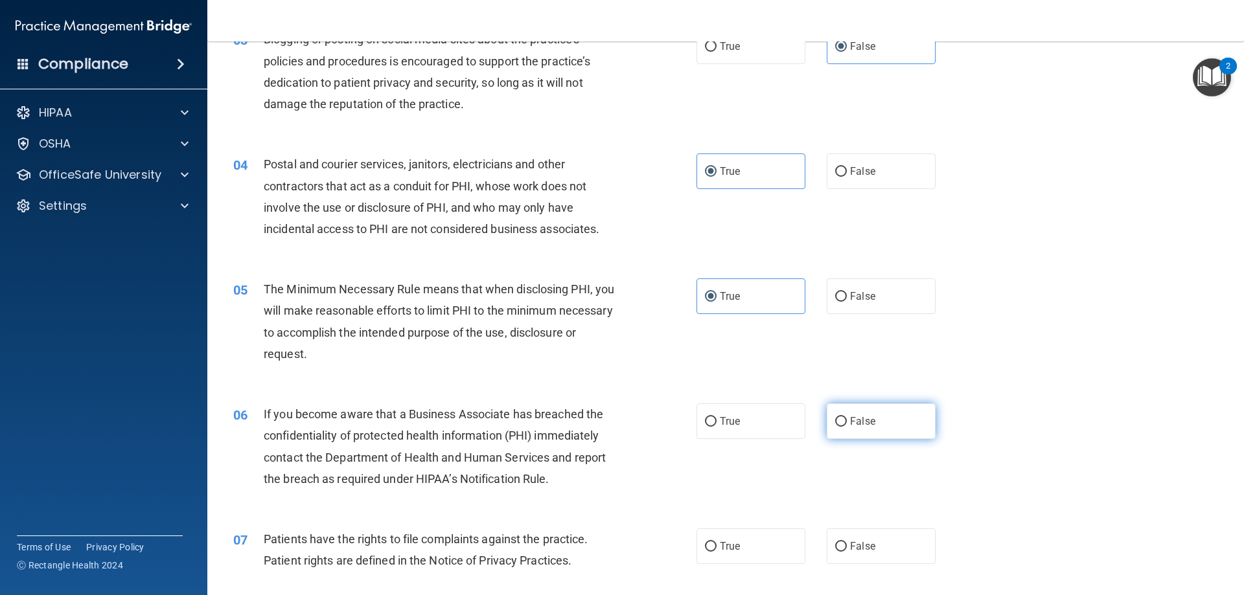
click at [850, 417] on span "False" at bounding box center [862, 421] width 25 height 12
click at [846, 417] on input "False" at bounding box center [841, 422] width 12 height 10
radio input "true"
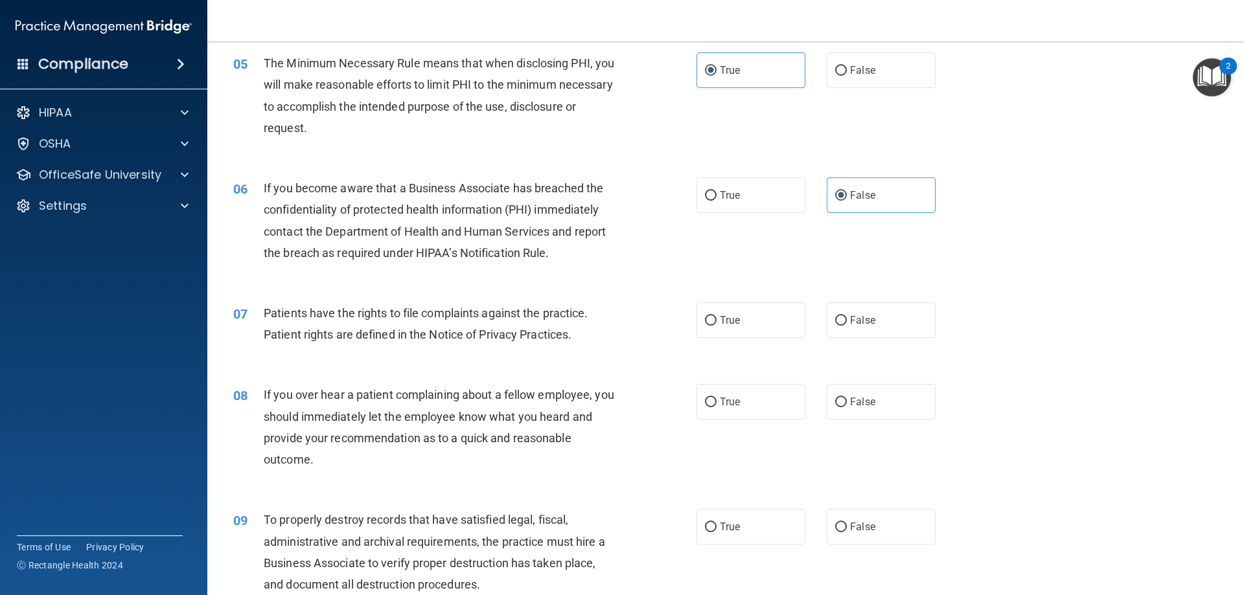
scroll to position [518, 0]
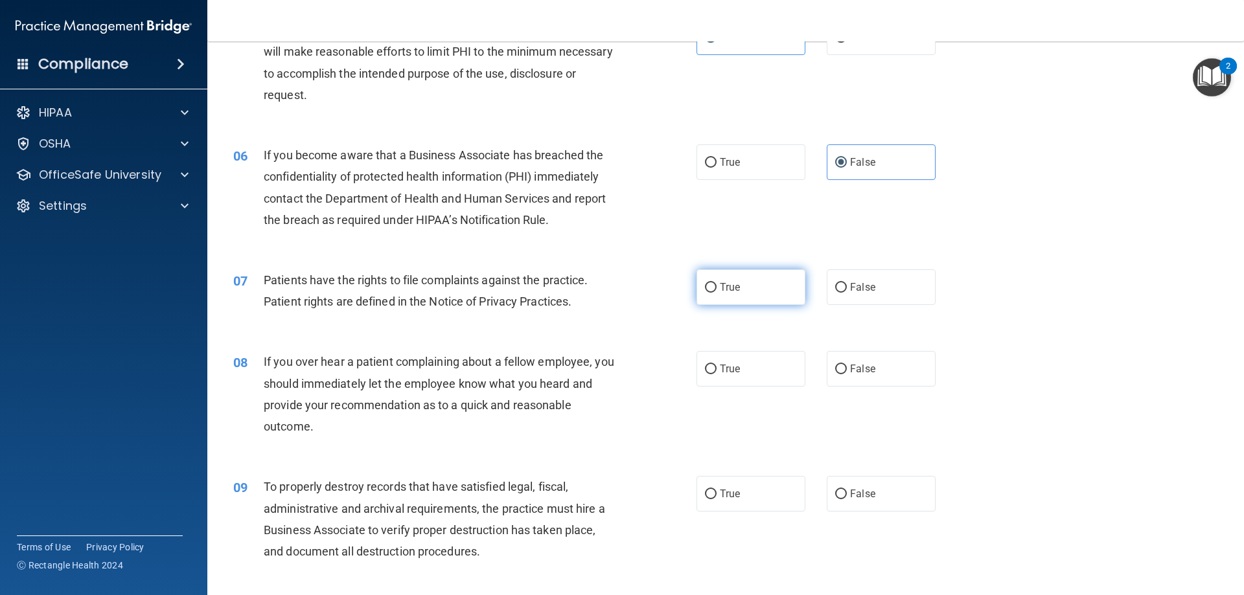
click at [736, 300] on label "True" at bounding box center [750, 287] width 109 height 36
click at [716, 293] on input "True" at bounding box center [711, 288] width 12 height 10
radio input "true"
click at [840, 363] on label "False" at bounding box center [881, 369] width 109 height 36
click at [840, 365] on input "False" at bounding box center [841, 370] width 12 height 10
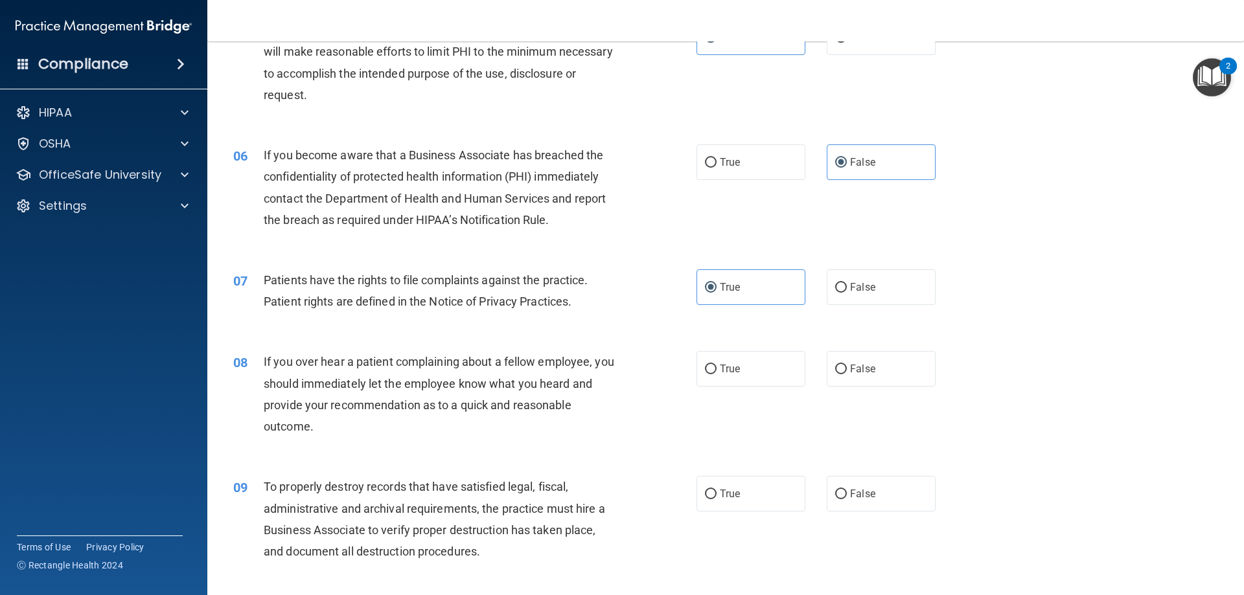
radio input "true"
click at [867, 503] on label "False" at bounding box center [881, 494] width 109 height 36
click at [847, 499] on input "False" at bounding box center [841, 495] width 12 height 10
radio input "true"
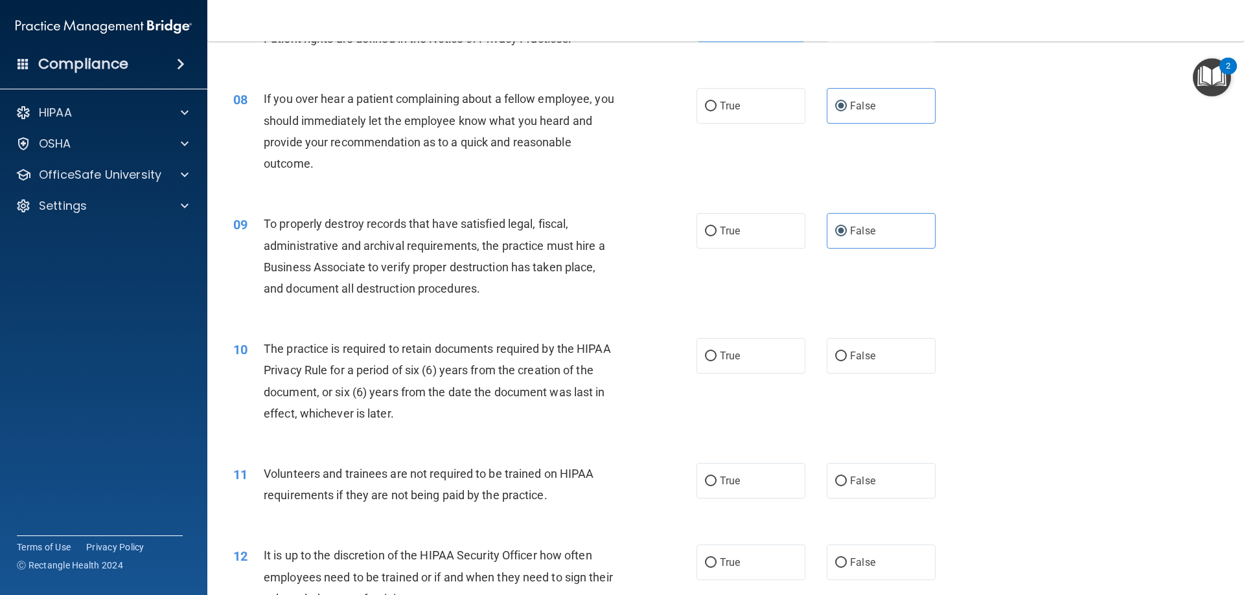
scroll to position [842, 0]
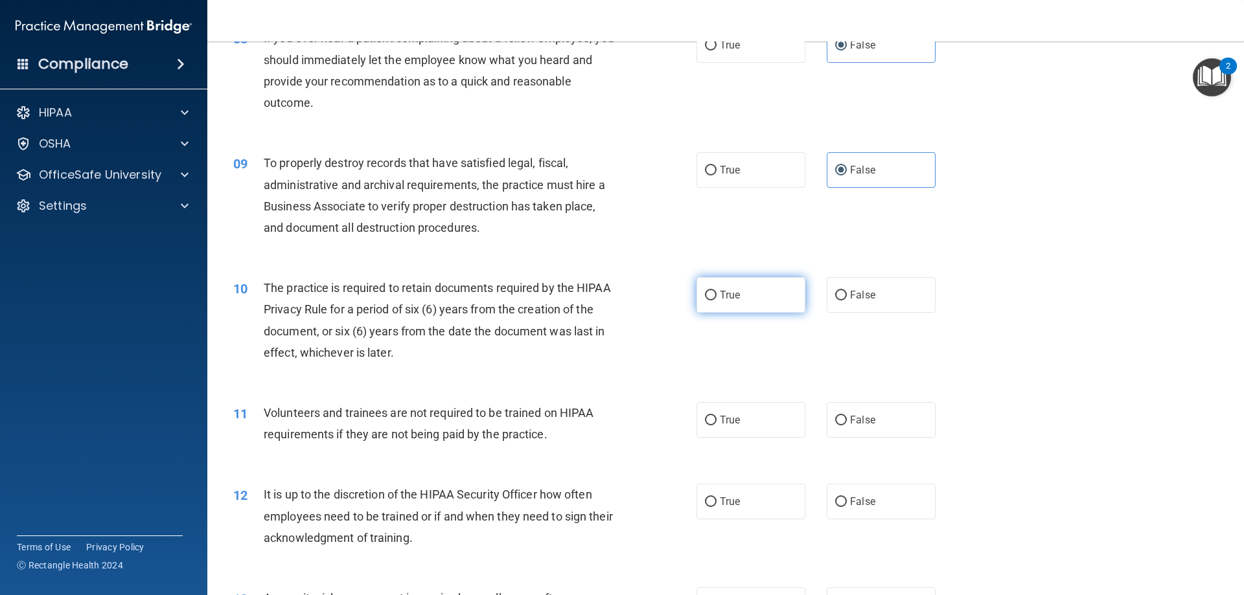
click at [742, 291] on label "True" at bounding box center [750, 295] width 109 height 36
click at [716, 291] on input "True" at bounding box center [711, 296] width 12 height 10
radio input "true"
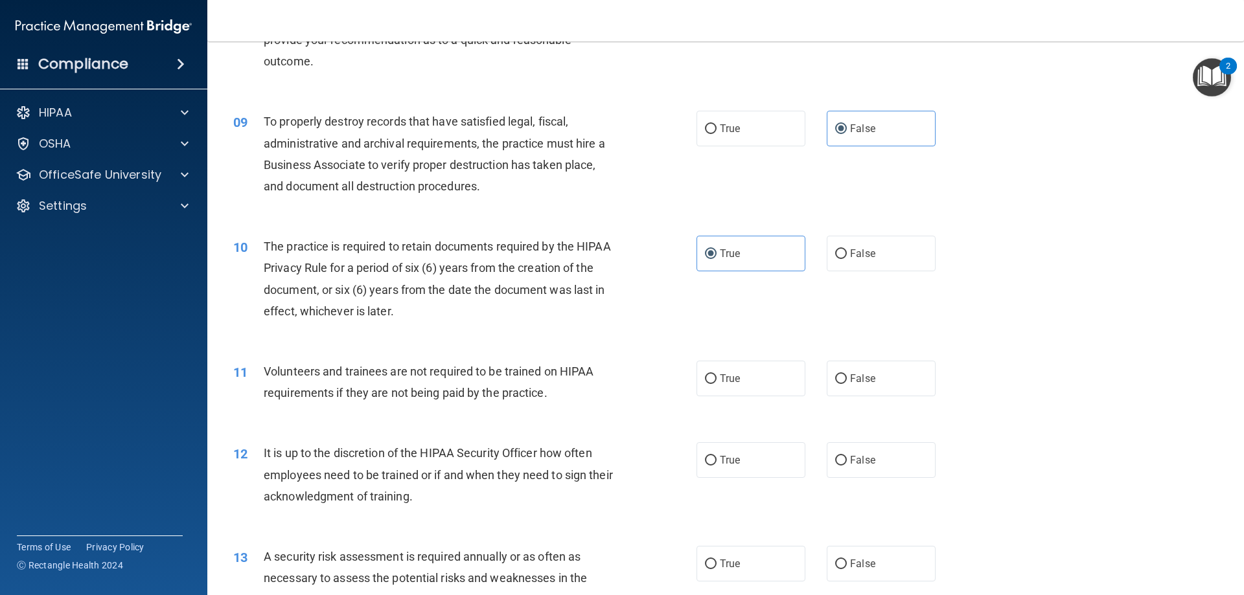
scroll to position [907, 0]
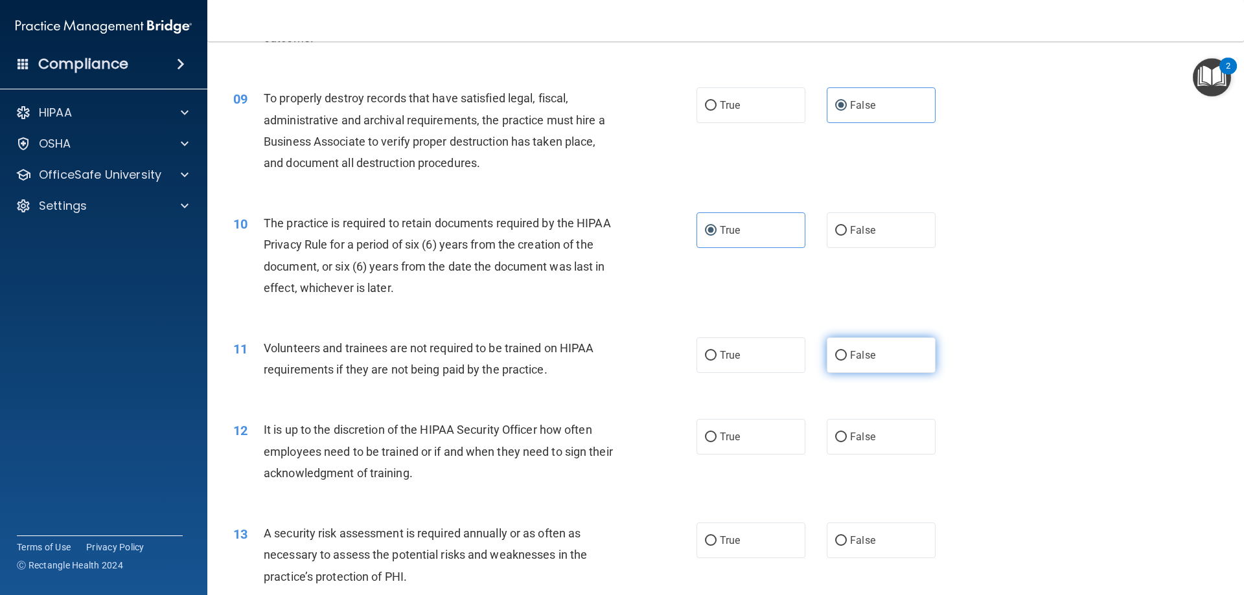
click at [860, 357] on span "False" at bounding box center [862, 355] width 25 height 12
click at [847, 357] on input "False" at bounding box center [841, 356] width 12 height 10
radio input "true"
click at [871, 434] on label "False" at bounding box center [881, 437] width 109 height 36
click at [847, 434] on input "False" at bounding box center [841, 438] width 12 height 10
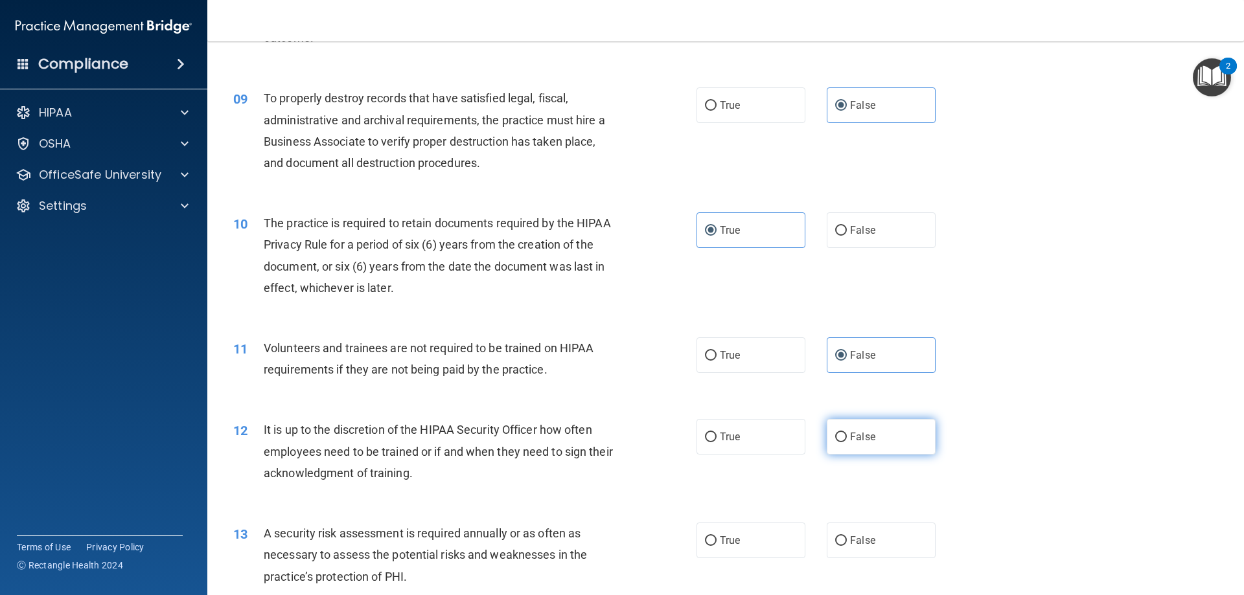
radio input "true"
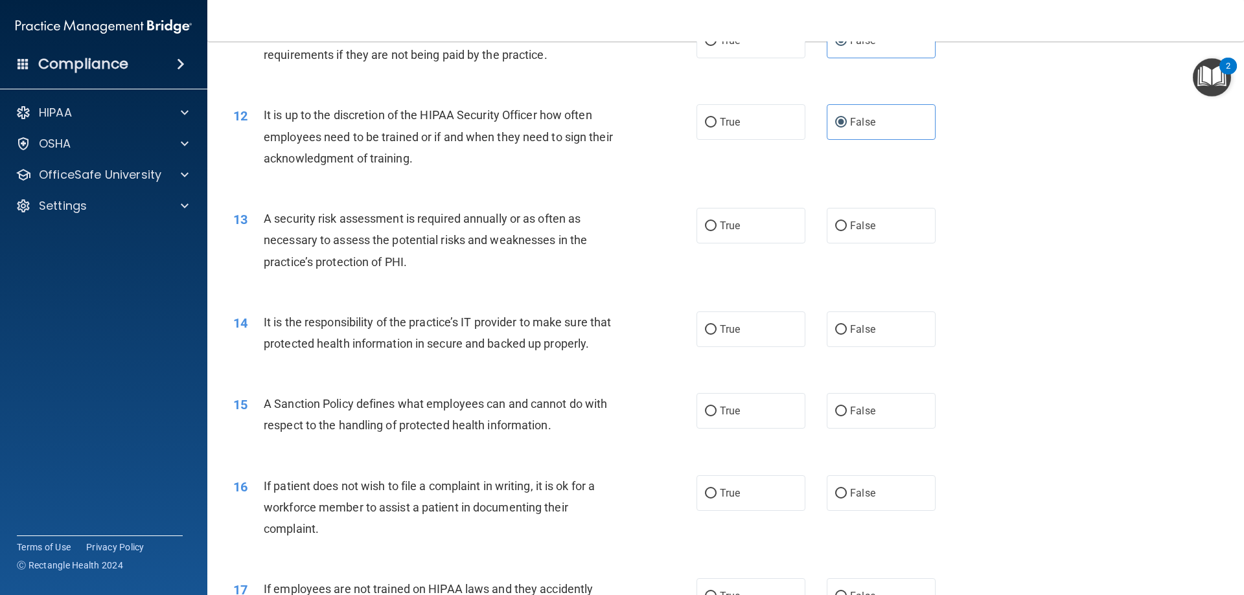
scroll to position [1231, 0]
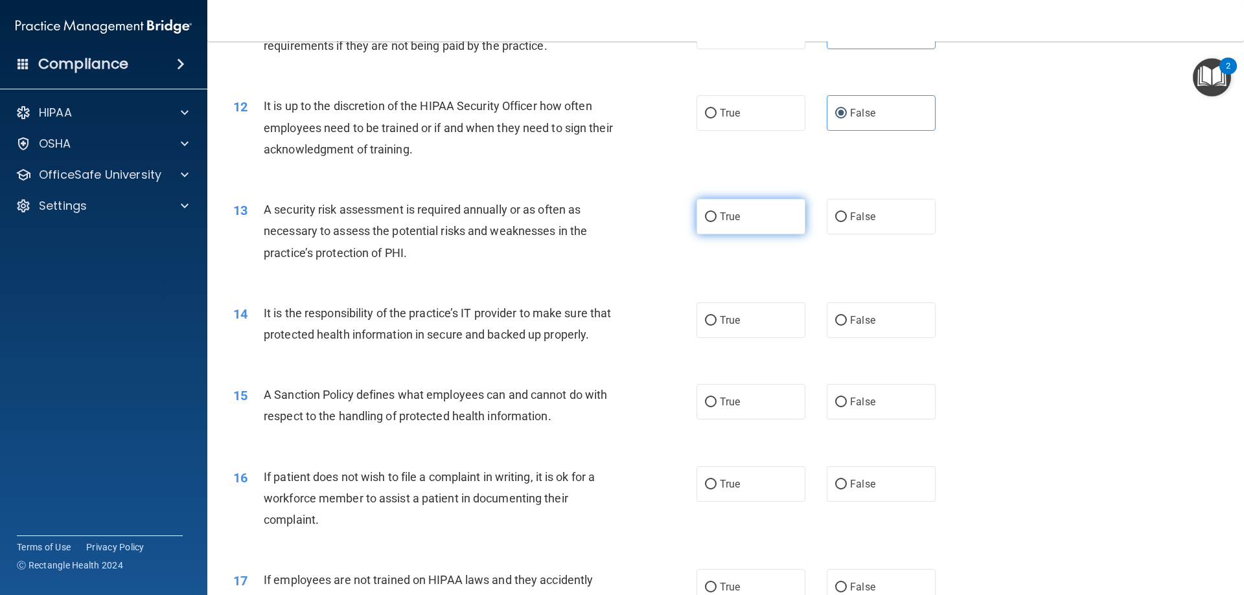
click at [771, 215] on label "True" at bounding box center [750, 217] width 109 height 36
click at [716, 215] on input "True" at bounding box center [711, 217] width 12 height 10
radio input "true"
click at [832, 326] on label "False" at bounding box center [881, 321] width 109 height 36
click at [835, 326] on input "False" at bounding box center [841, 321] width 12 height 10
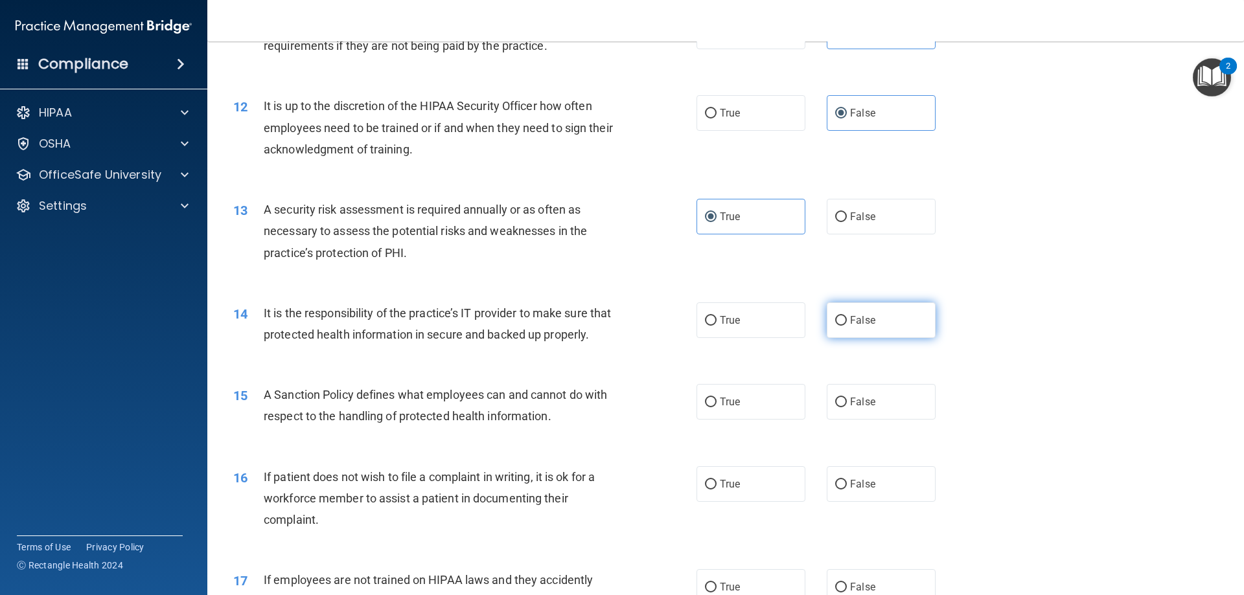
radio input "true"
click at [860, 408] on span "False" at bounding box center [862, 402] width 25 height 12
click at [847, 407] on input "False" at bounding box center [841, 403] width 12 height 10
radio input "true"
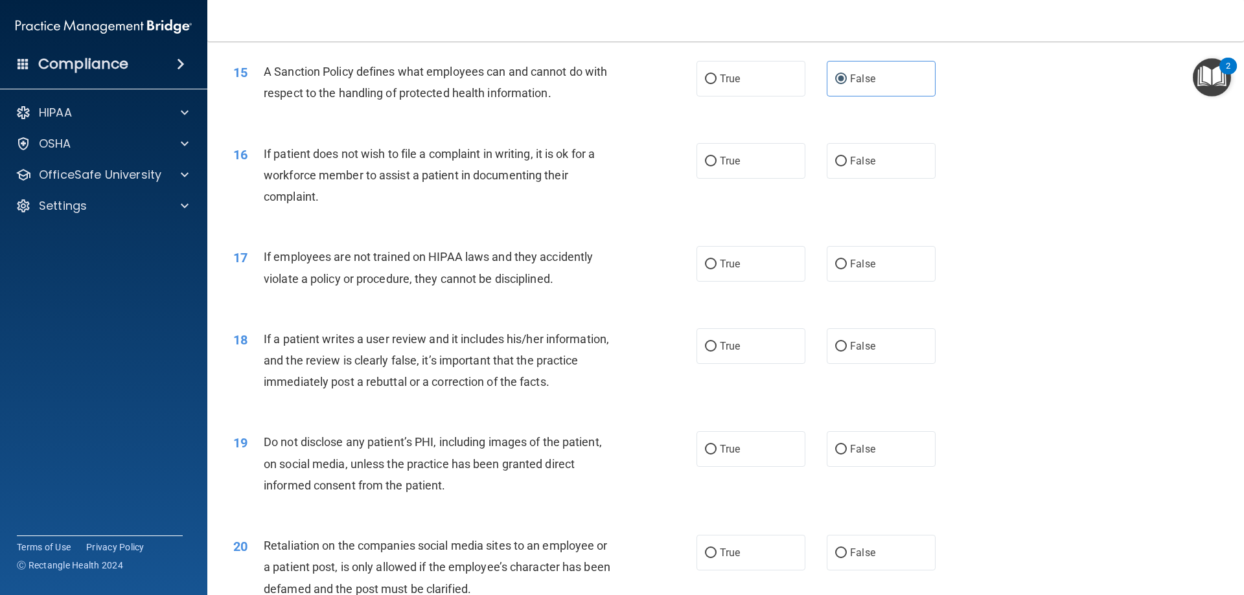
scroll to position [1555, 0]
click at [736, 178] on label "True" at bounding box center [750, 161] width 109 height 36
click at [716, 166] on input "True" at bounding box center [711, 161] width 12 height 10
radio input "true"
click at [853, 281] on label "False" at bounding box center [881, 264] width 109 height 36
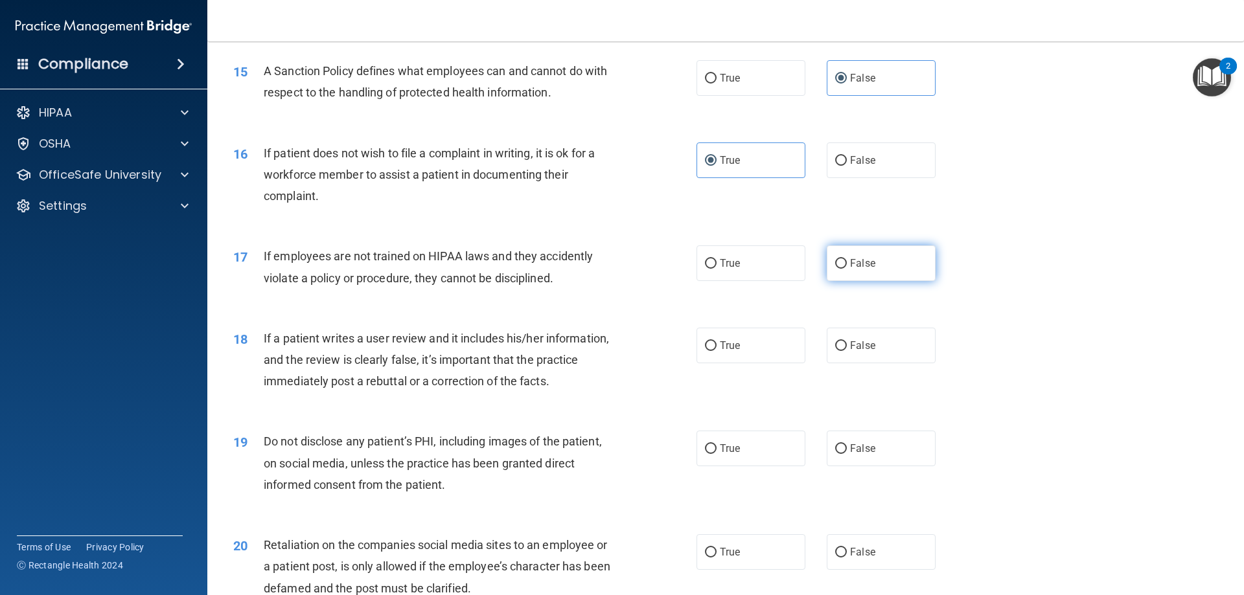
click at [847, 269] on input "False" at bounding box center [841, 264] width 12 height 10
radio input "true"
click at [868, 352] on span "False" at bounding box center [862, 345] width 25 height 12
click at [847, 351] on input "False" at bounding box center [841, 346] width 12 height 10
radio input "true"
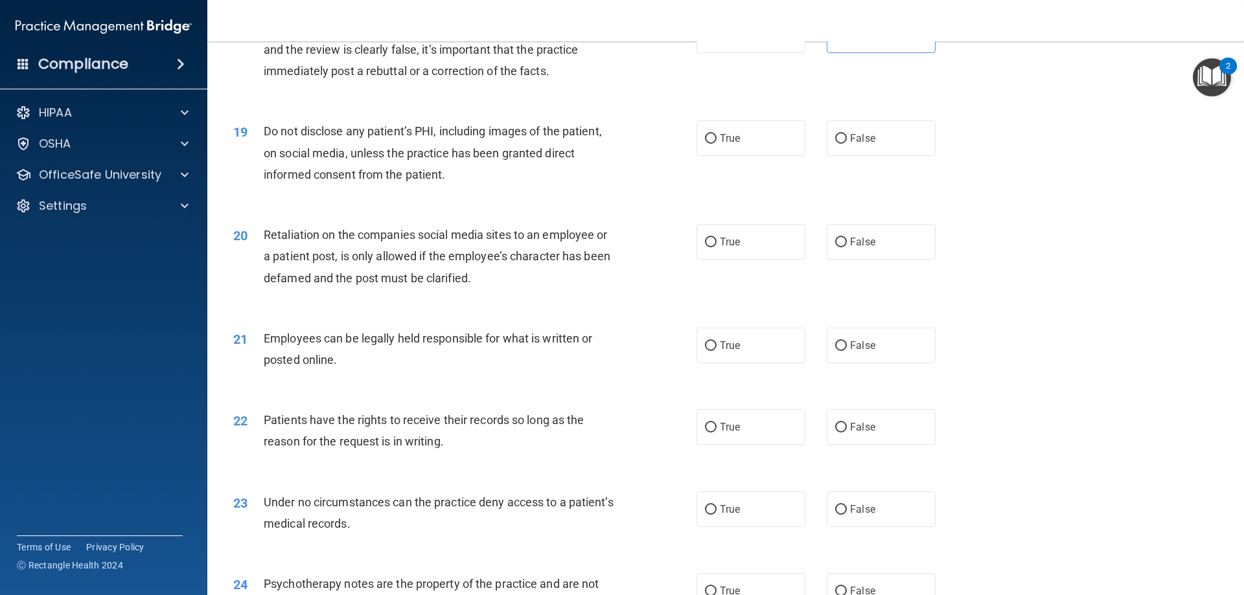
scroll to position [1879, 0]
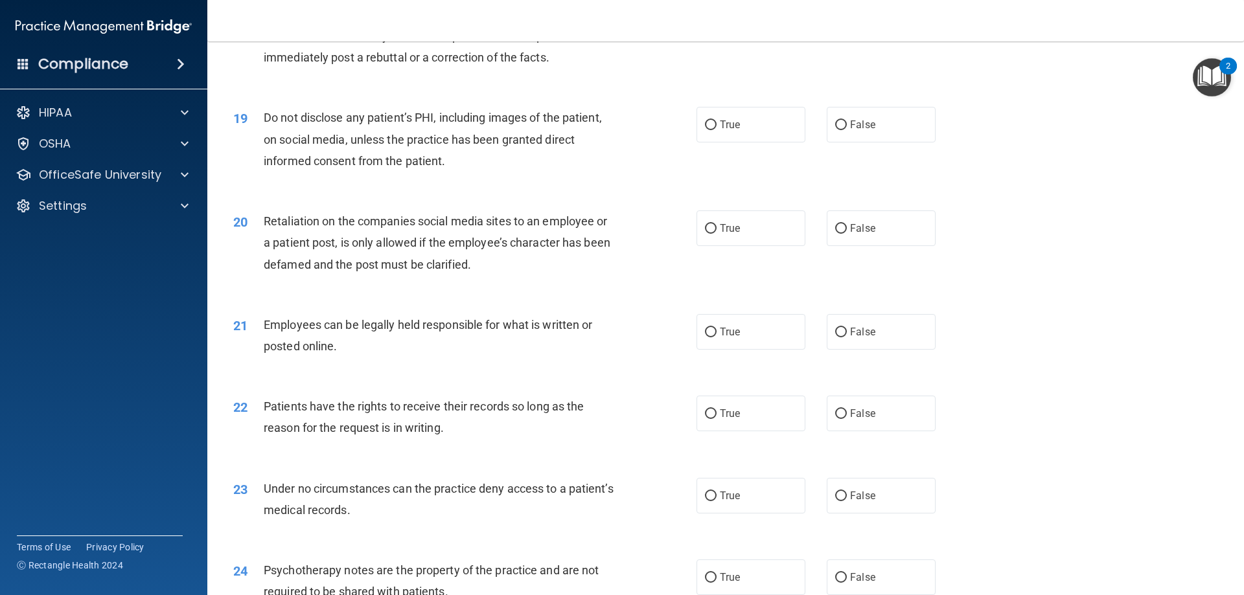
click at [774, 143] on label "True" at bounding box center [750, 125] width 109 height 36
click at [716, 130] on input "True" at bounding box center [711, 125] width 12 height 10
radio input "true"
click at [871, 246] on label "False" at bounding box center [881, 229] width 109 height 36
click at [847, 234] on input "False" at bounding box center [841, 229] width 12 height 10
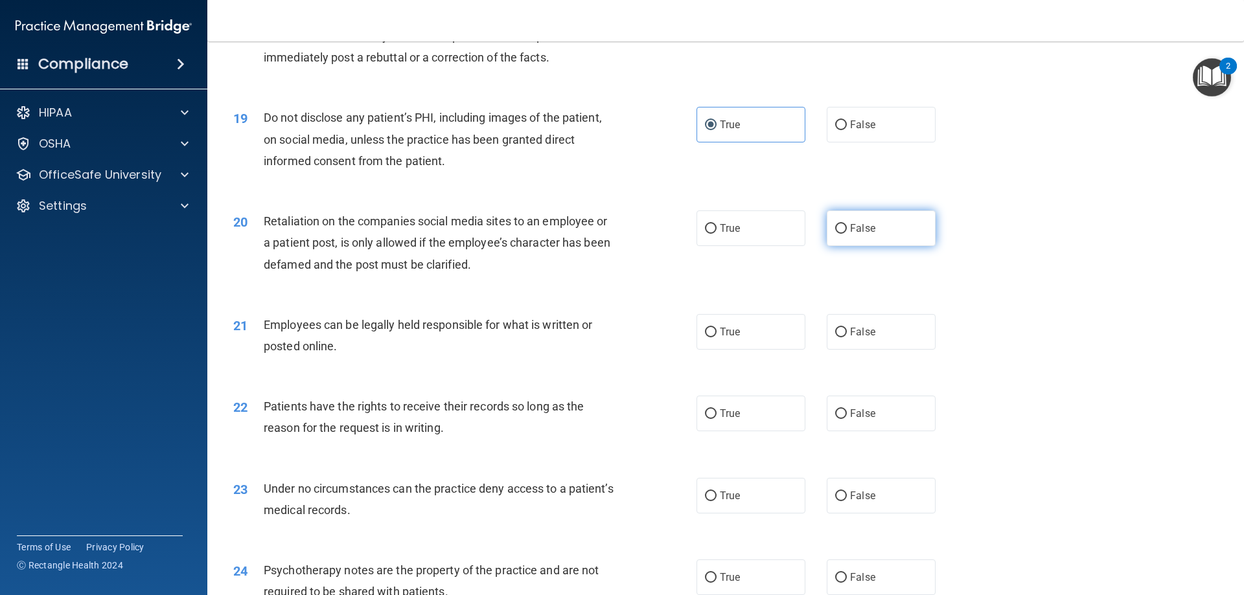
radio input "true"
click at [746, 350] on label "True" at bounding box center [750, 332] width 109 height 36
click at [716, 337] on input "True" at bounding box center [711, 333] width 12 height 10
radio input "true"
click at [841, 431] on label "False" at bounding box center [881, 414] width 109 height 36
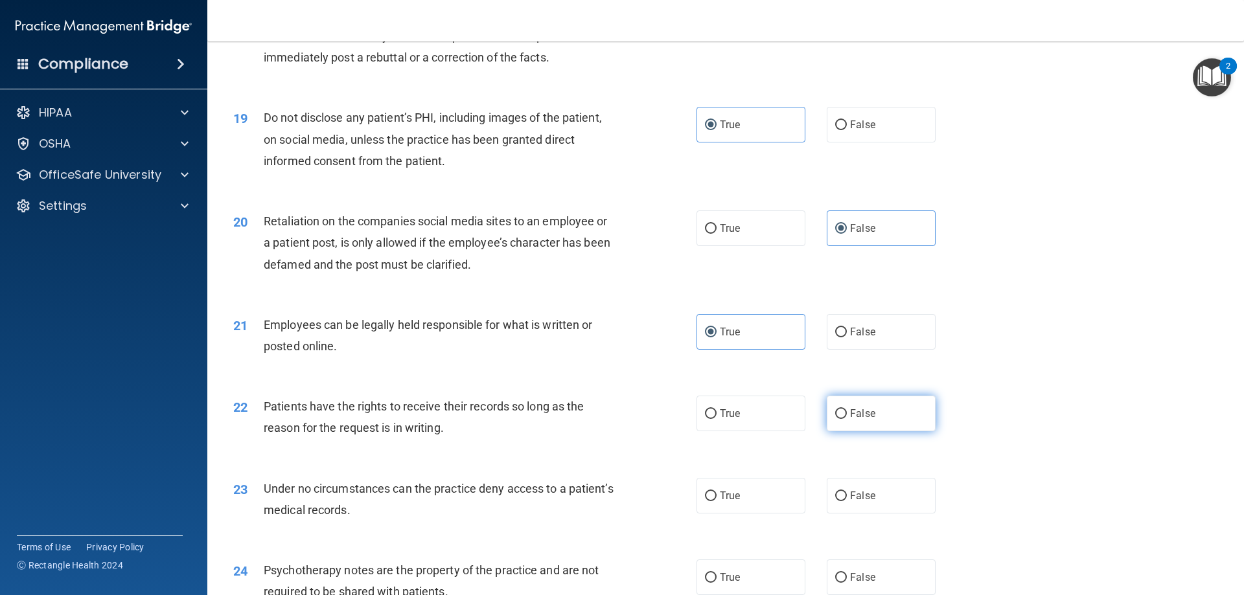
click at [841, 419] on input "False" at bounding box center [841, 414] width 12 height 10
radio input "true"
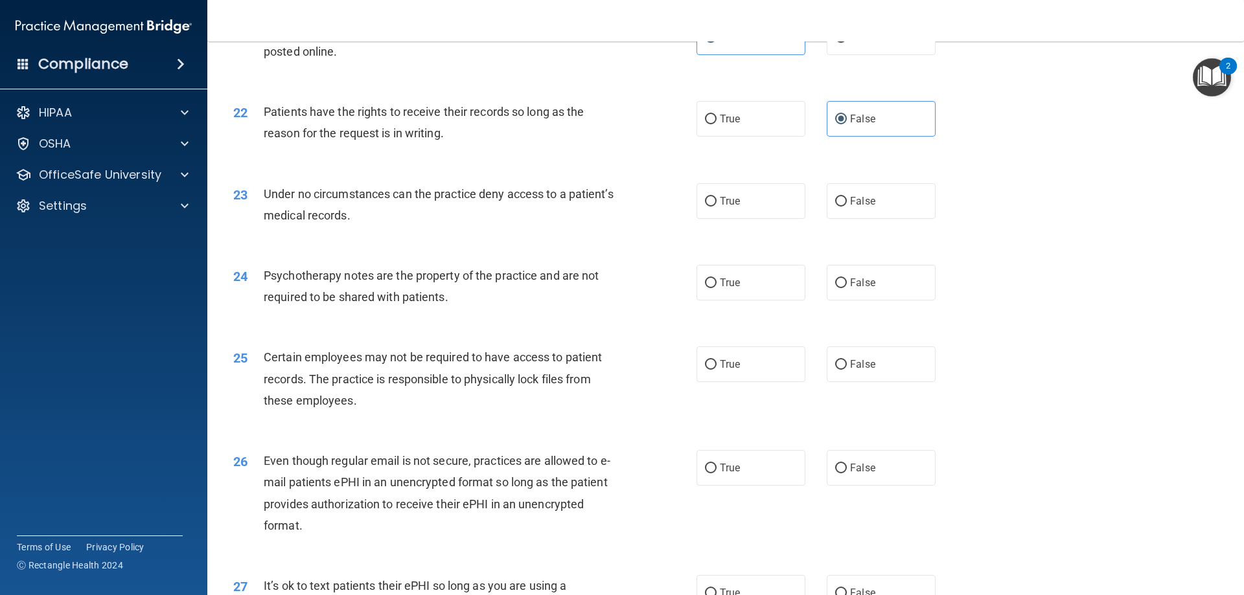
scroll to position [2202, 0]
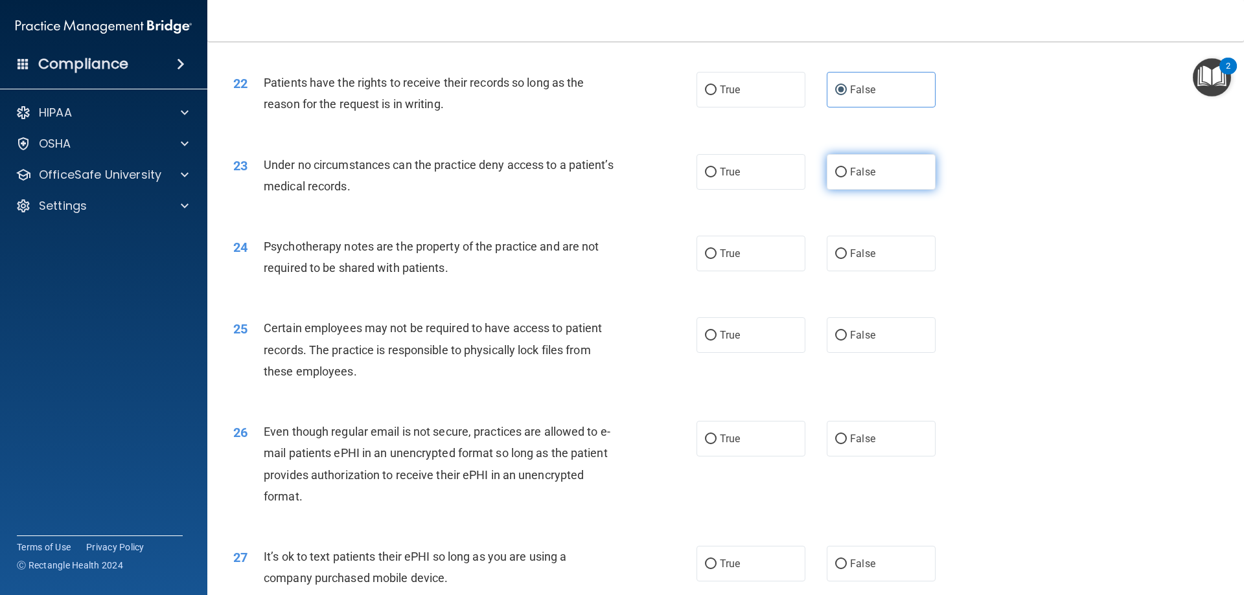
click at [851, 190] on label "False" at bounding box center [881, 172] width 109 height 36
click at [847, 177] on input "False" at bounding box center [841, 173] width 12 height 10
radio input "true"
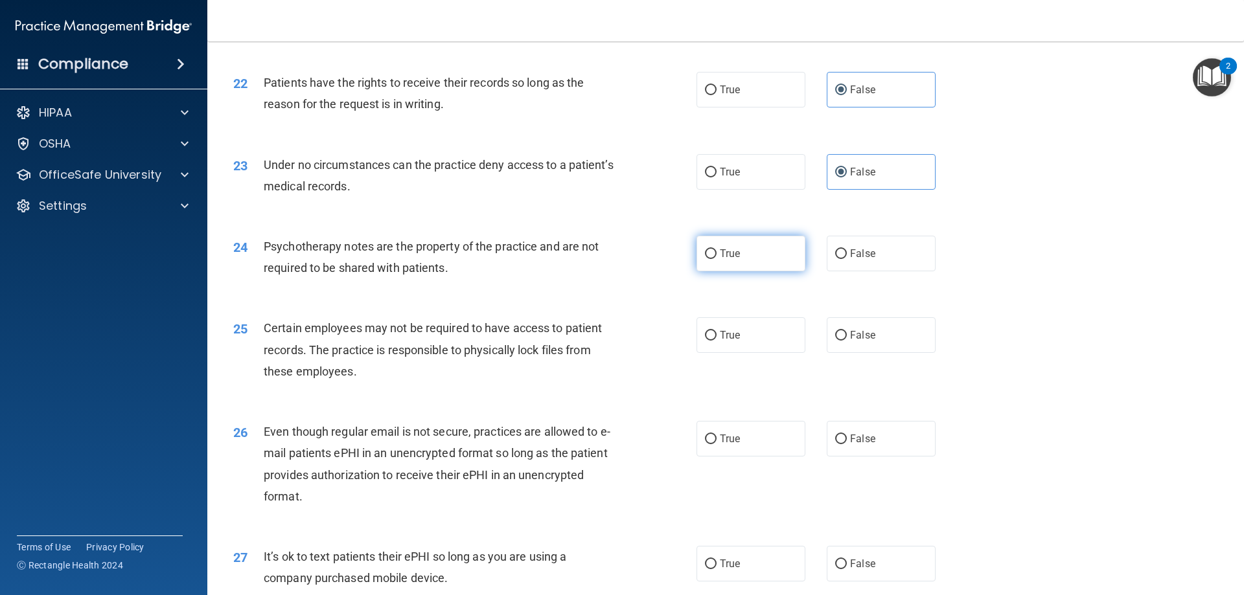
click at [768, 271] on label "True" at bounding box center [750, 254] width 109 height 36
click at [716, 259] on input "True" at bounding box center [711, 254] width 12 height 10
radio input "true"
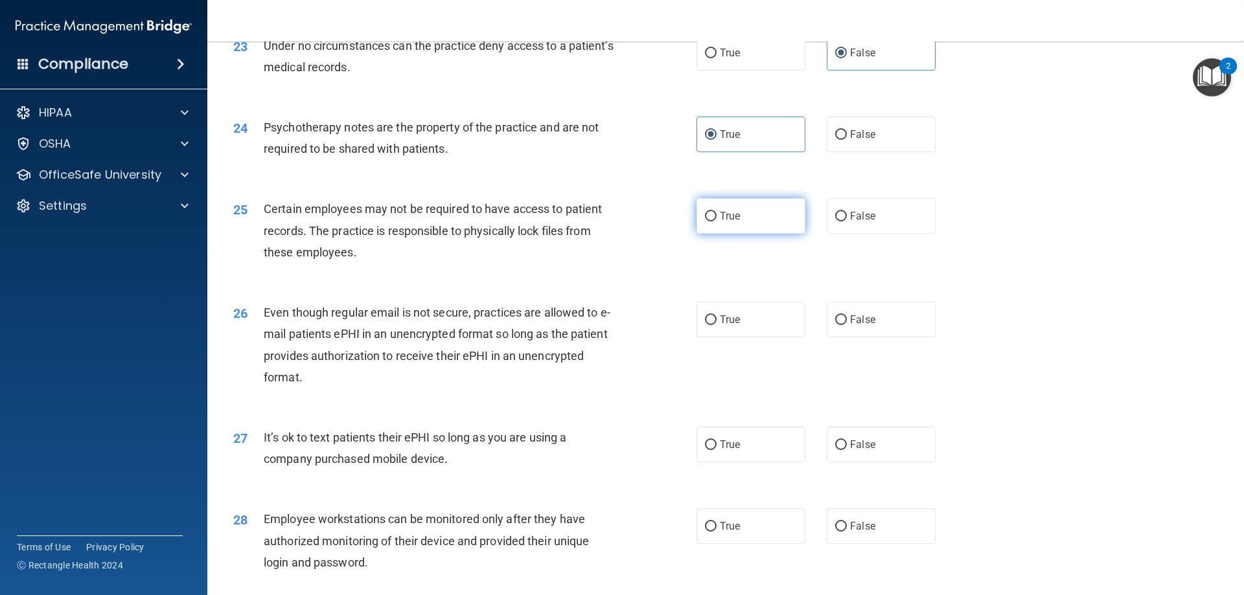
scroll to position [2332, 0]
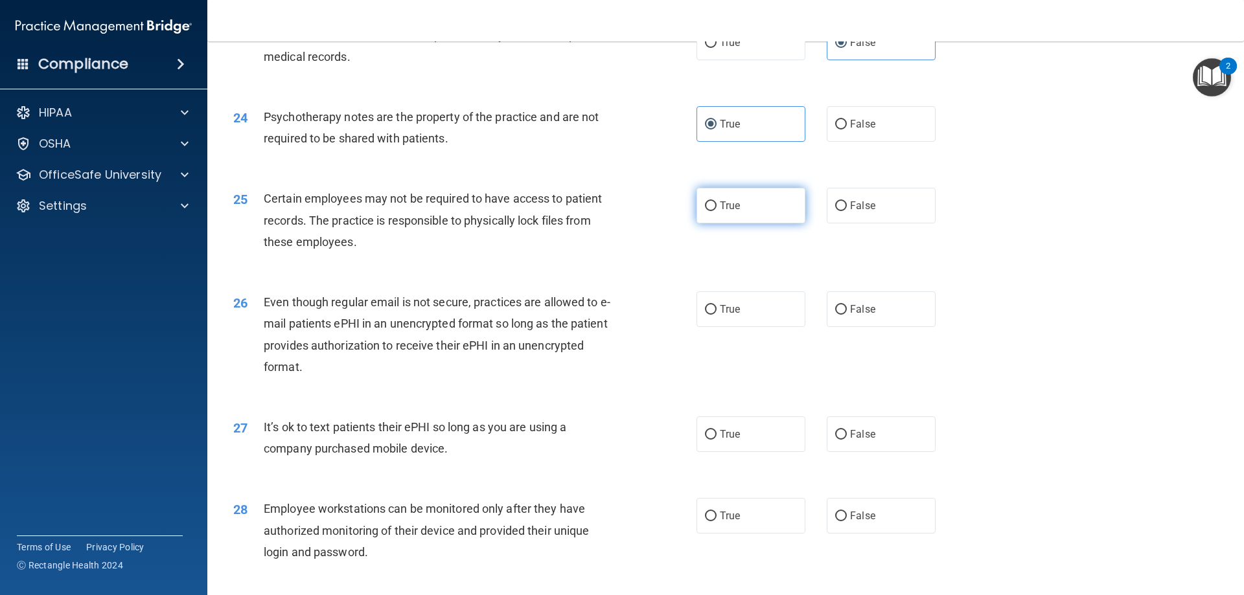
click at [707, 211] on input "True" at bounding box center [711, 206] width 12 height 10
radio input "true"
click at [714, 327] on label "True" at bounding box center [750, 309] width 109 height 36
click at [714, 315] on input "True" at bounding box center [711, 310] width 12 height 10
radio input "true"
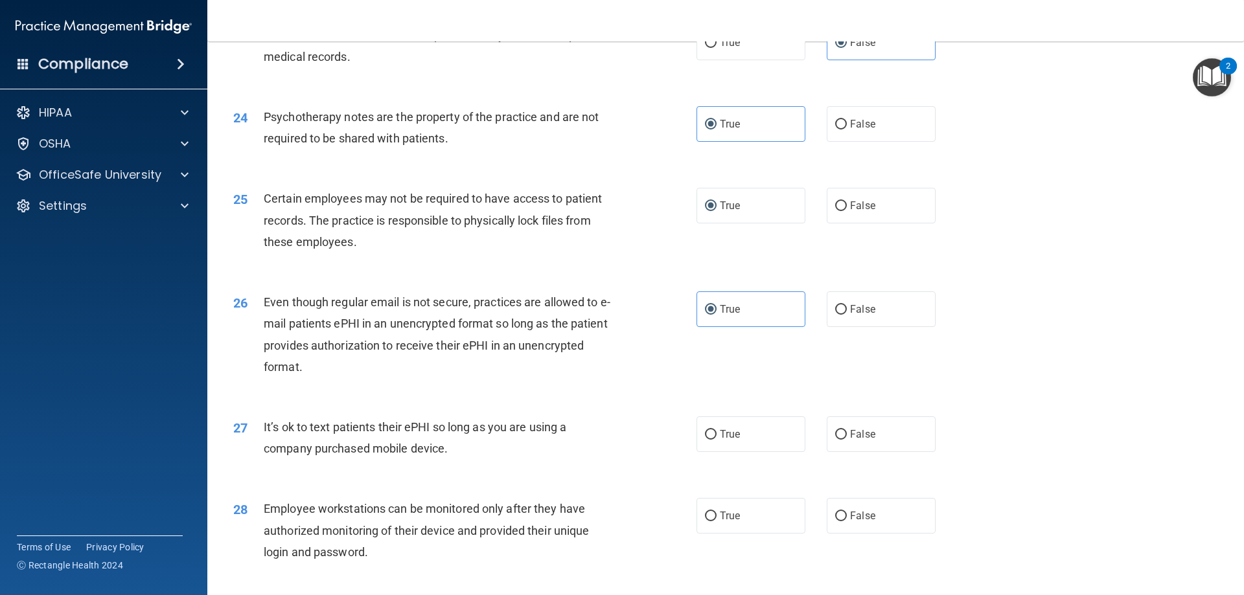
click at [859, 452] on label "False" at bounding box center [881, 435] width 109 height 36
click at [847, 440] on input "False" at bounding box center [841, 435] width 12 height 10
radio input "true"
click at [863, 522] on span "False" at bounding box center [862, 516] width 25 height 12
click at [847, 521] on input "False" at bounding box center [841, 517] width 12 height 10
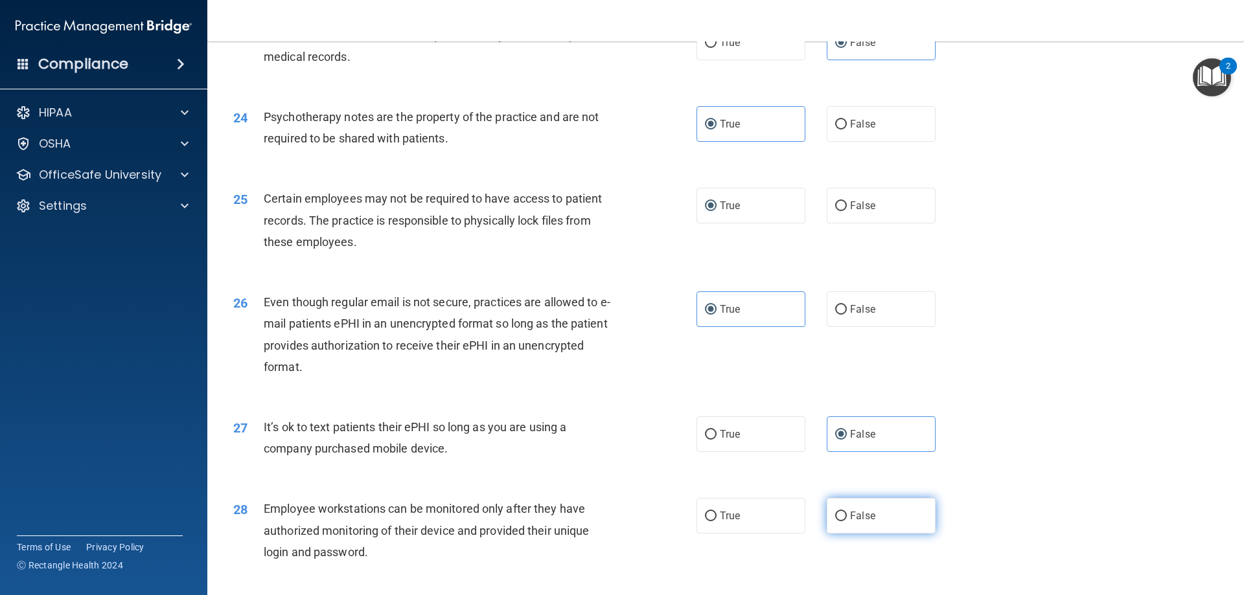
radio input "true"
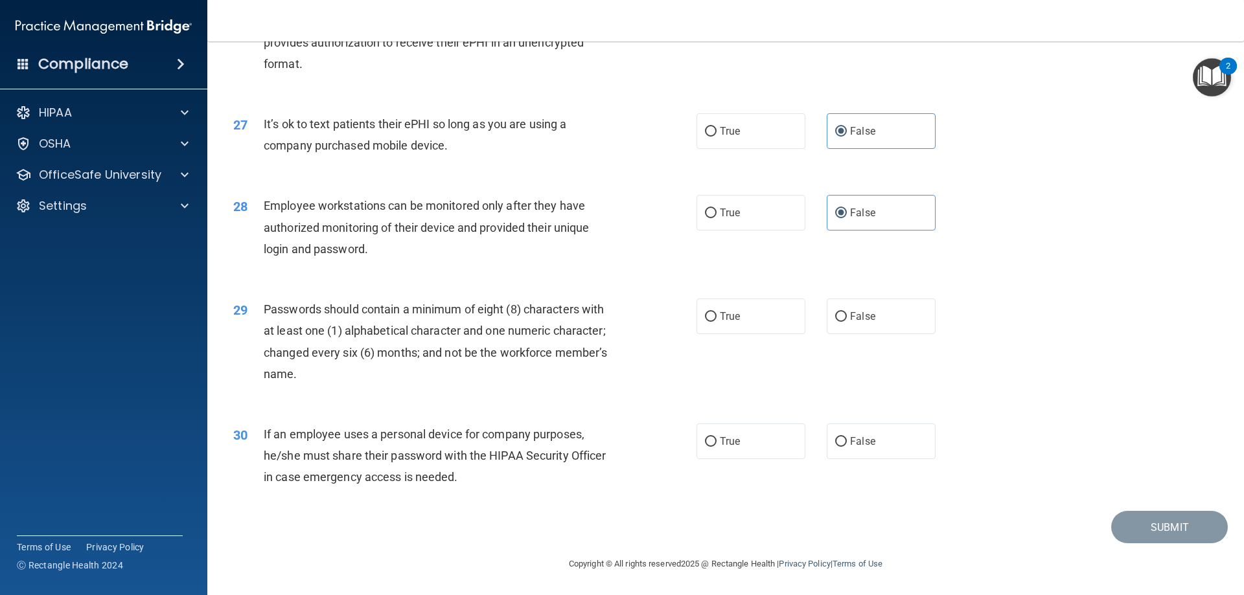
scroll to position [2656, 0]
click at [727, 320] on span "True" at bounding box center [730, 316] width 20 height 12
click at [716, 320] on input "True" at bounding box center [711, 317] width 12 height 10
radio input "true"
drag, startPoint x: 865, startPoint y: 445, endPoint x: 882, endPoint y: 473, distance: 32.2
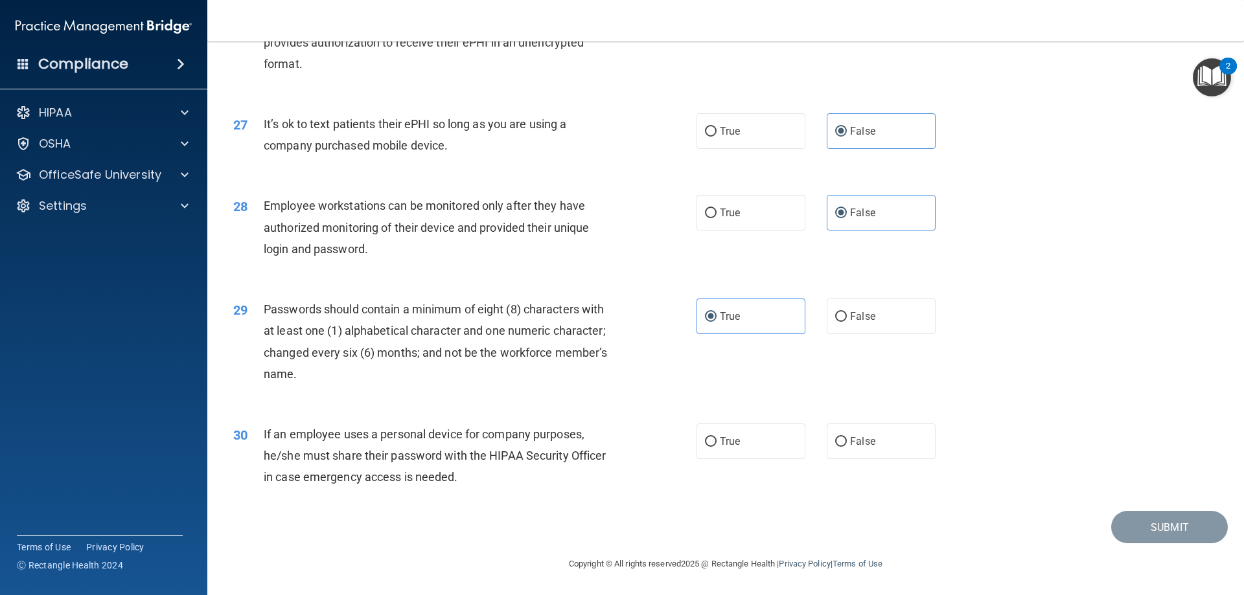
click at [867, 447] on span "False" at bounding box center [862, 441] width 25 height 12
click at [887, 457] on label "False" at bounding box center [881, 442] width 109 height 36
click at [847, 447] on input "False" at bounding box center [841, 442] width 12 height 10
radio input "true"
click at [1132, 529] on button "Submit" at bounding box center [1169, 527] width 117 height 33
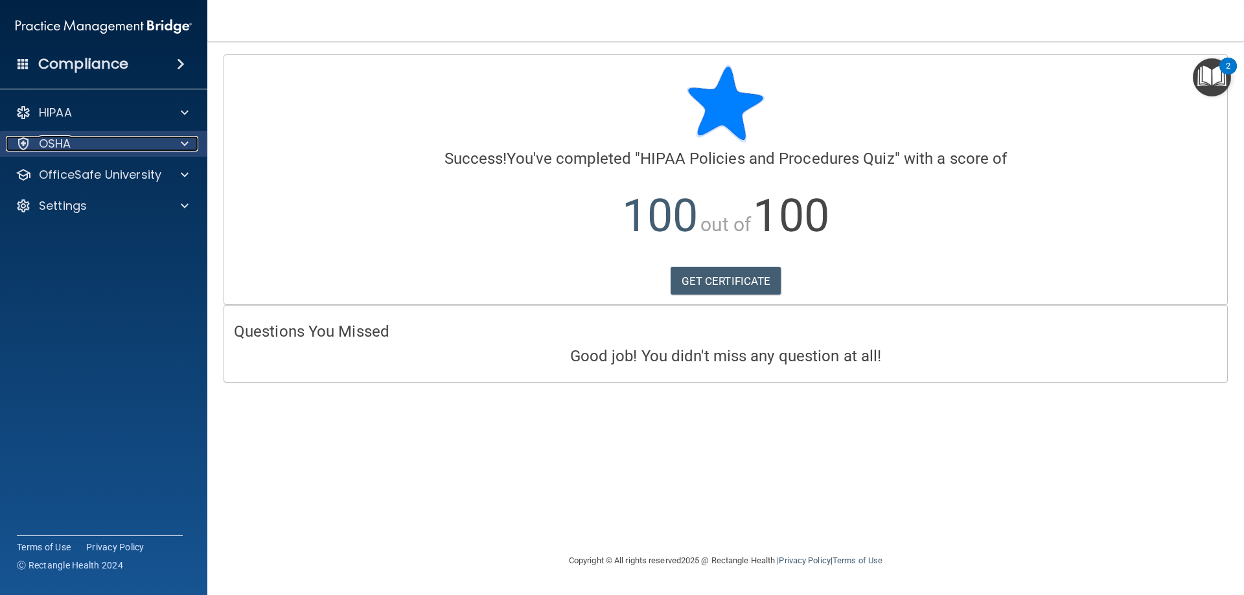
click at [105, 145] on div "OSHA" at bounding box center [86, 144] width 161 height 16
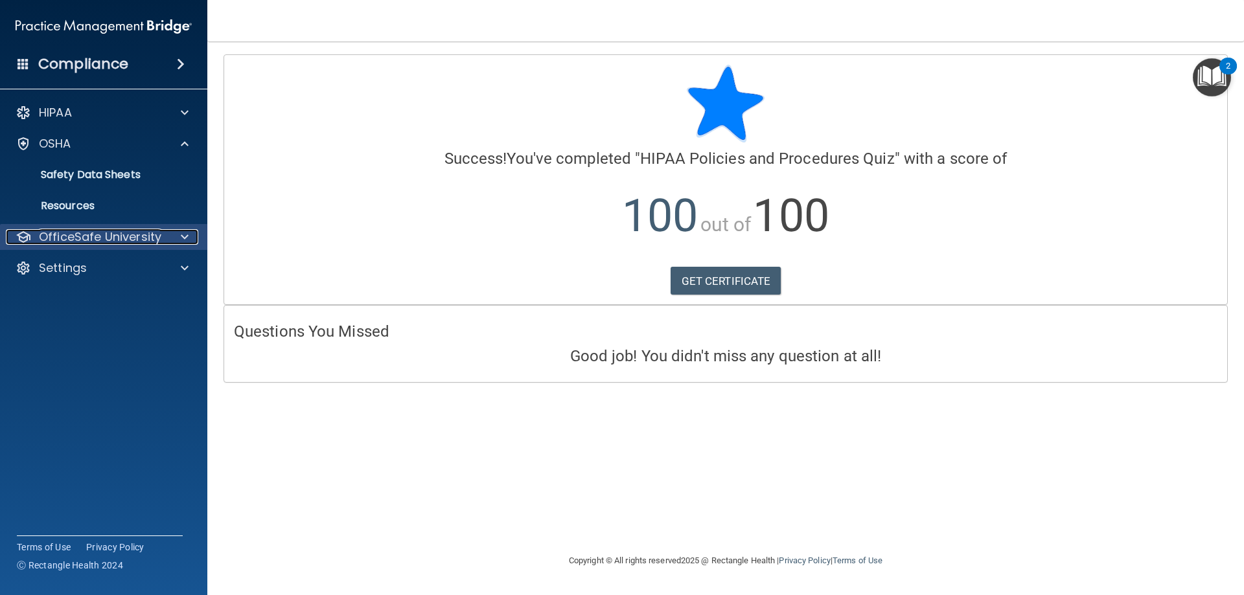
click at [109, 242] on p "OfficeSafe University" at bounding box center [100, 237] width 122 height 16
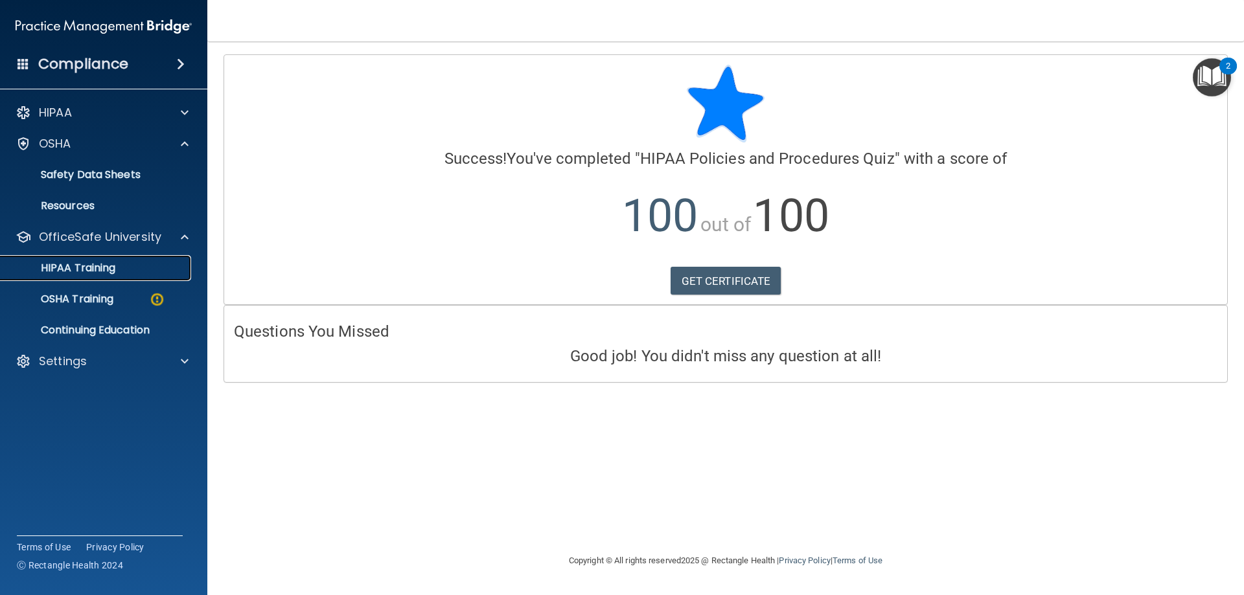
click at [102, 271] on p "HIPAA Training" at bounding box center [61, 268] width 107 height 13
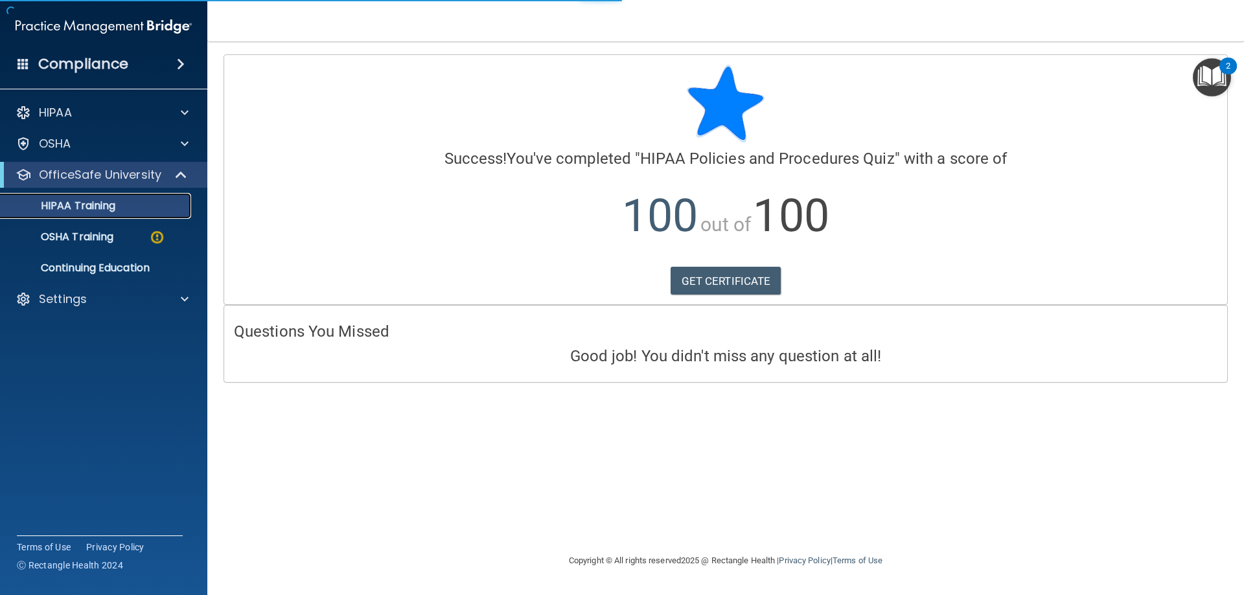
click at [69, 205] on p "HIPAA Training" at bounding box center [61, 206] width 107 height 13
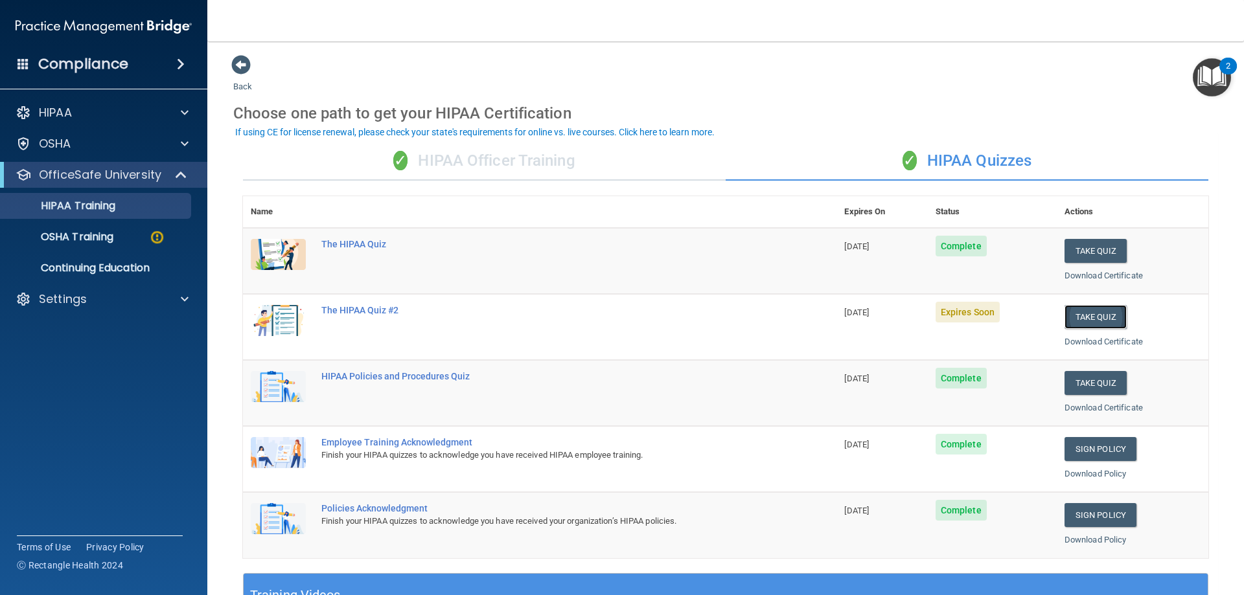
click at [1107, 322] on button "Take Quiz" at bounding box center [1095, 317] width 62 height 24
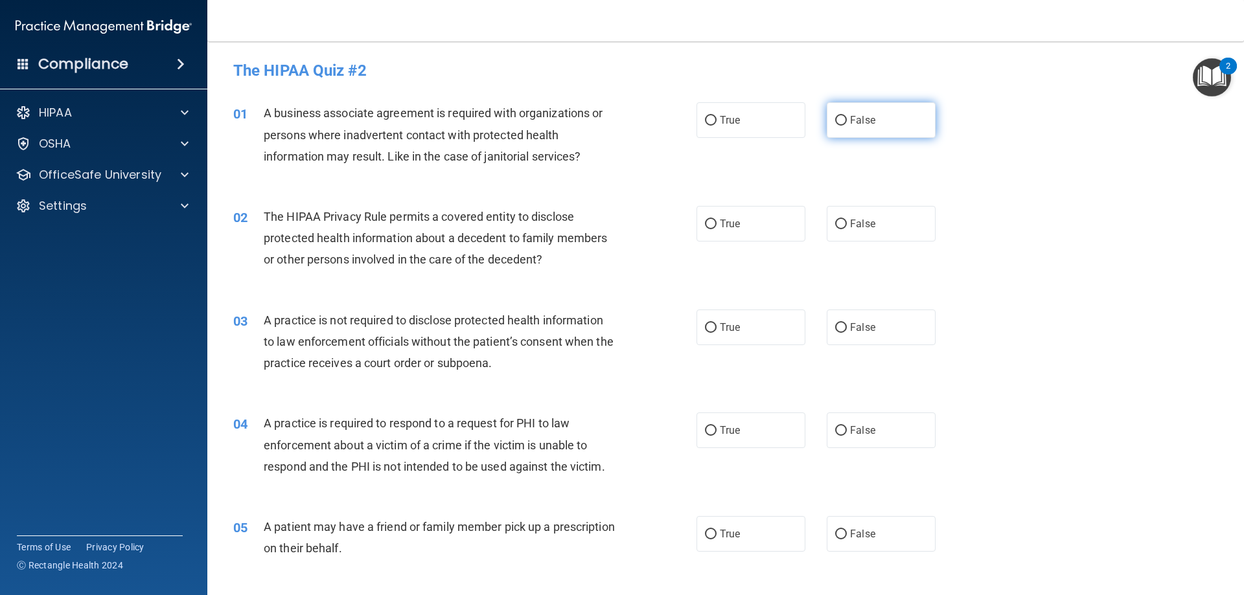
click at [882, 122] on label "False" at bounding box center [881, 120] width 109 height 36
click at [847, 122] on input "False" at bounding box center [841, 121] width 12 height 10
radio input "true"
click at [757, 230] on label "True" at bounding box center [750, 224] width 109 height 36
click at [716, 229] on input "True" at bounding box center [711, 225] width 12 height 10
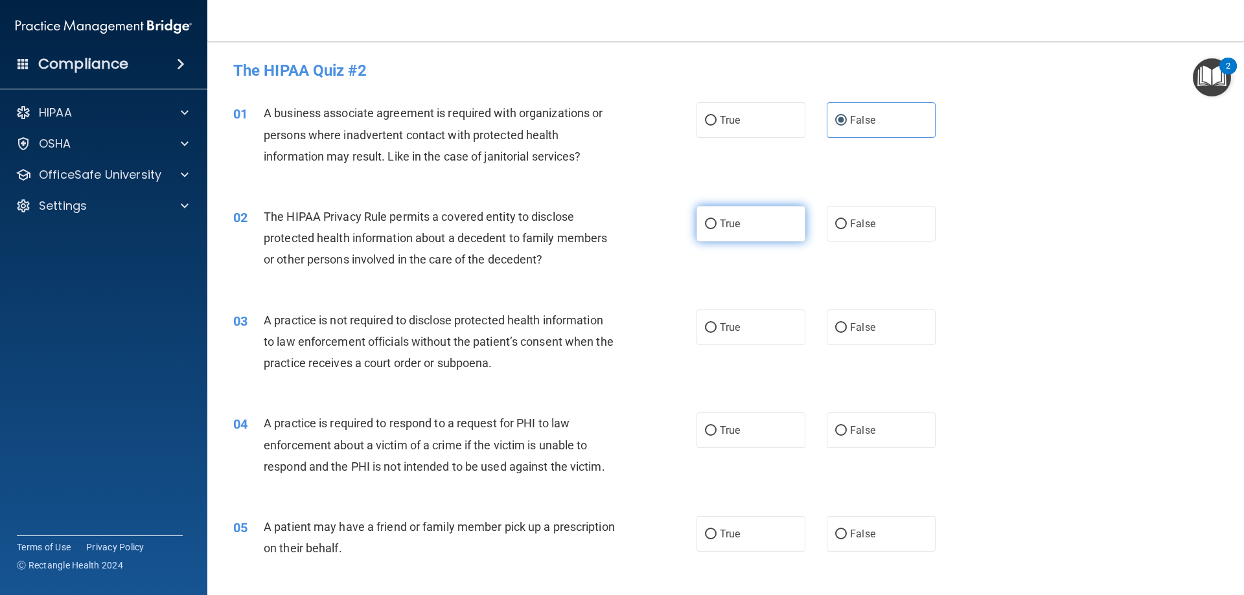
radio input "true"
drag, startPoint x: 870, startPoint y: 335, endPoint x: 823, endPoint y: 382, distance: 66.4
click at [870, 334] on label "False" at bounding box center [881, 328] width 109 height 36
click at [847, 333] on input "False" at bounding box center [841, 328] width 12 height 10
radio input "true"
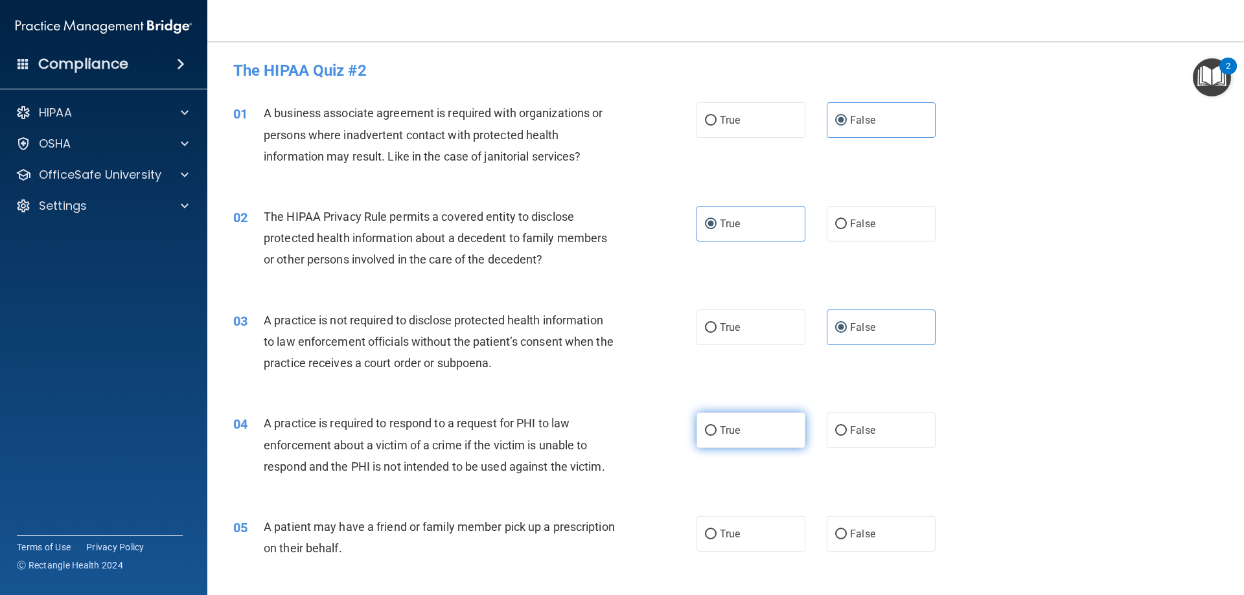
click at [744, 428] on label "True" at bounding box center [750, 431] width 109 height 36
click at [716, 428] on input "True" at bounding box center [711, 431] width 12 height 10
radio input "true"
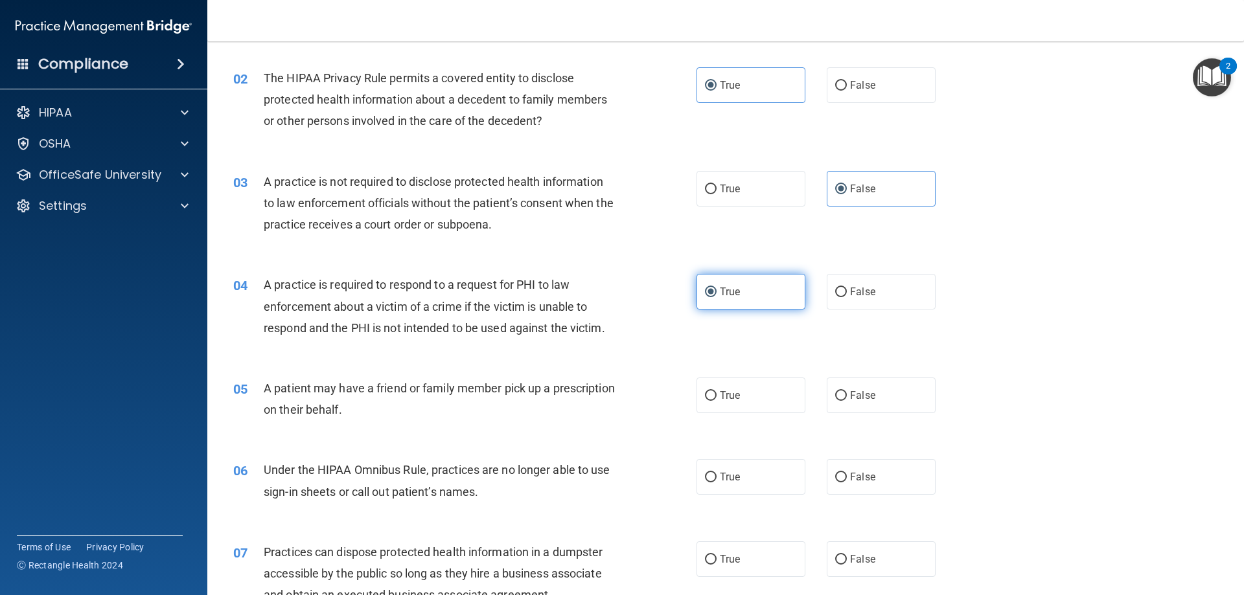
scroll to position [324, 0]
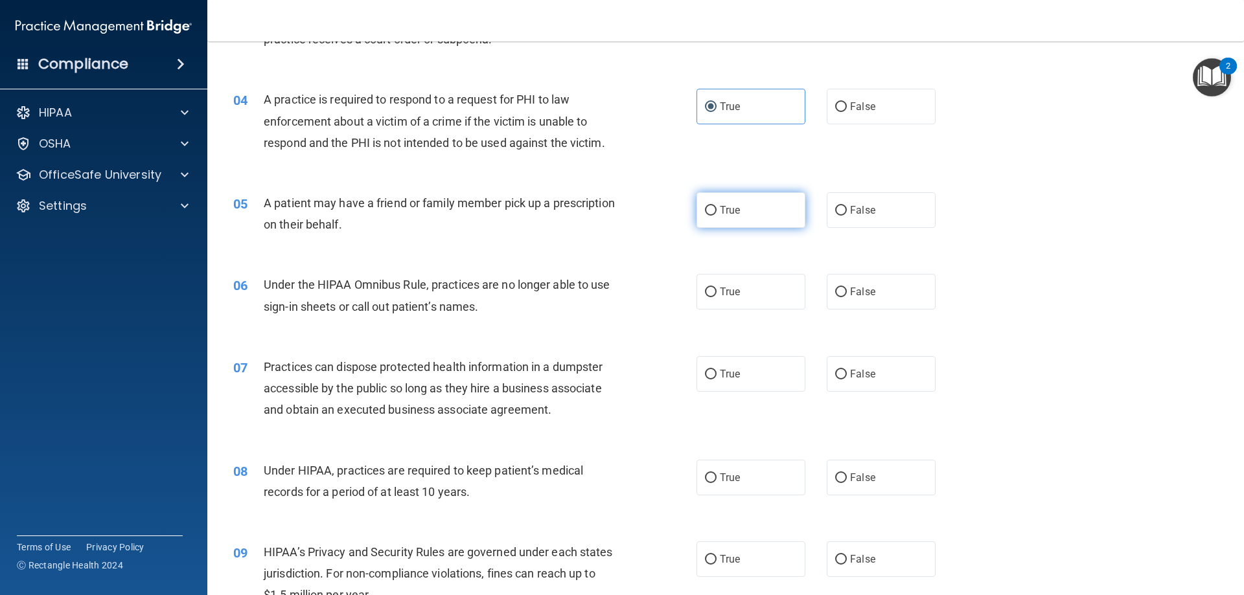
click at [755, 221] on label "True" at bounding box center [750, 210] width 109 height 36
click at [716, 216] on input "True" at bounding box center [711, 211] width 12 height 10
radio input "true"
click at [854, 296] on span "False" at bounding box center [862, 292] width 25 height 12
click at [847, 296] on input "False" at bounding box center [841, 293] width 12 height 10
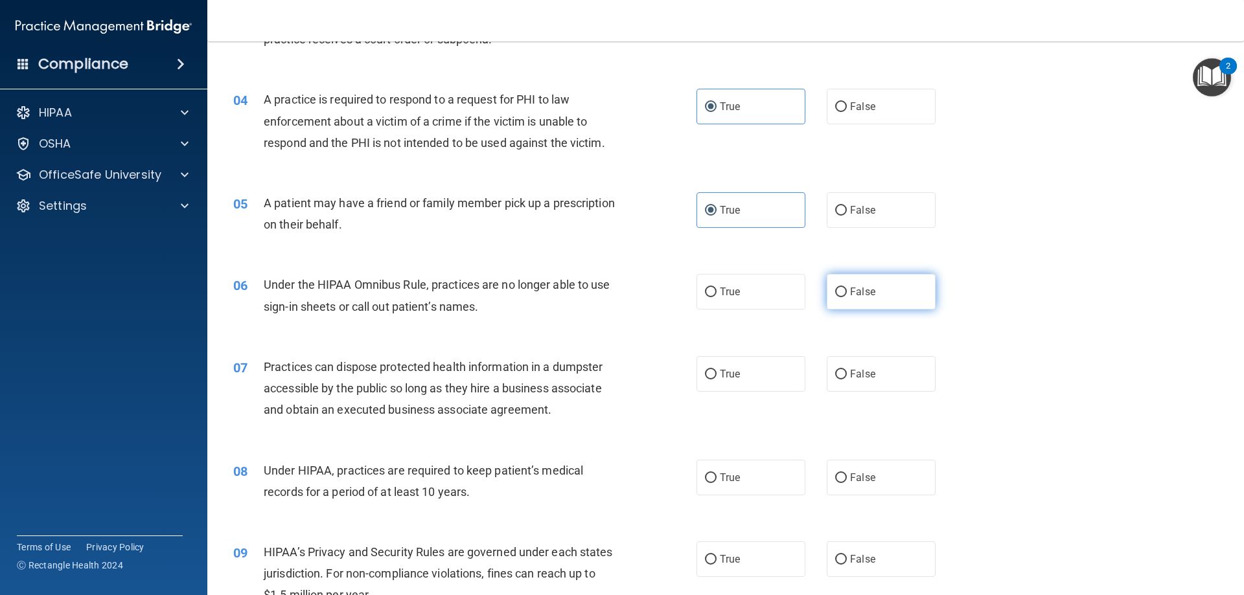
radio input "true"
click at [862, 384] on label "False" at bounding box center [881, 374] width 109 height 36
click at [847, 380] on input "False" at bounding box center [841, 375] width 12 height 10
radio input "true"
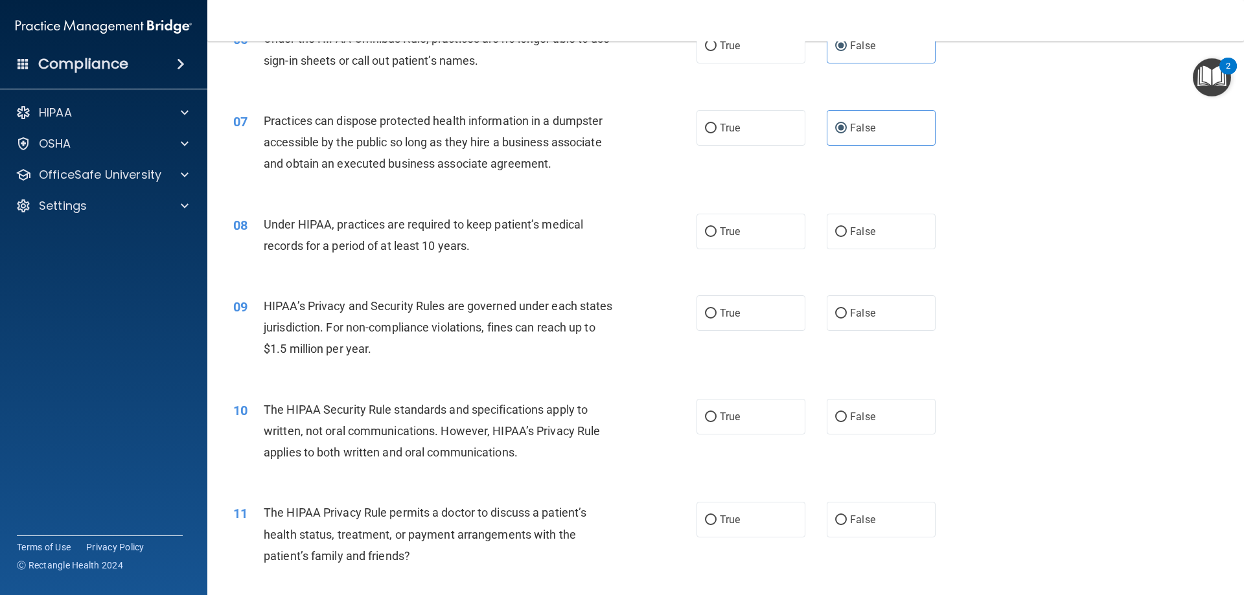
scroll to position [583, 0]
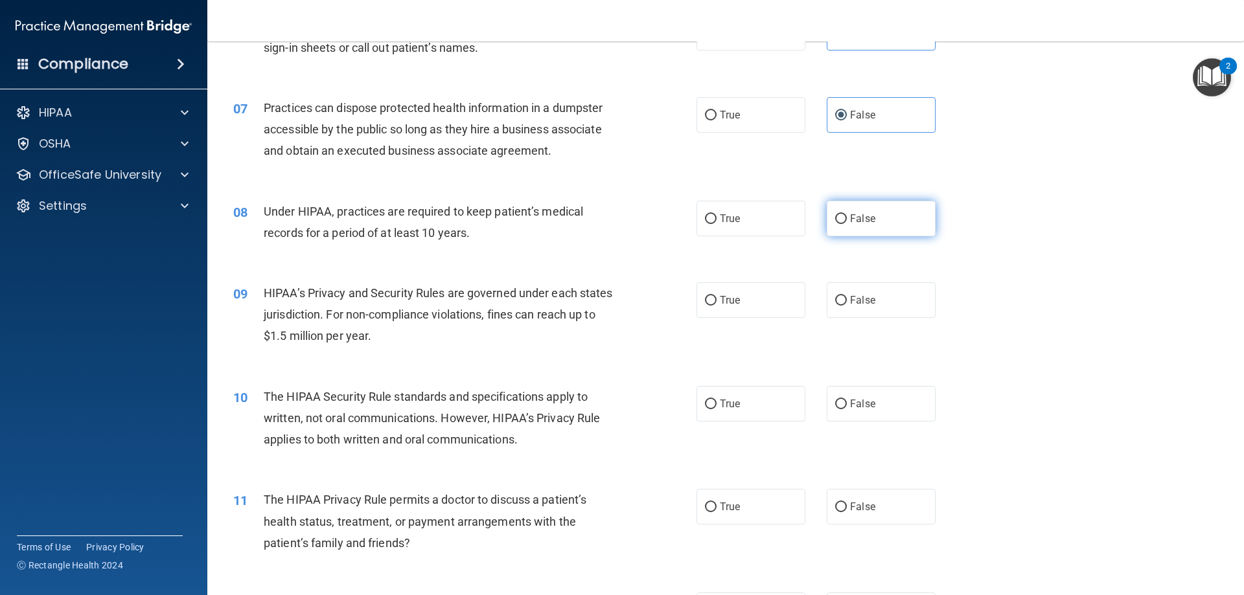
click at [874, 226] on label "False" at bounding box center [881, 219] width 109 height 36
click at [847, 224] on input "False" at bounding box center [841, 219] width 12 height 10
radio input "true"
click at [884, 305] on label "False" at bounding box center [881, 300] width 109 height 36
click at [847, 305] on input "False" at bounding box center [841, 301] width 12 height 10
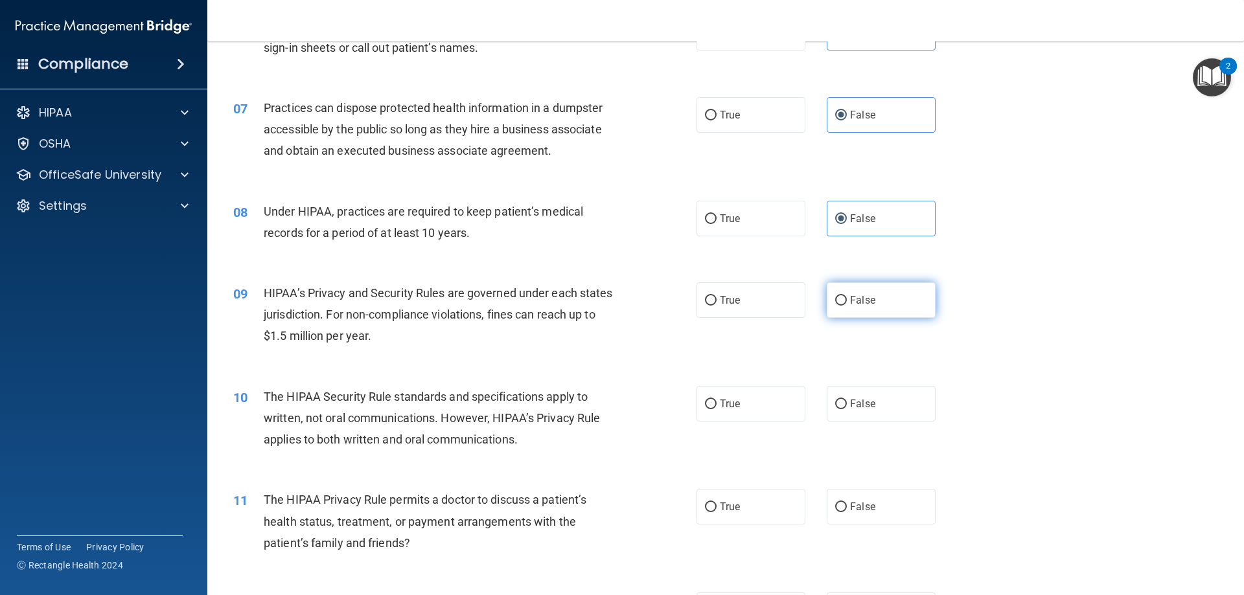
radio input "true"
click at [774, 398] on label "True" at bounding box center [750, 404] width 109 height 36
click at [716, 400] on input "True" at bounding box center [711, 405] width 12 height 10
radio input "true"
click at [718, 514] on label "True" at bounding box center [750, 507] width 109 height 36
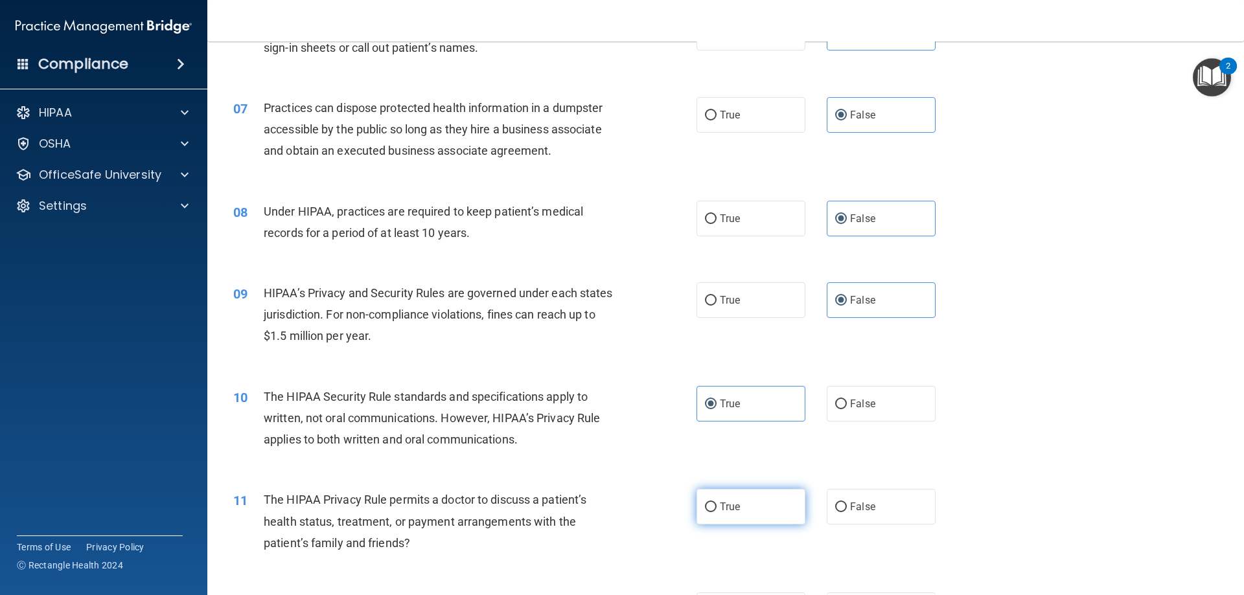
click at [716, 512] on input "True" at bounding box center [711, 508] width 12 height 10
radio input "true"
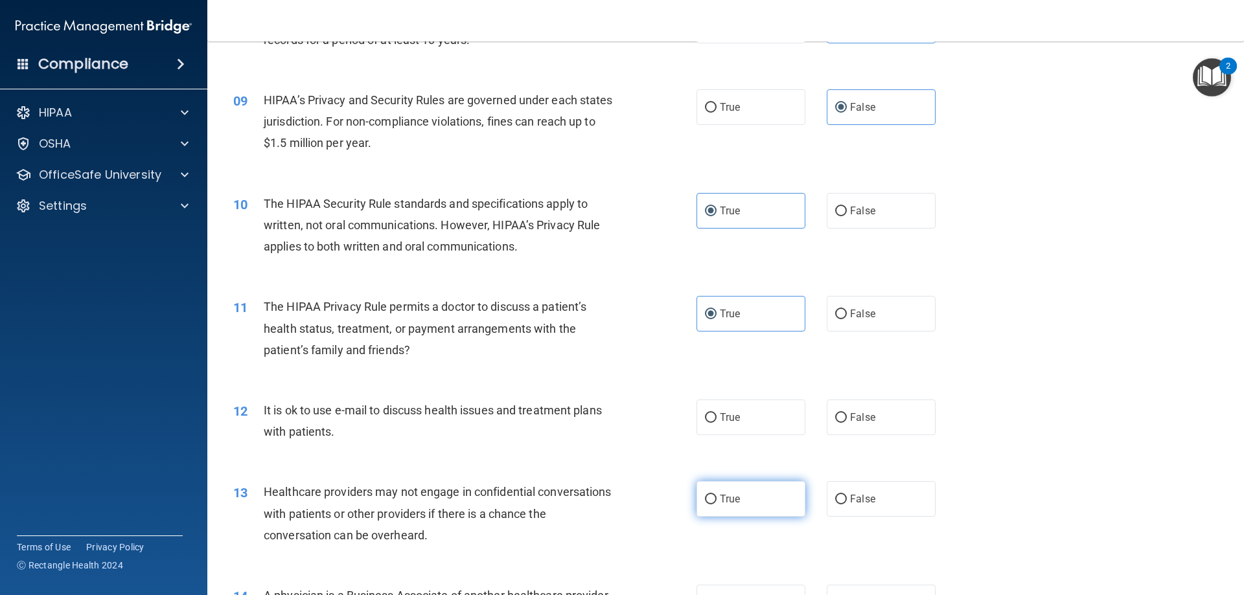
scroll to position [777, 0]
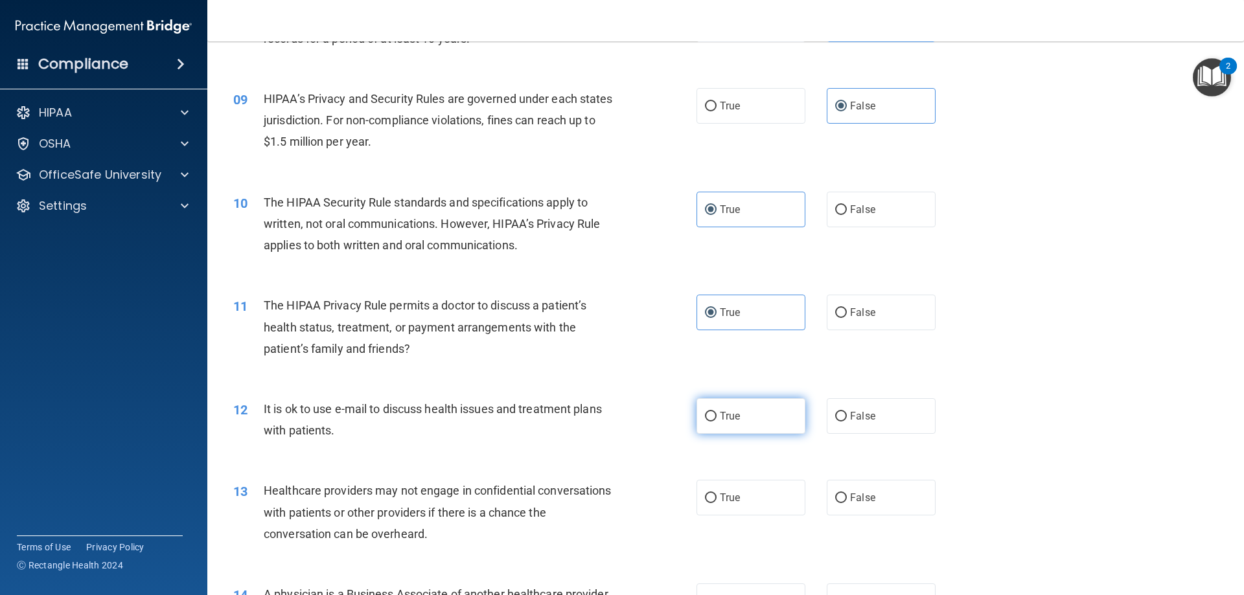
click at [728, 420] on span "True" at bounding box center [730, 416] width 20 height 12
click at [716, 420] on input "True" at bounding box center [711, 417] width 12 height 10
radio input "true"
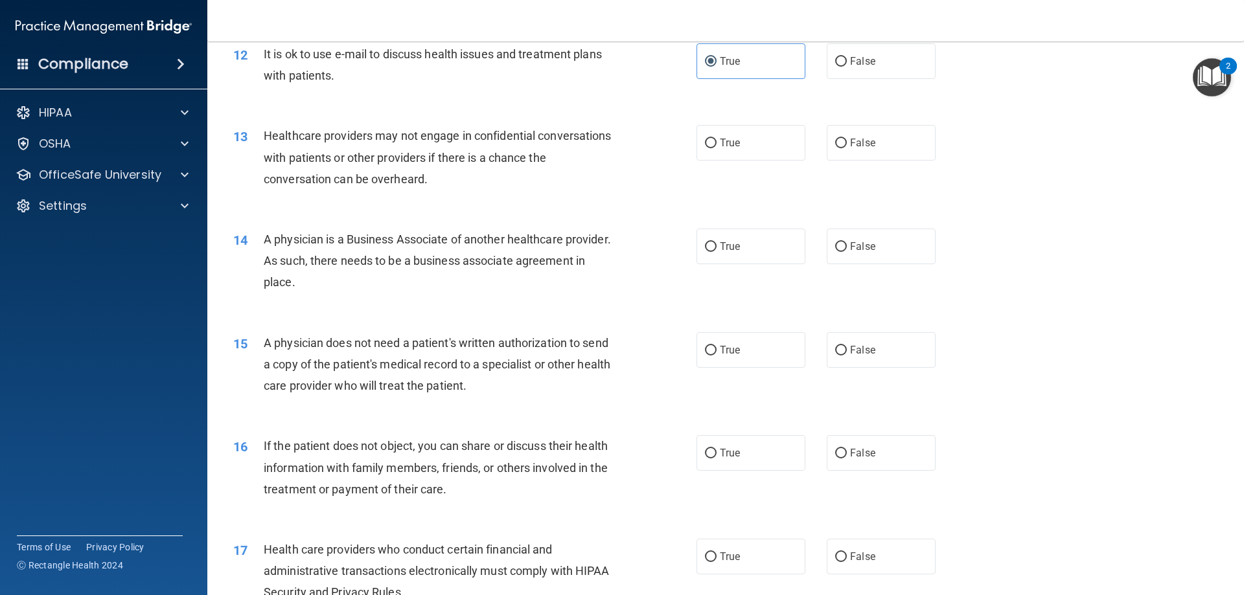
scroll to position [1166, 0]
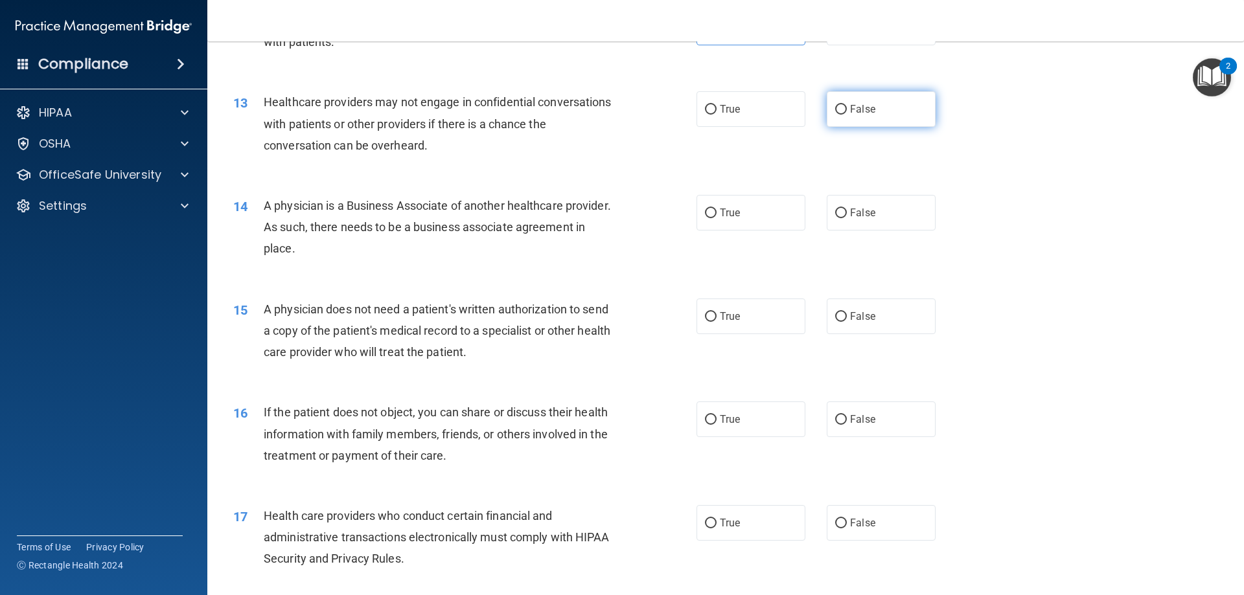
click at [853, 115] on span "False" at bounding box center [862, 109] width 25 height 12
click at [847, 115] on input "False" at bounding box center [841, 110] width 12 height 10
radio input "true"
click at [865, 203] on label "False" at bounding box center [881, 213] width 109 height 36
click at [847, 209] on input "False" at bounding box center [841, 214] width 12 height 10
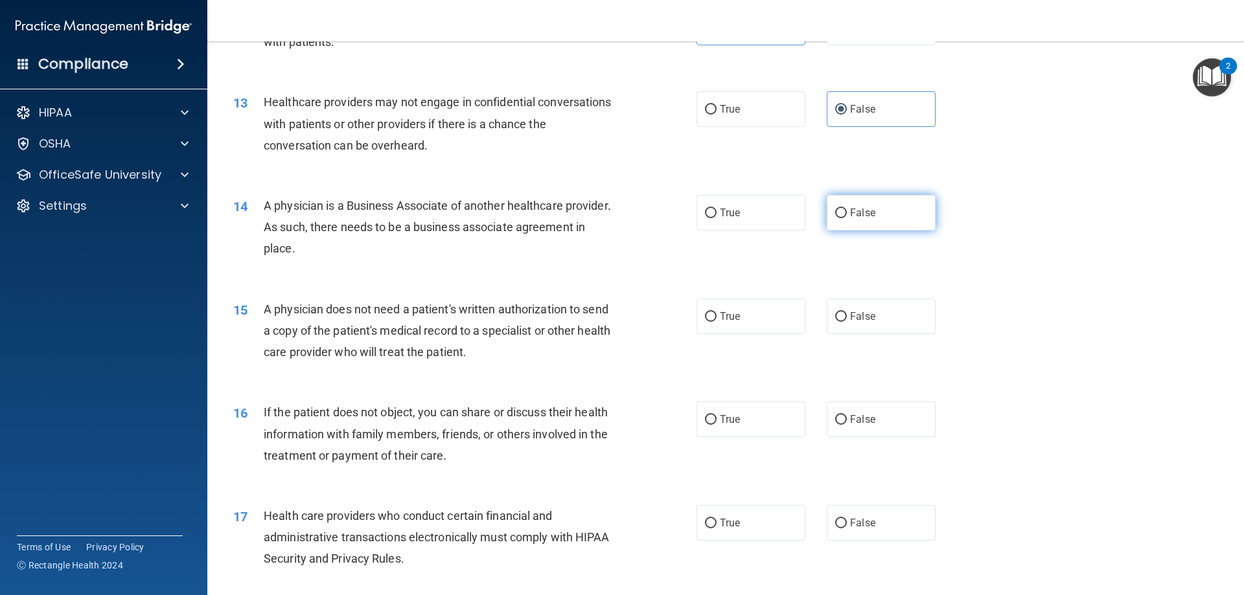
radio input "true"
click at [732, 306] on label "True" at bounding box center [750, 317] width 109 height 36
click at [716, 312] on input "True" at bounding box center [711, 317] width 12 height 10
radio input "true"
click at [713, 408] on label "True" at bounding box center [750, 420] width 109 height 36
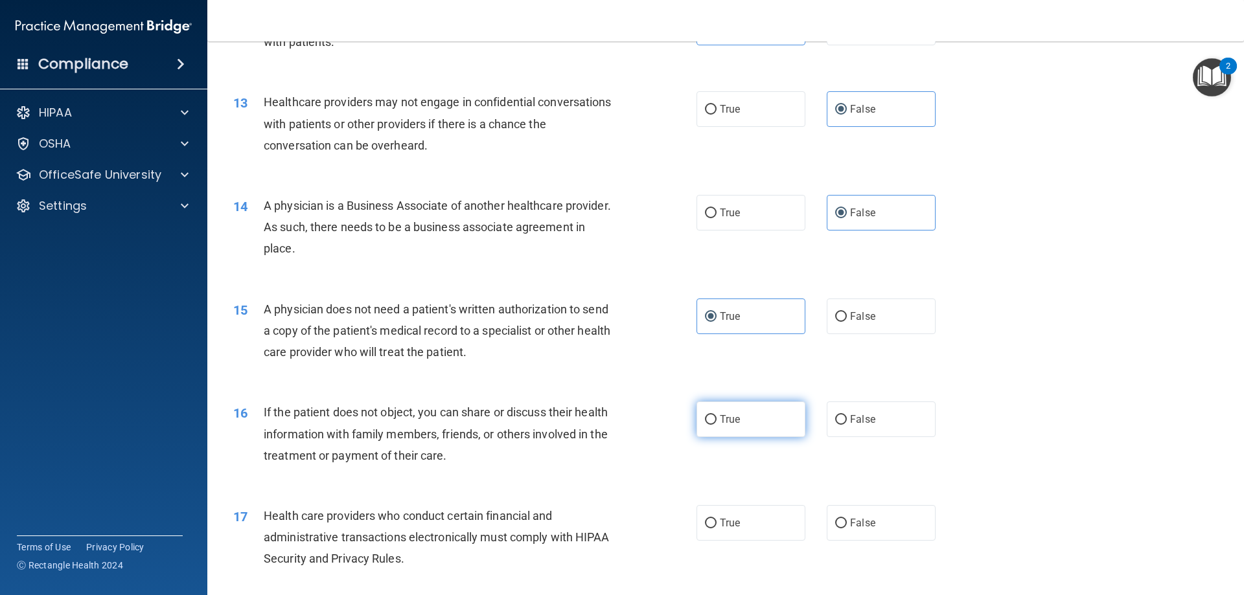
click at [713, 415] on input "True" at bounding box center [711, 420] width 12 height 10
radio input "true"
click at [724, 515] on label "True" at bounding box center [750, 523] width 109 height 36
click at [716, 519] on input "True" at bounding box center [711, 524] width 12 height 10
radio input "true"
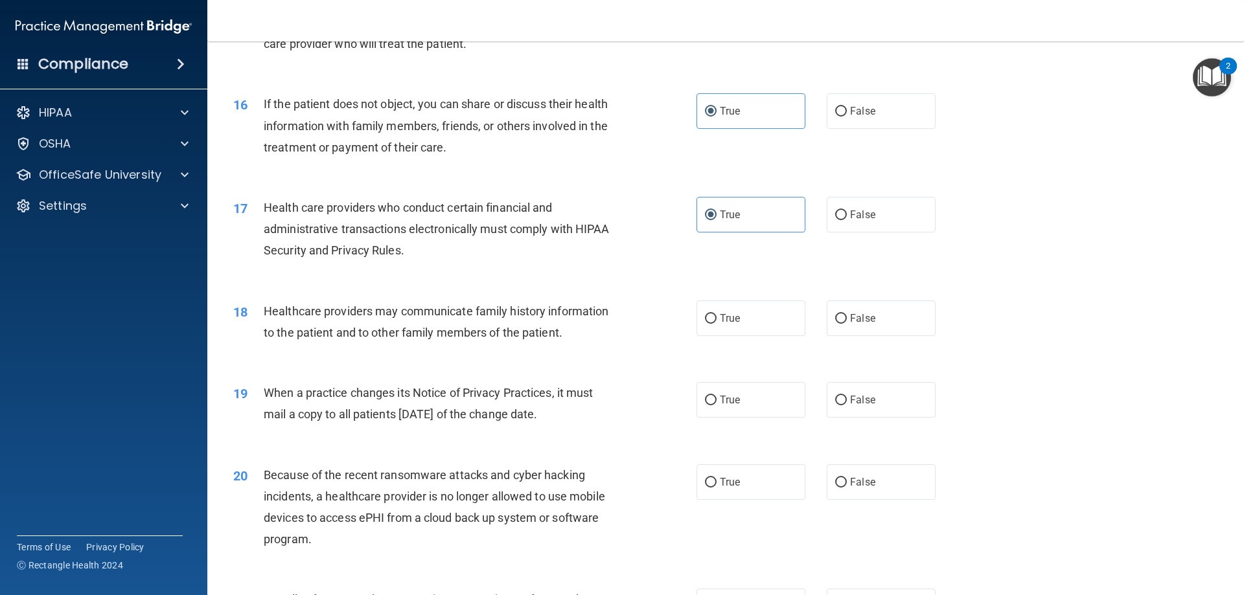
scroll to position [1619, 0]
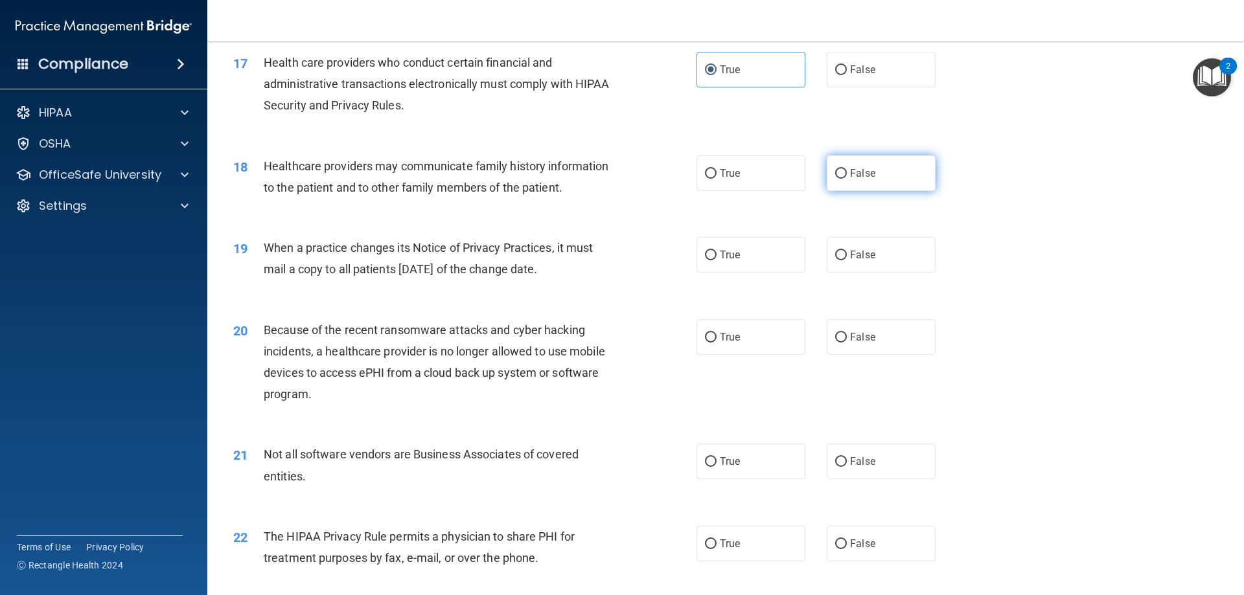
click at [876, 176] on label "False" at bounding box center [881, 173] width 109 height 36
click at [847, 176] on input "False" at bounding box center [841, 174] width 12 height 10
radio input "true"
click at [875, 257] on label "False" at bounding box center [881, 255] width 109 height 36
click at [847, 257] on input "False" at bounding box center [841, 256] width 12 height 10
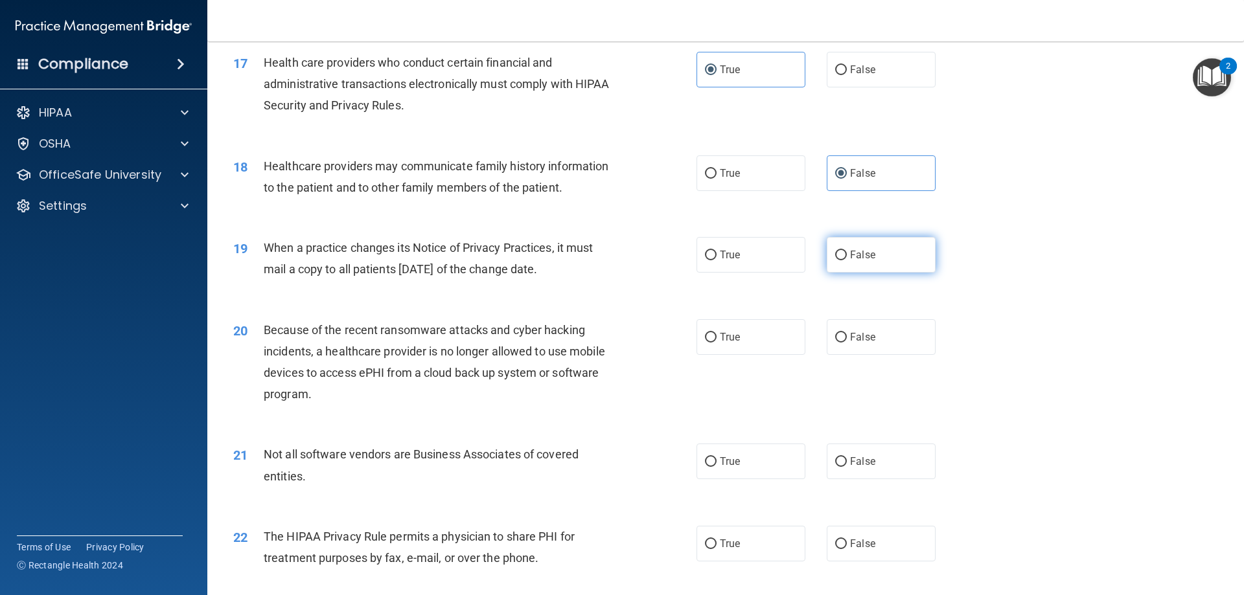
radio input "true"
click at [883, 339] on label "False" at bounding box center [881, 337] width 109 height 36
click at [847, 339] on input "False" at bounding box center [841, 338] width 12 height 10
radio input "true"
drag, startPoint x: 731, startPoint y: 459, endPoint x: 734, endPoint y: 481, distance: 22.3
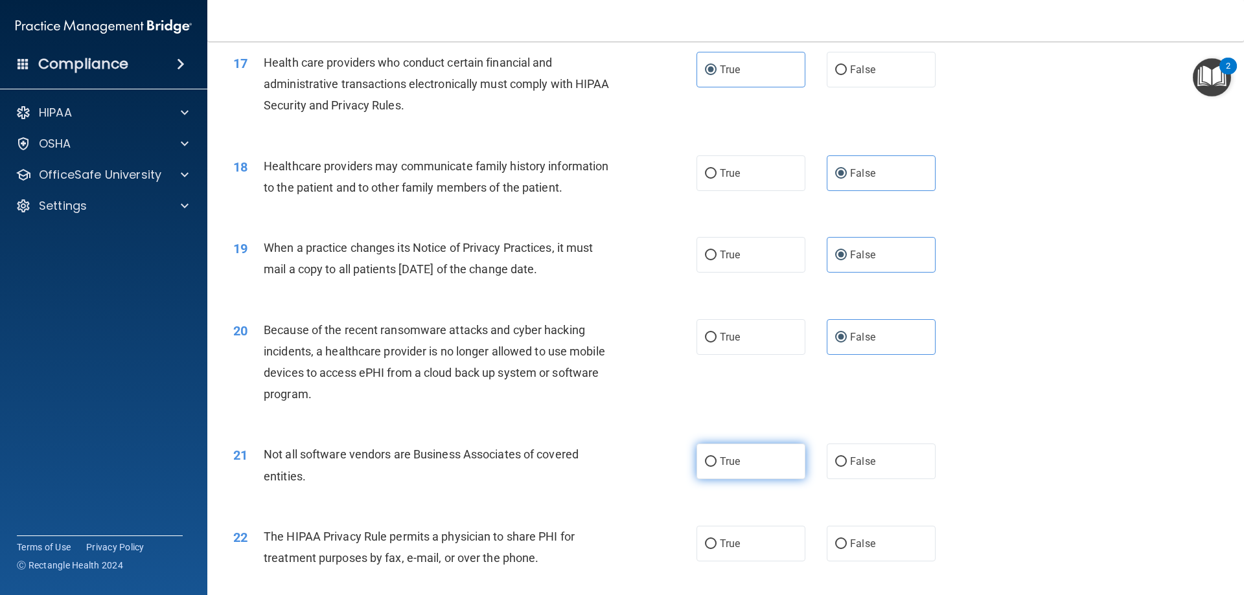
click at [731, 459] on span "True" at bounding box center [730, 461] width 20 height 12
click at [716, 459] on input "True" at bounding box center [711, 462] width 12 height 10
radio input "true"
click at [727, 551] on label "True" at bounding box center [750, 544] width 109 height 36
click at [716, 549] on input "True" at bounding box center [711, 545] width 12 height 10
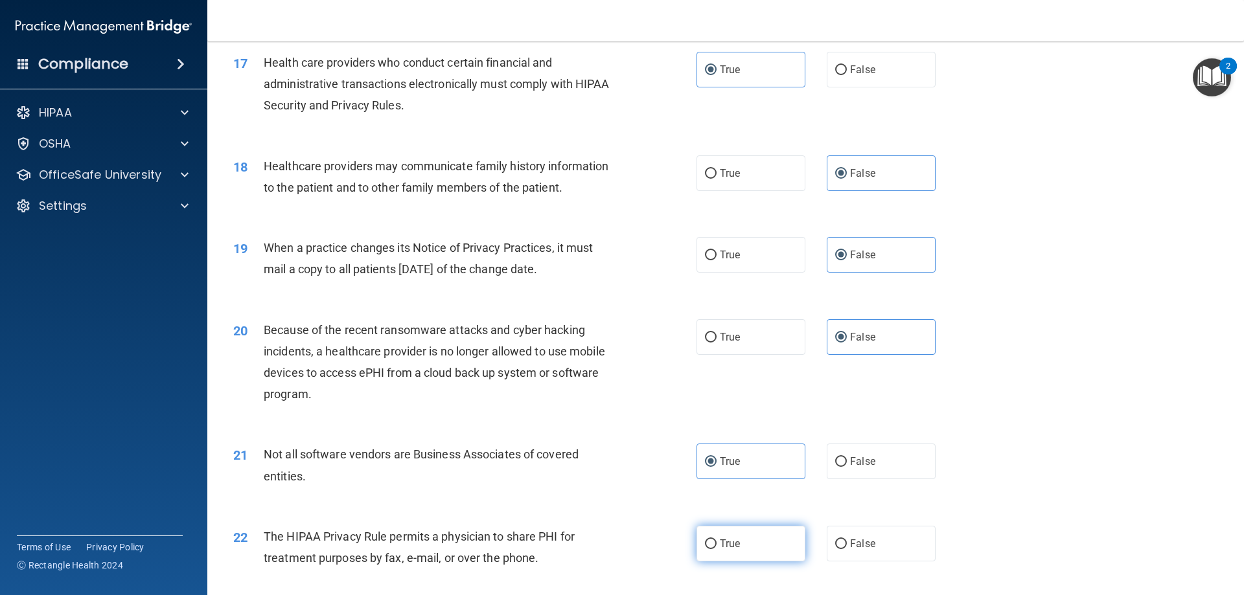
radio input "true"
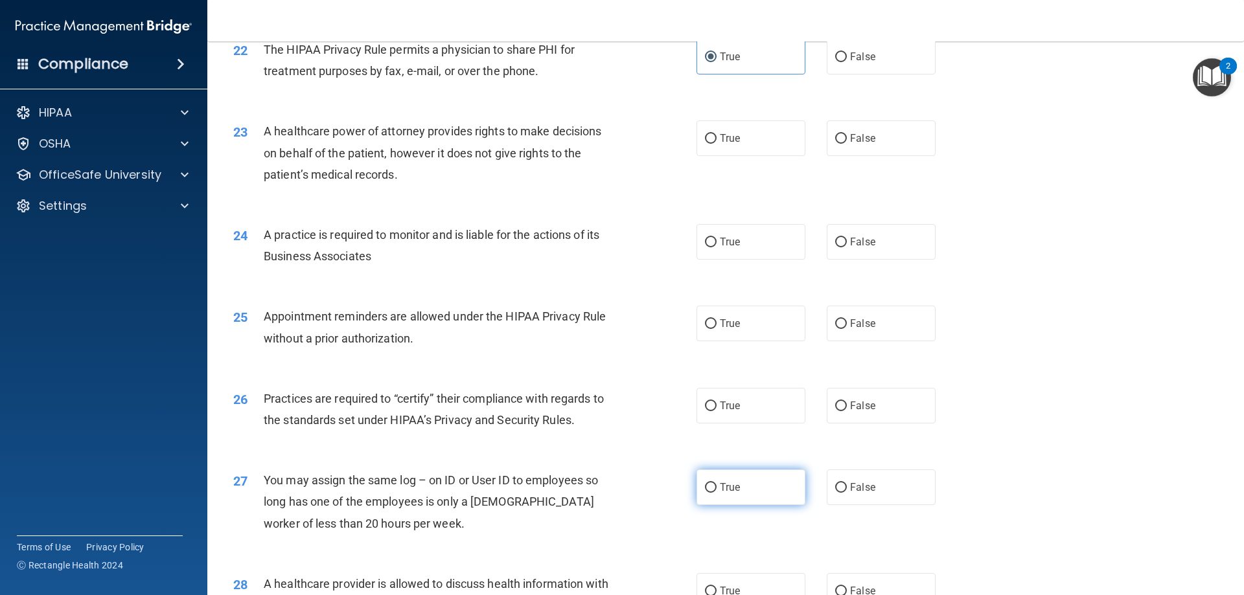
scroll to position [2138, 0]
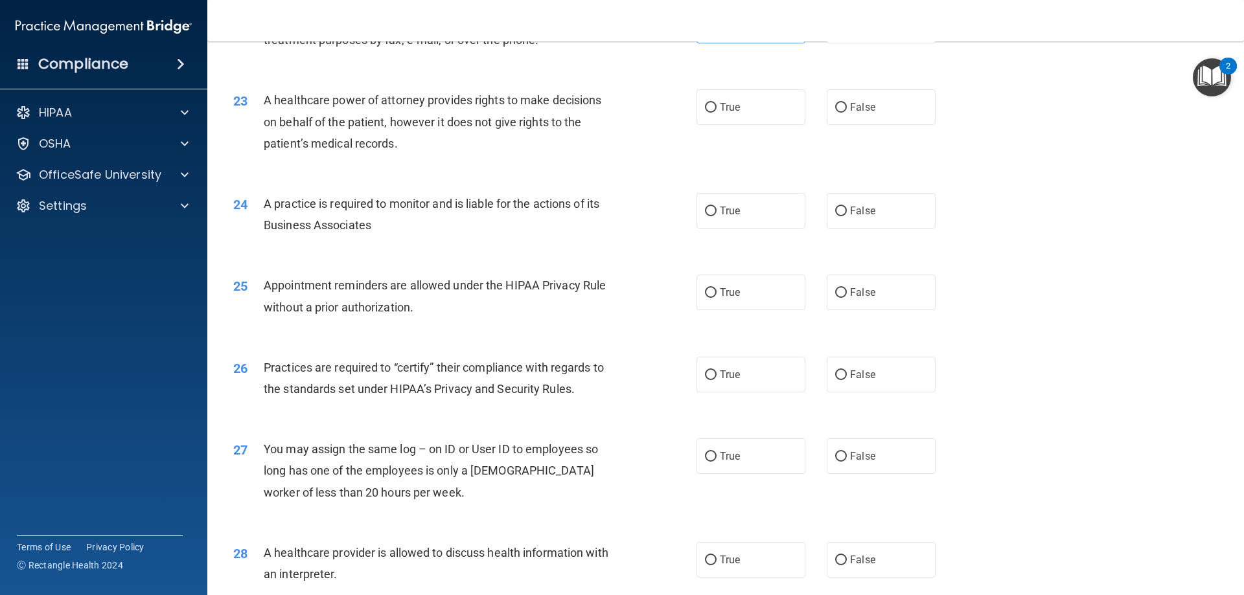
drag, startPoint x: 899, startPoint y: 124, endPoint x: 898, endPoint y: 157, distance: 33.0
click at [899, 124] on label "False" at bounding box center [881, 107] width 109 height 36
click at [847, 113] on input "False" at bounding box center [841, 108] width 12 height 10
radio input "true"
click at [893, 201] on label "False" at bounding box center [881, 211] width 109 height 36
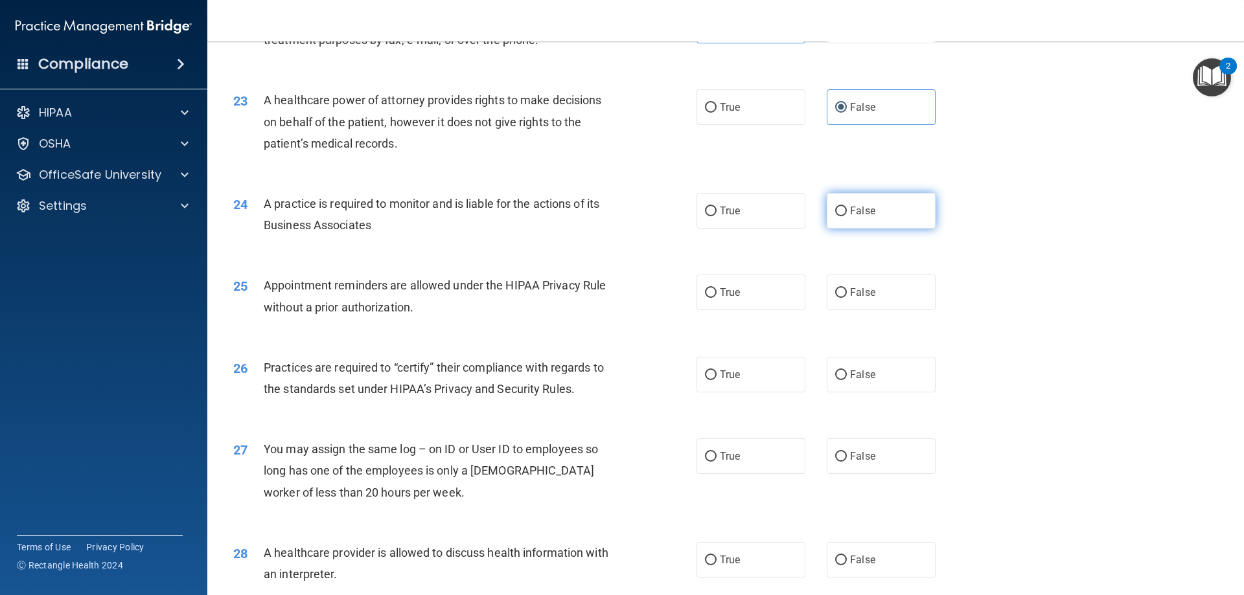
click at [847, 207] on input "False" at bounding box center [841, 212] width 12 height 10
radio input "true"
click at [738, 293] on label "True" at bounding box center [750, 293] width 109 height 36
click at [716, 293] on input "True" at bounding box center [711, 293] width 12 height 10
radio input "true"
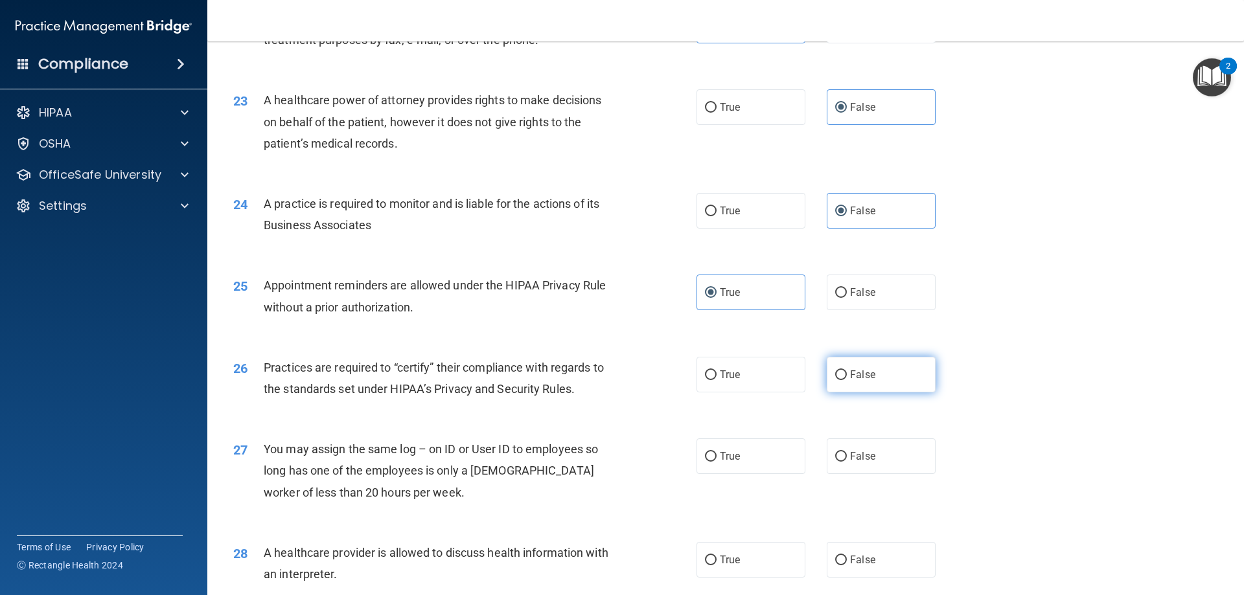
click at [845, 385] on label "False" at bounding box center [881, 375] width 109 height 36
click at [845, 380] on input "False" at bounding box center [841, 376] width 12 height 10
radio input "true"
click at [870, 453] on label "False" at bounding box center [881, 457] width 109 height 36
click at [847, 453] on input "False" at bounding box center [841, 457] width 12 height 10
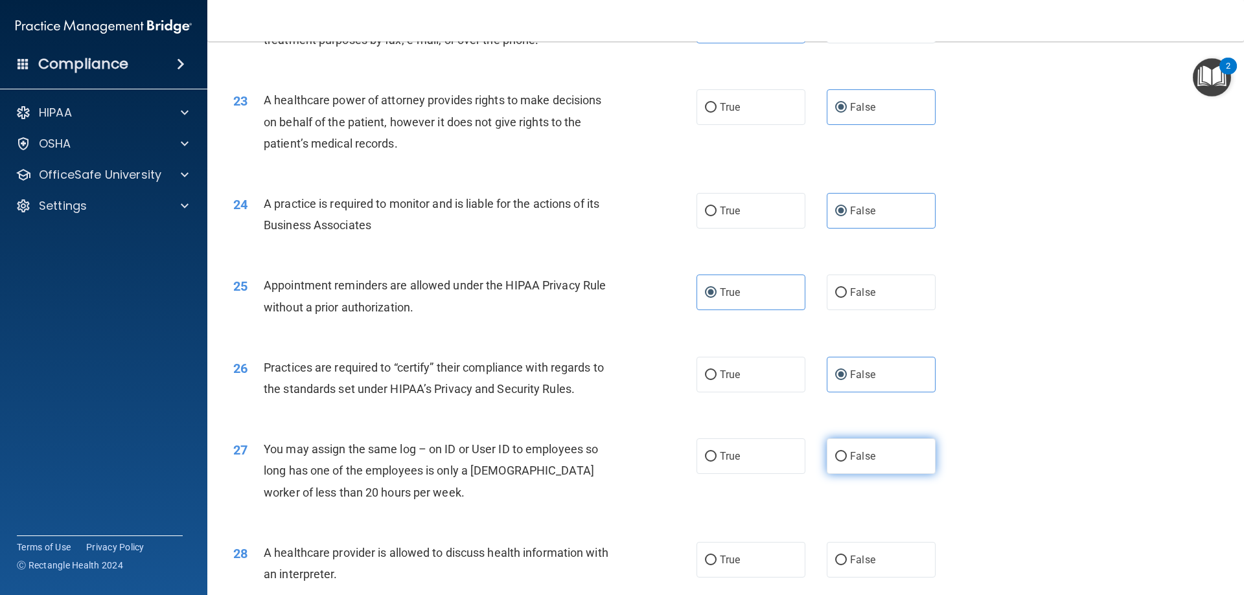
radio input "true"
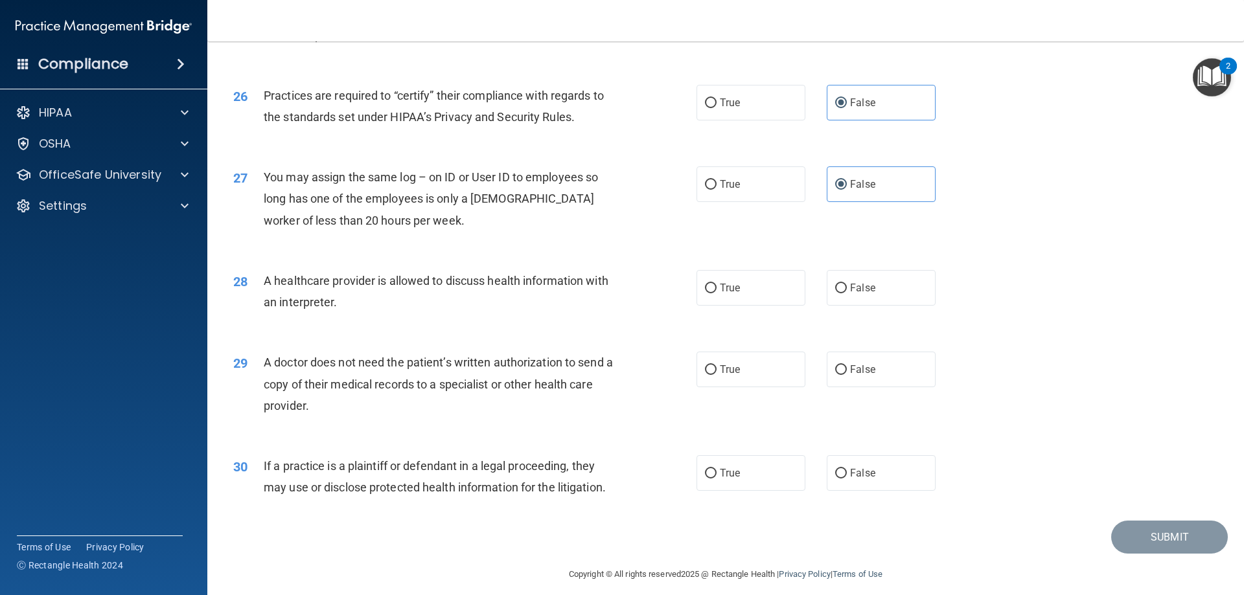
scroll to position [2420, 0]
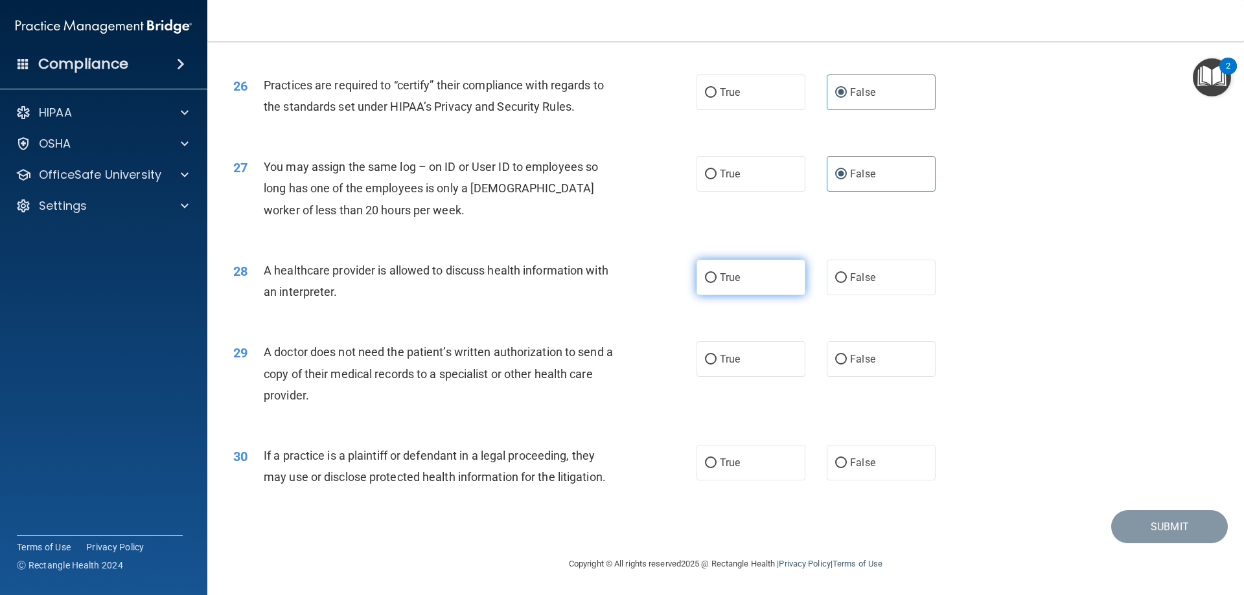
click at [743, 279] on label "True" at bounding box center [750, 278] width 109 height 36
click at [716, 279] on input "True" at bounding box center [711, 278] width 12 height 10
radio input "true"
click at [742, 352] on label "True" at bounding box center [750, 359] width 109 height 36
click at [716, 355] on input "True" at bounding box center [711, 360] width 12 height 10
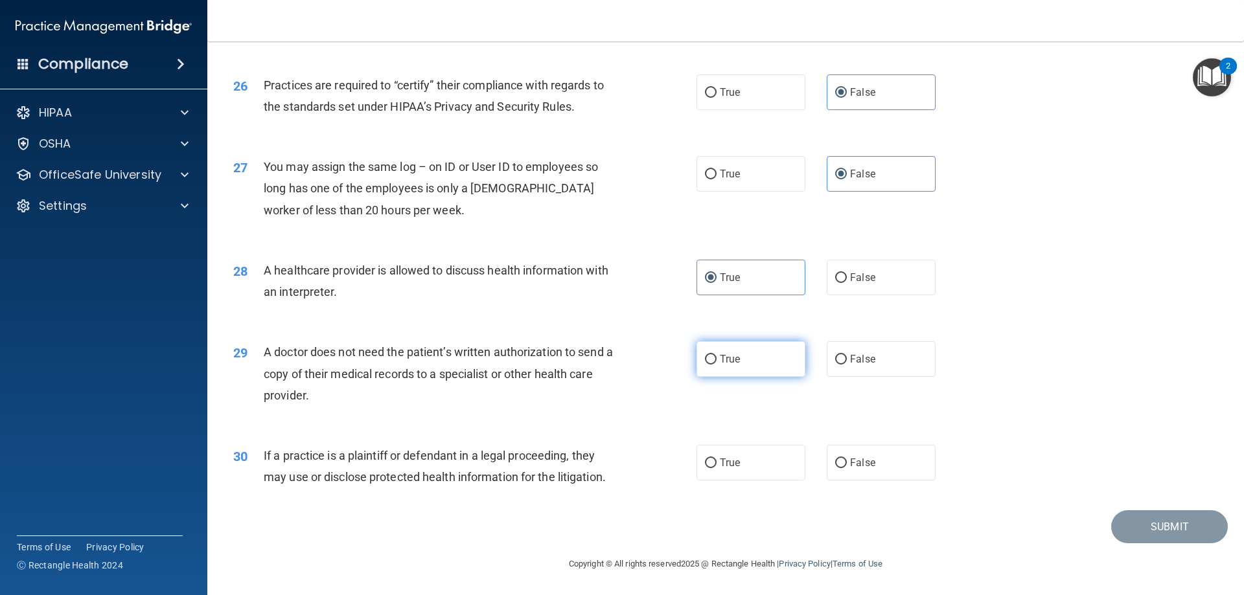
radio input "true"
click at [764, 473] on label "True" at bounding box center [750, 463] width 109 height 36
click at [716, 468] on input "True" at bounding box center [711, 464] width 12 height 10
radio input "true"
click at [1148, 527] on button "Submit" at bounding box center [1169, 526] width 117 height 33
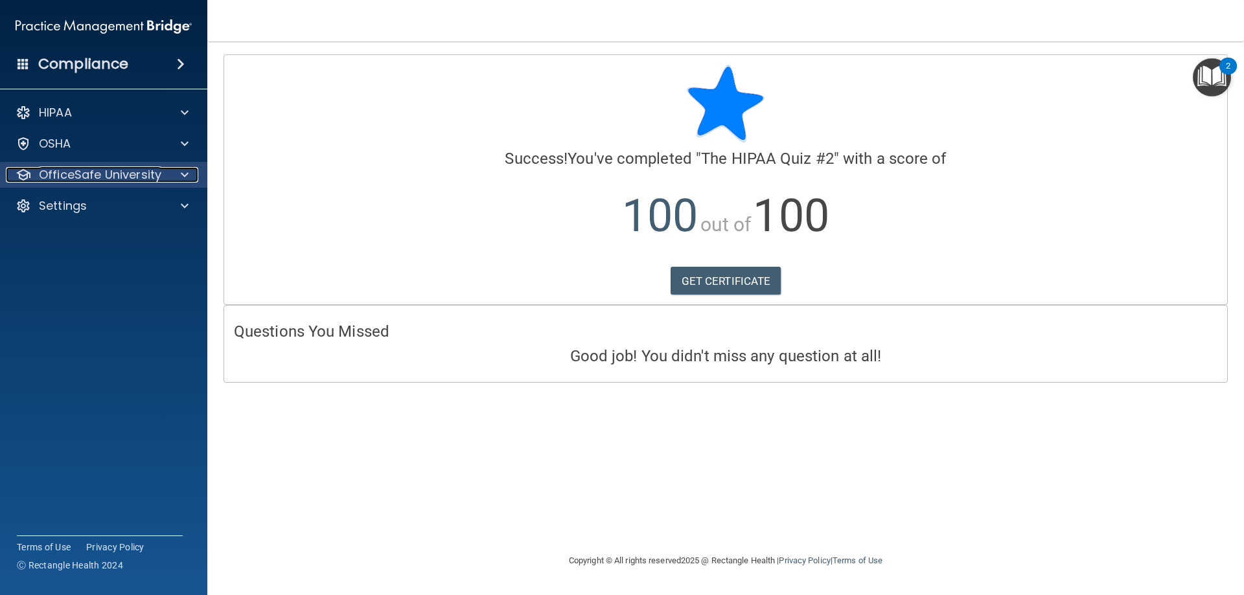
click at [108, 174] on p "OfficeSafe University" at bounding box center [100, 175] width 122 height 16
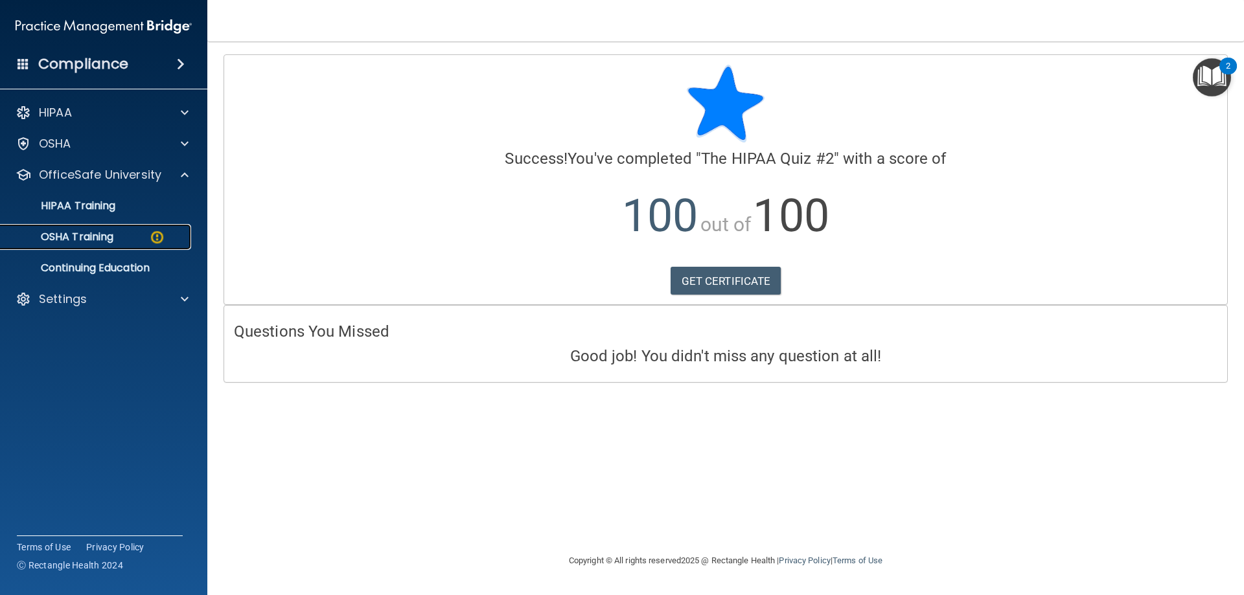
click at [100, 244] on link "OSHA Training" at bounding box center [89, 237] width 204 height 26
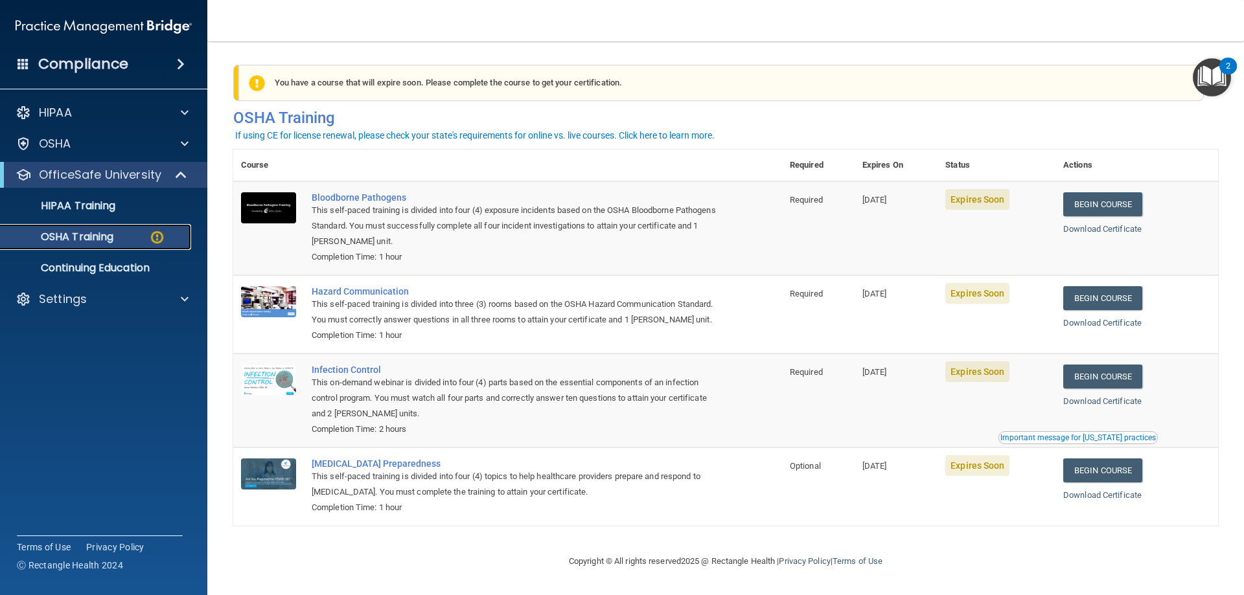
scroll to position [16, 0]
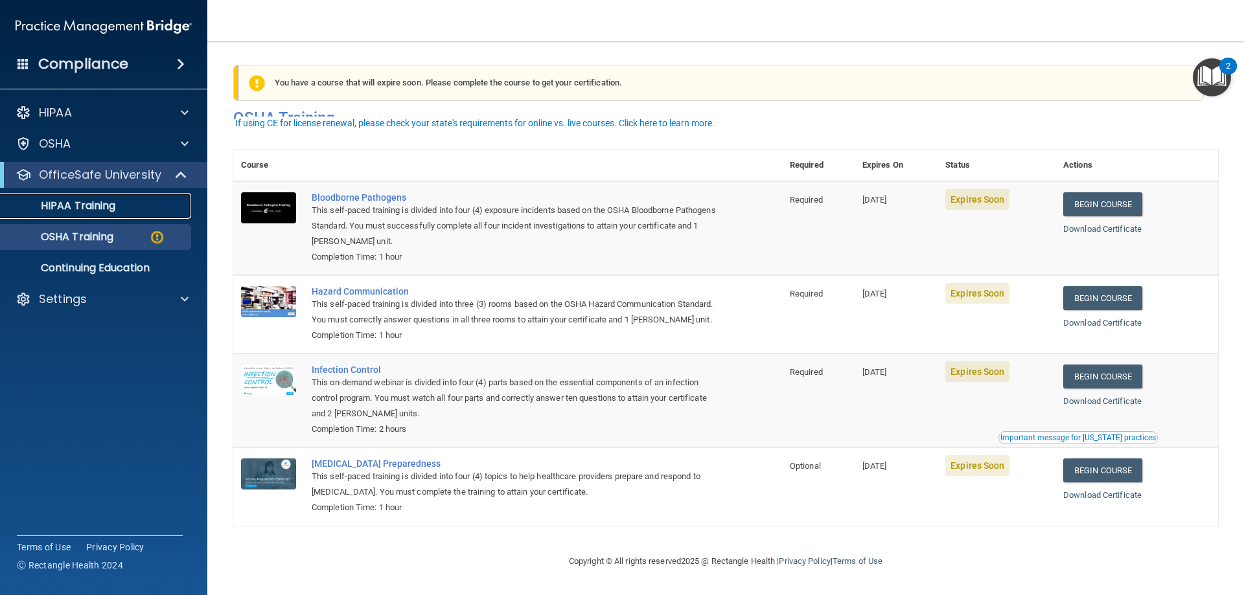
click at [128, 211] on div "HIPAA Training" at bounding box center [96, 206] width 177 height 13
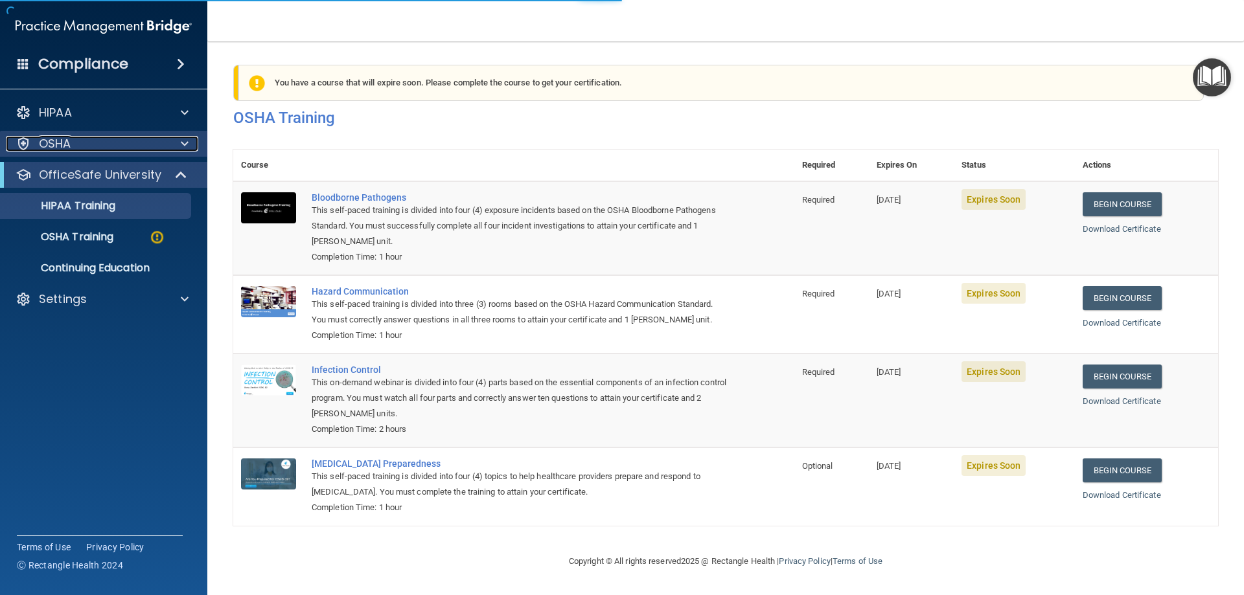
click at [123, 150] on div "OSHA" at bounding box center [86, 144] width 161 height 16
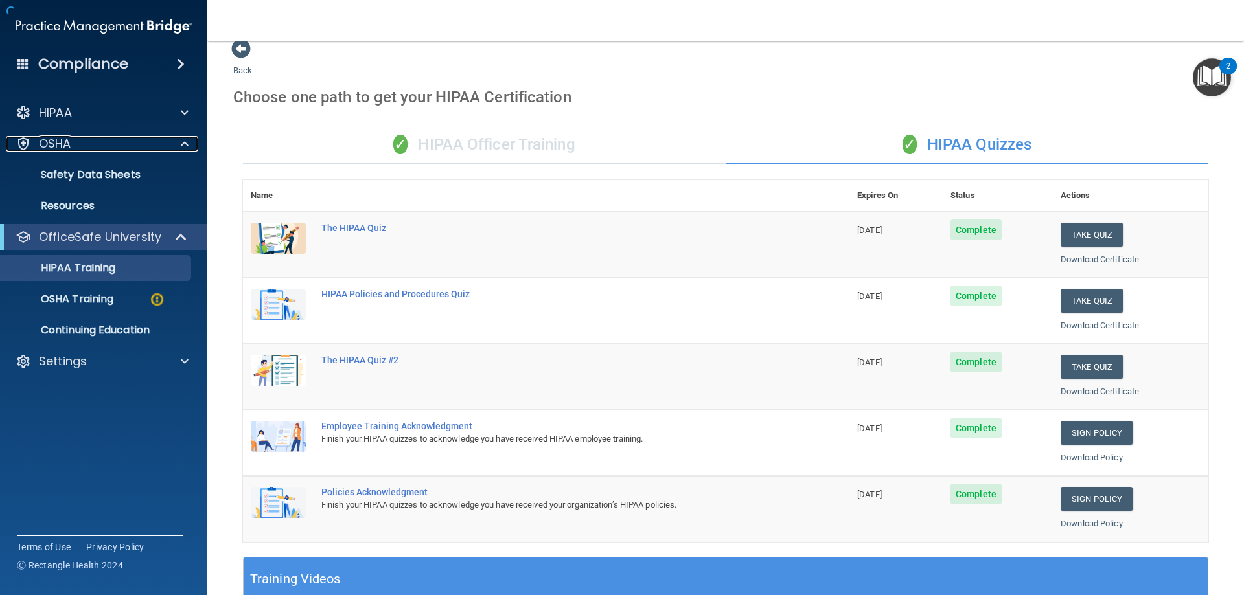
scroll to position [380, 0]
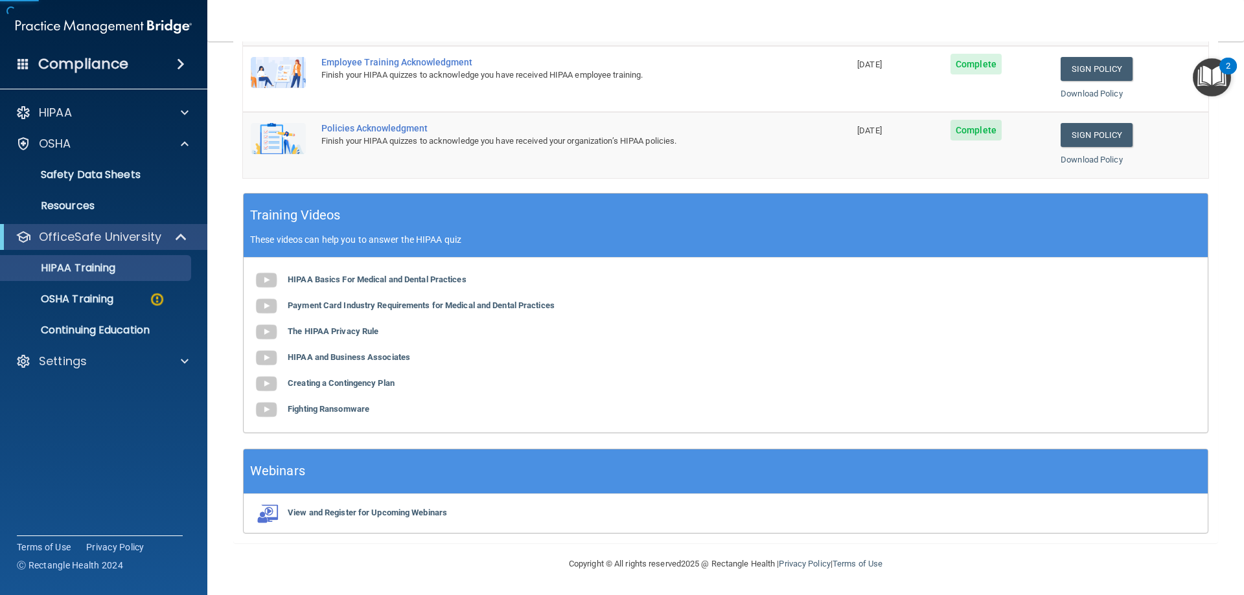
click at [135, 126] on div "HIPAA Documents and Policies Report an Incident Business Associates Emergency P…" at bounding box center [104, 240] width 208 height 290
click at [136, 111] on div "HIPAA" at bounding box center [86, 113] width 161 height 16
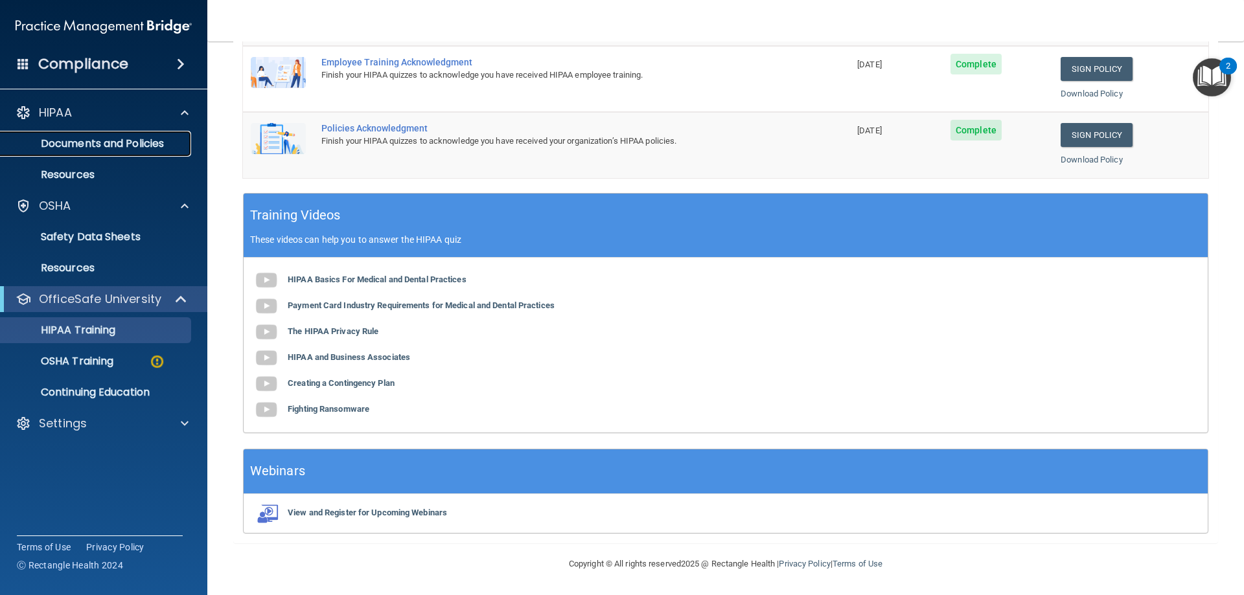
click at [117, 147] on p "Documents and Policies" at bounding box center [96, 143] width 177 height 13
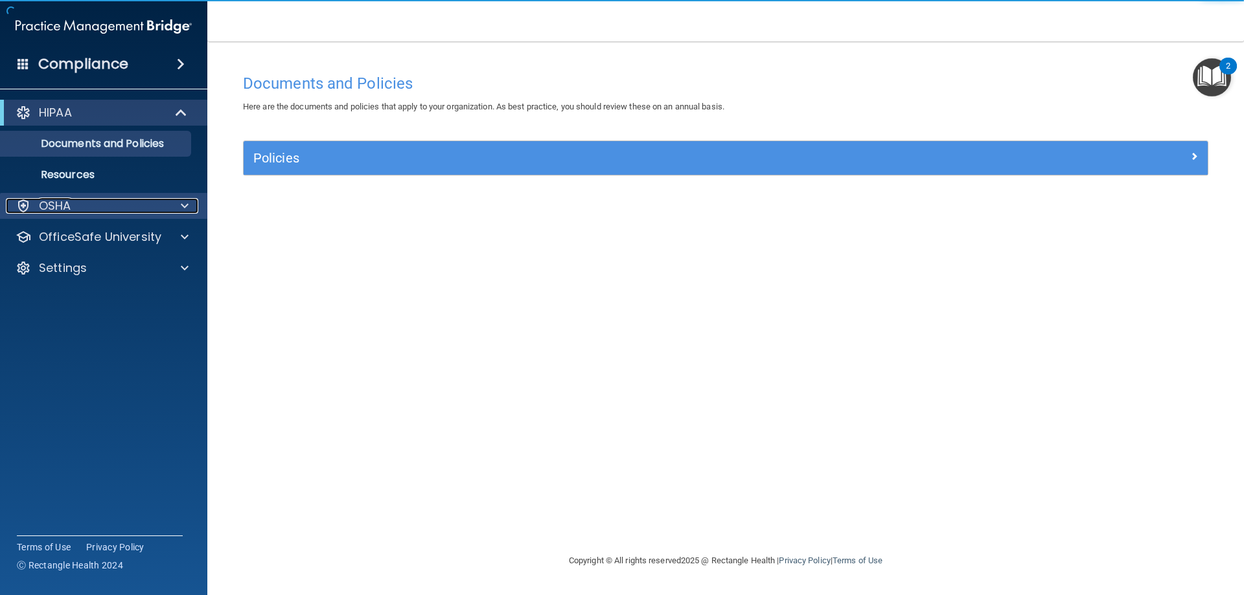
click at [98, 212] on div "OSHA" at bounding box center [86, 206] width 161 height 16
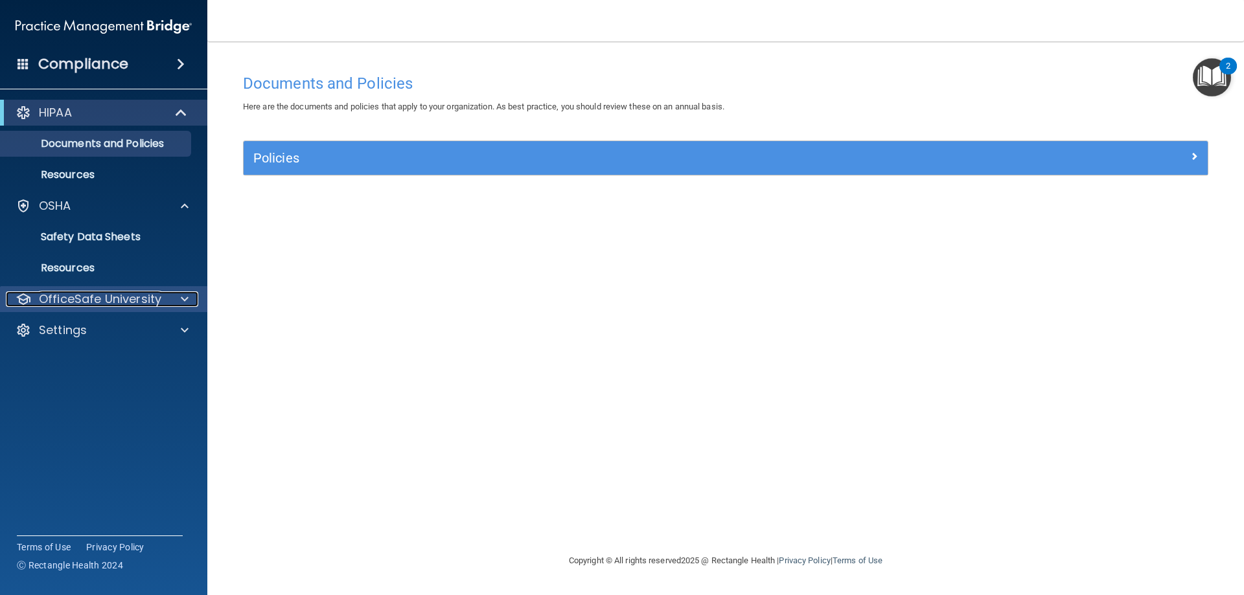
click at [104, 304] on p "OfficeSafe University" at bounding box center [100, 299] width 122 height 16
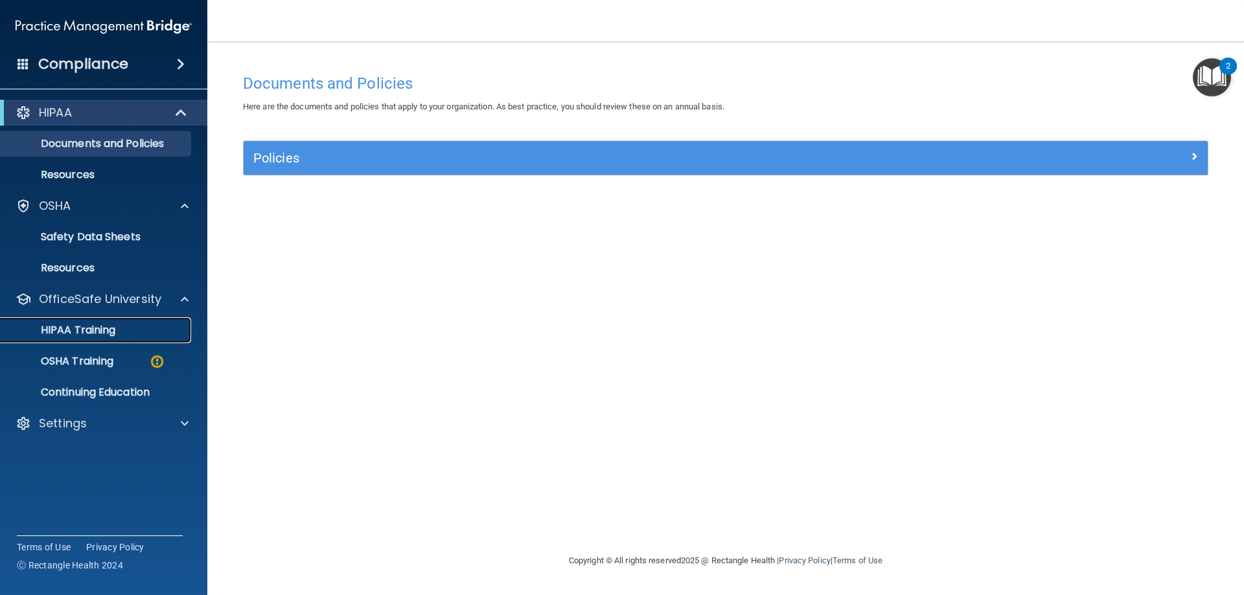
click at [101, 339] on link "HIPAA Training" at bounding box center [89, 330] width 204 height 26
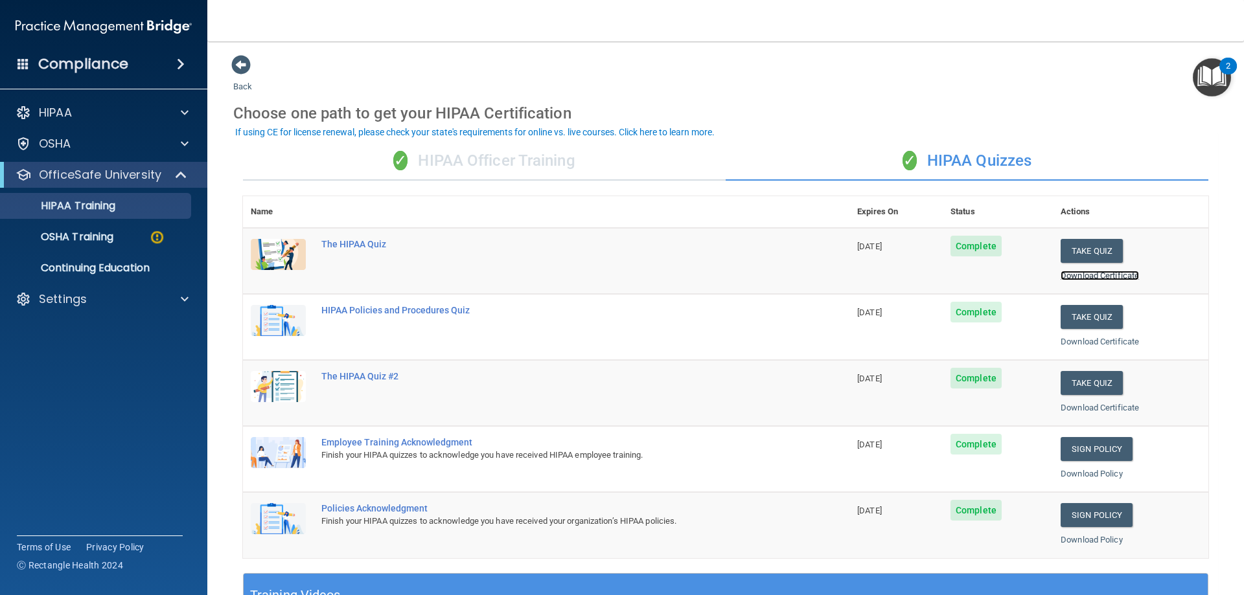
click at [1088, 273] on link "Download Certificate" at bounding box center [1099, 276] width 78 height 10
click at [1090, 342] on link "Download Certificate" at bounding box center [1099, 342] width 78 height 10
click at [1085, 408] on link "Download Certificate" at bounding box center [1099, 408] width 78 height 10
click at [120, 242] on div "OSHA Training" at bounding box center [96, 237] width 177 height 13
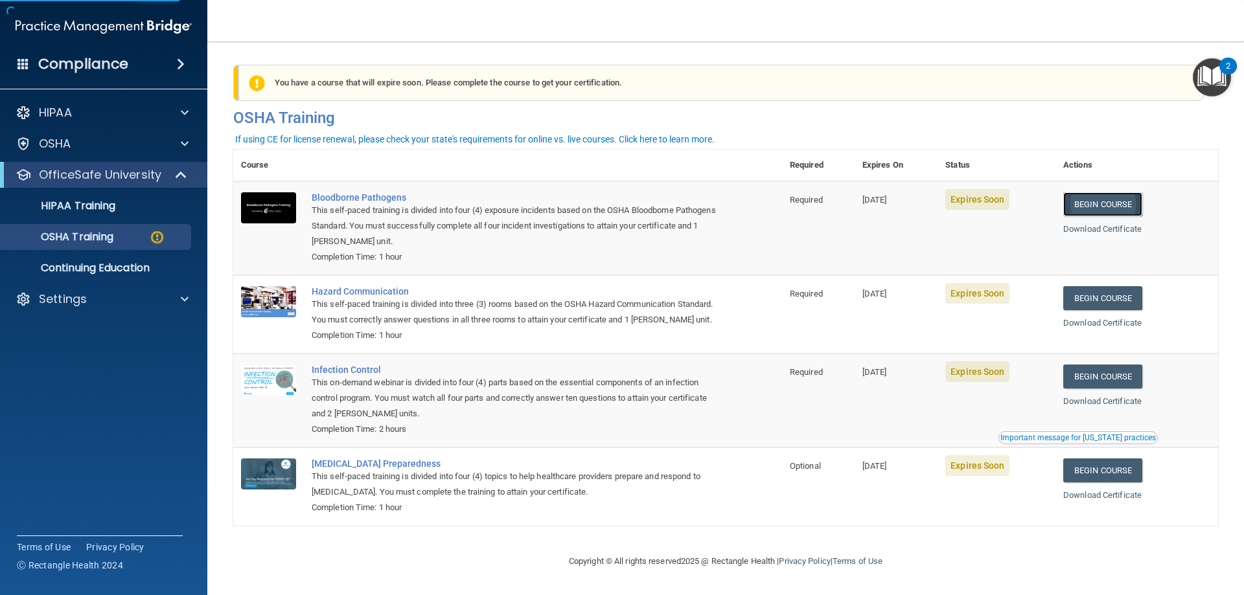
click at [1103, 202] on link "Begin Course" at bounding box center [1102, 204] width 79 height 24
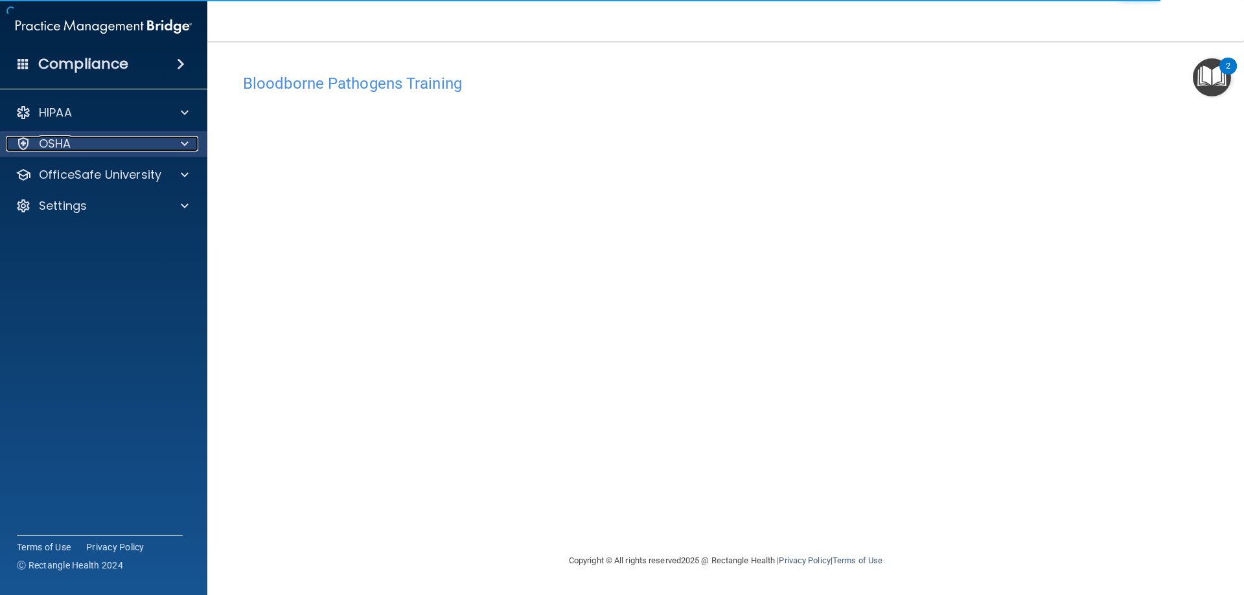
click at [126, 146] on div "OSHA" at bounding box center [86, 144] width 161 height 16
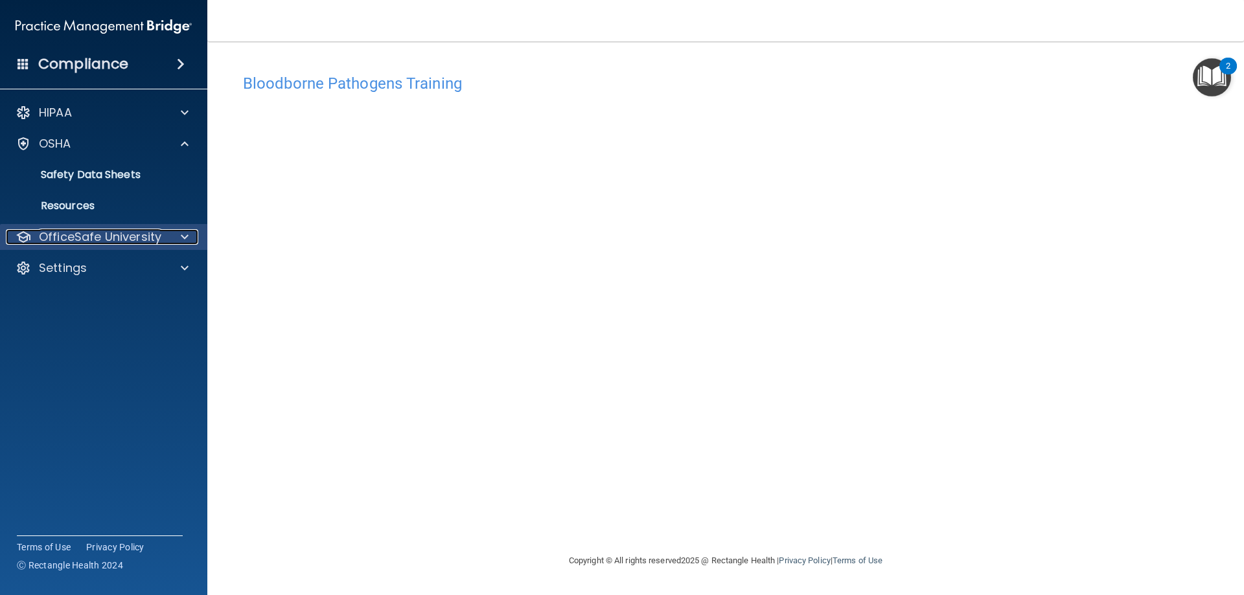
click at [121, 236] on p "OfficeSafe University" at bounding box center [100, 237] width 122 height 16
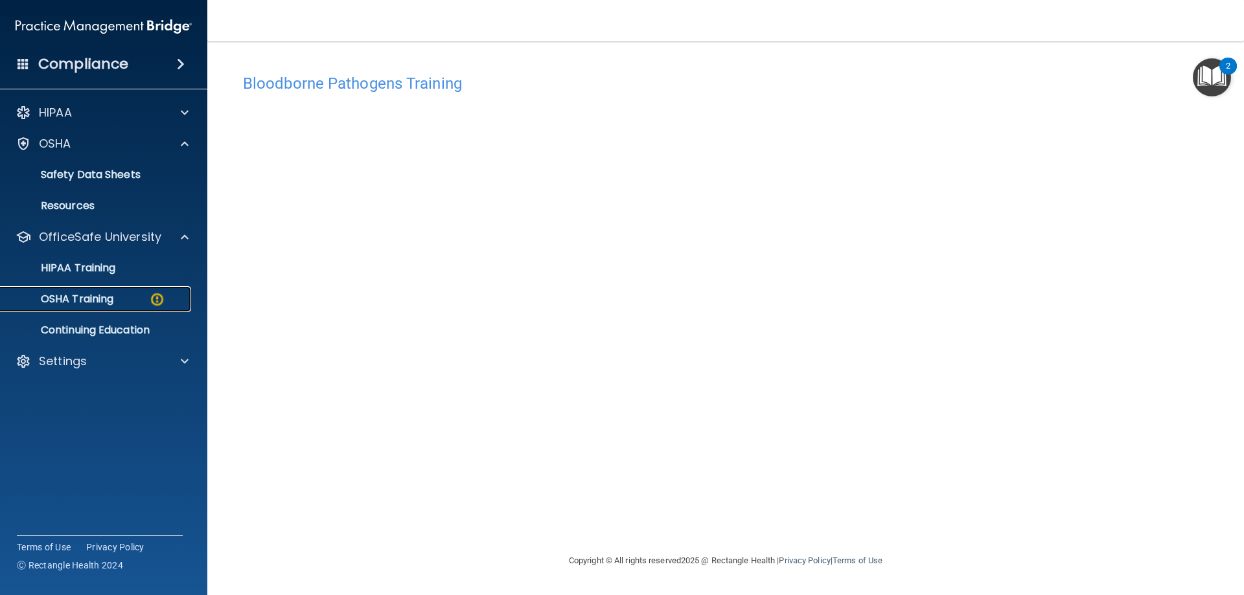
click at [122, 294] on div "OSHA Training" at bounding box center [96, 299] width 177 height 13
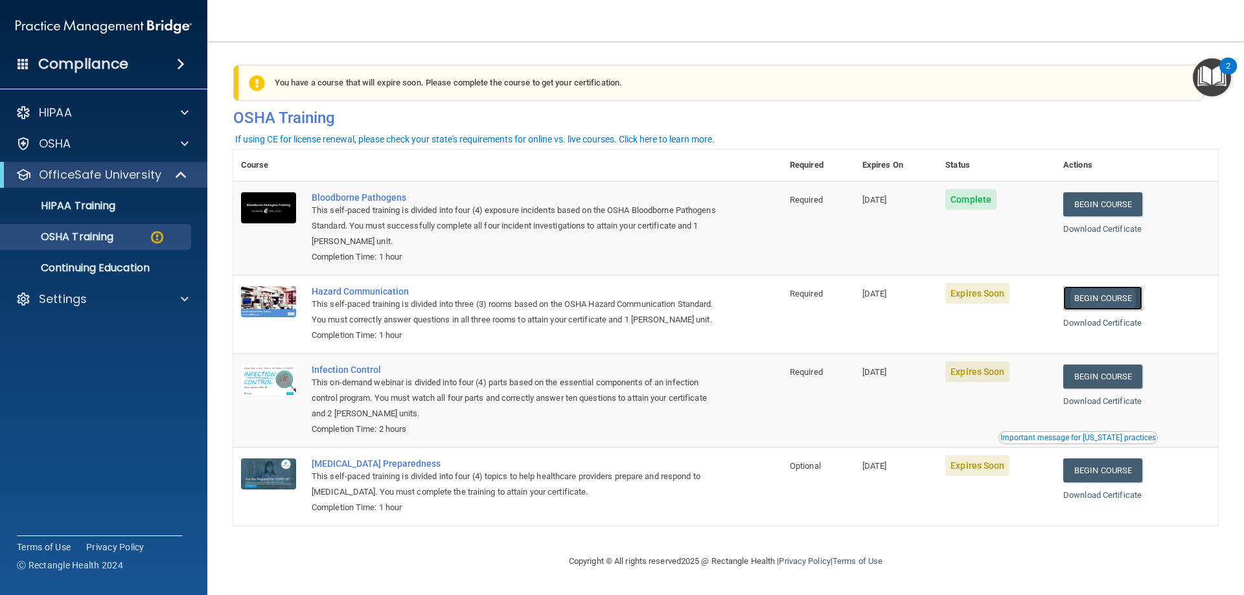
click at [1121, 304] on link "Begin Course" at bounding box center [1102, 298] width 79 height 24
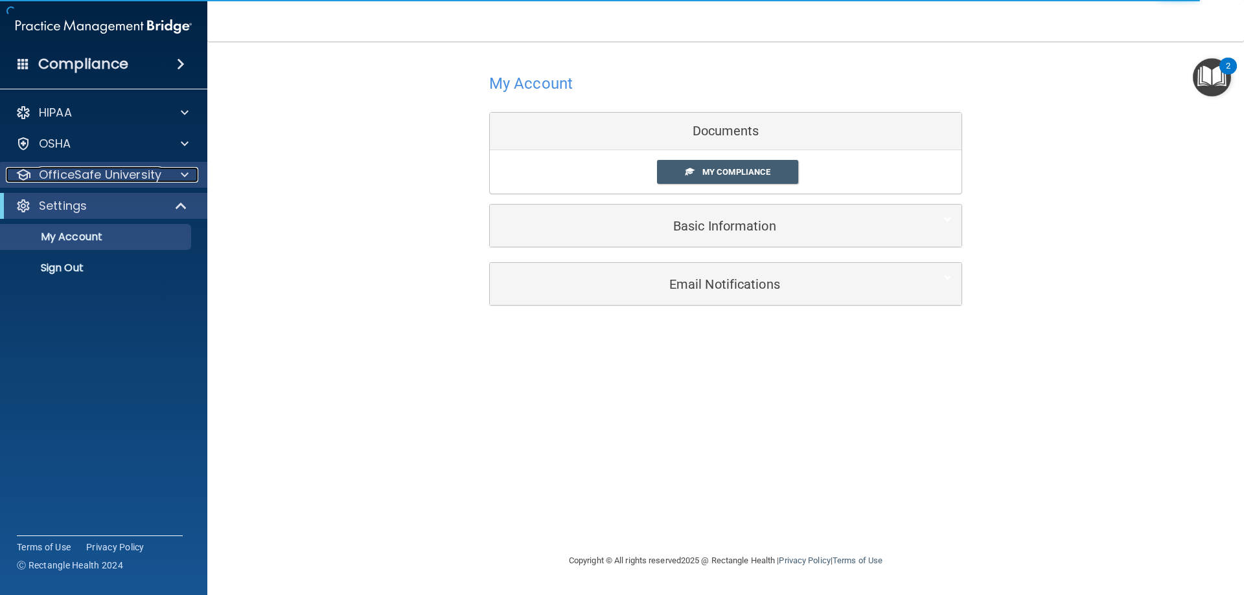
click at [83, 167] on p "OfficeSafe University" at bounding box center [100, 175] width 122 height 16
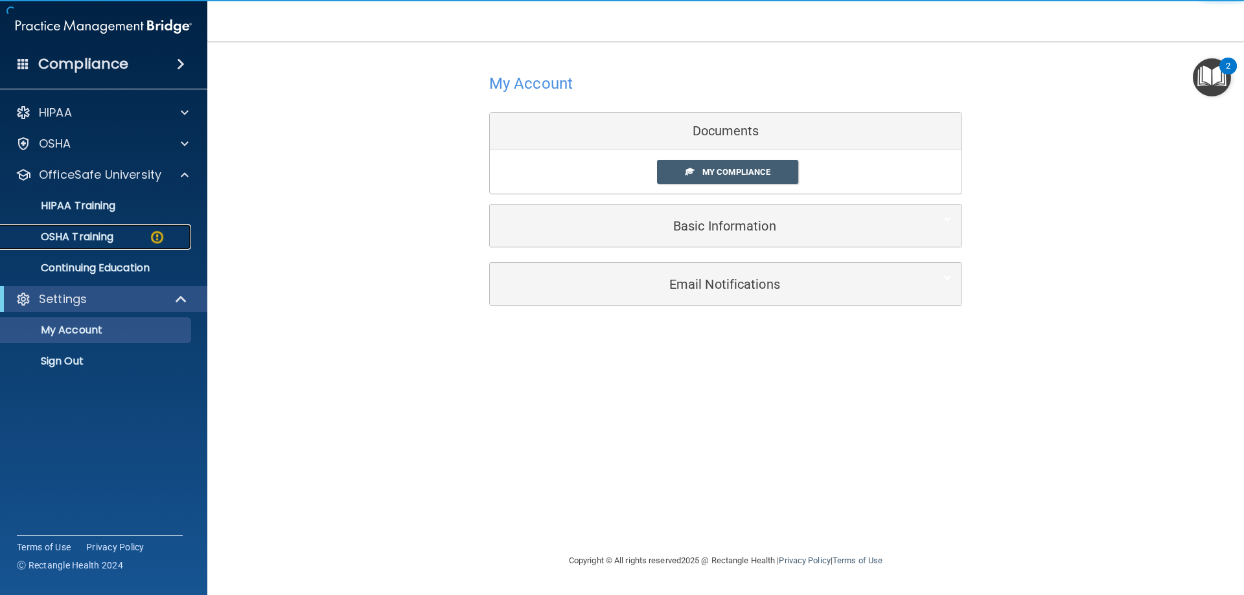
click at [103, 236] on p "OSHA Training" at bounding box center [60, 237] width 105 height 13
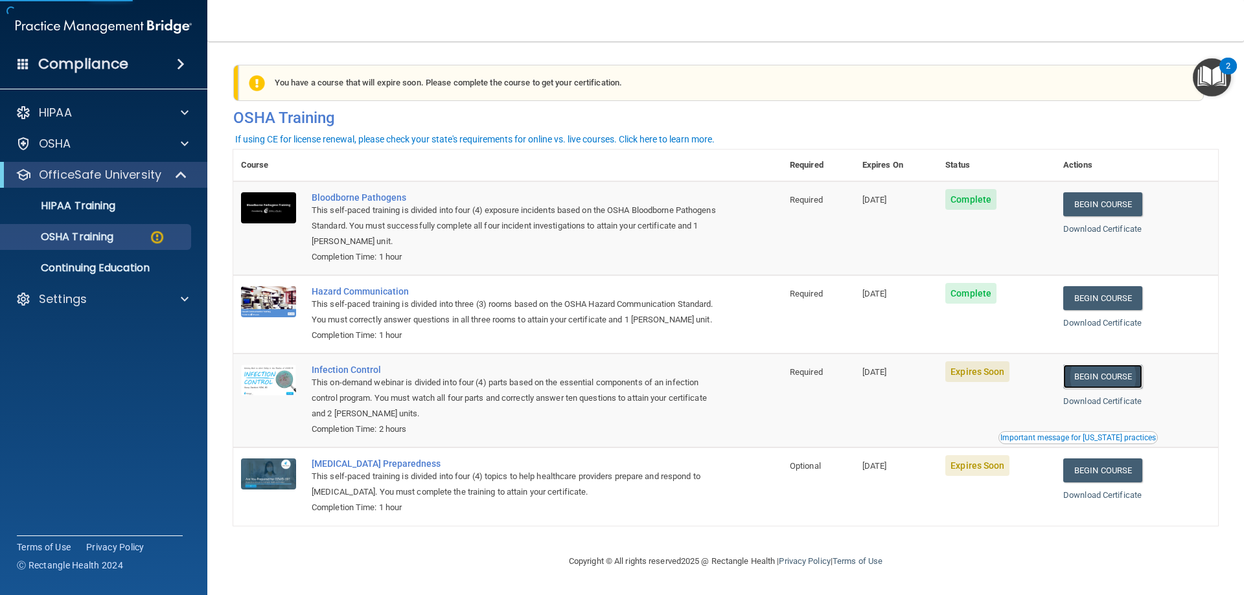
click at [1115, 389] on link "Begin Course" at bounding box center [1102, 377] width 79 height 24
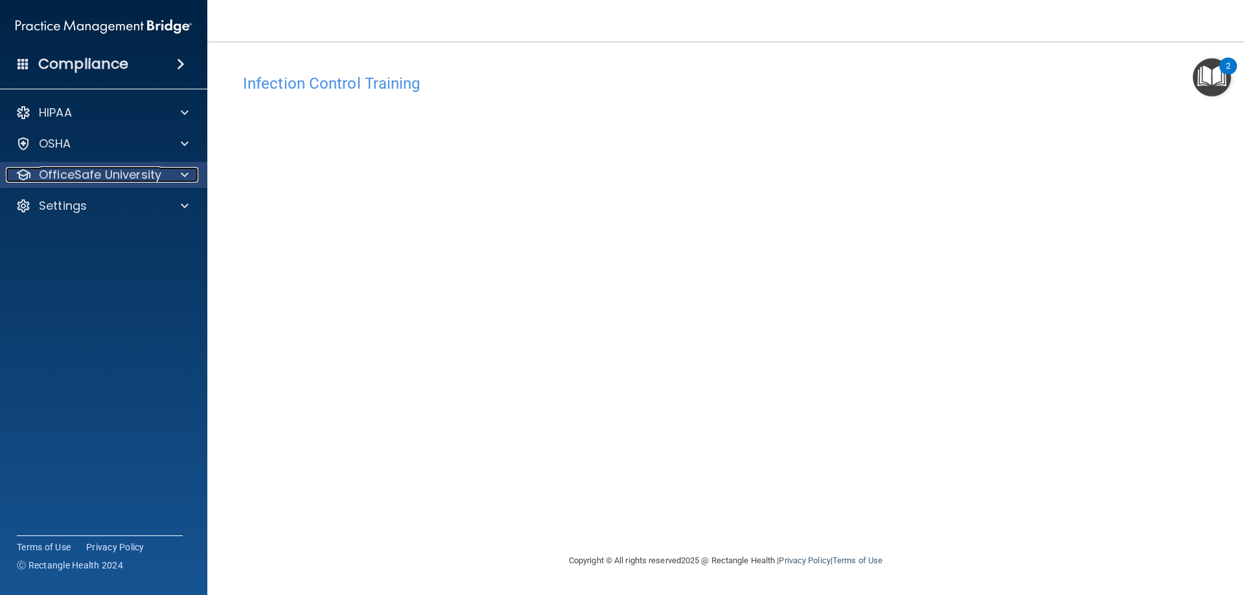
click at [143, 171] on p "OfficeSafe University" at bounding box center [100, 175] width 122 height 16
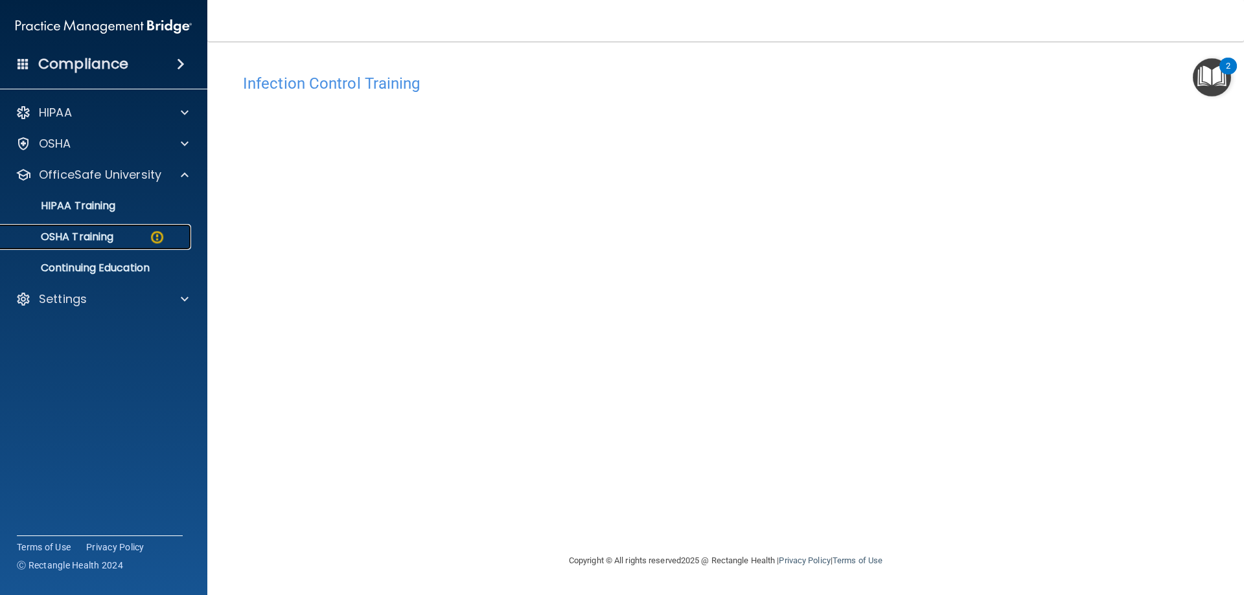
click at [111, 228] on link "OSHA Training" at bounding box center [89, 237] width 204 height 26
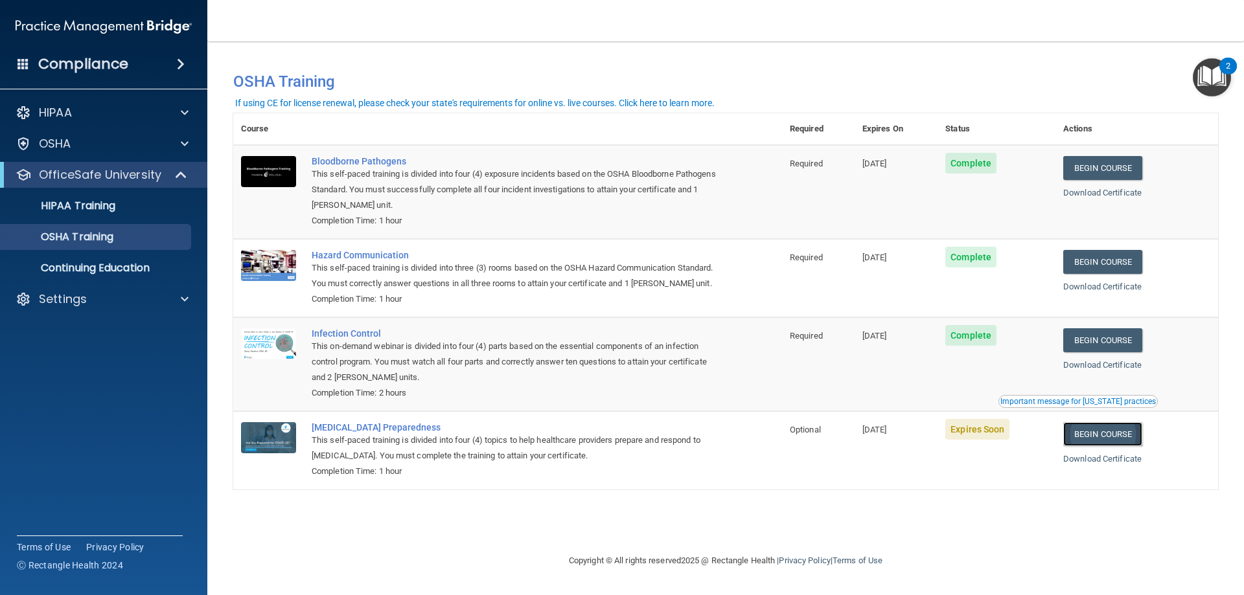
click at [1134, 446] on link "Begin Course" at bounding box center [1102, 434] width 79 height 24
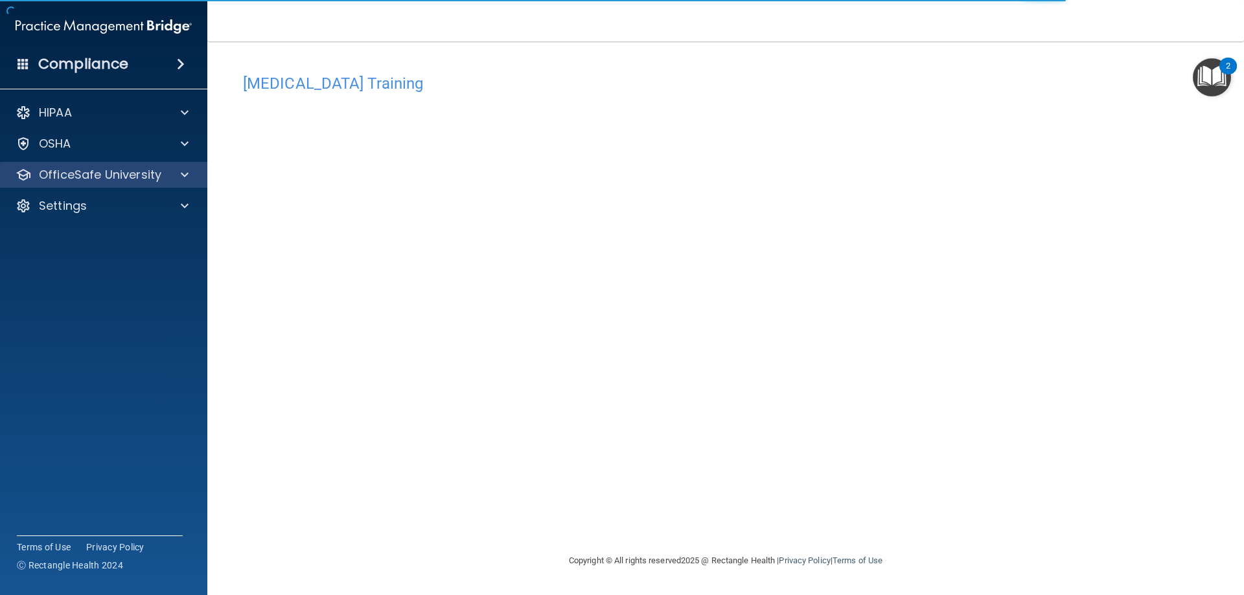
click at [123, 165] on div "OfficeSafe University" at bounding box center [104, 175] width 208 height 26
click at [114, 176] on p "OfficeSafe University" at bounding box center [100, 175] width 122 height 16
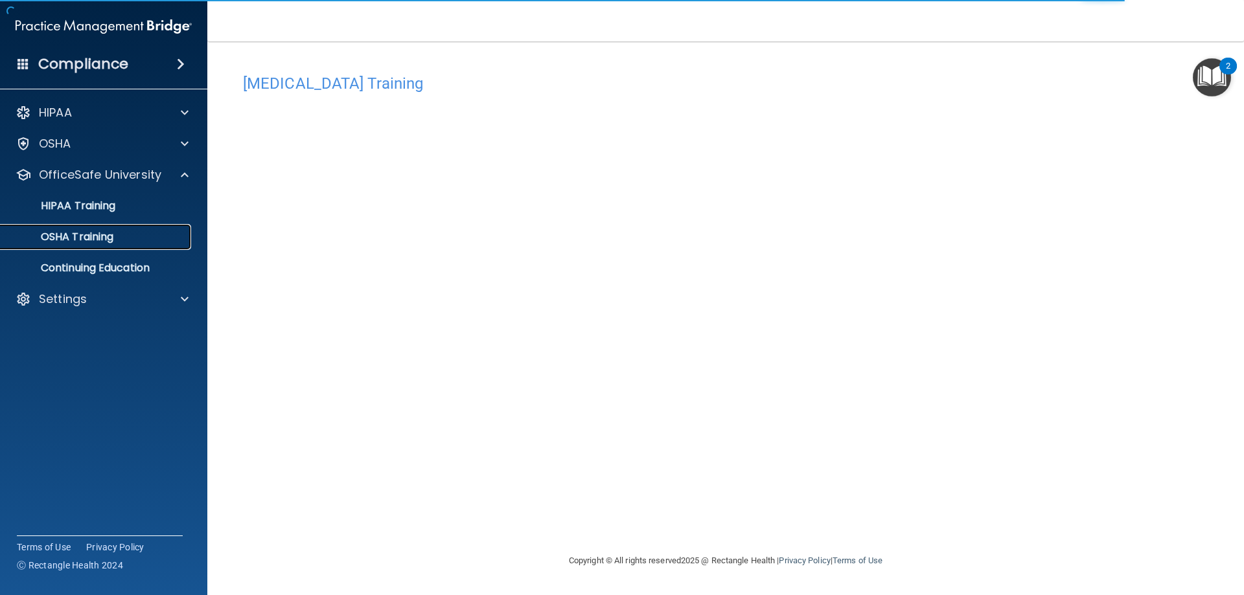
click at [106, 231] on p "OSHA Training" at bounding box center [60, 237] width 105 height 13
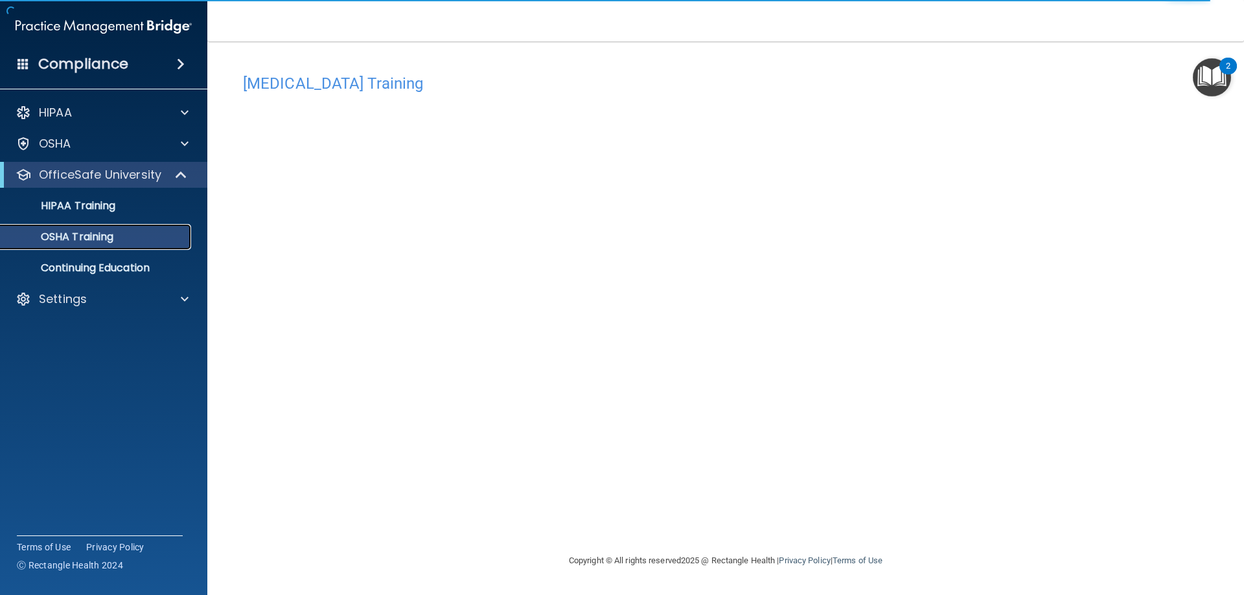
click at [118, 237] on div "OSHA Training" at bounding box center [96, 237] width 177 height 13
click at [117, 237] on div "OSHA Training" at bounding box center [96, 237] width 177 height 13
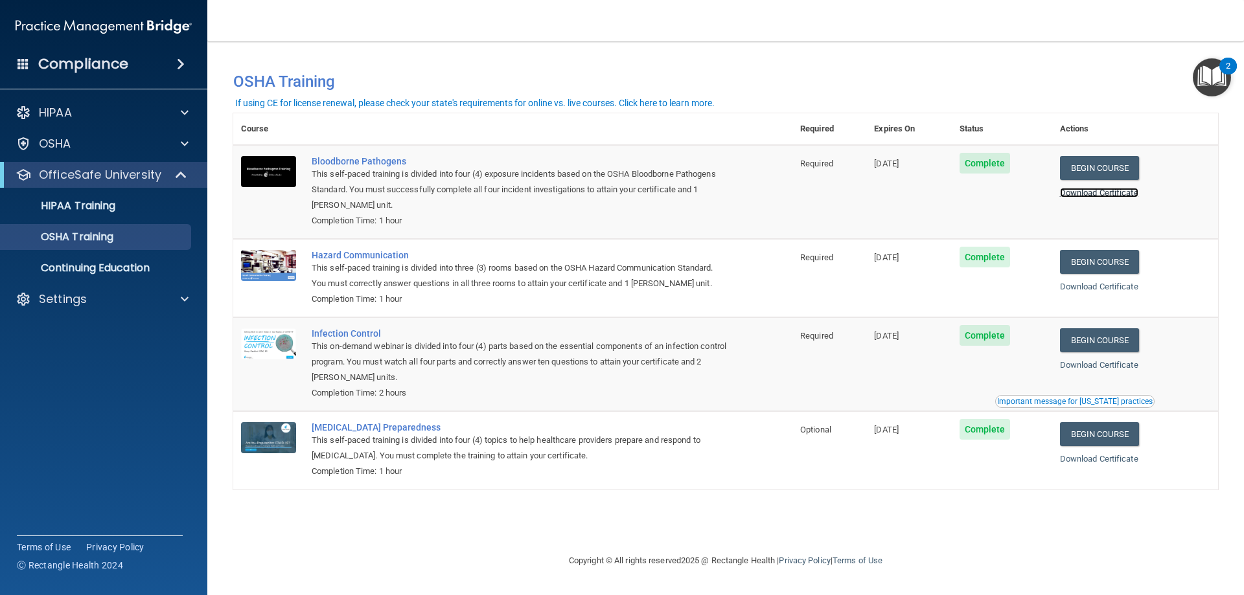
click at [1093, 192] on link "Download Certificate" at bounding box center [1099, 193] width 78 height 10
click at [1117, 288] on link "Download Certificate" at bounding box center [1099, 287] width 78 height 10
click at [1125, 370] on link "Download Certificate" at bounding box center [1099, 365] width 78 height 10
click at [1080, 461] on link "Download Certificate" at bounding box center [1099, 459] width 78 height 10
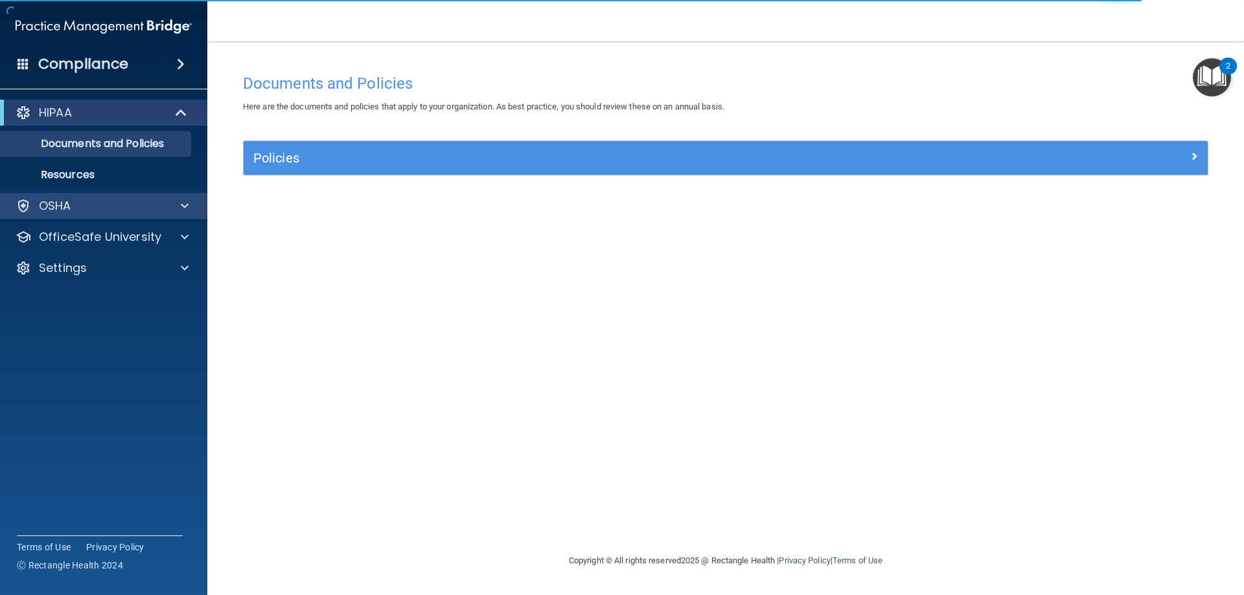
click at [126, 214] on div "OSHA" at bounding box center [104, 206] width 208 height 26
click at [144, 204] on div "OSHA" at bounding box center [86, 206] width 161 height 16
click at [119, 203] on div "OSHA" at bounding box center [86, 206] width 161 height 16
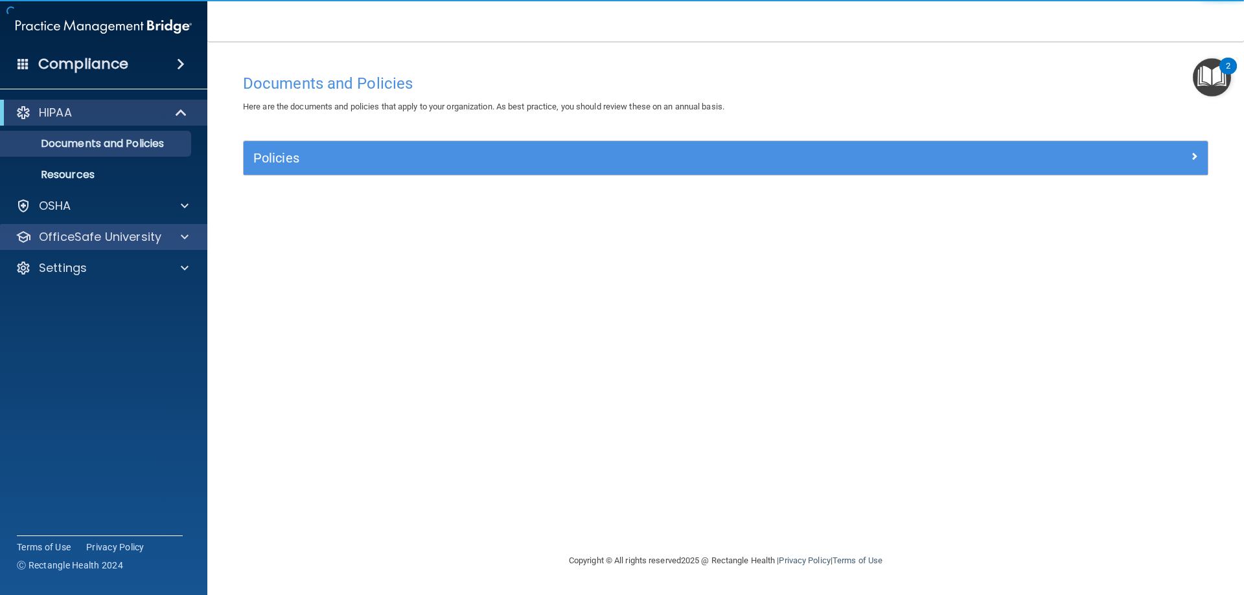
click at [87, 246] on div "OfficeSafe University" at bounding box center [104, 237] width 208 height 26
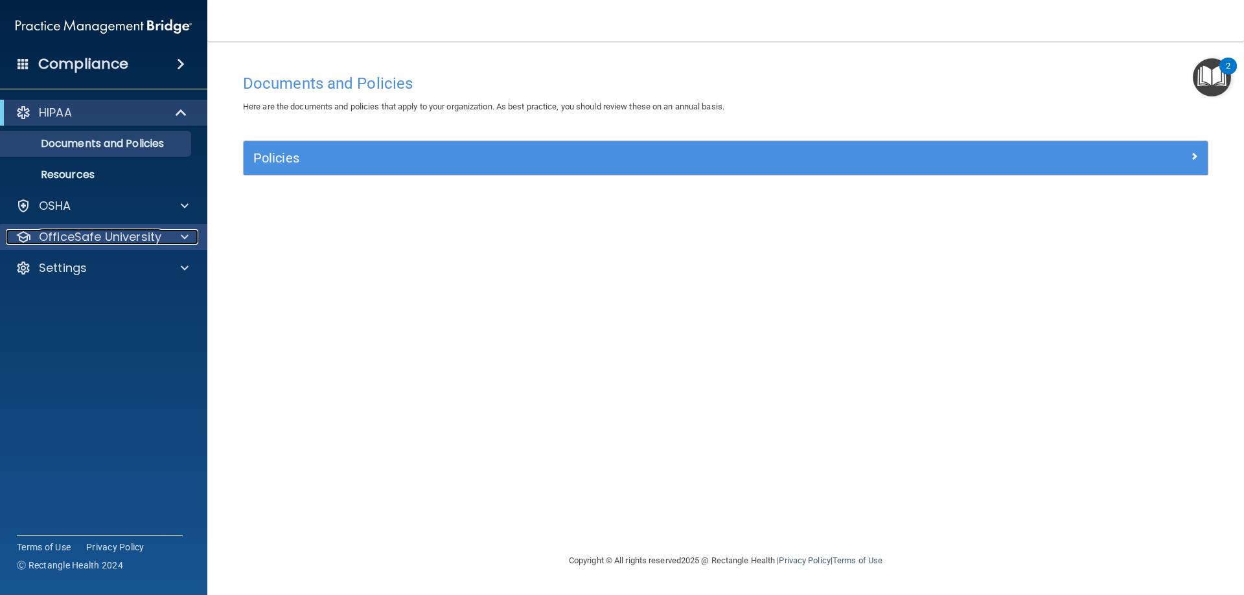
click at [83, 240] on p "OfficeSafe University" at bounding box center [100, 237] width 122 height 16
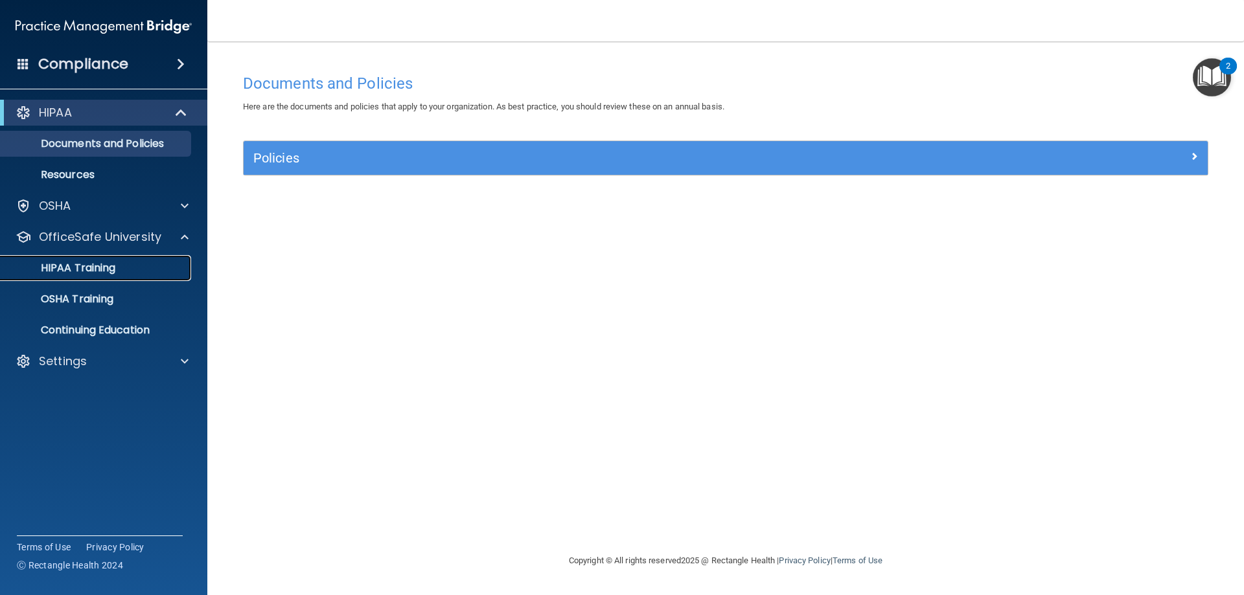
click at [86, 270] on p "HIPAA Training" at bounding box center [61, 268] width 107 height 13
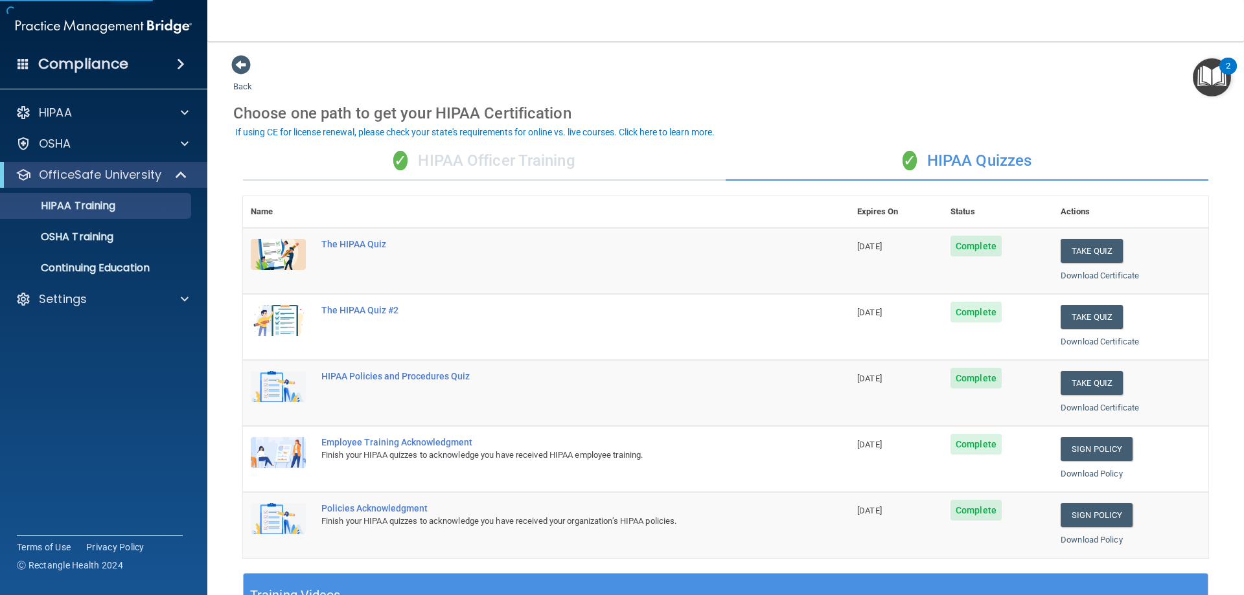
click at [496, 185] on div "✓ HIPAA Officer Training ✓ HIPAA Quizzes Name Expires On Status Actions The HIP…" at bounding box center [725, 528] width 985 height 792
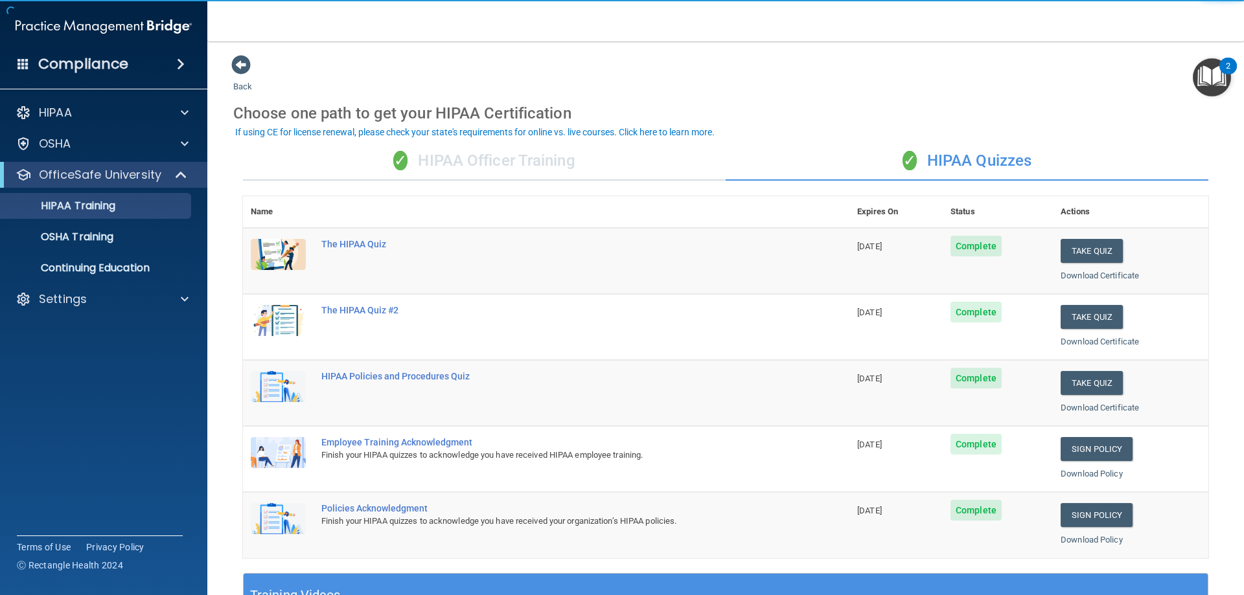
click at [490, 155] on div "✓ HIPAA Officer Training" at bounding box center [484, 161] width 483 height 39
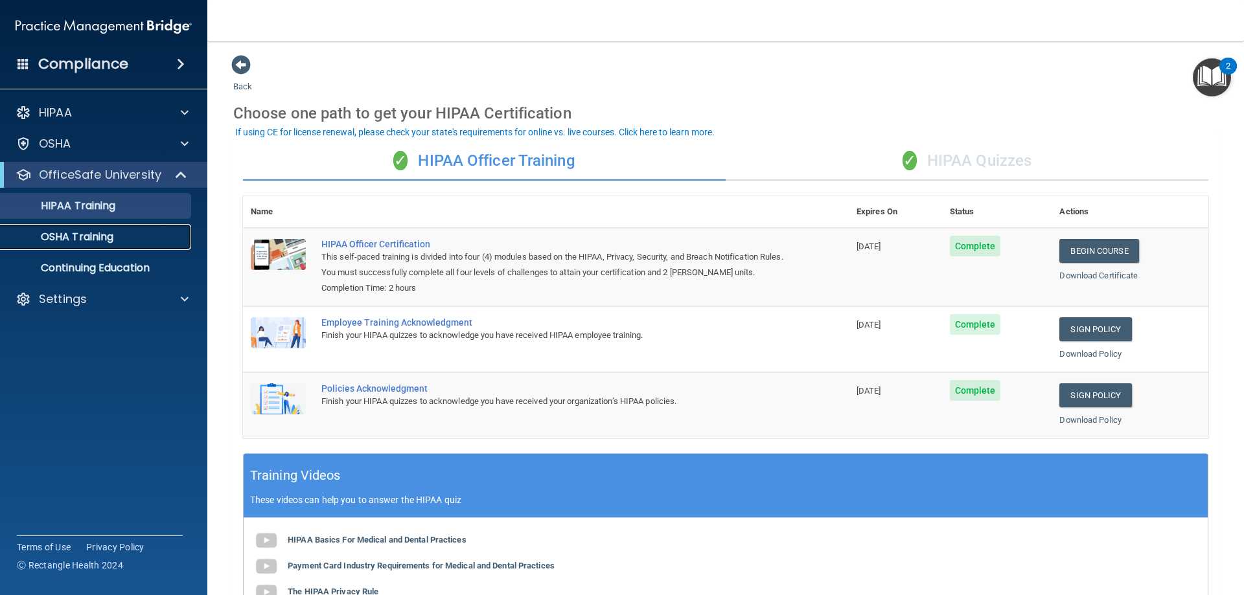
click at [152, 235] on div "OSHA Training" at bounding box center [96, 237] width 177 height 13
